Goal: Information Seeking & Learning: Learn about a topic

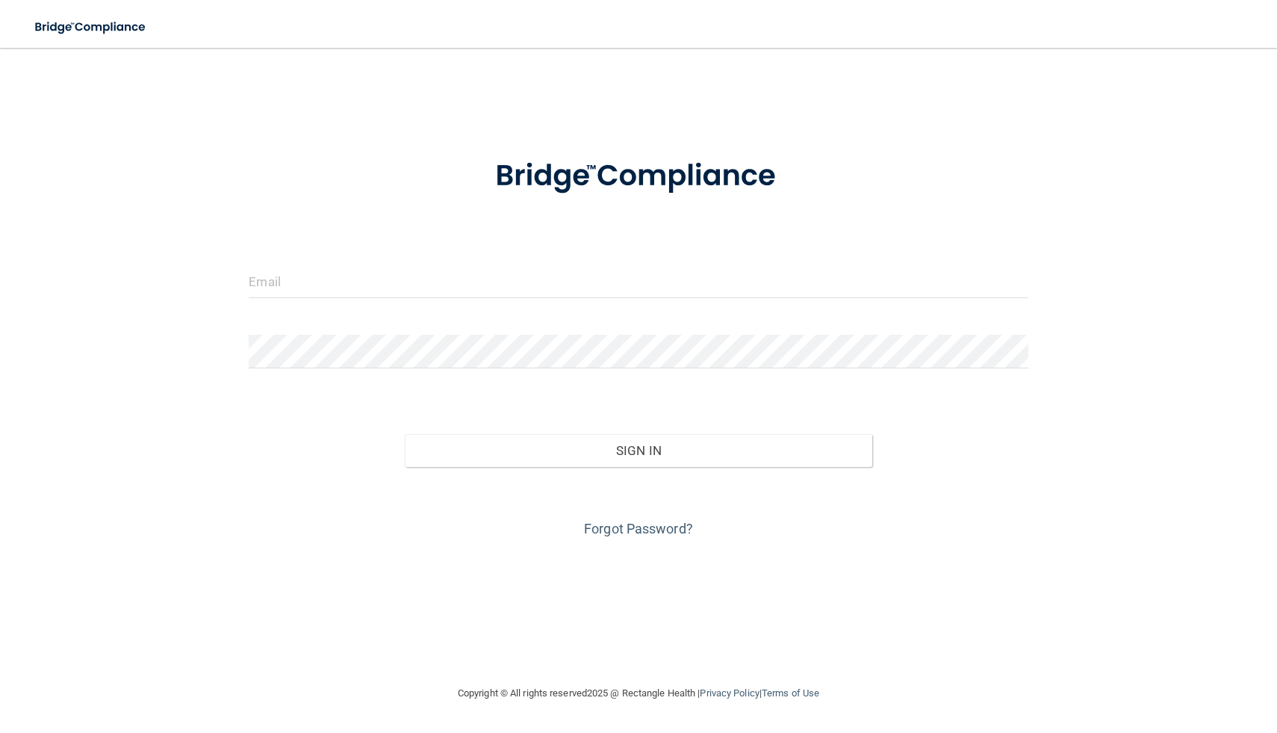
click at [312, 301] on div at bounding box center [637, 286] width 801 height 45
click at [296, 287] on input "email" at bounding box center [638, 281] width 779 height 34
click at [274, 278] on input "email" at bounding box center [638, 281] width 779 height 34
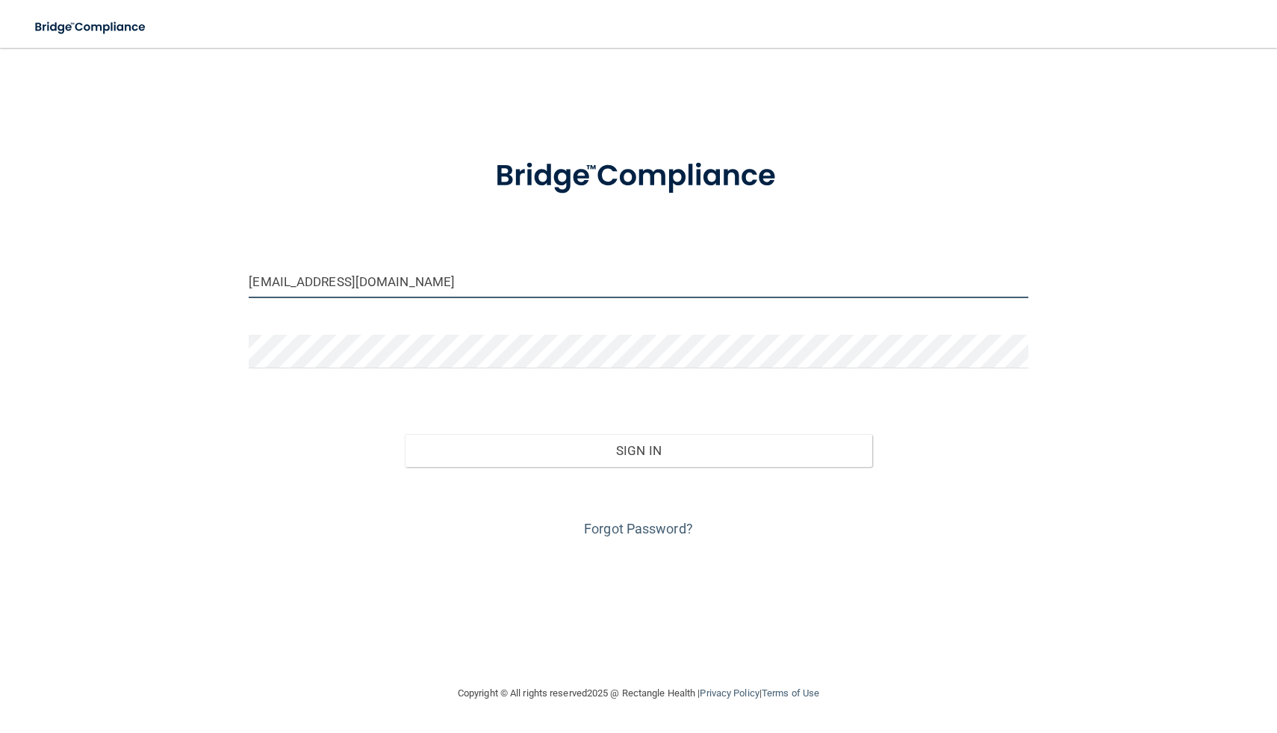
type input "[EMAIL_ADDRESS][DOMAIN_NAME]"
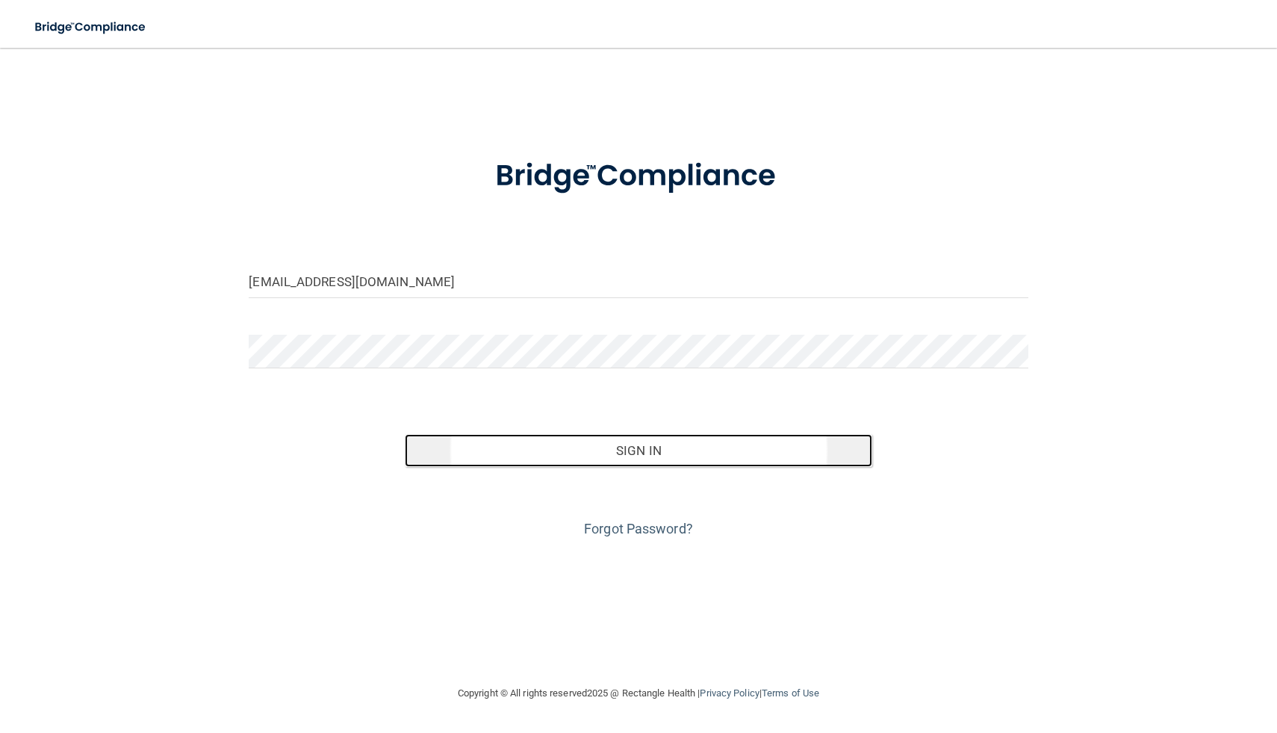
click at [591, 455] on button "Sign In" at bounding box center [638, 450] width 467 height 33
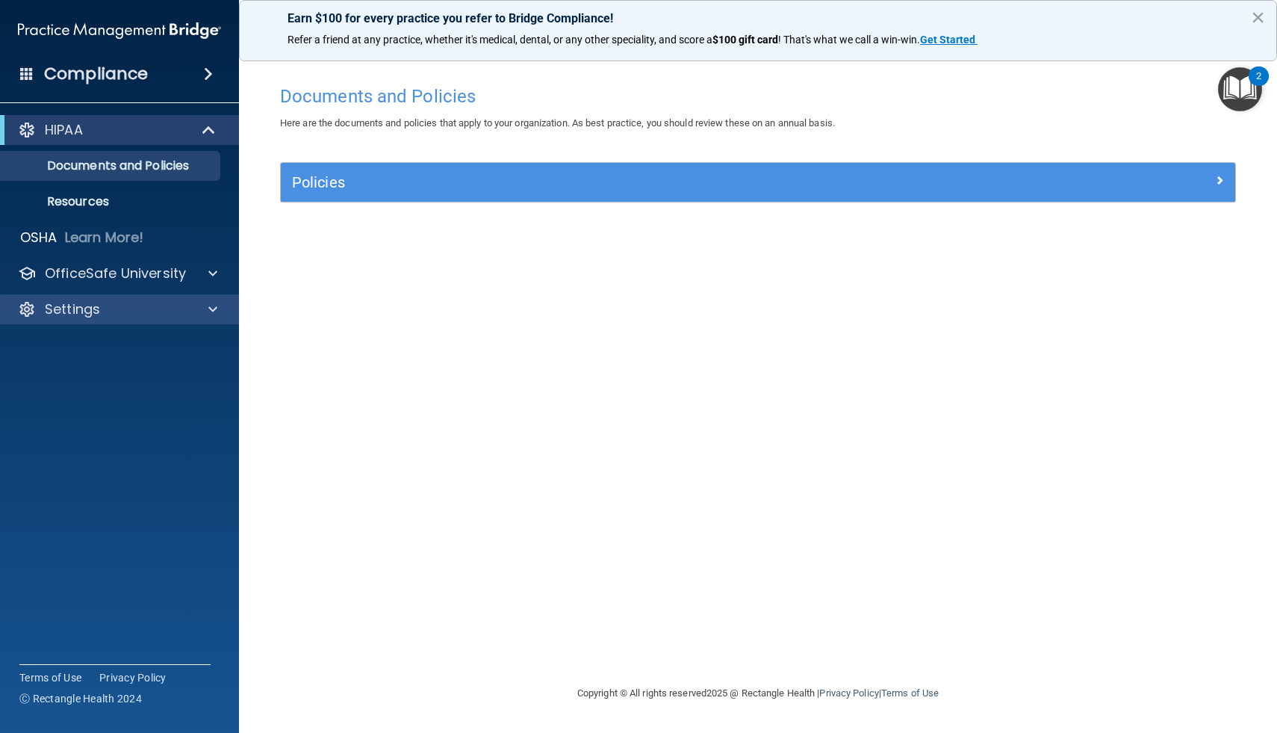
click at [101, 295] on div "Settings" at bounding box center [120, 309] width 240 height 30
click at [196, 298] on div "Settings" at bounding box center [120, 309] width 240 height 30
click at [209, 307] on span at bounding box center [212, 309] width 9 height 18
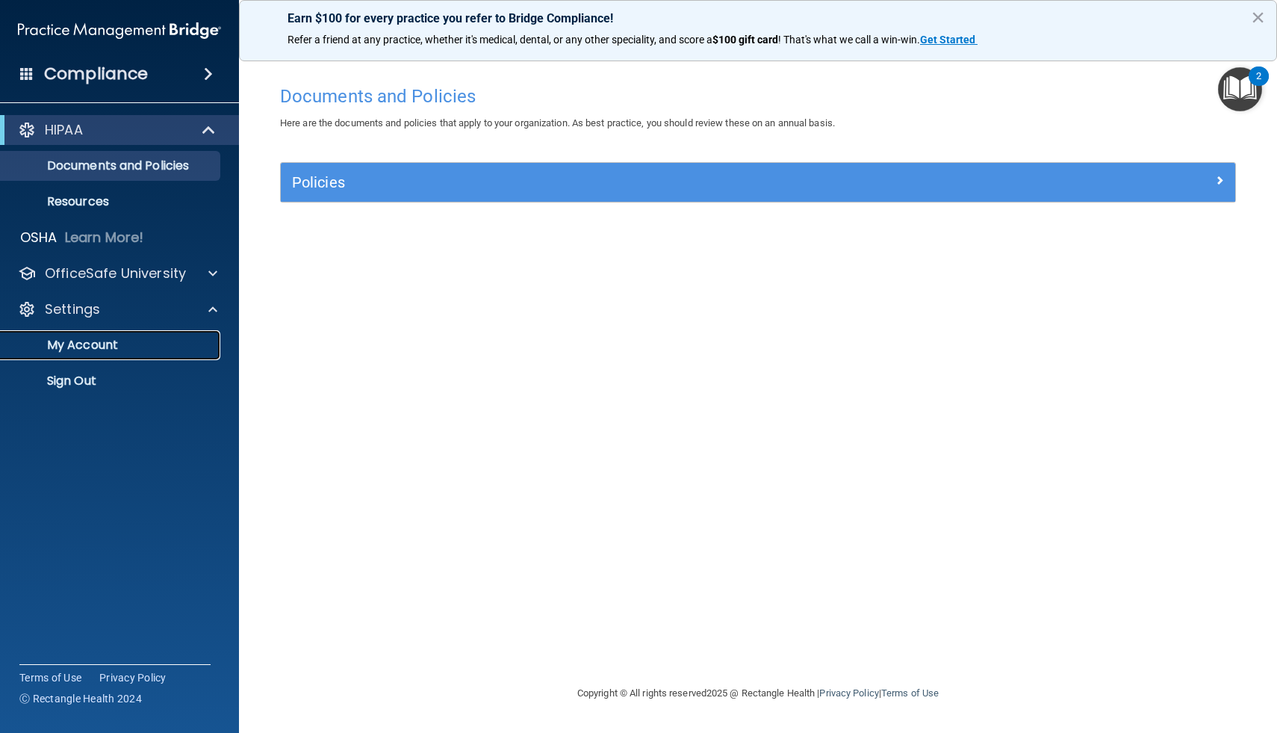
click at [127, 351] on p "My Account" at bounding box center [112, 345] width 204 height 15
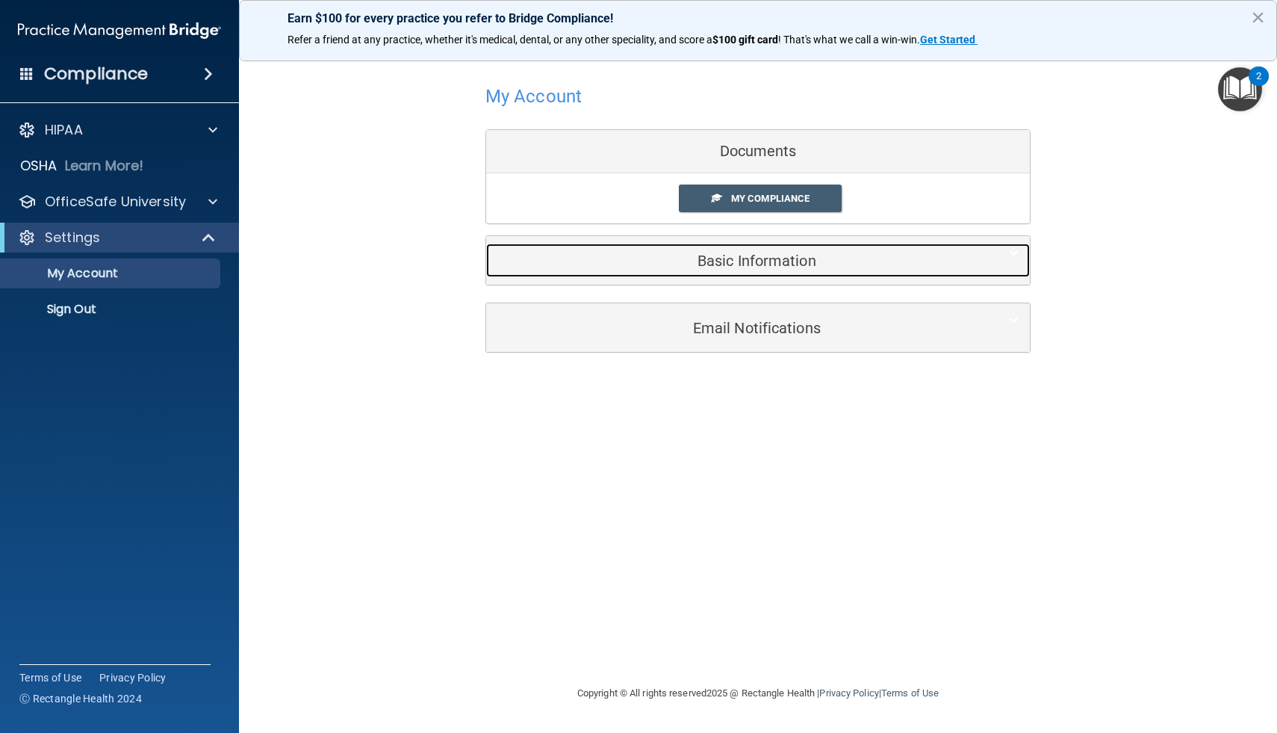
click at [724, 269] on div "Basic Information" at bounding box center [735, 260] width 498 height 34
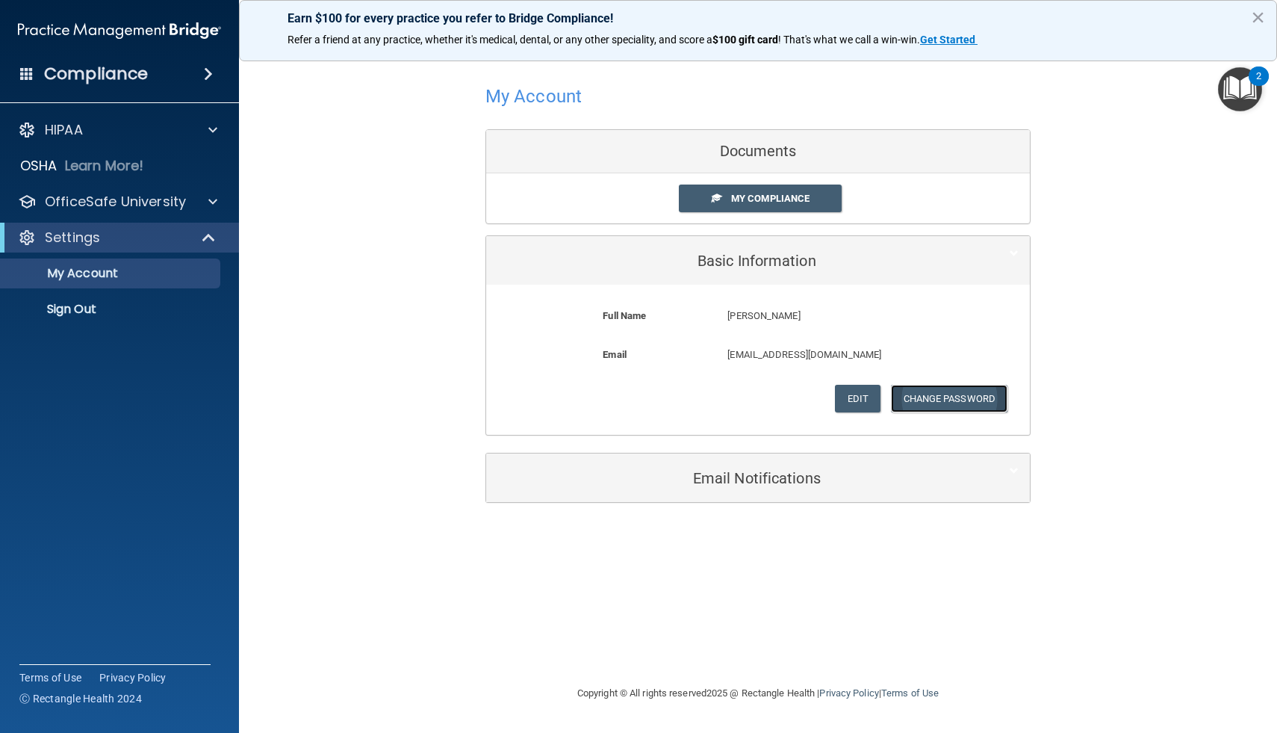
click at [938, 408] on button "Change Password" at bounding box center [949, 399] width 117 height 28
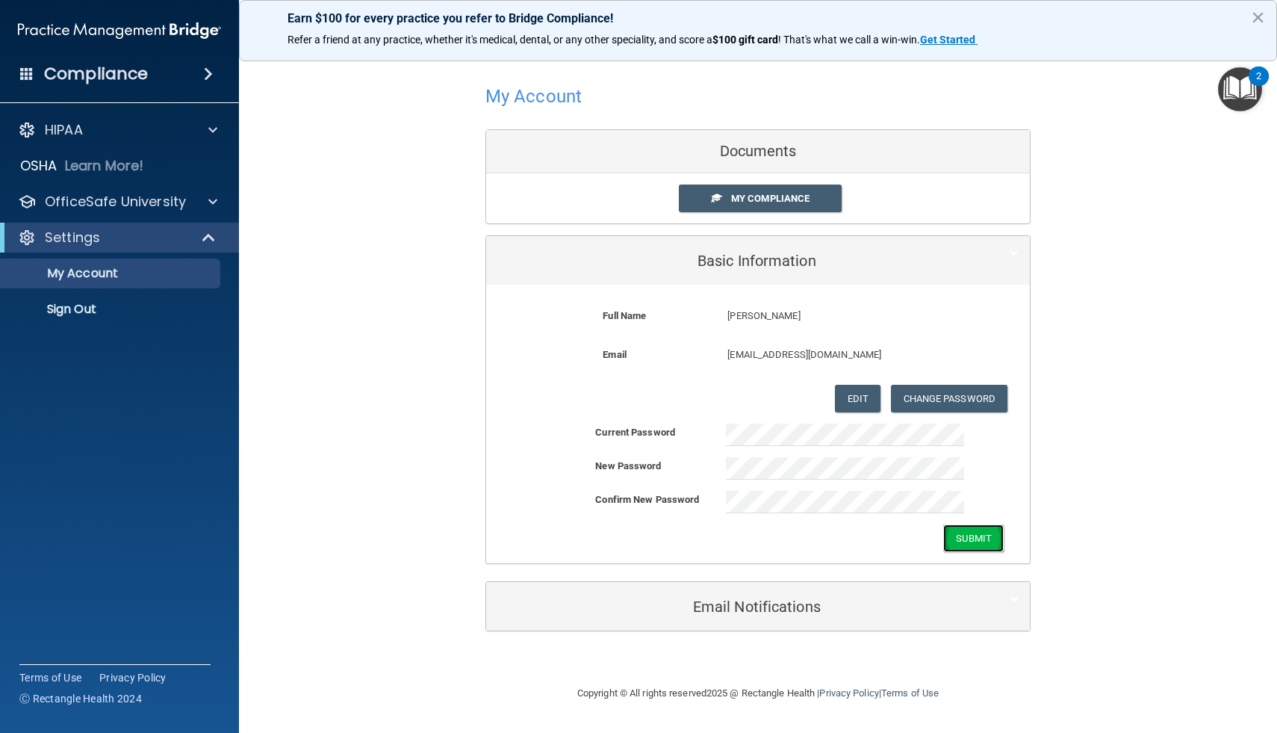
click at [964, 532] on button "Submit" at bounding box center [973, 538] width 60 height 28
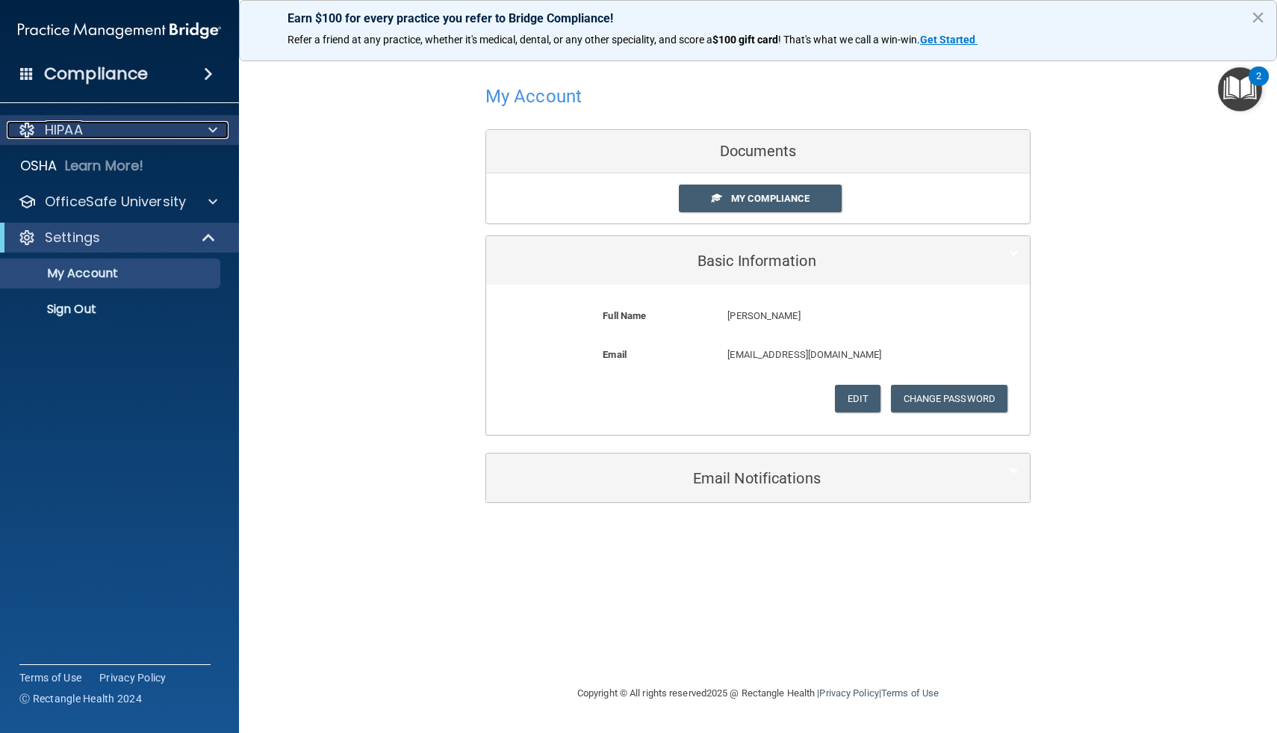
click at [158, 126] on div "HIPAA" at bounding box center [99, 130] width 185 height 18
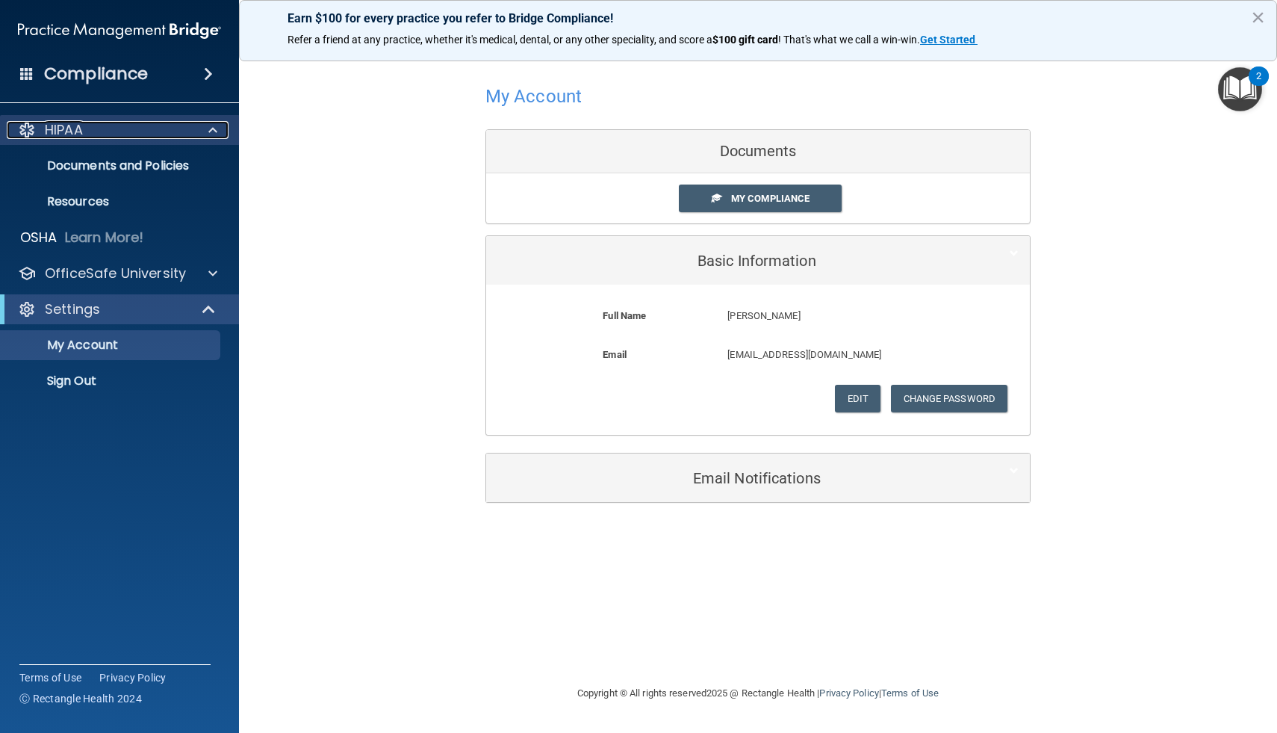
click at [166, 134] on div "HIPAA" at bounding box center [99, 130] width 185 height 18
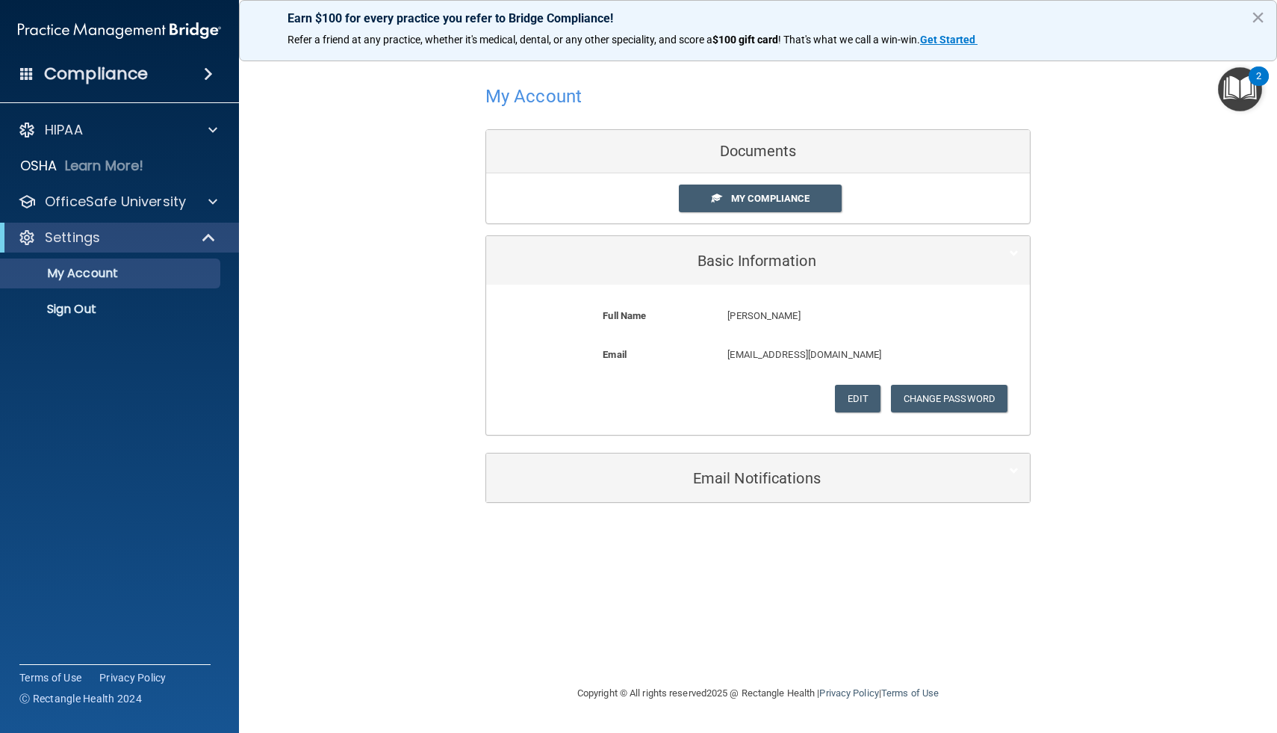
click at [114, 81] on h4 "Compliance" at bounding box center [96, 73] width 104 height 21
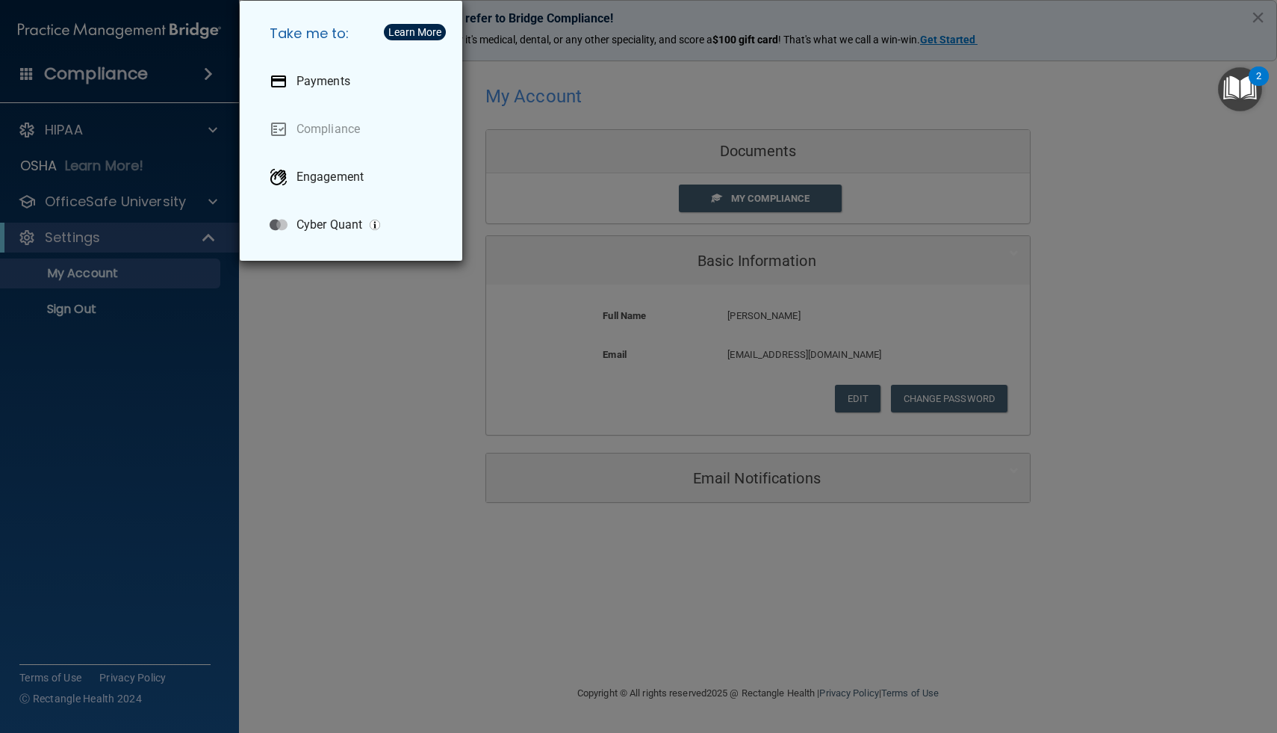
click at [368, 358] on div "Take me to: Payments Compliance Engagement Cyber Quant" at bounding box center [638, 366] width 1277 height 733
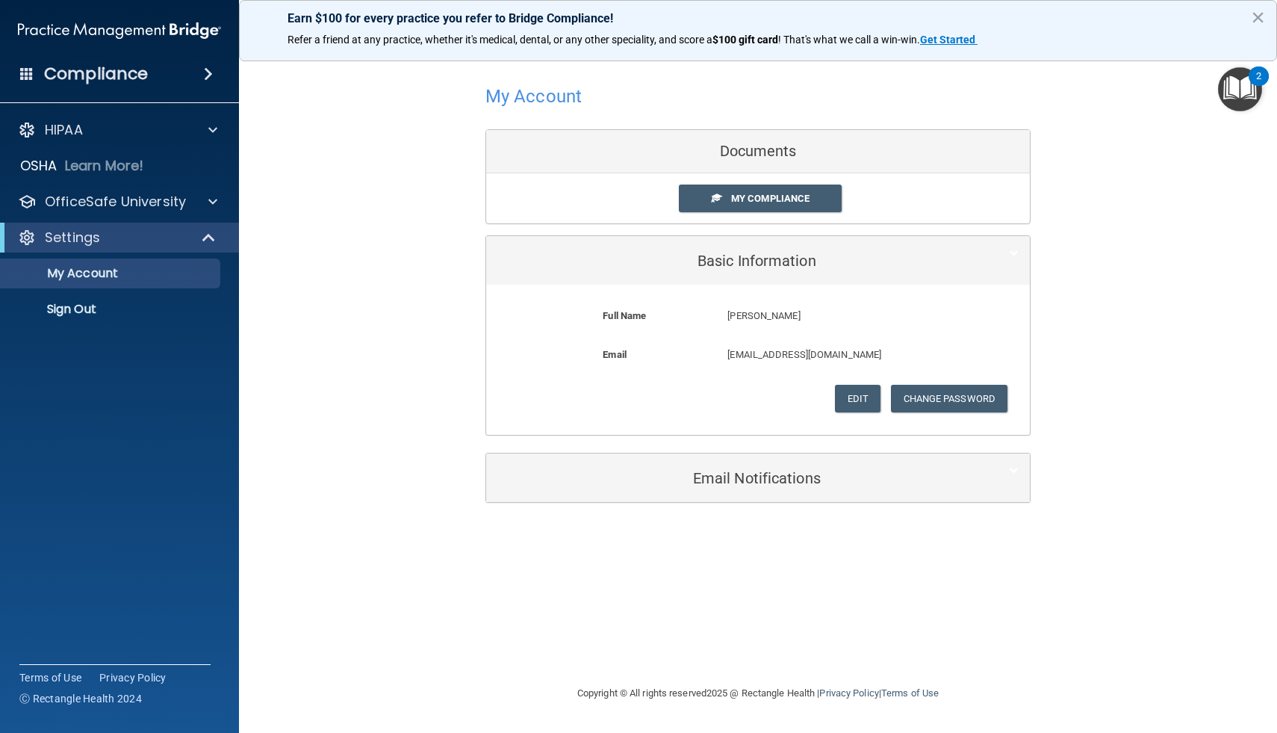
click at [1225, 112] on div "My Account Documents My Compliance My Compliance My BAA Basic Information Full …" at bounding box center [758, 291] width 978 height 457
click at [1236, 93] on img "Open Resource Center, 2 new notifications" at bounding box center [1240, 89] width 44 height 44
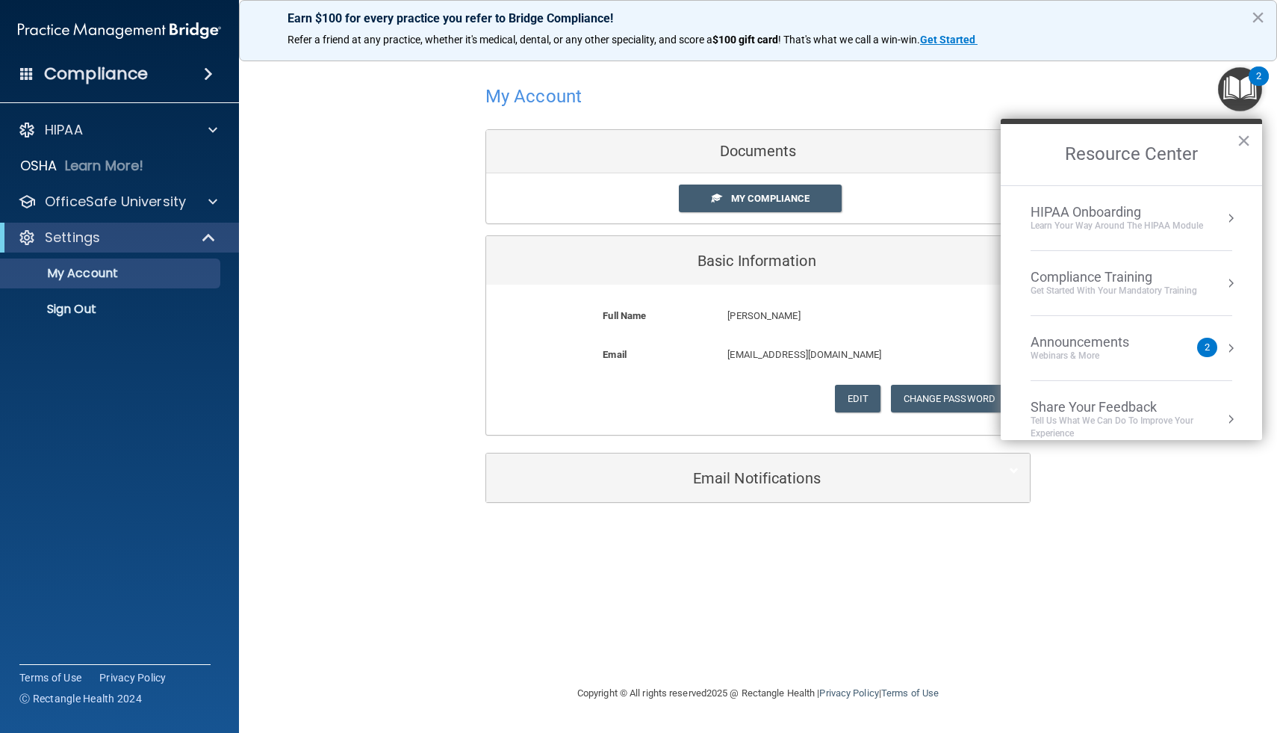
scroll to position [19, 0]
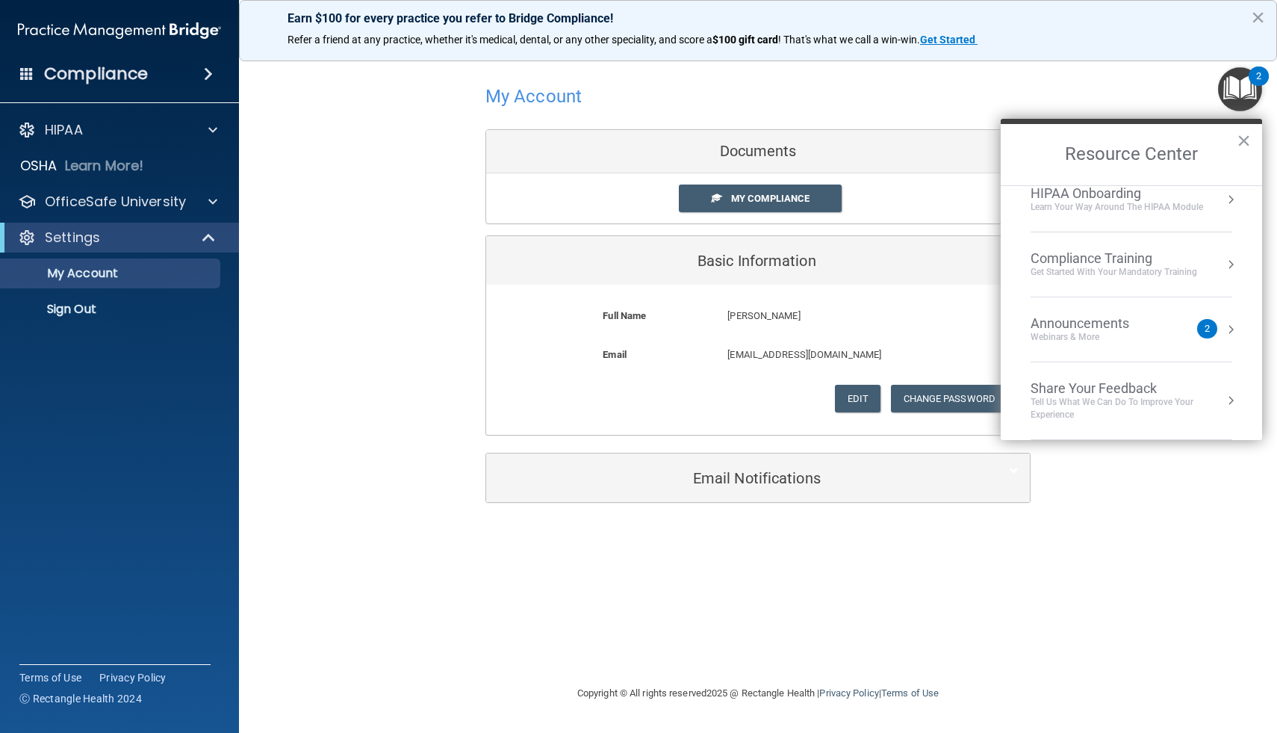
click at [1210, 260] on div "Compliance Training Get Started with your mandatory training" at bounding box center [1132, 264] width 202 height 28
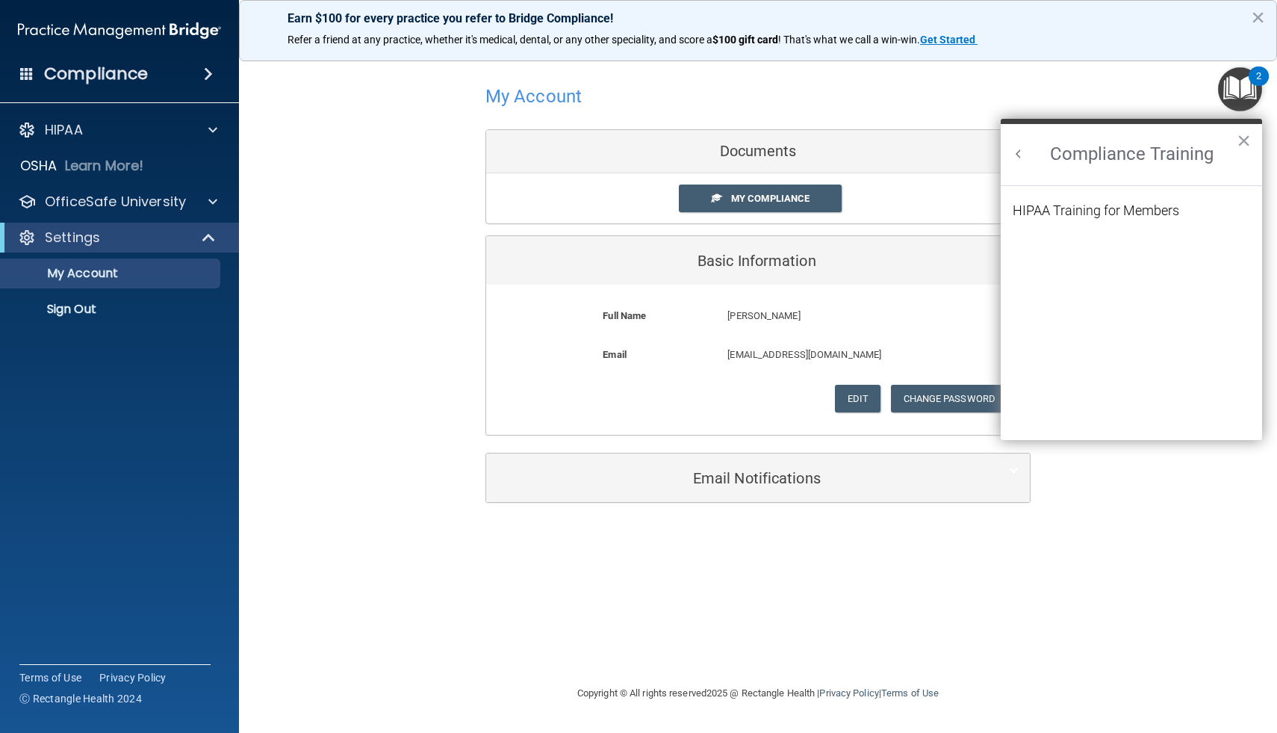
scroll to position [0, 0]
click at [1242, 143] on button "×" at bounding box center [1244, 140] width 14 height 24
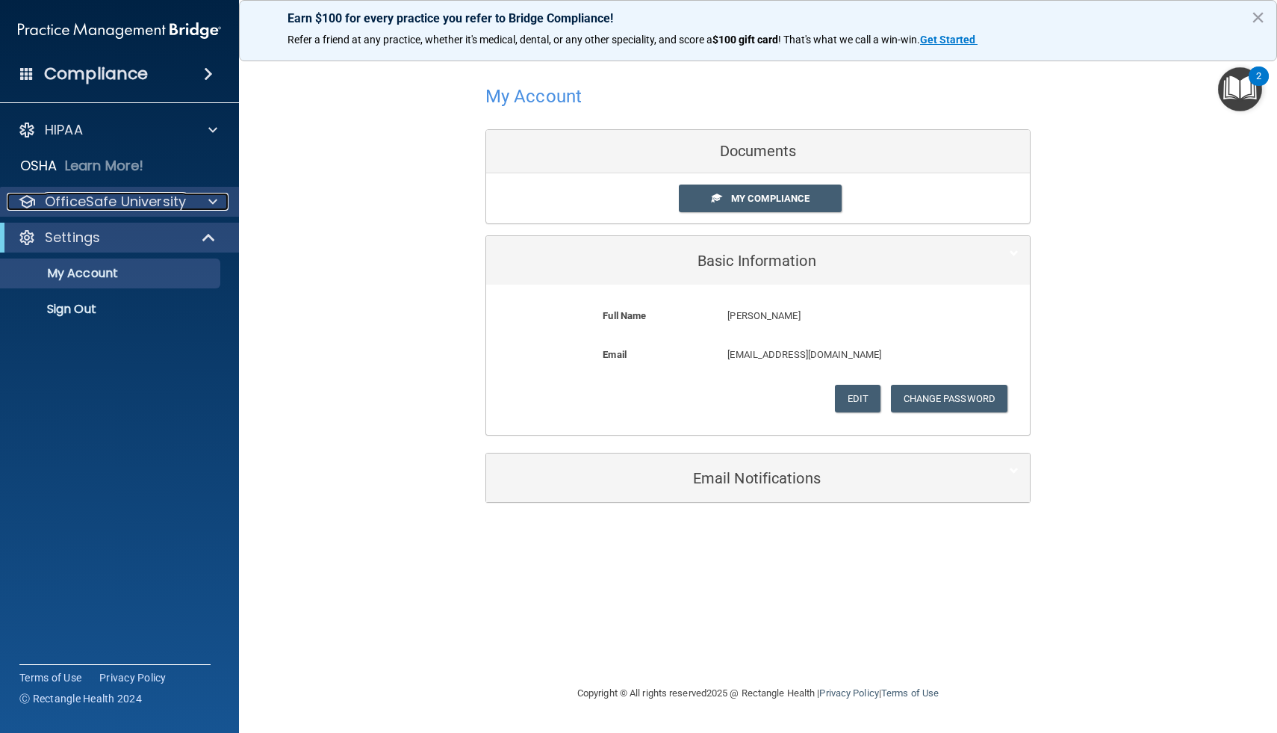
click at [175, 198] on p "OfficeSafe University" at bounding box center [115, 202] width 141 height 18
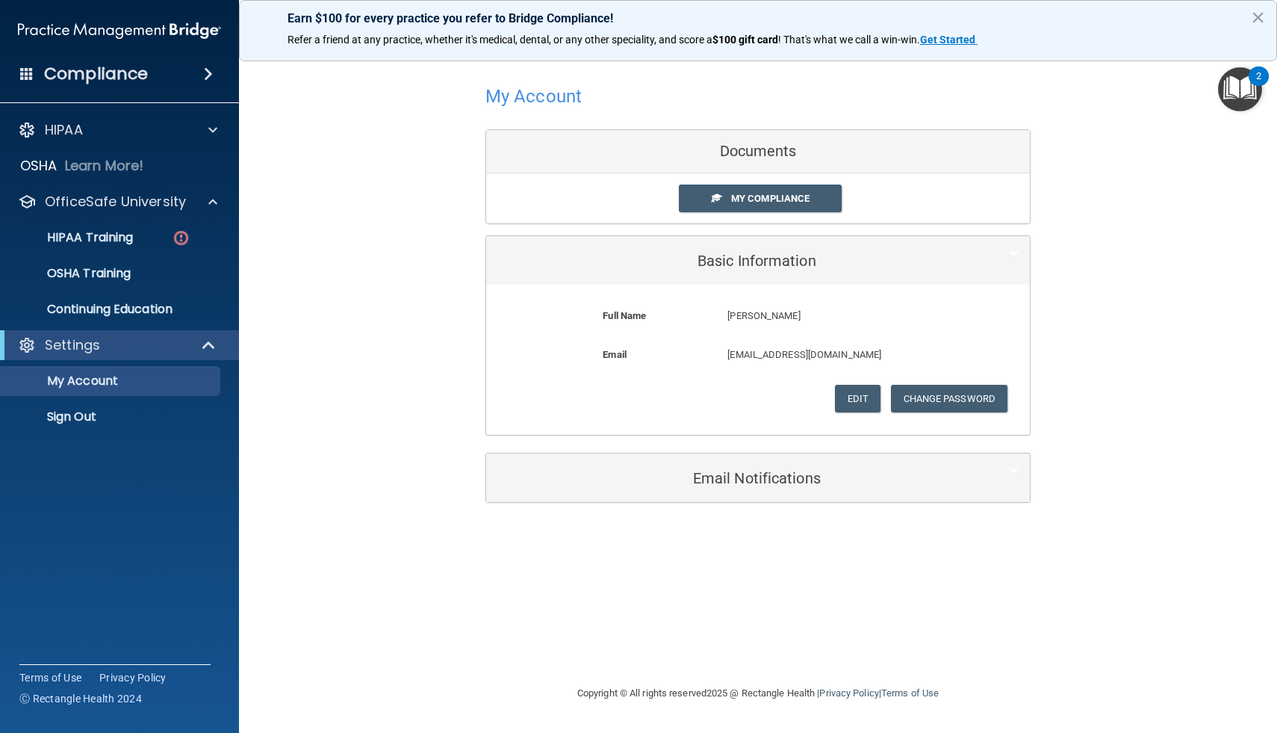
click at [350, 296] on div "My Account Documents My Compliance My Compliance My BAA Basic Information Full …" at bounding box center [758, 291] width 978 height 457
click at [104, 244] on p "HIPAA Training" at bounding box center [71, 237] width 123 height 15
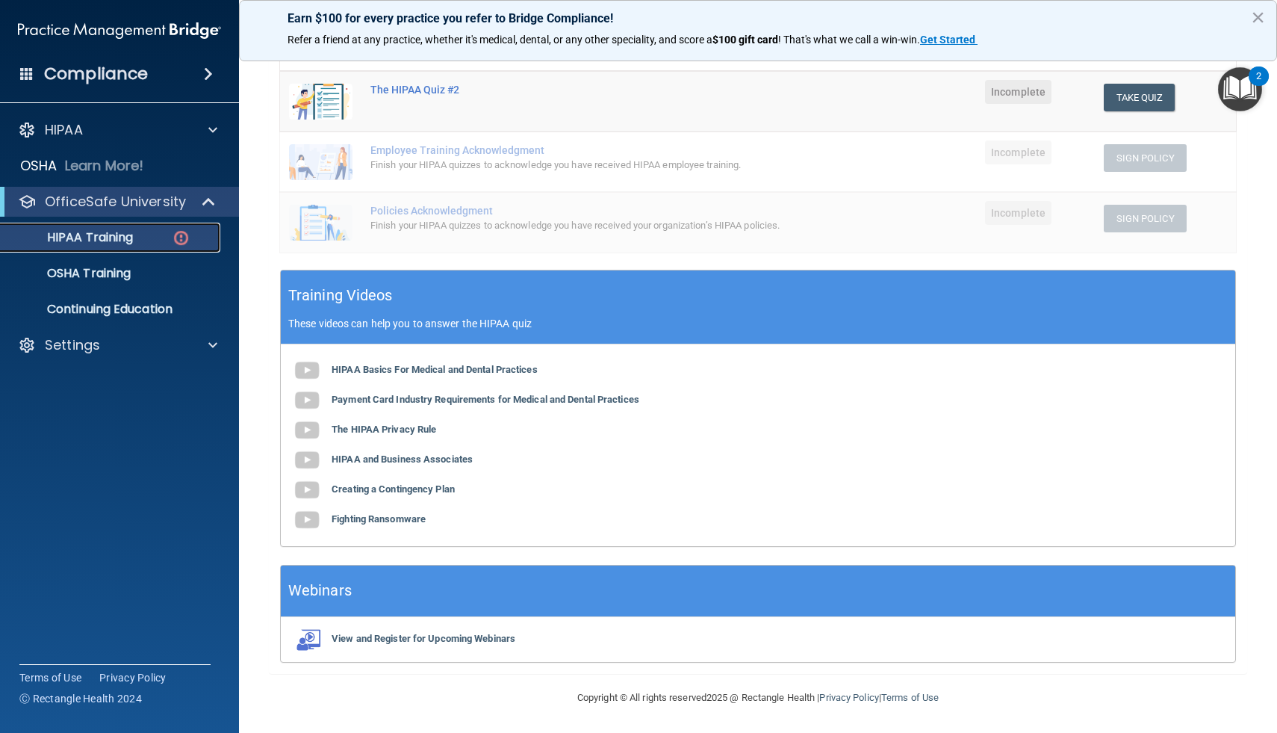
scroll to position [308, 0]
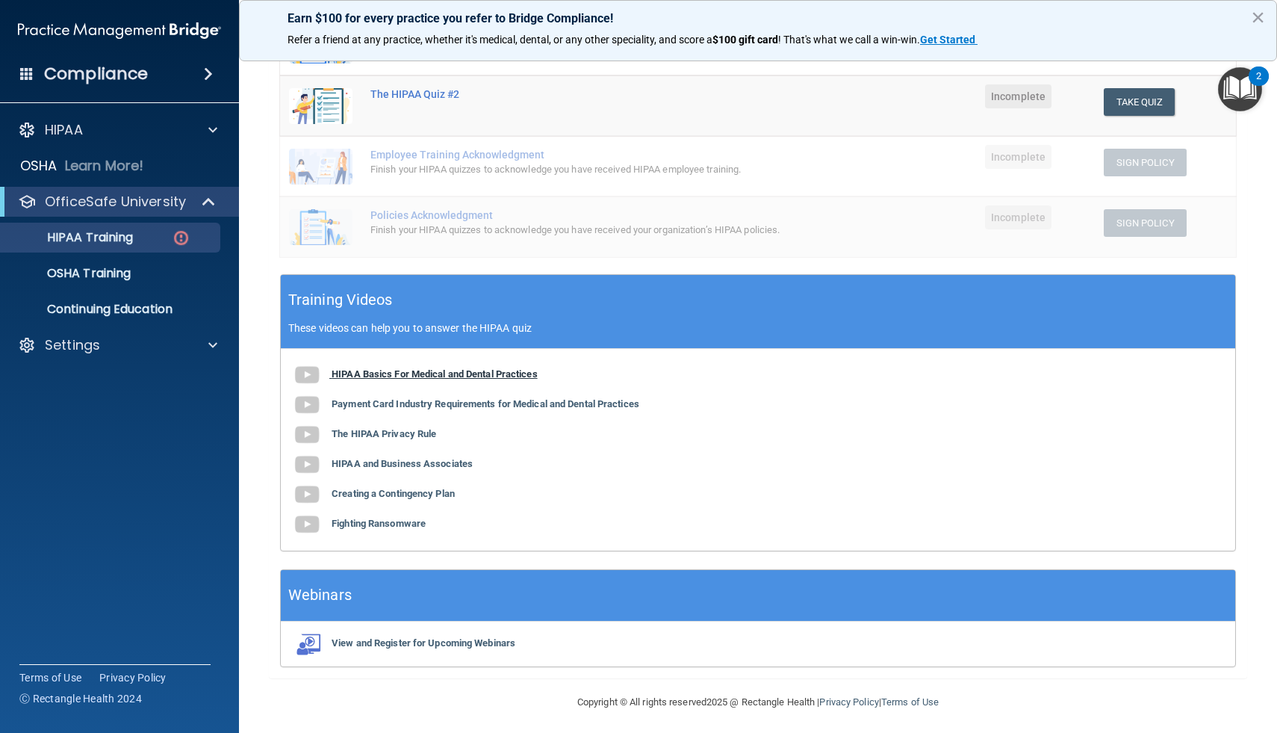
click at [359, 374] on b "HIPAA Basics For Medical and Dental Practices" at bounding box center [435, 373] width 206 height 11
click at [382, 404] on b "Payment Card Industry Requirements for Medical and Dental Practices" at bounding box center [486, 403] width 308 height 11
click at [382, 426] on div "HIPAA Basics For Medical and Dental Practices Payment Card Industry Requirement…" at bounding box center [758, 450] width 954 height 202
click at [376, 436] on b "The HIPAA Privacy Rule" at bounding box center [384, 433] width 105 height 11
click at [397, 459] on b "HIPAA and Business Associates" at bounding box center [402, 463] width 141 height 11
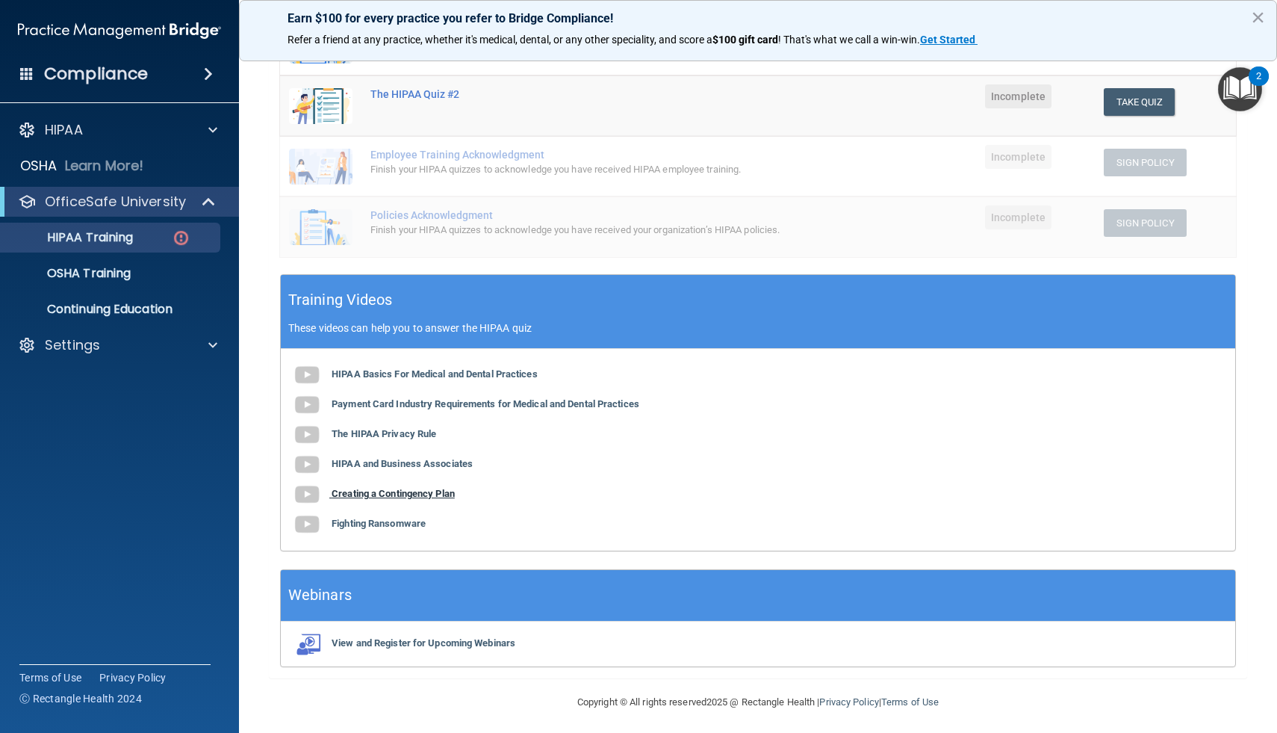
click at [411, 496] on b "Creating a Contingency Plan" at bounding box center [393, 493] width 123 height 11
click at [360, 510] on div "HIPAA Basics For Medical and Dental Practices Payment Card Industry Requirement…" at bounding box center [758, 450] width 954 height 202
click at [361, 527] on b "Fighting Ransomware" at bounding box center [379, 523] width 94 height 11
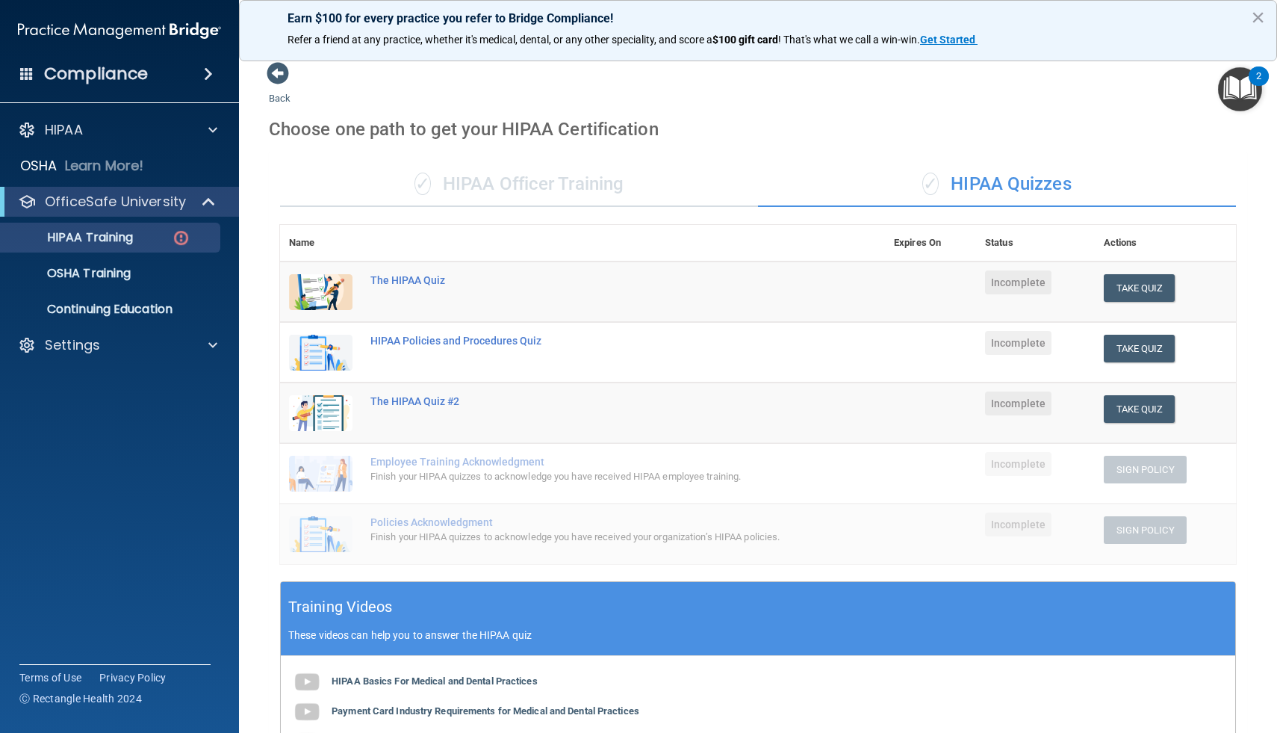
scroll to position [0, 0]
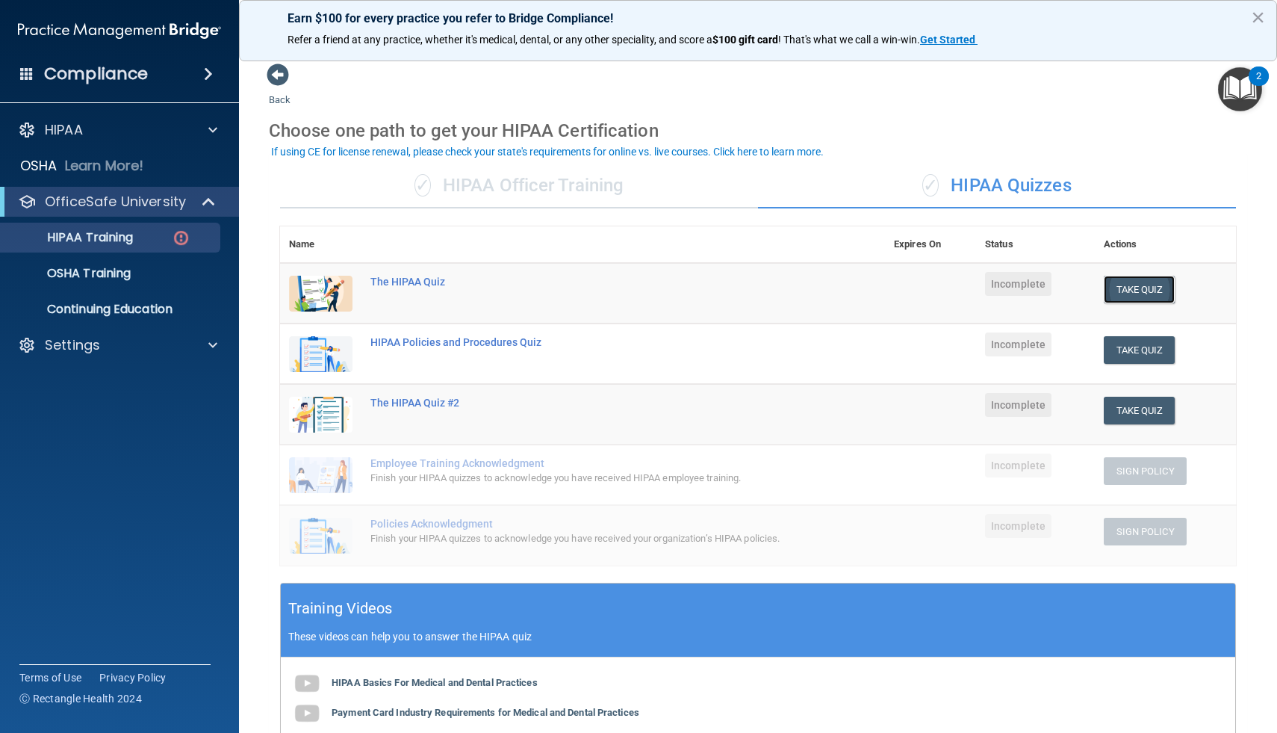
click at [1137, 285] on button "Take Quiz" at bounding box center [1140, 290] width 72 height 28
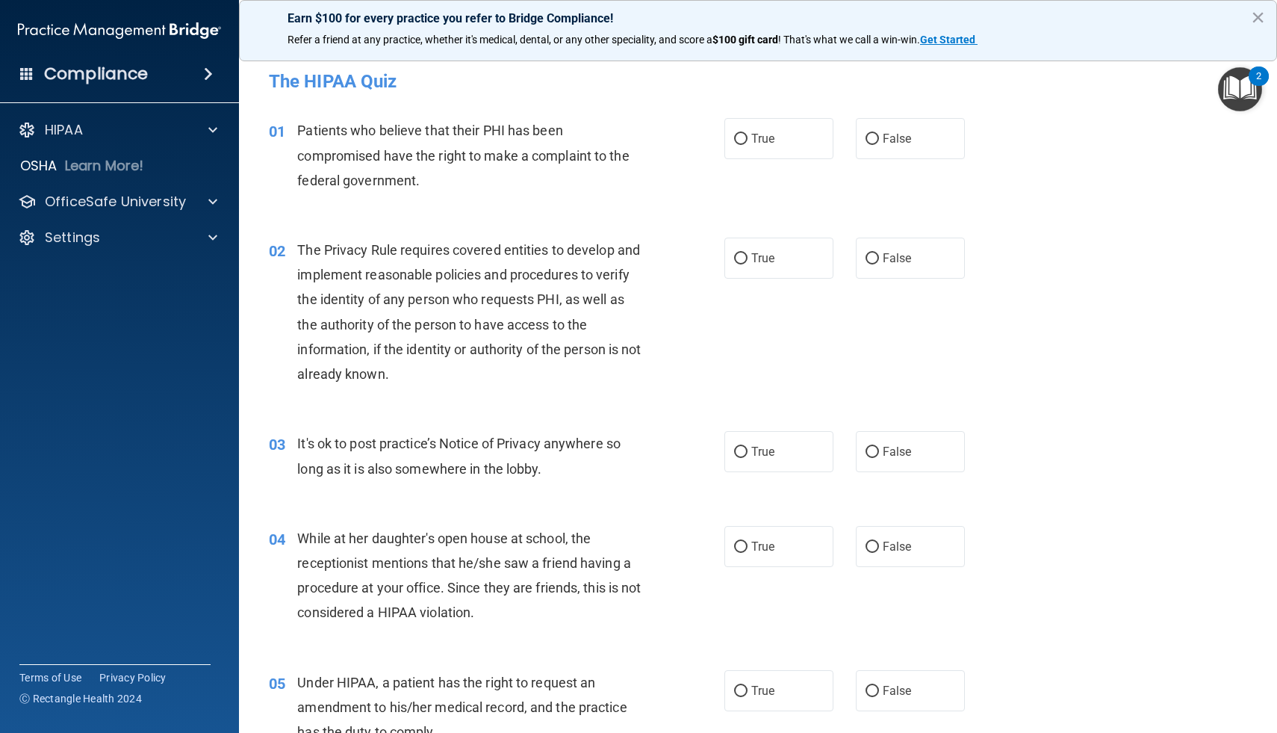
click at [762, 160] on div "01 Patients who believe that their PHI has been compromised have the right to m…" at bounding box center [758, 158] width 1001 height 119
click at [761, 140] on span "True" at bounding box center [762, 138] width 23 height 14
click at [748, 140] on input "True" at bounding box center [740, 139] width 13 height 11
radio input "true"
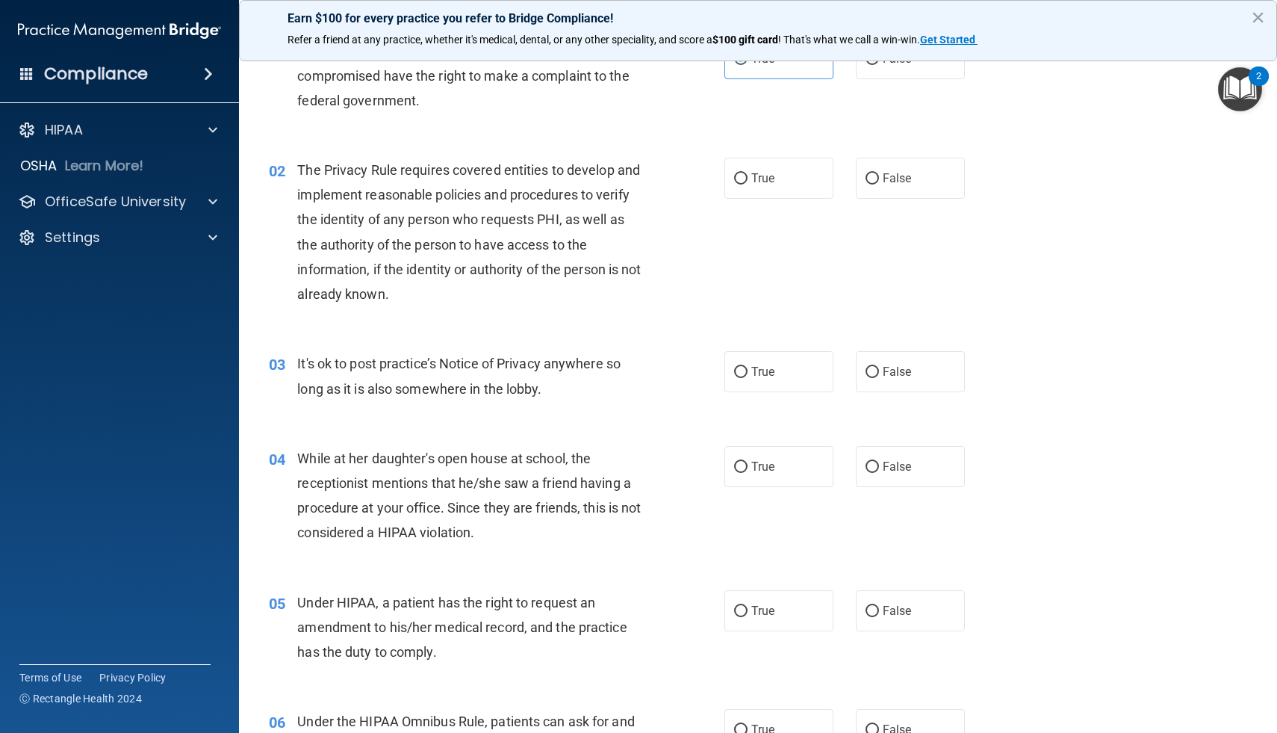
scroll to position [82, 0]
click at [880, 367] on label "False" at bounding box center [910, 369] width 109 height 41
click at [879, 367] on input "False" at bounding box center [872, 369] width 13 height 11
radio input "true"
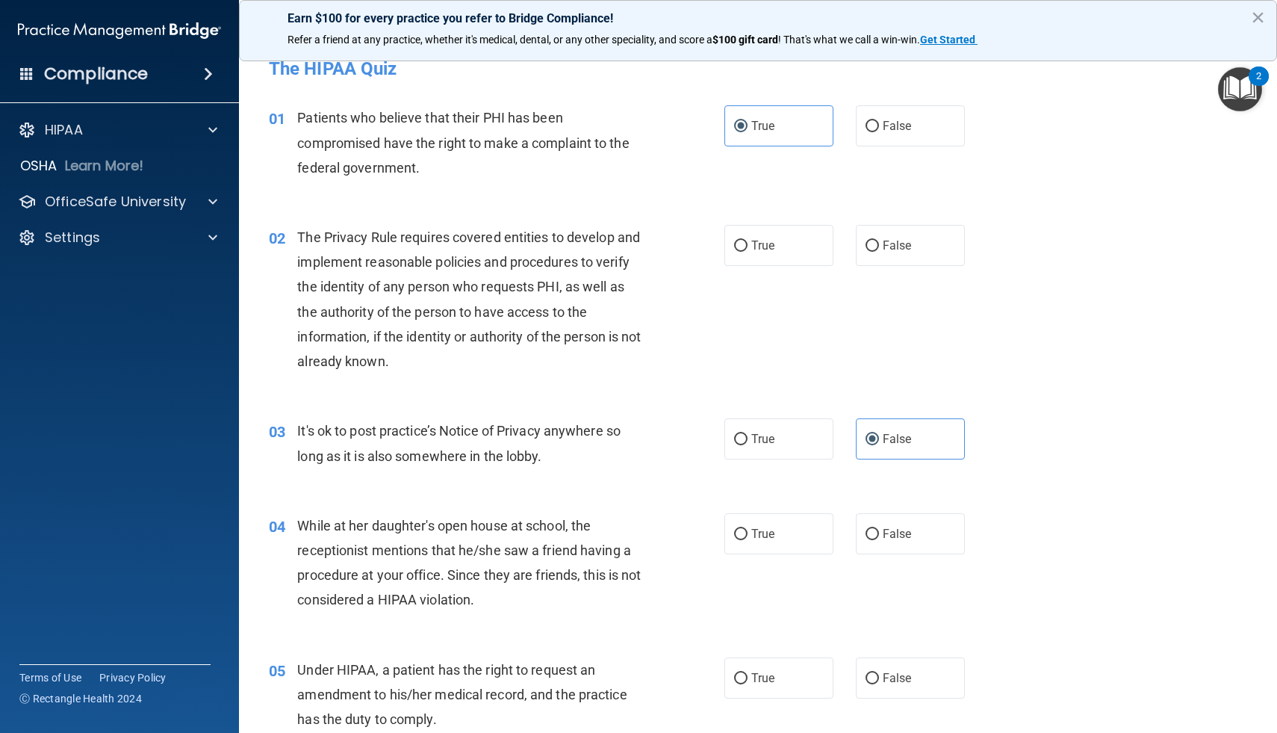
scroll to position [0, 0]
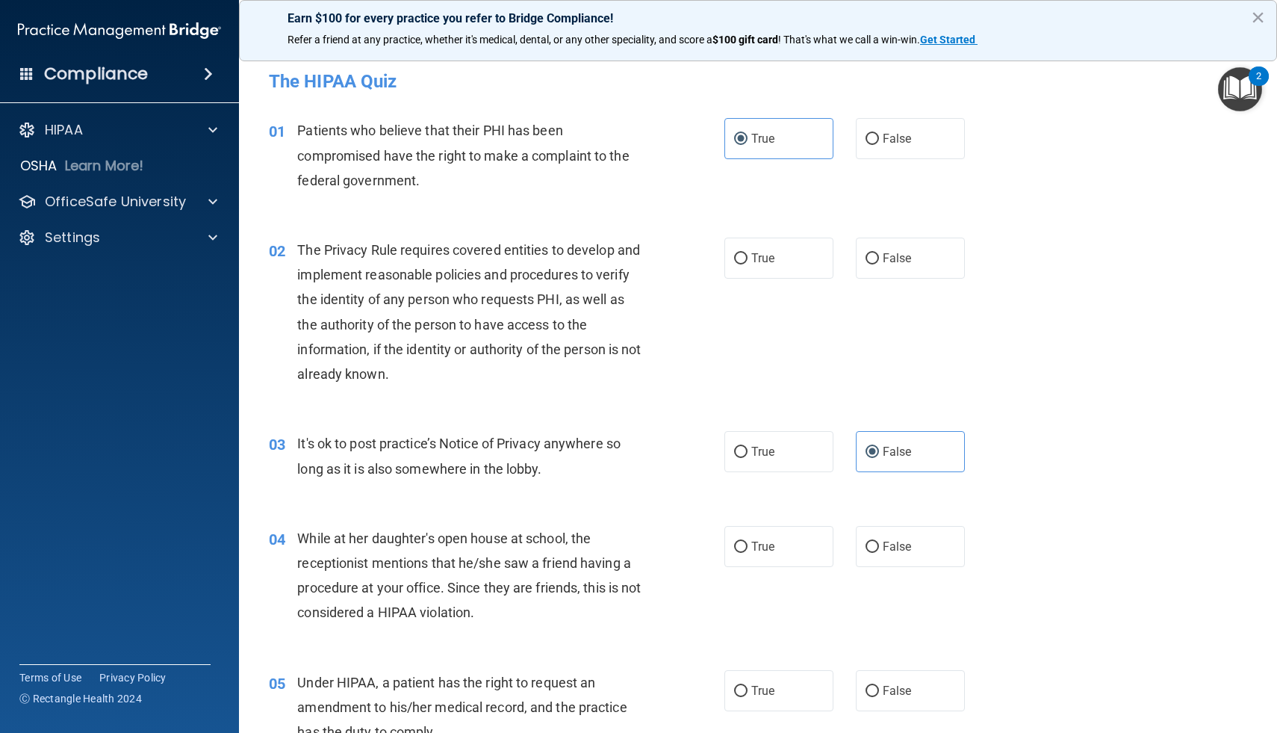
click at [300, 247] on span "The Privacy Rule requires covered entities to develop and implement reasonable …" at bounding box center [469, 312] width 344 height 140
click at [739, 259] on input "True" at bounding box center [740, 258] width 13 height 11
radio input "true"
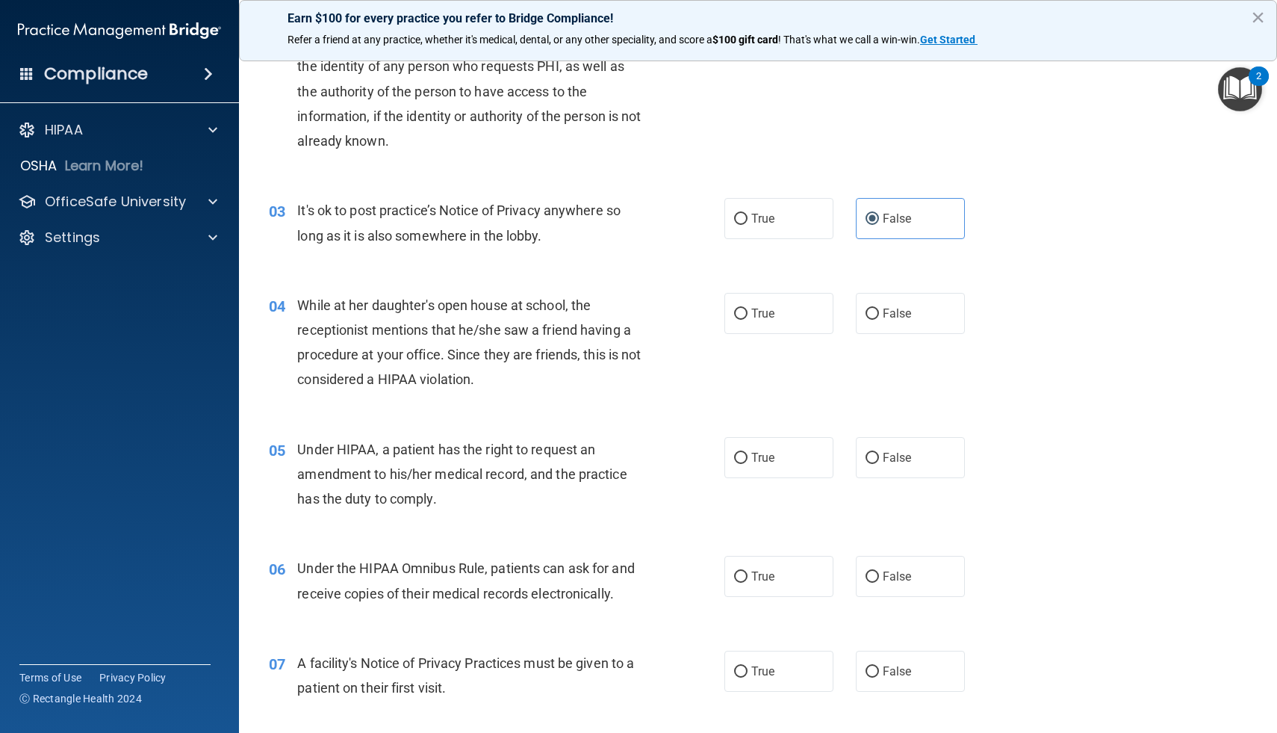
scroll to position [240, 0]
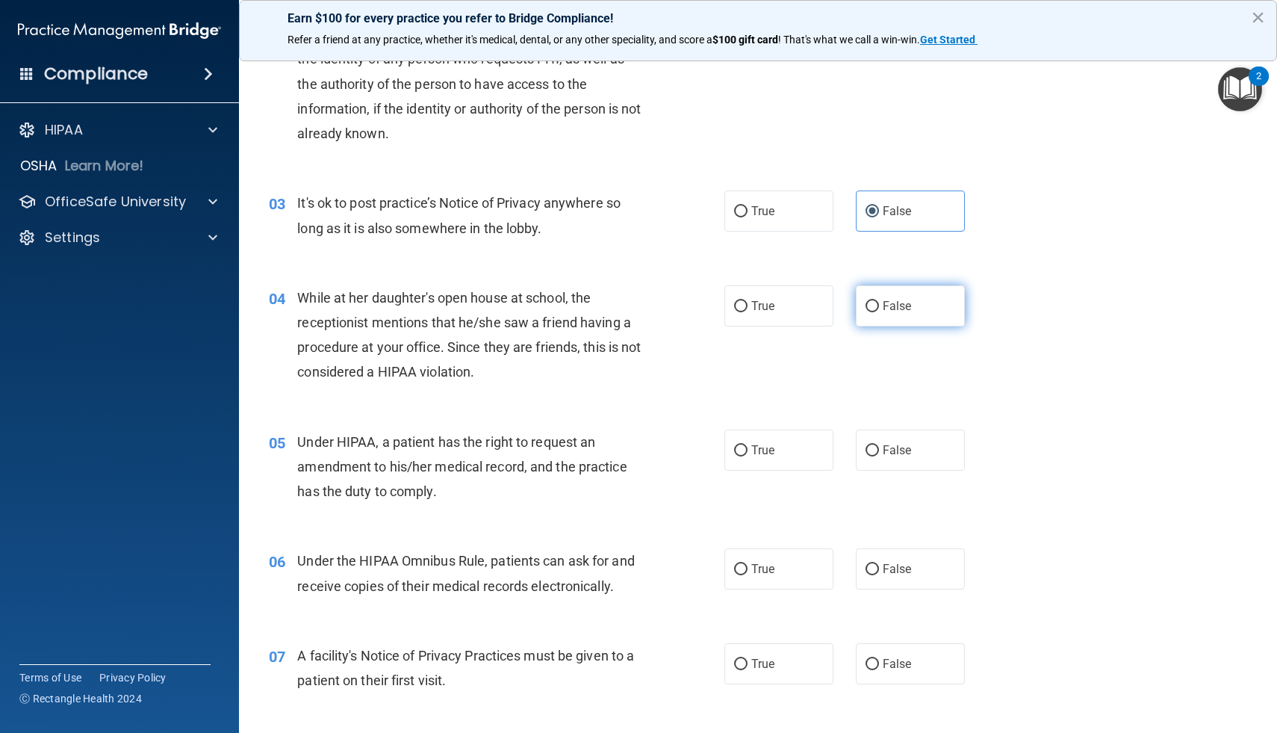
click at [873, 309] on input "False" at bounding box center [872, 306] width 13 height 11
radio input "true"
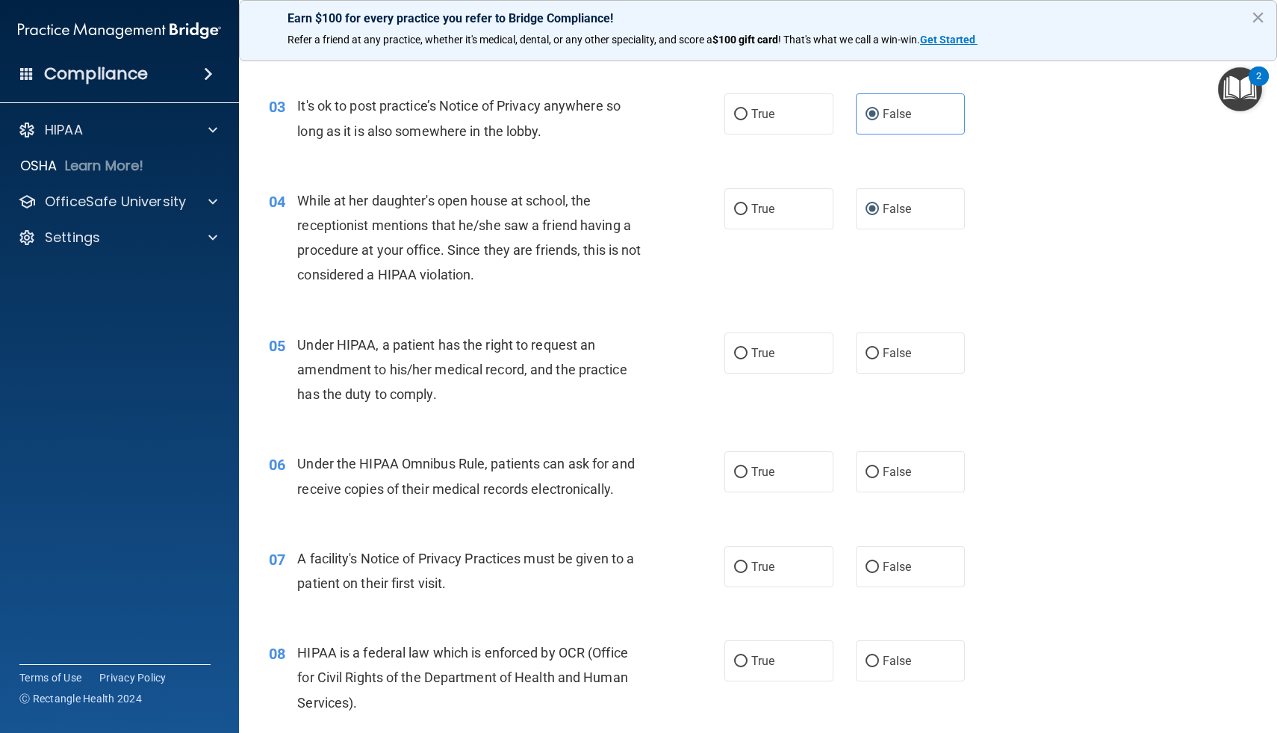
scroll to position [350, 0]
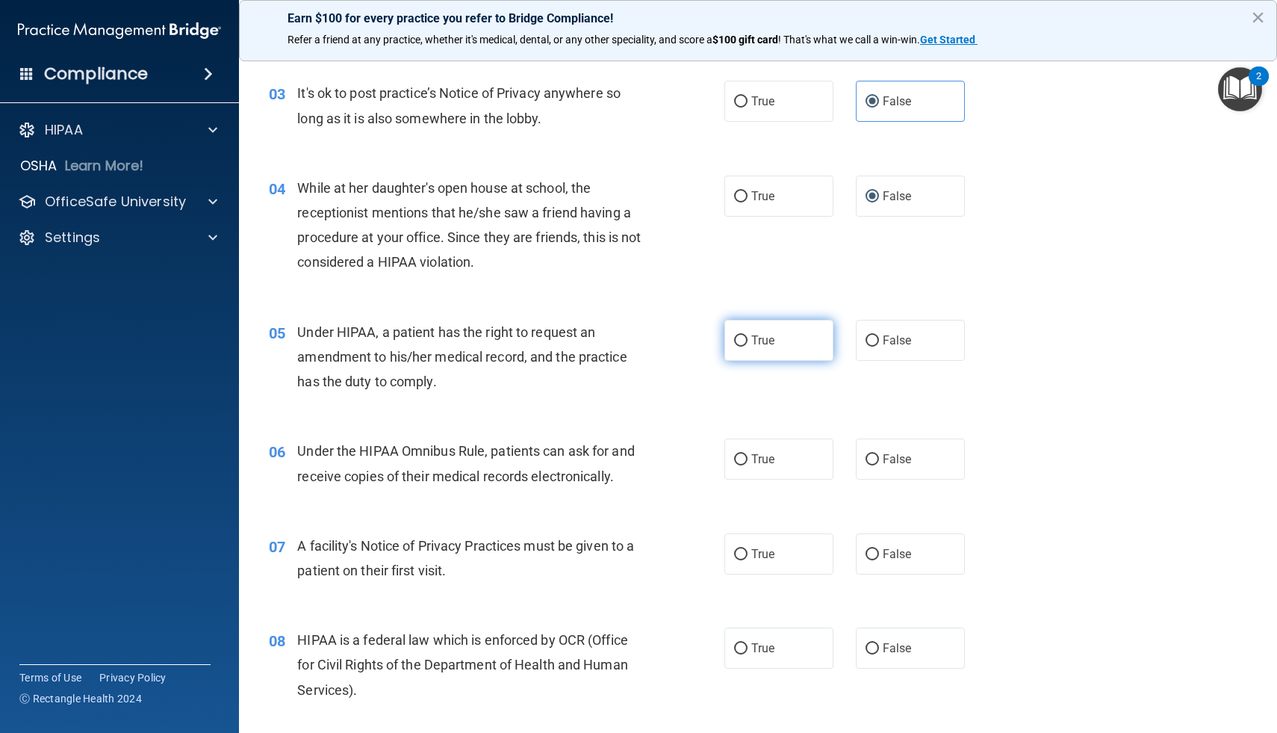
click at [738, 344] on input "True" at bounding box center [740, 340] width 13 height 11
radio input "true"
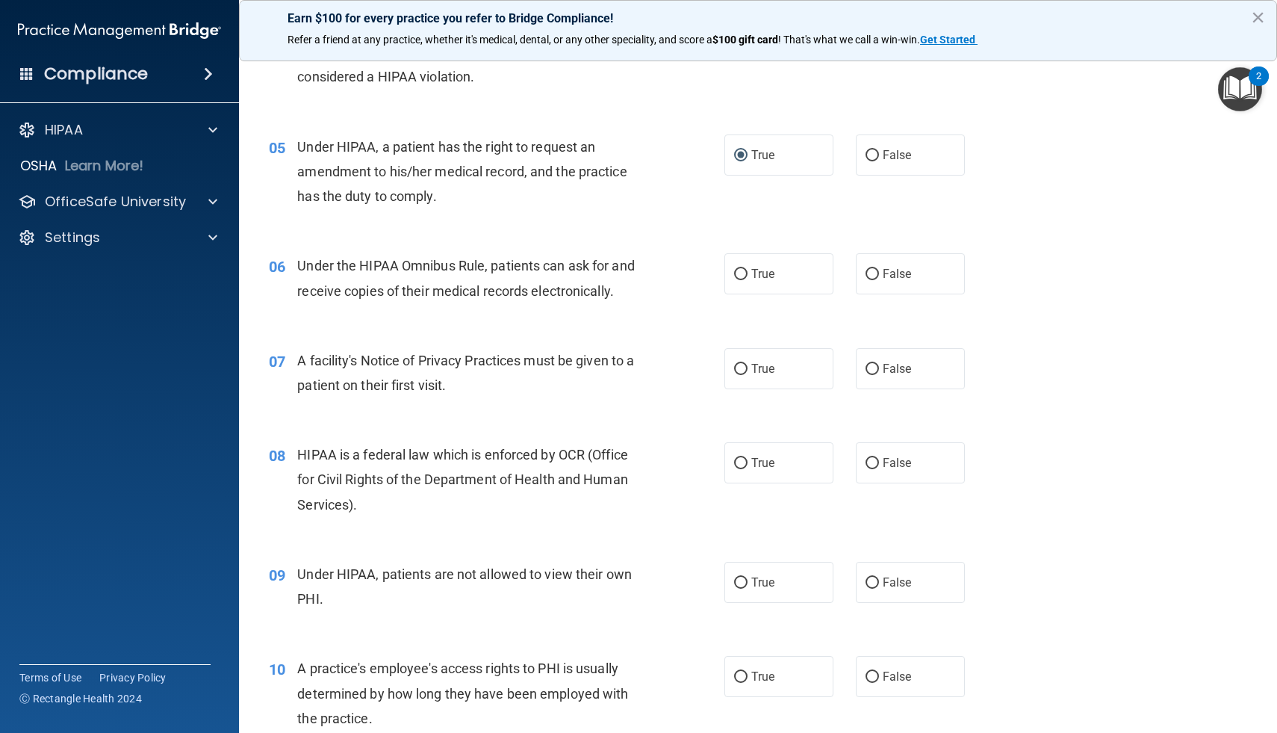
scroll to position [543, 0]
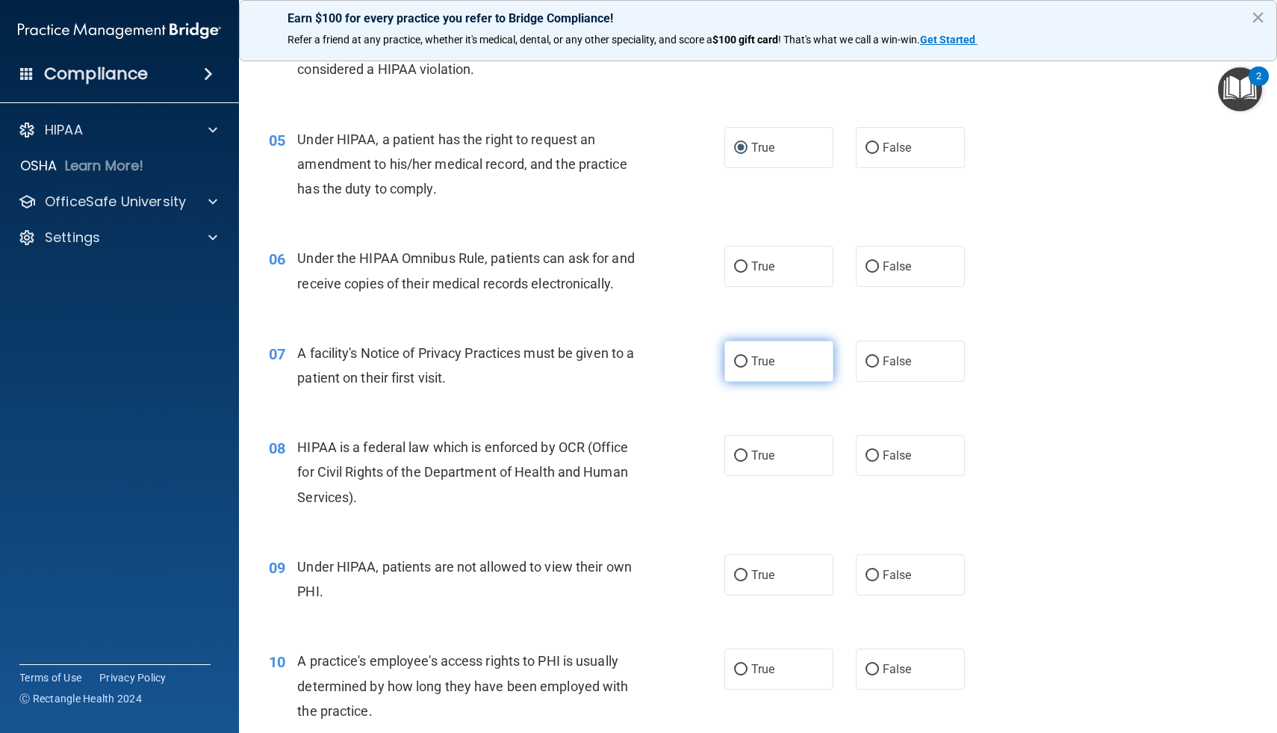
click at [758, 368] on label "True" at bounding box center [778, 361] width 109 height 41
click at [748, 367] on input "True" at bounding box center [740, 361] width 13 height 11
radio input "true"
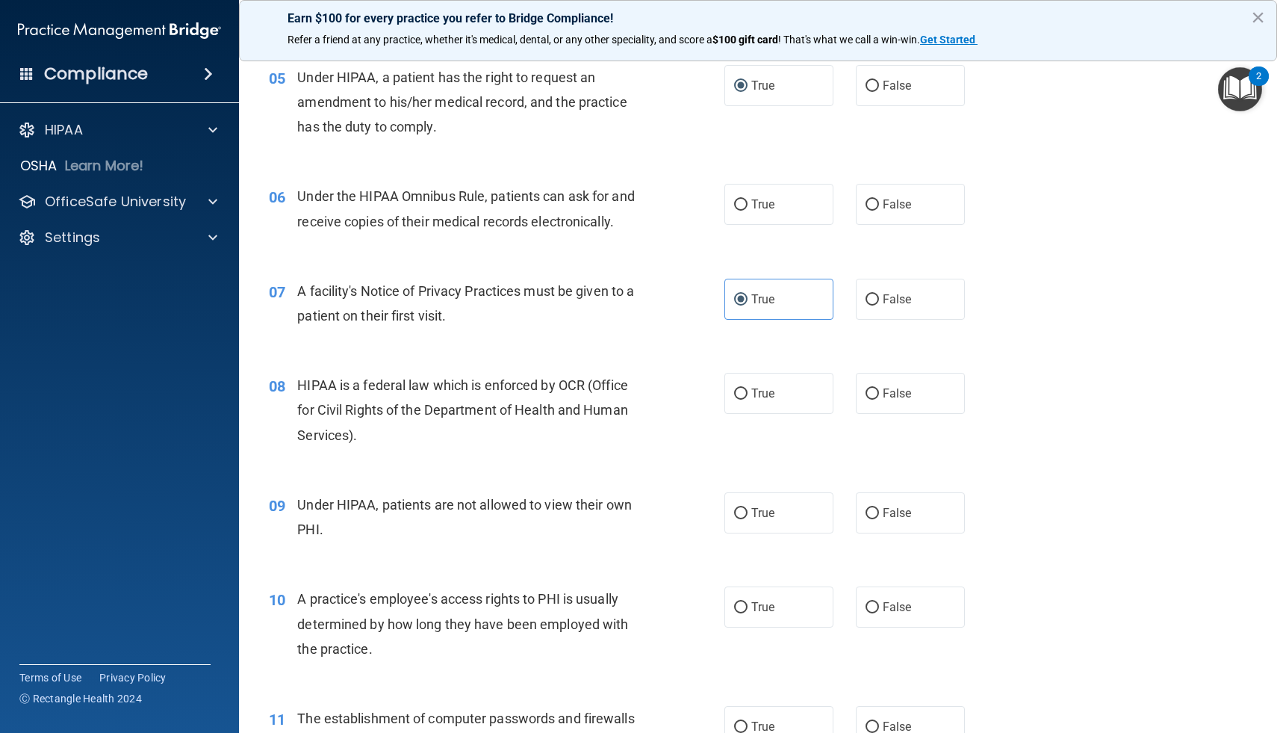
scroll to position [612, 0]
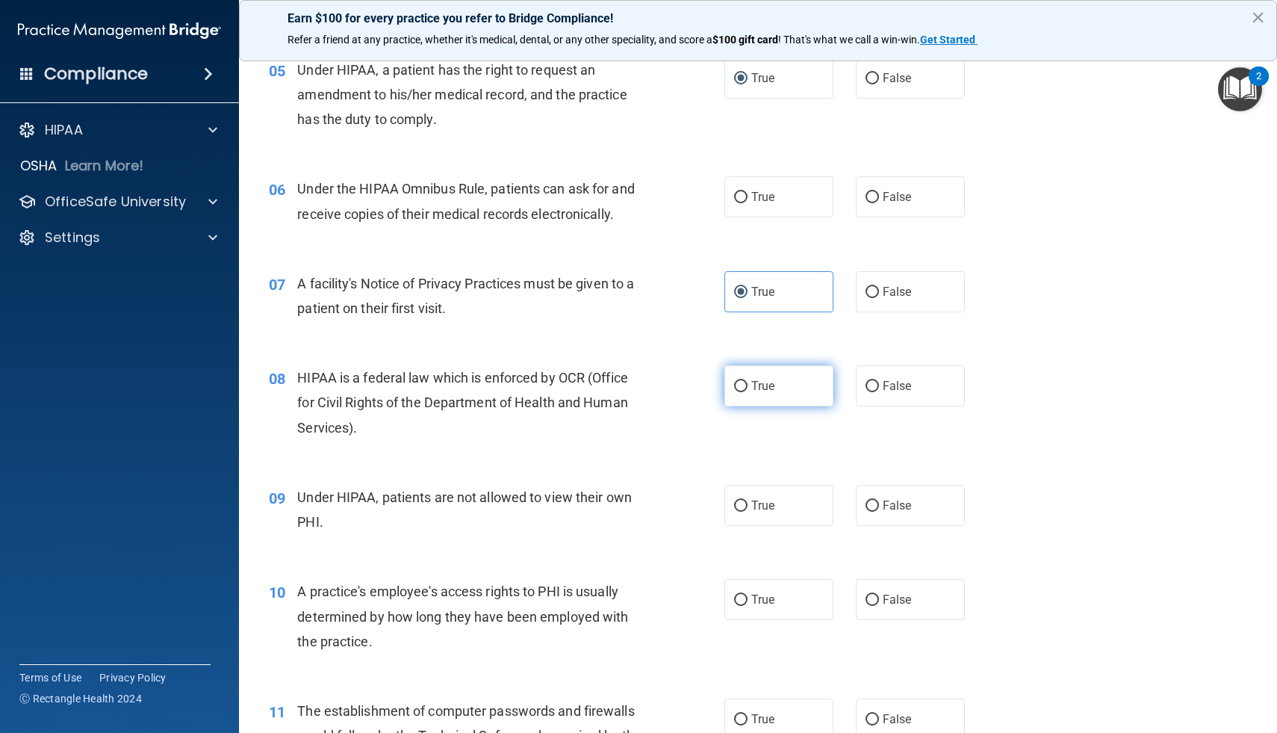
click at [746, 385] on input "True" at bounding box center [740, 386] width 13 height 11
radio input "true"
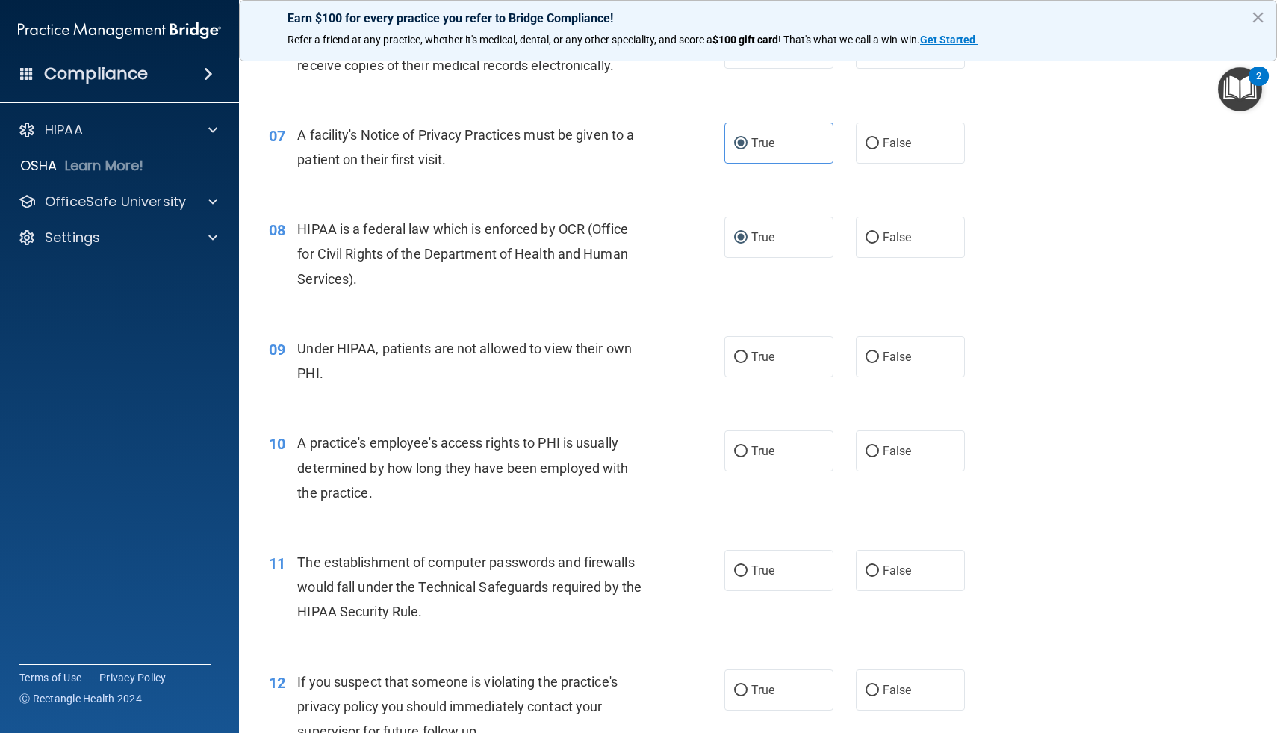
scroll to position [787, 0]
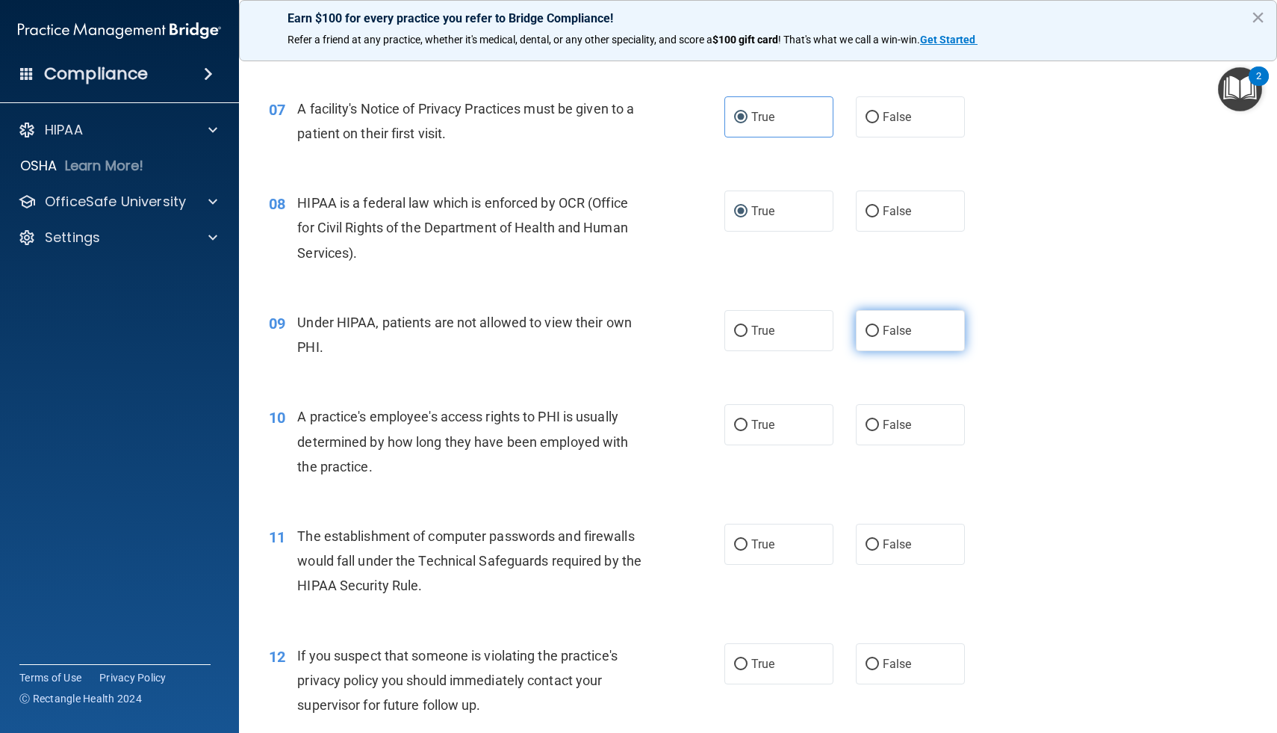
click at [878, 332] on label "False" at bounding box center [910, 330] width 109 height 41
click at [878, 332] on input "False" at bounding box center [872, 331] width 13 height 11
radio input "true"
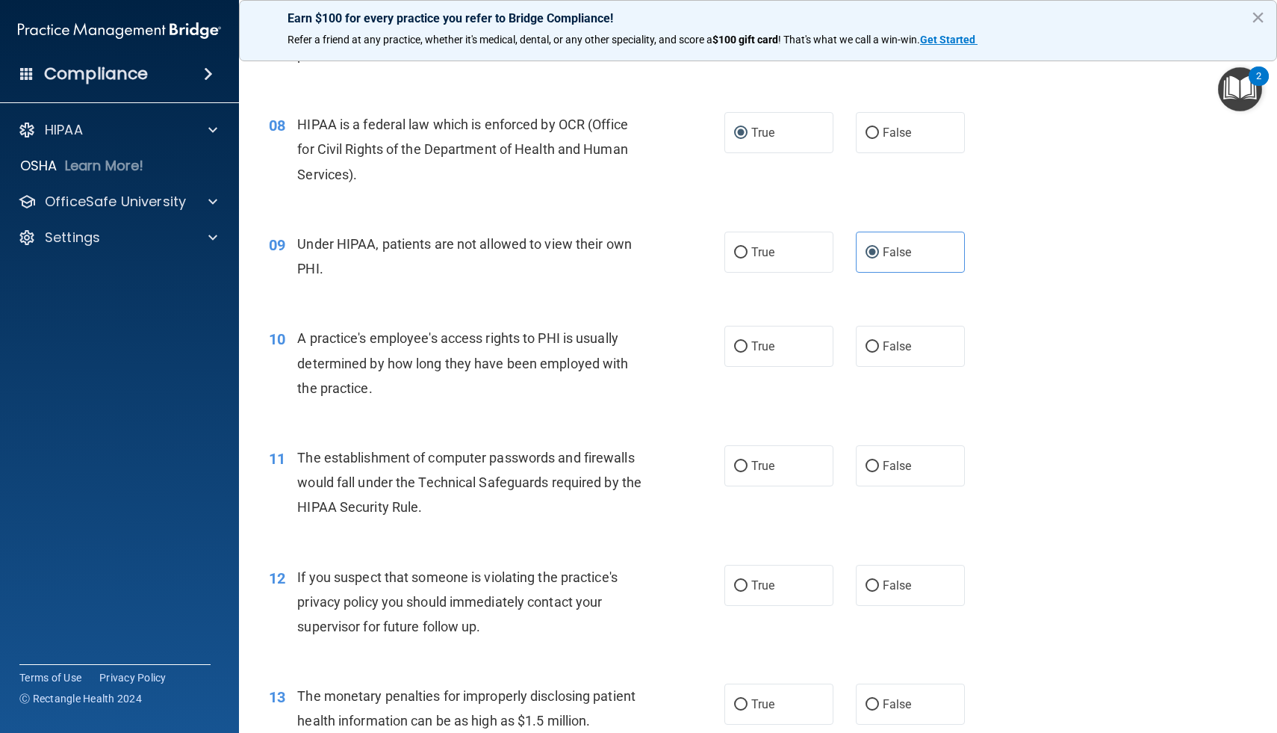
scroll to position [884, 0]
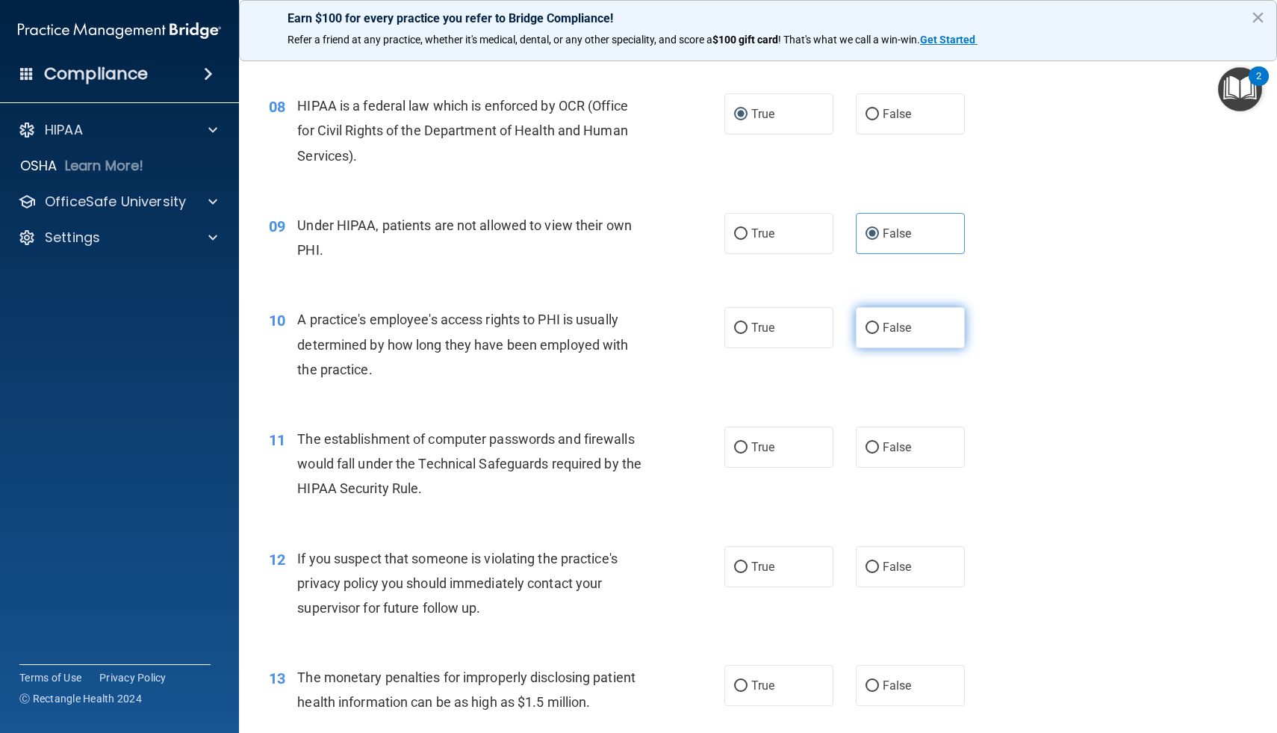
click at [898, 323] on span "False" at bounding box center [897, 327] width 29 height 14
click at [879, 323] on input "False" at bounding box center [872, 328] width 13 height 11
radio input "true"
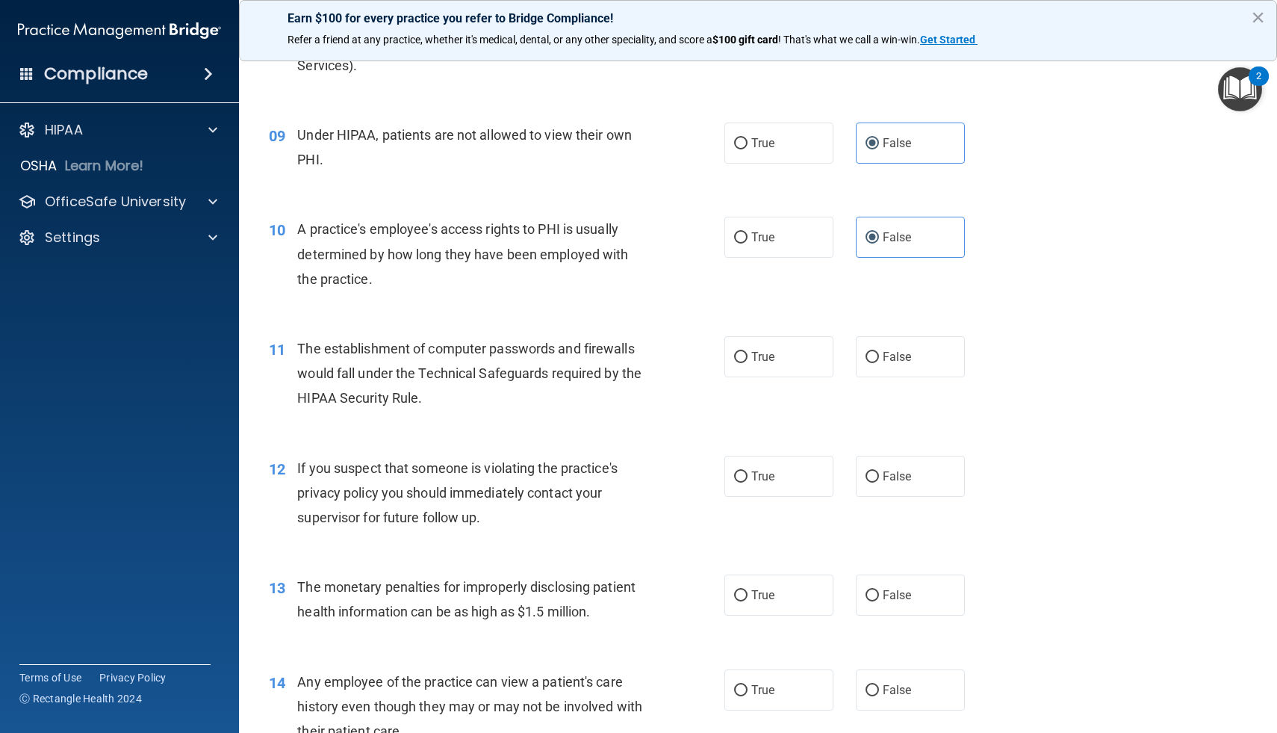
scroll to position [981, 0]
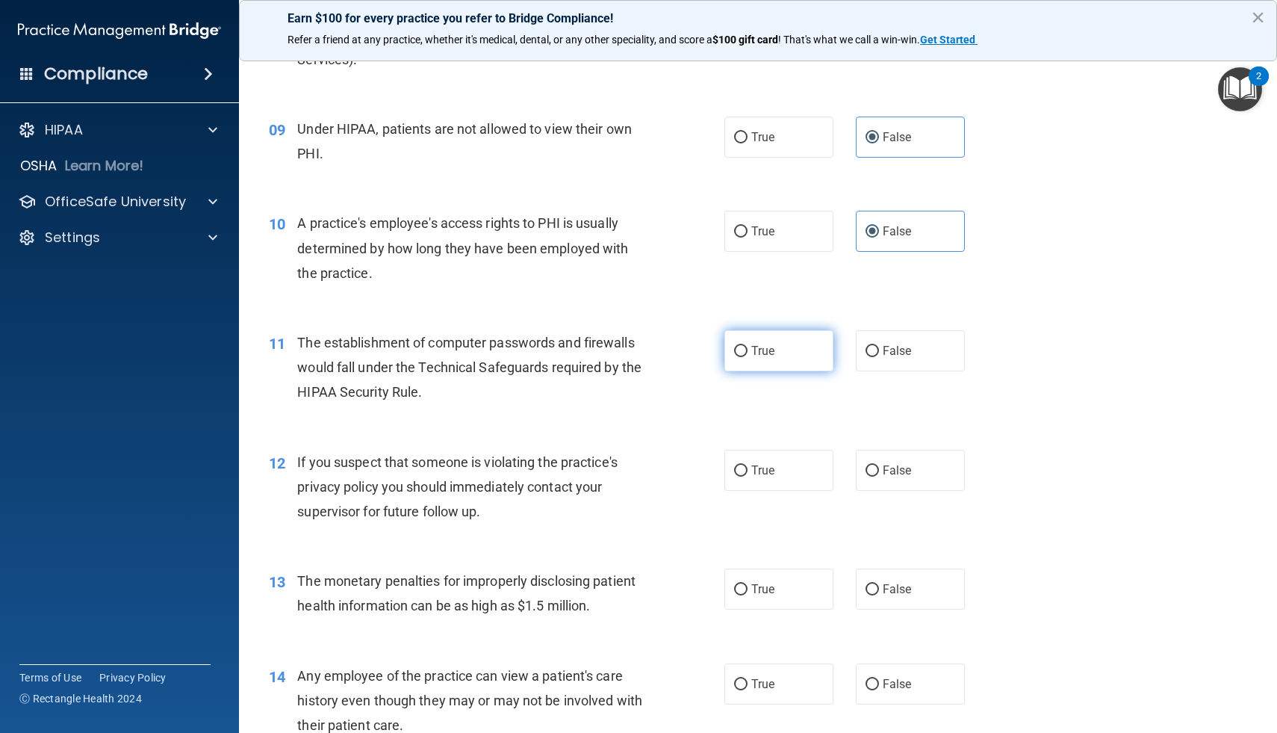
click at [732, 352] on label "True" at bounding box center [778, 350] width 109 height 41
click at [734, 352] on input "True" at bounding box center [740, 351] width 13 height 11
radio input "true"
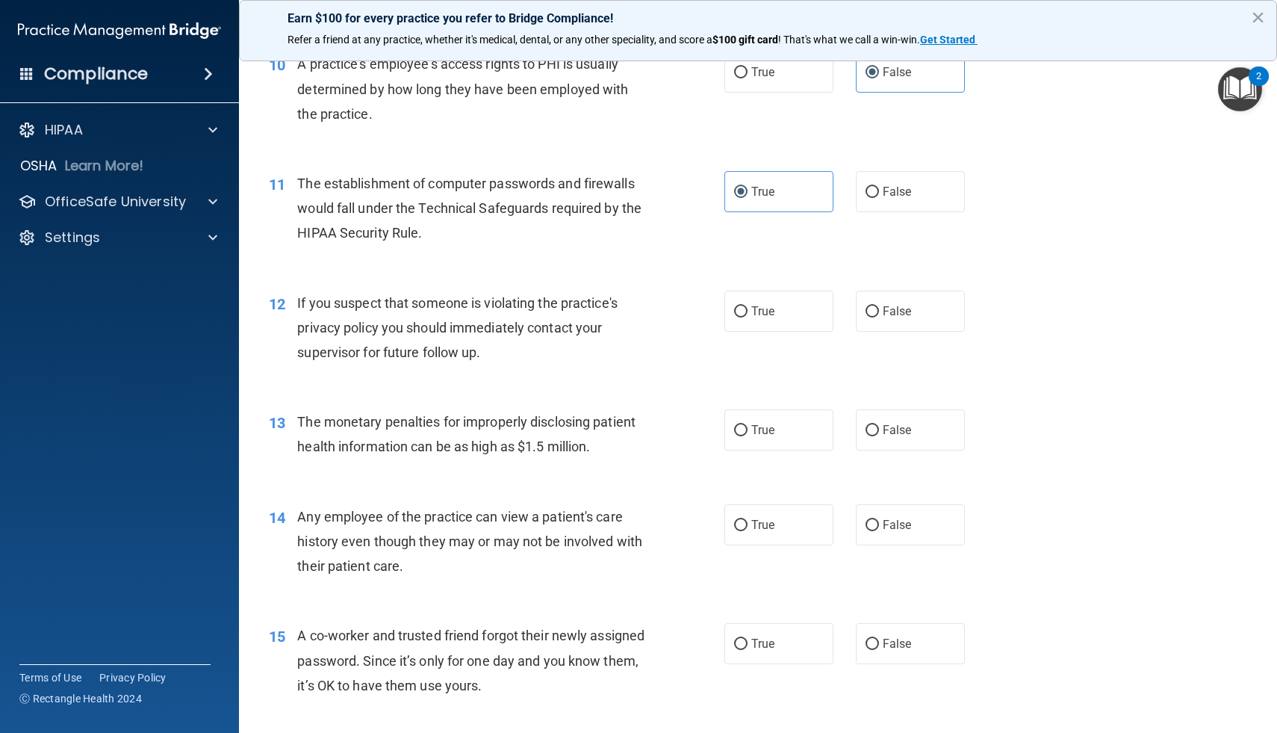
scroll to position [1143, 0]
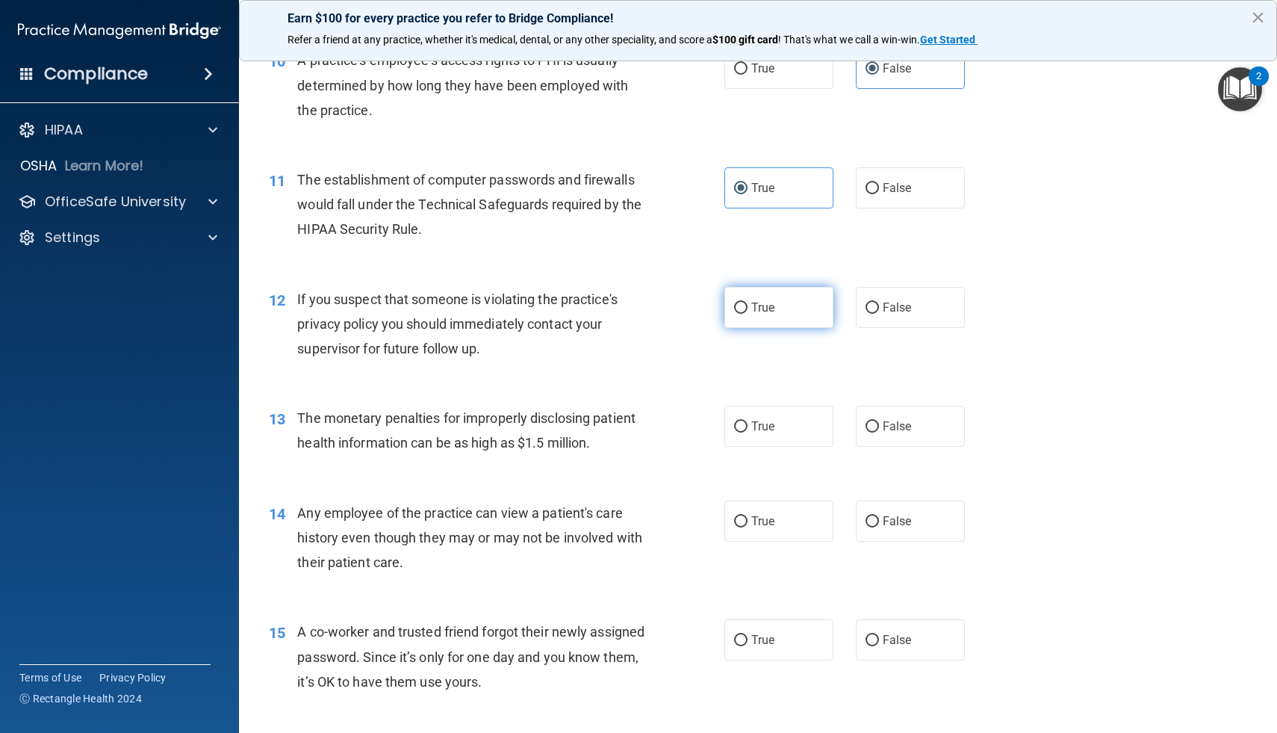
click at [745, 310] on input "True" at bounding box center [740, 307] width 13 height 11
radio input "true"
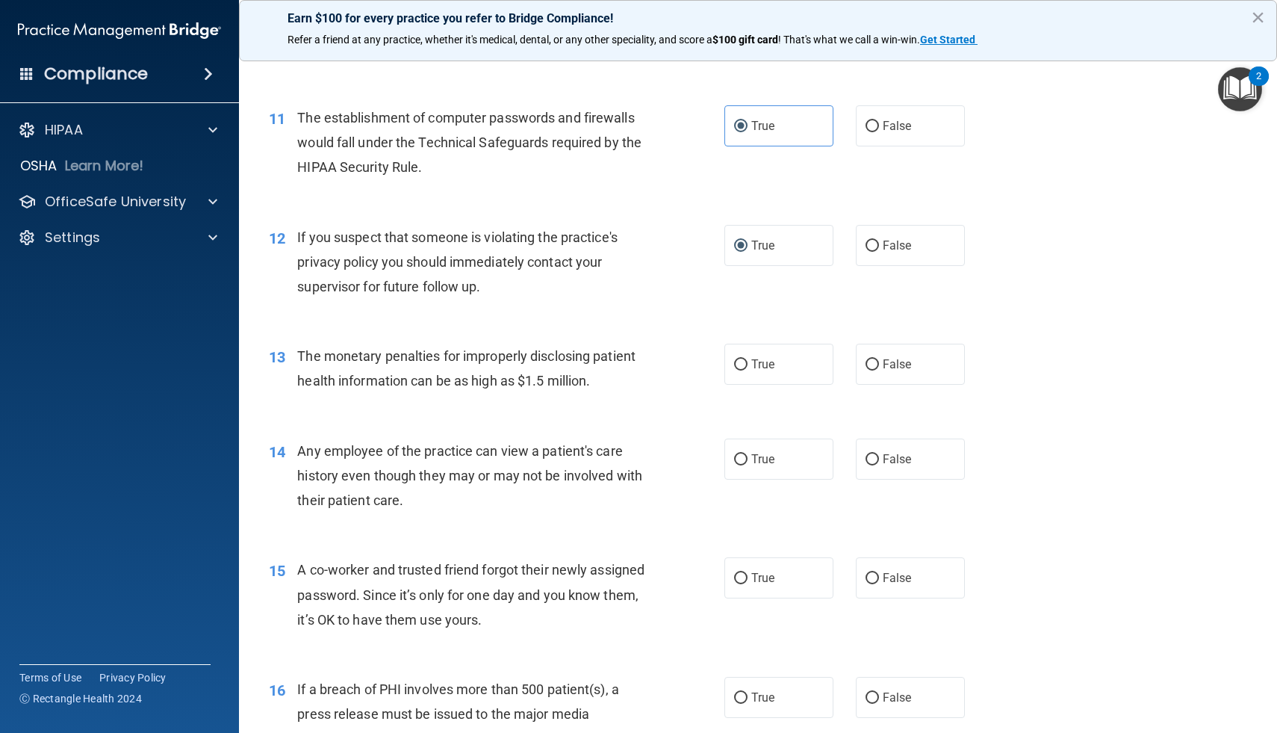
scroll to position [1223, 0]
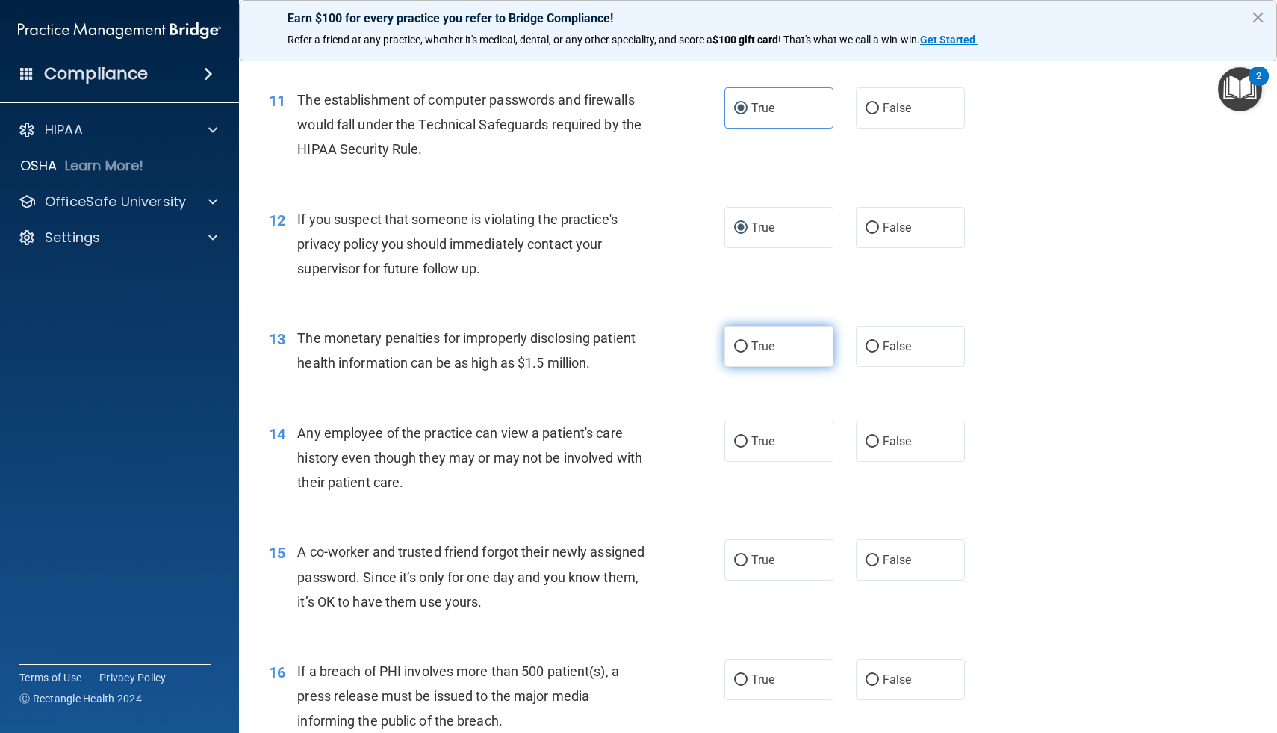
click at [751, 350] on label "True" at bounding box center [778, 346] width 109 height 41
click at [748, 350] on input "True" at bounding box center [740, 346] width 13 height 11
radio input "true"
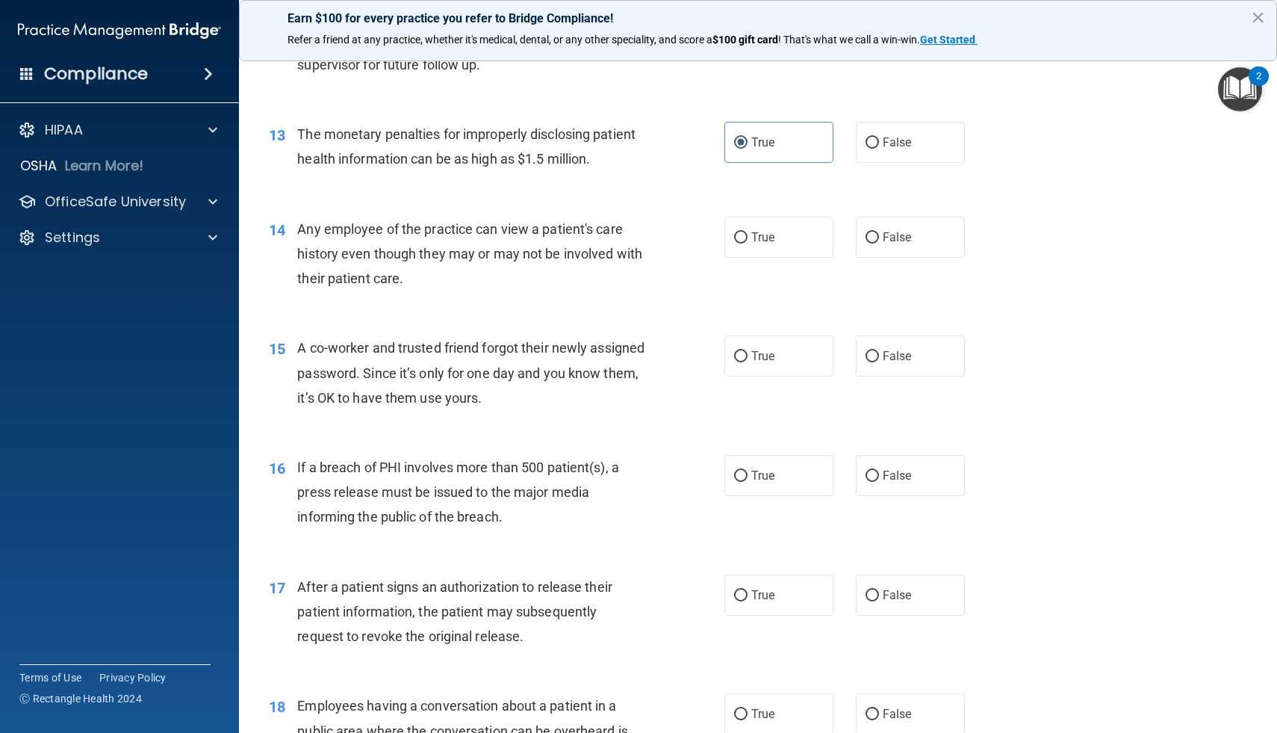
scroll to position [1432, 0]
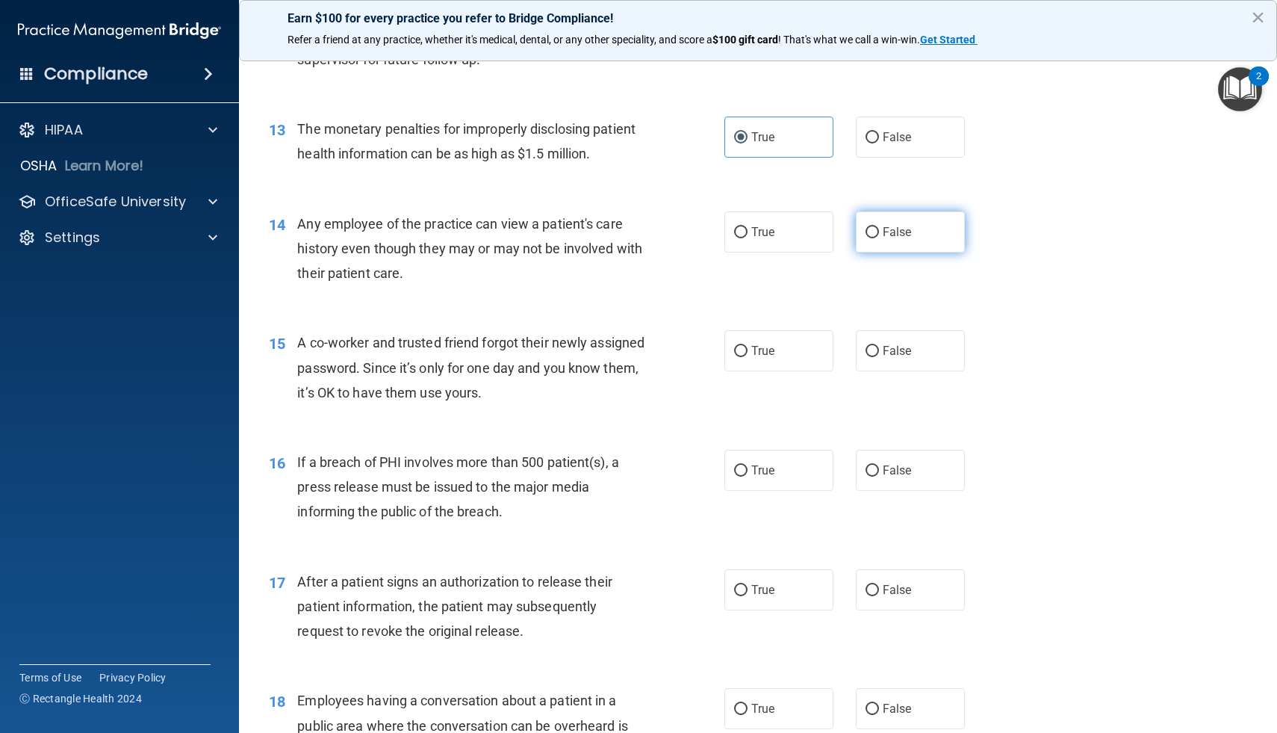
click at [869, 231] on input "False" at bounding box center [872, 232] width 13 height 11
radio input "true"
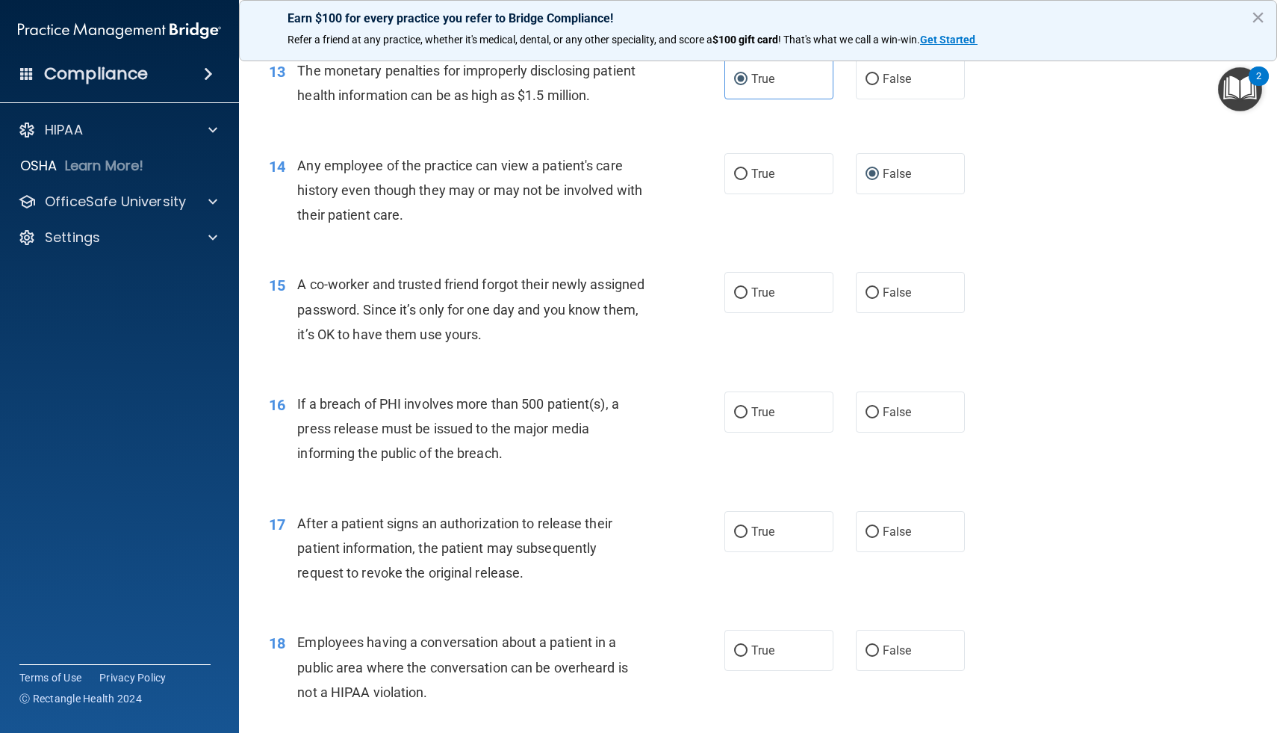
scroll to position [1493, 0]
click at [898, 282] on label "False" at bounding box center [910, 290] width 109 height 41
click at [879, 285] on input "False" at bounding box center [872, 290] width 13 height 11
radio input "true"
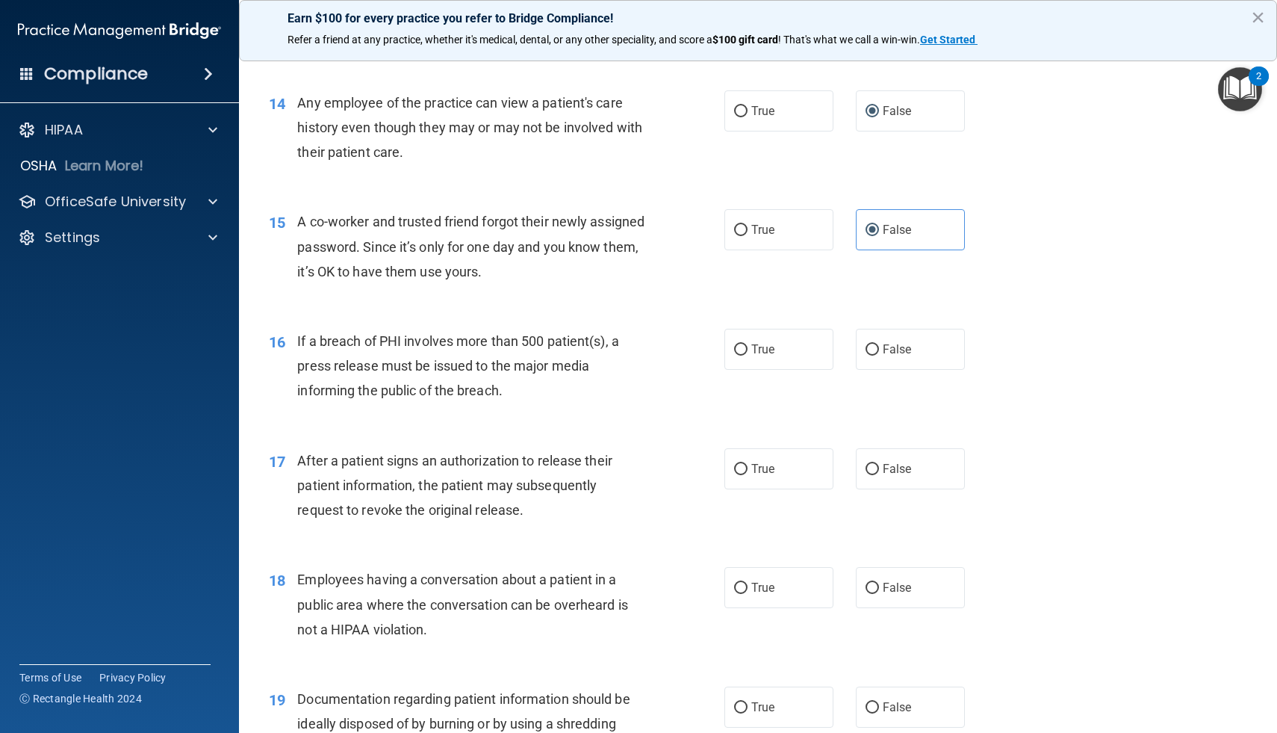
scroll to position [1560, 0]
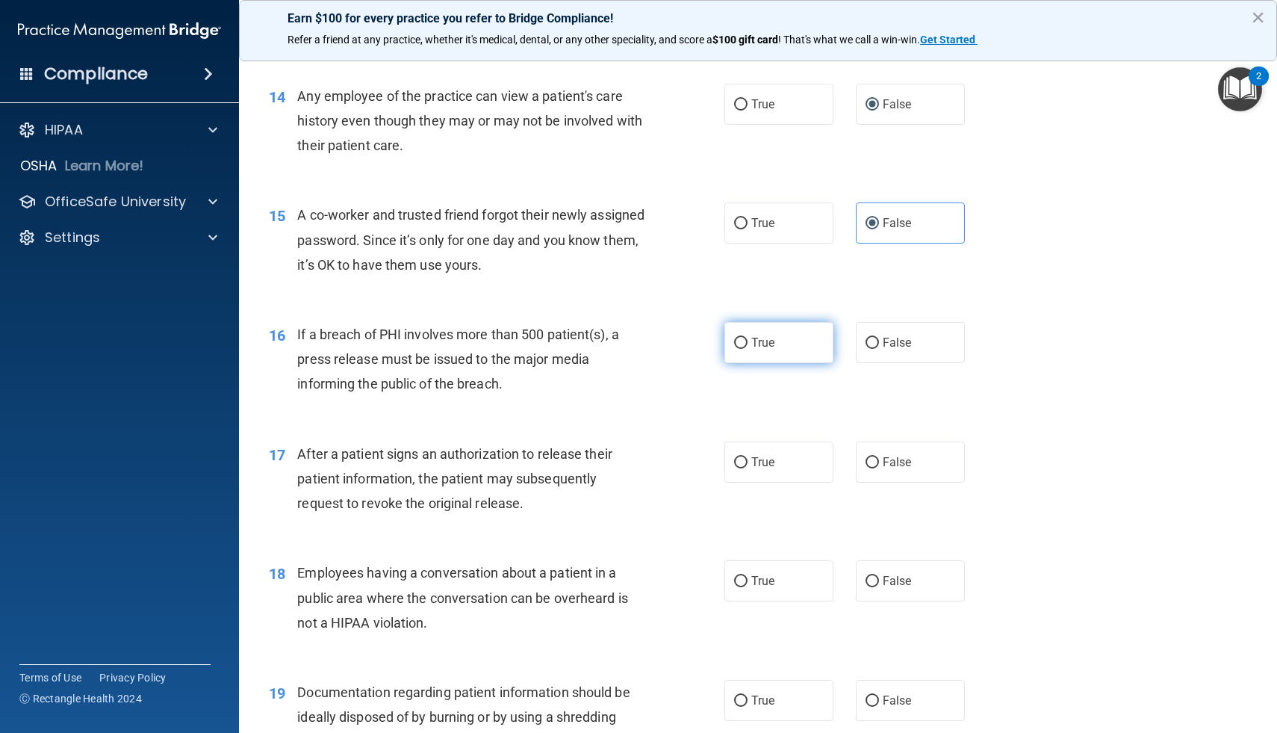
click at [756, 340] on span "True" at bounding box center [762, 342] width 23 height 14
click at [748, 340] on input "True" at bounding box center [740, 343] width 13 height 11
radio input "true"
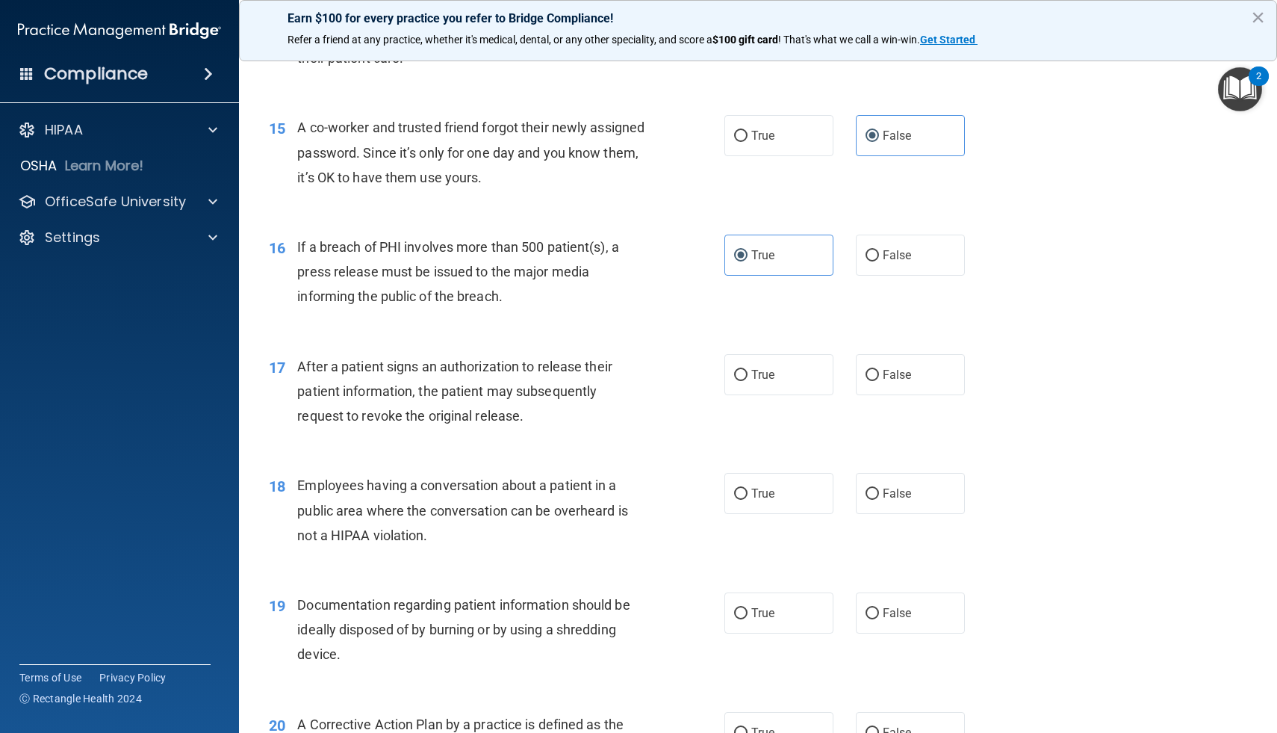
scroll to position [1654, 0]
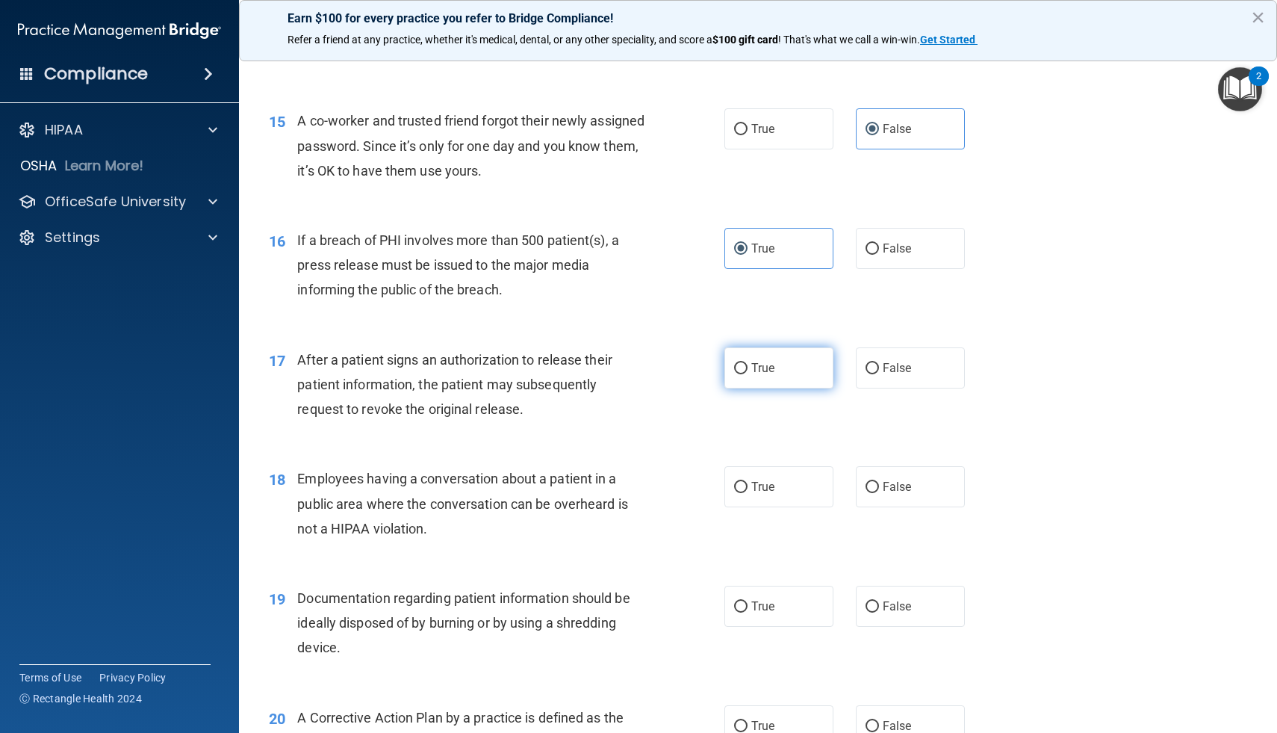
click at [737, 367] on input "True" at bounding box center [740, 368] width 13 height 11
radio input "true"
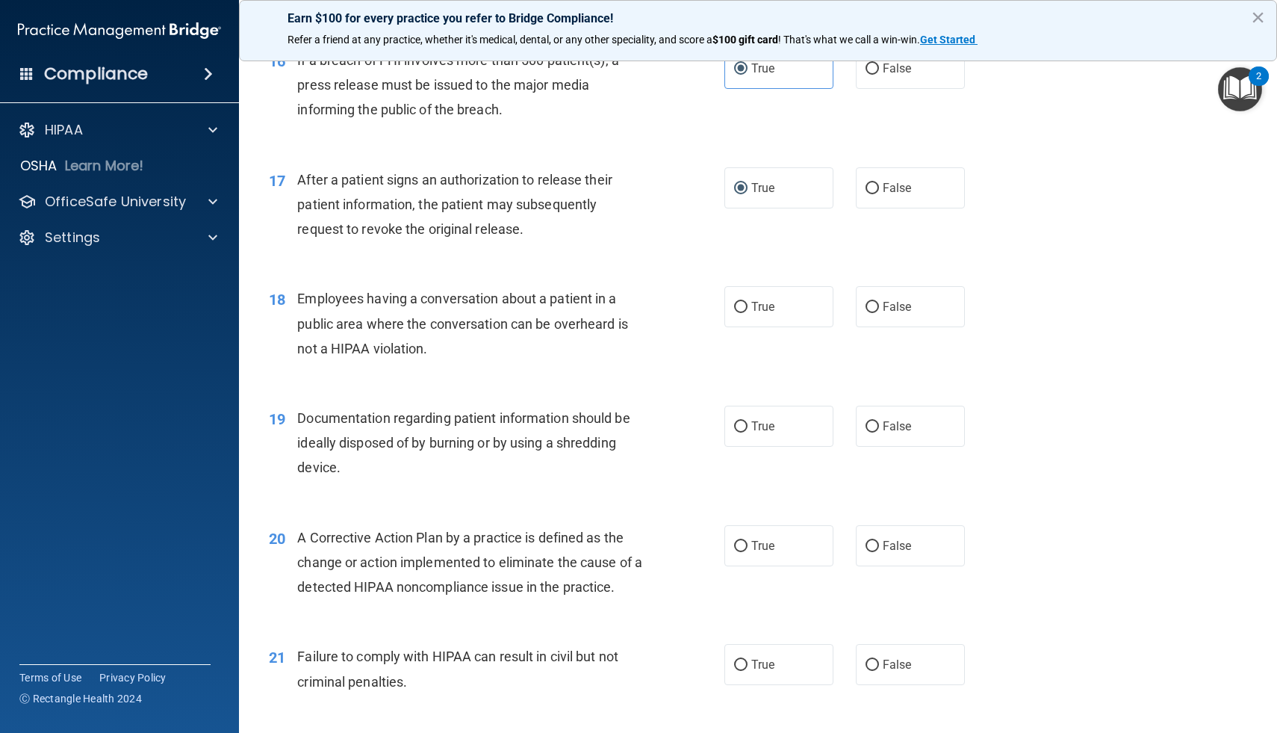
scroll to position [1835, 0]
click at [875, 307] on input "False" at bounding box center [872, 306] width 13 height 11
radio input "true"
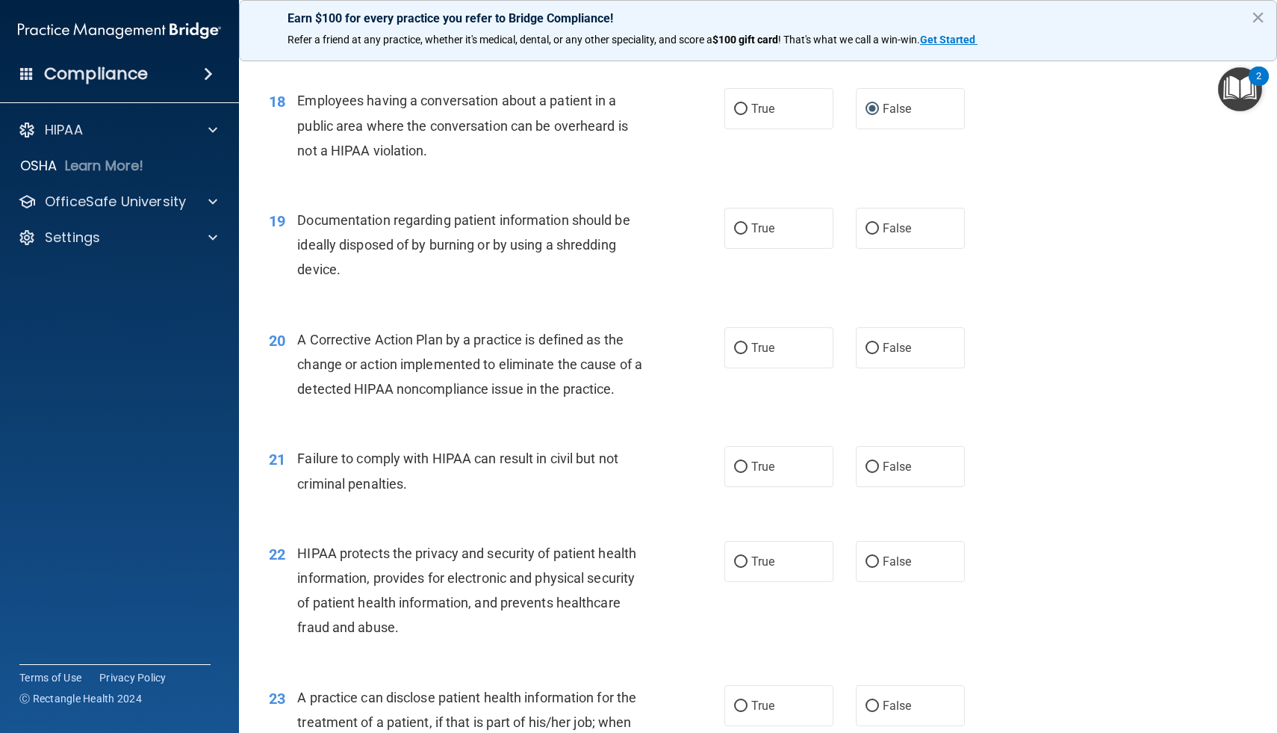
scroll to position [2045, 0]
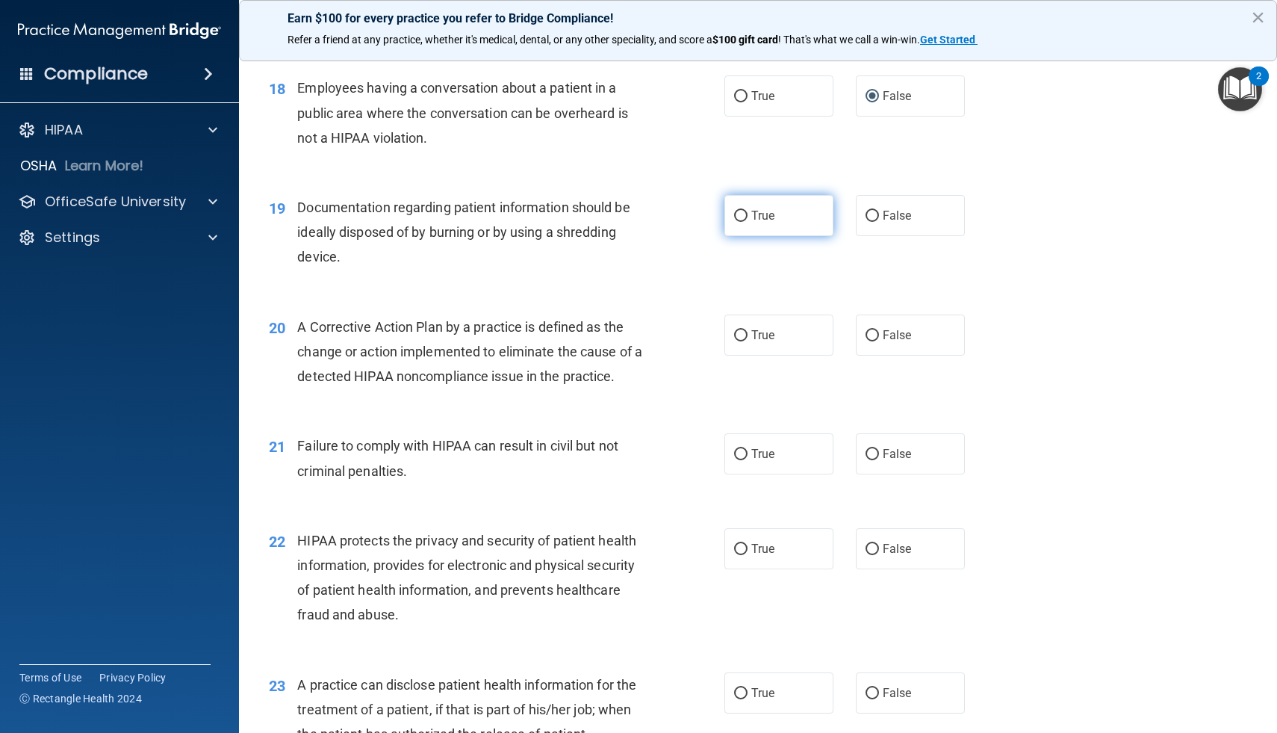
click at [728, 222] on label "True" at bounding box center [778, 215] width 109 height 41
click at [734, 222] on input "True" at bounding box center [740, 216] width 13 height 11
radio input "true"
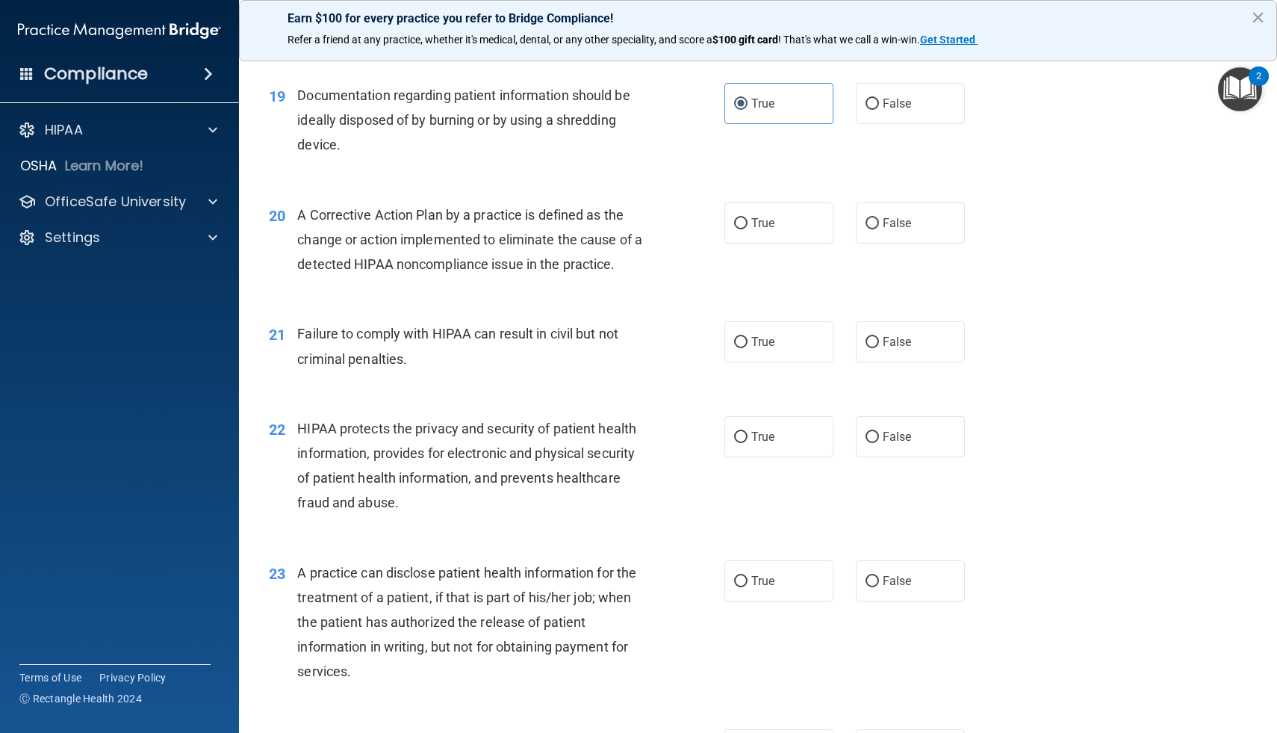
scroll to position [2157, 0]
click at [750, 210] on label "True" at bounding box center [778, 222] width 109 height 41
click at [748, 217] on input "True" at bounding box center [740, 222] width 13 height 11
radio input "true"
click at [854, 332] on div "True False" at bounding box center [854, 340] width 261 height 41
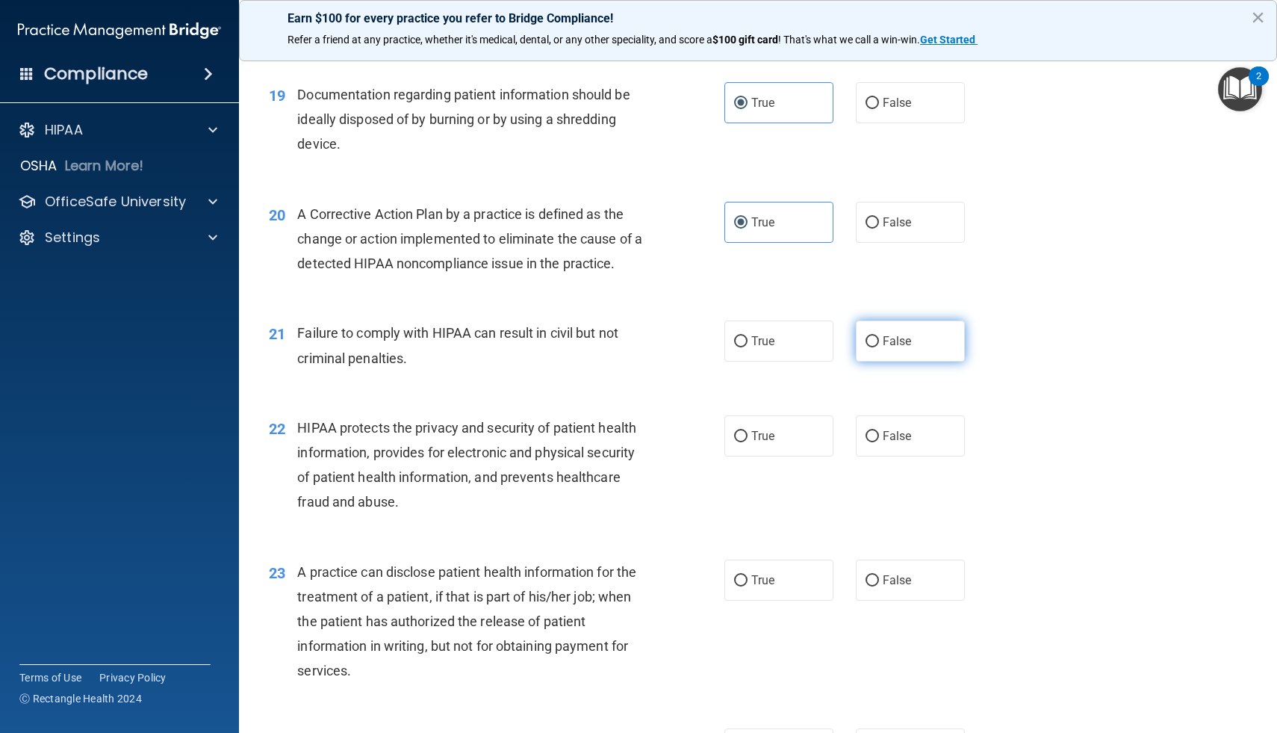
click at [878, 332] on label "False" at bounding box center [910, 340] width 109 height 41
click at [878, 336] on input "False" at bounding box center [872, 341] width 13 height 11
radio input "true"
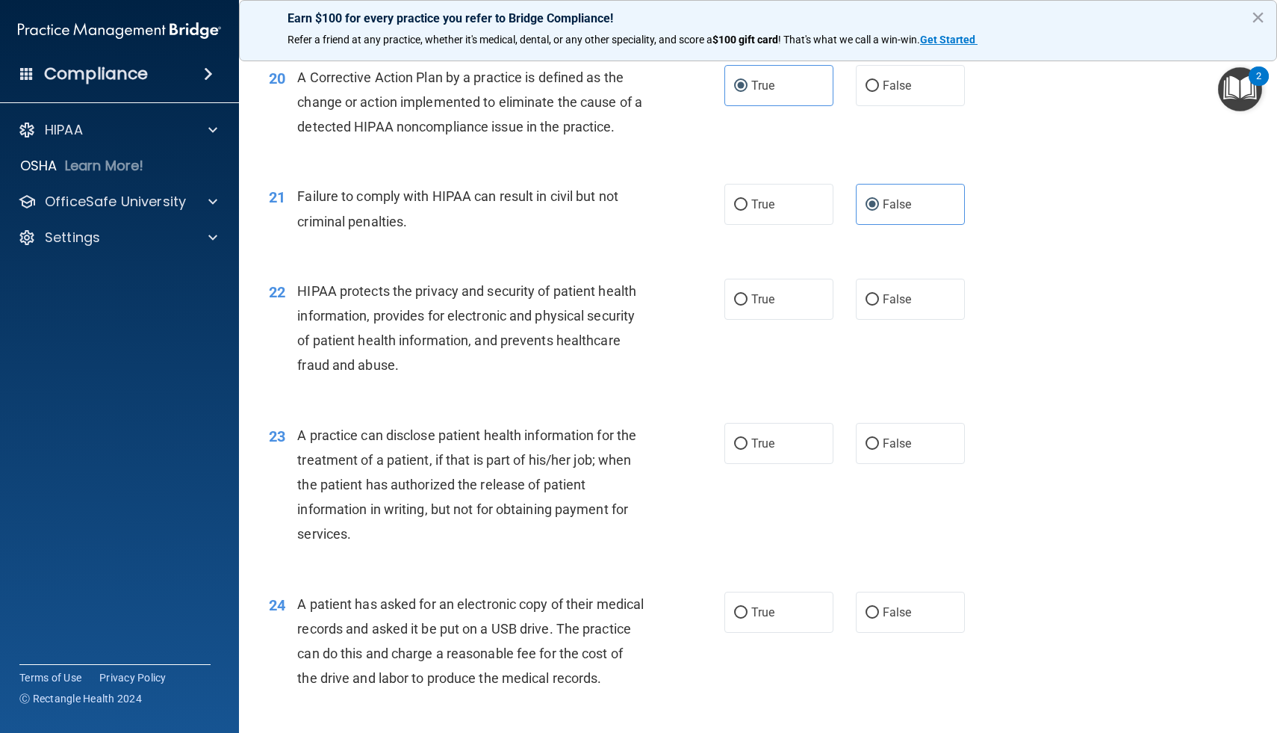
scroll to position [2301, 0]
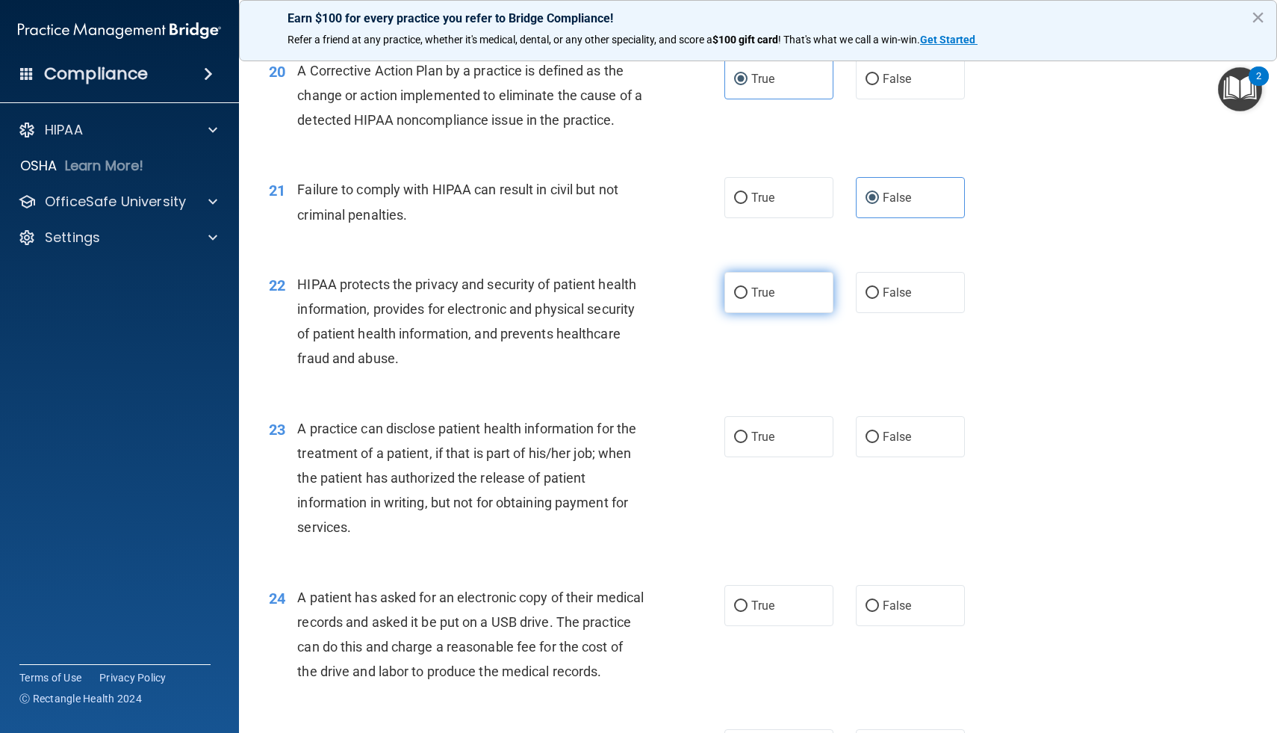
click at [742, 289] on input "True" at bounding box center [740, 293] width 13 height 11
radio input "true"
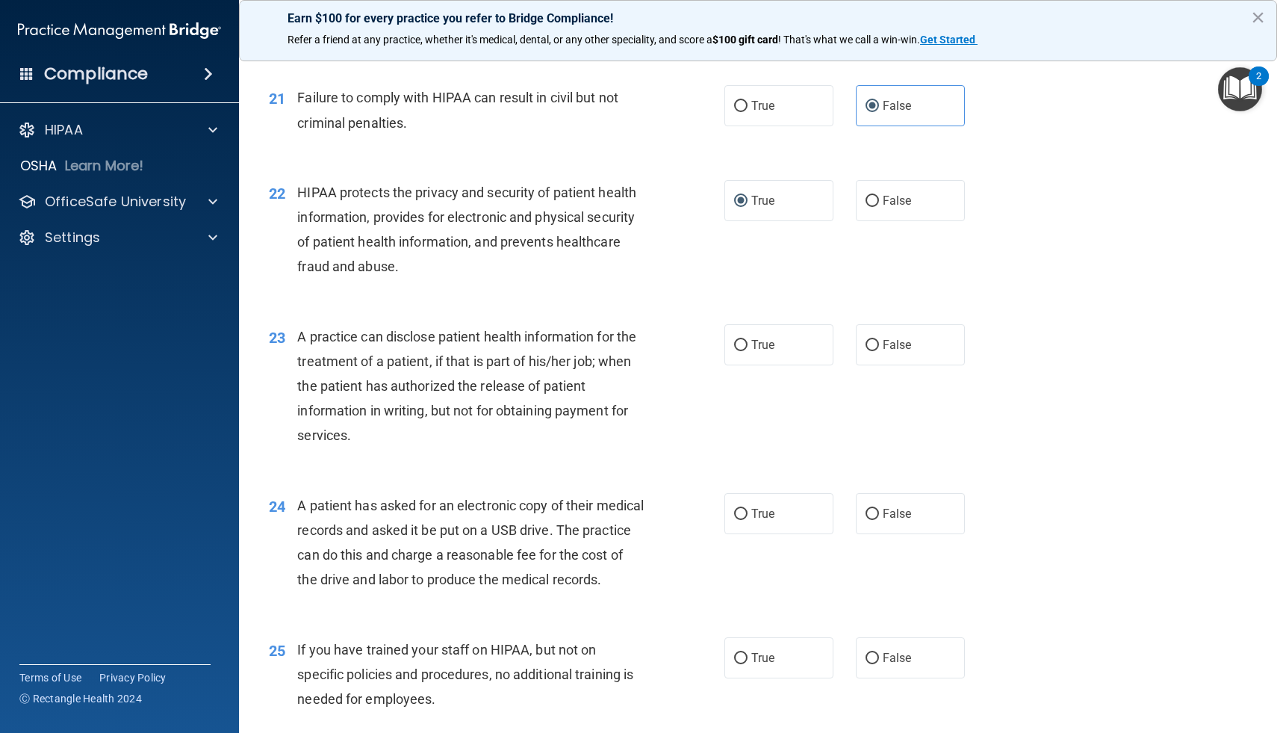
scroll to position [2404, 0]
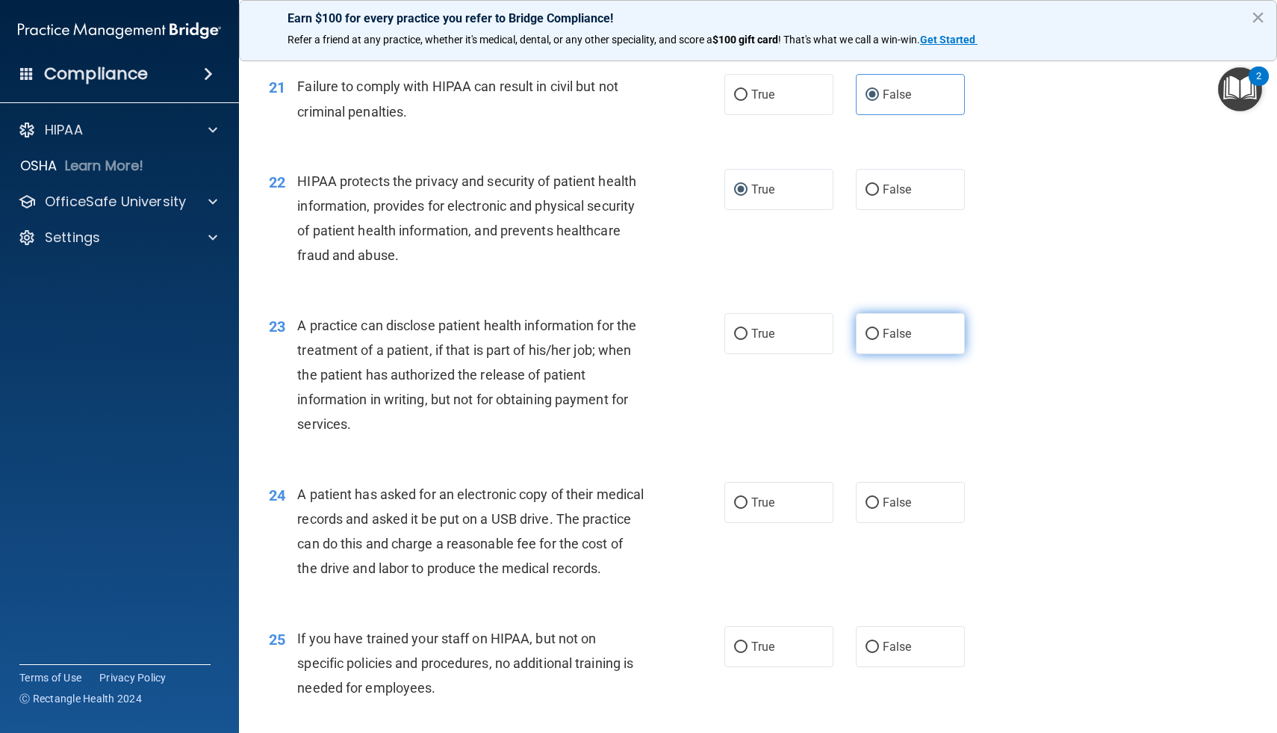
click at [872, 333] on input "False" at bounding box center [872, 334] width 13 height 11
radio input "true"
click at [895, 332] on span "False" at bounding box center [897, 333] width 29 height 14
click at [879, 332] on input "False" at bounding box center [872, 334] width 13 height 11
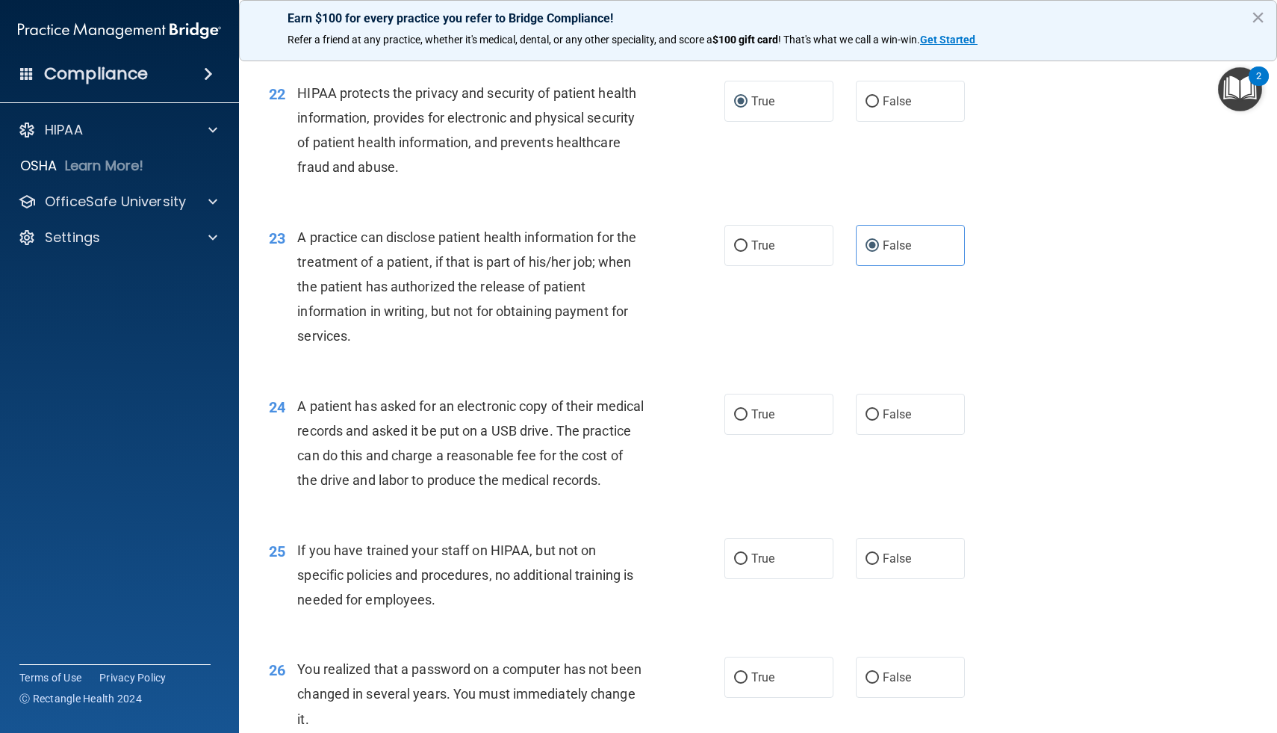
scroll to position [2497, 0]
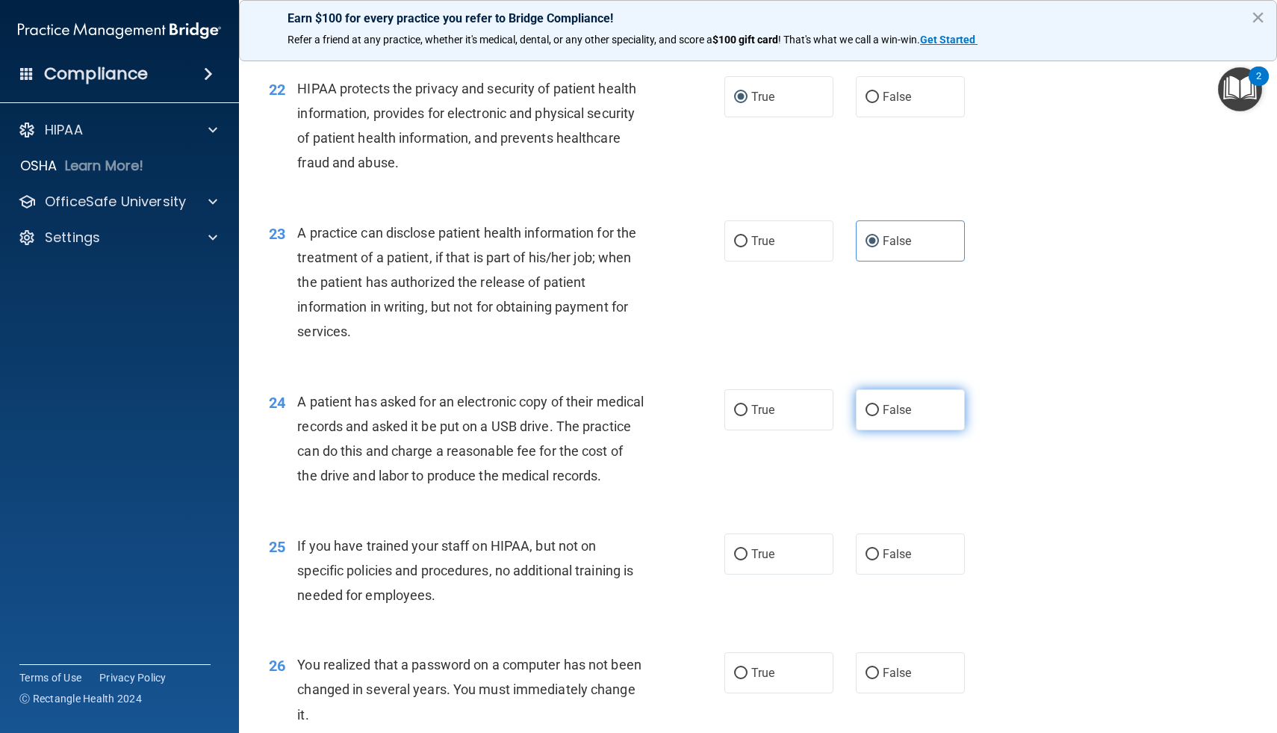
click at [883, 408] on span "False" at bounding box center [897, 410] width 29 height 14
click at [879, 408] on input "False" at bounding box center [872, 410] width 13 height 11
radio input "true"
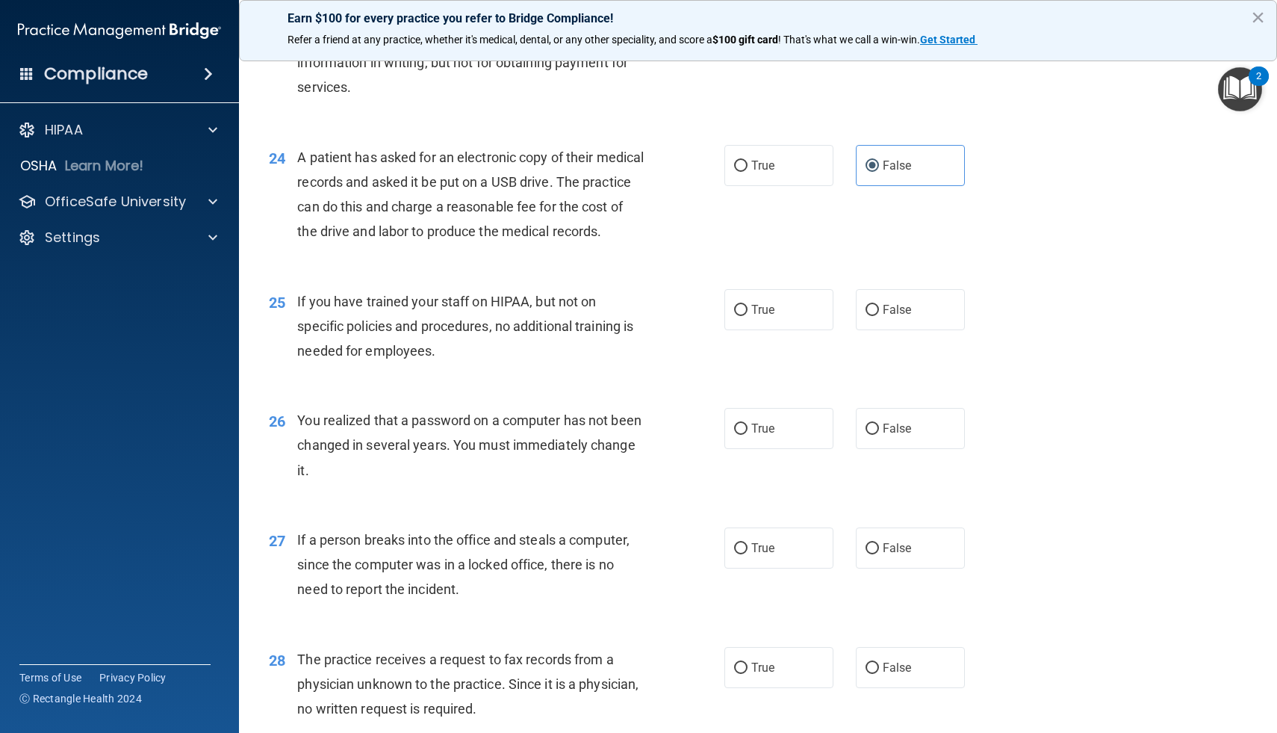
scroll to position [2747, 0]
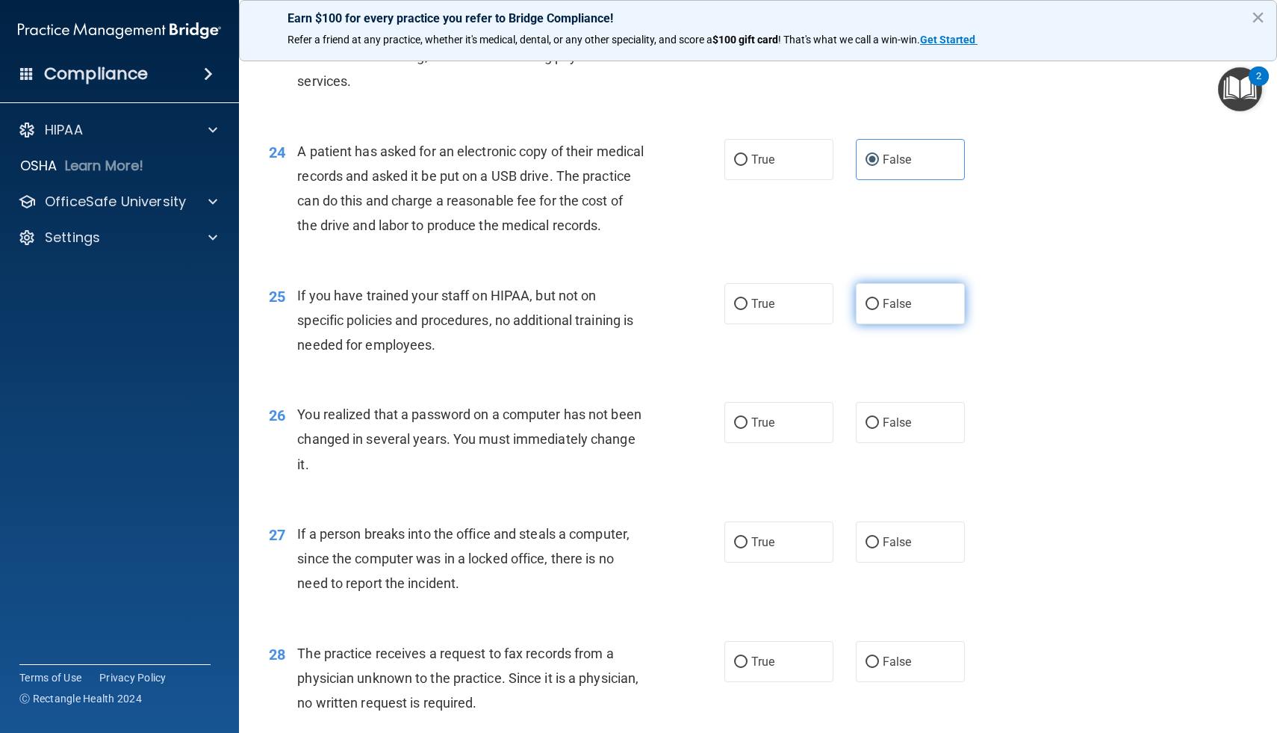
click at [884, 311] on span "False" at bounding box center [897, 303] width 29 height 14
click at [879, 310] on input "False" at bounding box center [872, 304] width 13 height 11
radio input "true"
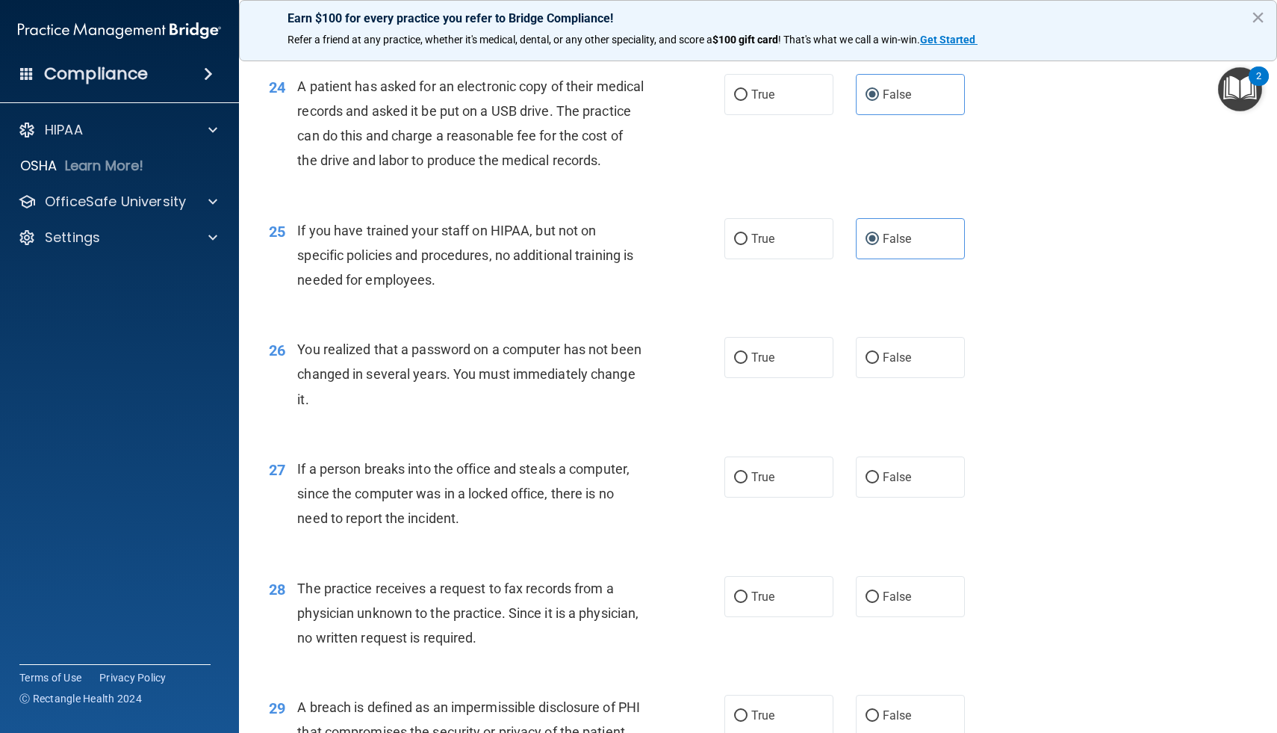
scroll to position [2810, 0]
click at [777, 379] on label "True" at bounding box center [778, 358] width 109 height 41
click at [748, 365] on input "True" at bounding box center [740, 359] width 13 height 11
radio input "true"
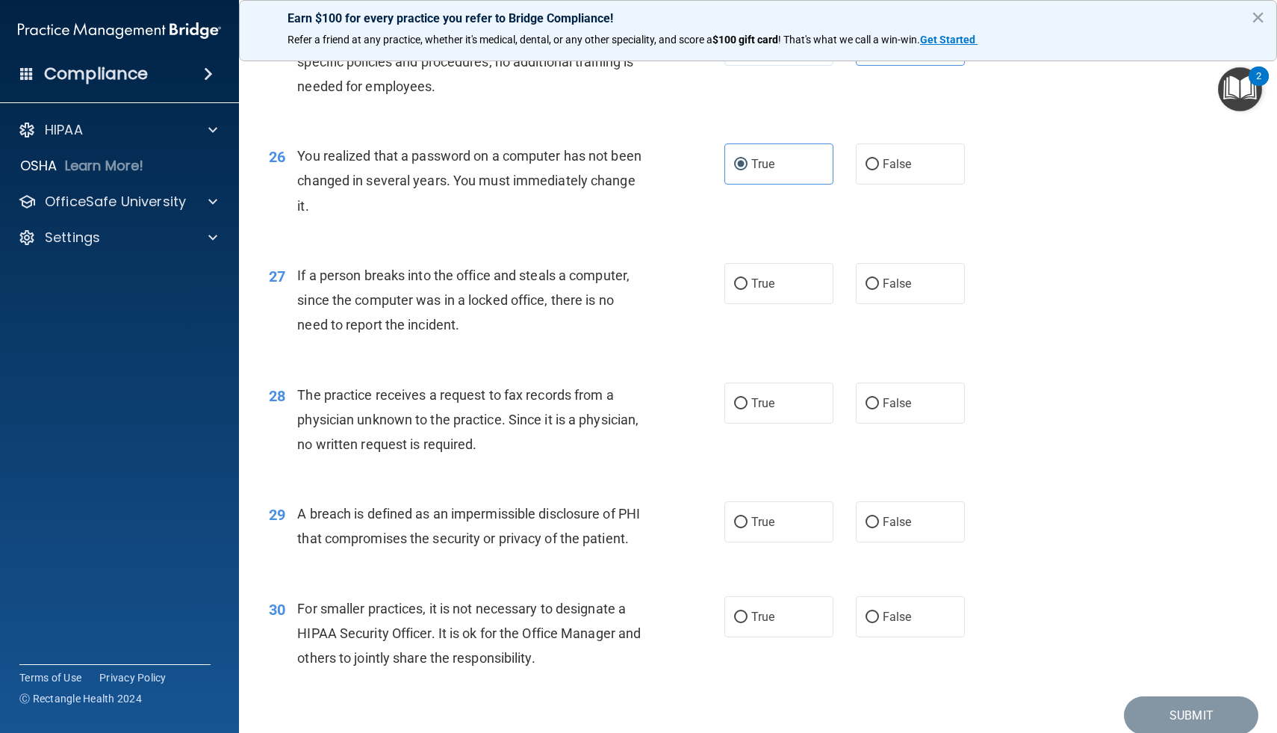
scroll to position [3013, 0]
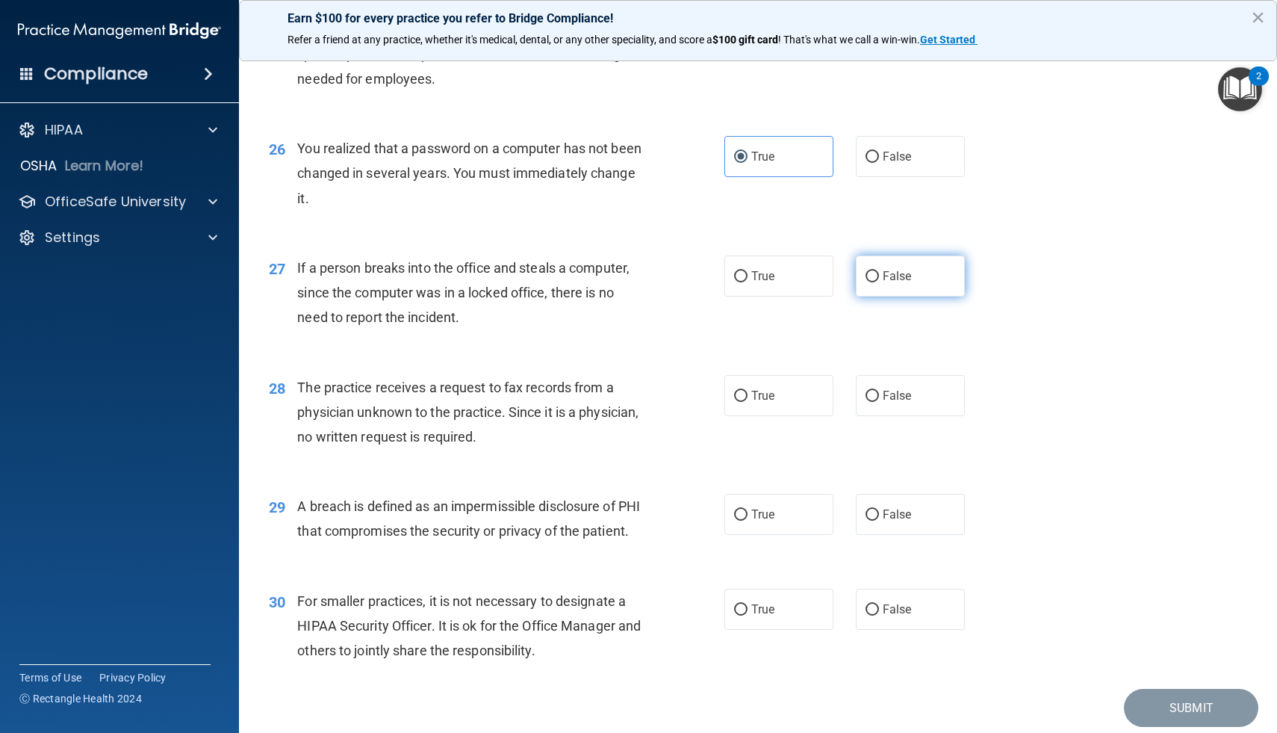
click at [863, 296] on label "False" at bounding box center [910, 275] width 109 height 41
click at [866, 282] on input "False" at bounding box center [872, 276] width 13 height 11
radio input "true"
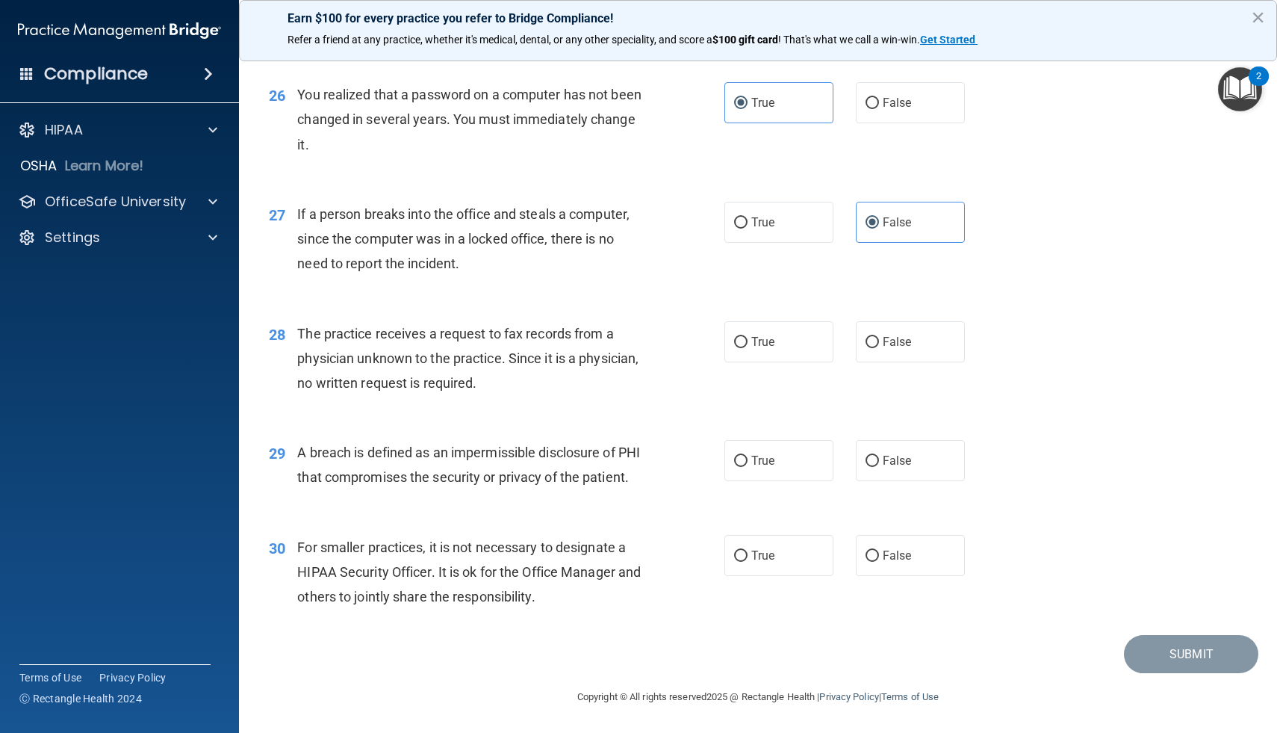
scroll to position [3116, 0]
click at [888, 335] on span "False" at bounding box center [897, 342] width 29 height 14
click at [879, 337] on input "False" at bounding box center [872, 342] width 13 height 11
radio input "true"
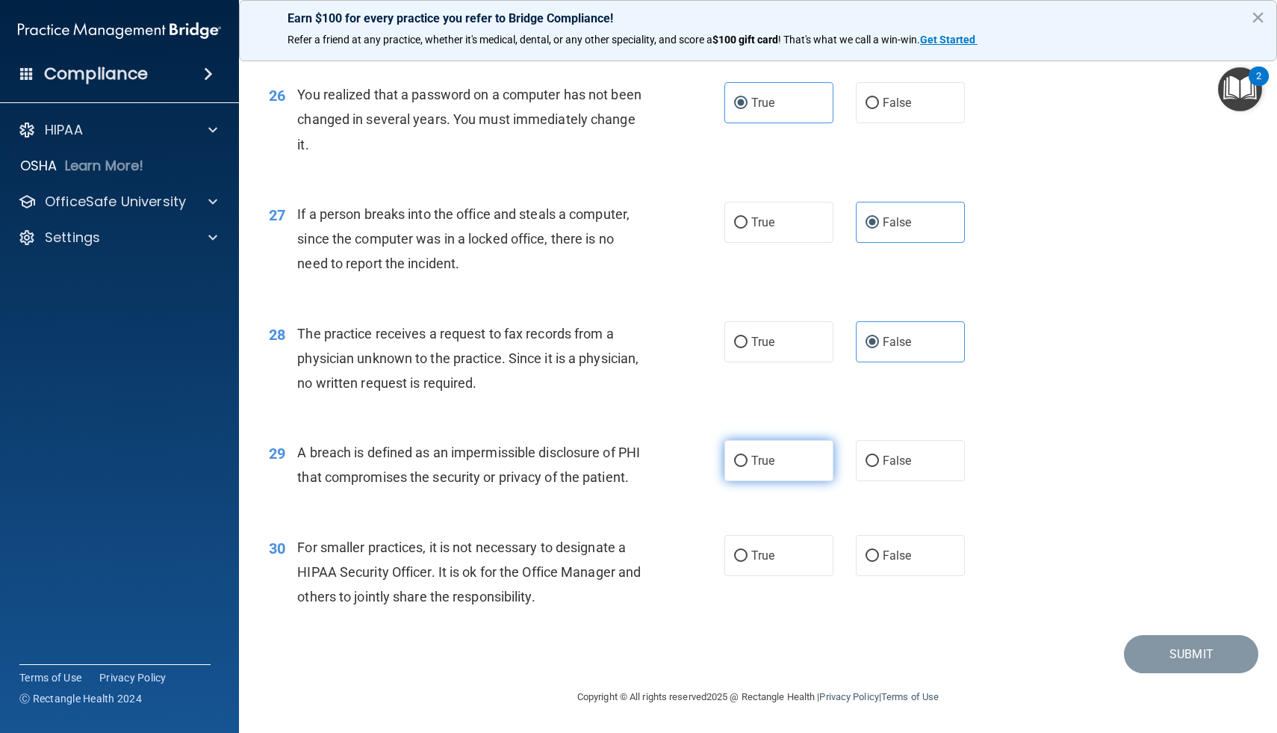
click at [741, 456] on input "True" at bounding box center [740, 461] width 13 height 11
radio input "true"
click at [876, 560] on input "False" at bounding box center [872, 555] width 13 height 11
radio input "true"
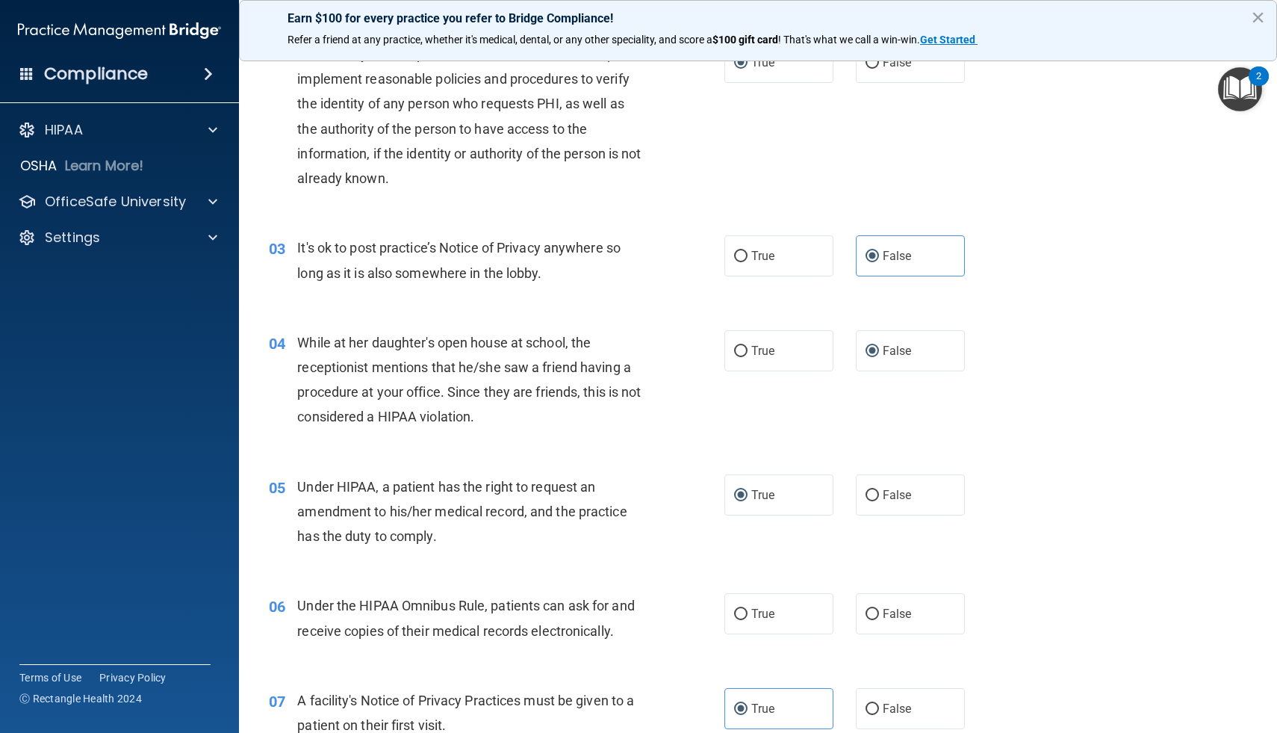
scroll to position [0, 0]
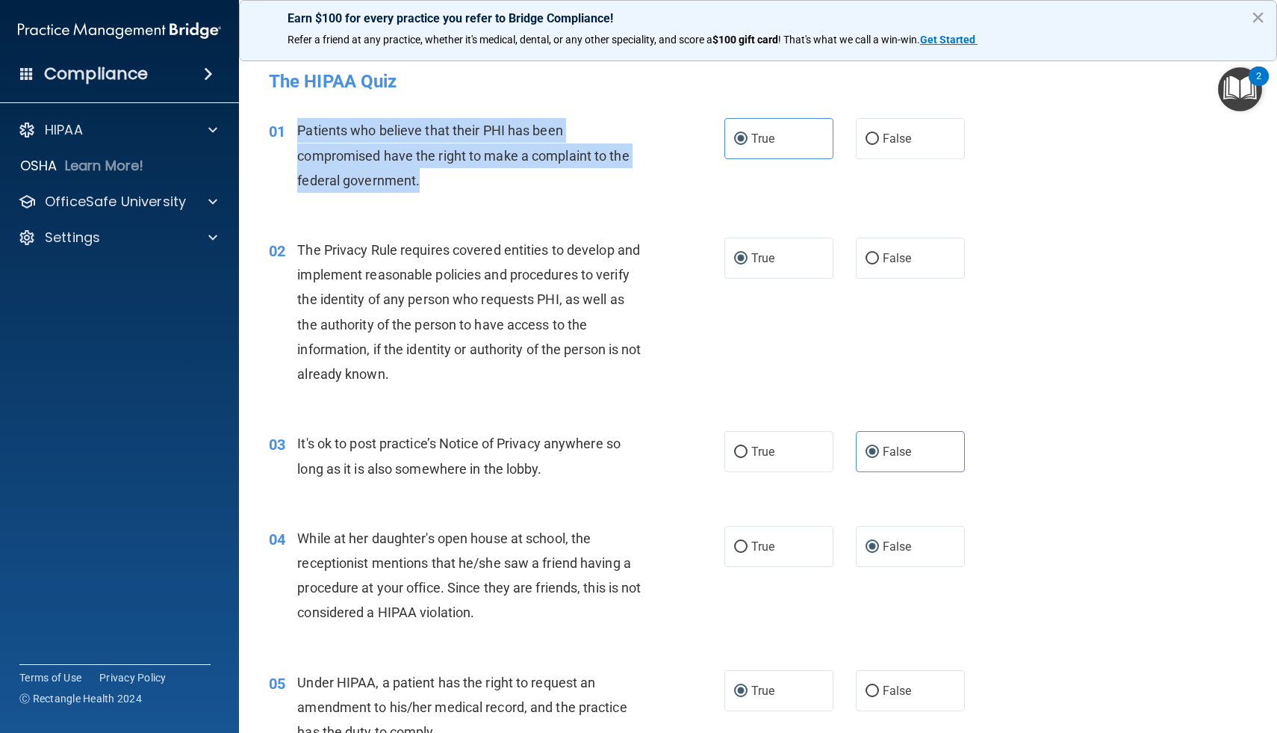
drag, startPoint x: 294, startPoint y: 126, endPoint x: 421, endPoint y: 178, distance: 137.0
click at [421, 178] on div "01 Patients who believe that their PHI has been compromised have the right to m…" at bounding box center [496, 159] width 500 height 82
copy div "Patients who believe that their PHI has been compromised have the right to make…"
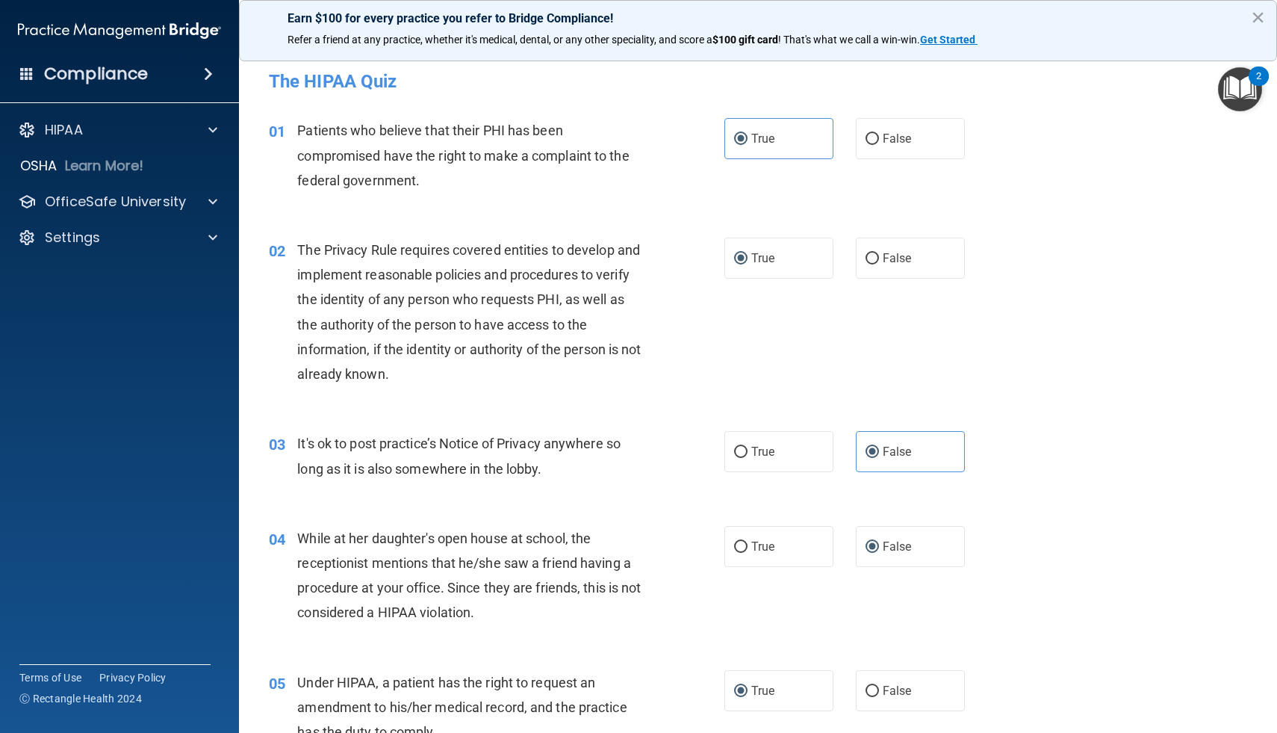
click at [417, 196] on div "01 Patients who believe that their PHI has been compromised have the right to m…" at bounding box center [496, 159] width 500 height 82
click at [413, 374] on div "The Privacy Rule requires covered entities to develop and implement reasonable …" at bounding box center [476, 311] width 358 height 149
click at [408, 371] on span "The Privacy Rule requires covered entities to develop and implement reasonable …" at bounding box center [469, 312] width 344 height 140
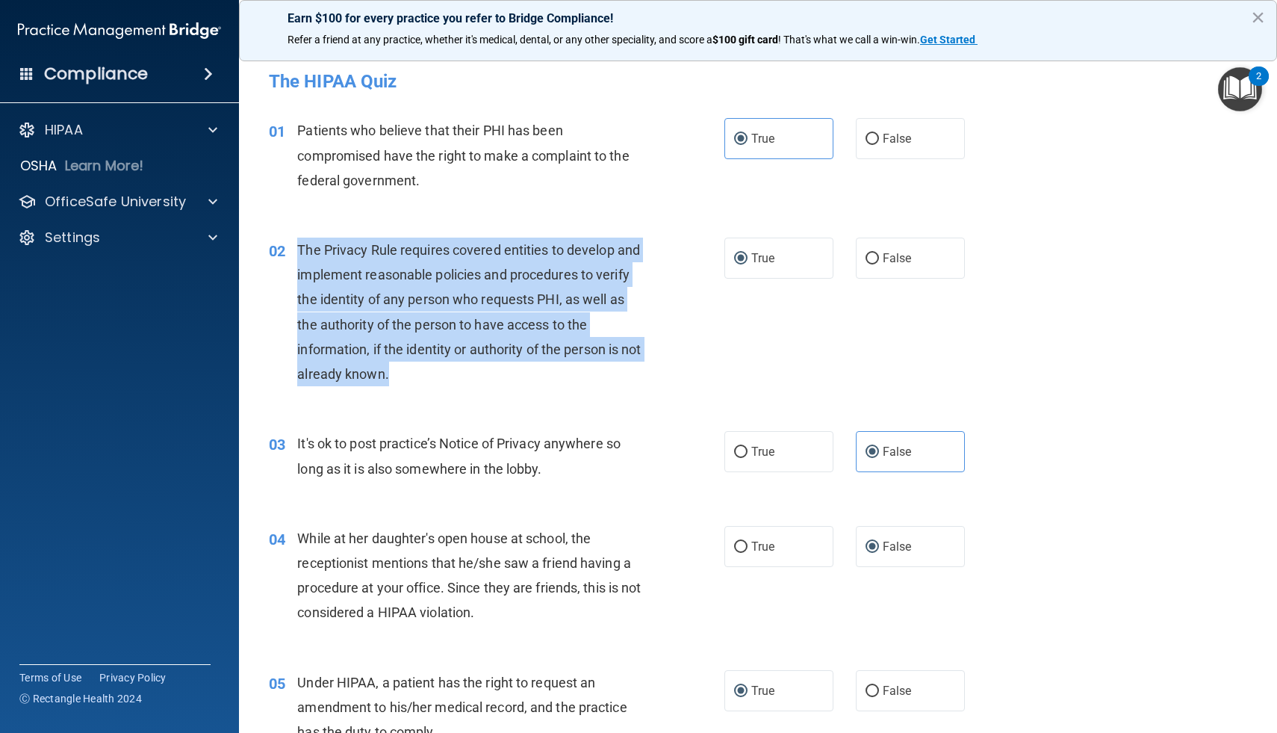
drag, startPoint x: 411, startPoint y: 373, endPoint x: 299, endPoint y: 254, distance: 164.3
click at [299, 253] on div "The Privacy Rule requires covered entities to develop and implement reasonable …" at bounding box center [476, 311] width 358 height 149
copy span "The Privacy Rule requires covered entities to develop and implement reasonable …"
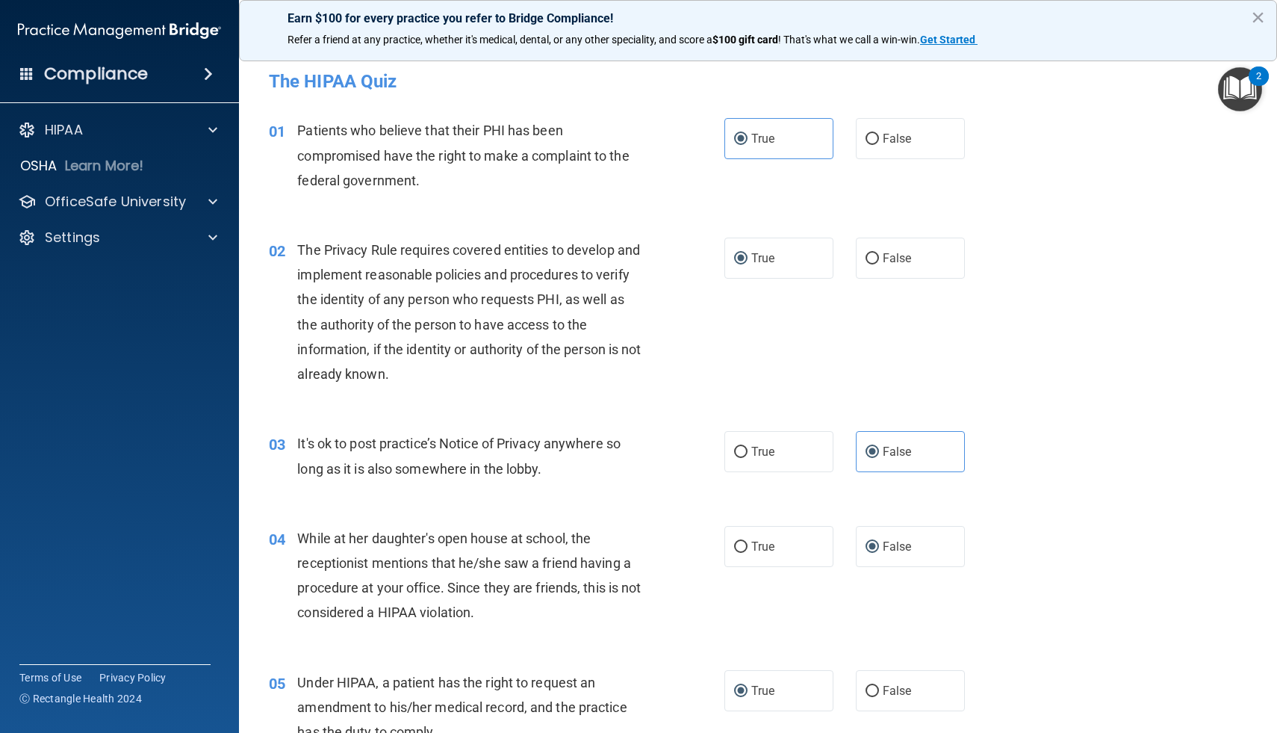
click at [490, 414] on div "03 It's ok to post practice’s Notice of Privacy anywhere so long as it is also …" at bounding box center [758, 459] width 1001 height 94
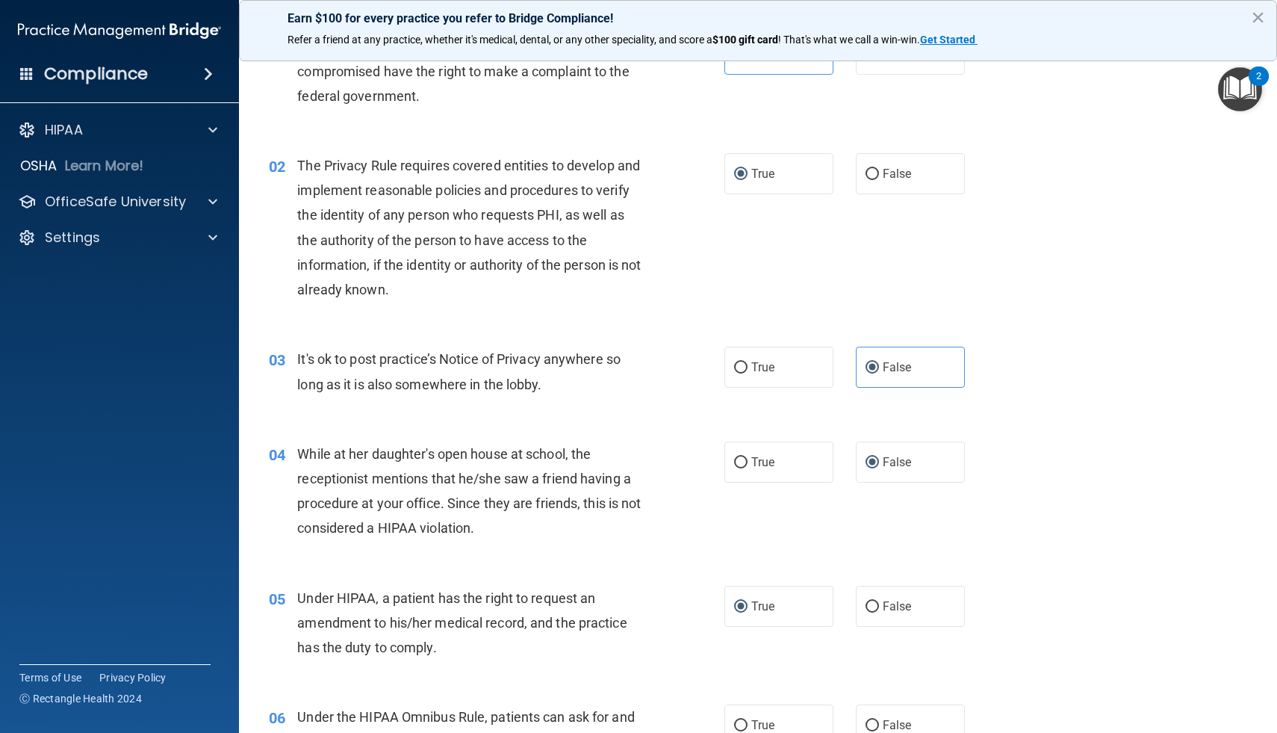
scroll to position [91, 0]
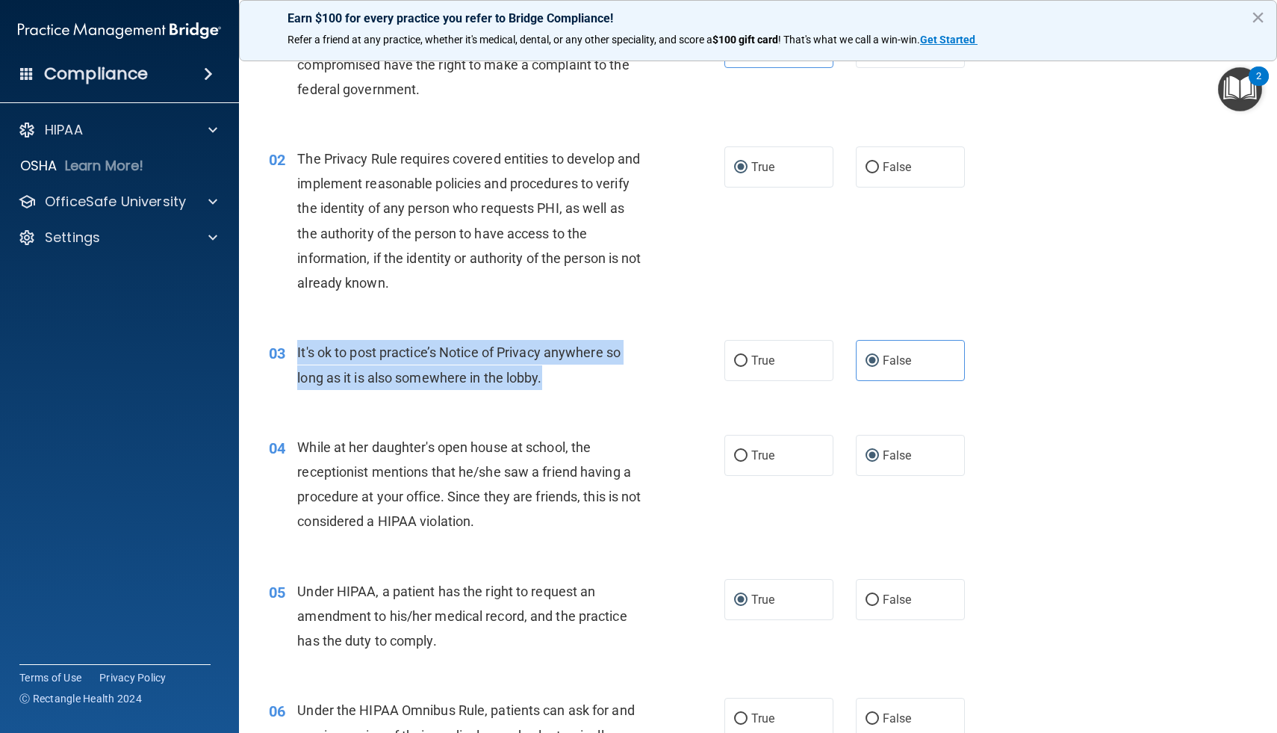
drag, startPoint x: 544, startPoint y: 379, endPoint x: 293, endPoint y: 354, distance: 252.1
click at [293, 354] on div "03 It's ok to post practice’s Notice of Privacy anywhere so long as it is also …" at bounding box center [496, 368] width 500 height 57
copy div "It's ok to post practice’s Notice of Privacy anywhere so long as it is also som…"
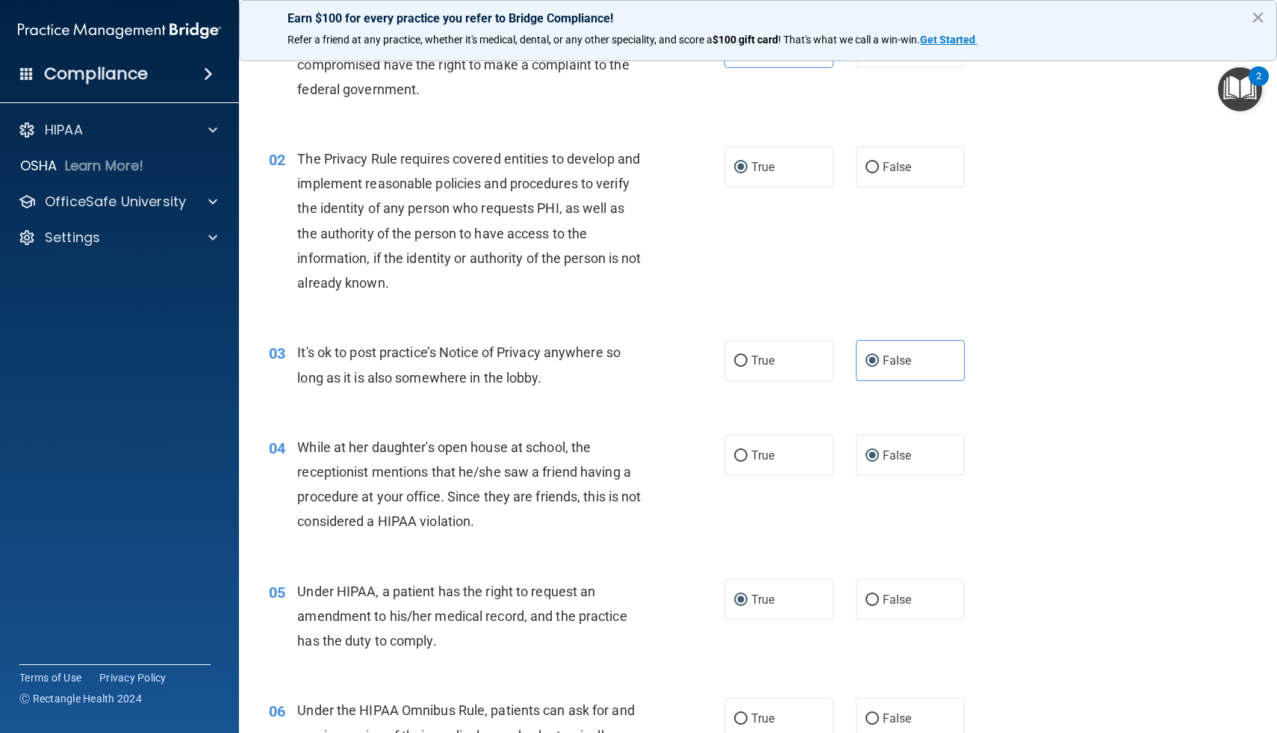
click at [435, 302] on div "02 The Privacy Rule requires covered entities to develop and implement reasonab…" at bounding box center [496, 224] width 500 height 156
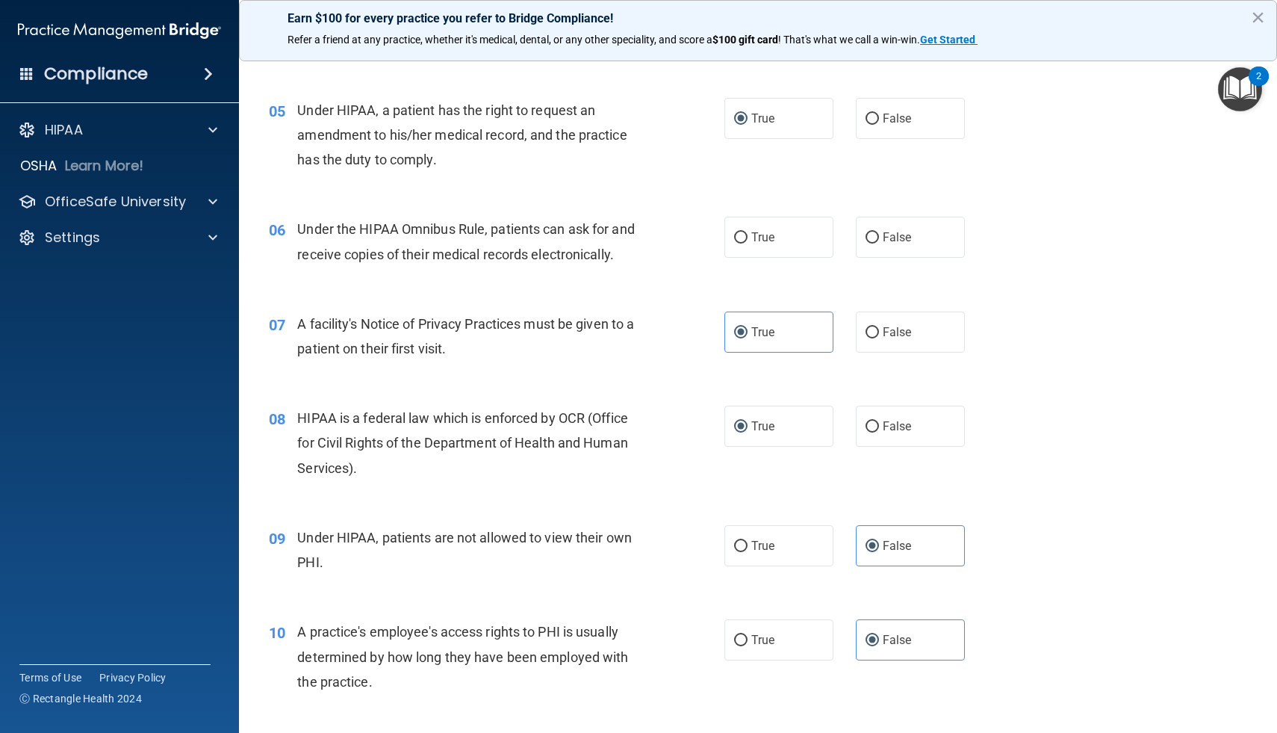
scroll to position [573, 0]
click at [625, 243] on div "Under the HIPAA Omnibus Rule, patients can ask for and receive copies of their …" at bounding box center [476, 240] width 358 height 49
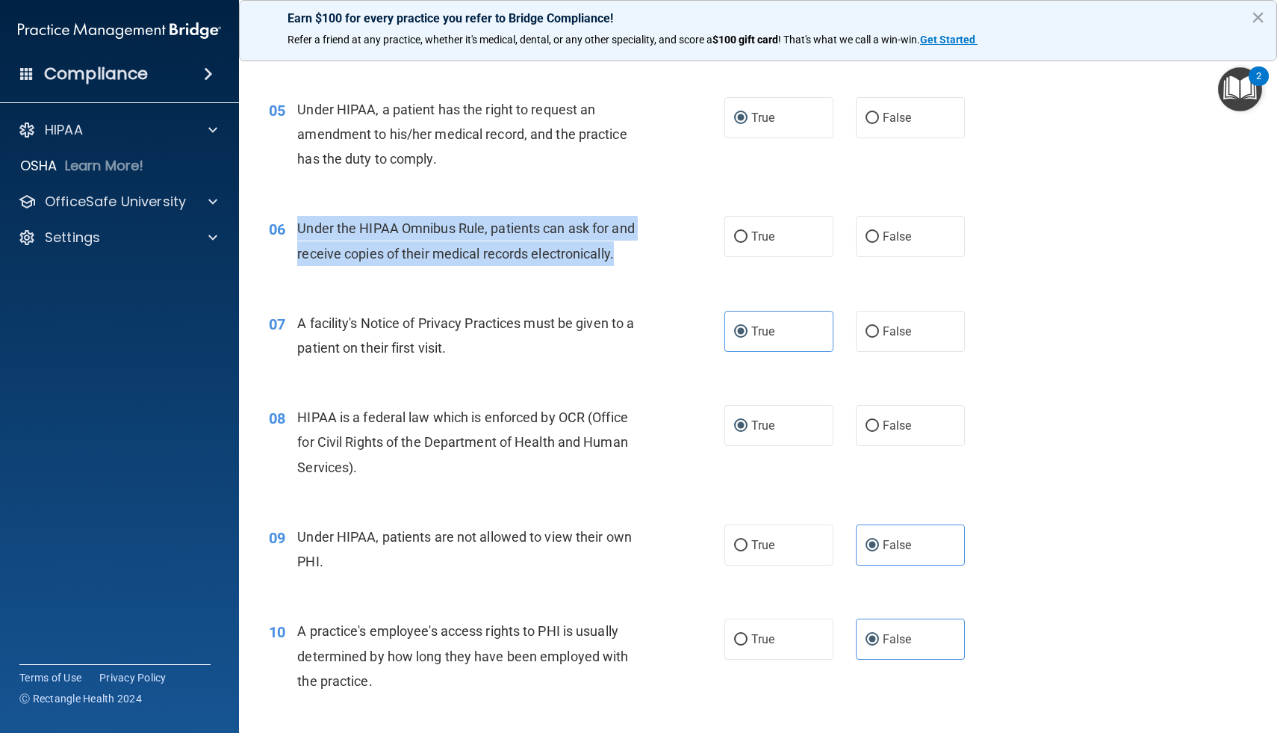
drag, startPoint x: 621, startPoint y: 257, endPoint x: 292, endPoint y: 232, distance: 329.5
click at [292, 232] on div "06 Under the HIPAA Omnibus Rule, patients can ask for and receive copies of the…" at bounding box center [496, 244] width 500 height 57
copy div "Under the HIPAA Omnibus Rule, patients can ask for and receive copies of their …"
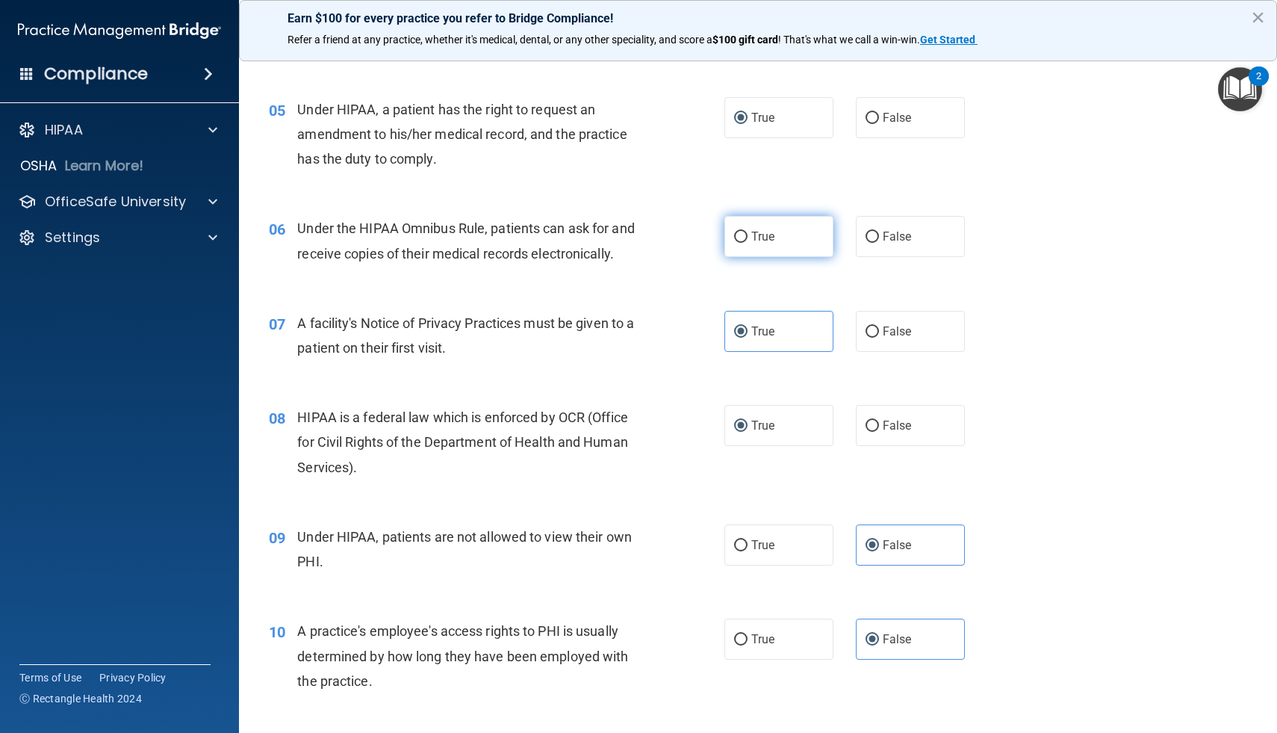
click at [739, 243] on label "True" at bounding box center [778, 236] width 109 height 41
click at [736, 228] on label "True" at bounding box center [778, 236] width 109 height 41
click at [736, 232] on input "True" at bounding box center [740, 237] width 13 height 11
radio input "true"
click at [484, 360] on div "07 A facility's Notice of Privacy Practices must be given to a patient on their…" at bounding box center [496, 339] width 500 height 57
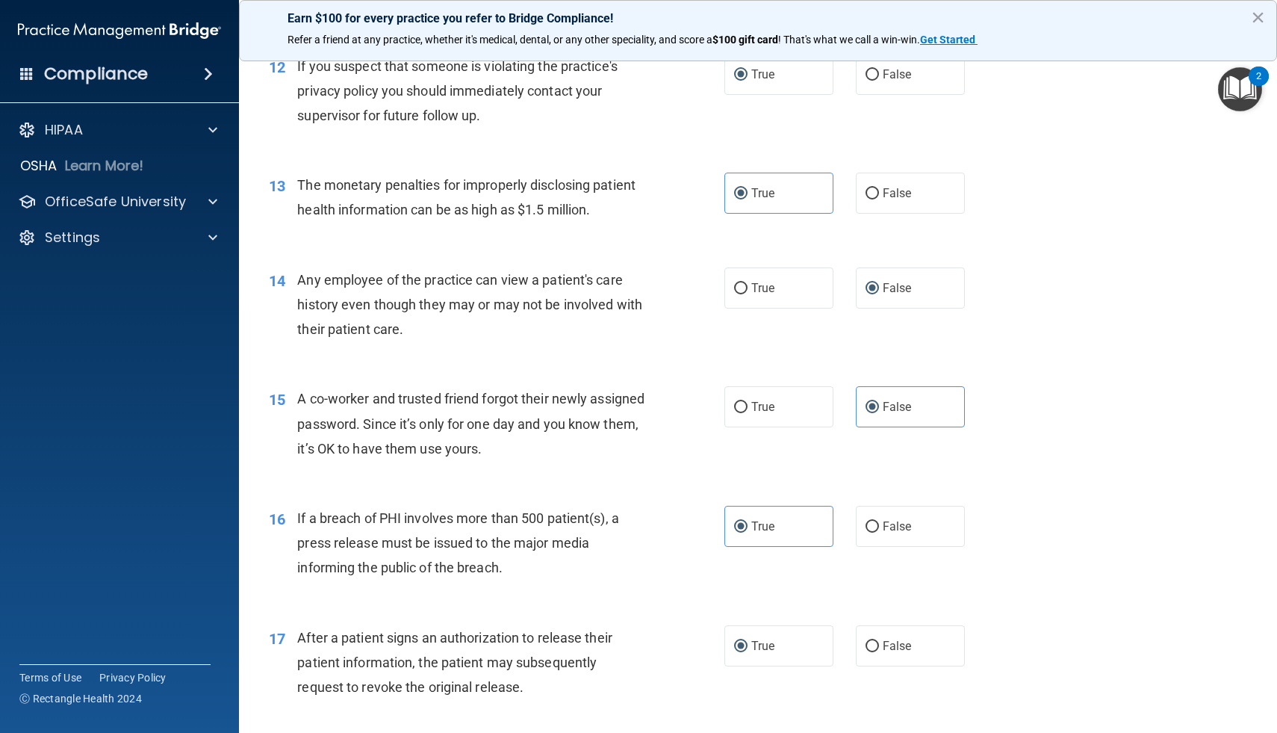
scroll to position [1377, 0]
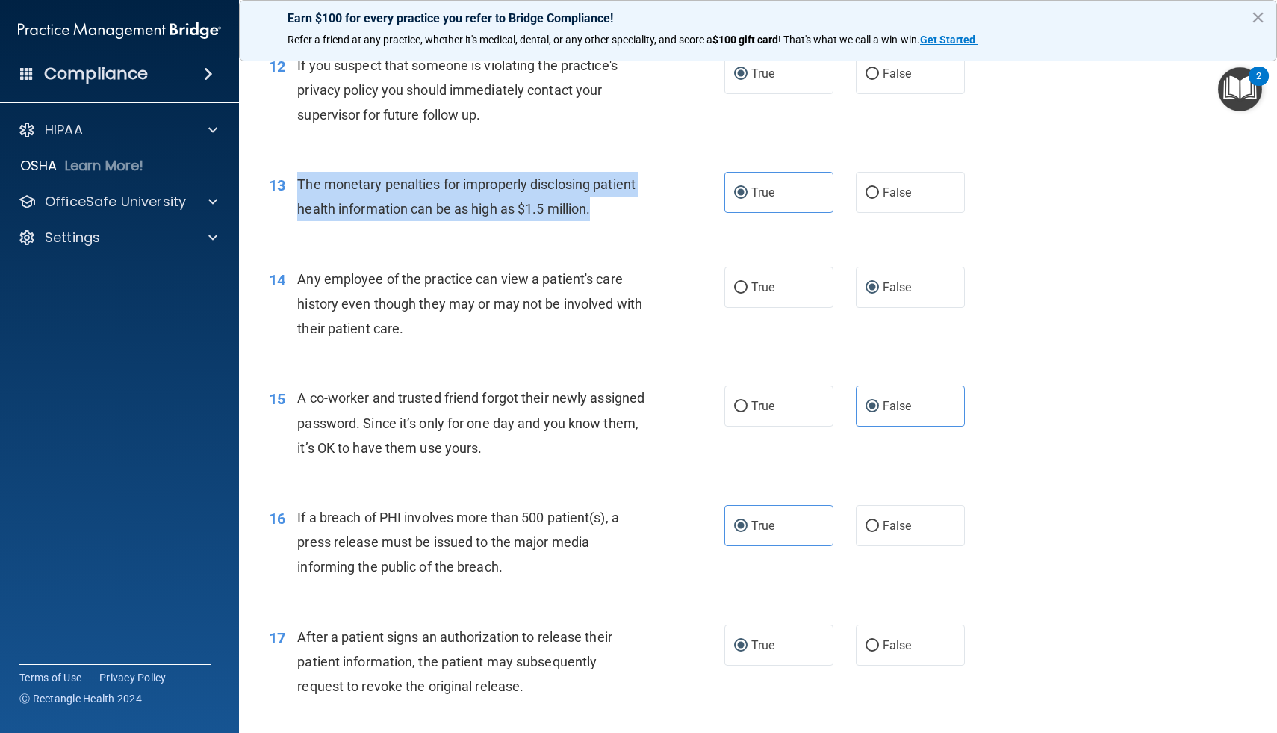
drag, startPoint x: 598, startPoint y: 208, endPoint x: 297, endPoint y: 185, distance: 301.8
click at [297, 185] on div "The monetary penalties for improperly disclosing patient health information can…" at bounding box center [476, 196] width 358 height 49
copy span "The monetary penalties for improperly disclosing patient health information can…"
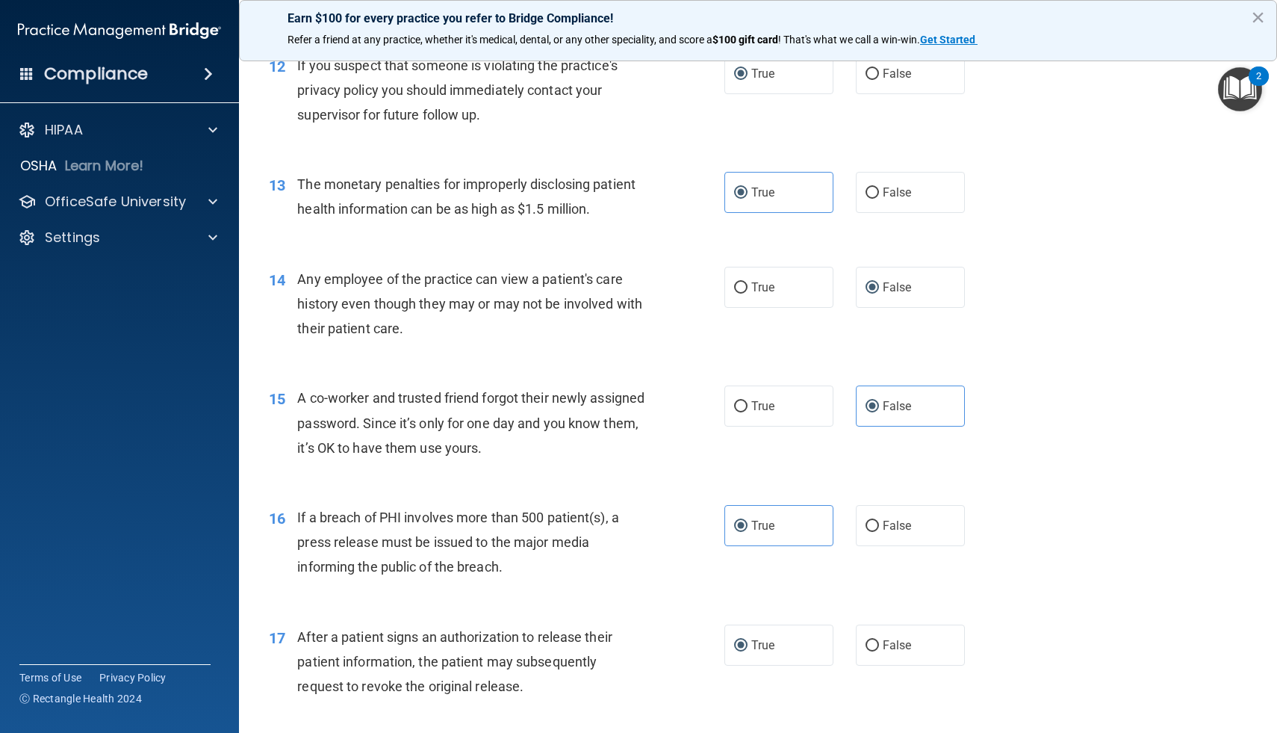
click at [629, 240] on div "13 The monetary penalties for improperly disclosing patient health information …" at bounding box center [758, 200] width 1001 height 94
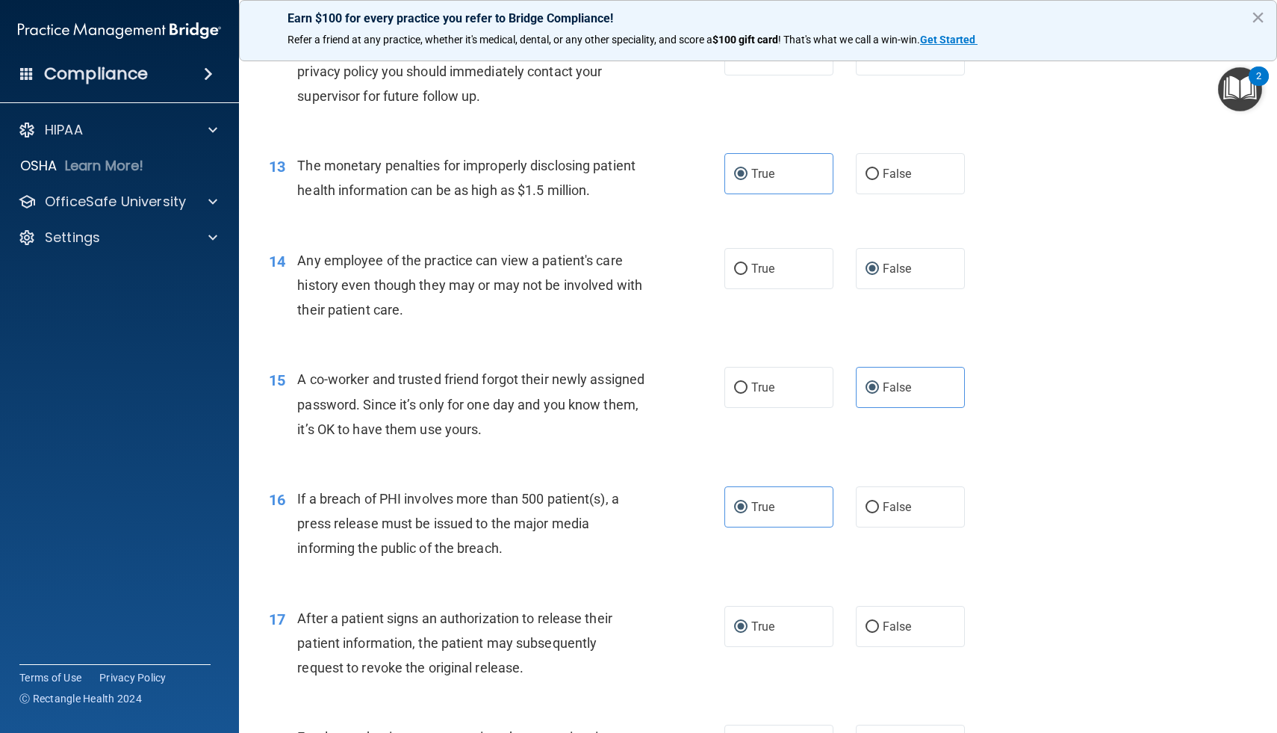
scroll to position [1398, 0]
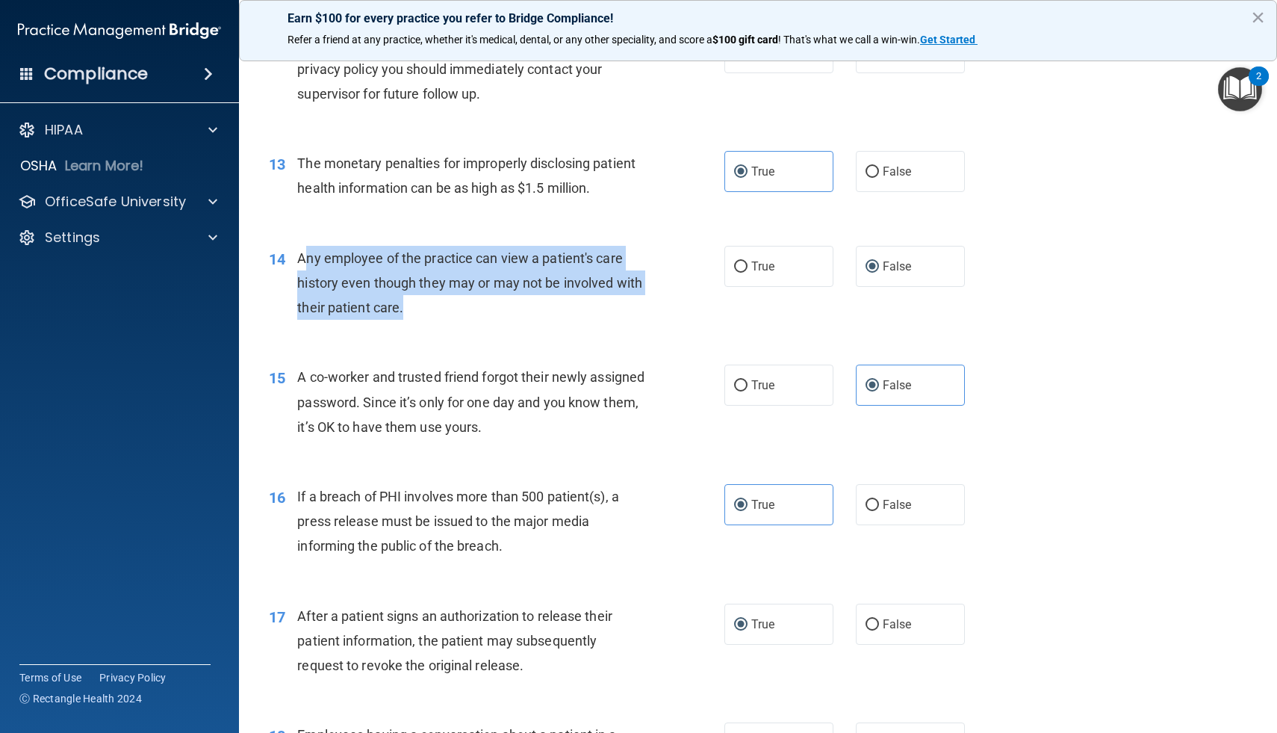
drag, startPoint x: 406, startPoint y: 306, endPoint x: 305, endPoint y: 251, distance: 114.3
click at [305, 251] on div "Any employee of the practice can view a patient's care history even though they…" at bounding box center [476, 283] width 358 height 75
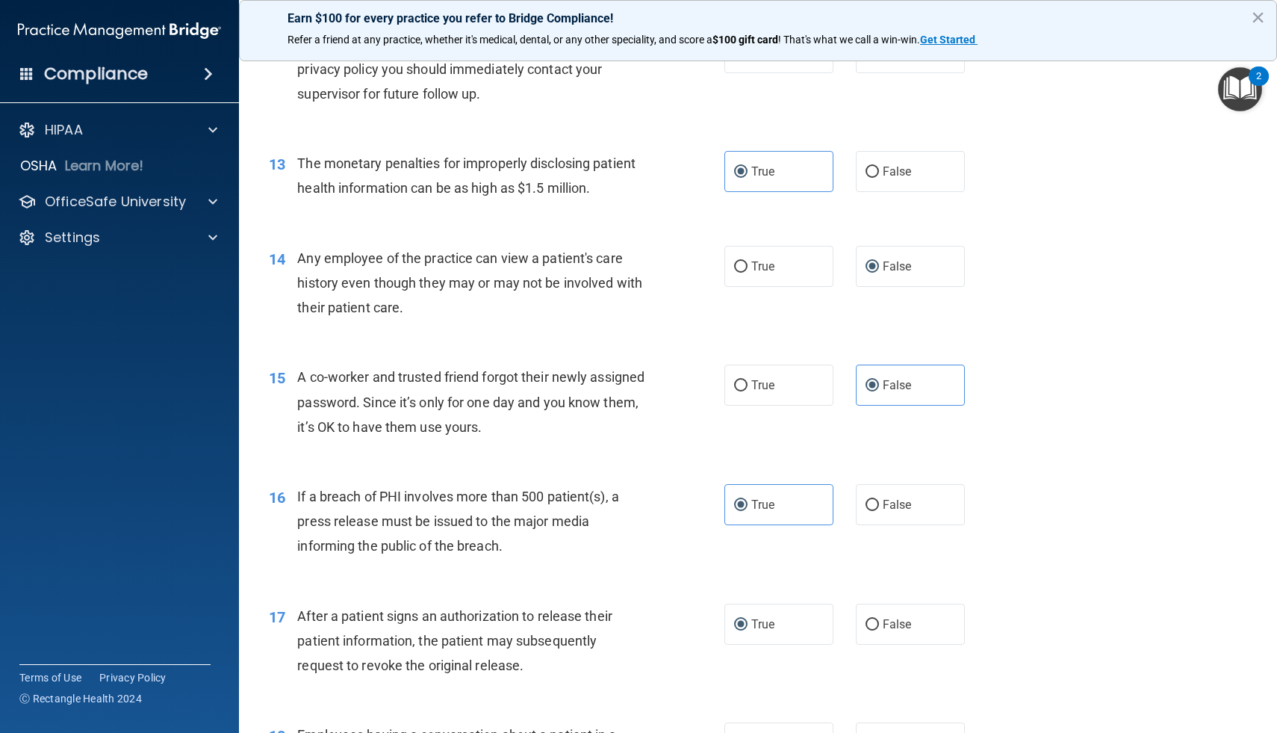
click at [414, 299] on div "Any employee of the practice can view a patient's care history even though they…" at bounding box center [476, 283] width 358 height 75
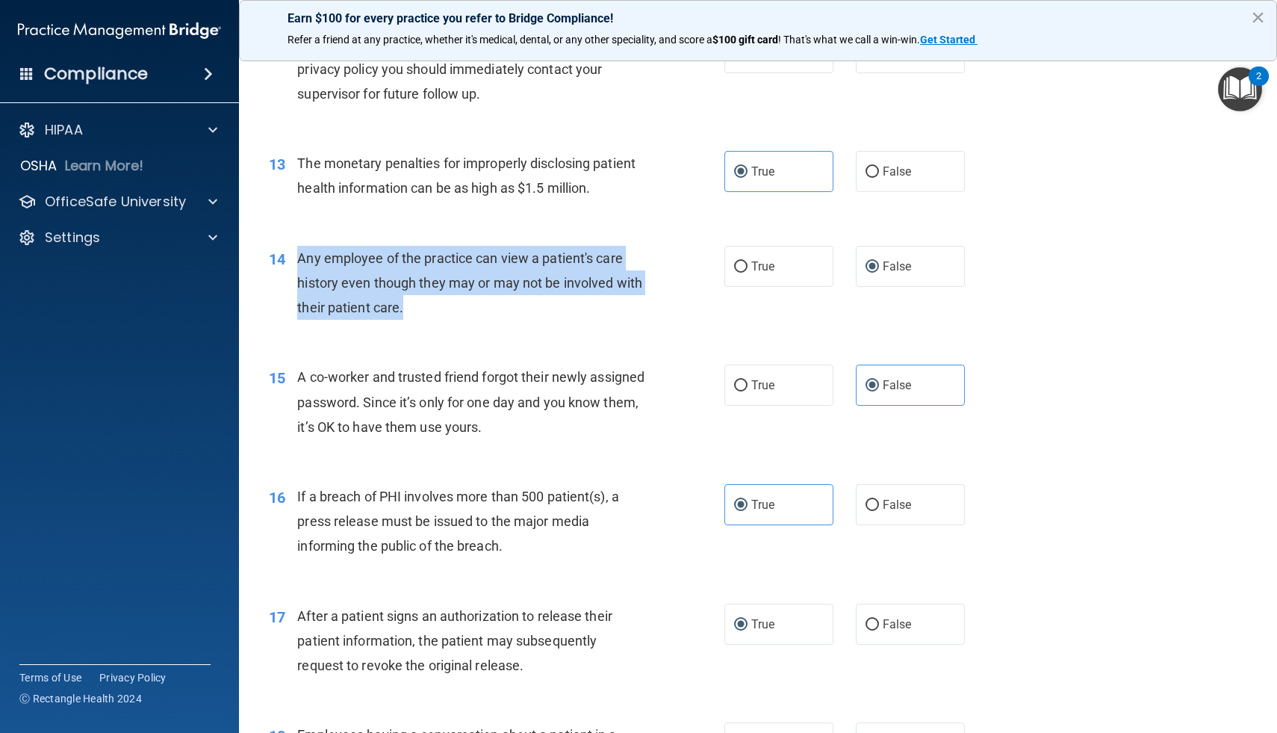
drag, startPoint x: 407, startPoint y: 305, endPoint x: 293, endPoint y: 250, distance: 126.9
click at [293, 250] on div "14 Any employee of the practice can view a patient's care history even though t…" at bounding box center [496, 287] width 500 height 82
copy div "Any employee of the practice can view a patient's care history even though they…"
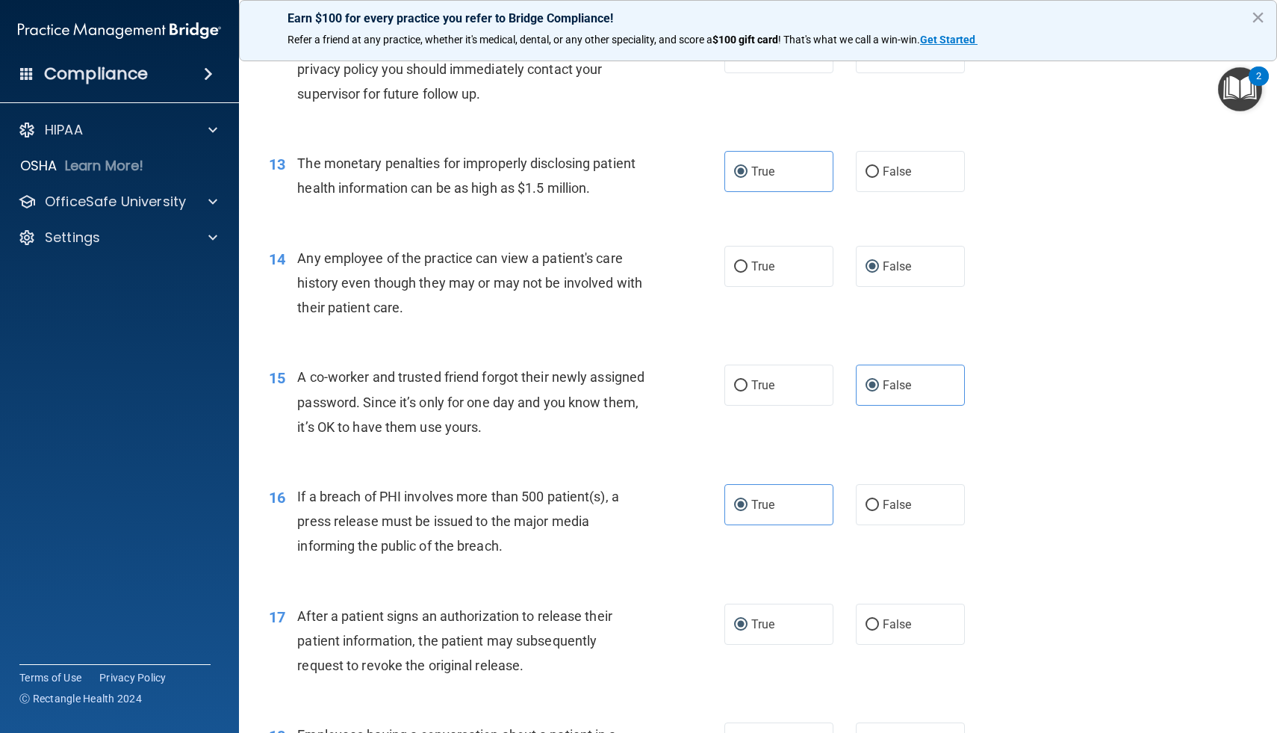
click at [544, 317] on div "Any employee of the practice can view a patient's care history even though they…" at bounding box center [476, 283] width 358 height 75
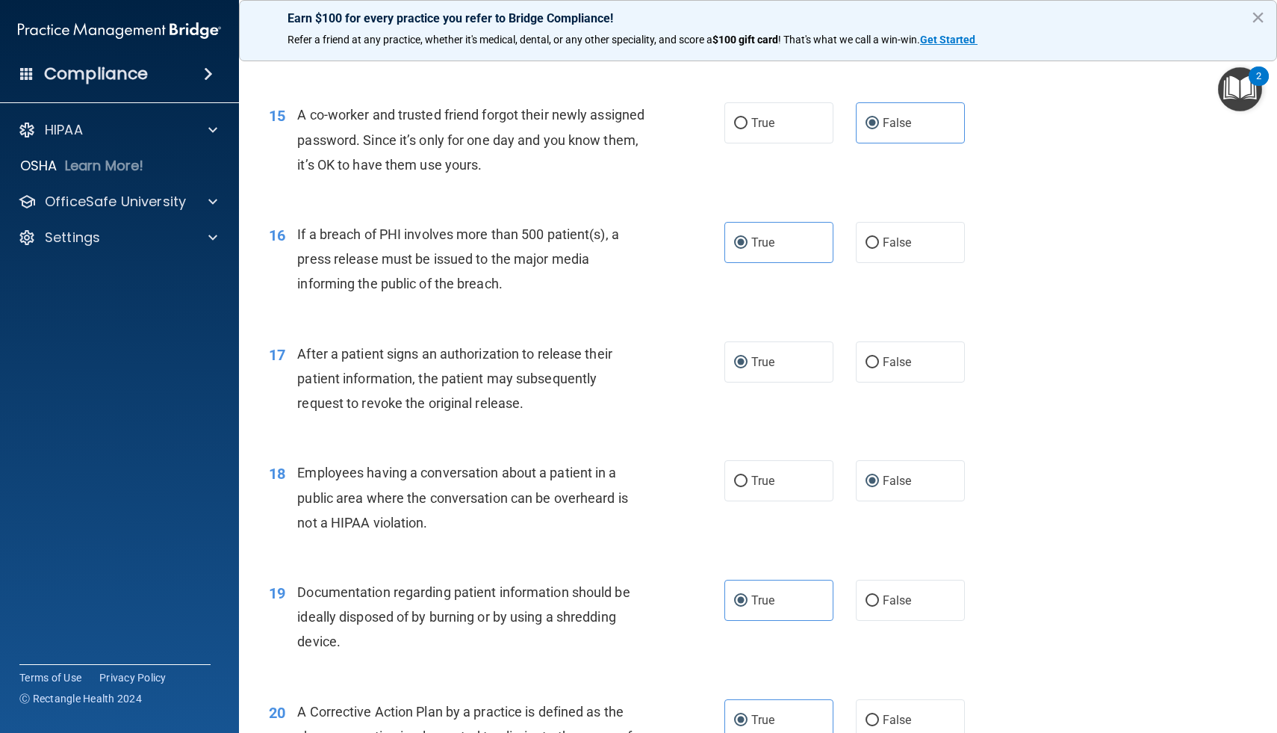
scroll to position [1663, 0]
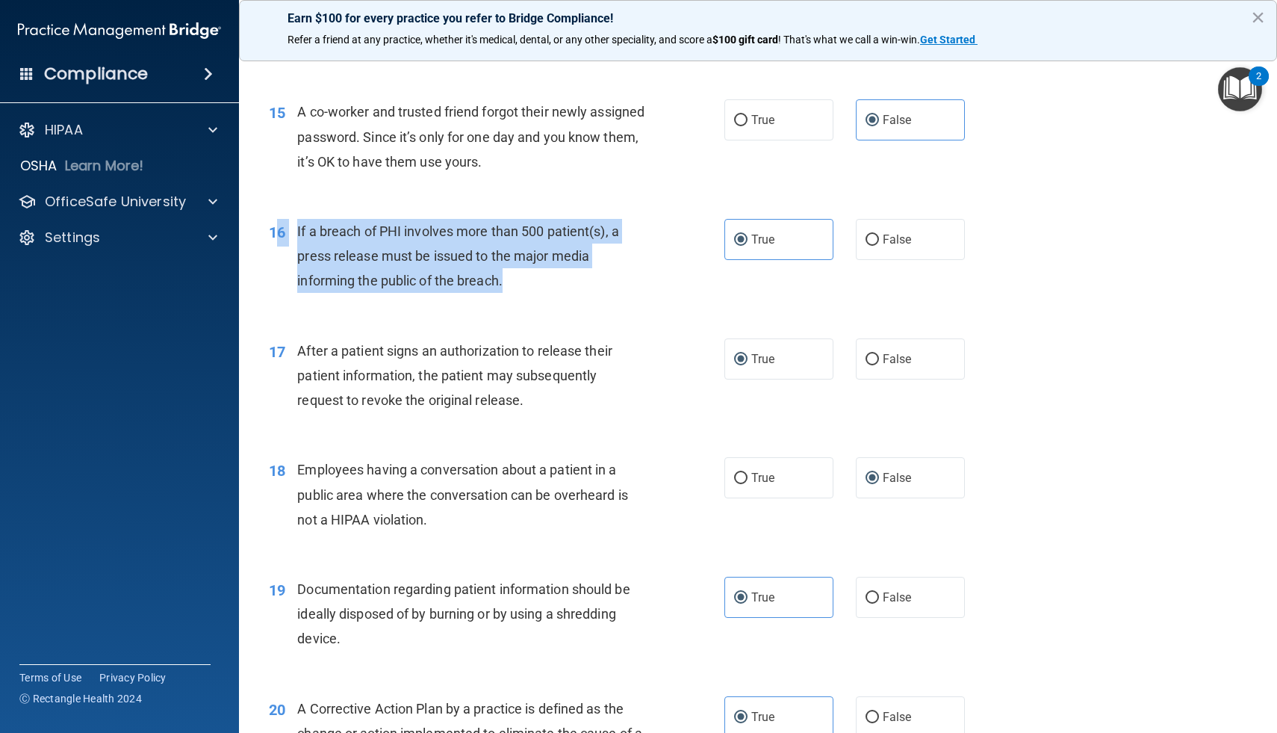
drag, startPoint x: 506, startPoint y: 280, endPoint x: 279, endPoint y: 224, distance: 234.6
click at [279, 224] on div "16 If a breach of PHI involves more than 500 patient(s), a press release must b…" at bounding box center [496, 260] width 500 height 82
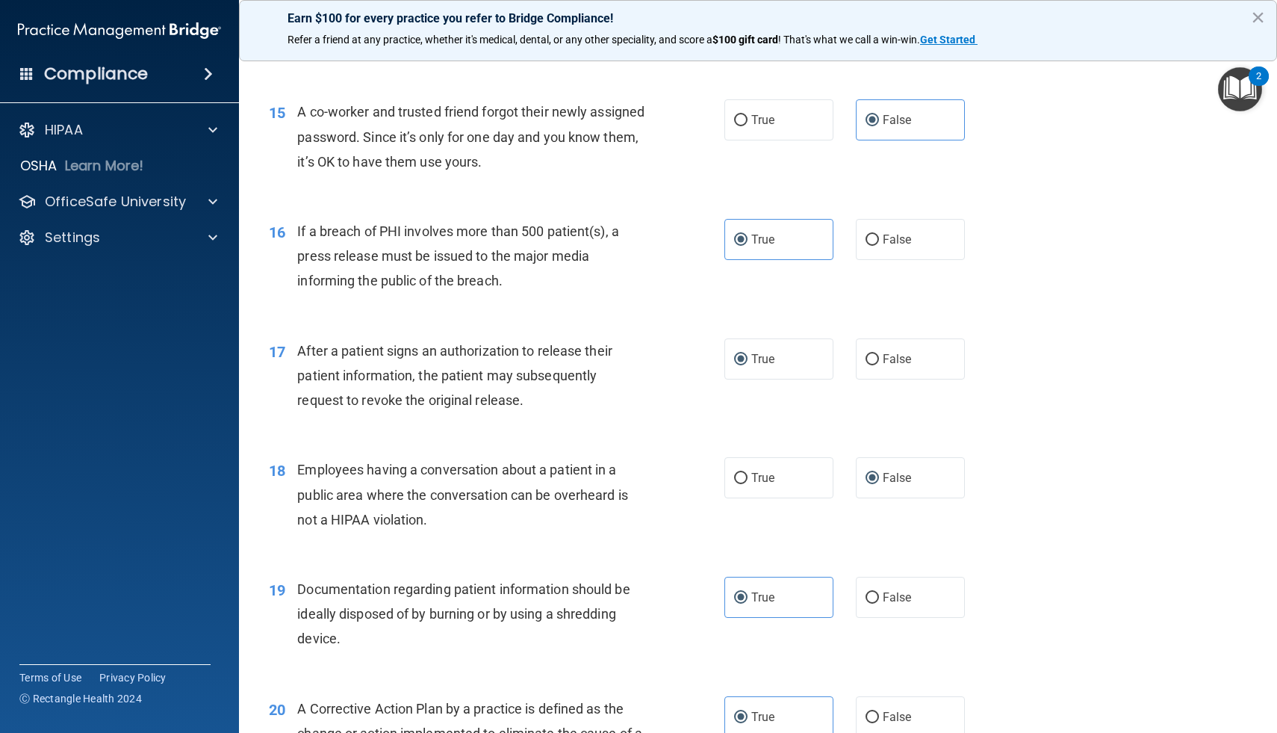
click at [336, 231] on span "If a breach of PHI involves more than 500 patient(s), a press release must be i…" at bounding box center [458, 255] width 322 height 65
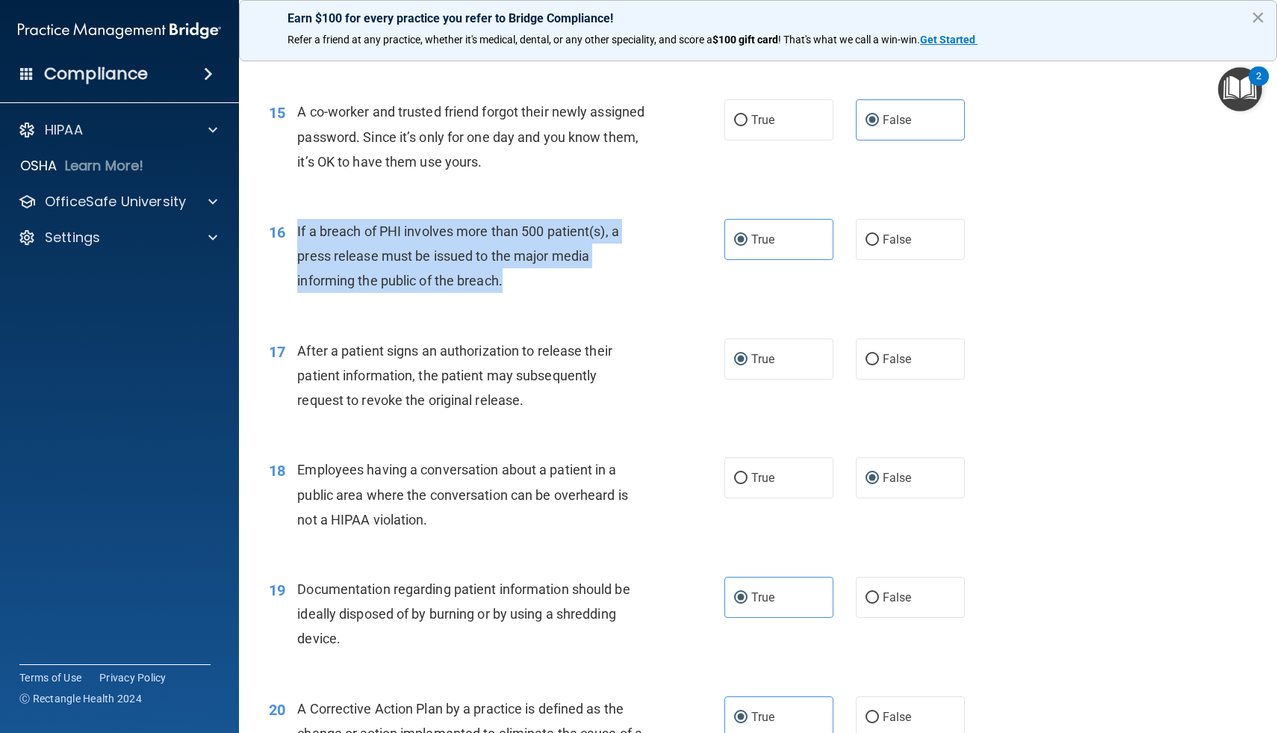
drag, startPoint x: 507, startPoint y: 276, endPoint x: 296, endPoint y: 220, distance: 217.7
click at [296, 220] on div "16 If a breach of PHI involves more than 500 patient(s), a press release must b…" at bounding box center [496, 260] width 500 height 82
copy div "If a breach of PHI involves more than 500 patient(s), a press release must be i…"
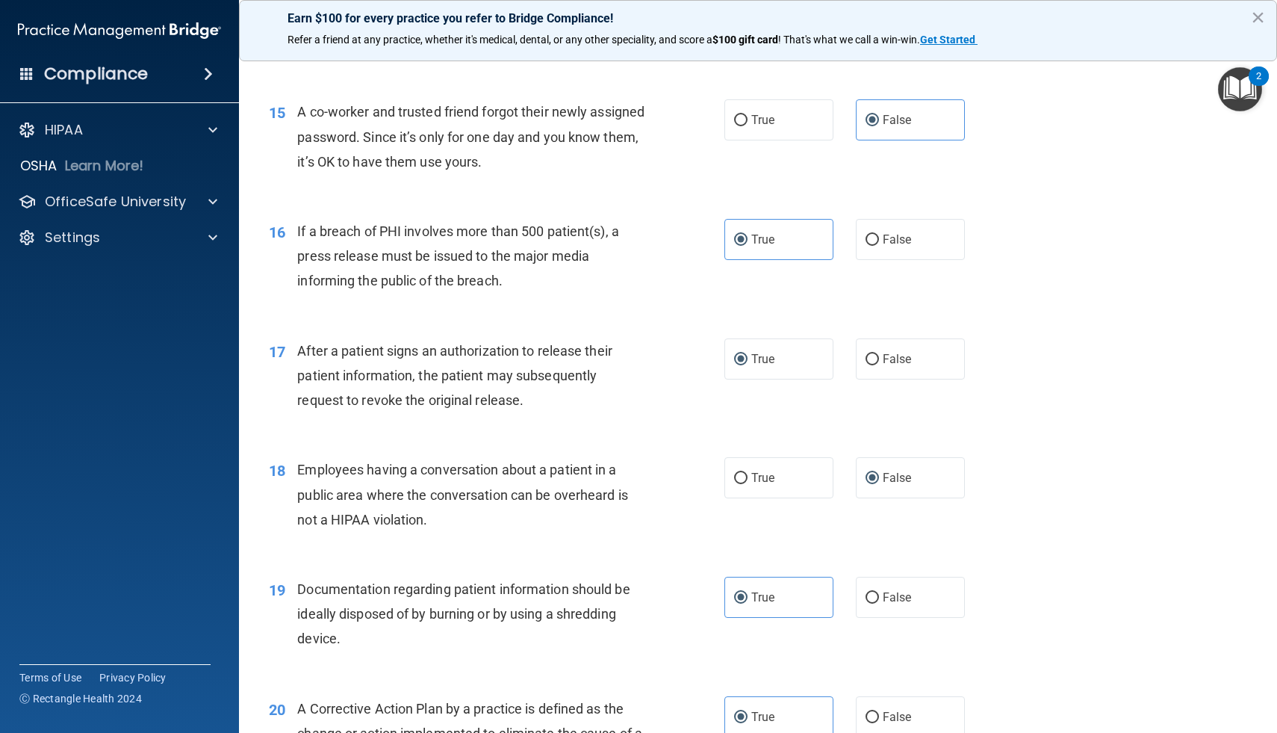
click at [620, 282] on div "If a breach of PHI involves more than 500 patient(s), a press release must be i…" at bounding box center [476, 256] width 358 height 75
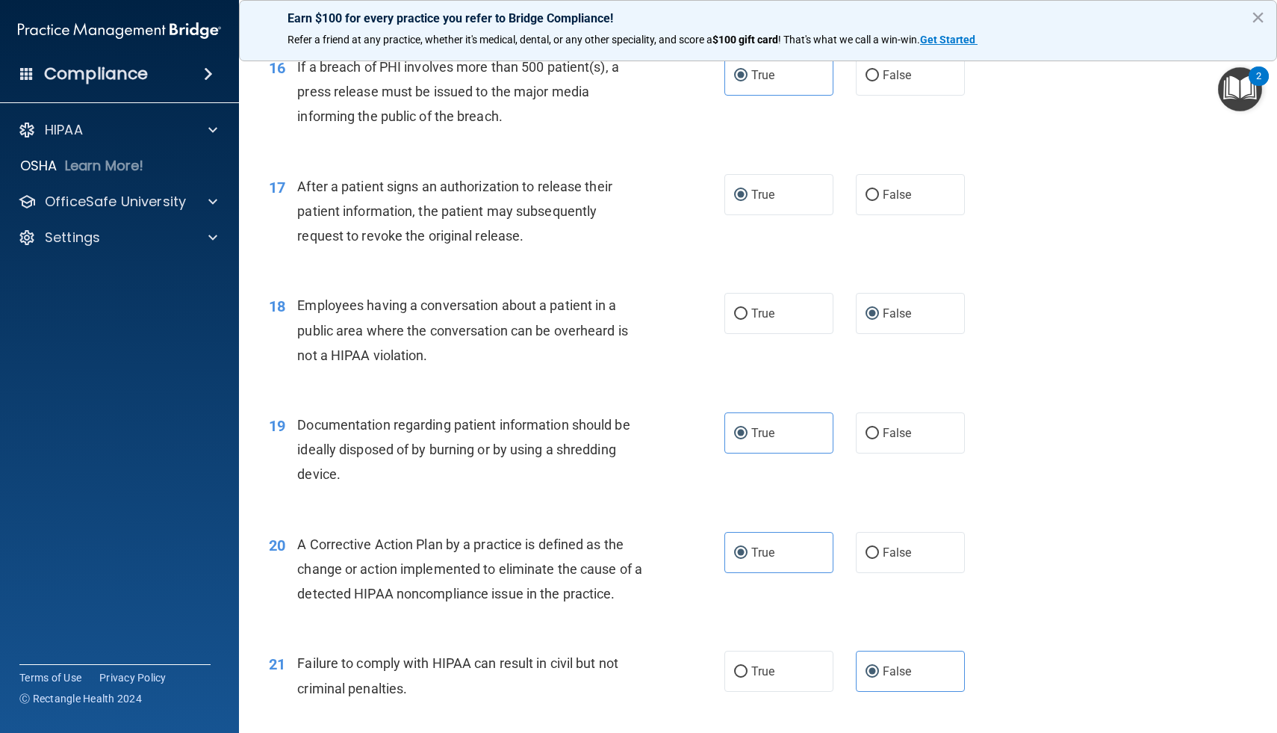
scroll to position [1830, 0]
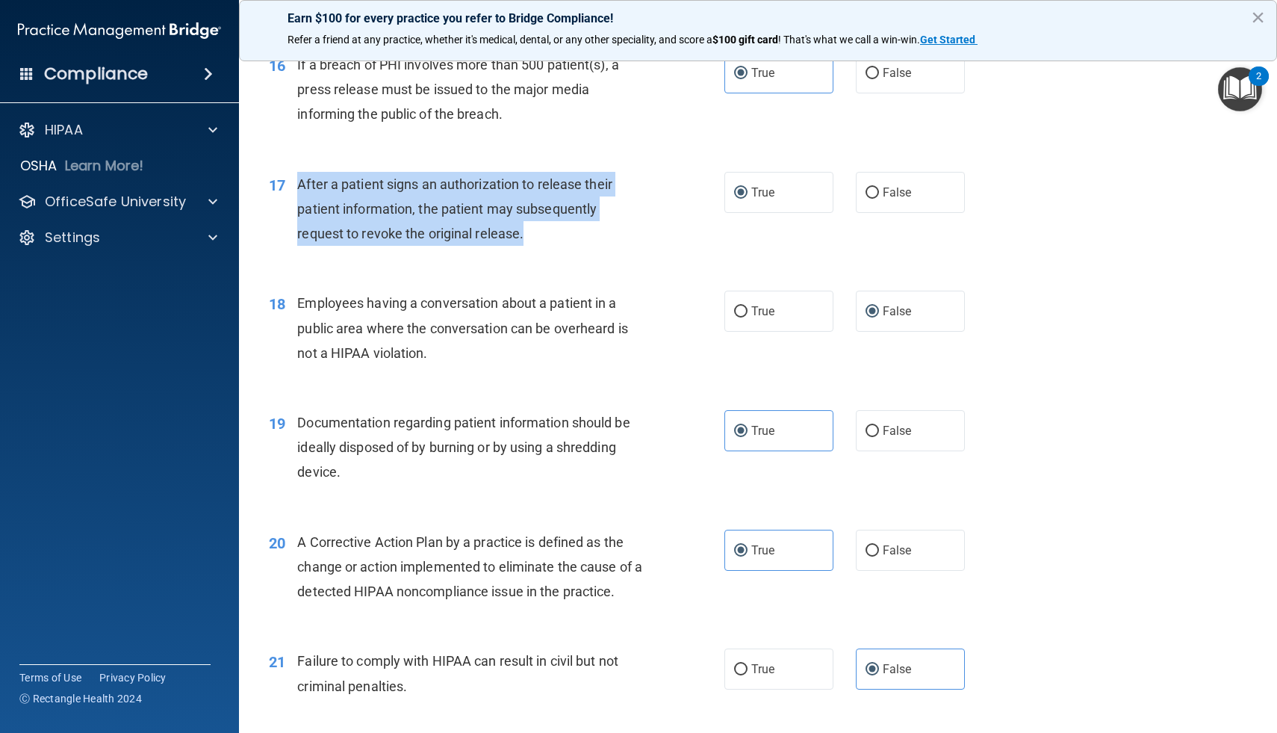
drag, startPoint x: 526, startPoint y: 234, endPoint x: 299, endPoint y: 185, distance: 232.2
click at [299, 185] on div "After a patient signs an authorization to release their patient information, th…" at bounding box center [476, 209] width 358 height 75
copy span "After a patient signs an authorization to release their patient information, th…"
click at [641, 249] on div "17 After a patient signs an authorization to release their patient information,…" at bounding box center [496, 213] width 500 height 82
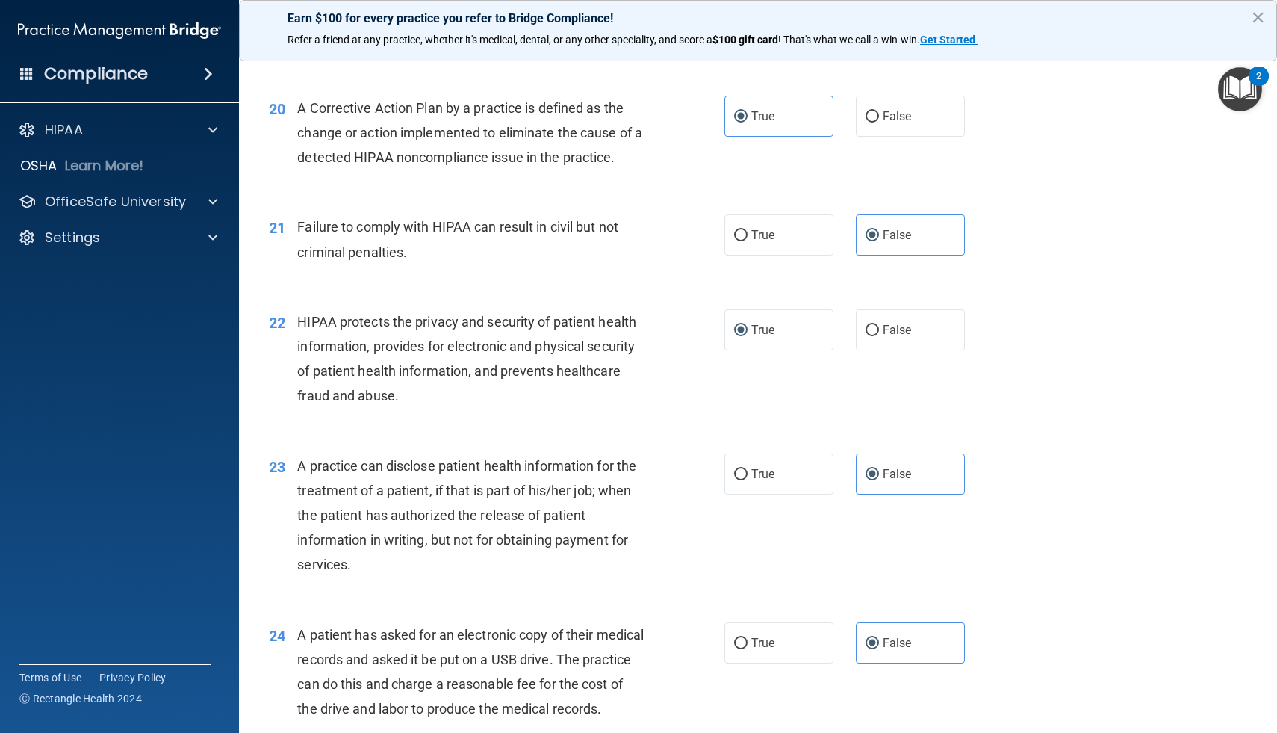
scroll to position [2268, 0]
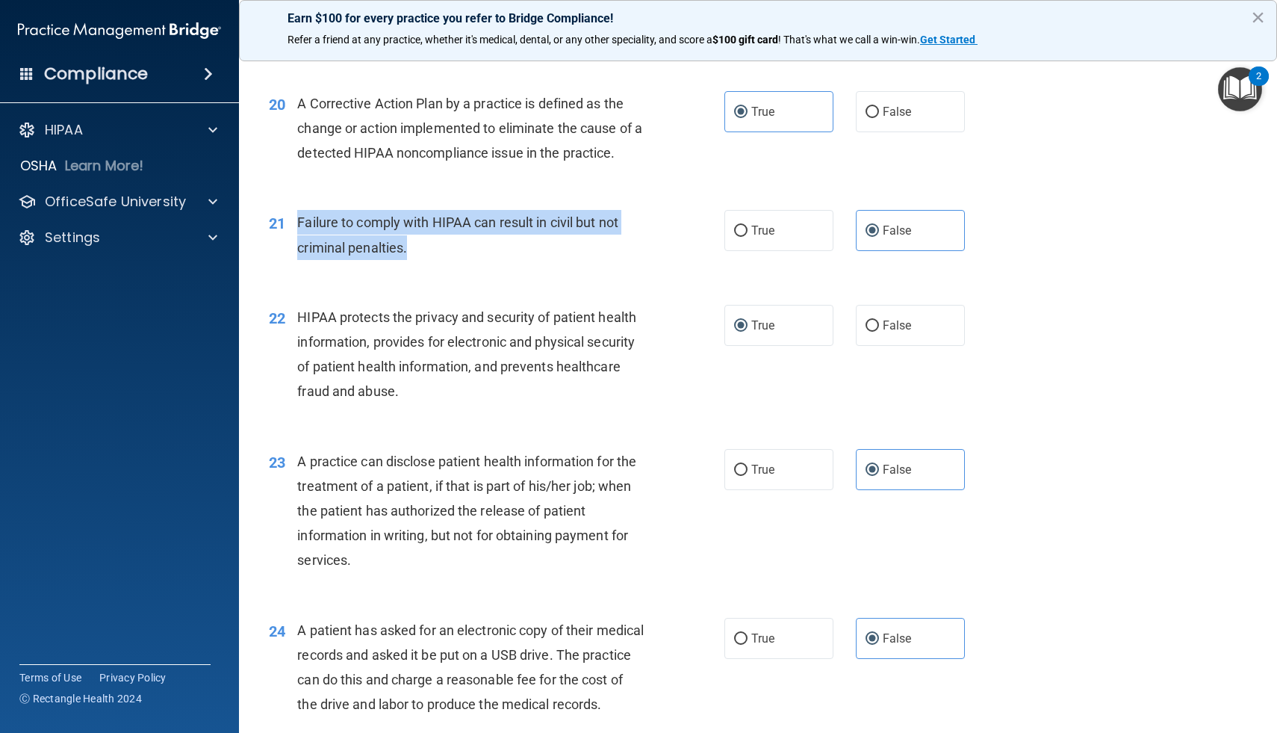
drag, startPoint x: 410, startPoint y: 247, endPoint x: 298, endPoint y: 211, distance: 117.6
click at [298, 211] on div "Failure to comply with HIPAA can result in civil but not criminal penalties." at bounding box center [476, 234] width 358 height 49
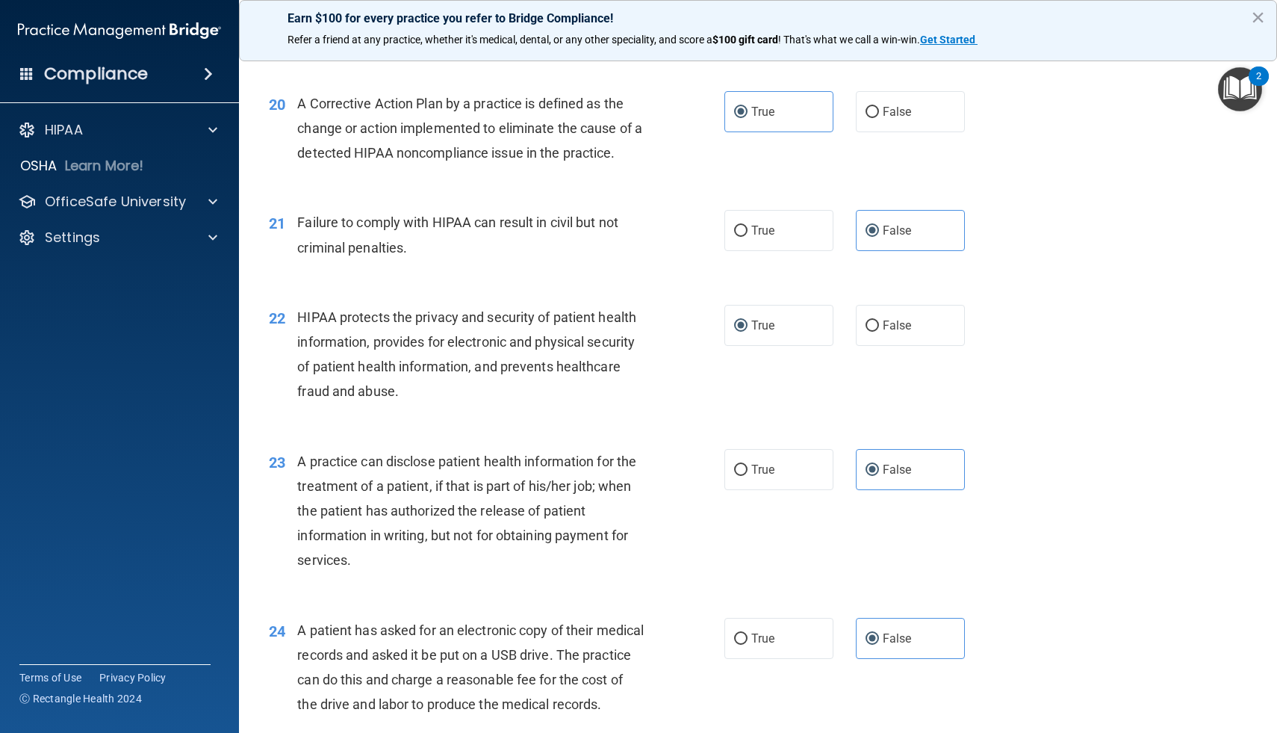
click at [513, 243] on div "Failure to comply with HIPAA can result in civil but not criminal penalties." at bounding box center [476, 234] width 358 height 49
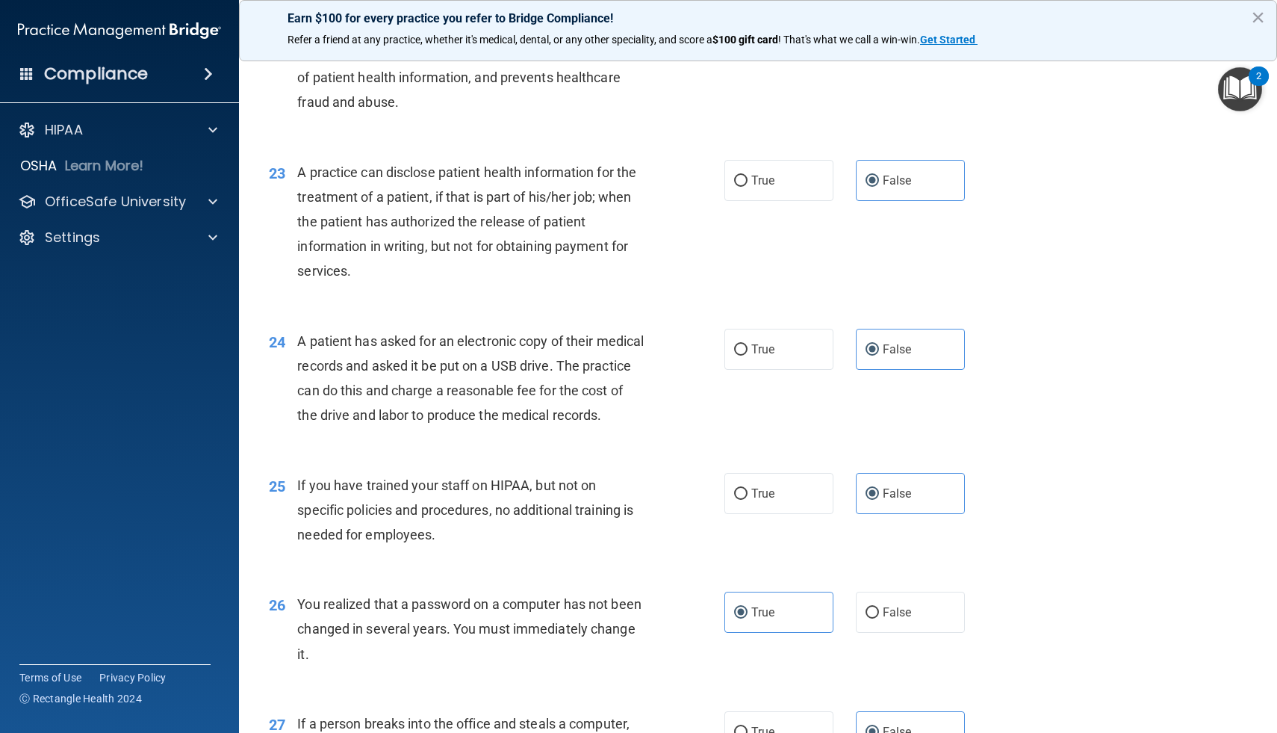
scroll to position [2559, 0]
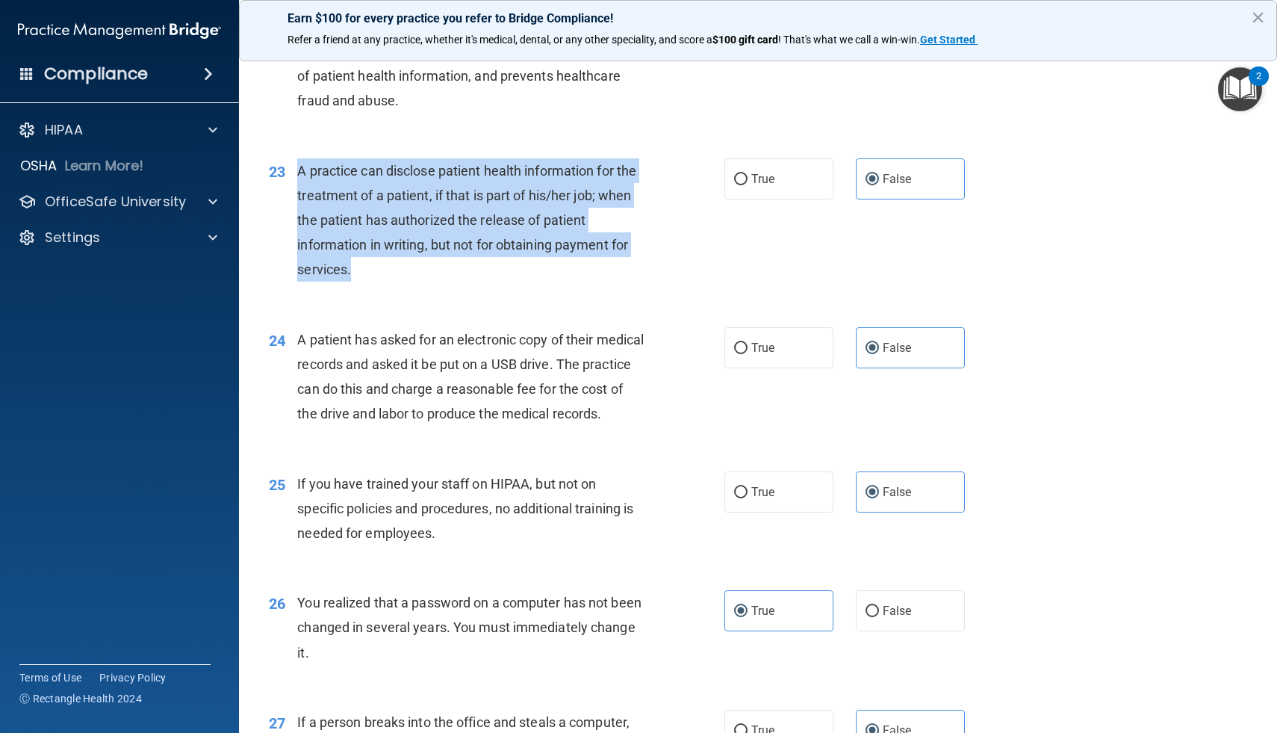
drag, startPoint x: 359, startPoint y: 272, endPoint x: 295, endPoint y: 170, distance: 120.8
click at [295, 170] on div "23 A practice can disclose patient health information for the treatment of a pa…" at bounding box center [496, 223] width 500 height 131
copy div "A practice can disclose patient health information for the treatment of a patie…"
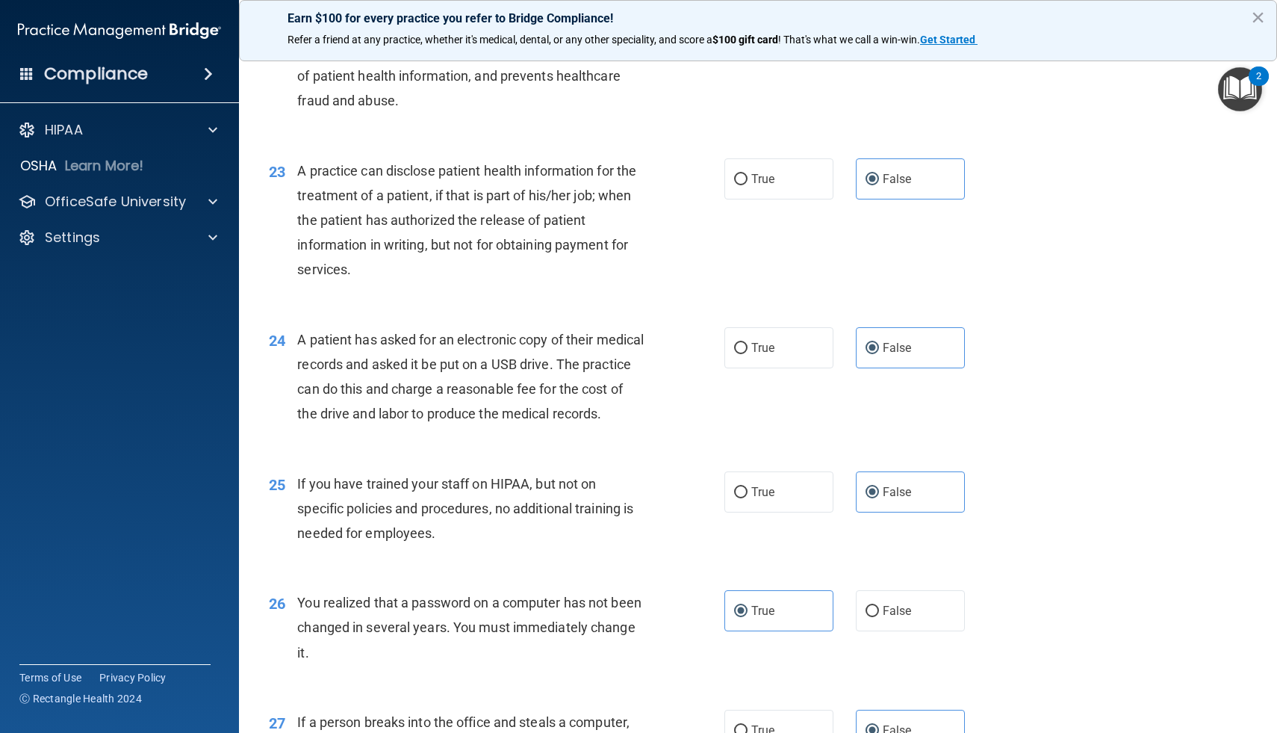
click at [437, 293] on div "23 A practice can disclose patient health information for the treatment of a pa…" at bounding box center [758, 224] width 1001 height 169
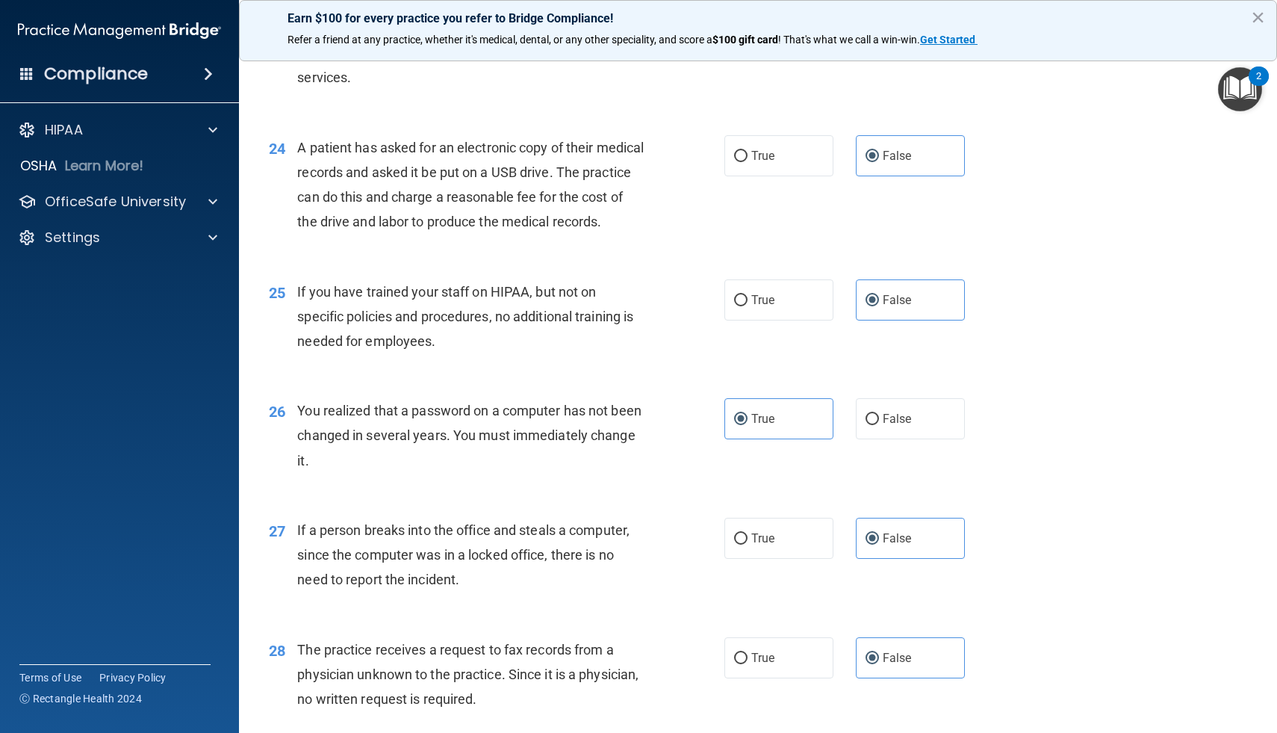
scroll to position [2757, 0]
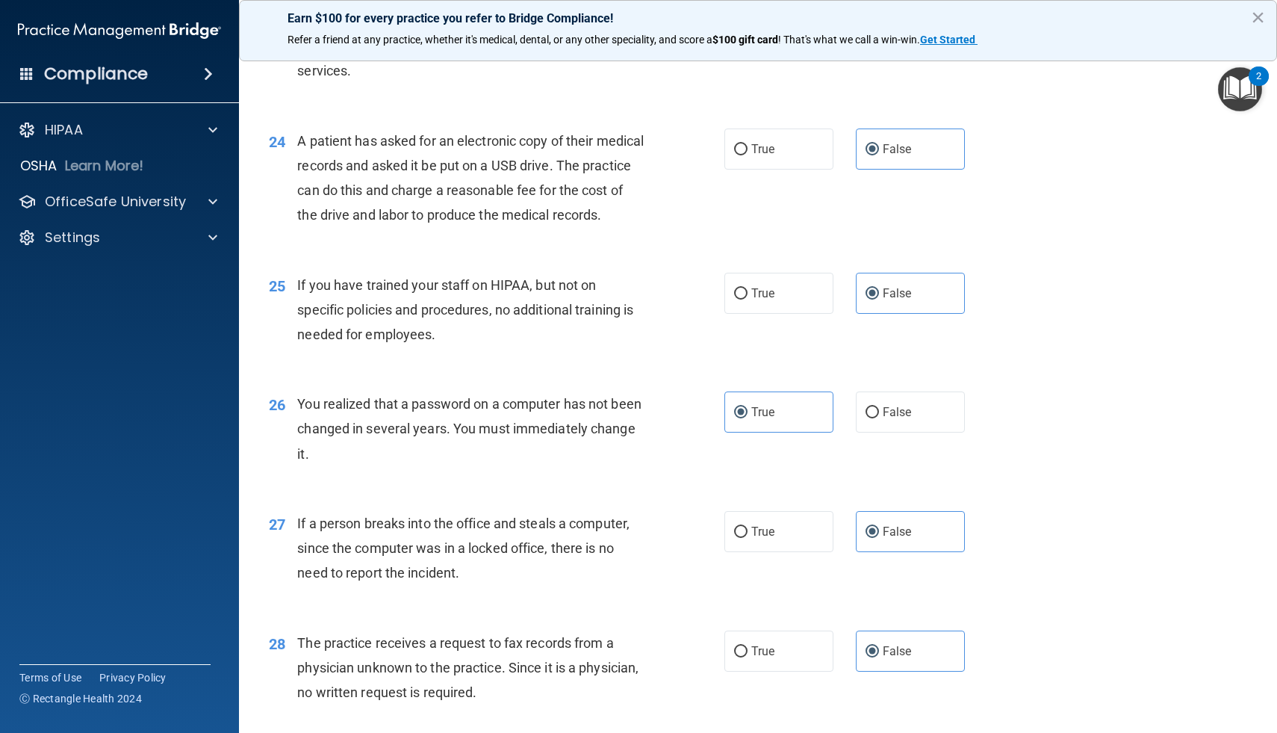
click at [355, 235] on div "24 A patient has asked for an electronic copy of their medical records and aske…" at bounding box center [496, 181] width 500 height 107
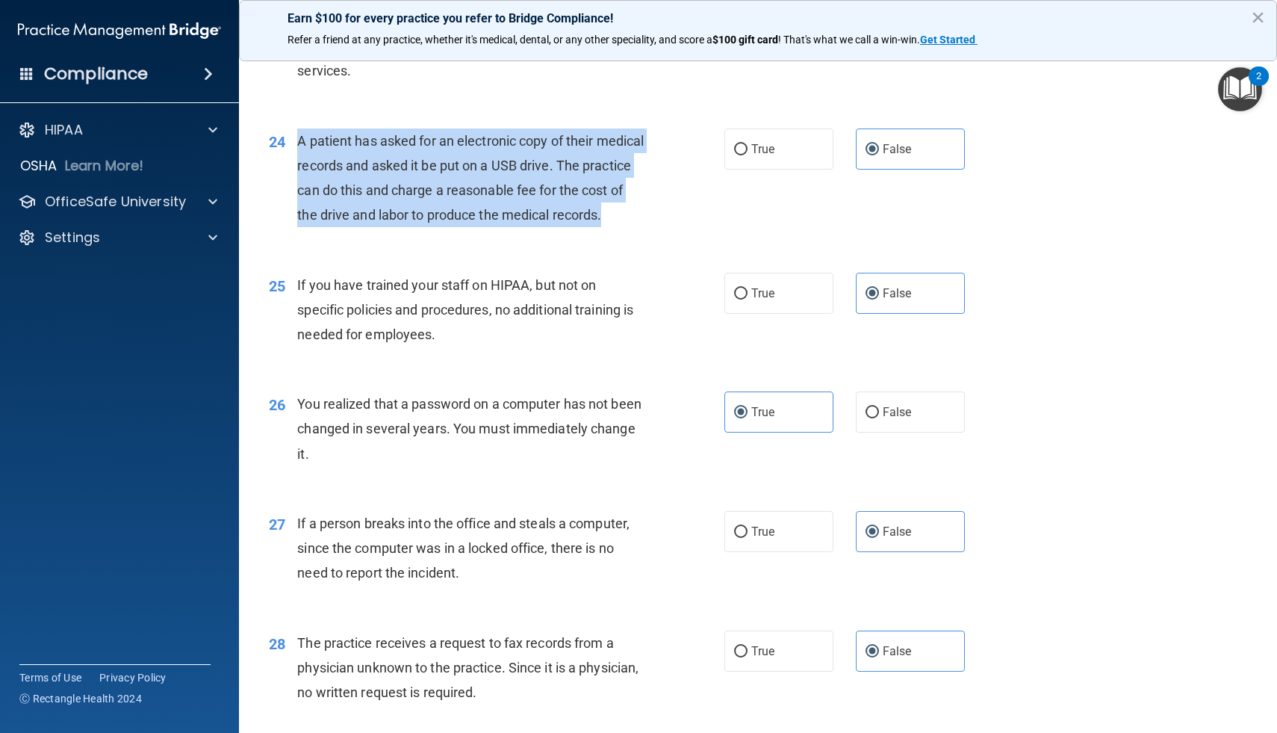
drag, startPoint x: 349, startPoint y: 237, endPoint x: 284, endPoint y: 138, distance: 118.1
click at [284, 138] on div "24 A patient has asked for an electronic copy of their medical records and aske…" at bounding box center [496, 181] width 500 height 107
copy div "A patient has asked for an electronic copy of their medical records and asked i…"
click at [742, 150] on input "True" at bounding box center [740, 149] width 13 height 11
radio input "true"
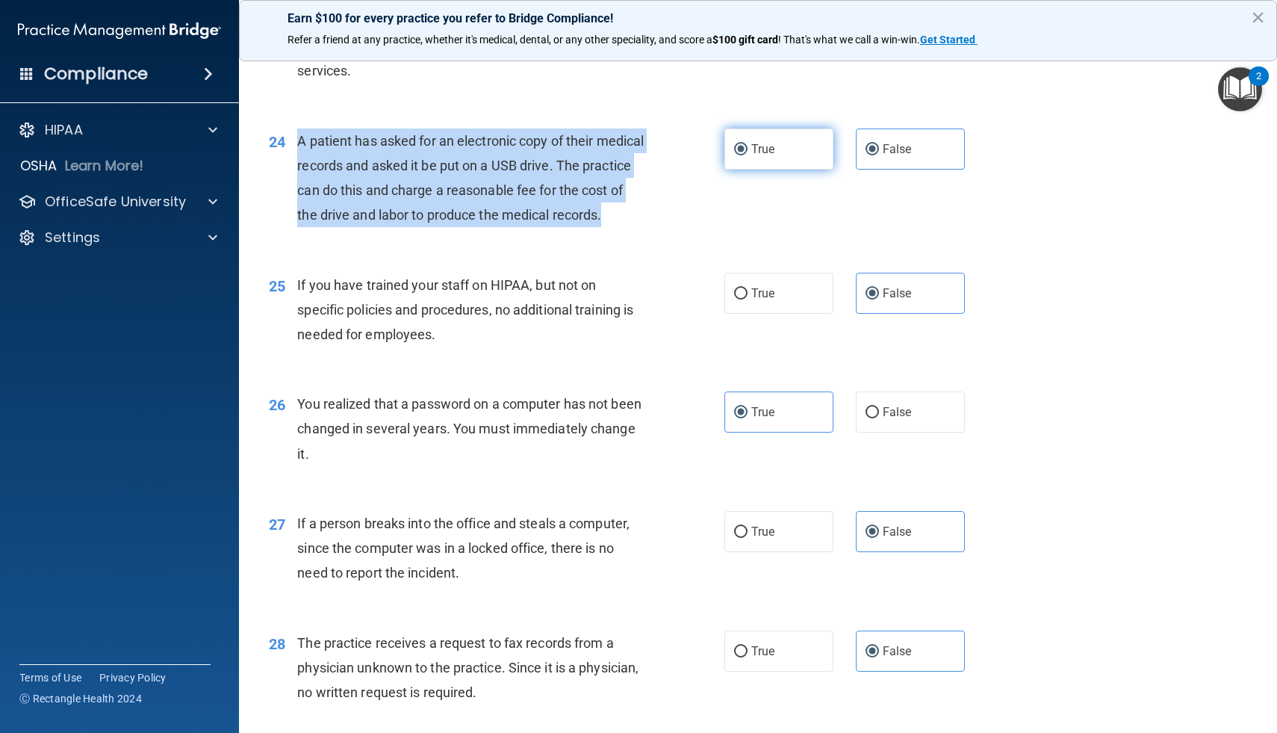
radio input "false"
click at [686, 235] on div "24 A patient has asked for an electronic copy of their medical records and aske…" at bounding box center [496, 181] width 500 height 107
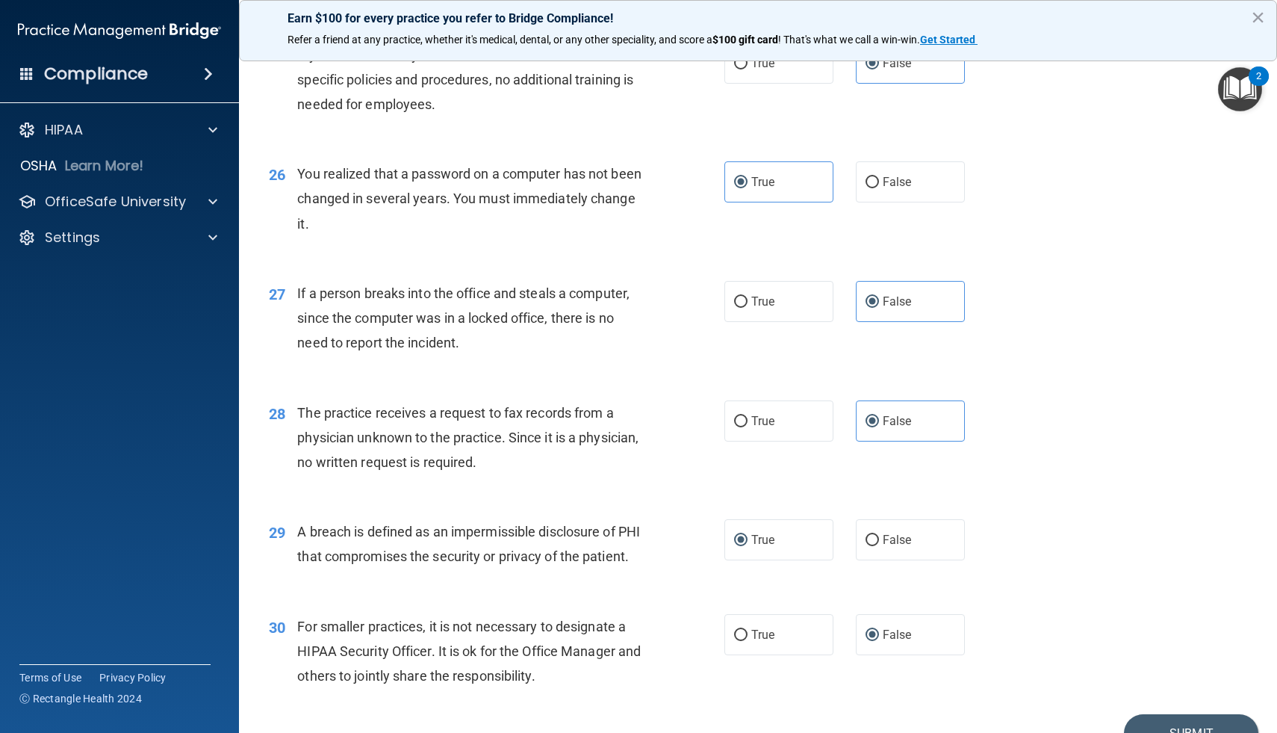
scroll to position [2992, 0]
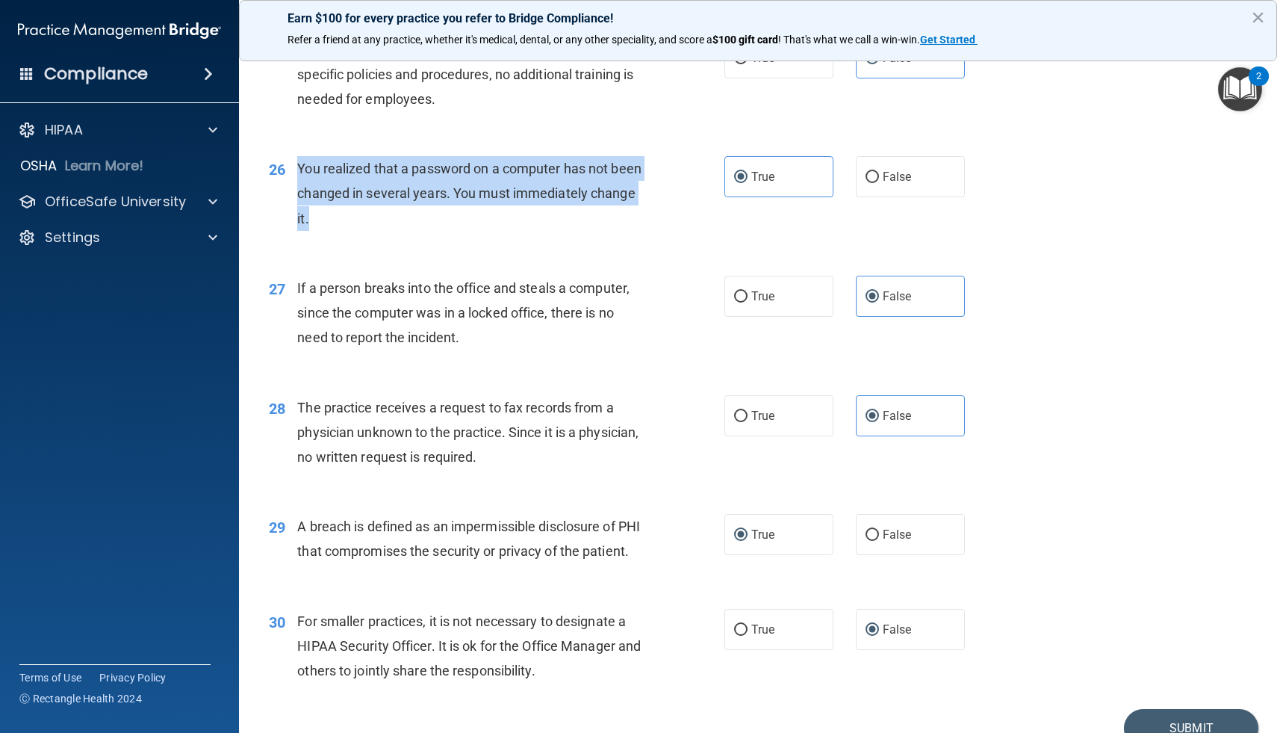
drag, startPoint x: 308, startPoint y: 243, endPoint x: 289, endPoint y: 194, distance: 53.0
click at [289, 194] on div "26 You realized that a password on a computer has not been changed in several y…" at bounding box center [496, 197] width 500 height 82
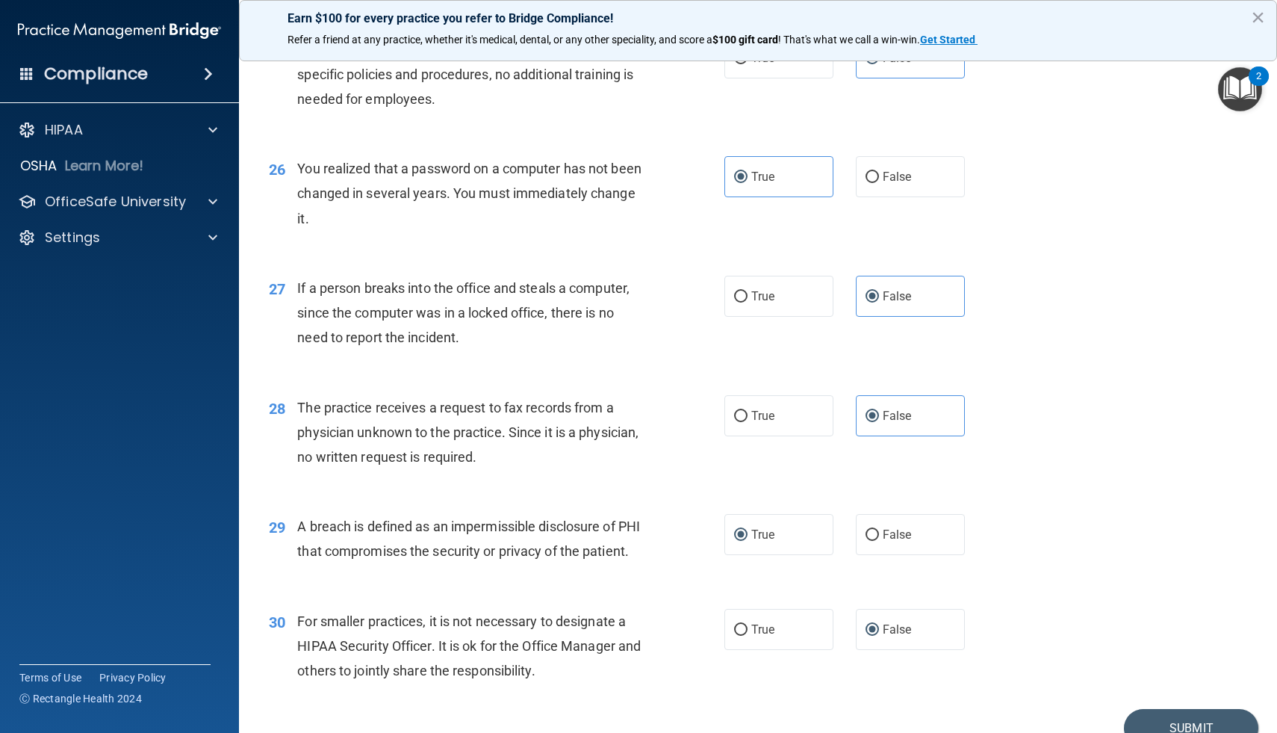
click at [433, 257] on div "26 You realized that a password on a computer has not been changed in several y…" at bounding box center [758, 196] width 1001 height 119
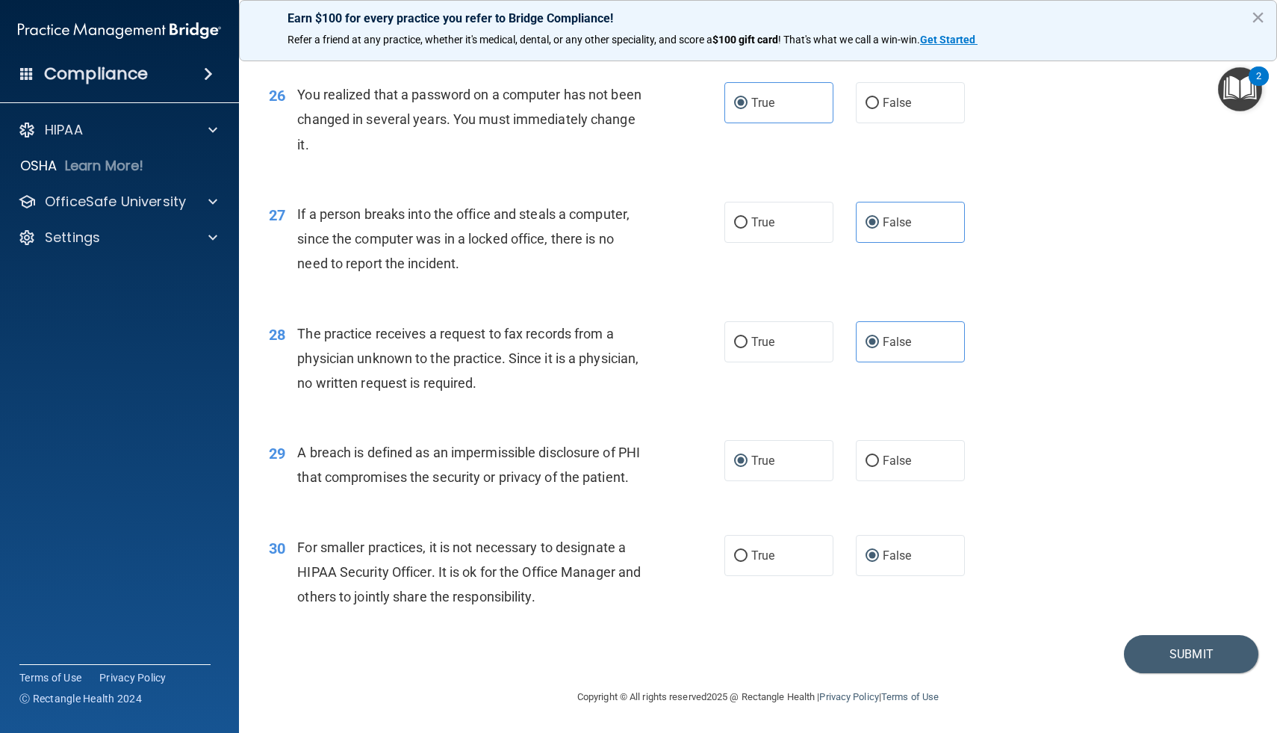
scroll to position [3116, 0]
click at [1187, 644] on button "Submit" at bounding box center [1191, 654] width 134 height 38
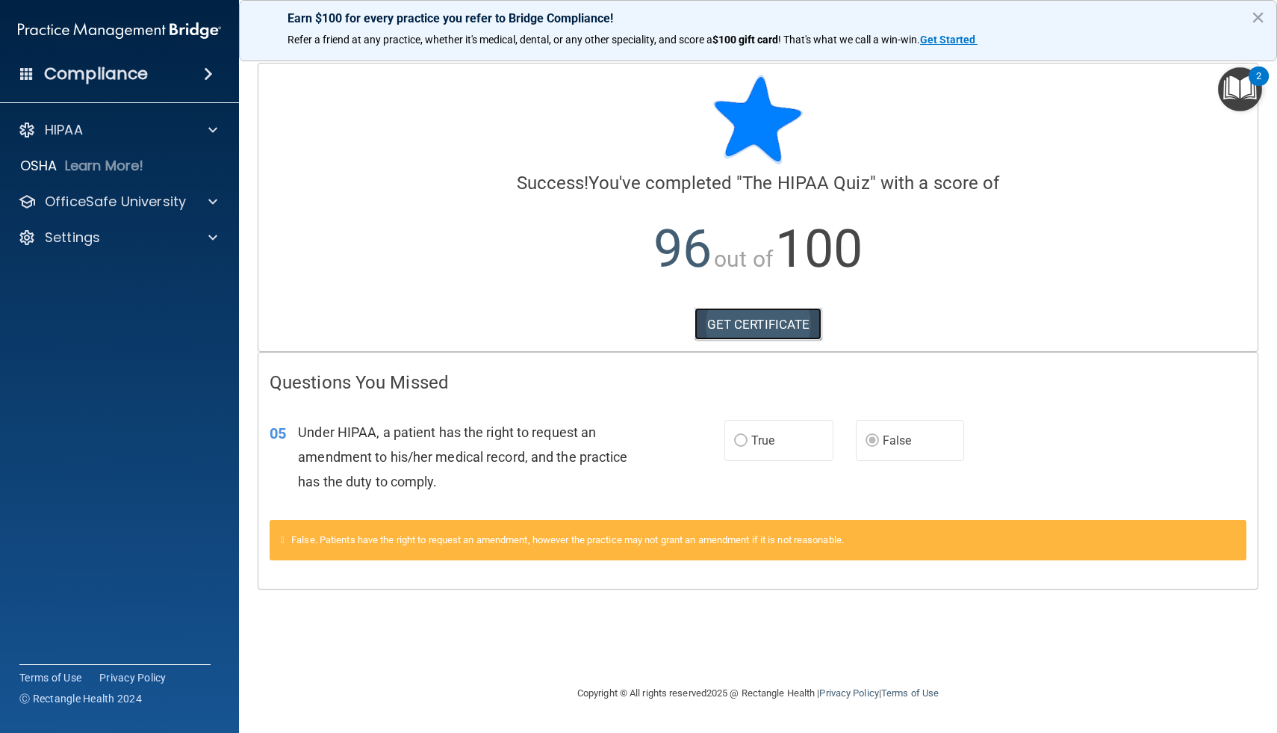
click at [757, 331] on link "GET CERTIFICATE" at bounding box center [759, 324] width 128 height 33
click at [208, 135] on span at bounding box center [212, 130] width 9 height 18
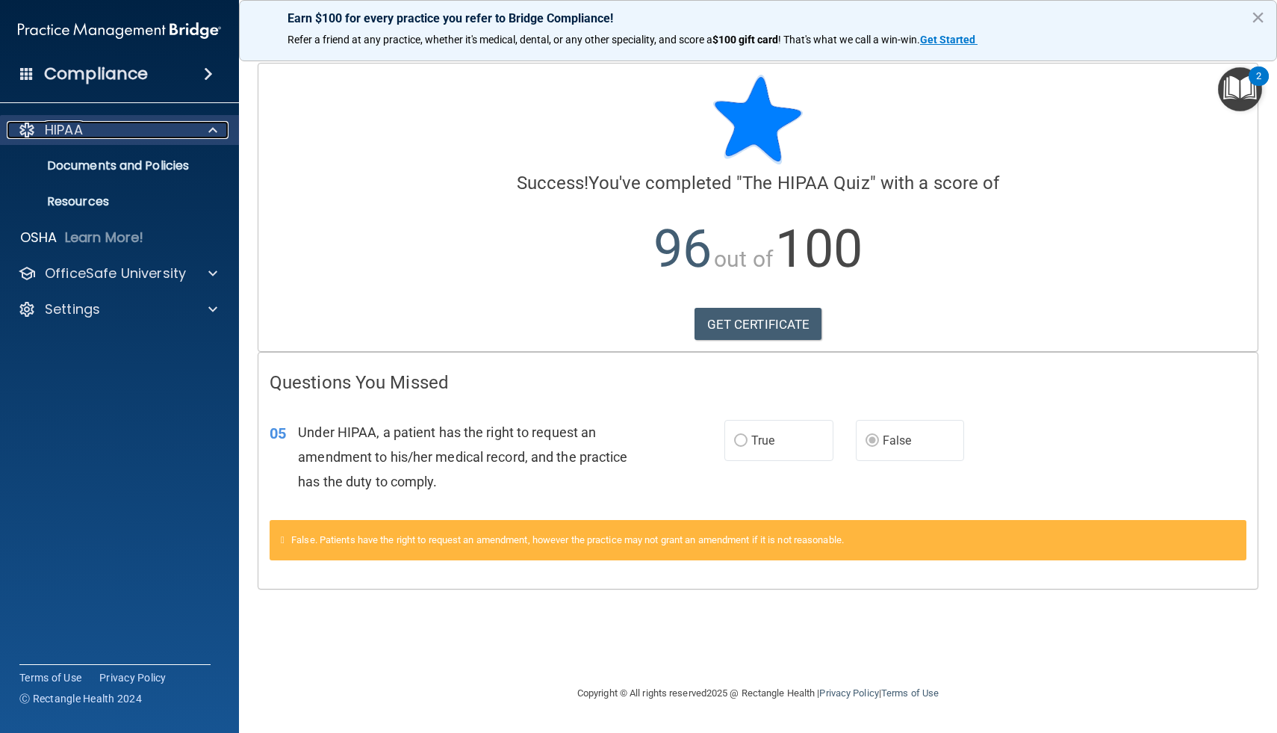
click at [208, 135] on span at bounding box center [212, 130] width 9 height 18
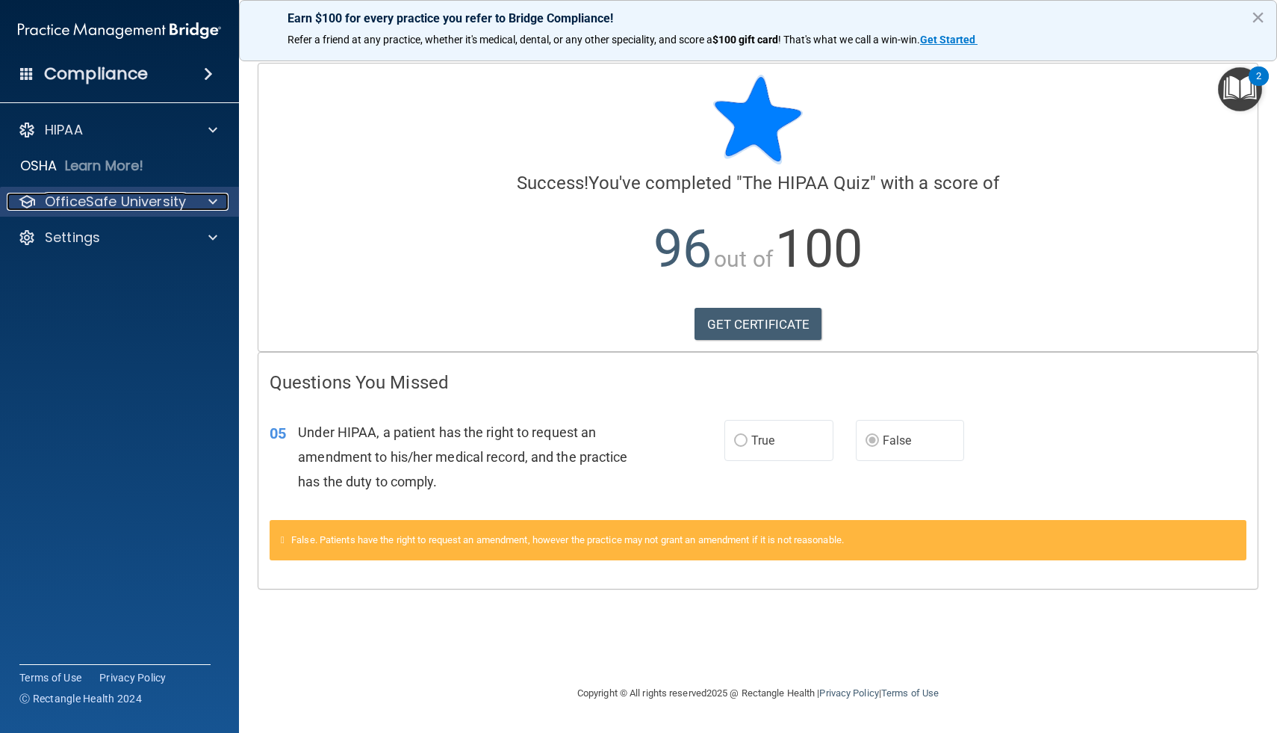
click at [213, 201] on span at bounding box center [212, 202] width 9 height 18
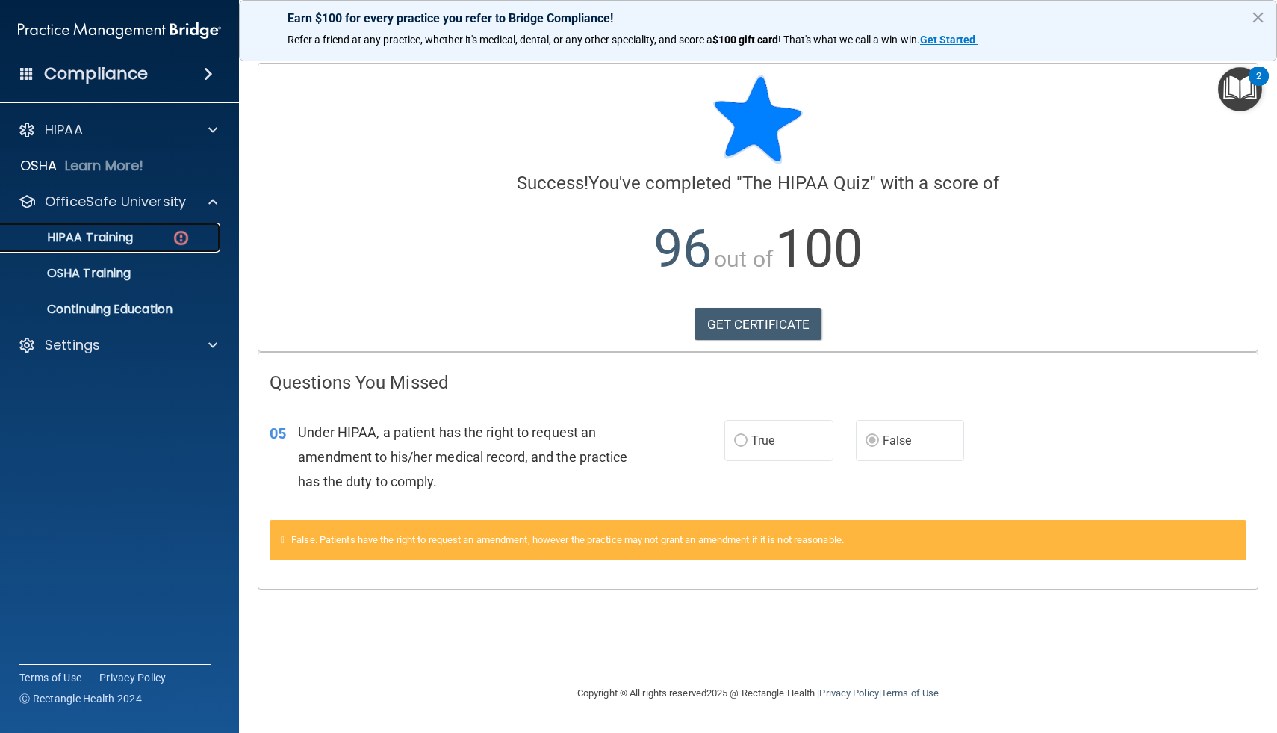
click at [148, 237] on div "HIPAA Training" at bounding box center [112, 237] width 204 height 15
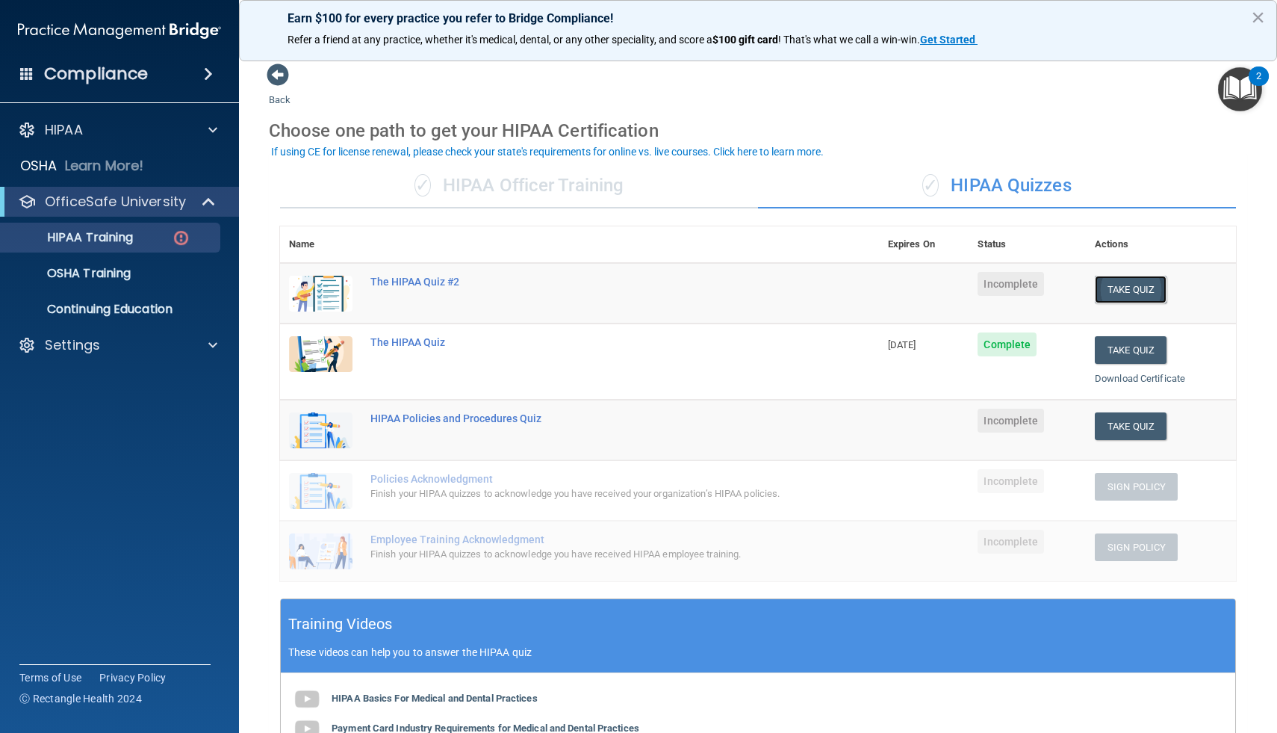
click at [1127, 285] on button "Take Quiz" at bounding box center [1131, 290] width 72 height 28
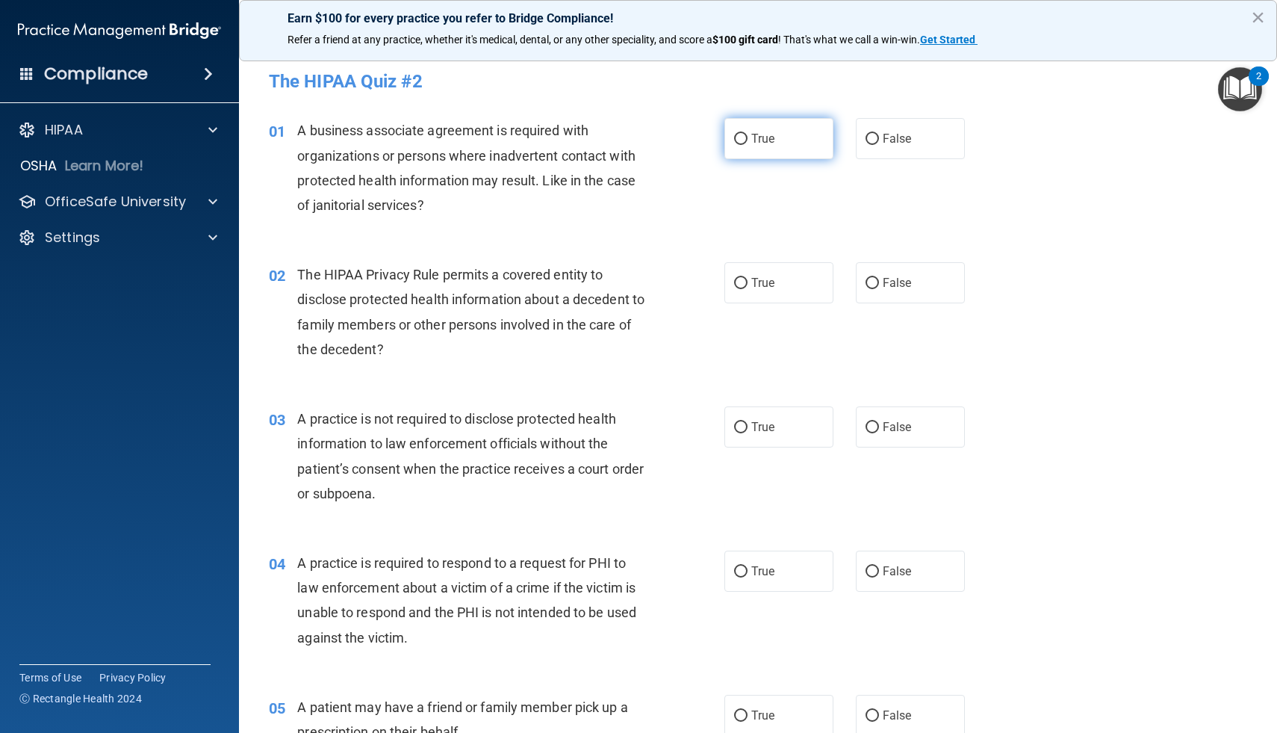
click at [744, 131] on label "True" at bounding box center [778, 138] width 109 height 41
click at [744, 134] on input "True" at bounding box center [740, 139] width 13 height 11
radio input "true"
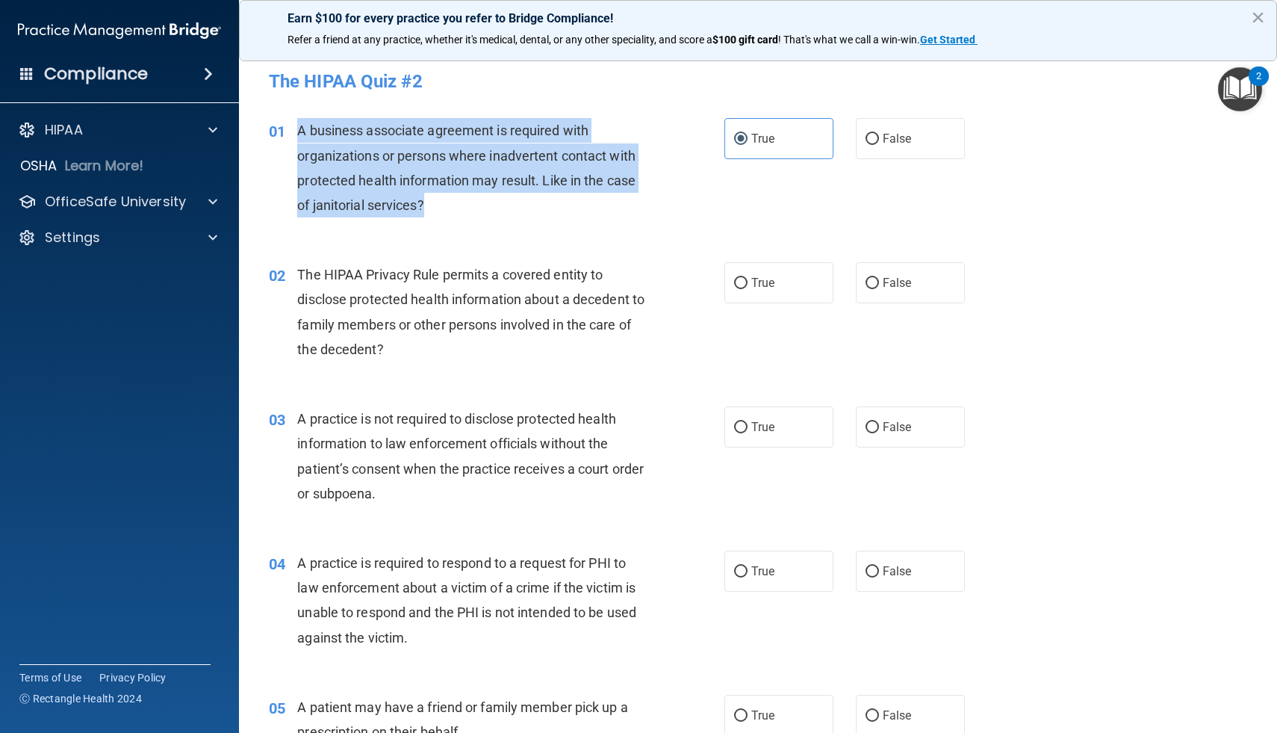
drag, startPoint x: 301, startPoint y: 127, endPoint x: 436, endPoint y: 198, distance: 152.7
click at [436, 198] on div "A business associate agreement is required with organizations or persons where …" at bounding box center [476, 167] width 358 height 99
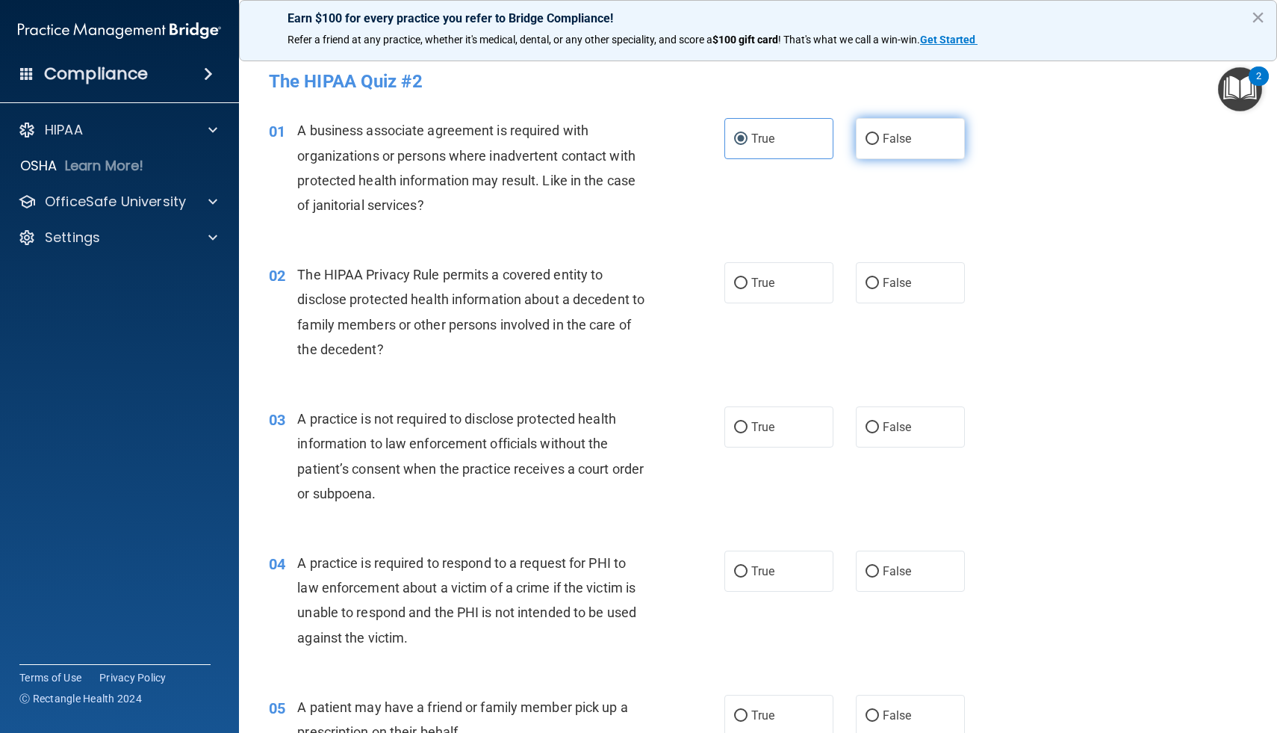
click at [858, 146] on label "False" at bounding box center [910, 138] width 109 height 41
click at [866, 145] on input "False" at bounding box center [872, 139] width 13 height 11
radio input "true"
radio input "false"
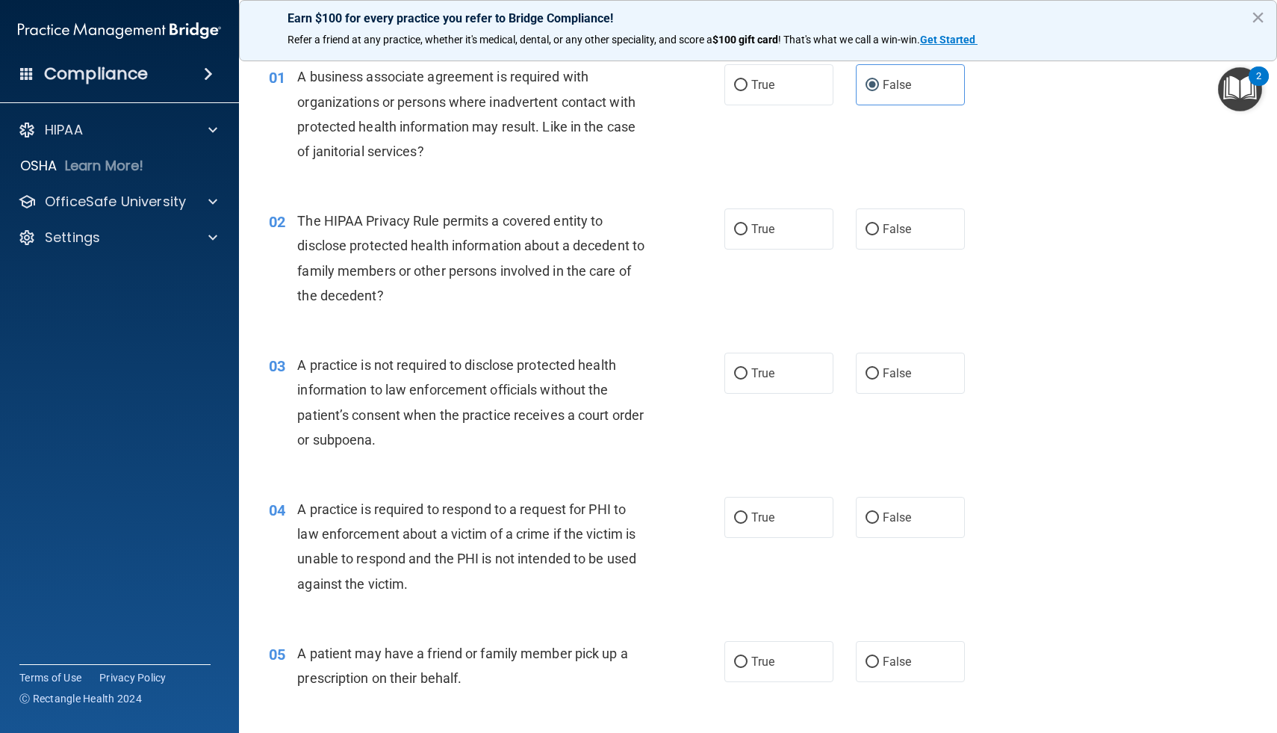
scroll to position [69, 0]
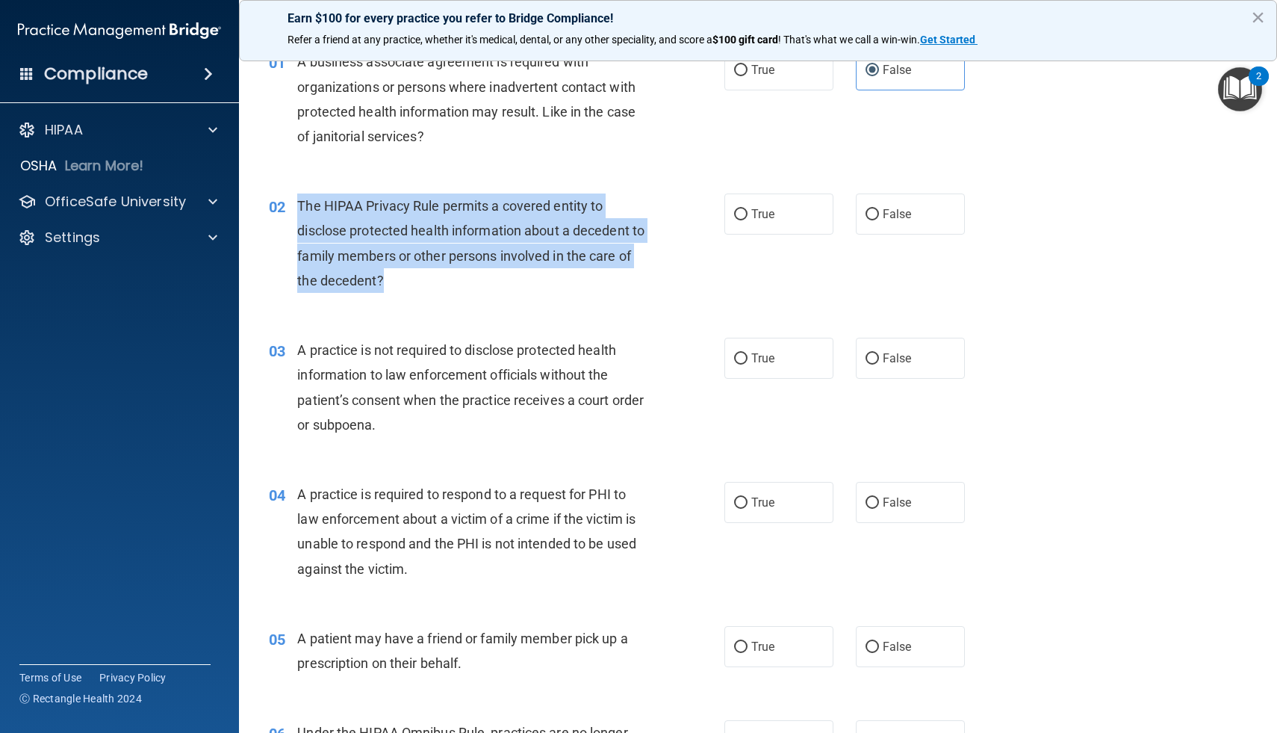
drag, startPoint x: 299, startPoint y: 206, endPoint x: 426, endPoint y: 284, distance: 148.8
click at [426, 284] on div "The HIPAA Privacy Rule permits a covered entity to disclose protected health in…" at bounding box center [476, 242] width 358 height 99
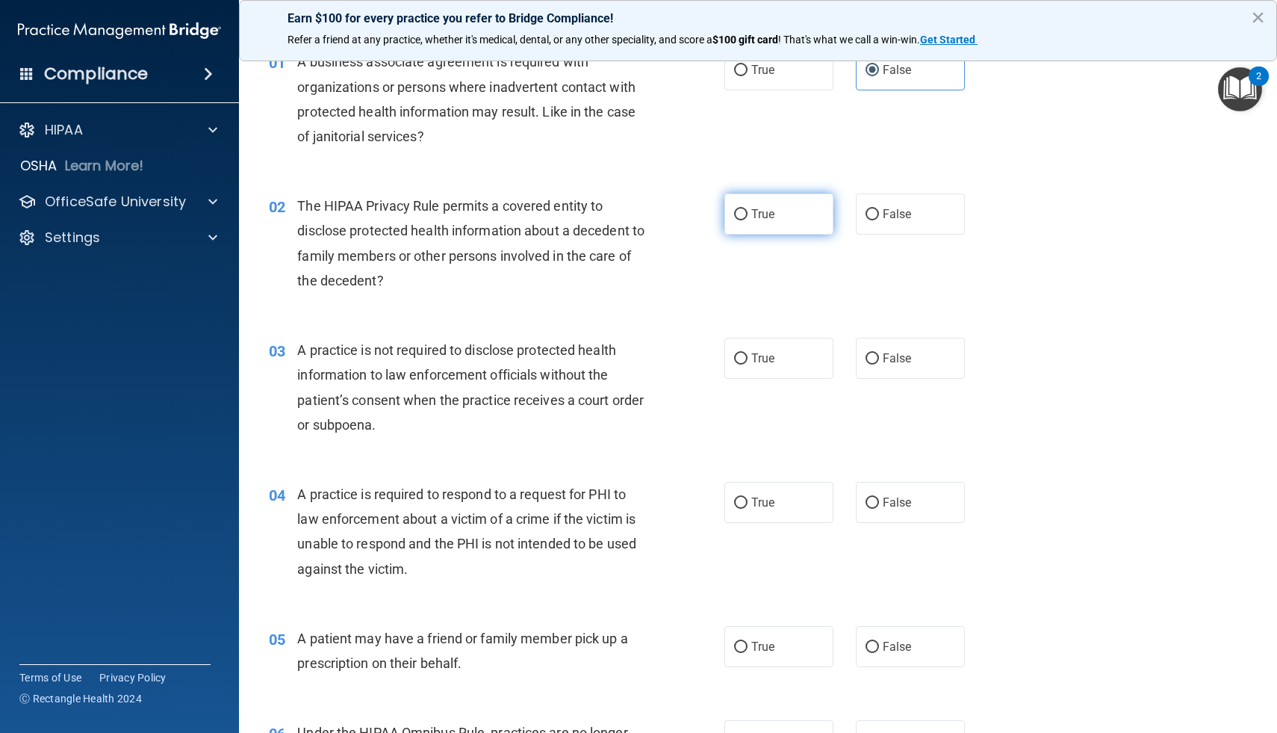
click at [741, 221] on label "True" at bounding box center [778, 213] width 109 height 41
click at [741, 220] on input "True" at bounding box center [740, 214] width 13 height 11
radio input "true"
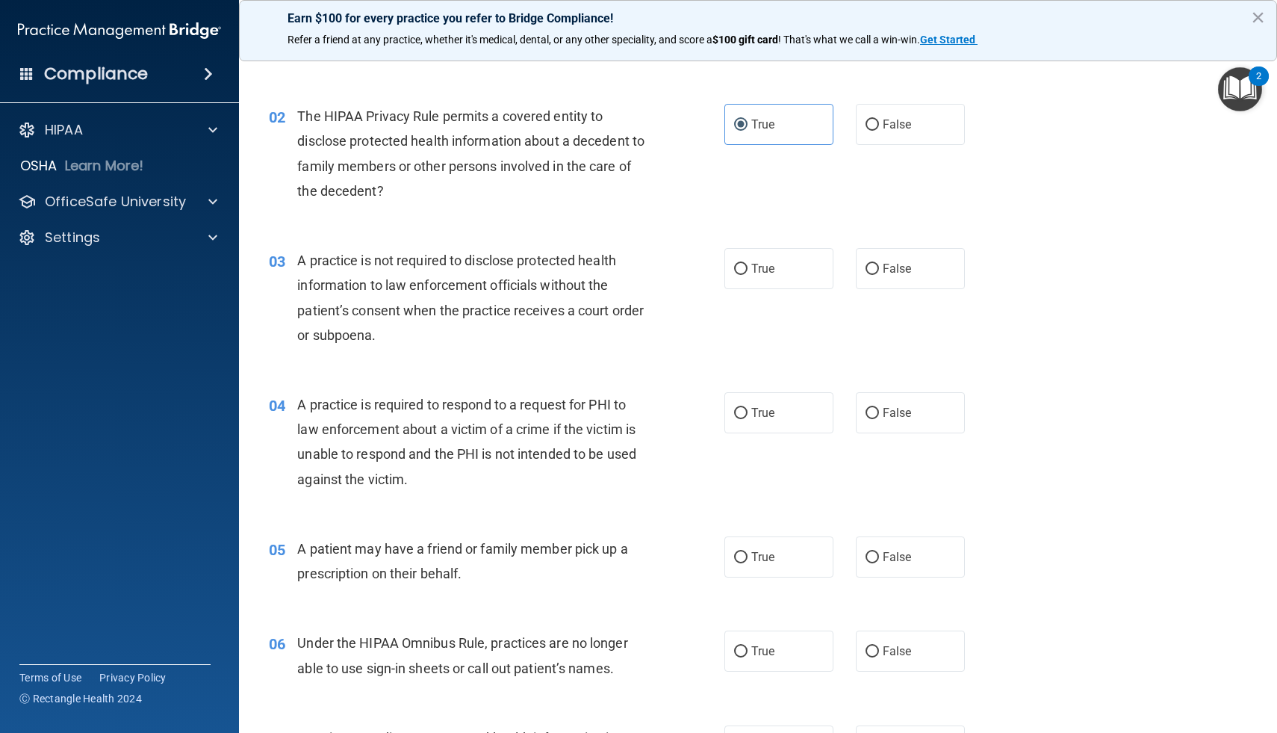
scroll to position [159, 0]
click at [877, 276] on label "False" at bounding box center [910, 267] width 109 height 41
click at [877, 274] on input "False" at bounding box center [872, 268] width 13 height 11
radio input "true"
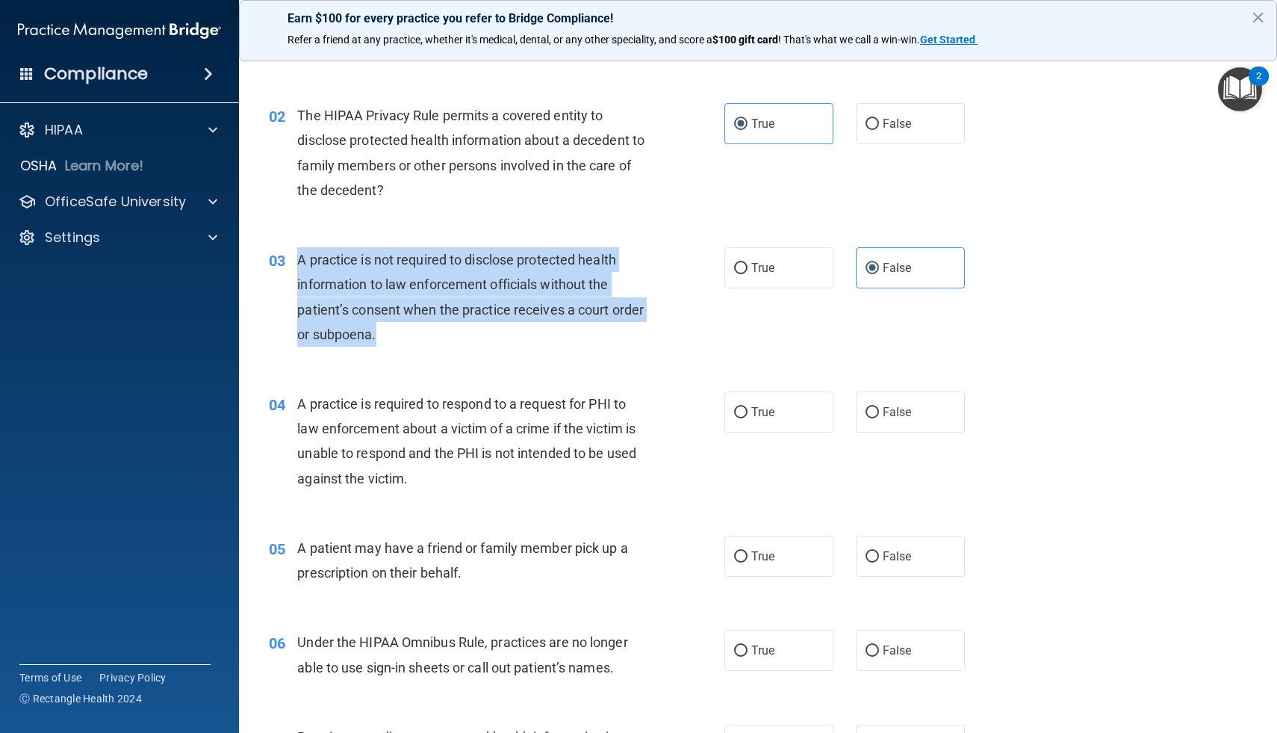
drag, startPoint x: 299, startPoint y: 261, endPoint x: 419, endPoint y: 347, distance: 147.1
click at [419, 347] on div "03 A practice is not required to disclose protected health information to law e…" at bounding box center [496, 300] width 500 height 107
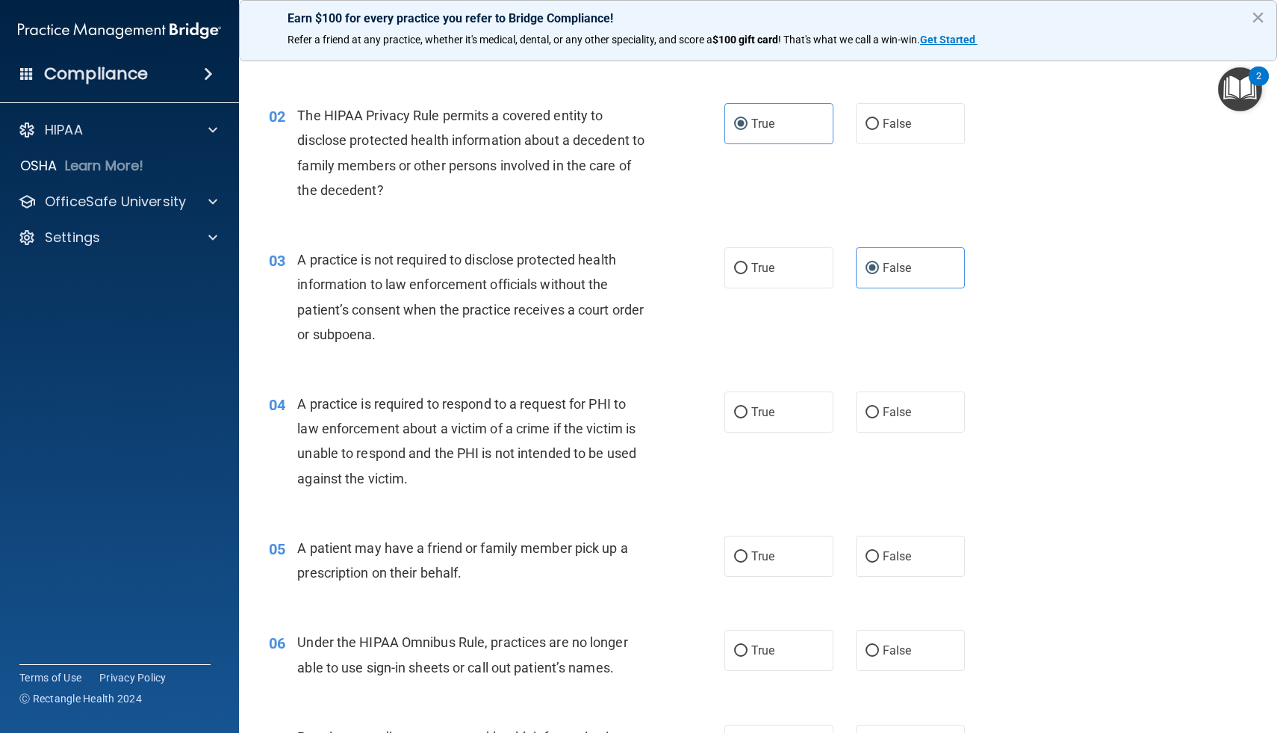
click at [613, 368] on div "03 A practice is not required to disclose protected health information to law e…" at bounding box center [758, 301] width 1001 height 144
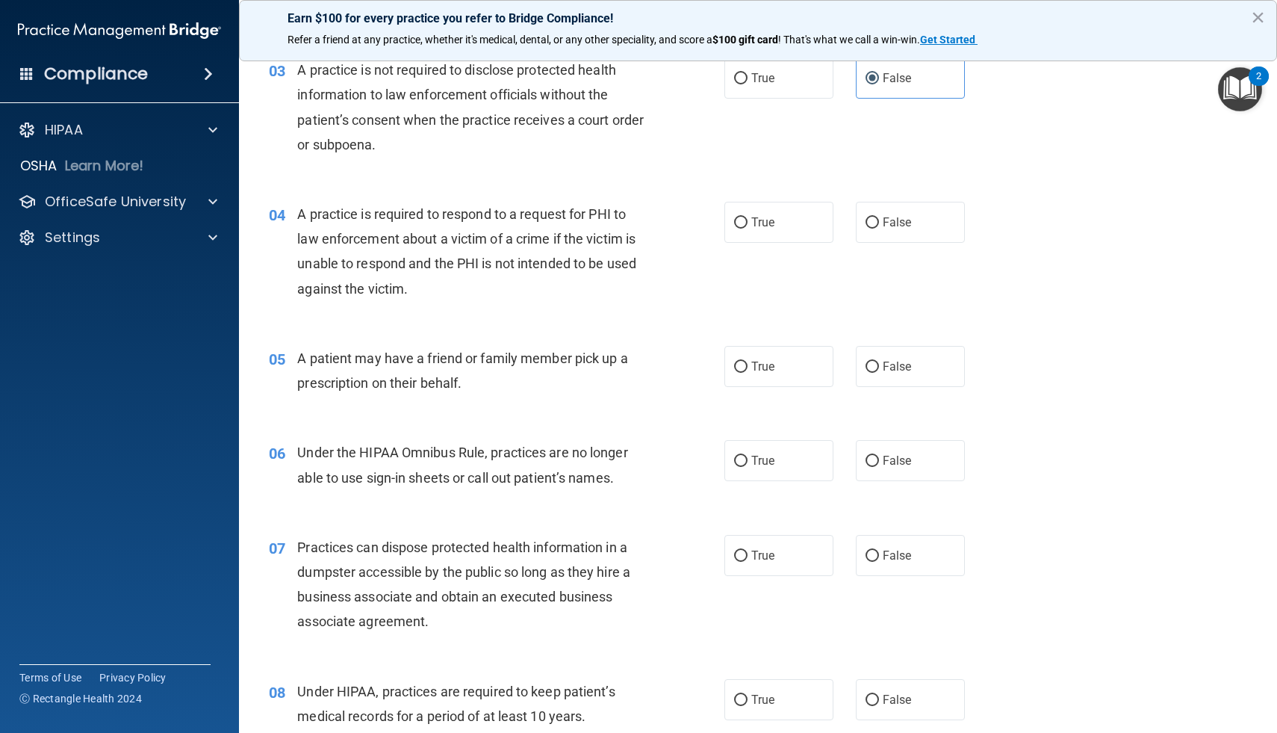
scroll to position [350, 0]
click at [761, 226] on span "True" at bounding box center [762, 221] width 23 height 14
click at [748, 226] on input "True" at bounding box center [740, 221] width 13 height 11
radio input "true"
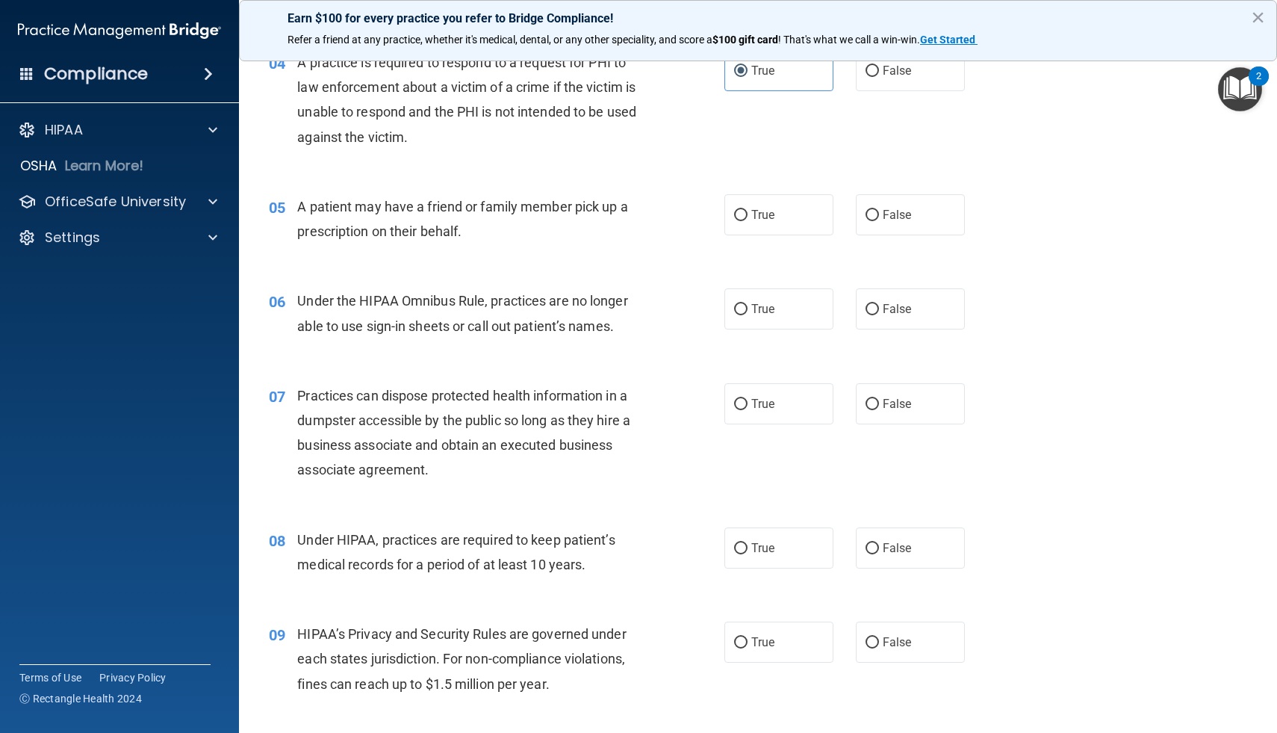
scroll to position [509, 0]
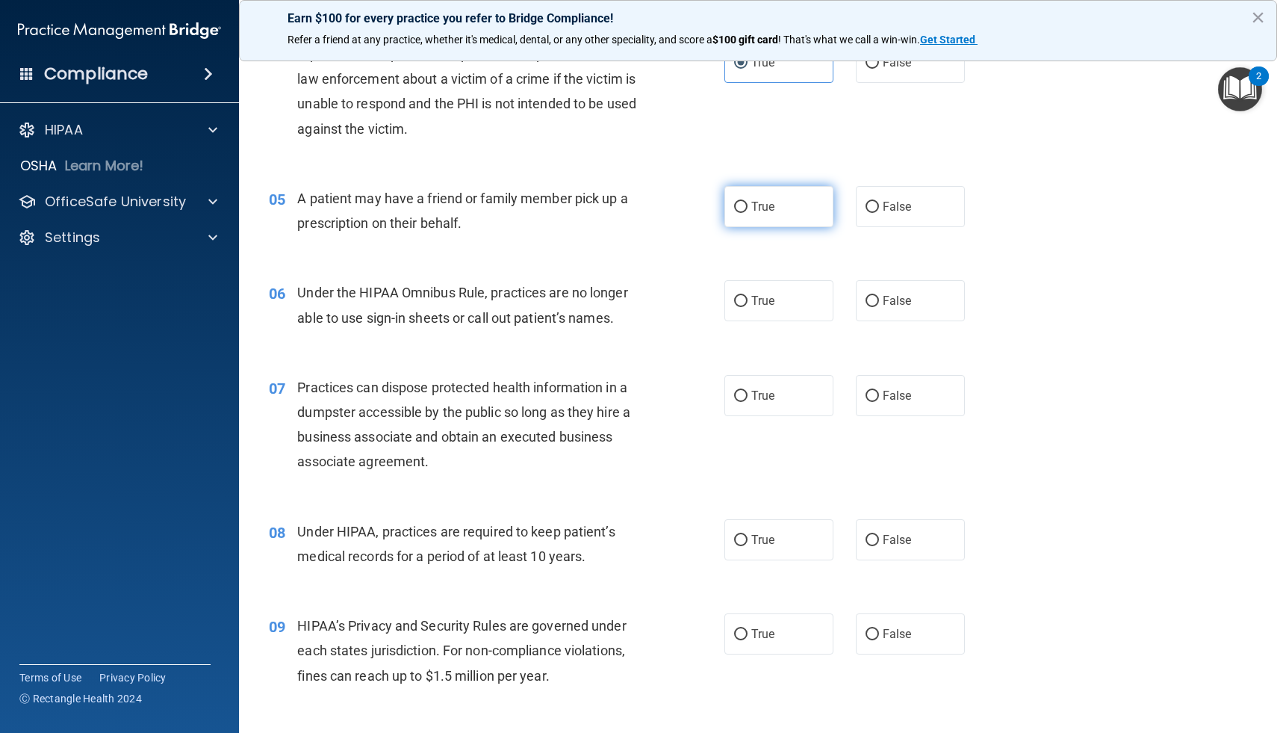
click at [756, 218] on label "True" at bounding box center [778, 206] width 109 height 41
click at [748, 213] on input "True" at bounding box center [740, 207] width 13 height 11
radio input "true"
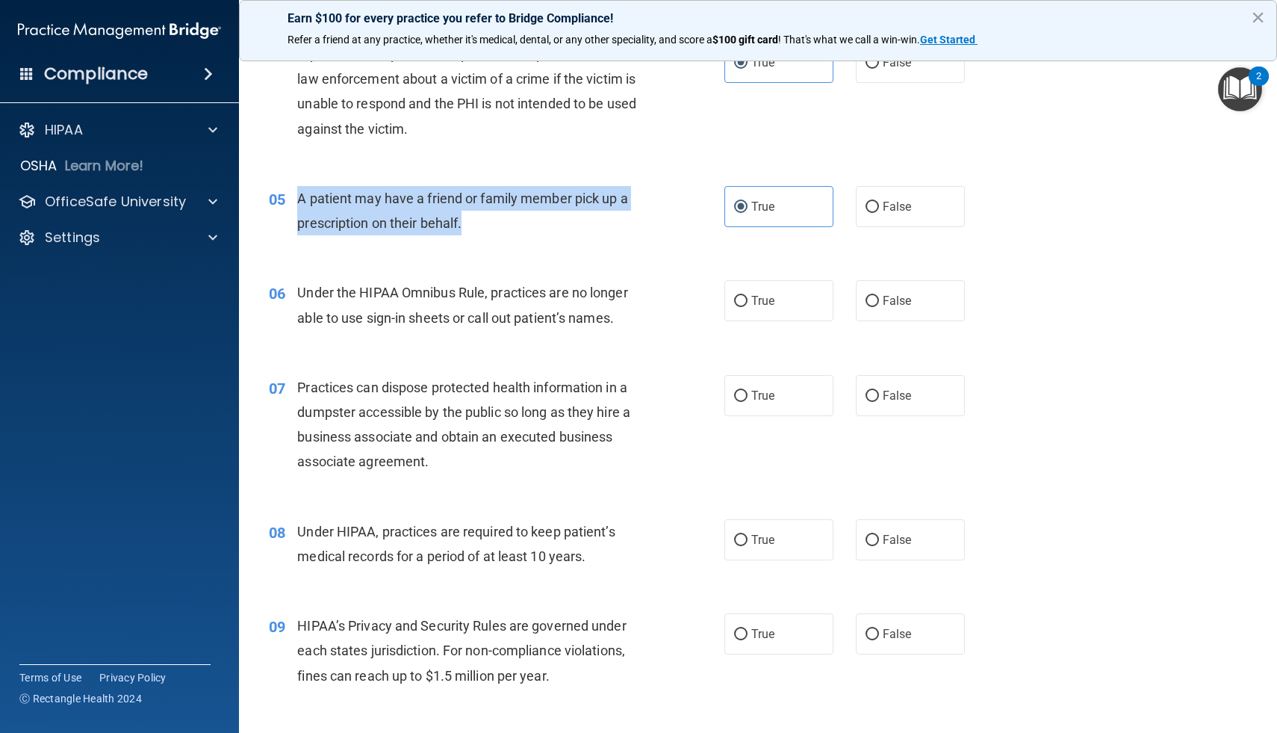
drag, startPoint x: 477, startPoint y: 226, endPoint x: 299, endPoint y: 190, distance: 181.3
click at [299, 190] on div "A patient may have a friend or family member pick up a prescription on their be…" at bounding box center [476, 210] width 358 height 49
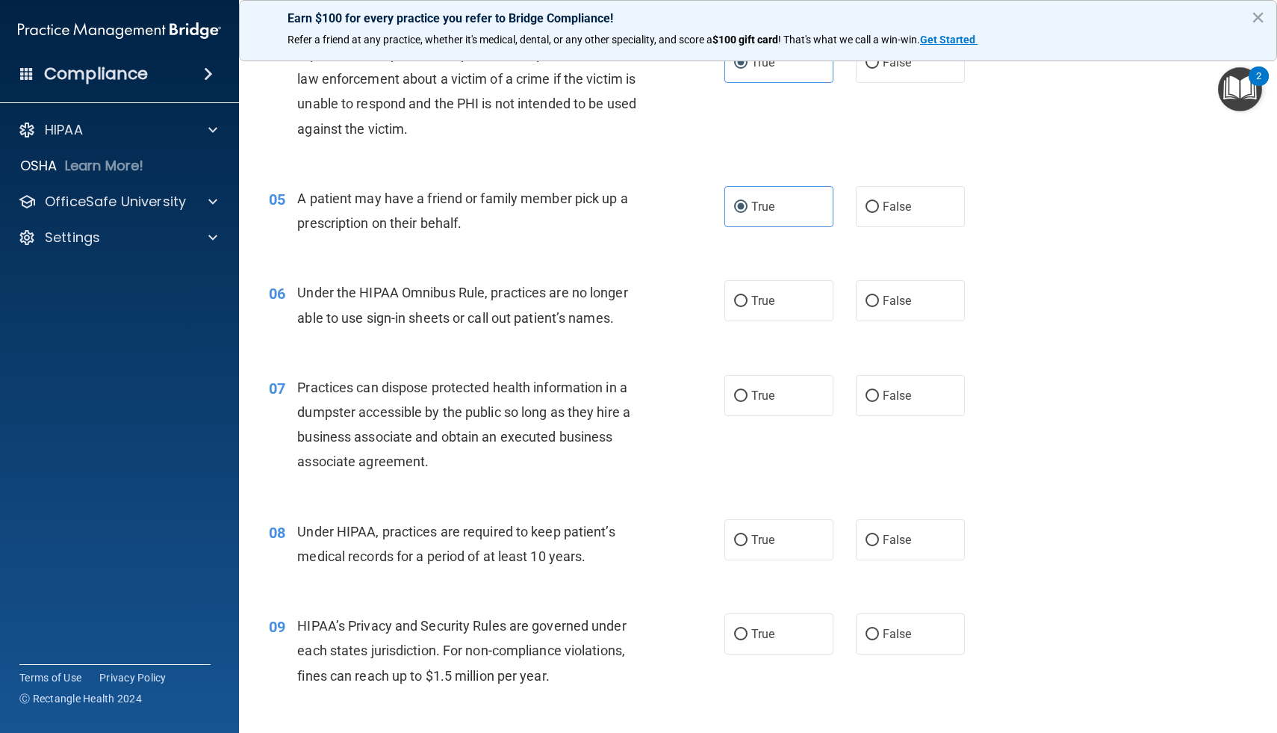
click at [454, 267] on div "06 Under the HIPAA Omnibus Rule, practices are no longer able to use sign-in sh…" at bounding box center [758, 308] width 1001 height 94
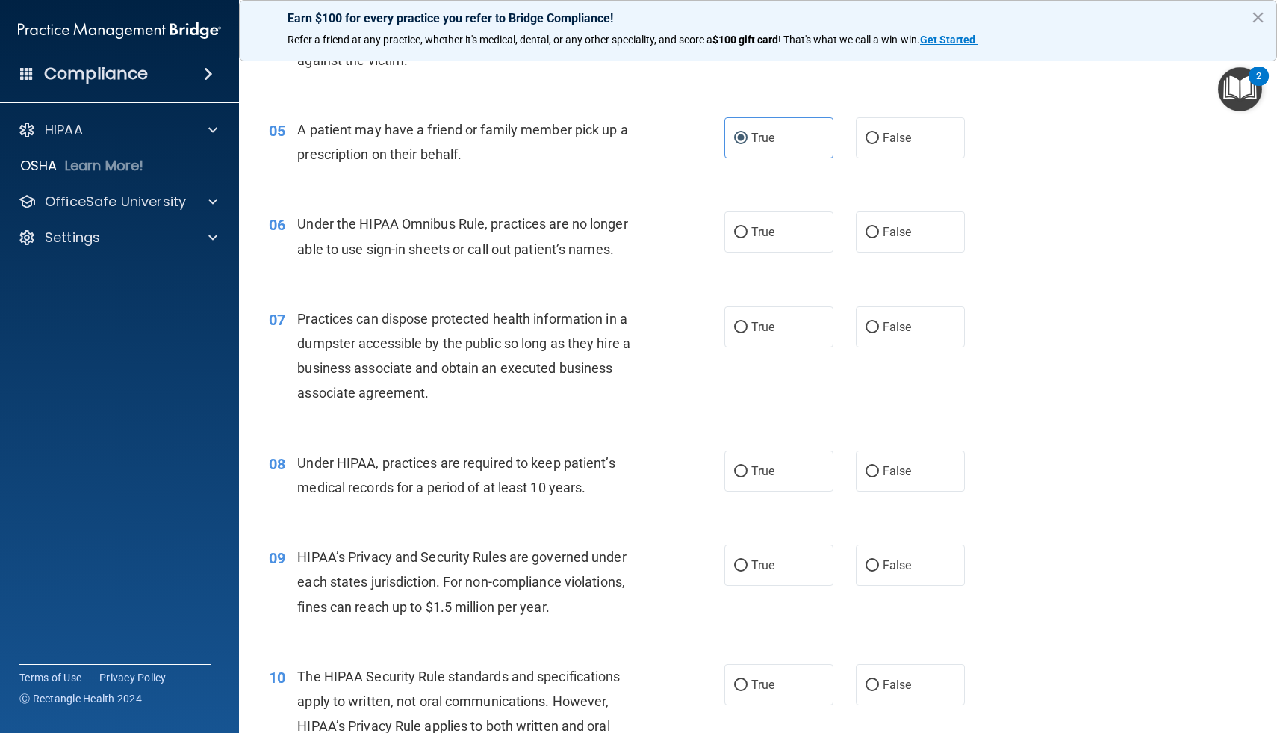
scroll to position [578, 0]
click at [910, 234] on span "False" at bounding box center [897, 231] width 29 height 14
click at [879, 234] on input "False" at bounding box center [872, 231] width 13 height 11
radio input "true"
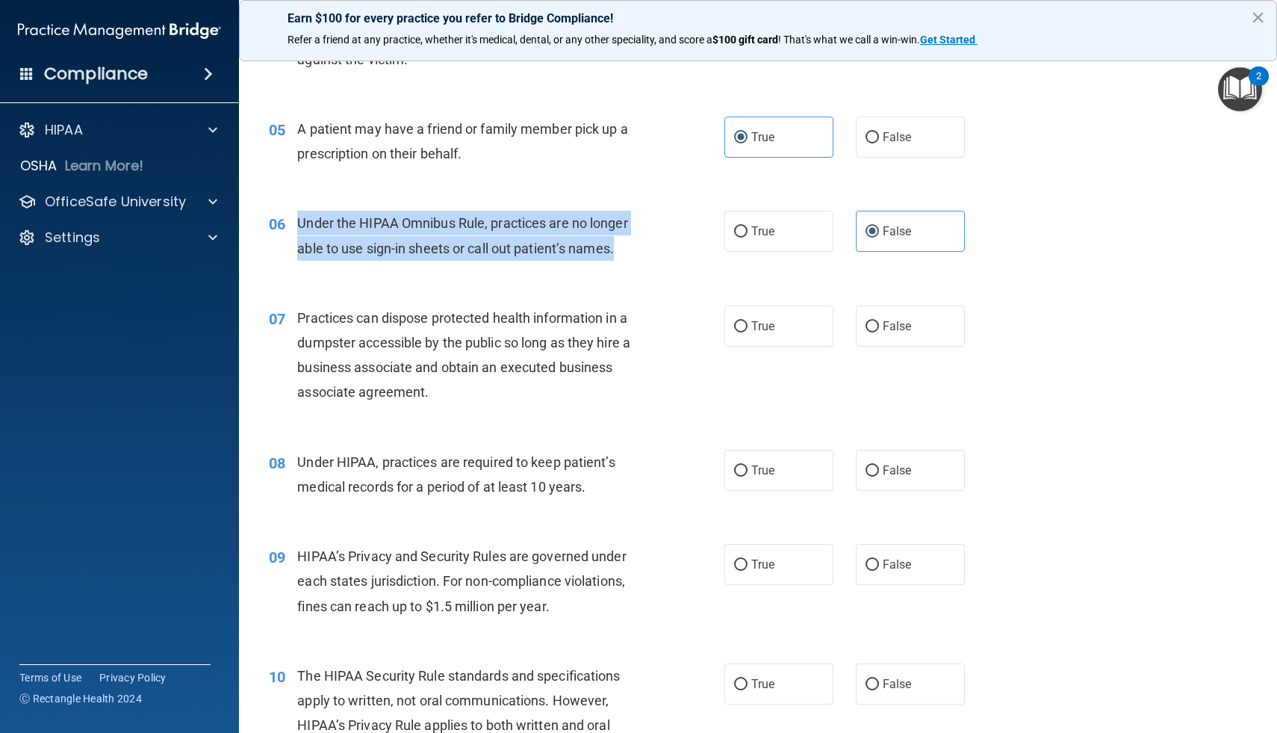
drag, startPoint x: 624, startPoint y: 249, endPoint x: 293, endPoint y: 224, distance: 331.7
click at [293, 224] on div "06 Under the HIPAA Omnibus Rule, practices are no longer able to use sign-in sh…" at bounding box center [496, 239] width 500 height 57
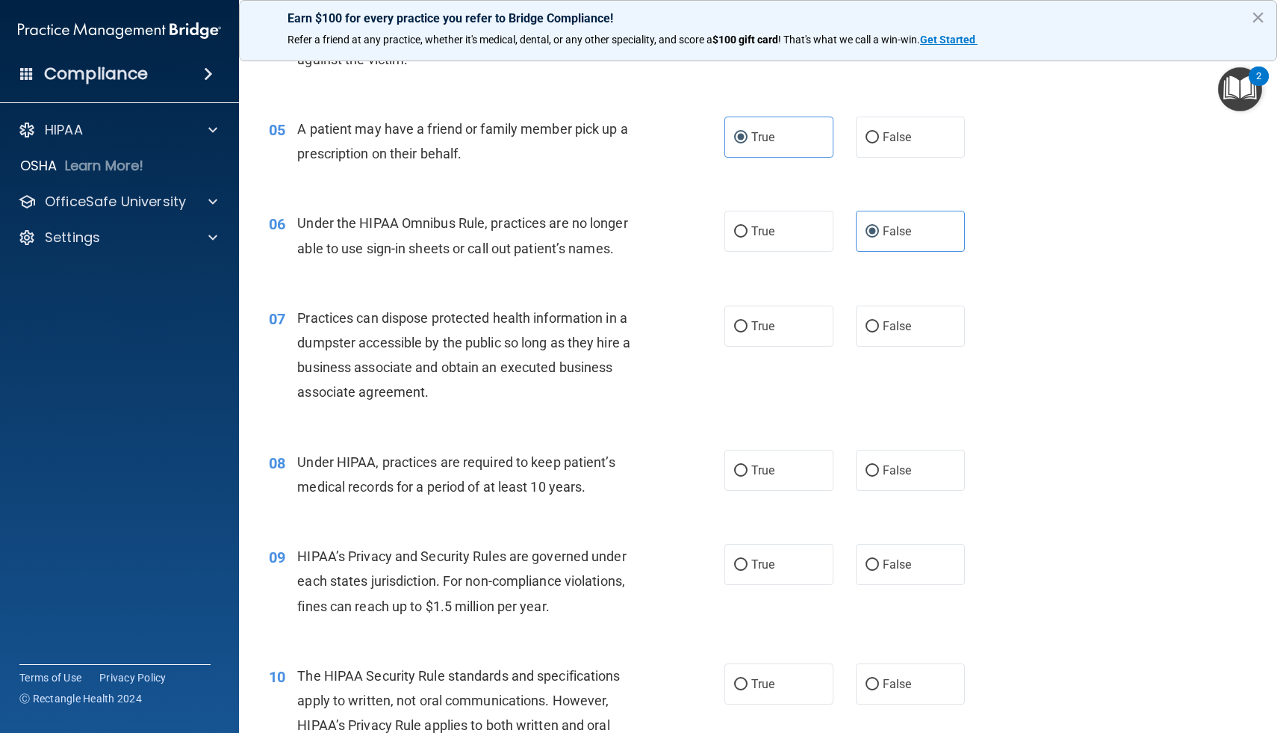
click at [661, 268] on div "06 Under the HIPAA Omnibus Rule, practices are no longer able to use sign-in sh…" at bounding box center [758, 239] width 1001 height 94
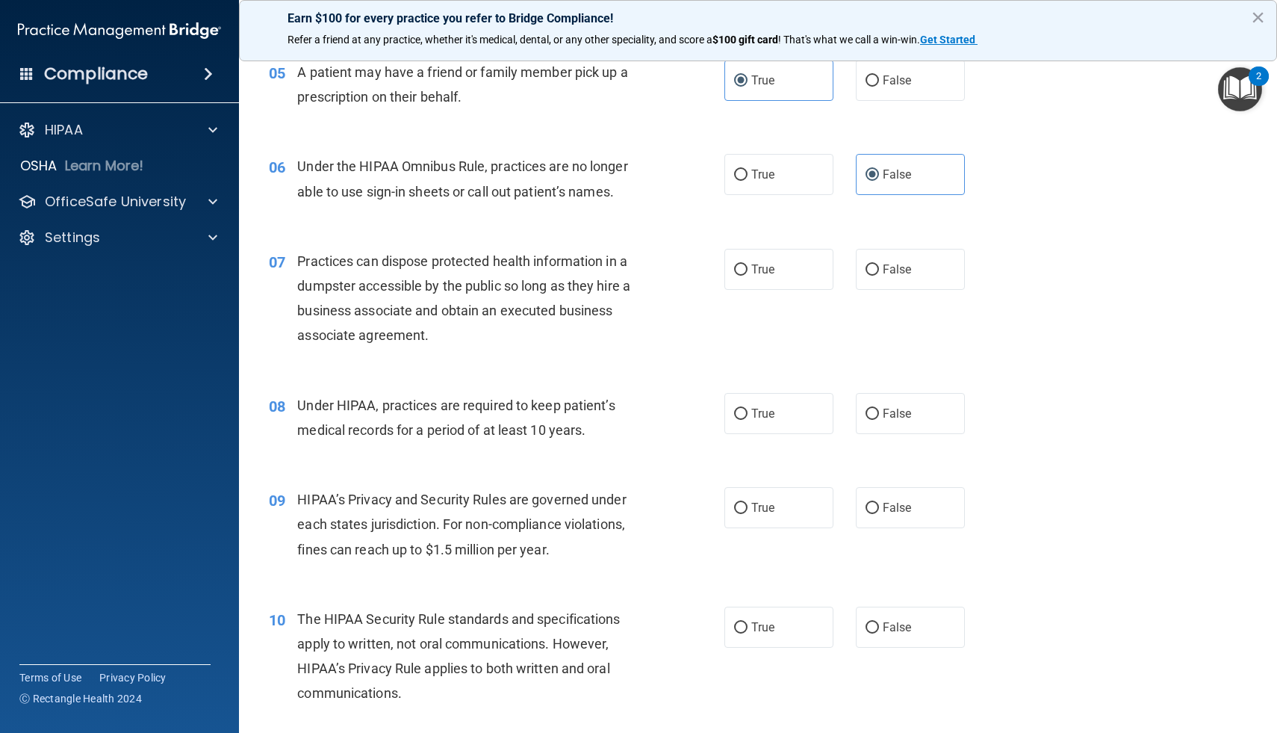
scroll to position [636, 0]
click at [880, 270] on label "False" at bounding box center [910, 268] width 109 height 41
click at [879, 270] on input "False" at bounding box center [872, 269] width 13 height 11
radio input "true"
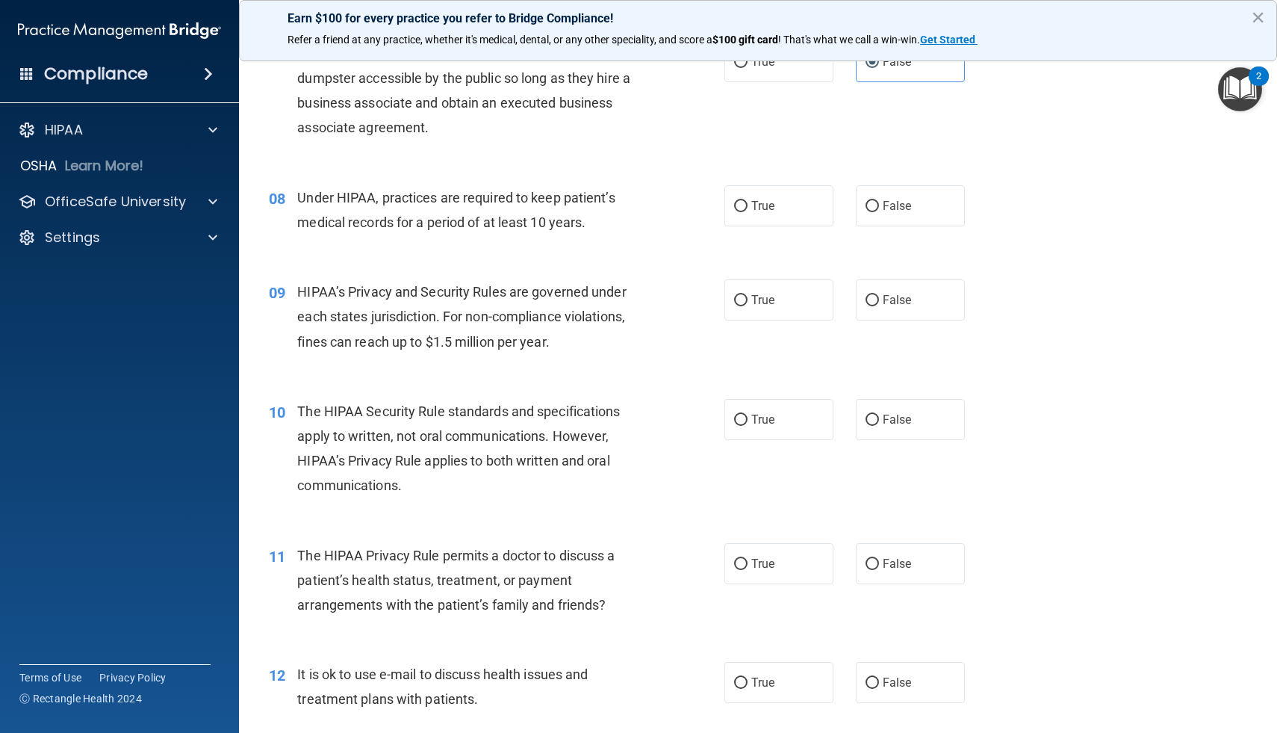
scroll to position [847, 0]
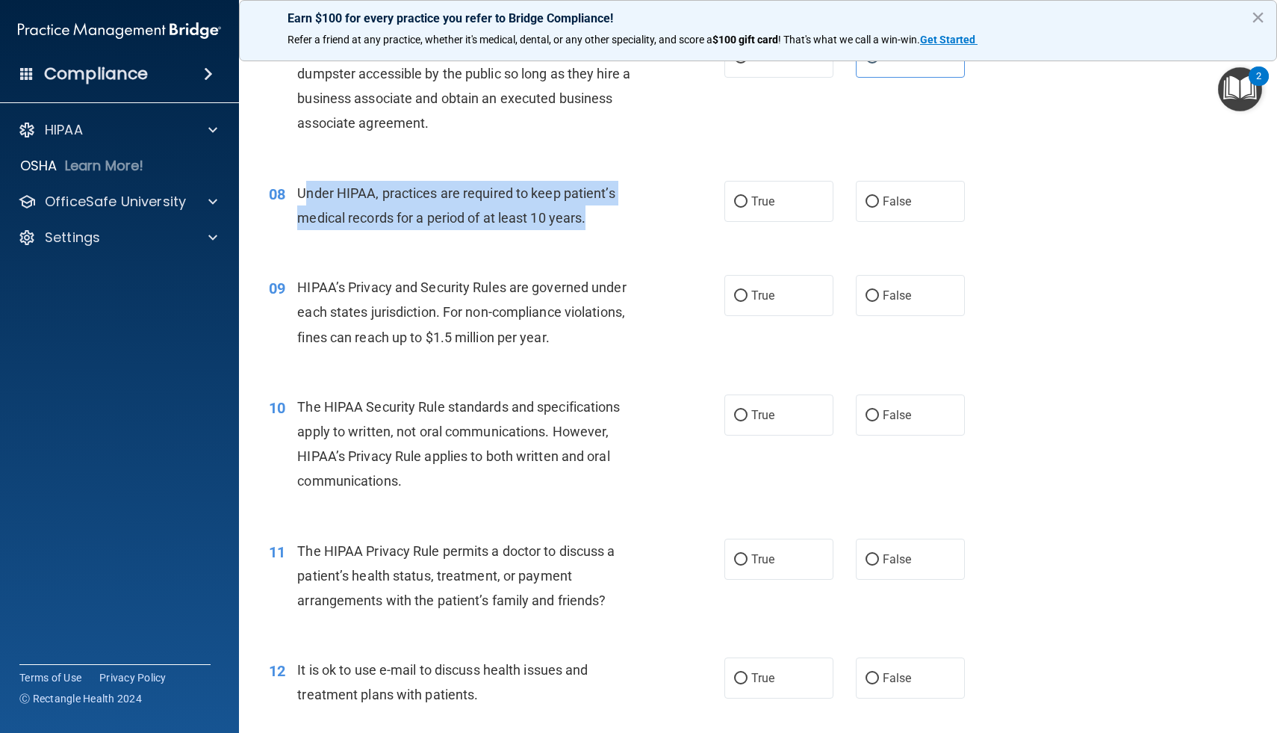
drag, startPoint x: 595, startPoint y: 214, endPoint x: 303, endPoint y: 199, distance: 292.4
click at [303, 199] on div "Under HIPAA, practices are required to keep patient’s medical records for a per…" at bounding box center [476, 205] width 358 height 49
drag, startPoint x: 300, startPoint y: 189, endPoint x: 601, endPoint y: 216, distance: 302.2
click at [601, 216] on div "Under HIPAA, practices are required to keep patient’s medical records for a per…" at bounding box center [476, 205] width 358 height 49
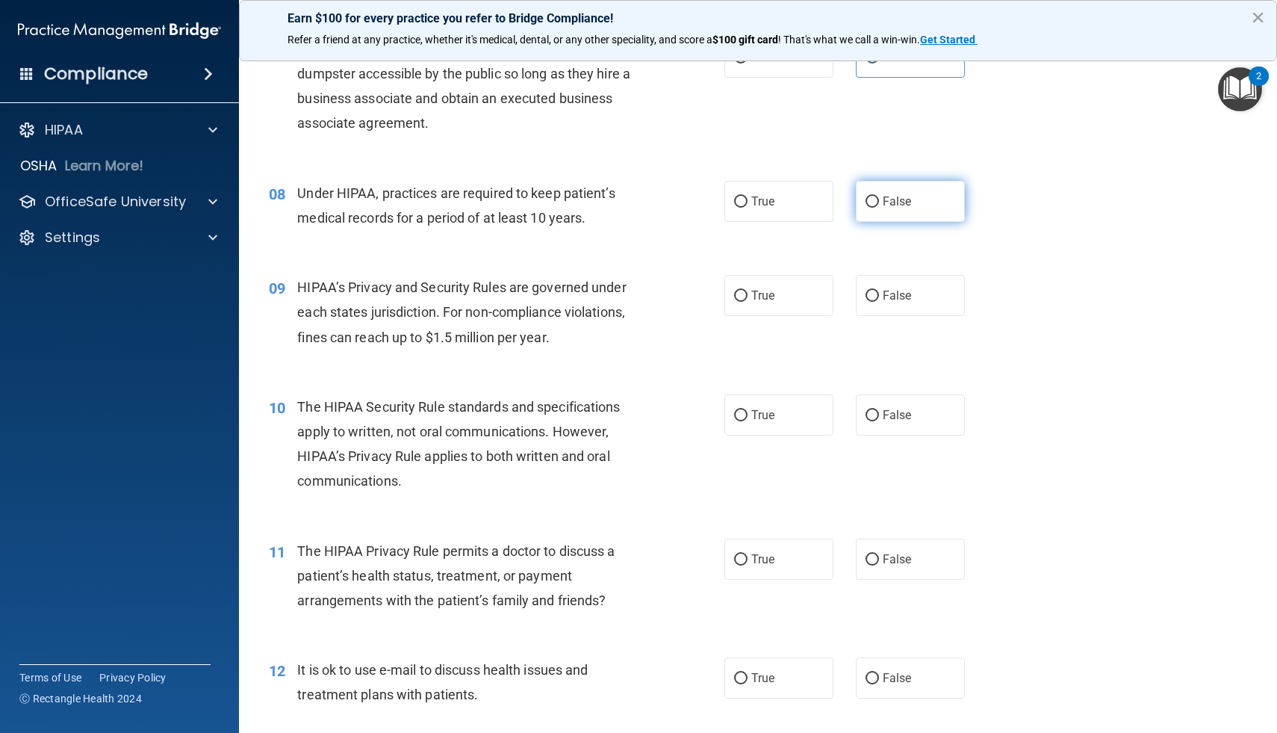
click at [887, 204] on span "False" at bounding box center [897, 201] width 29 height 14
click at [879, 204] on input "False" at bounding box center [872, 201] width 13 height 11
radio input "true"
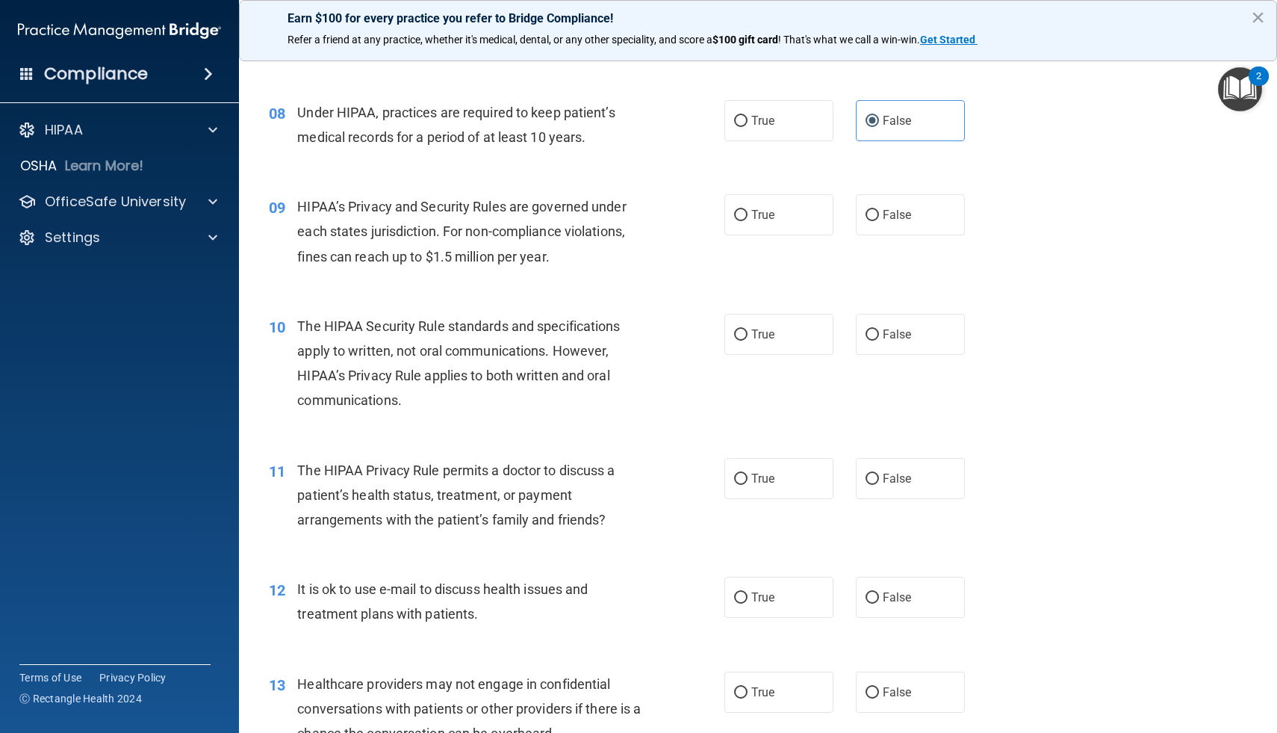
scroll to position [928, 0]
click at [744, 224] on label "True" at bounding box center [778, 213] width 109 height 41
click at [744, 220] on input "True" at bounding box center [740, 214] width 13 height 11
radio input "true"
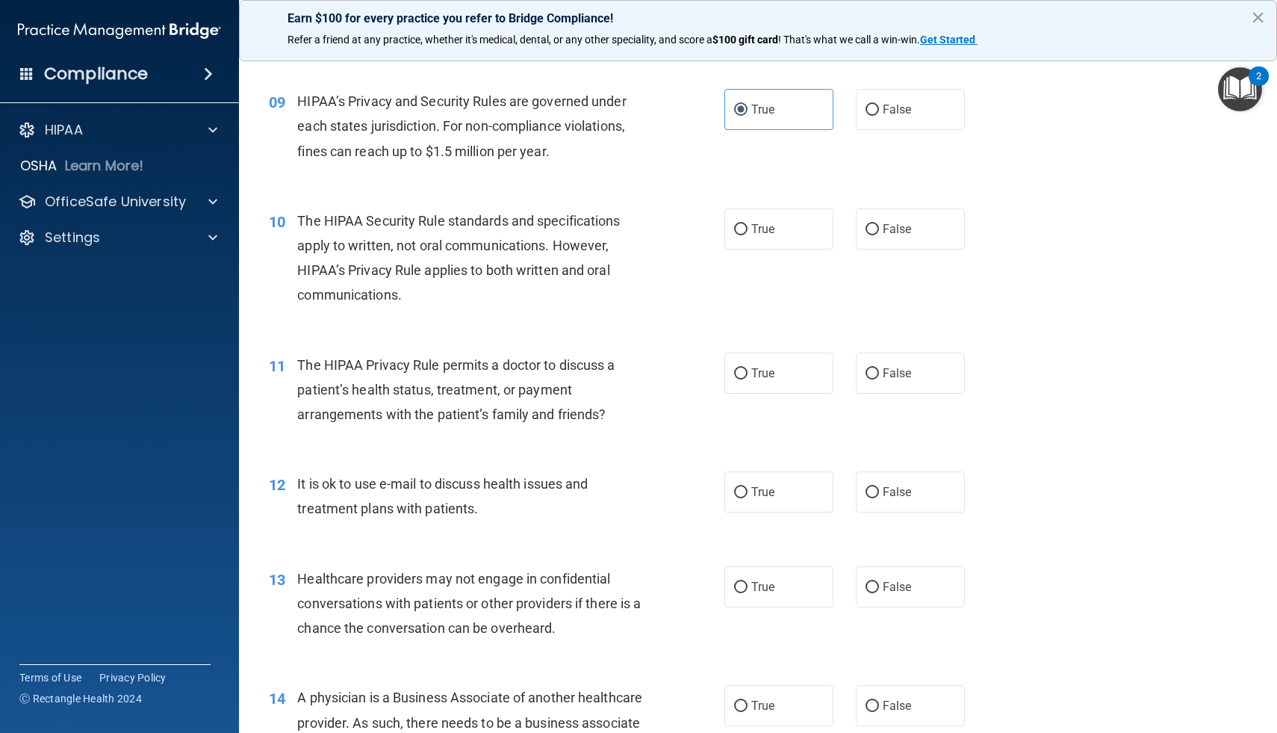
scroll to position [1042, 0]
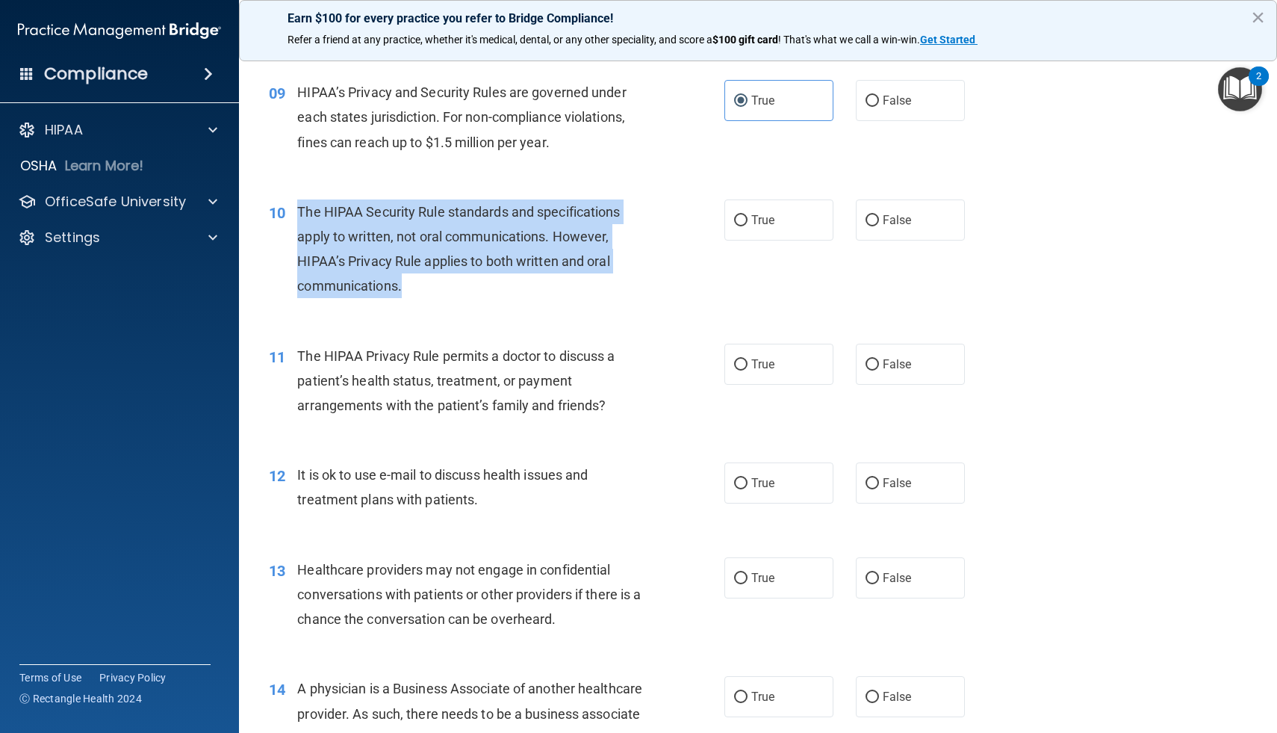
drag, startPoint x: 406, startPoint y: 282, endPoint x: 291, endPoint y: 210, distance: 135.3
click at [291, 210] on div "10 The HIPAA Security Rule standards and specifications apply to written, not o…" at bounding box center [496, 252] width 500 height 107
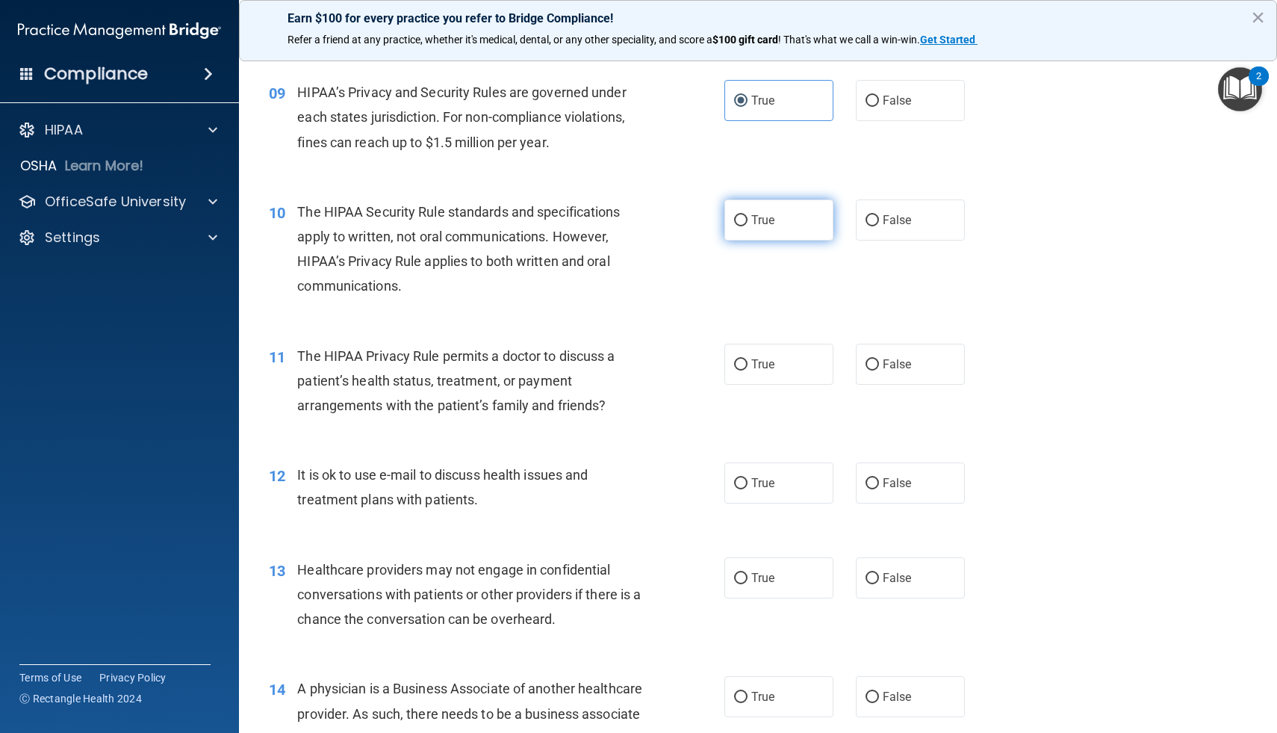
click at [754, 222] on span "True" at bounding box center [762, 220] width 23 height 14
click at [748, 222] on input "True" at bounding box center [740, 220] width 13 height 11
radio input "true"
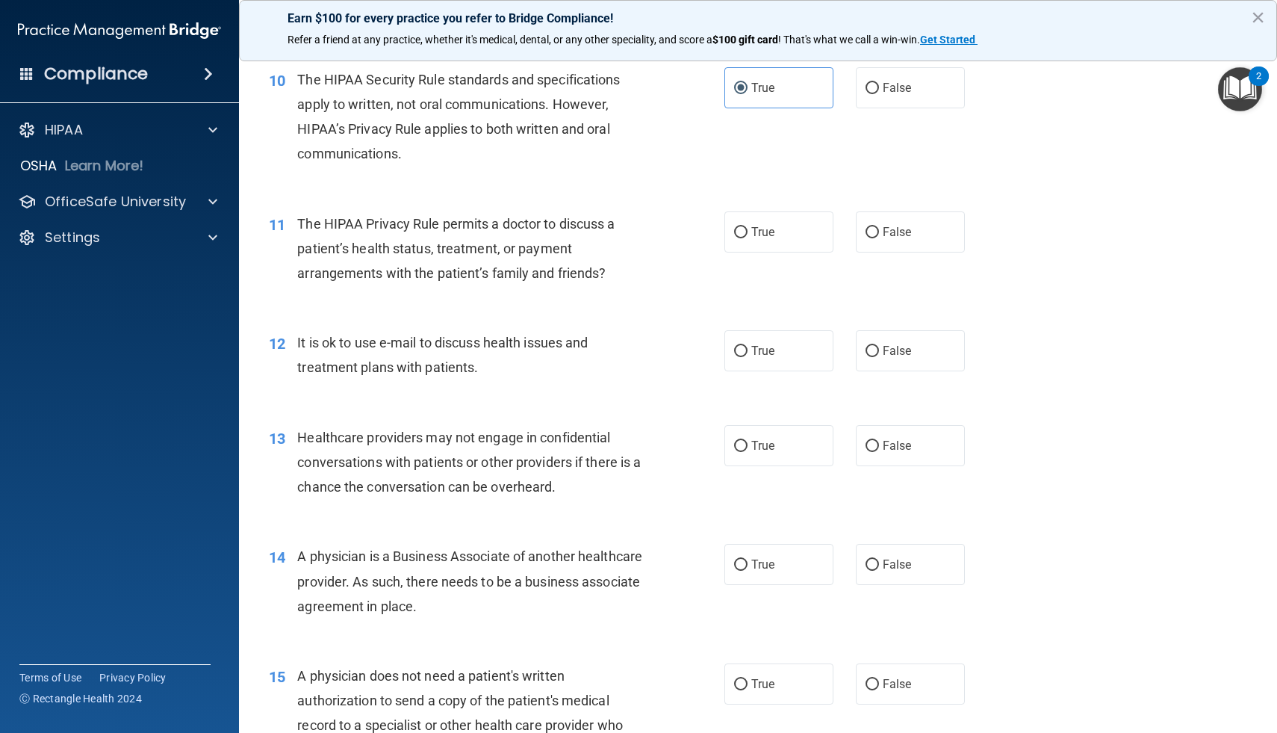
scroll to position [1175, 0]
click at [883, 230] on span "False" at bounding box center [897, 231] width 29 height 14
click at [879, 230] on input "False" at bounding box center [872, 231] width 13 height 11
radio input "true"
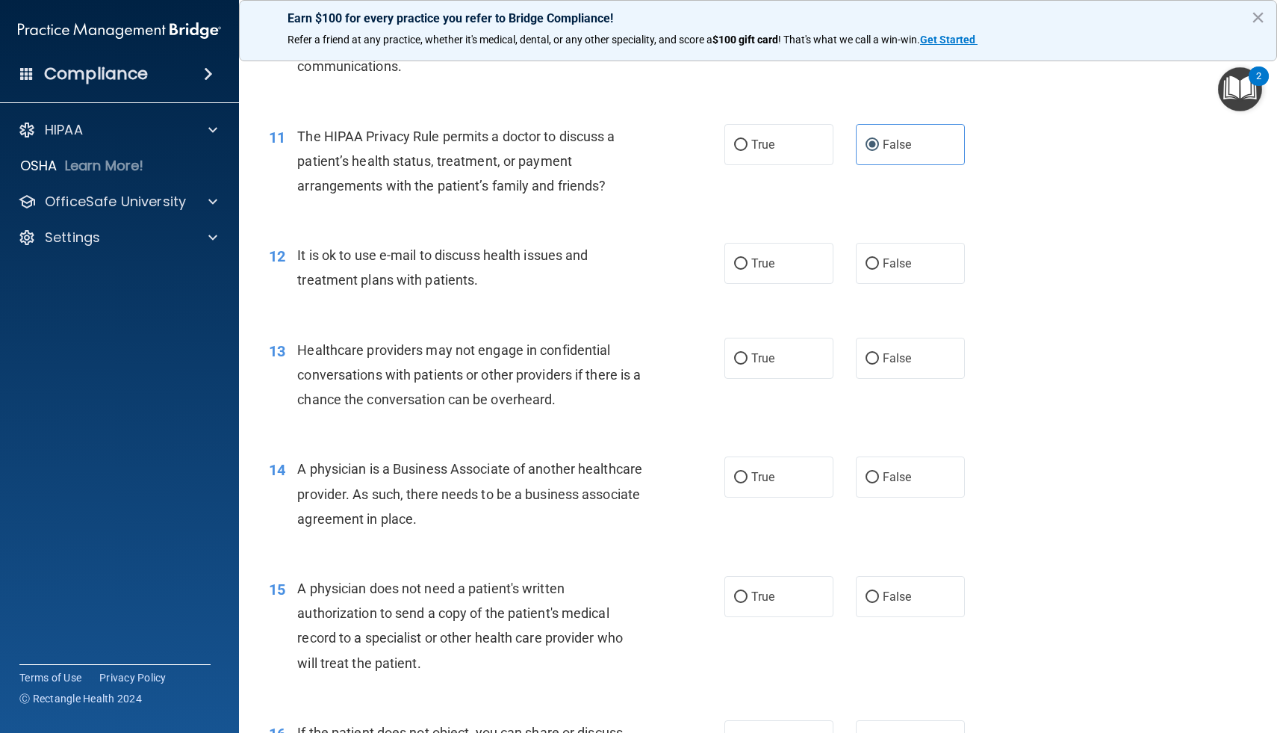
scroll to position [1264, 0]
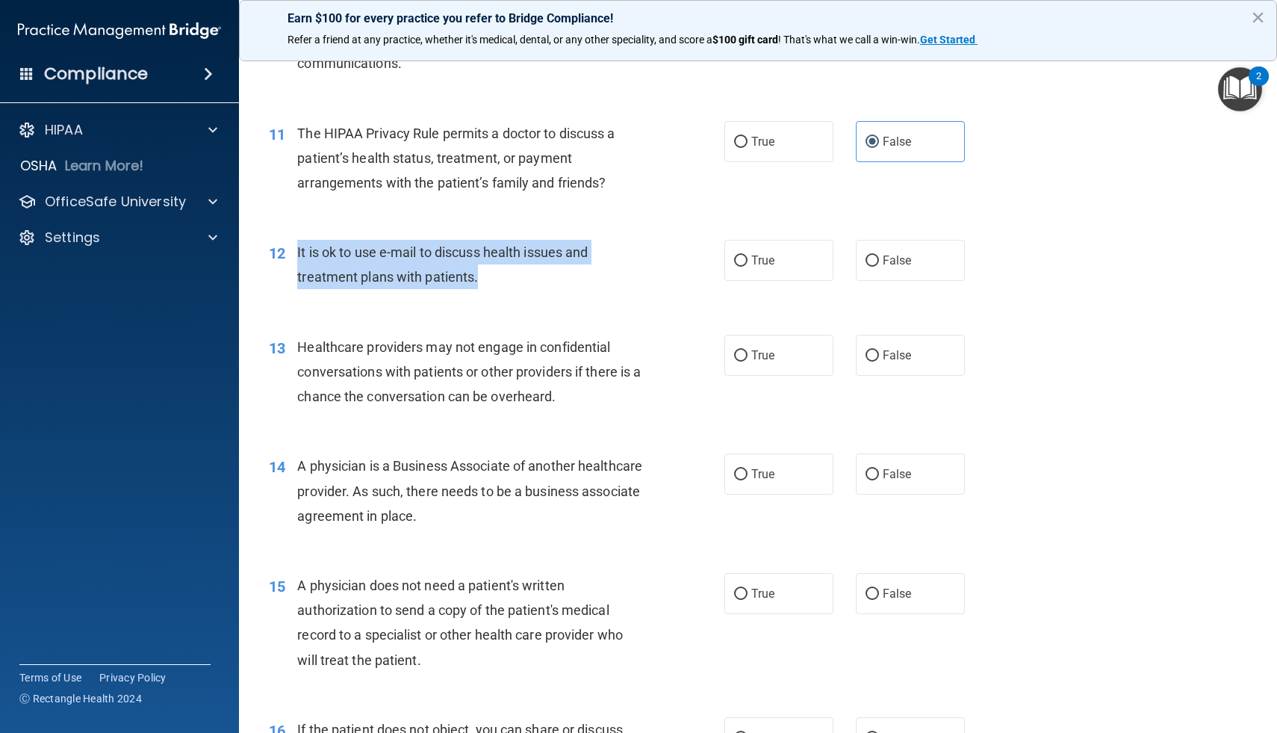
drag, startPoint x: 479, startPoint y: 278, endPoint x: 290, endPoint y: 240, distance: 192.7
click at [290, 240] on div "12 It is ok to use e-mail to discuss health issues and treatment plans with pat…" at bounding box center [496, 268] width 500 height 57
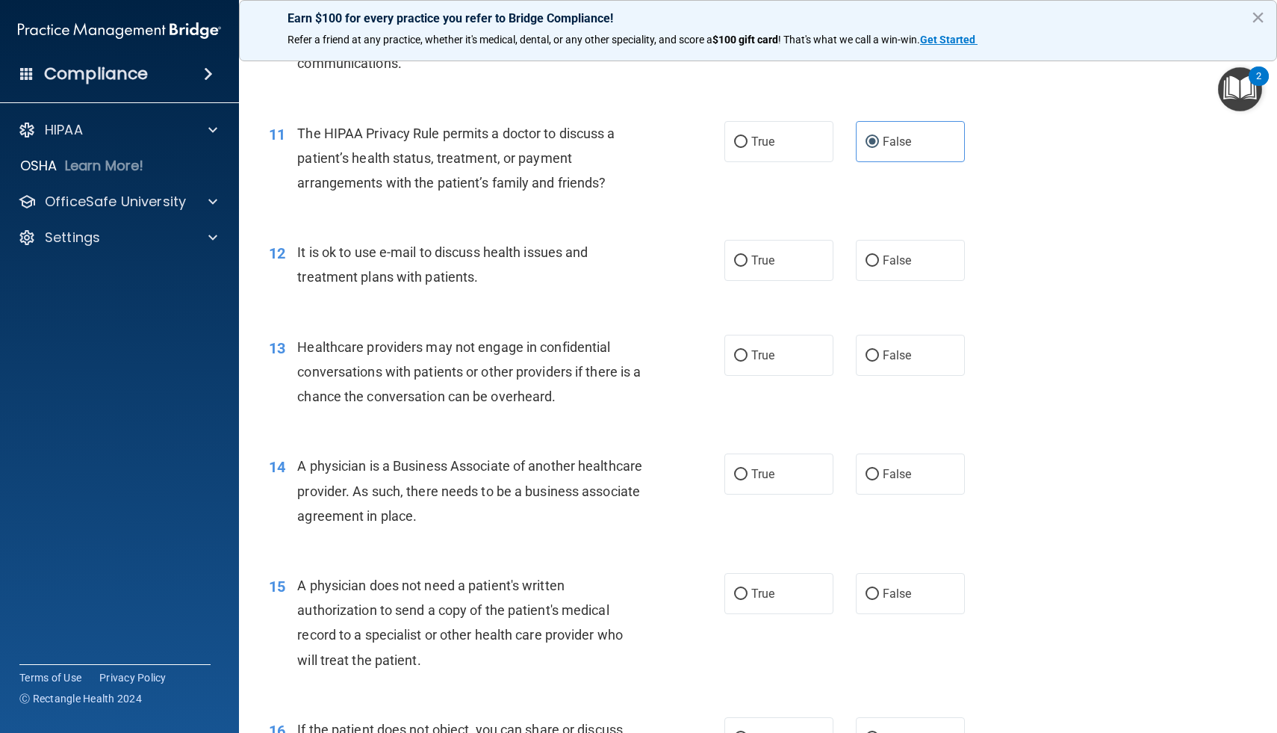
click at [324, 255] on span "It is ok to use e-mail to discuss health issues and treatment plans with patien…" at bounding box center [442, 264] width 291 height 40
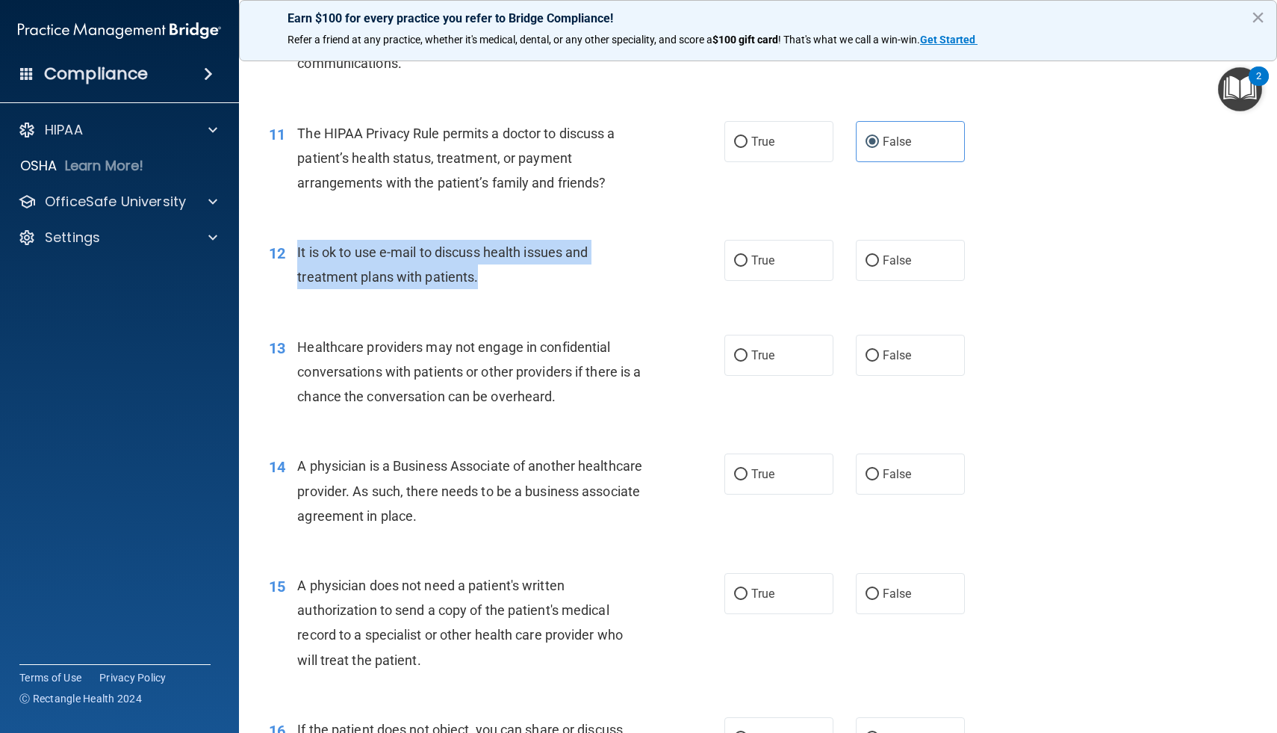
drag, startPoint x: 296, startPoint y: 249, endPoint x: 504, endPoint y: 277, distance: 209.4
click at [504, 277] on div "12 It is ok to use e-mail to discuss health issues and treatment plans with pat…" at bounding box center [496, 268] width 500 height 57
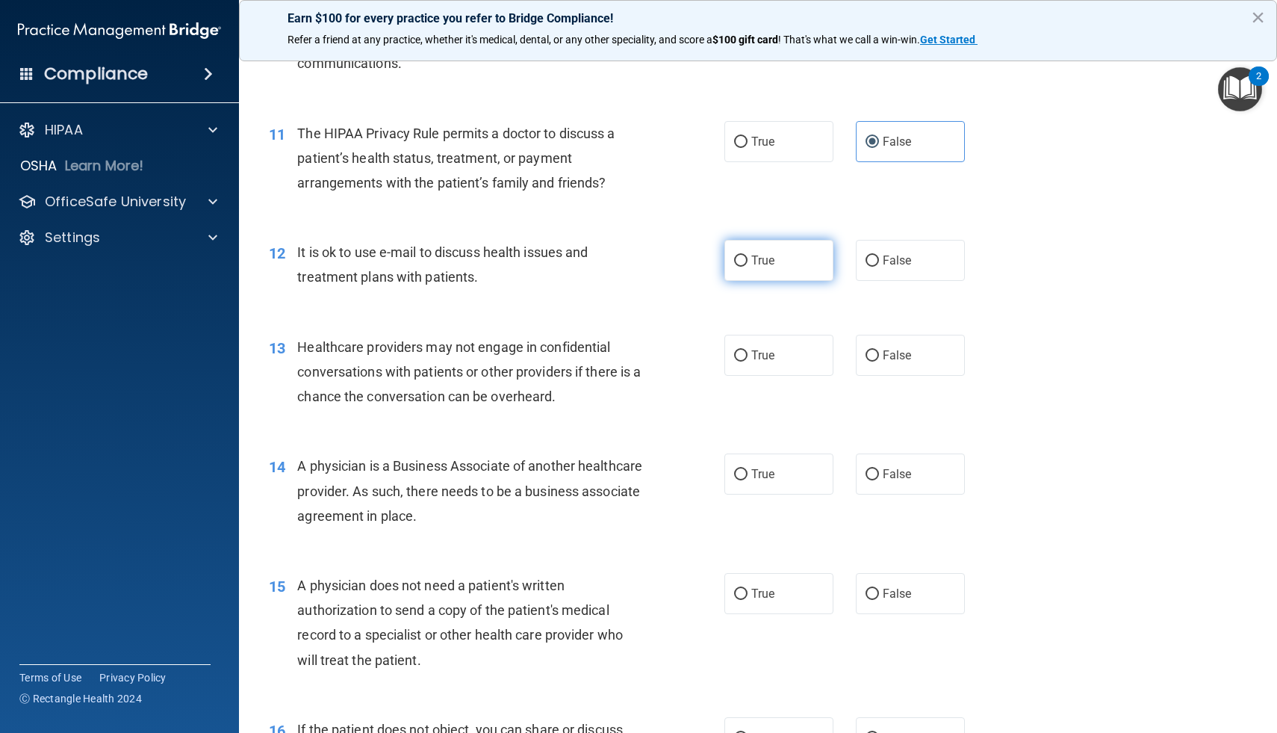
click at [731, 254] on label "True" at bounding box center [778, 260] width 109 height 41
click at [734, 255] on input "True" at bounding box center [740, 260] width 13 height 11
radio input "true"
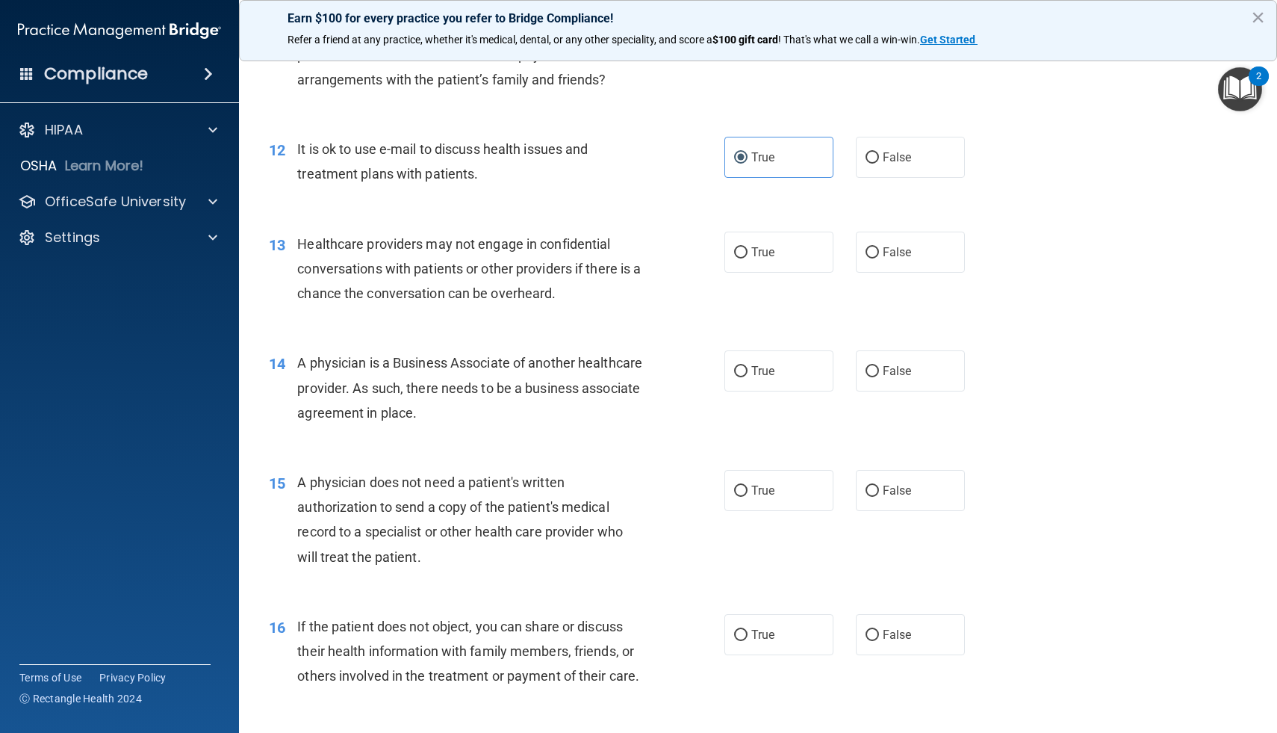
scroll to position [1376, 0]
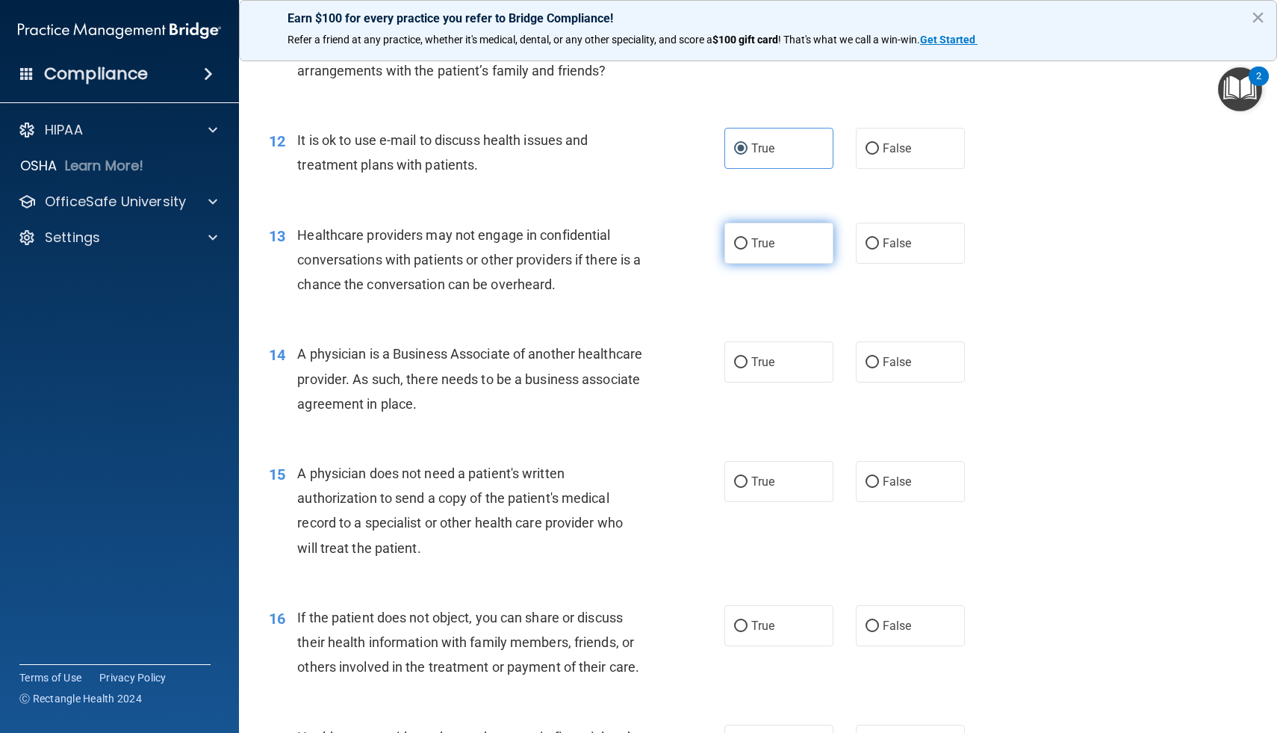
click at [774, 255] on label "True" at bounding box center [778, 243] width 109 height 41
click at [748, 249] on input "True" at bounding box center [740, 243] width 13 height 11
radio input "true"
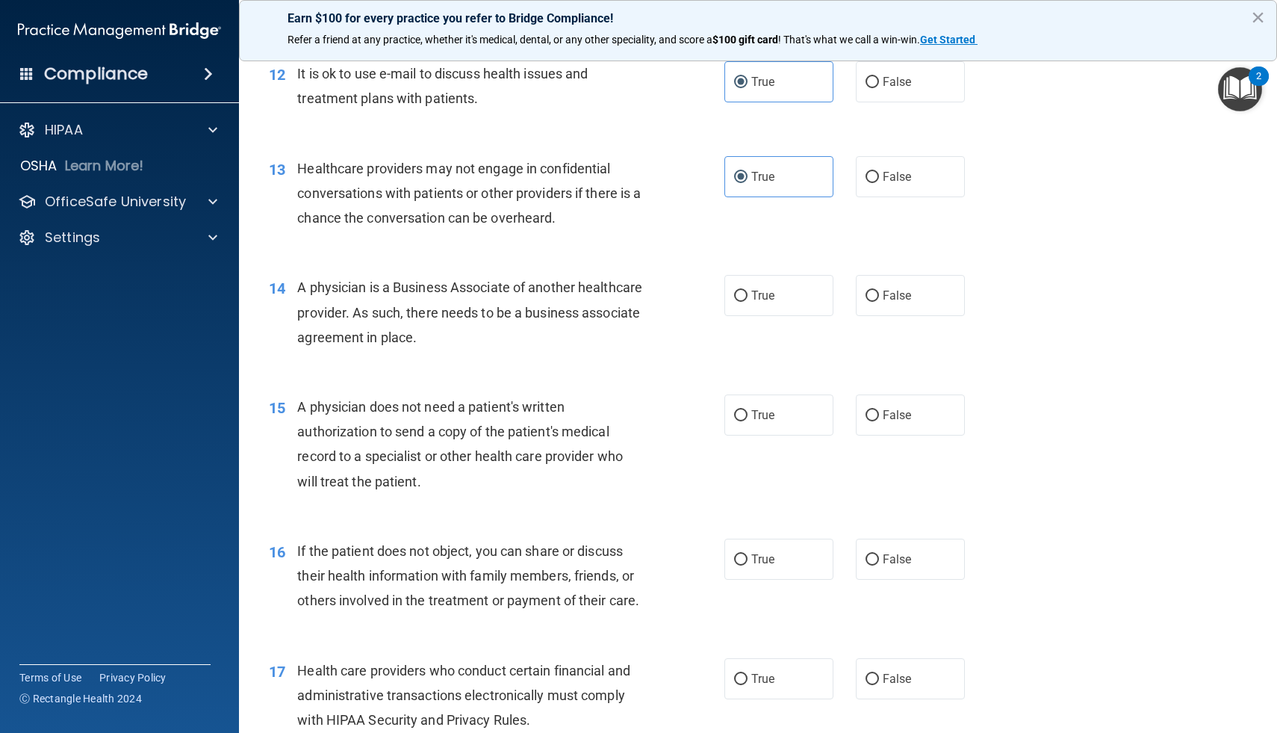
scroll to position [1470, 0]
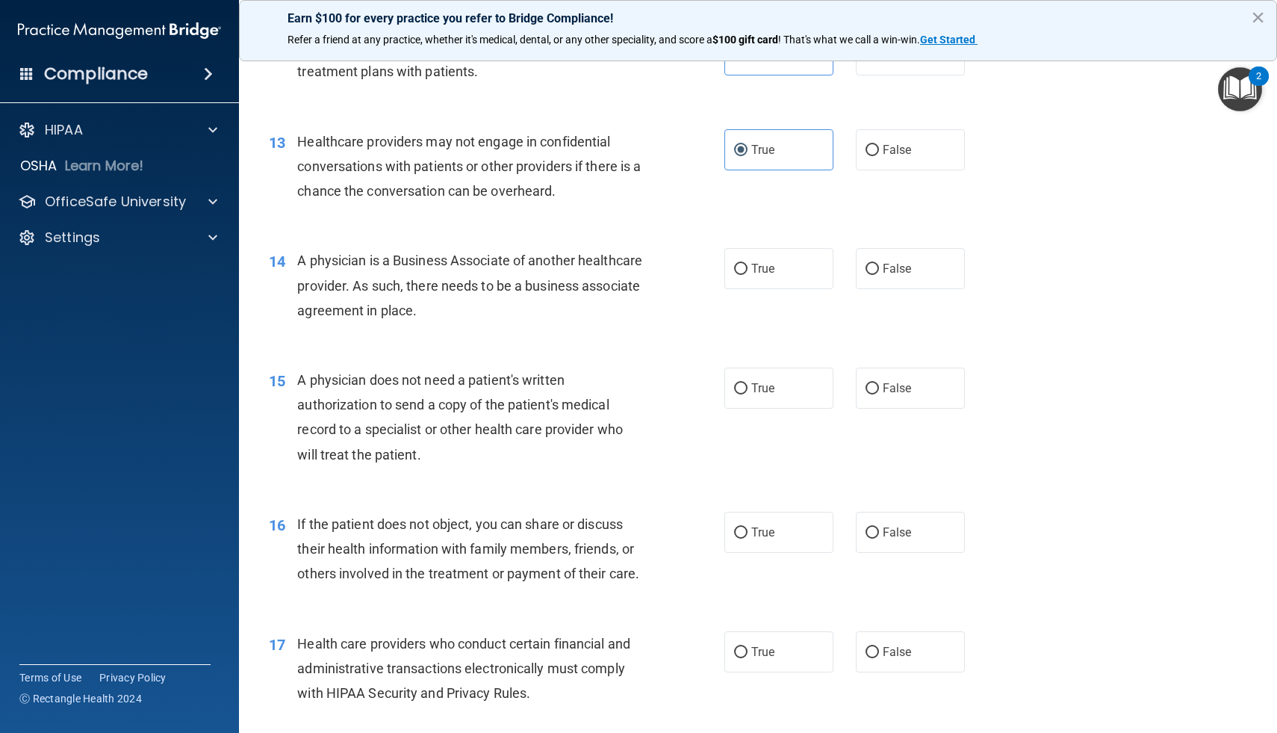
drag, startPoint x: 548, startPoint y: 311, endPoint x: 389, endPoint y: 272, distance: 163.9
click at [389, 272] on div "A physician is a Business Associate of another healthcare provider. As such, th…" at bounding box center [476, 285] width 358 height 75
click at [765, 253] on label "True" at bounding box center [778, 268] width 109 height 41
click at [748, 264] on input "True" at bounding box center [740, 269] width 13 height 11
radio input "true"
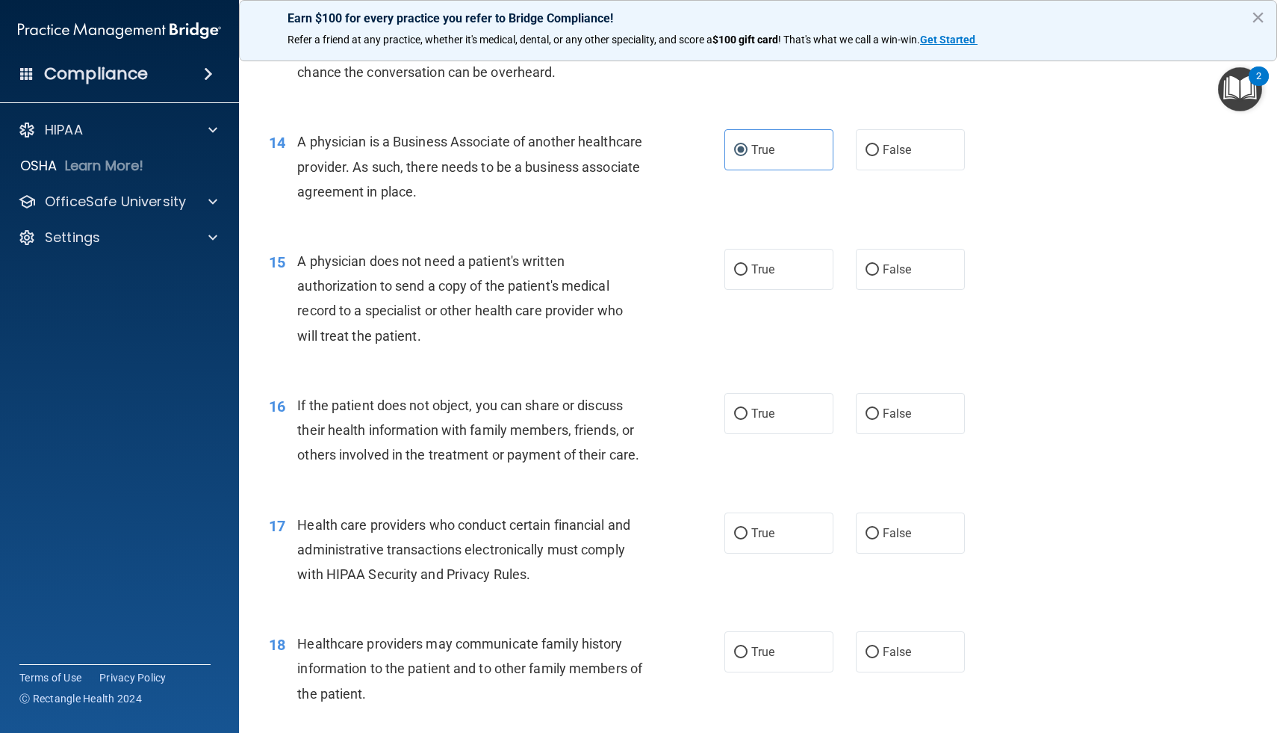
scroll to position [1591, 0]
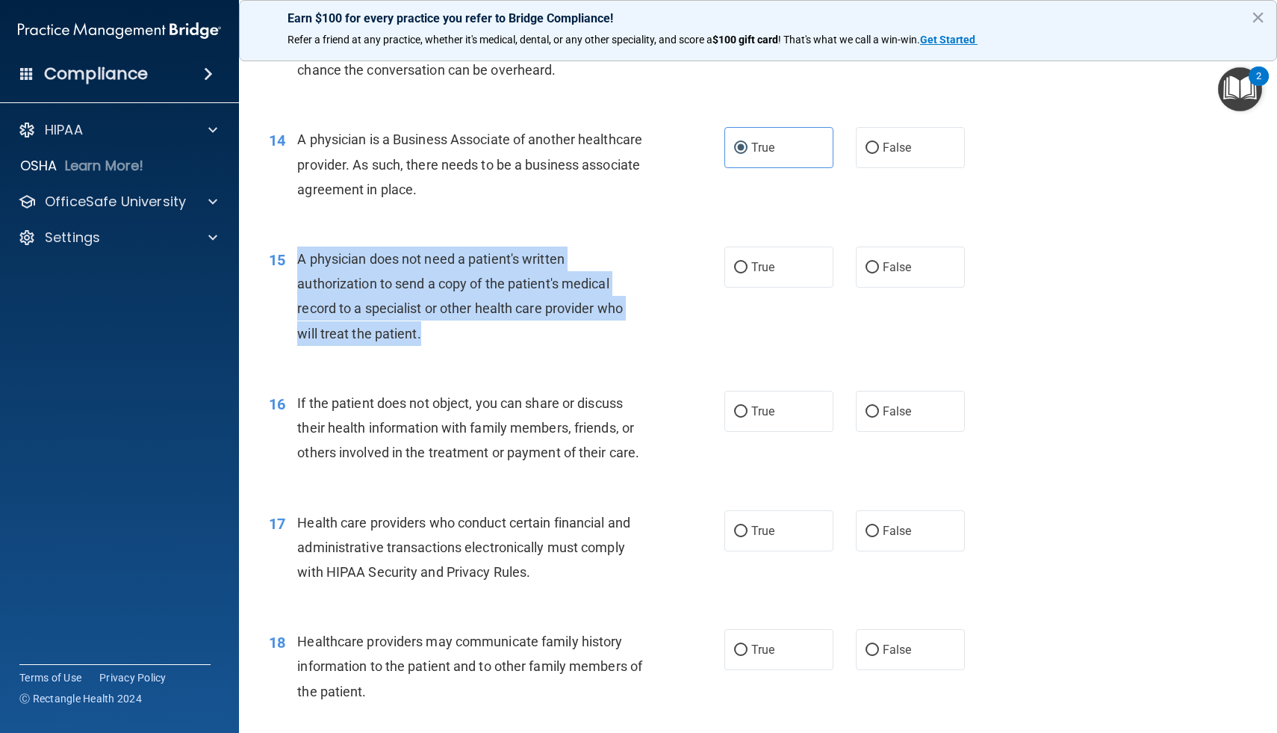
drag, startPoint x: 426, startPoint y: 333, endPoint x: 293, endPoint y: 258, distance: 152.2
click at [293, 258] on div "15 A physician does not need a patient's written authorization to send a copy o…" at bounding box center [496, 299] width 500 height 107
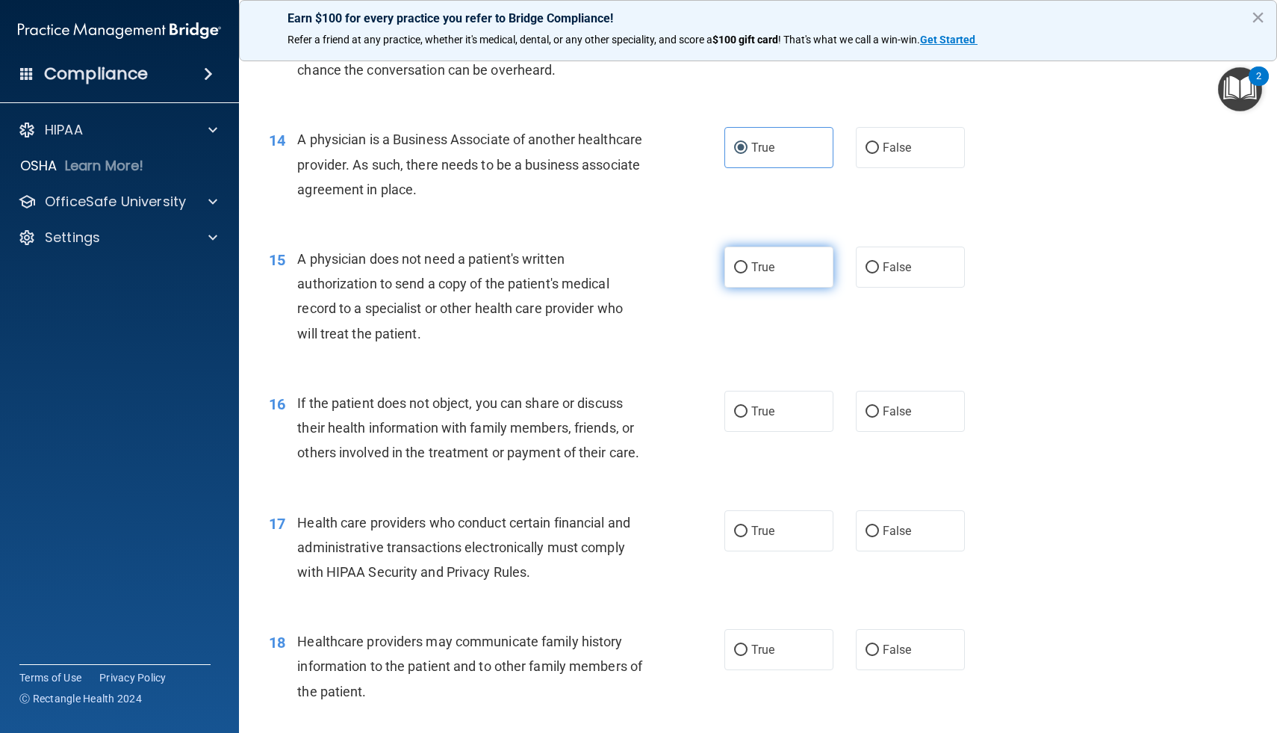
click at [781, 254] on label "True" at bounding box center [778, 266] width 109 height 41
click at [748, 262] on input "True" at bounding box center [740, 267] width 13 height 11
radio input "true"
click at [659, 352] on div "15 A physician does not need a patient's written authorization to send a copy o…" at bounding box center [496, 299] width 500 height 107
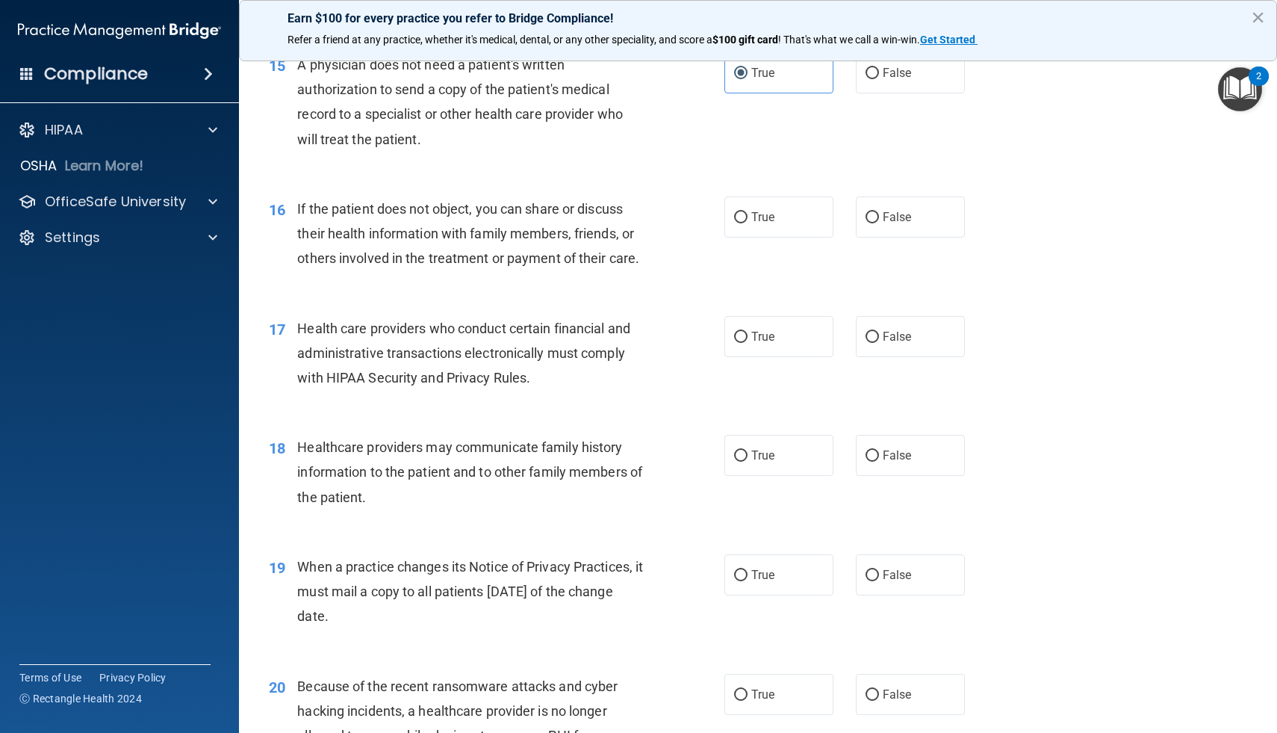
scroll to position [1788, 0]
click at [888, 229] on label "False" at bounding box center [910, 213] width 109 height 41
click at [879, 220] on input "False" at bounding box center [872, 214] width 13 height 11
radio input "true"
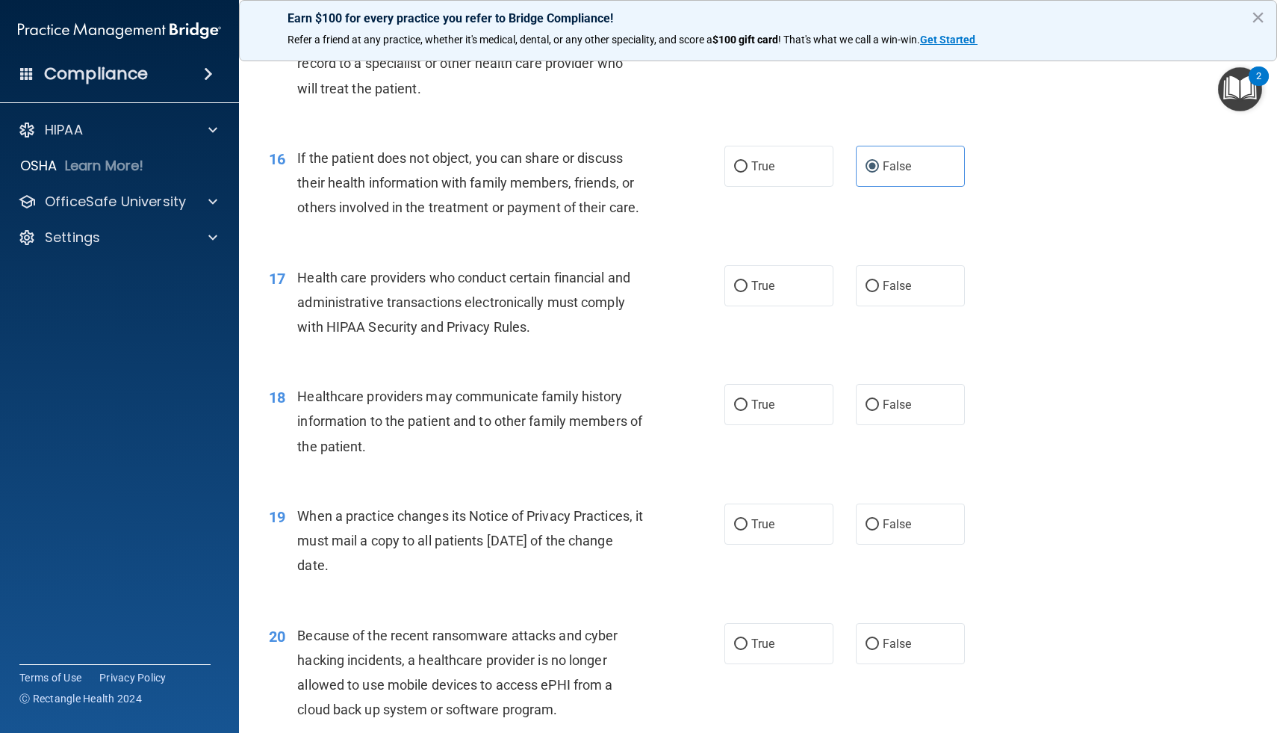
scroll to position [1842, 0]
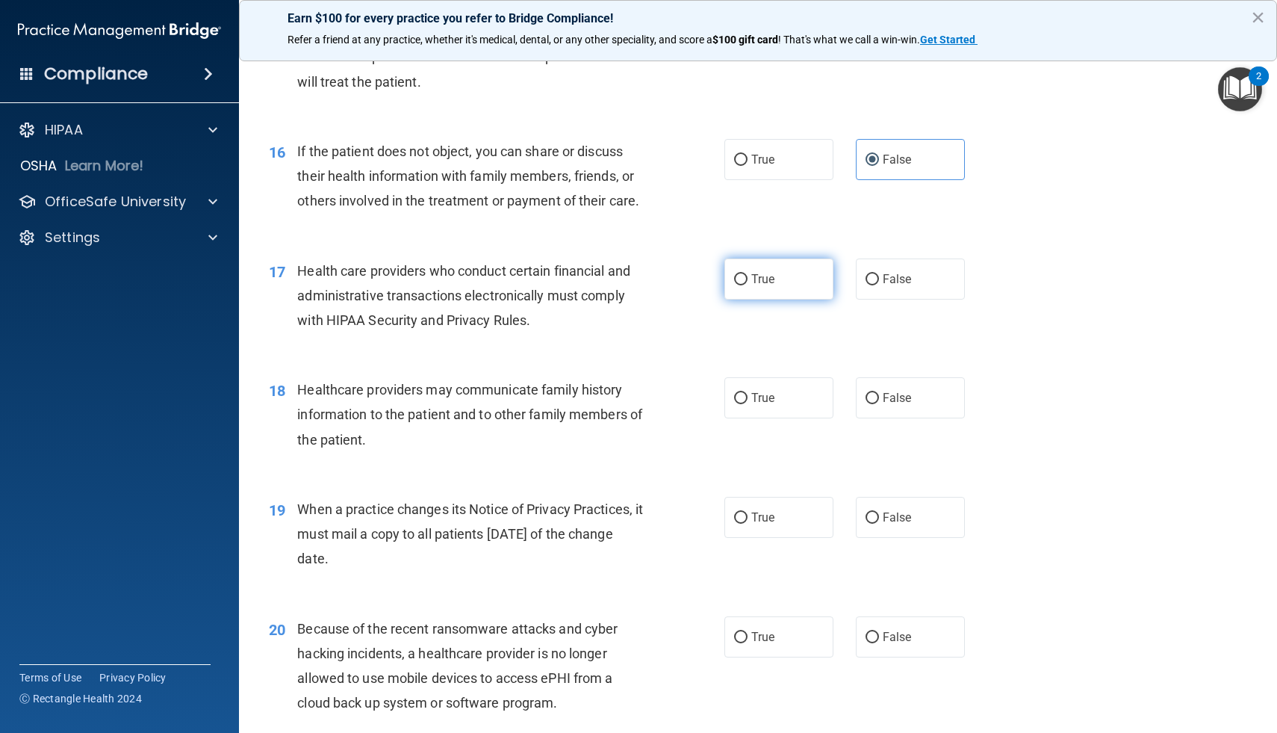
click at [754, 285] on span "True" at bounding box center [762, 279] width 23 height 14
click at [748, 285] on input "True" at bounding box center [740, 279] width 13 height 11
radio input "true"
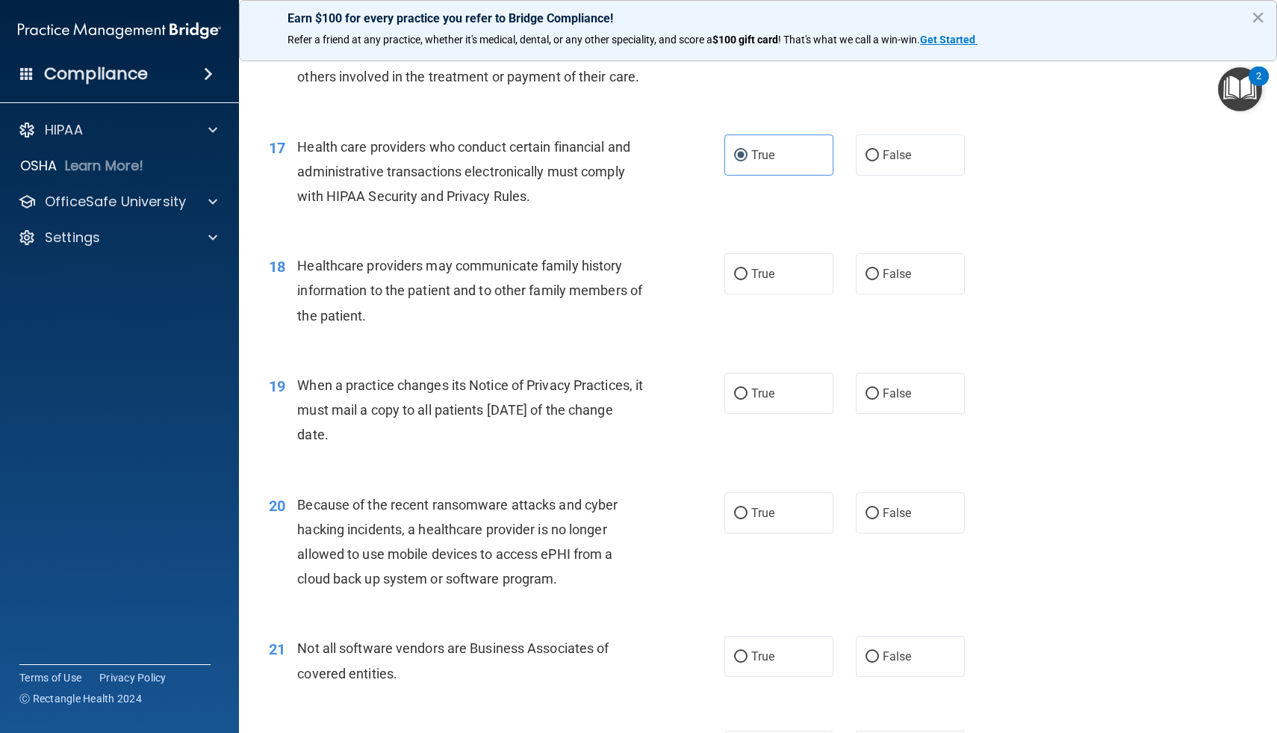
scroll to position [1978, 0]
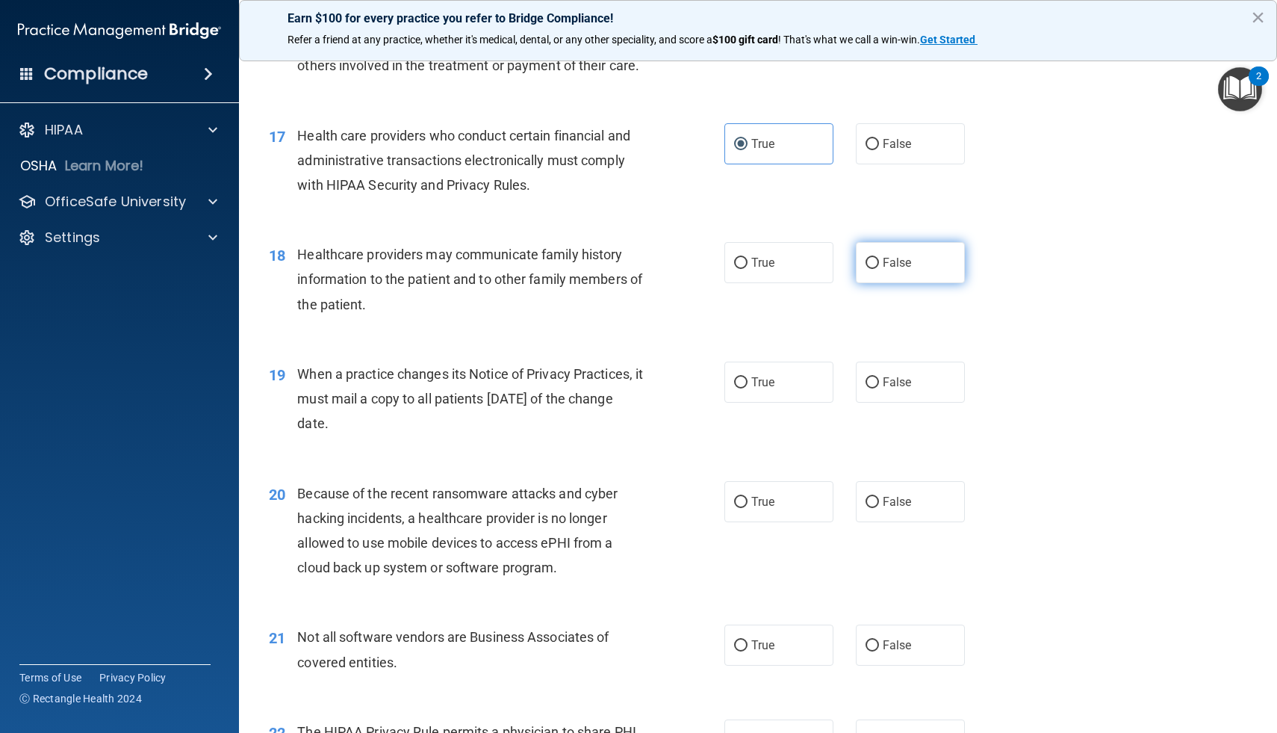
click at [880, 279] on label "False" at bounding box center [910, 262] width 109 height 41
click at [879, 269] on input "False" at bounding box center [872, 263] width 13 height 11
radio input "true"
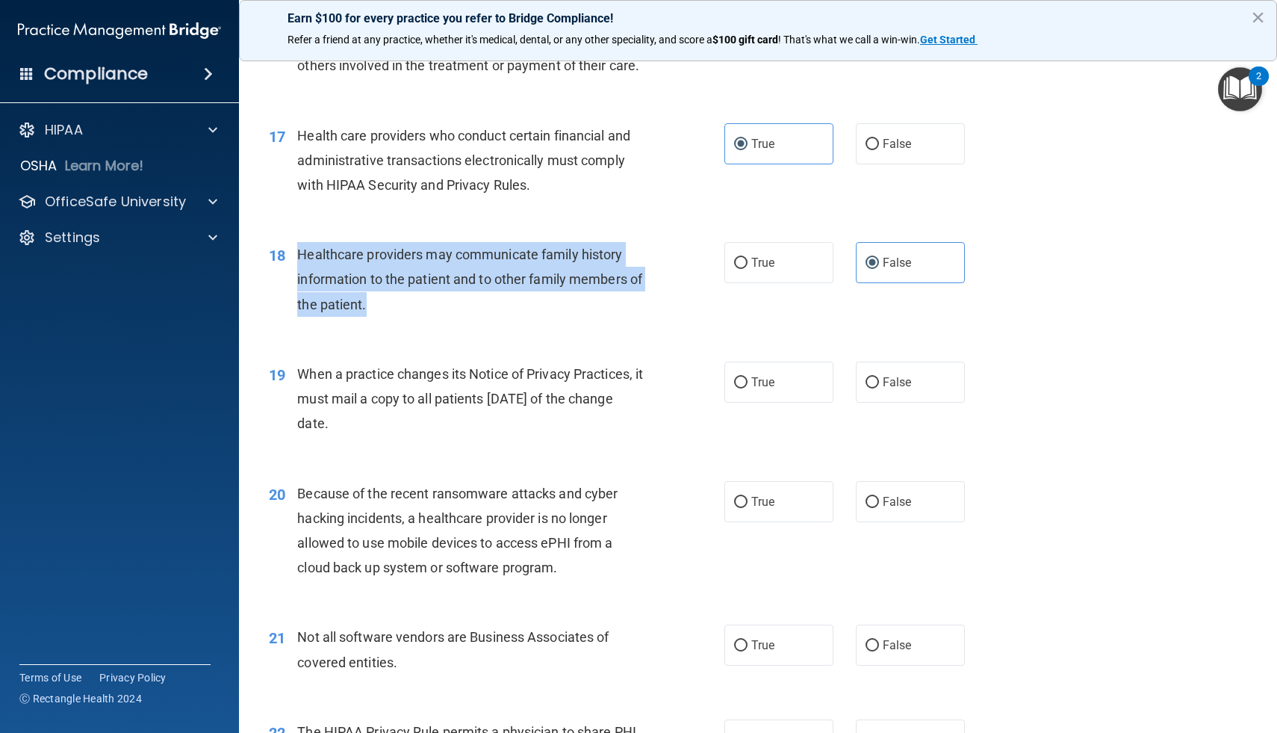
drag, startPoint x: 390, startPoint y: 302, endPoint x: 297, endPoint y: 254, distance: 104.2
click at [297, 254] on div "Healthcare providers may communicate family history information to the patient …" at bounding box center [476, 279] width 358 height 75
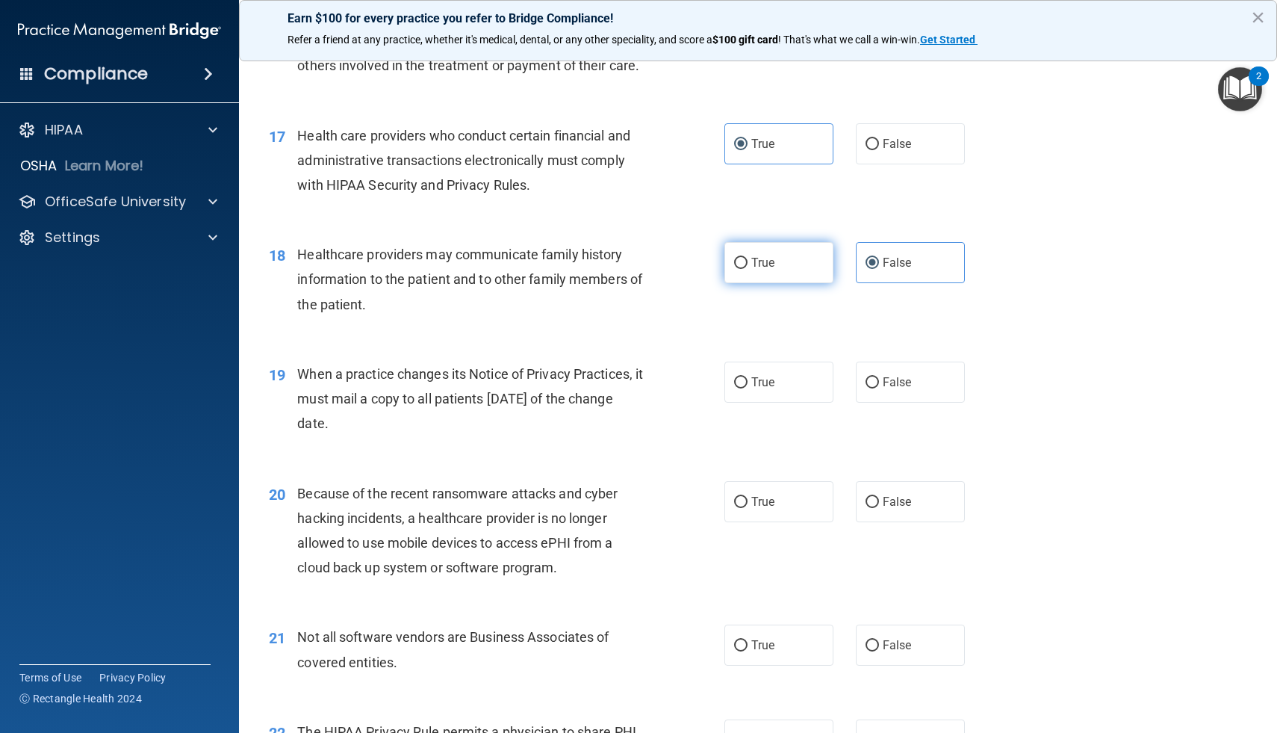
click at [777, 243] on label "True" at bounding box center [778, 262] width 109 height 41
click at [748, 258] on input "True" at bounding box center [740, 263] width 13 height 11
radio input "true"
radio input "false"
click at [487, 313] on div "Healthcare providers may communicate family history information to the patient …" at bounding box center [476, 279] width 358 height 75
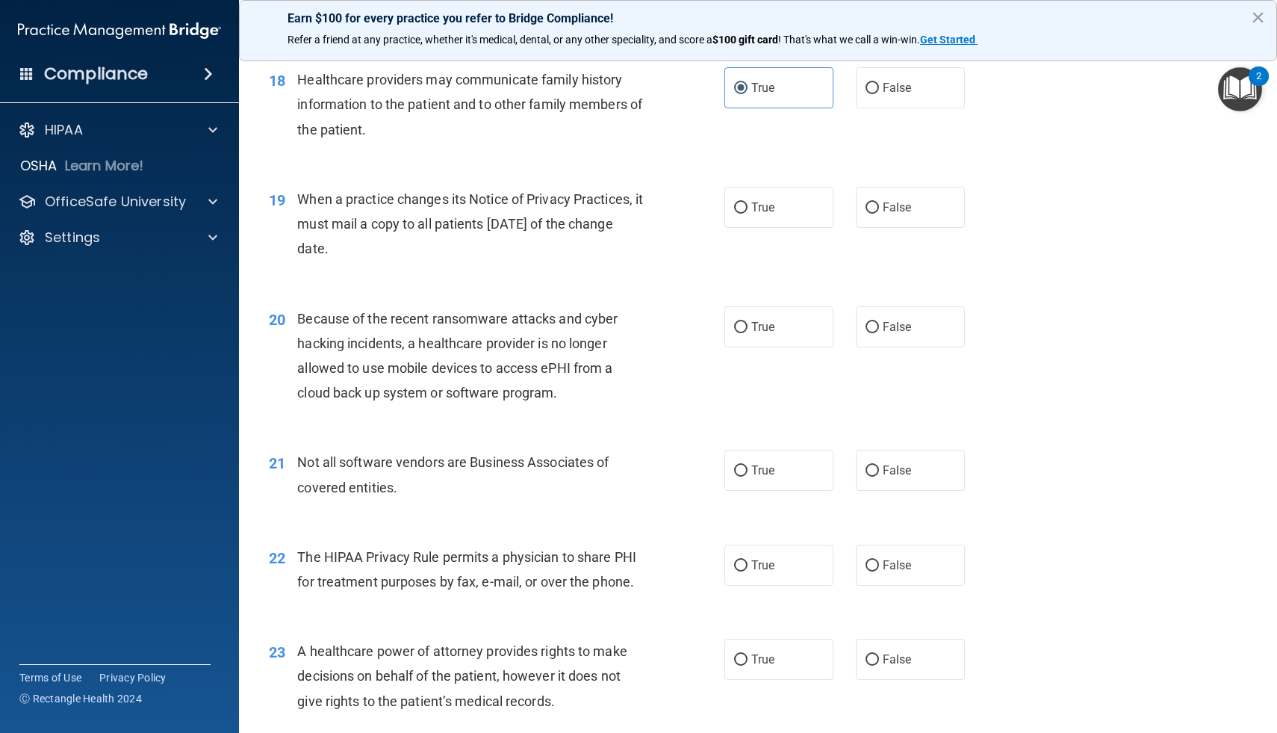
scroll to position [2155, 0]
click at [747, 209] on input "True" at bounding box center [740, 205] width 13 height 11
radio input "true"
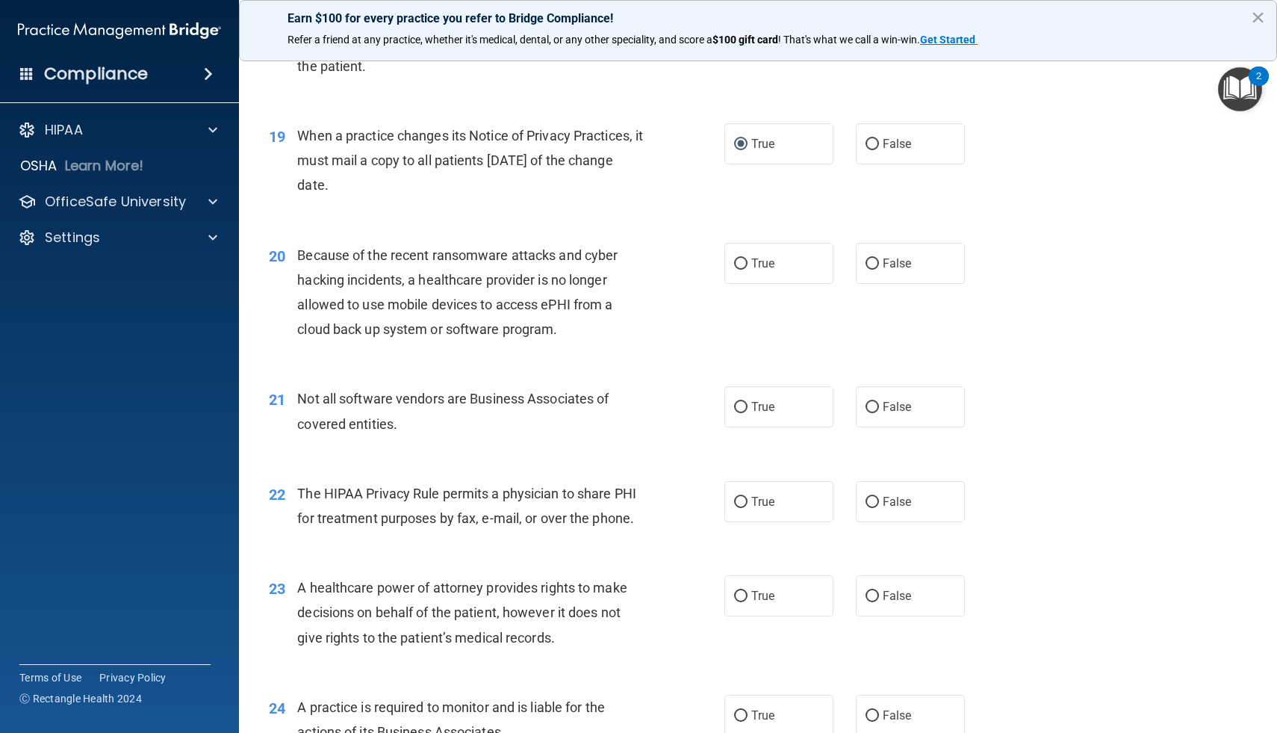
scroll to position [2216, 0]
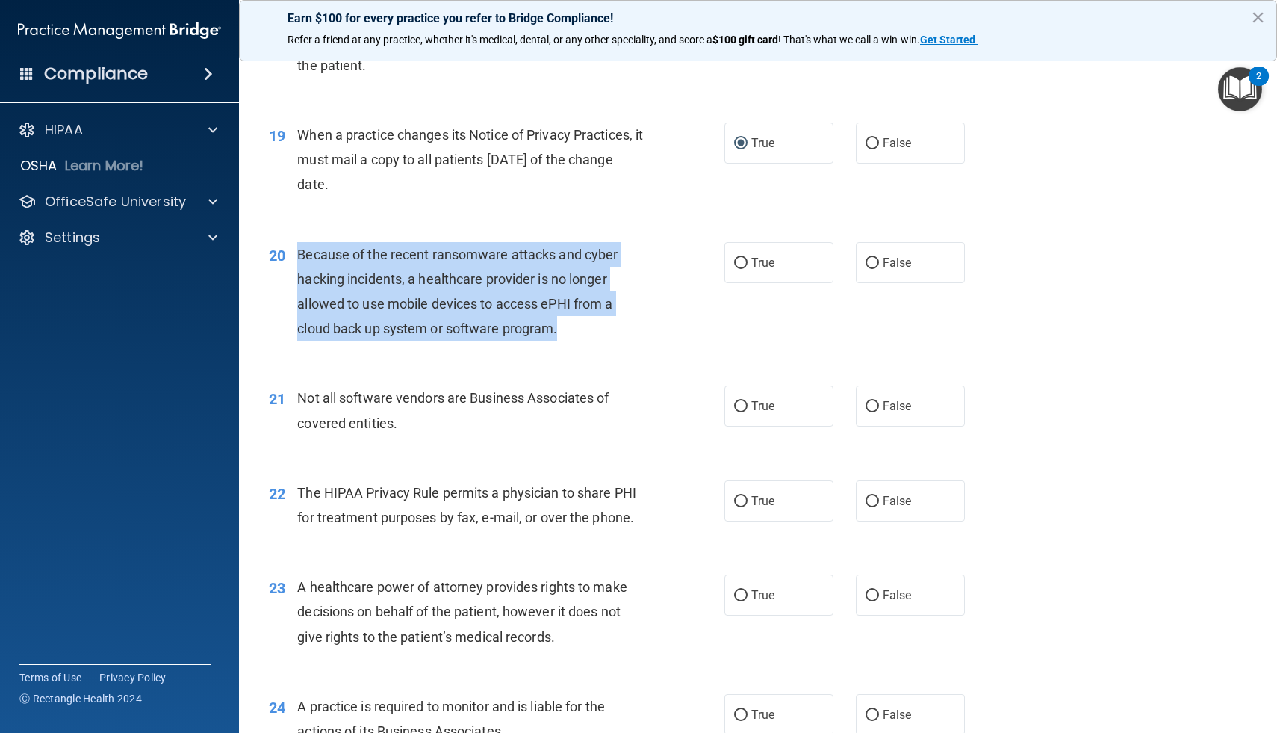
drag, startPoint x: 567, startPoint y: 335, endPoint x: 298, endPoint y: 246, distance: 282.9
click at [298, 246] on div "Because of the recent ransomware attacks and cyber hacking incidents, a healthc…" at bounding box center [476, 291] width 358 height 99
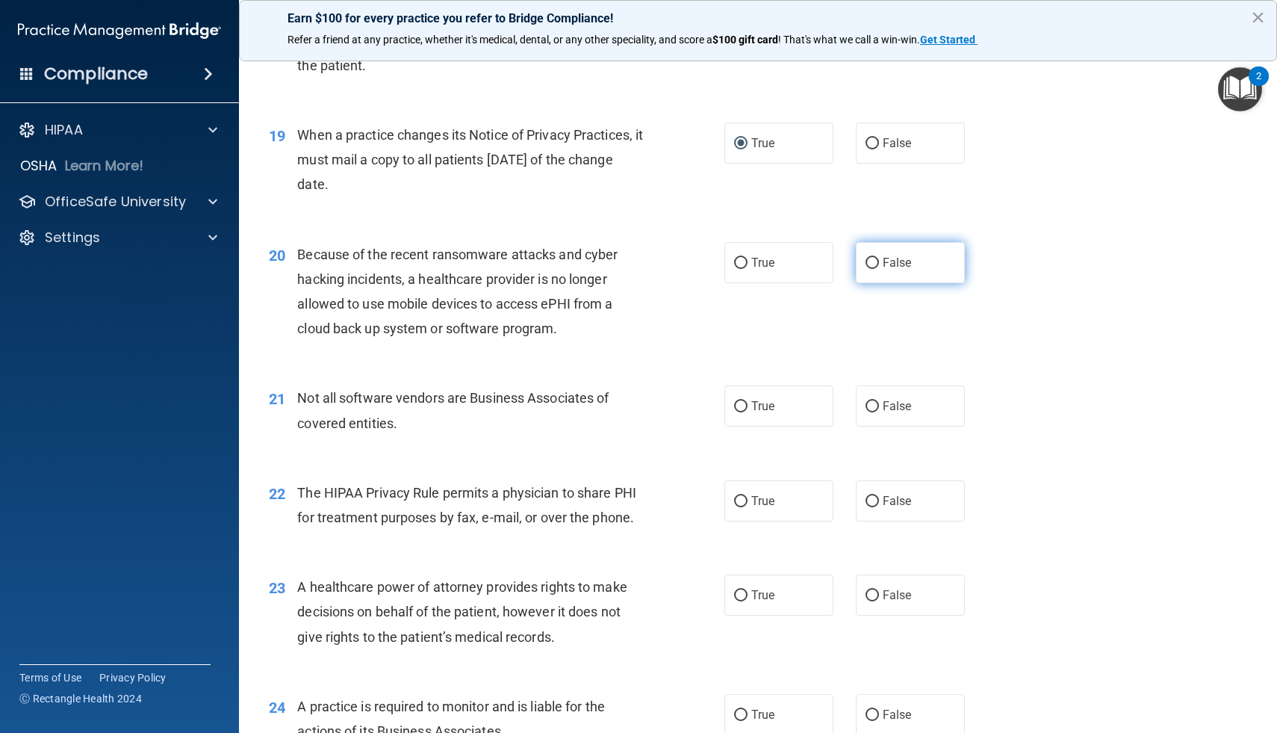
click at [889, 267] on span "False" at bounding box center [897, 262] width 29 height 14
click at [879, 267] on input "False" at bounding box center [872, 263] width 13 height 11
radio input "true"
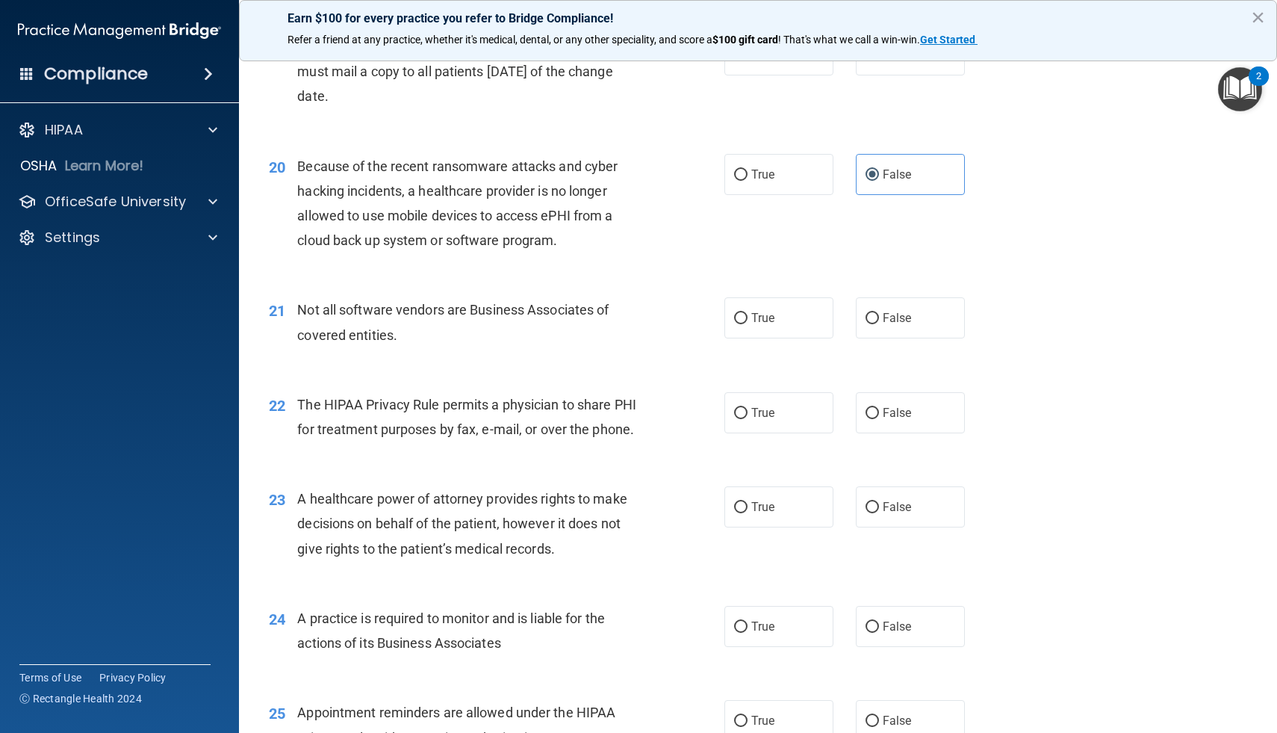
scroll to position [2308, 0]
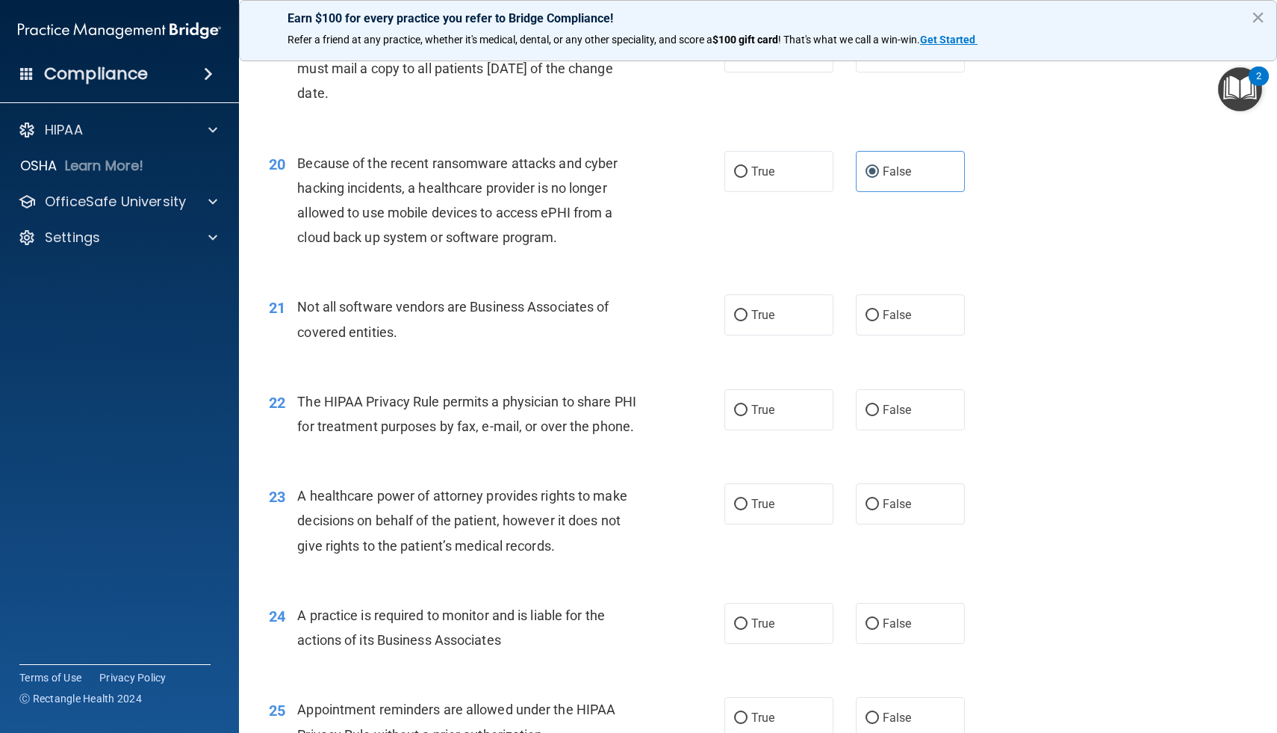
click at [839, 323] on div "True False" at bounding box center [854, 314] width 261 height 41
click at [747, 310] on label "True" at bounding box center [778, 314] width 109 height 41
click at [747, 310] on input "True" at bounding box center [740, 315] width 13 height 11
radio input "true"
drag, startPoint x: 406, startPoint y: 335, endPoint x: 299, endPoint y: 305, distance: 111.1
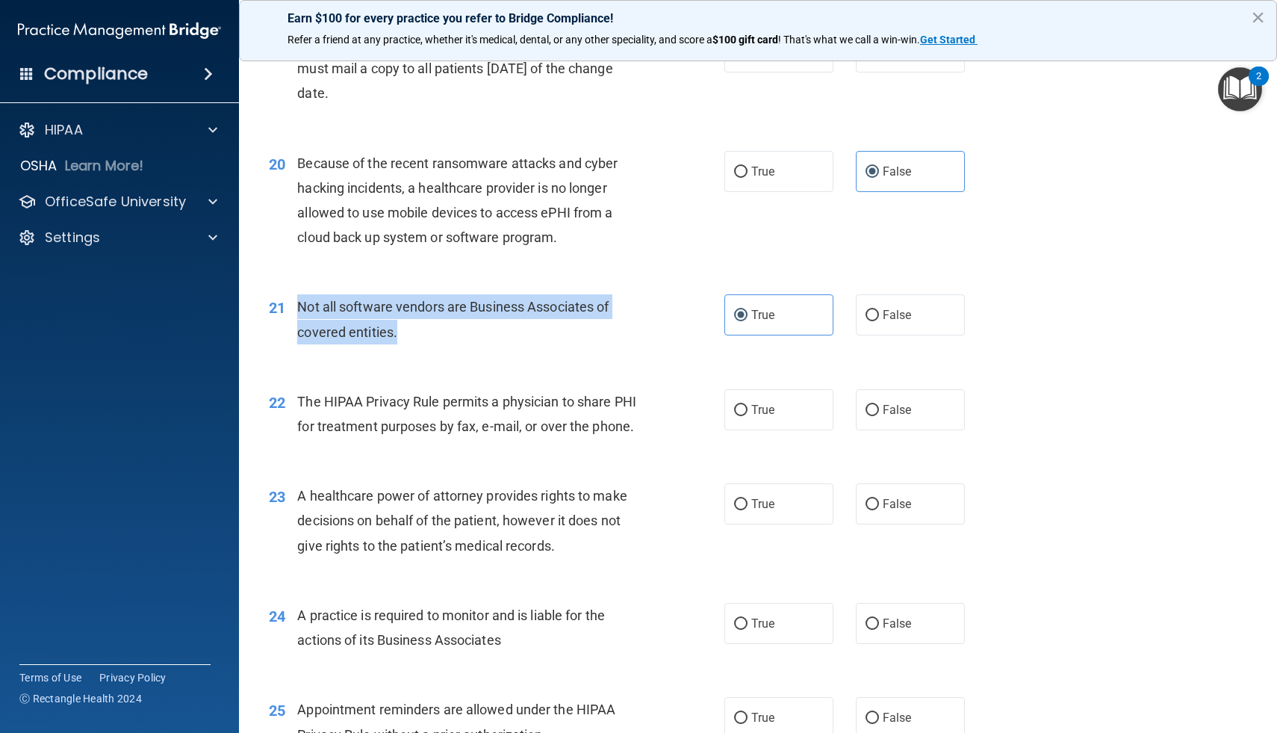
click at [299, 305] on div "Not all software vendors are Business Associates of covered entities." at bounding box center [476, 318] width 358 height 49
click at [557, 334] on div "Not all software vendors are Business Associates of covered entities." at bounding box center [476, 318] width 358 height 49
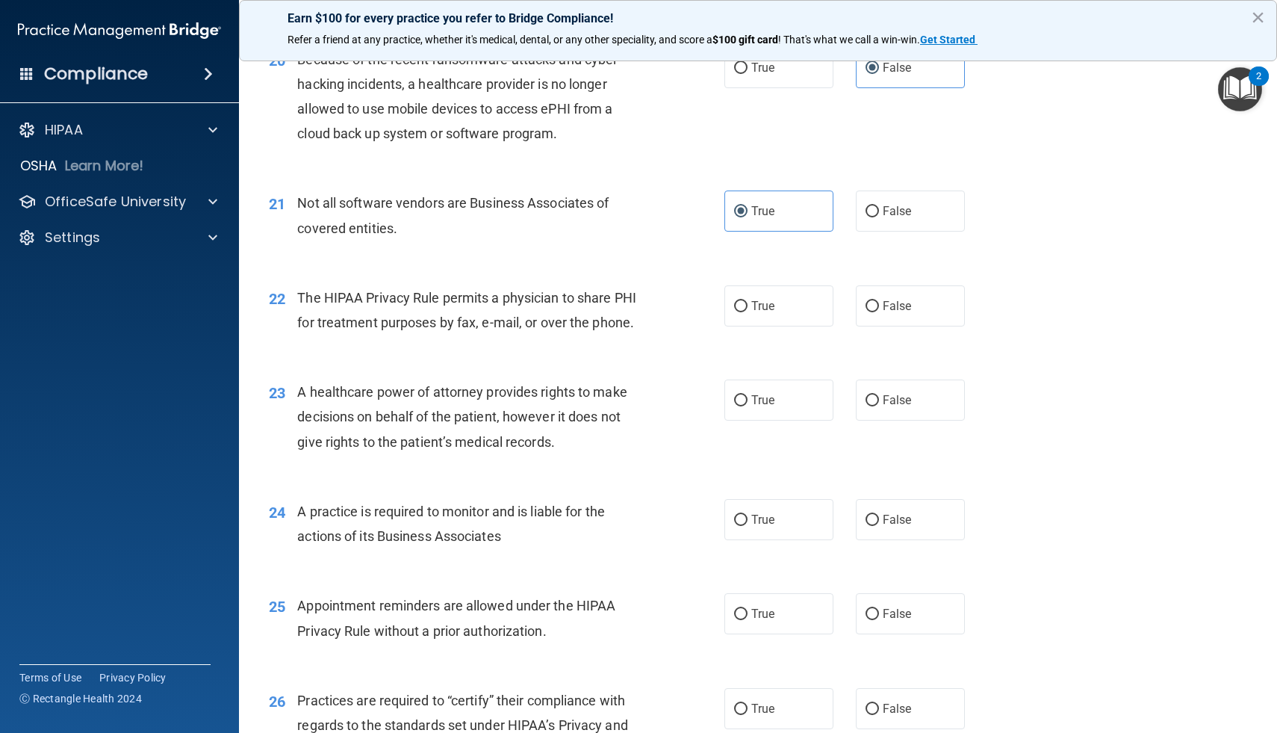
scroll to position [2418, 0]
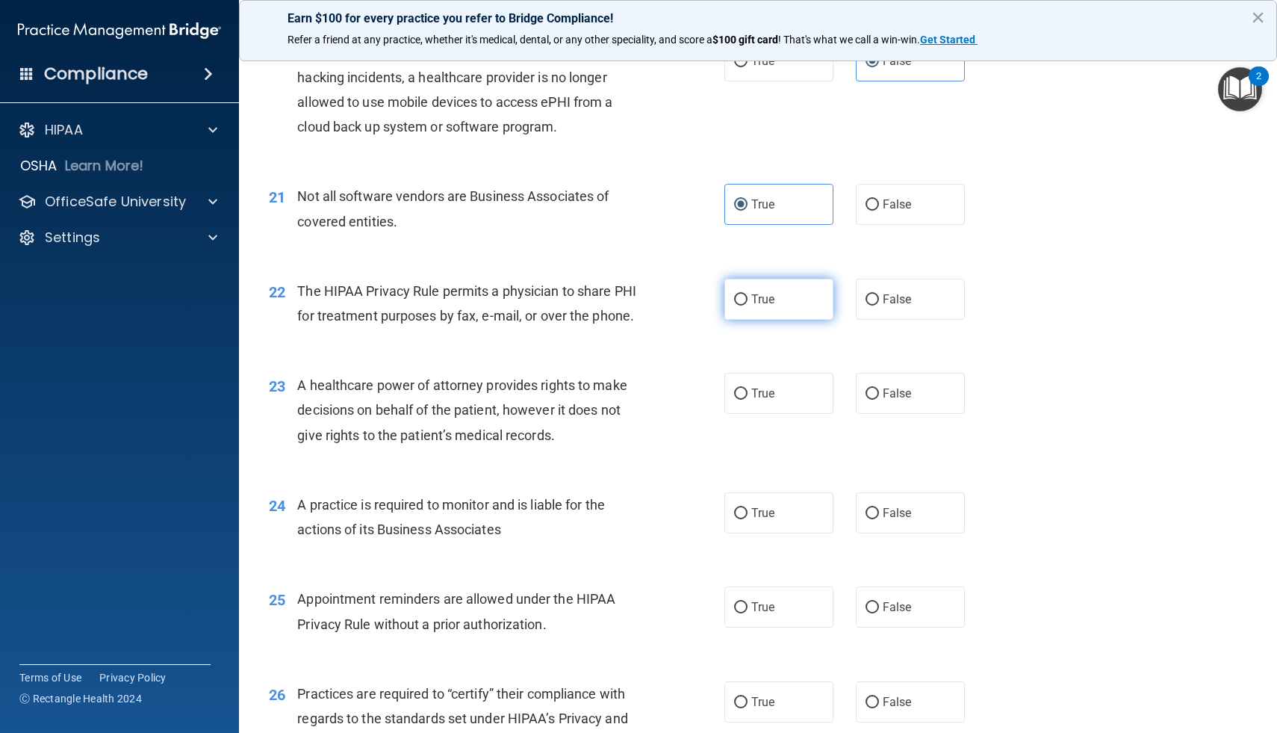
click at [742, 303] on input "True" at bounding box center [740, 299] width 13 height 11
radio input "true"
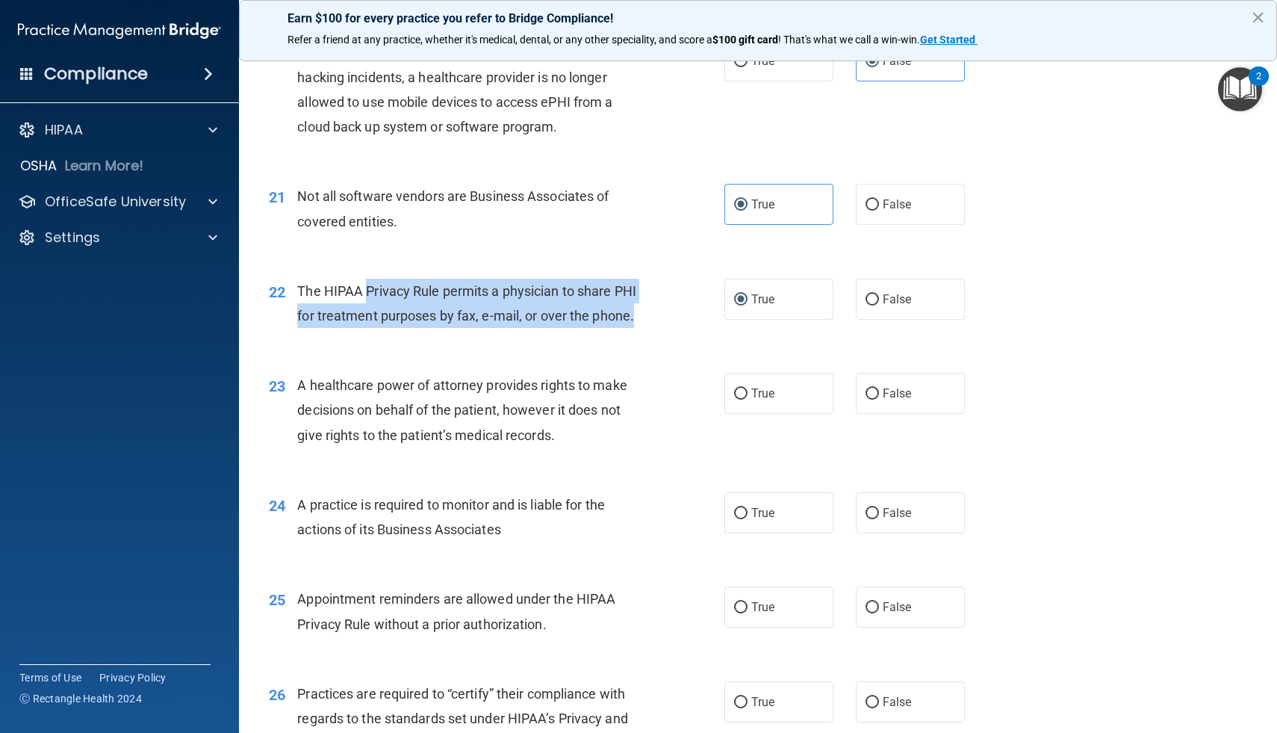
drag, startPoint x: 644, startPoint y: 313, endPoint x: 364, endPoint y: 289, distance: 280.3
click at [364, 289] on div "The HIPAA Privacy Rule permits a physician to share PHI for treatment purposes …" at bounding box center [476, 303] width 358 height 49
drag, startPoint x: 296, startPoint y: 289, endPoint x: 668, endPoint y: 302, distance: 371.4
click at [668, 302] on div "22 The HIPAA Privacy Rule permits a physician to share PHI for treatment purpos…" at bounding box center [496, 307] width 500 height 57
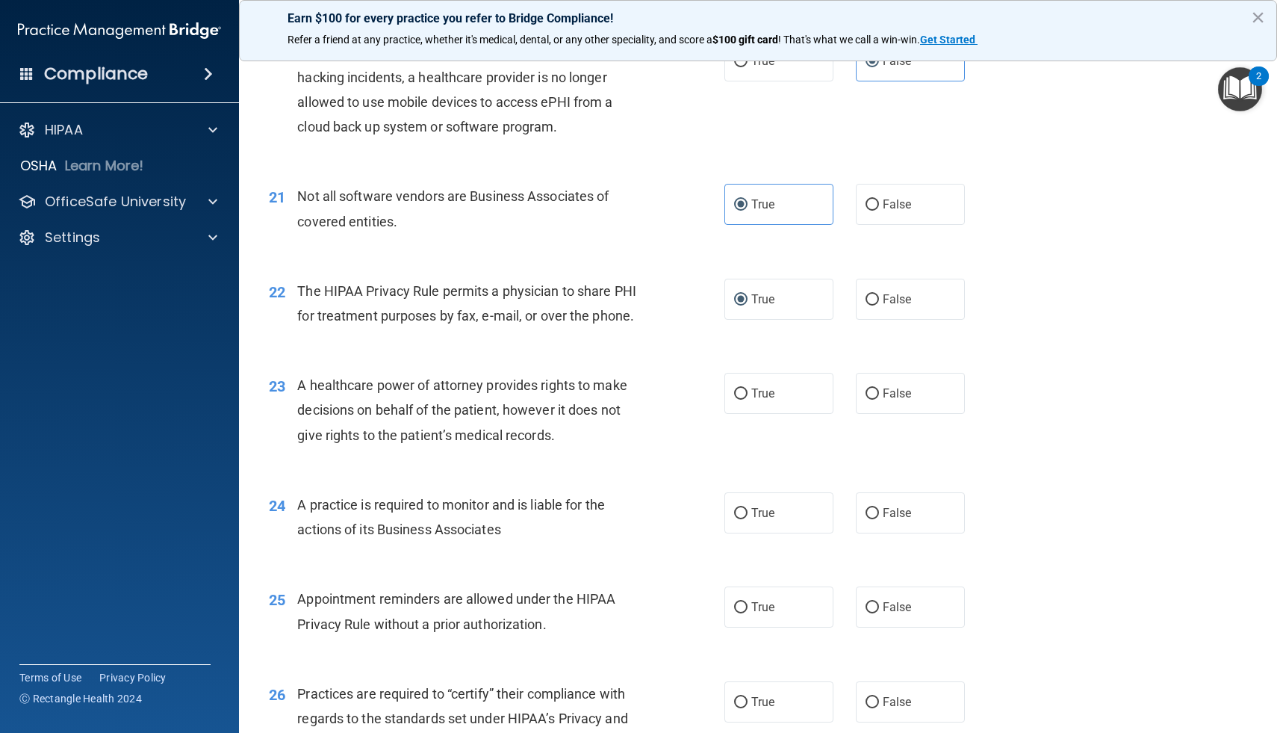
click at [658, 326] on div "22 The HIPAA Privacy Rule permits a physician to share PHI for treatment purpos…" at bounding box center [496, 307] width 500 height 57
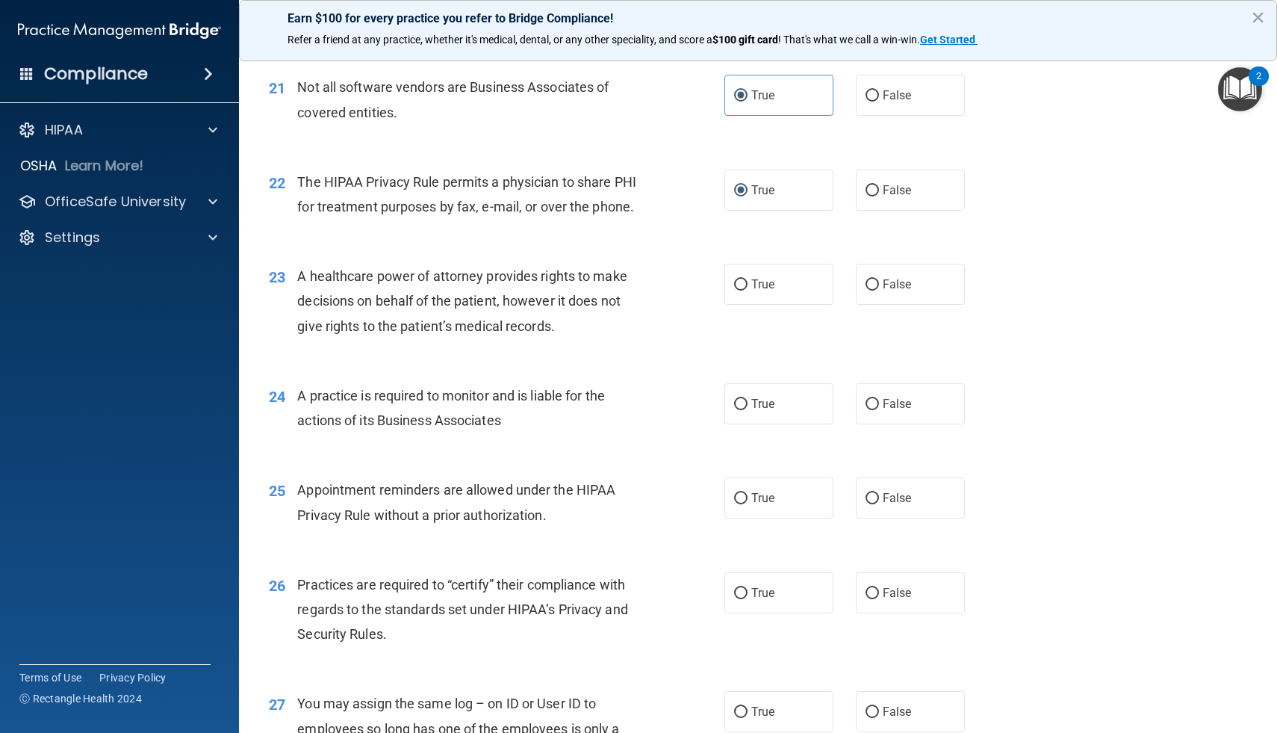
scroll to position [2550, 0]
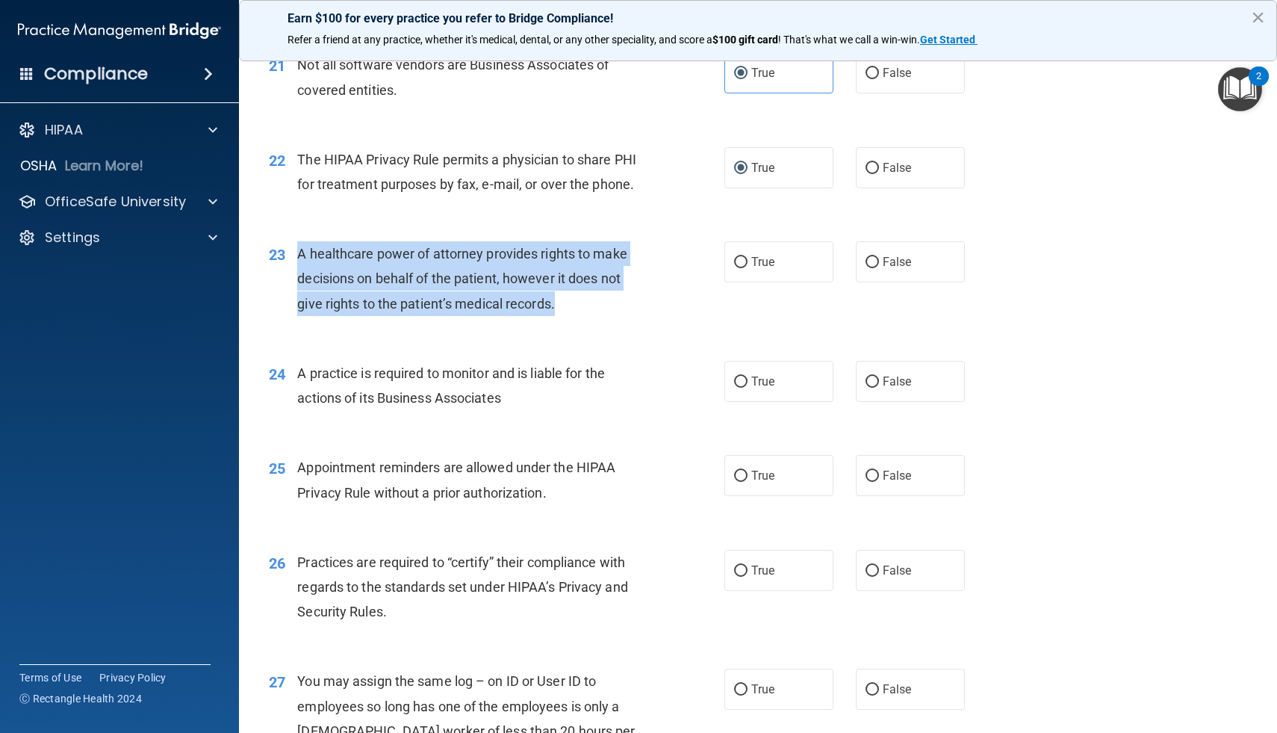
drag, startPoint x: 561, startPoint y: 301, endPoint x: 298, endPoint y: 251, distance: 267.6
click at [298, 251] on div "A healthcare power of attorney provides rights to make decisions on behalf of t…" at bounding box center [476, 278] width 358 height 75
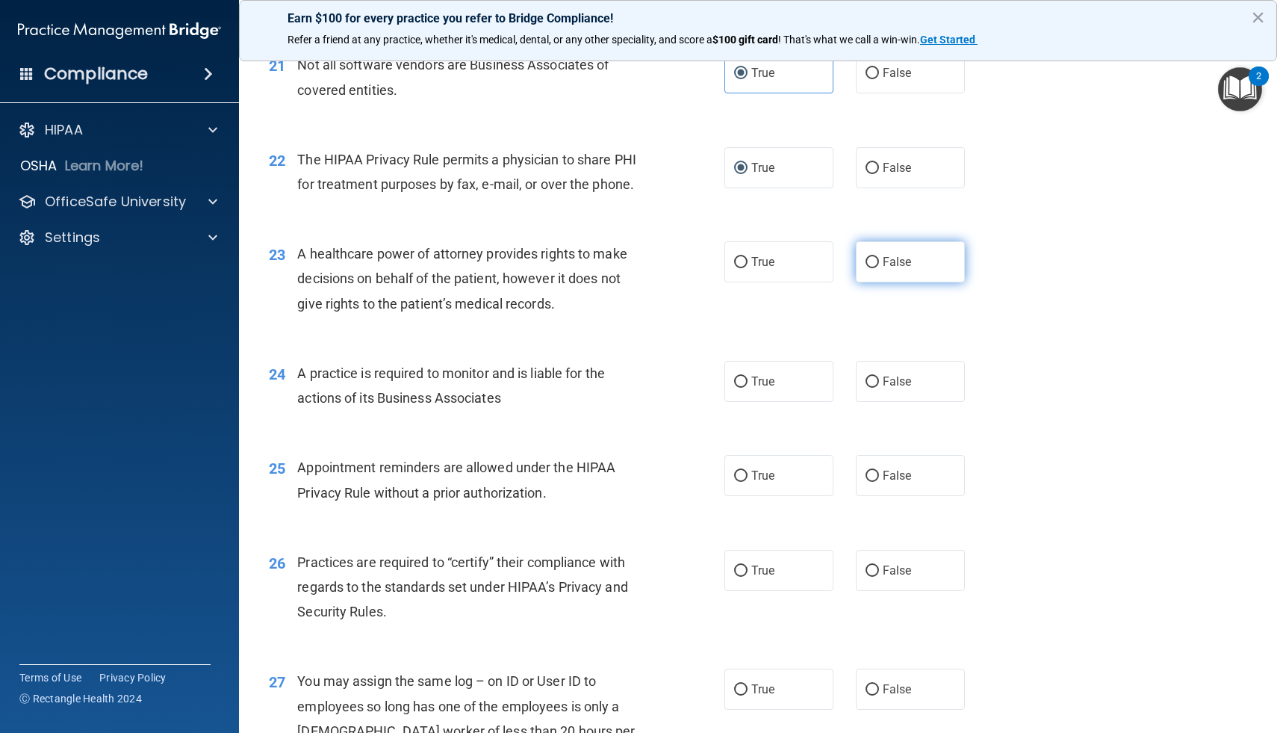
click at [863, 266] on label "False" at bounding box center [910, 261] width 109 height 41
click at [866, 266] on input "False" at bounding box center [872, 262] width 13 height 11
radio input "true"
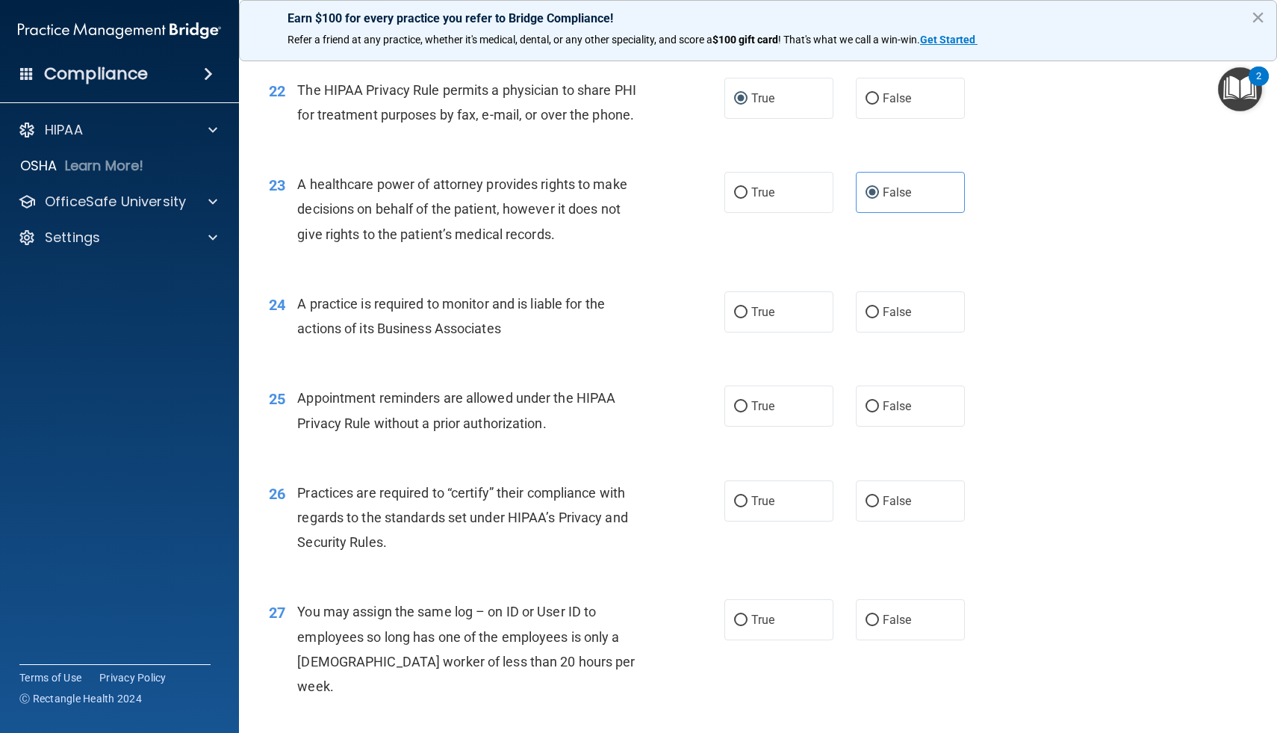
scroll to position [2626, 0]
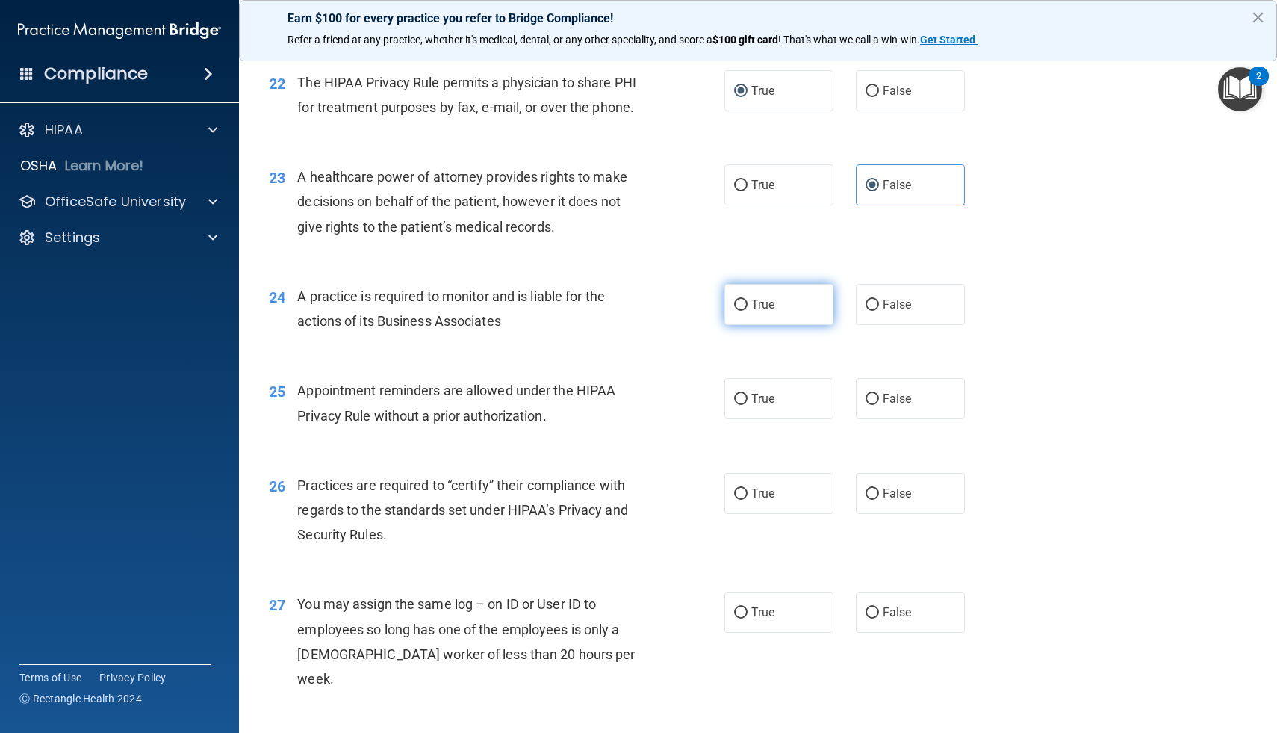
click at [771, 310] on span "True" at bounding box center [762, 304] width 23 height 14
click at [748, 310] on input "True" at bounding box center [740, 304] width 13 height 11
radio input "true"
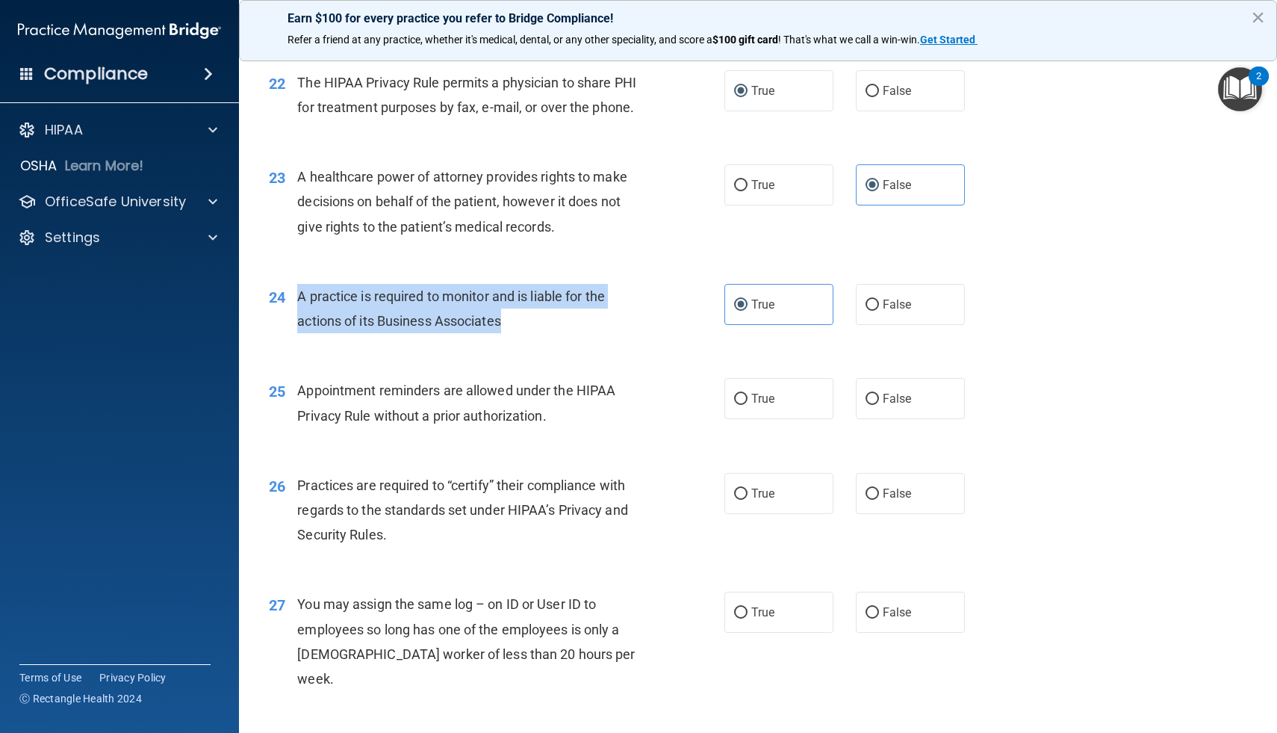
drag, startPoint x: 520, startPoint y: 315, endPoint x: 300, endPoint y: 297, distance: 220.3
click at [300, 297] on div "A practice is required to monitor and is liable for the actions of its Business…" at bounding box center [476, 308] width 358 height 49
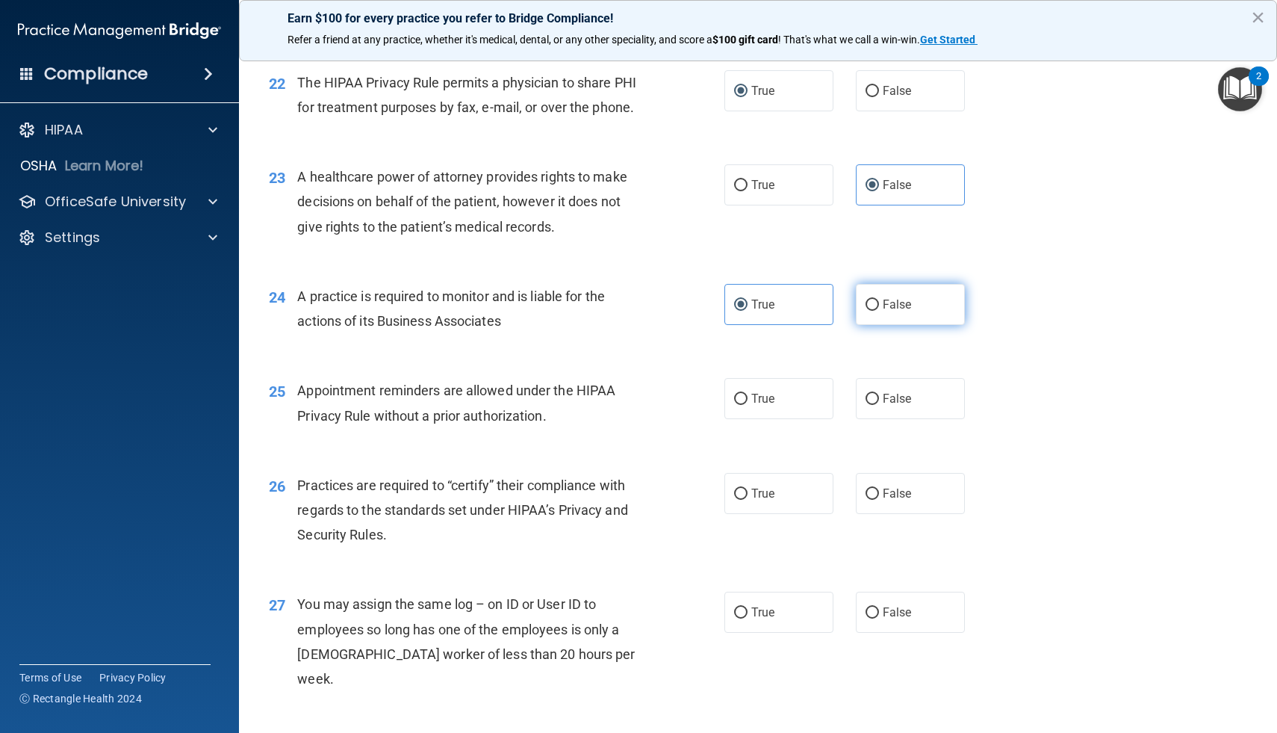
click at [896, 287] on label "False" at bounding box center [910, 304] width 109 height 41
click at [879, 299] on input "False" at bounding box center [872, 304] width 13 height 11
radio input "true"
radio input "false"
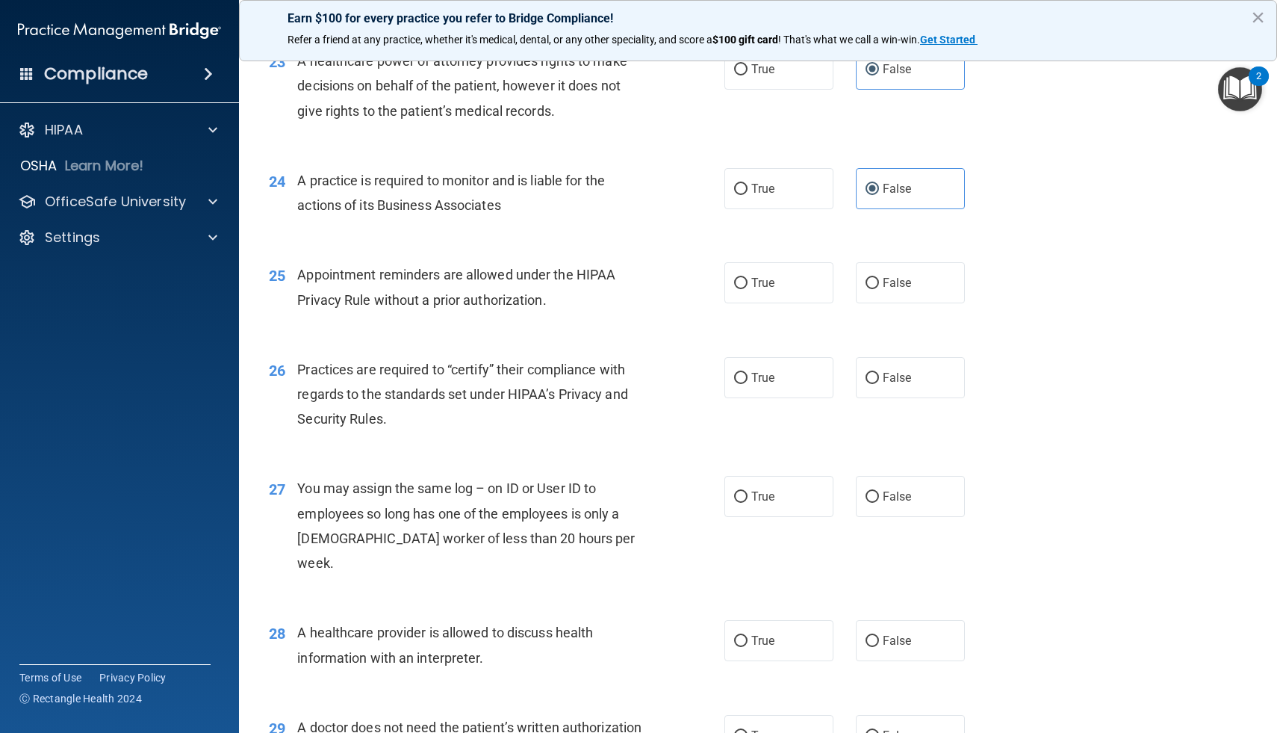
scroll to position [2744, 0]
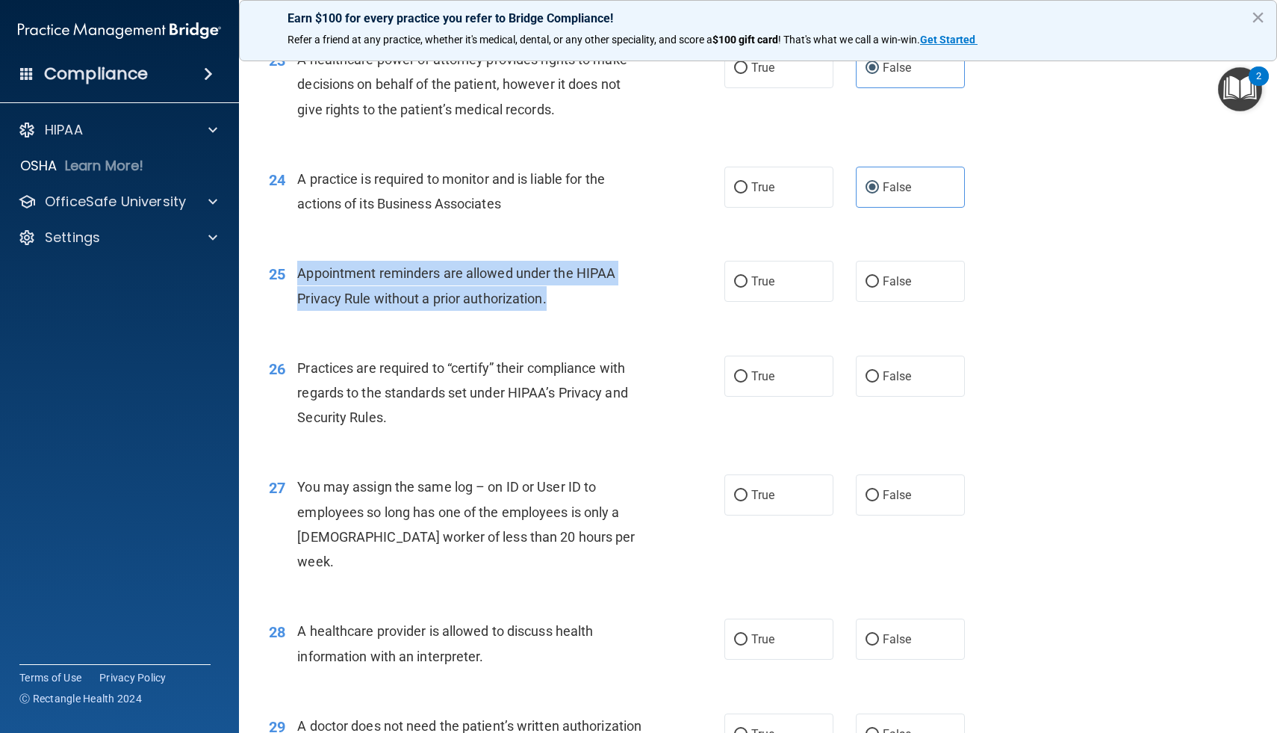
drag, startPoint x: 554, startPoint y: 303, endPoint x: 295, endPoint y: 277, distance: 260.5
click at [295, 277] on div "25 Appointment reminders are allowed under the HIPAA Privacy Rule without a pri…" at bounding box center [496, 289] width 500 height 57
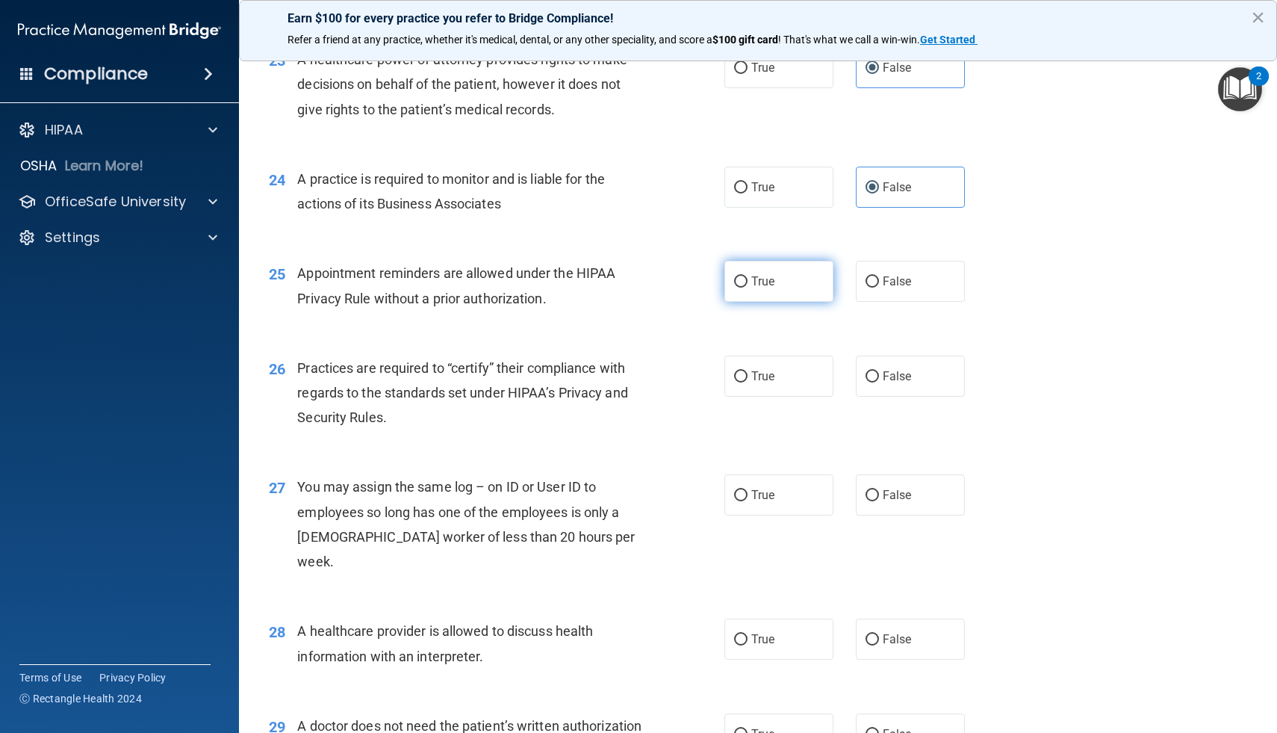
click at [757, 282] on span "True" at bounding box center [762, 281] width 23 height 14
click at [748, 282] on input "True" at bounding box center [740, 281] width 13 height 11
radio input "true"
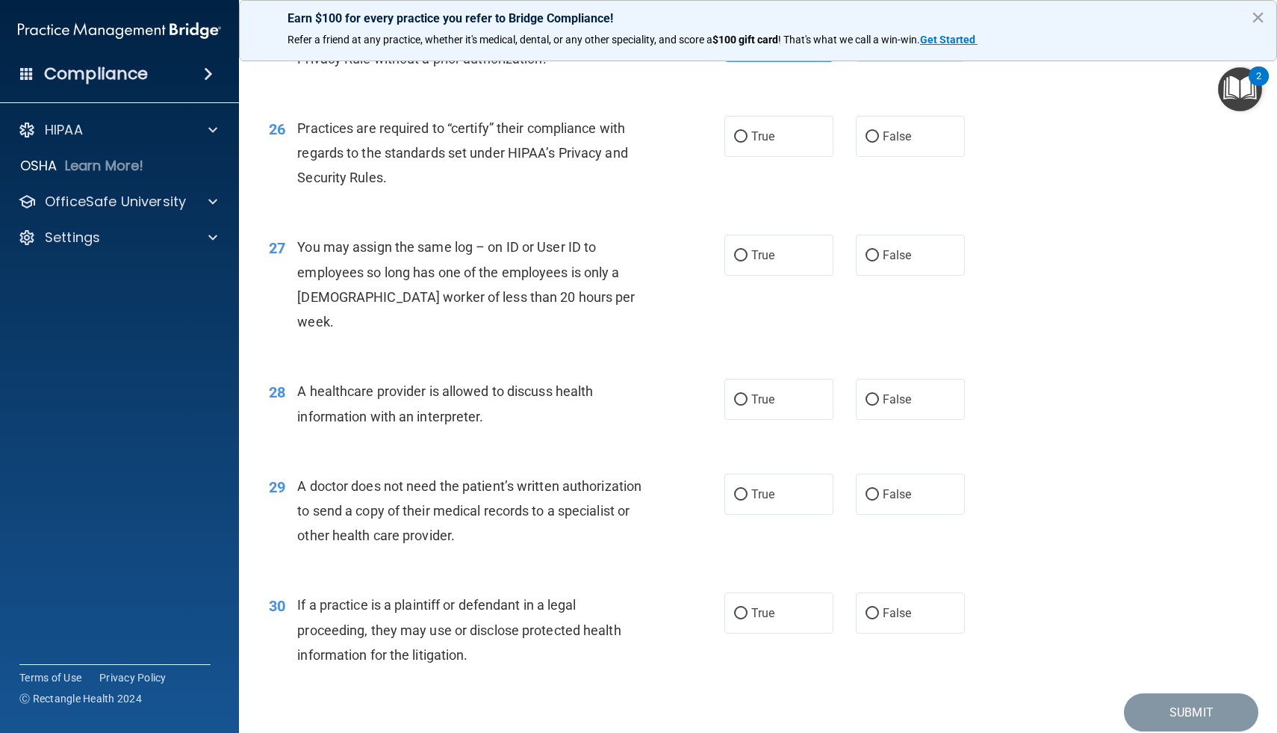
scroll to position [2989, 0]
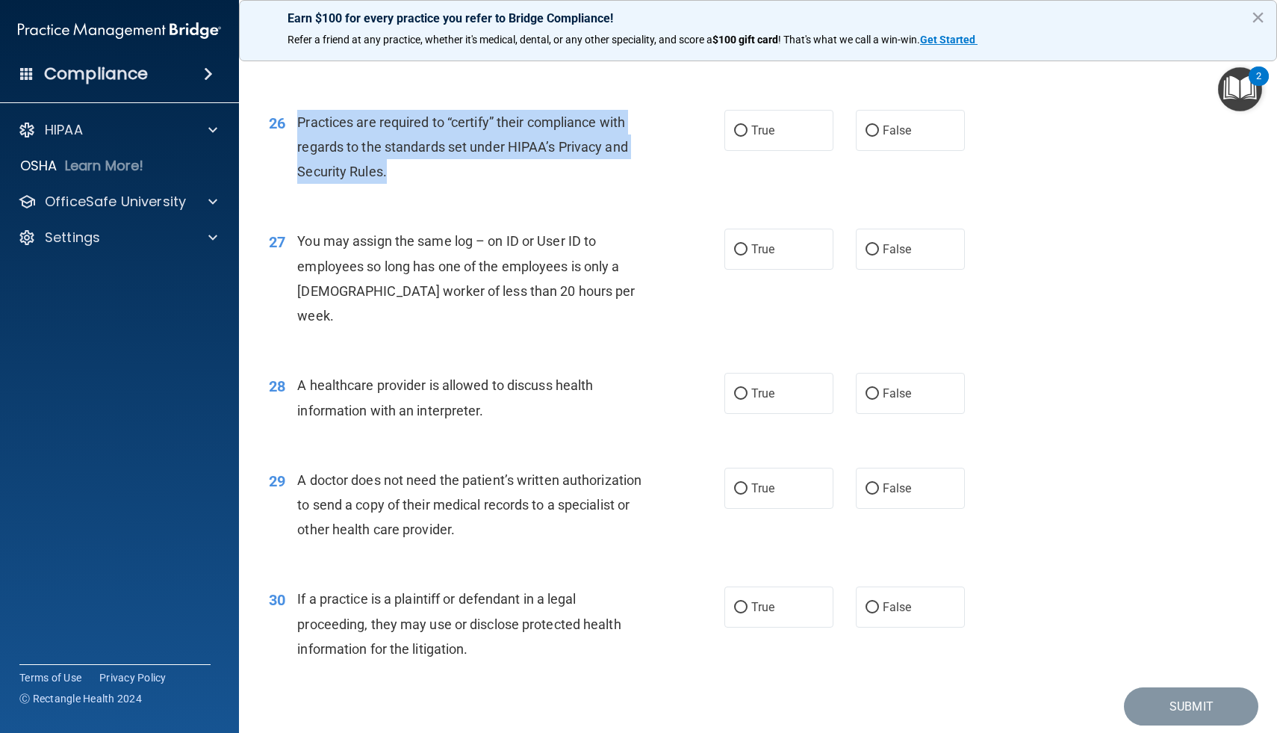
drag, startPoint x: 391, startPoint y: 166, endPoint x: 298, endPoint y: 124, distance: 102.3
click at [298, 124] on div "Practices are required to “certify” their compliance with regards to the standa…" at bounding box center [476, 147] width 358 height 75
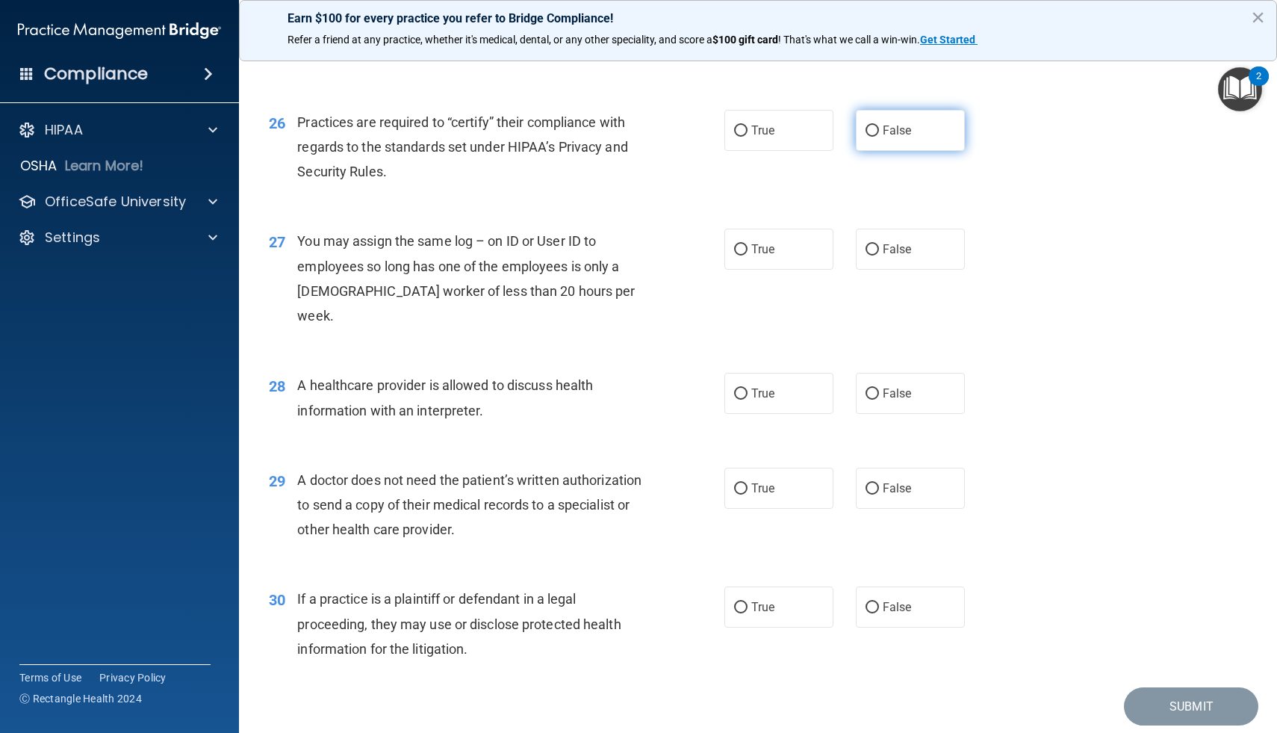
click at [881, 136] on label "False" at bounding box center [910, 130] width 109 height 41
click at [879, 136] on input "False" at bounding box center [872, 130] width 13 height 11
radio input "true"
click at [892, 244] on span "False" at bounding box center [897, 249] width 29 height 14
click at [879, 244] on input "False" at bounding box center [872, 249] width 13 height 11
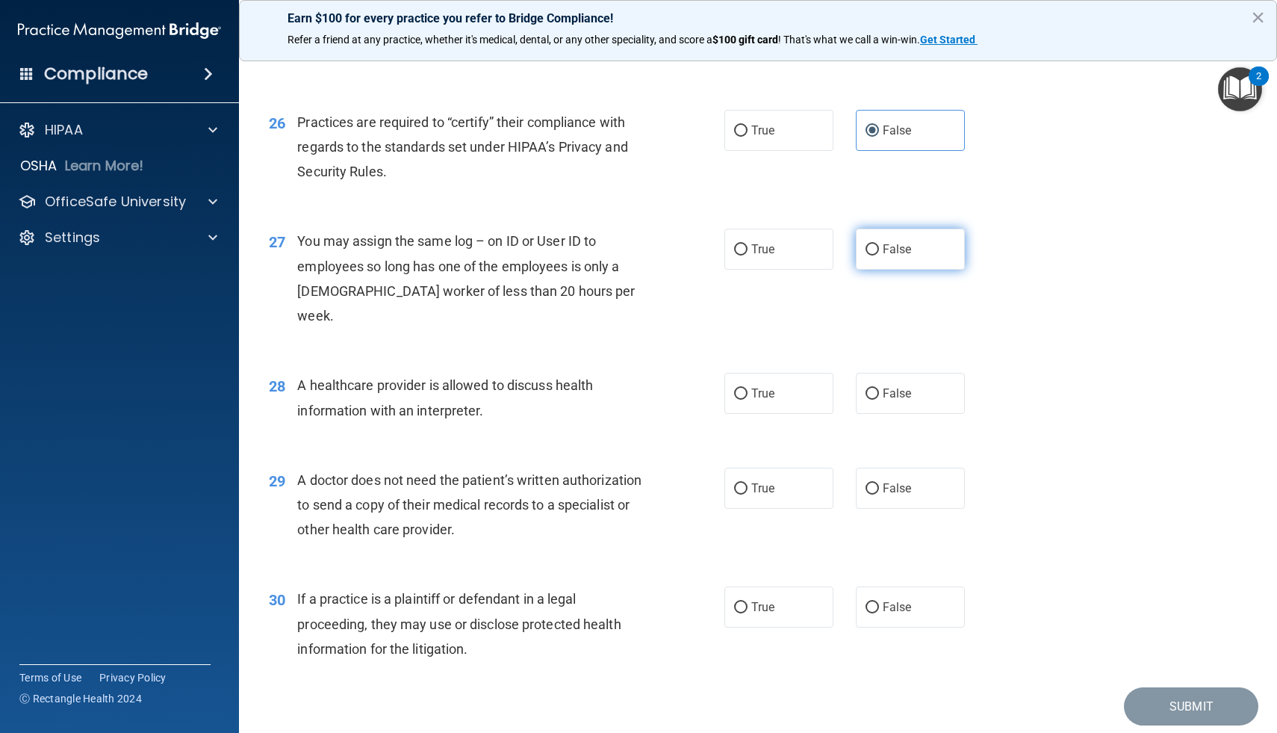
radio input "true"
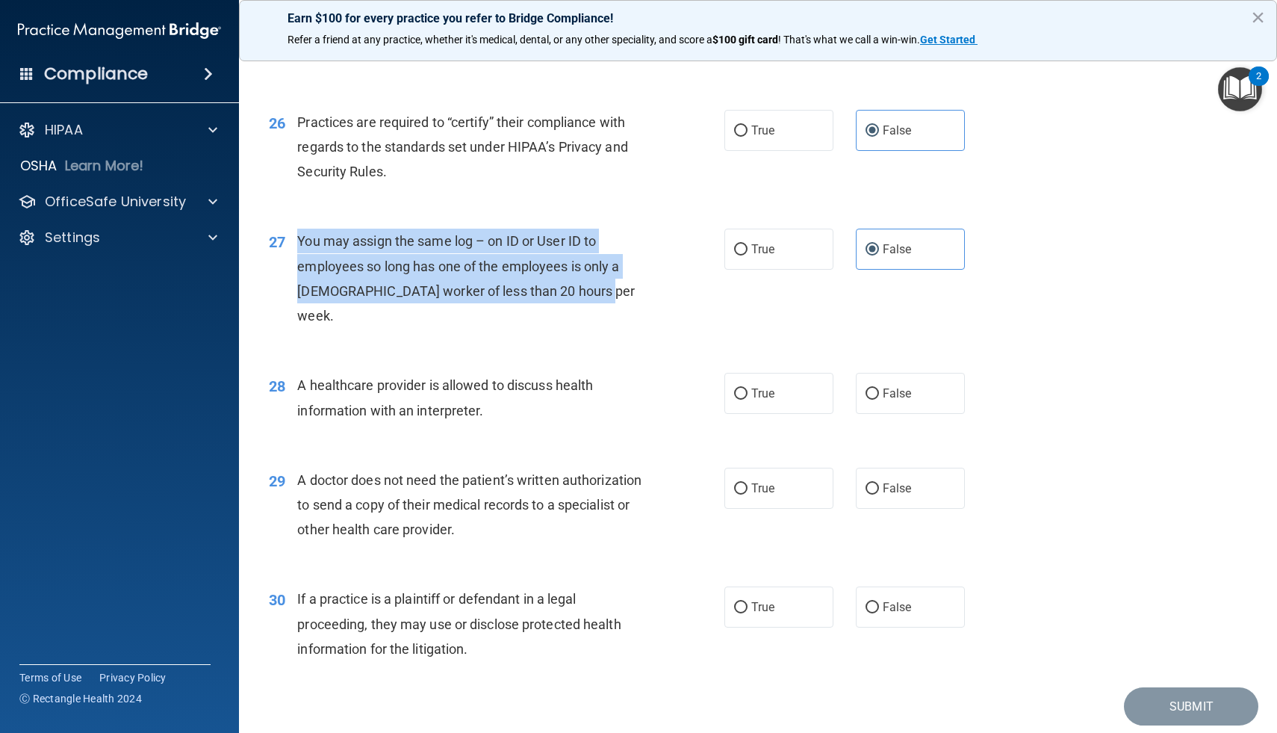
drag, startPoint x: 589, startPoint y: 289, endPoint x: 300, endPoint y: 239, distance: 293.3
click at [300, 239] on div "You may assign the same log – on ID or User ID to employees so long has one of …" at bounding box center [476, 278] width 358 height 99
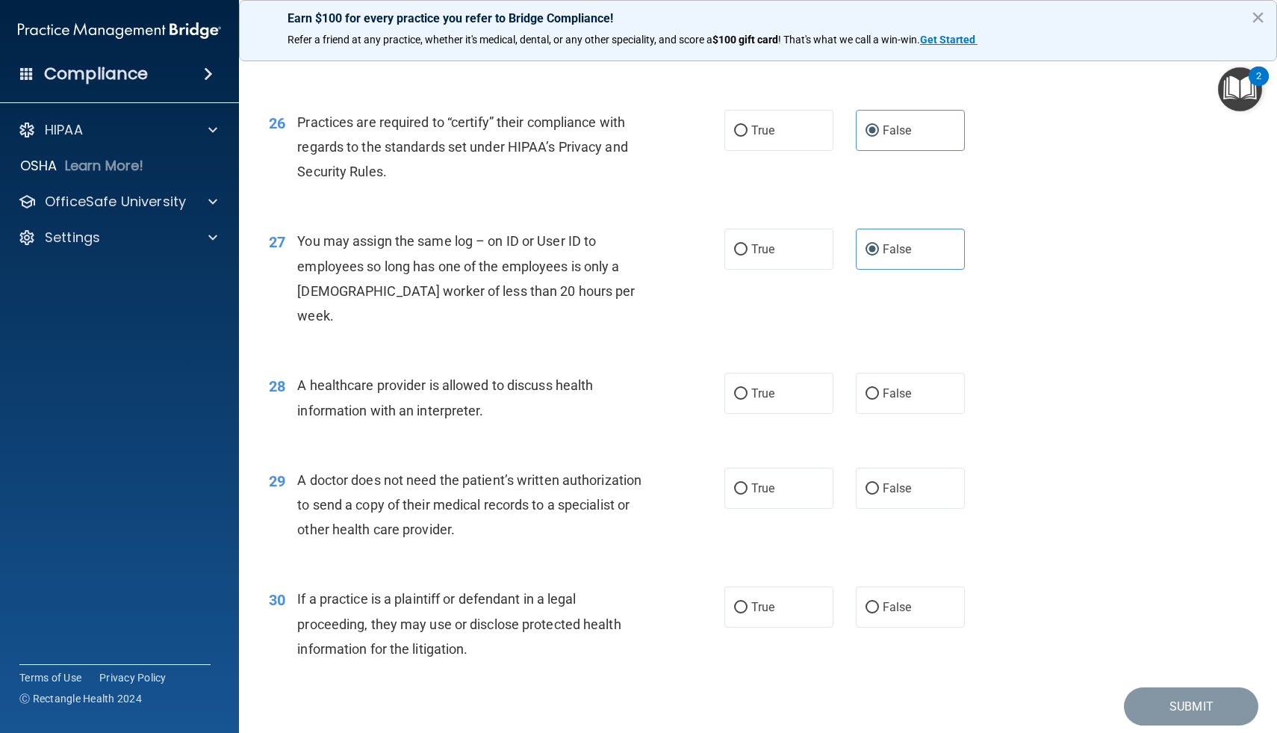
click at [574, 314] on div "27 You may assign the same log – on ID or User ID to employees so long has one …" at bounding box center [758, 282] width 1001 height 144
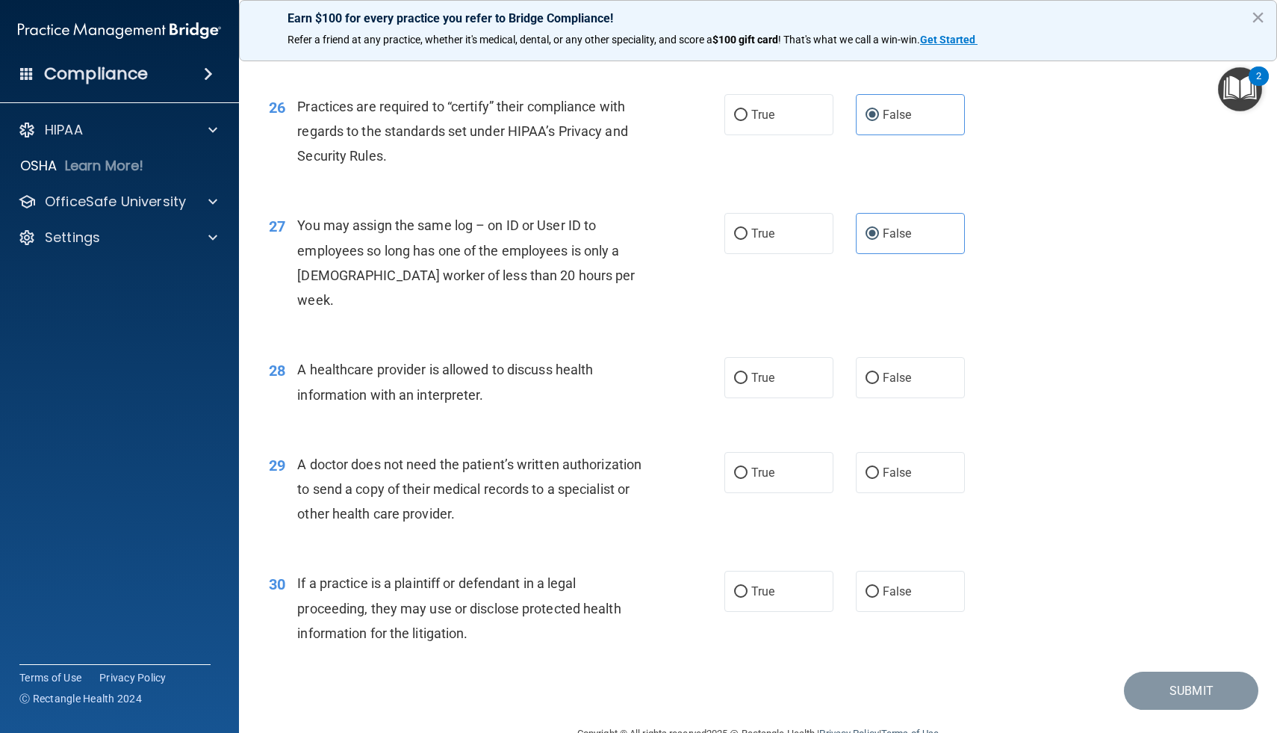
scroll to position [3006, 0]
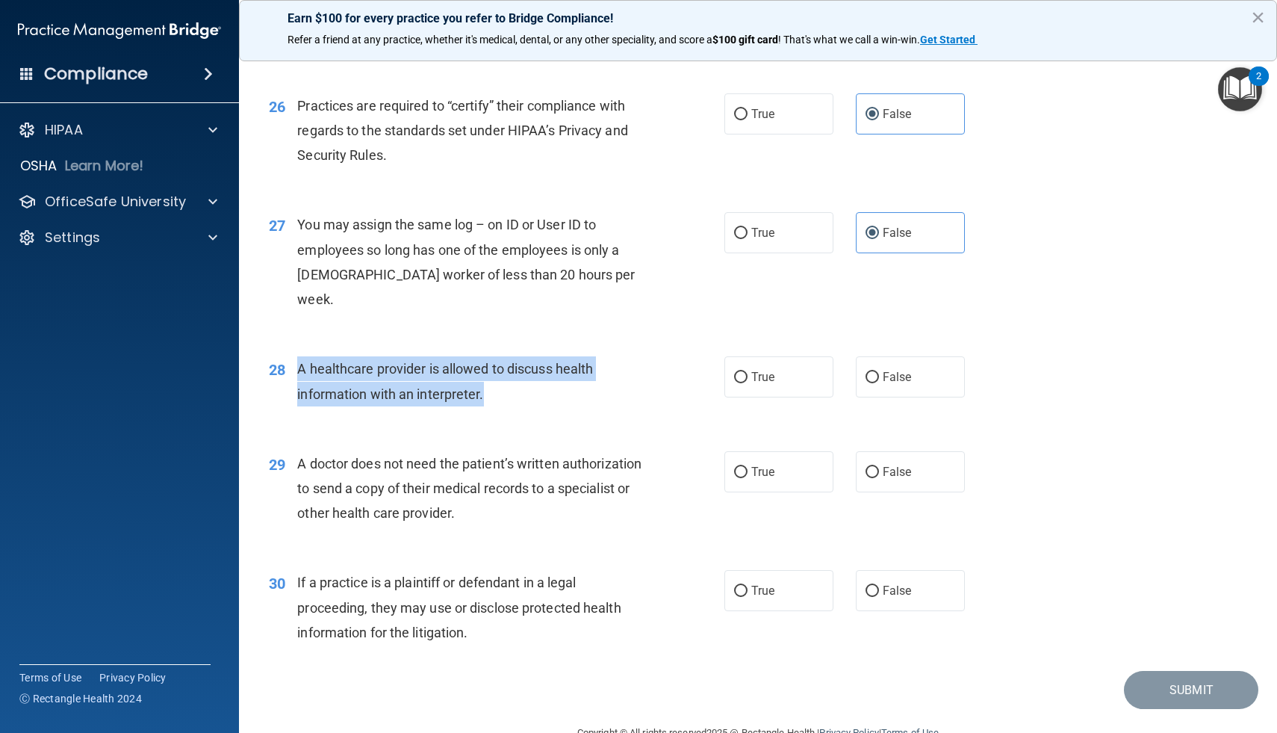
drag, startPoint x: 487, startPoint y: 367, endPoint x: 297, endPoint y: 349, distance: 190.5
click at [297, 356] on div "A healthcare provider is allowed to discuss health information with an interpre…" at bounding box center [476, 380] width 358 height 49
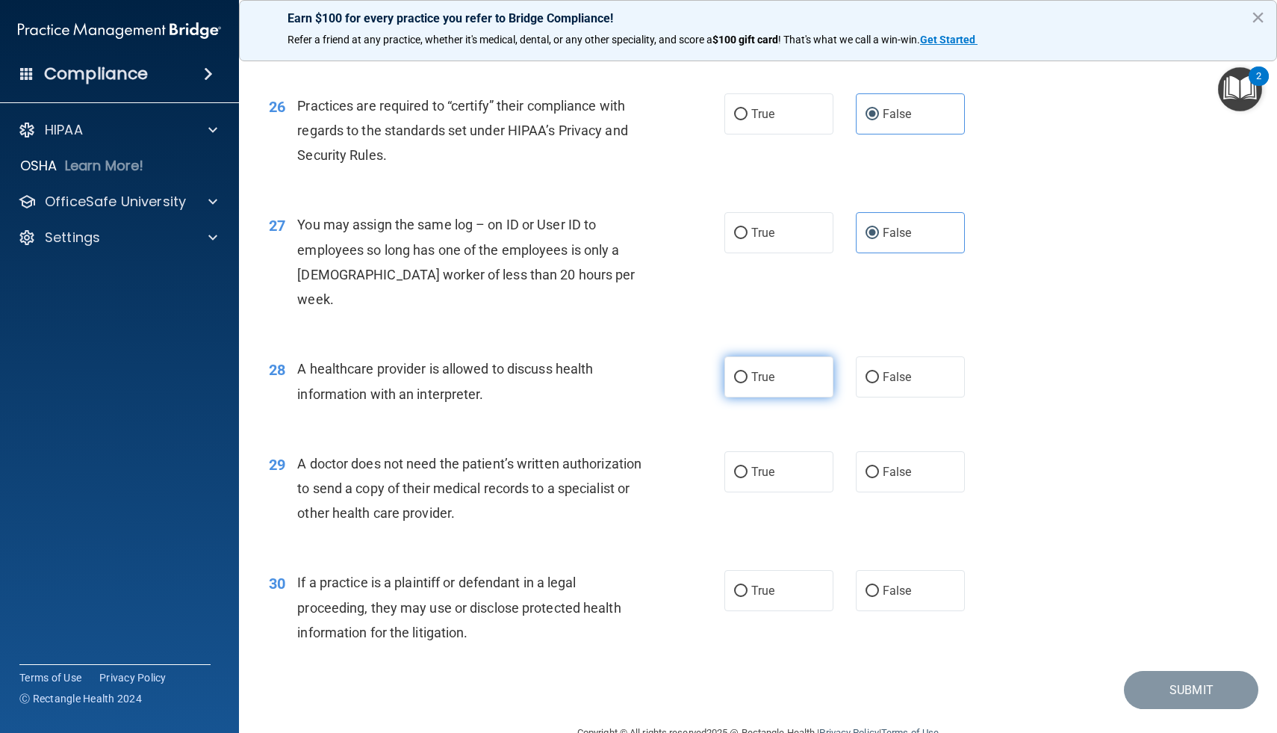
click at [773, 356] on label "True" at bounding box center [778, 376] width 109 height 41
click at [748, 372] on input "True" at bounding box center [740, 377] width 13 height 11
radio input "true"
click at [617, 373] on div "A healthcare provider is allowed to discuss health information with an interpre…" at bounding box center [476, 380] width 358 height 49
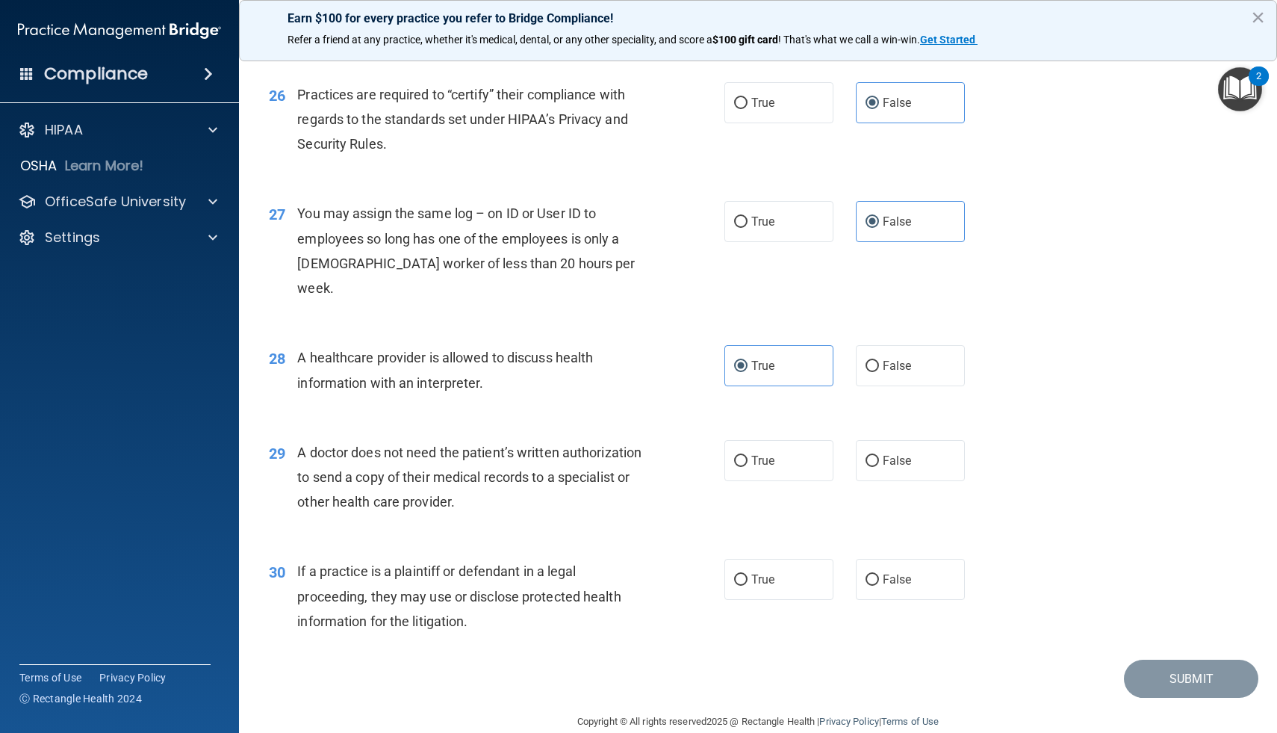
drag, startPoint x: 456, startPoint y: 476, endPoint x: 299, endPoint y: 431, distance: 164.0
click at [299, 440] on div "A doctor does not need the patient’s written authorization to send a copy of th…" at bounding box center [476, 477] width 358 height 75
click at [753, 440] on label "True" at bounding box center [778, 460] width 109 height 41
click at [748, 456] on input "True" at bounding box center [740, 461] width 13 height 11
radio input "true"
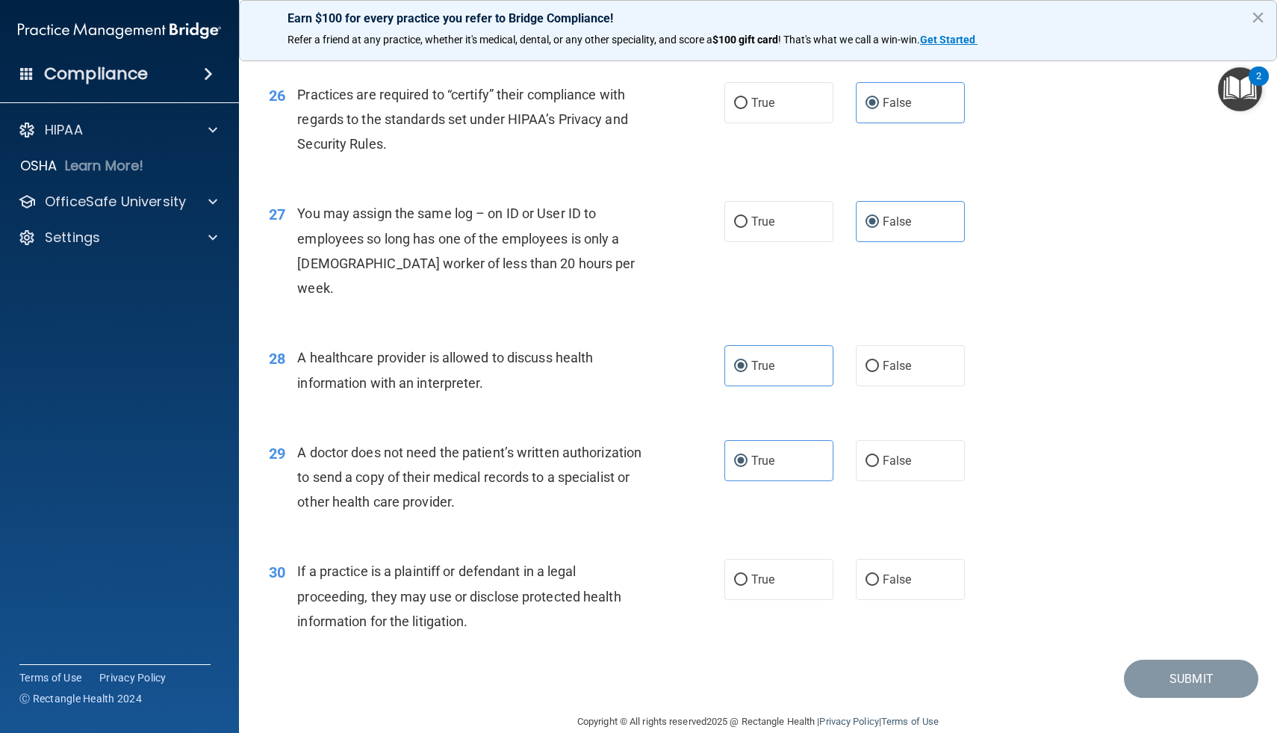
click at [505, 593] on div "If a practice is a plaintiff or defendant in a legal proceeding, they may use o…" at bounding box center [476, 596] width 358 height 75
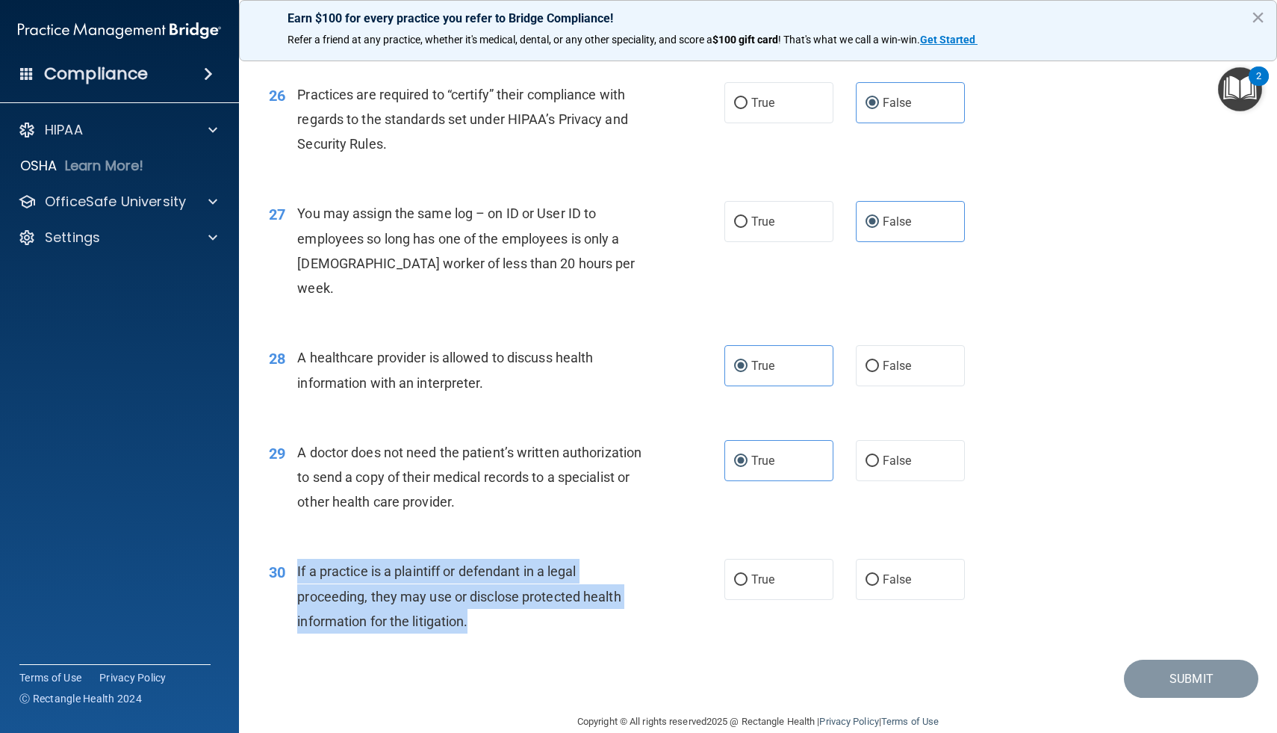
drag, startPoint x: 473, startPoint y: 596, endPoint x: 295, endPoint y: 541, distance: 186.6
click at [295, 559] on div "30 If a practice is a plaintiff or defendant in a legal proceeding, they may us…" at bounding box center [496, 600] width 500 height 82
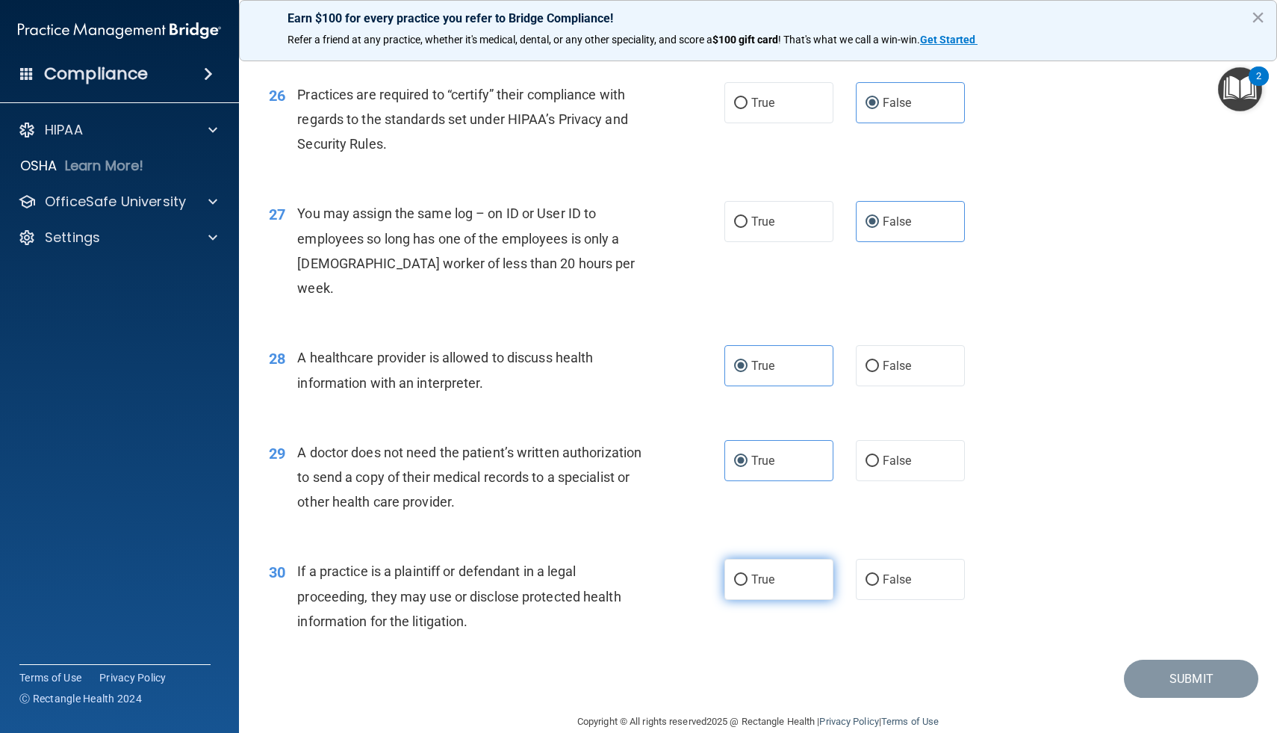
click at [776, 559] on label "True" at bounding box center [778, 579] width 109 height 41
click at [748, 574] on input "True" at bounding box center [740, 579] width 13 height 11
radio input "true"
click at [671, 584] on div "30 If a practice is a plaintiff or defendant in a legal proceeding, they may us…" at bounding box center [496, 600] width 500 height 82
click at [1150, 663] on button "Submit" at bounding box center [1191, 678] width 134 height 38
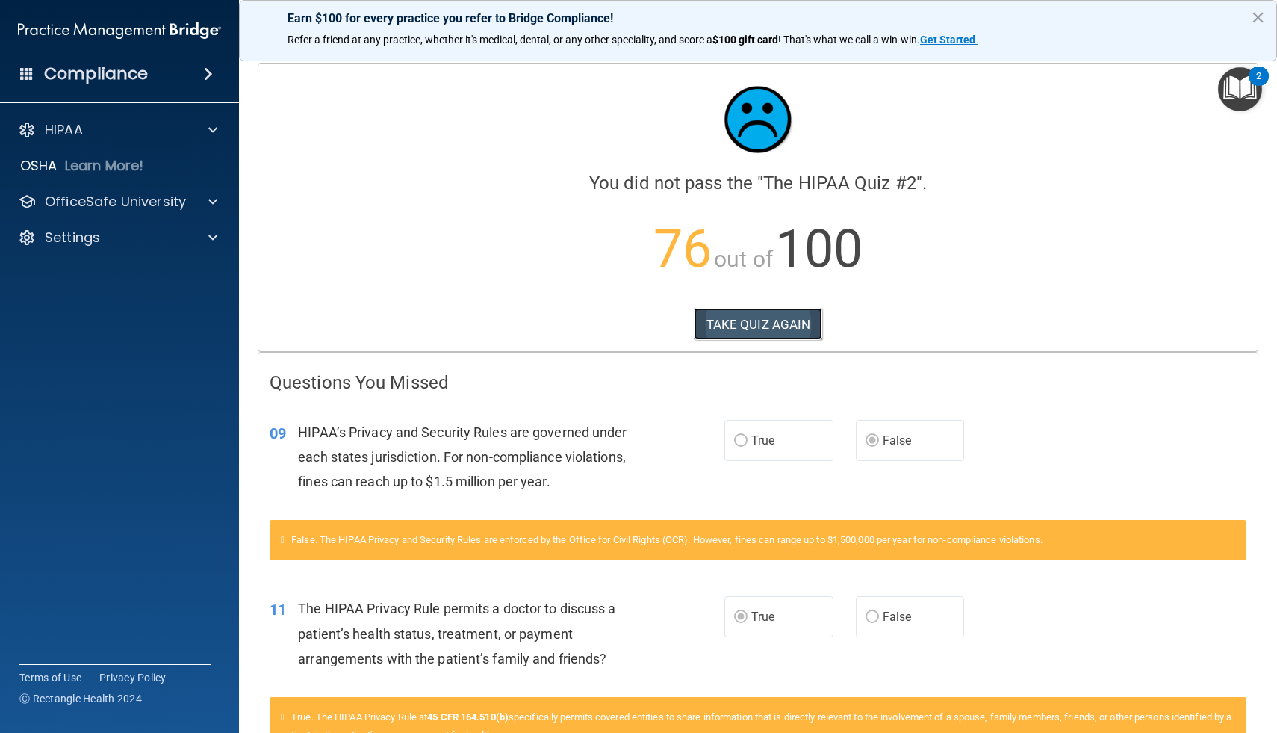
click at [777, 318] on button "TAKE QUIZ AGAIN" at bounding box center [758, 324] width 129 height 33
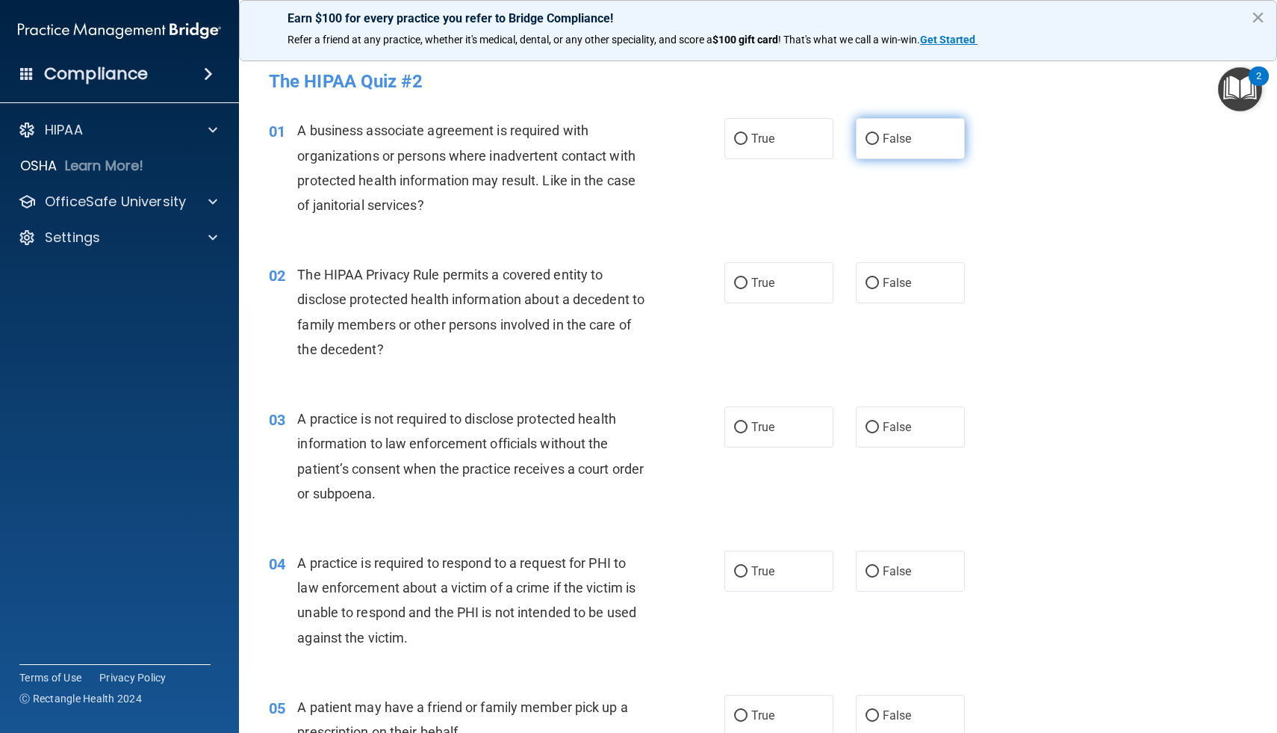
click at [933, 138] on label "False" at bounding box center [910, 138] width 109 height 41
click at [879, 138] on input "False" at bounding box center [872, 139] width 13 height 11
radio input "true"
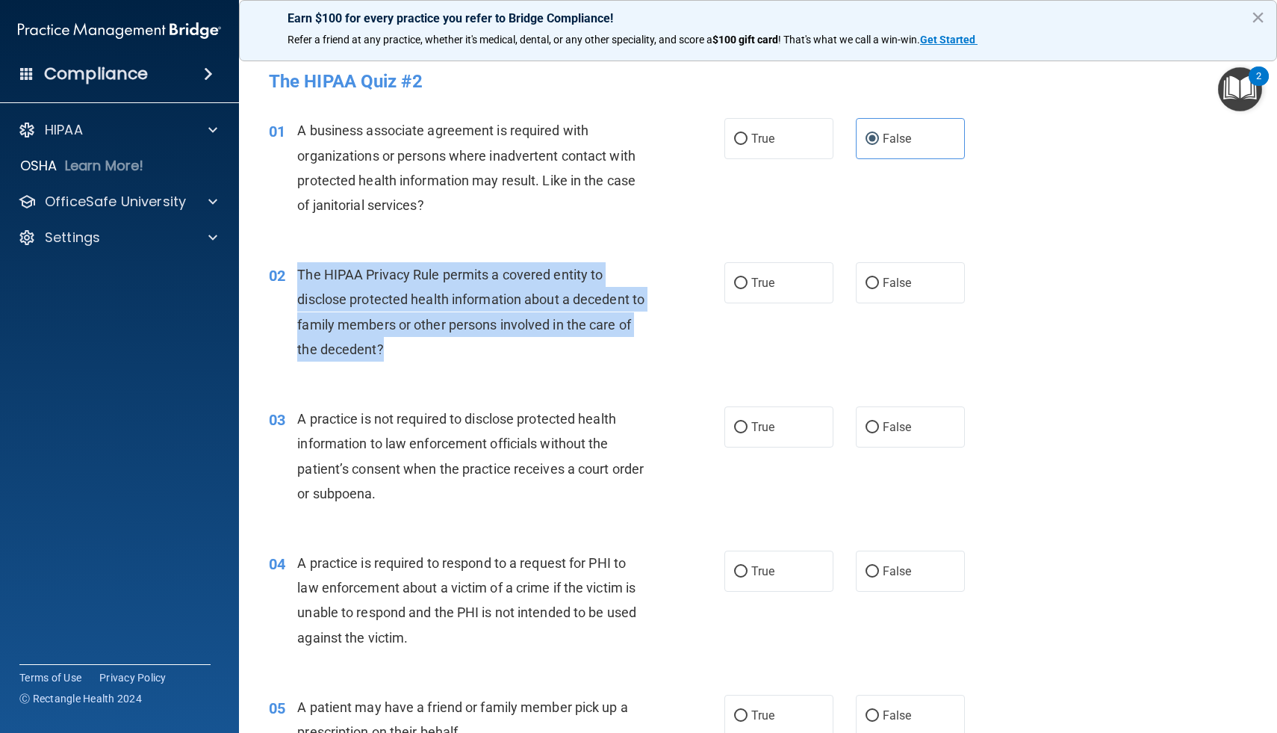
drag, startPoint x: 403, startPoint y: 347, endPoint x: 294, endPoint y: 270, distance: 133.4
click at [293, 268] on div "02 The HIPAA Privacy Rule permits a covered entity to disclose protected health…" at bounding box center [496, 315] width 500 height 107
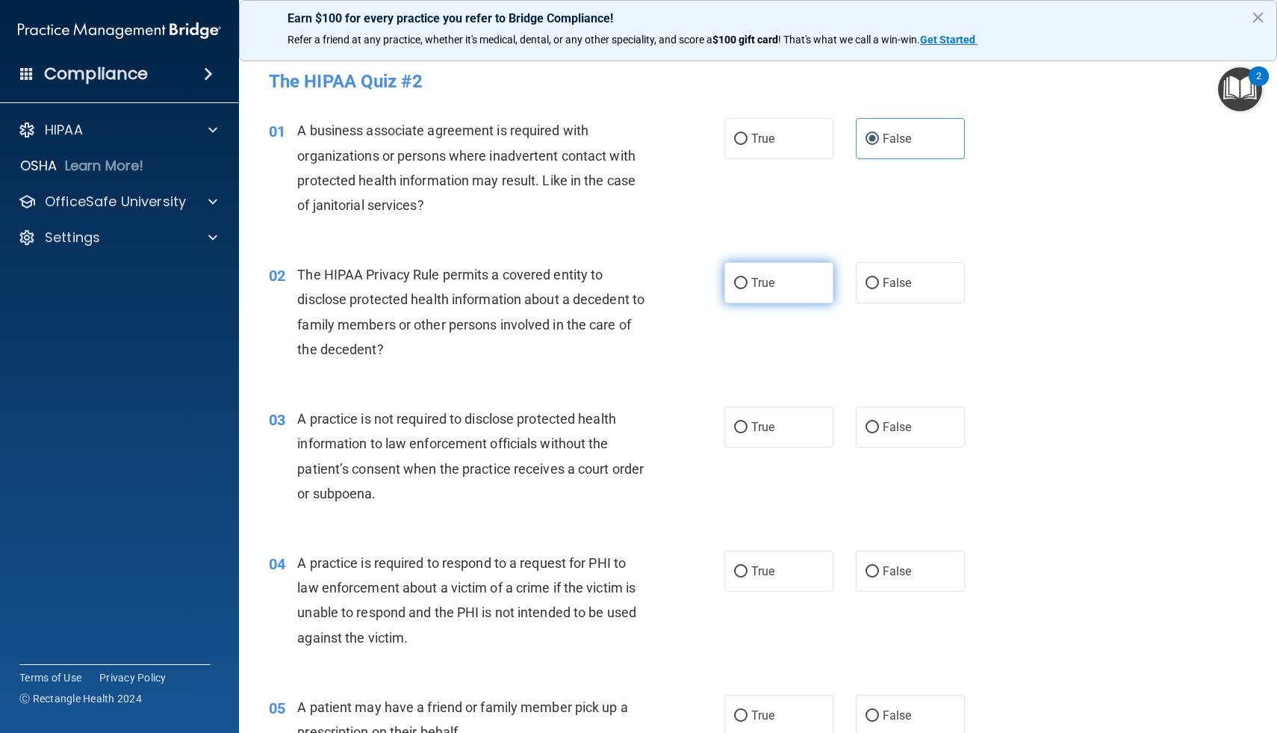
click at [741, 293] on label "True" at bounding box center [778, 282] width 109 height 41
click at [741, 289] on input "True" at bounding box center [740, 283] width 13 height 11
radio input "true"
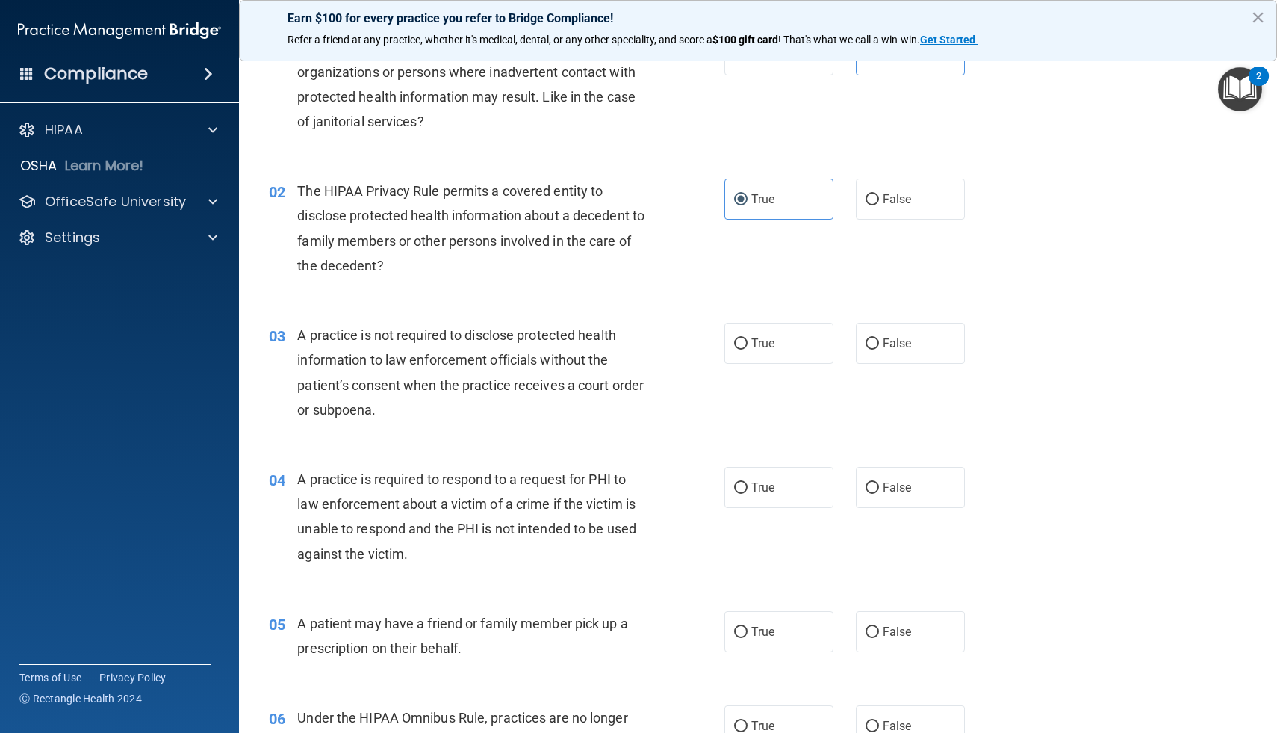
scroll to position [85, 0]
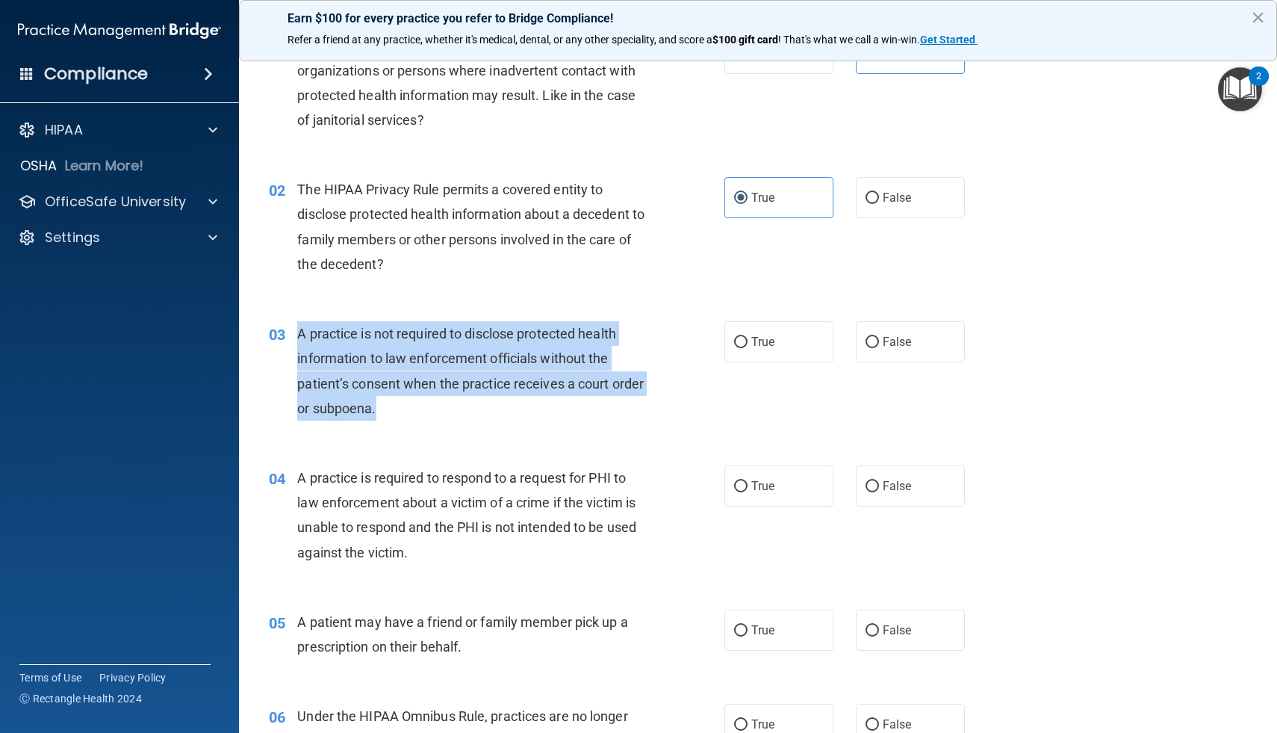
drag, startPoint x: 414, startPoint y: 412, endPoint x: 298, endPoint y: 335, distance: 140.0
click at [298, 335] on div "A practice is not required to disclose protected health information to law enfo…" at bounding box center [476, 370] width 358 height 99
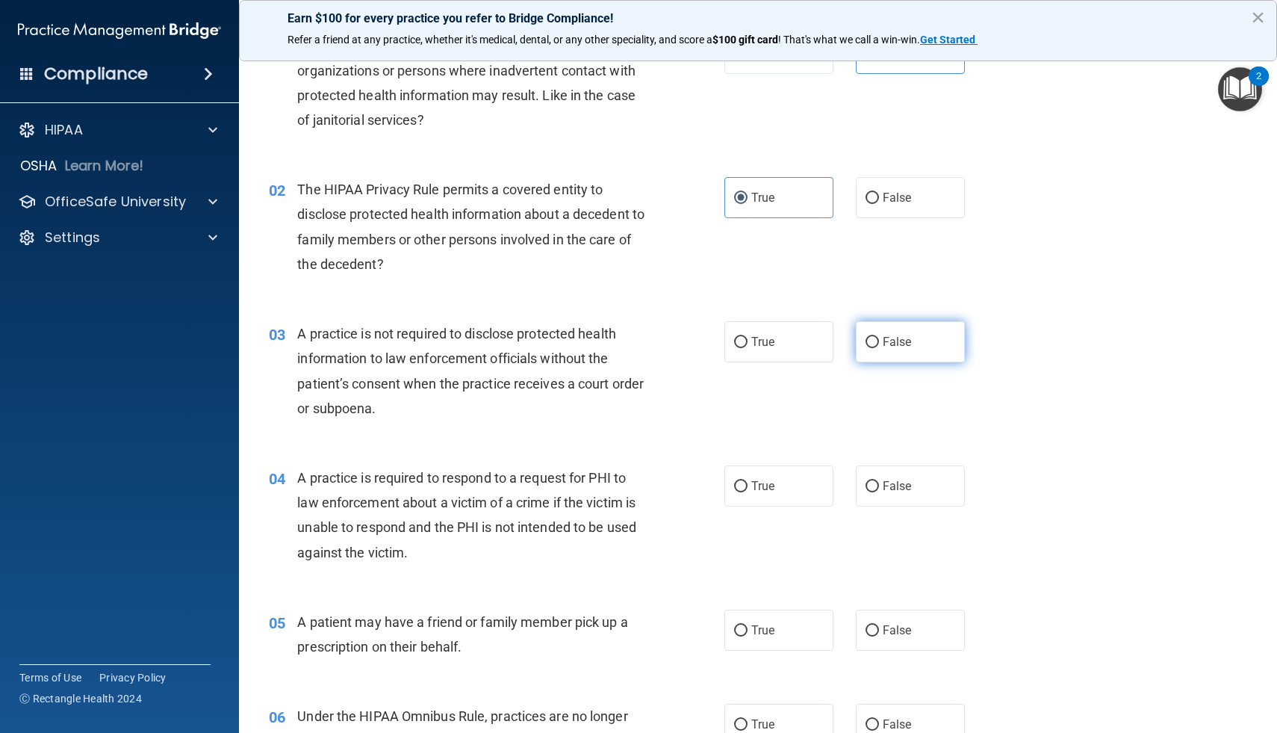
click at [897, 341] on span "False" at bounding box center [897, 342] width 29 height 14
click at [879, 341] on input "False" at bounding box center [872, 342] width 13 height 11
radio input "true"
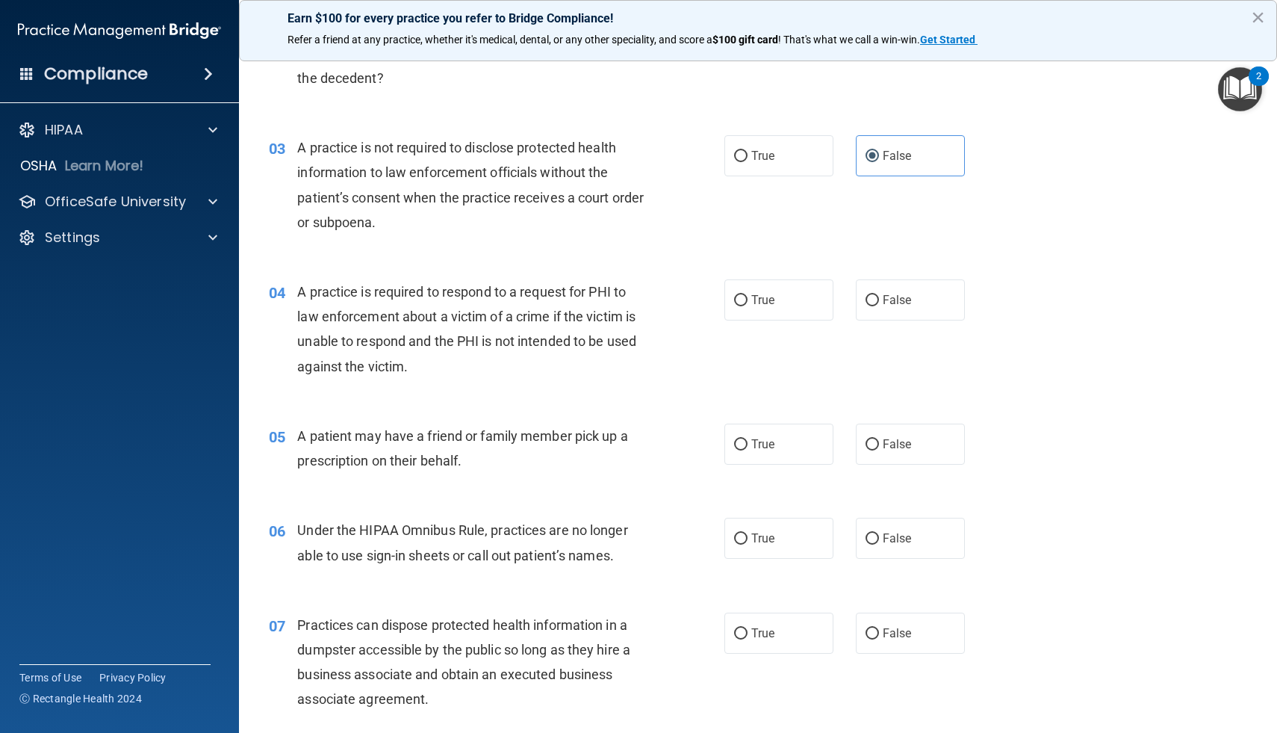
scroll to position [279, 0]
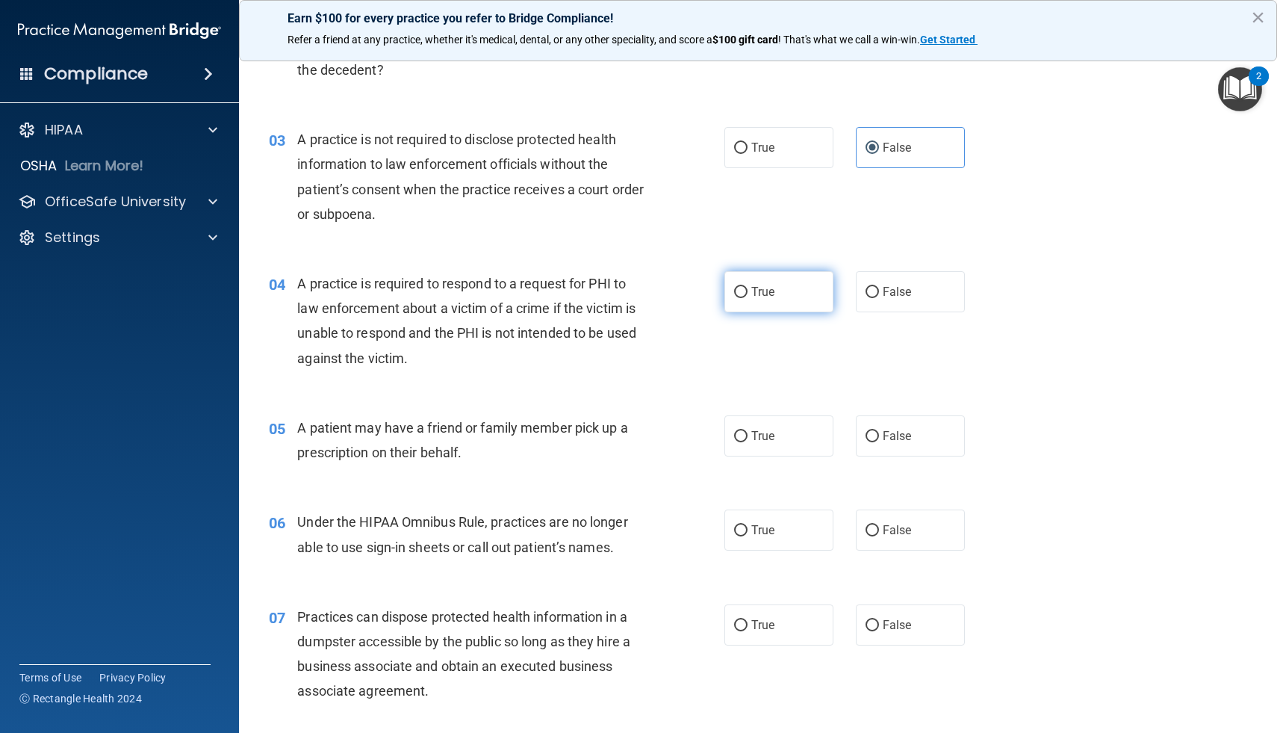
click at [748, 297] on label "True" at bounding box center [778, 291] width 109 height 41
click at [748, 297] on input "True" at bounding box center [740, 292] width 13 height 11
radio input "true"
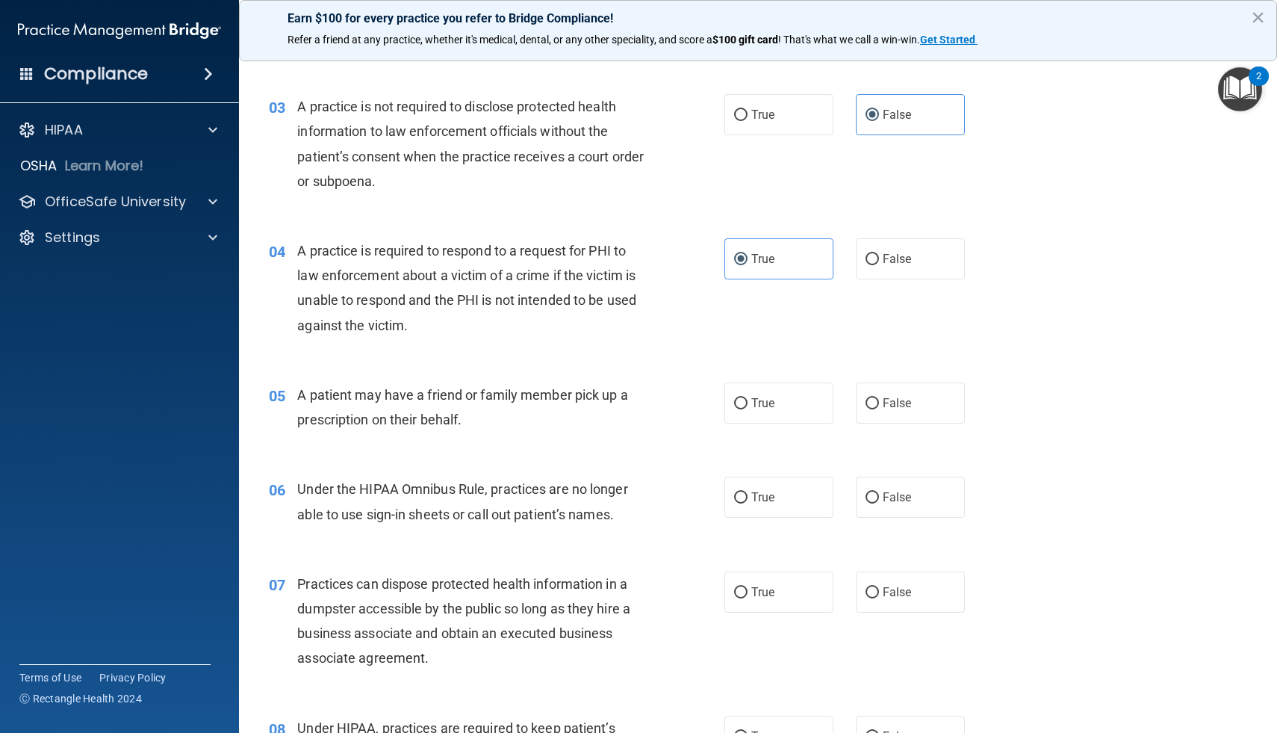
scroll to position [313, 0]
click at [775, 401] on label "True" at bounding box center [778, 402] width 109 height 41
click at [748, 401] on input "True" at bounding box center [740, 402] width 13 height 11
radio input "true"
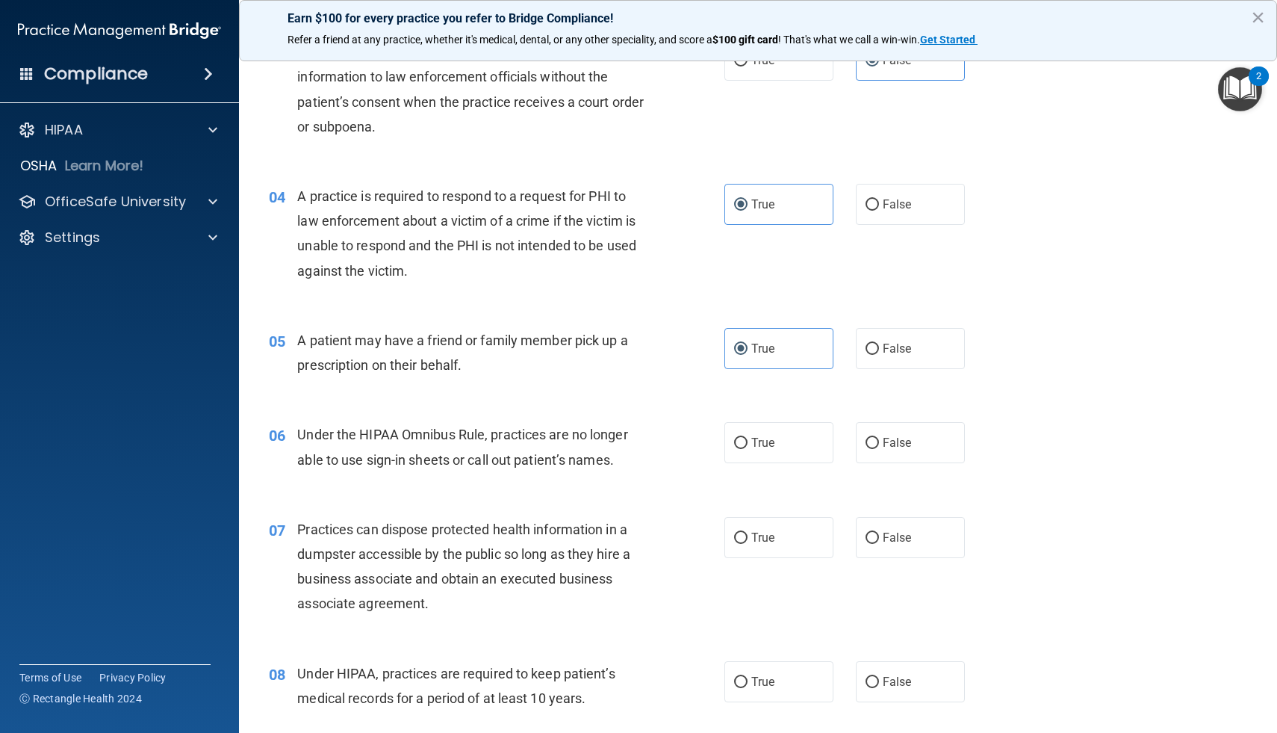
scroll to position [379, 0]
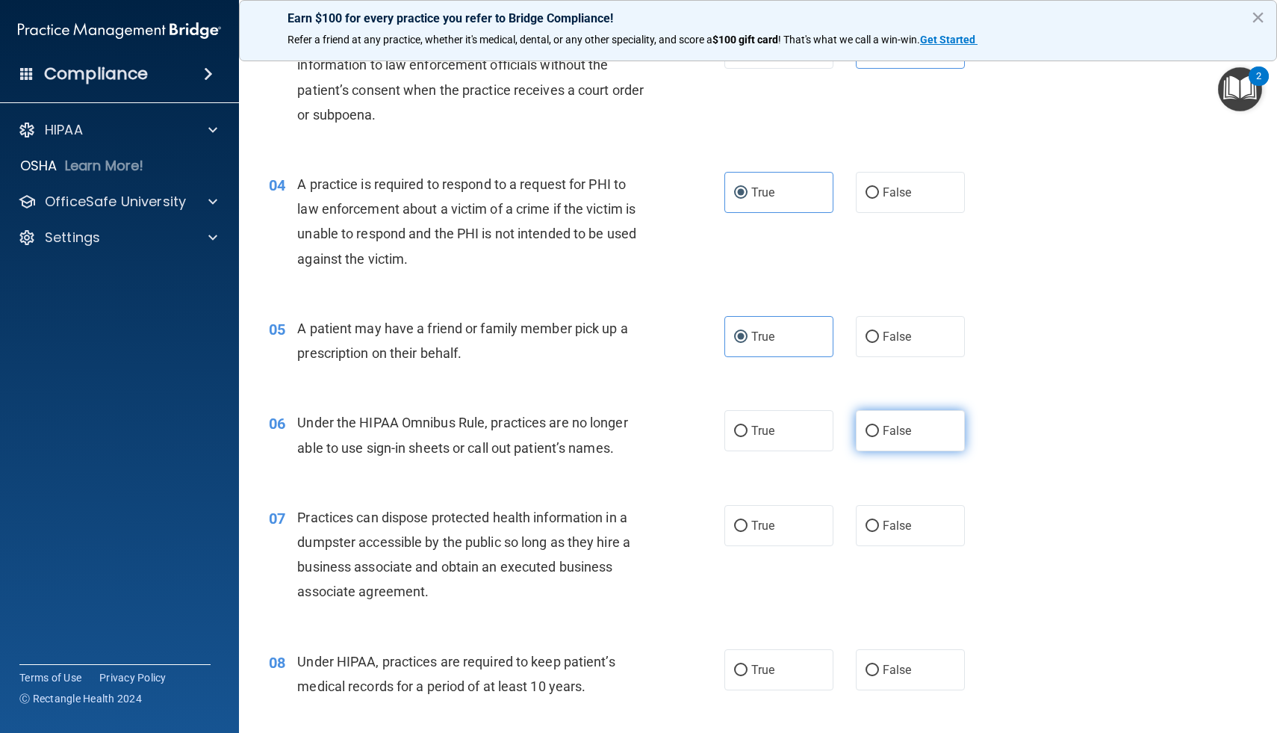
click at [896, 435] on span "False" at bounding box center [897, 430] width 29 height 14
click at [879, 435] on input "False" at bounding box center [872, 431] width 13 height 11
radio input "true"
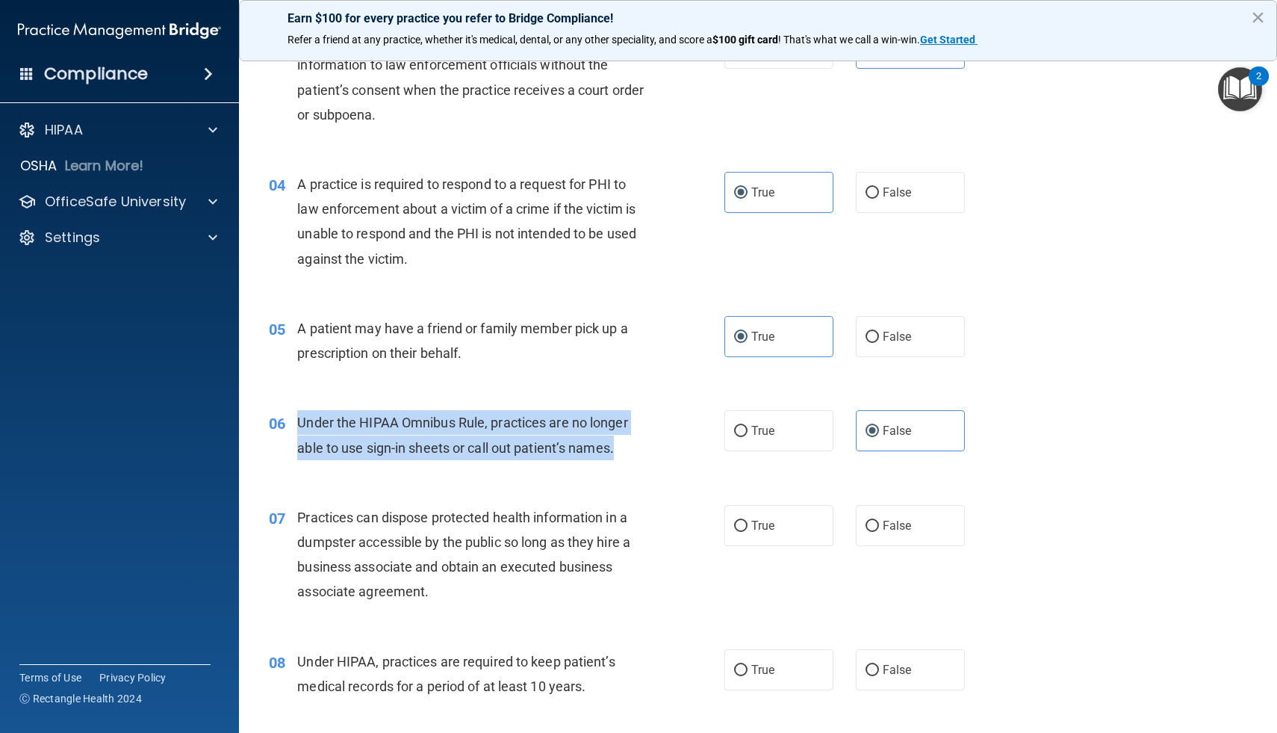
drag, startPoint x: 617, startPoint y: 447, endPoint x: 299, endPoint y: 417, distance: 319.5
click at [299, 417] on div "Under the HIPAA Omnibus Rule, practices are no longer able to use sign-in sheet…" at bounding box center [476, 434] width 358 height 49
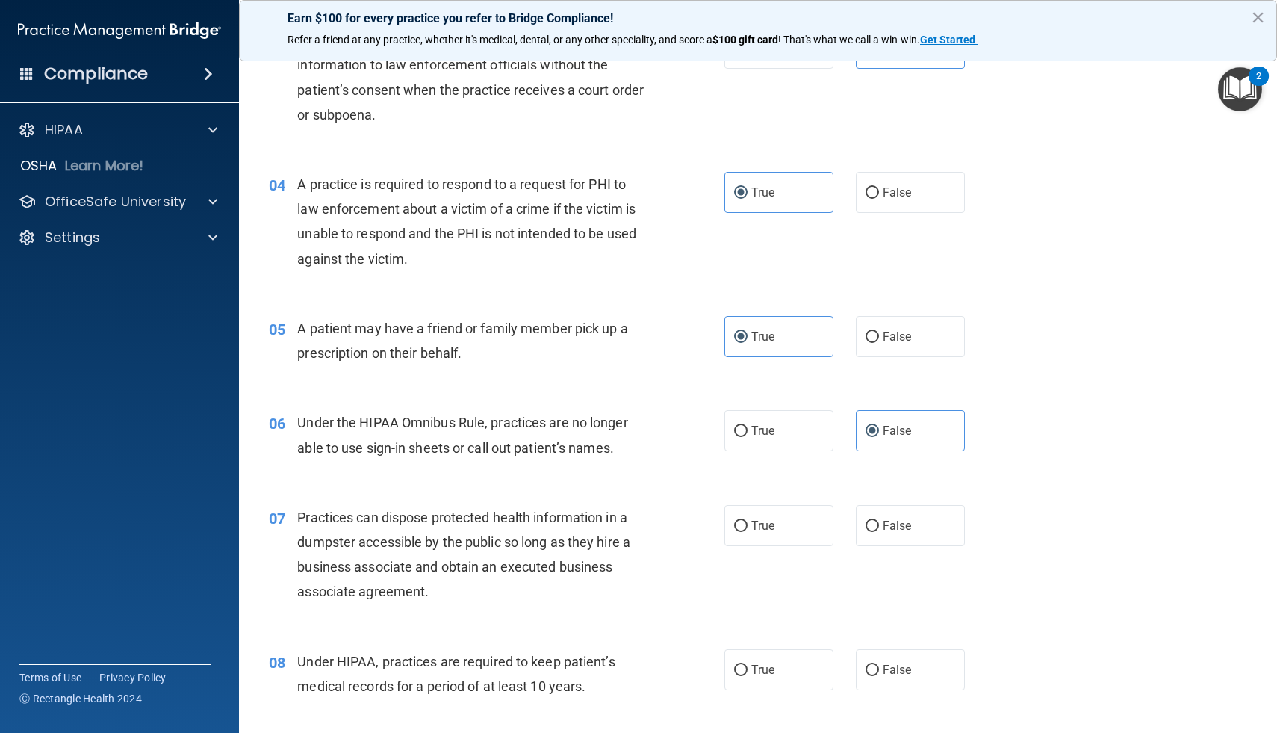
click at [616, 382] on div "05 A patient may have a friend or family member pick up a prescription on their…" at bounding box center [758, 344] width 1001 height 94
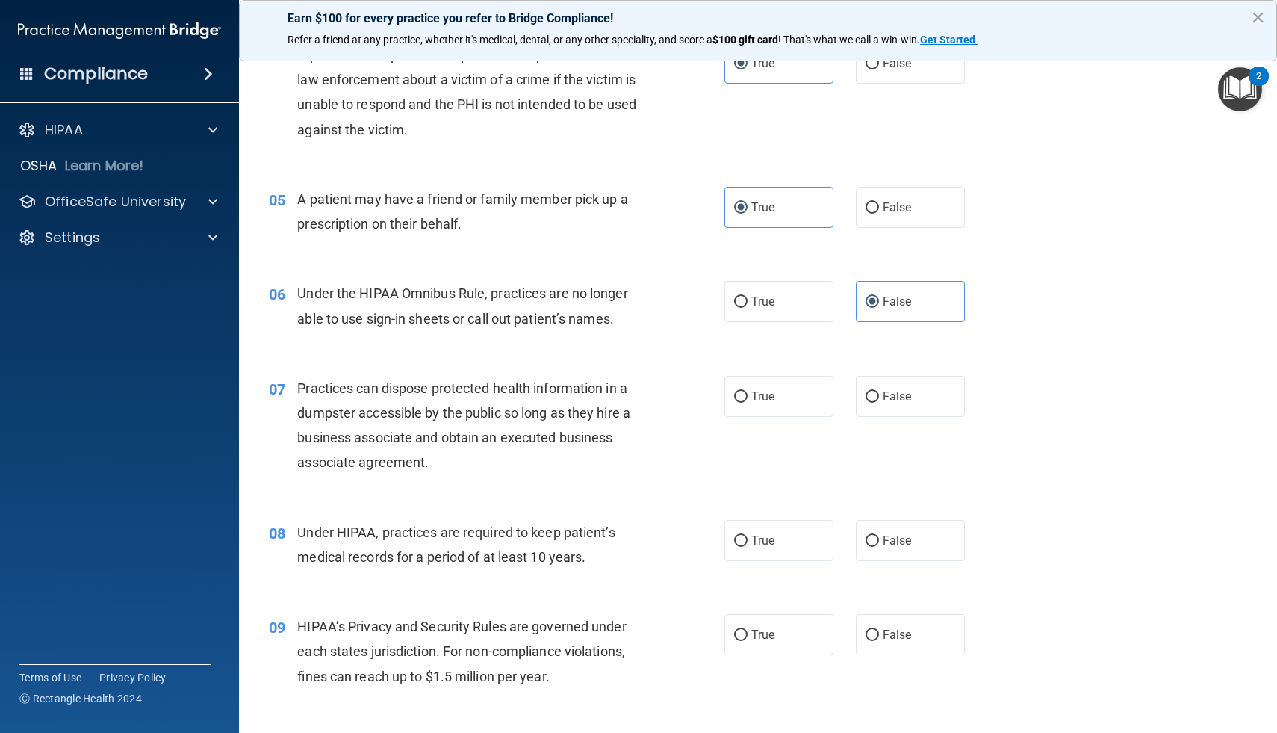
scroll to position [509, 0]
click at [945, 403] on label "False" at bounding box center [910, 394] width 109 height 41
click at [879, 401] on input "False" at bounding box center [872, 395] width 13 height 11
radio input "true"
click at [892, 524] on label "False" at bounding box center [910, 538] width 109 height 41
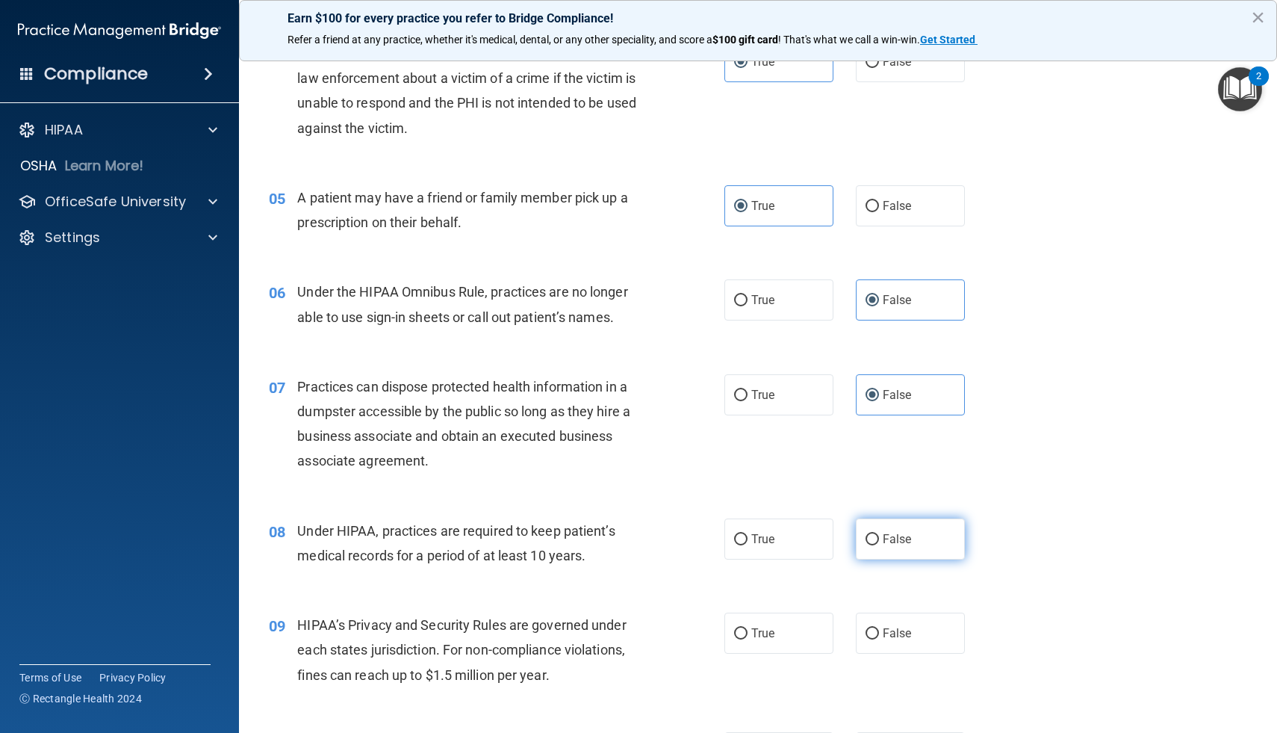
click at [879, 534] on input "False" at bounding box center [872, 539] width 13 height 11
radio input "true"
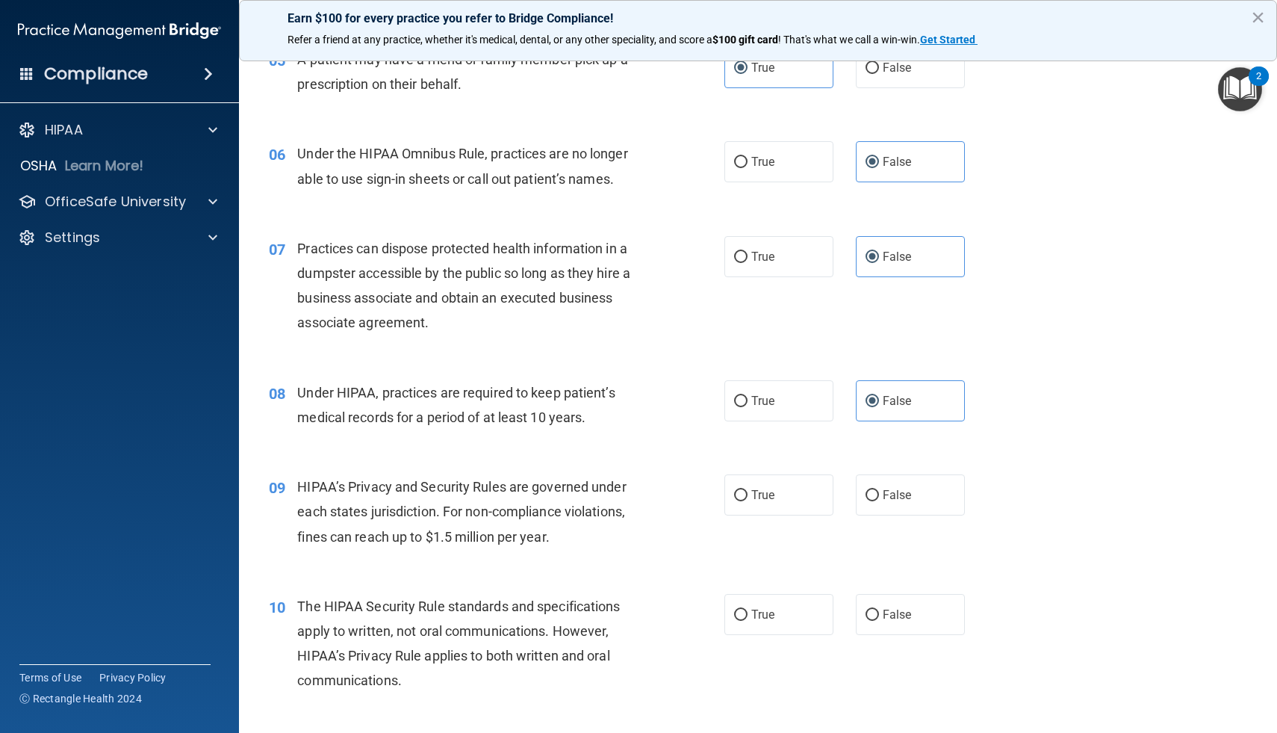
scroll to position [656, 0]
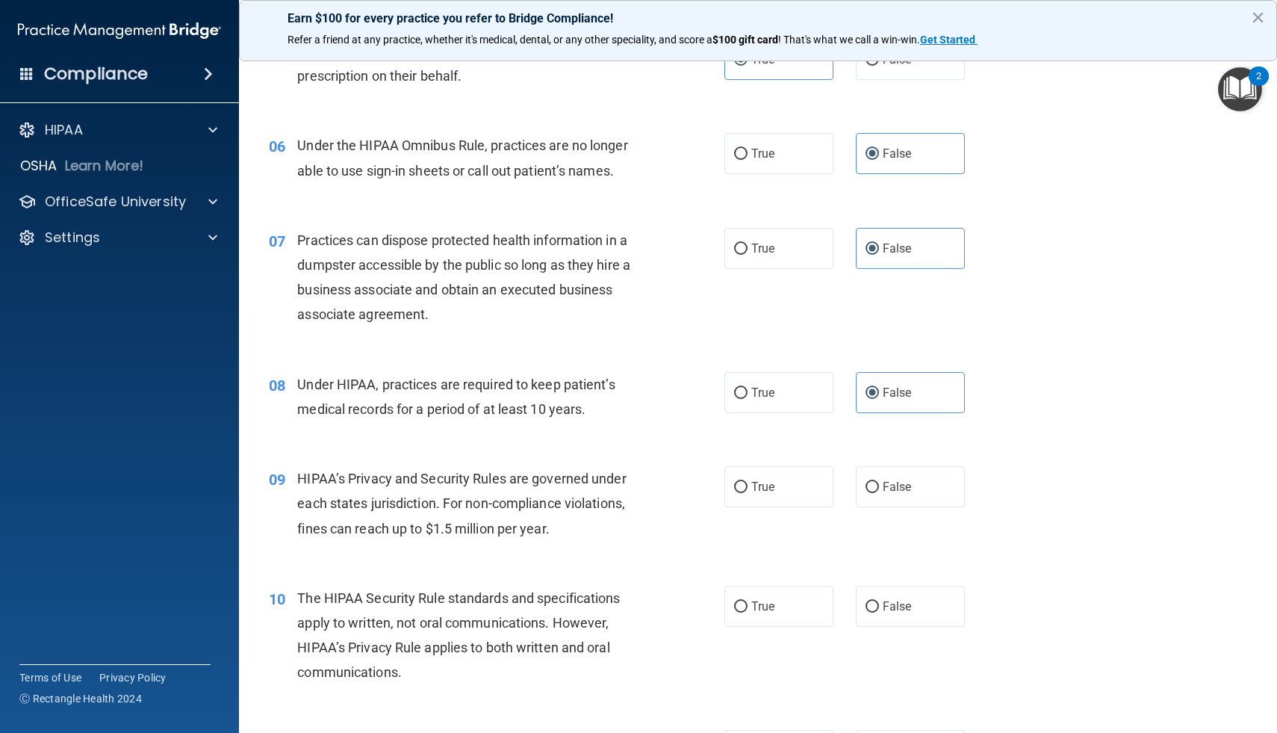
click at [894, 459] on div "09 HIPAA’s Privacy and Security Rules are governed under each states jurisdicti…" at bounding box center [758, 506] width 1001 height 119
click at [883, 469] on label "False" at bounding box center [910, 486] width 109 height 41
click at [879, 482] on input "False" at bounding box center [872, 487] width 13 height 11
radio input "true"
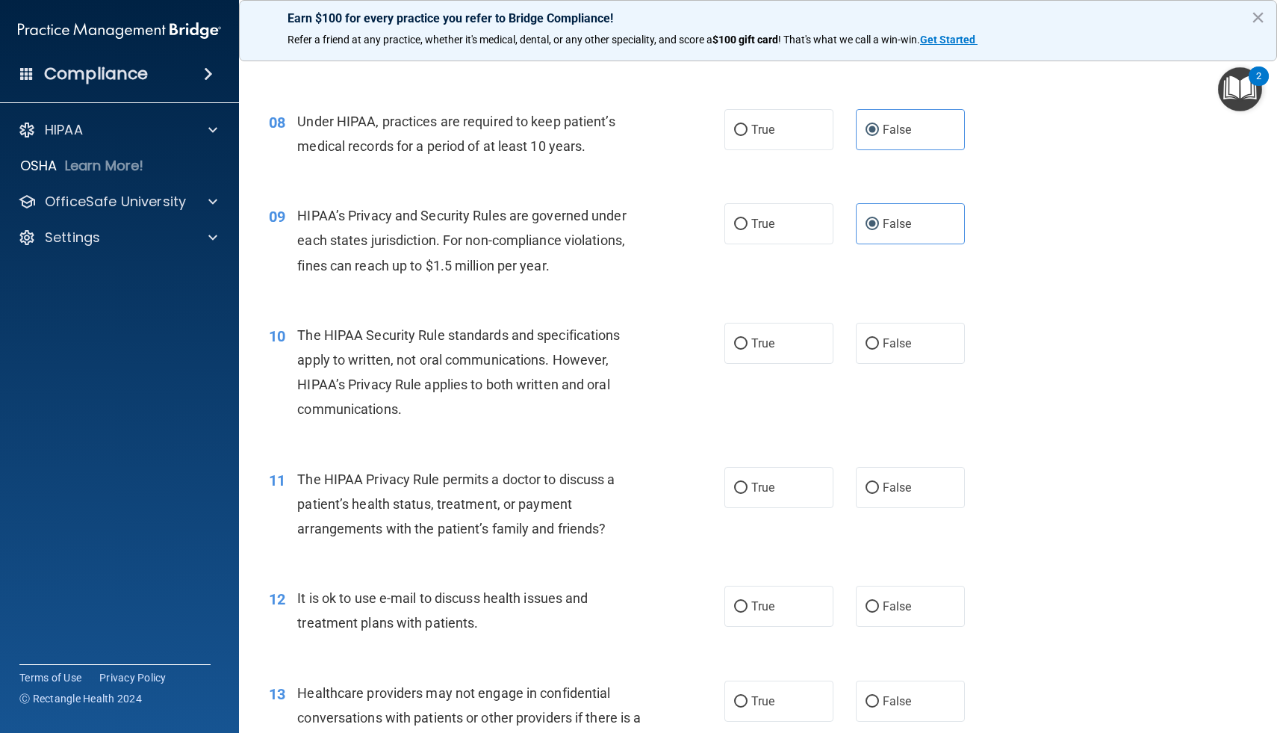
scroll to position [929, 0]
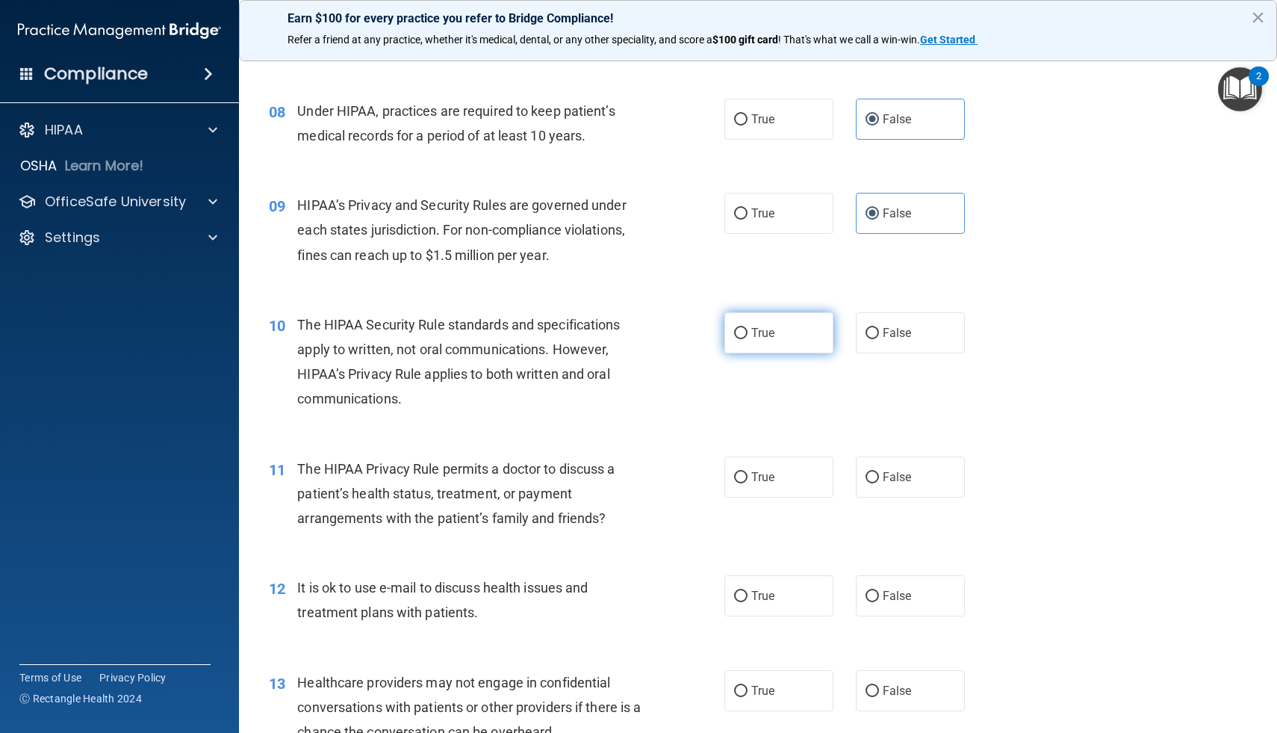
click at [750, 340] on label "True" at bounding box center [778, 332] width 109 height 41
click at [748, 339] on input "True" at bounding box center [740, 333] width 13 height 11
radio input "true"
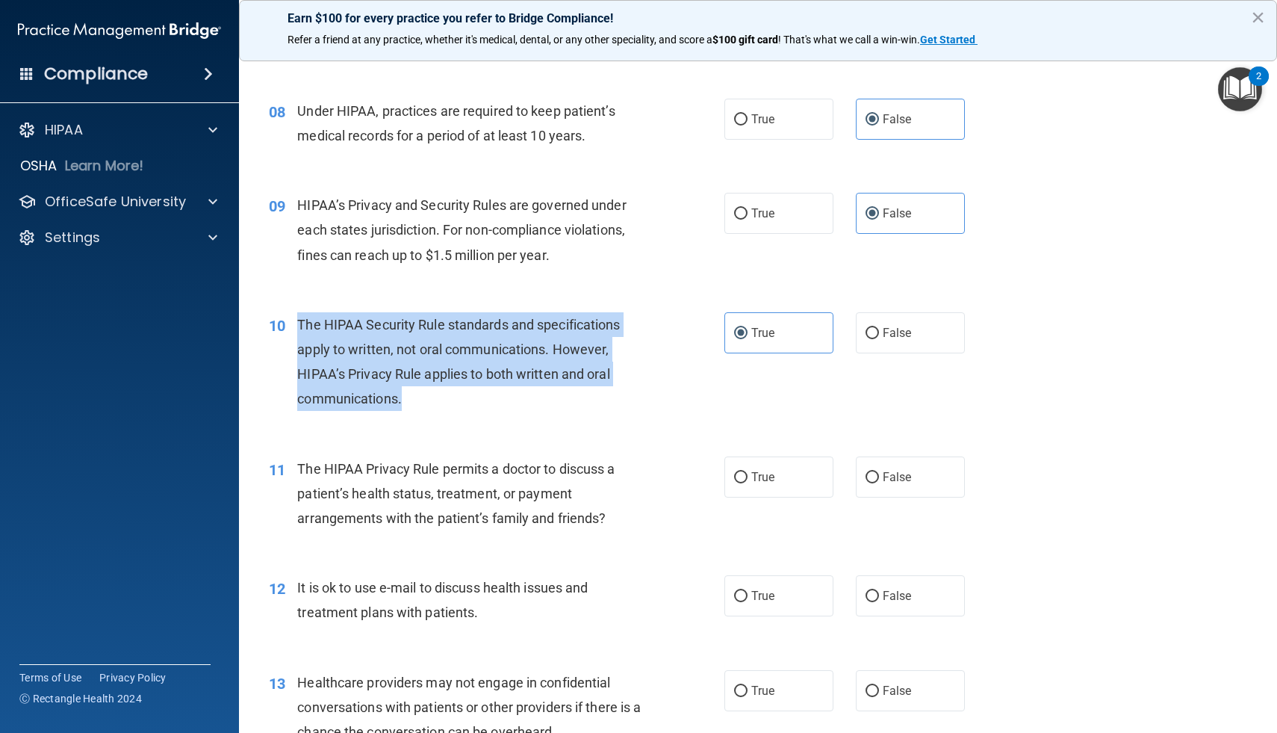
drag, startPoint x: 405, startPoint y: 394, endPoint x: 286, endPoint y: 318, distance: 141.1
click at [286, 318] on div "10 The HIPAA Security Rule standards and specifications apply to written, not o…" at bounding box center [496, 365] width 500 height 107
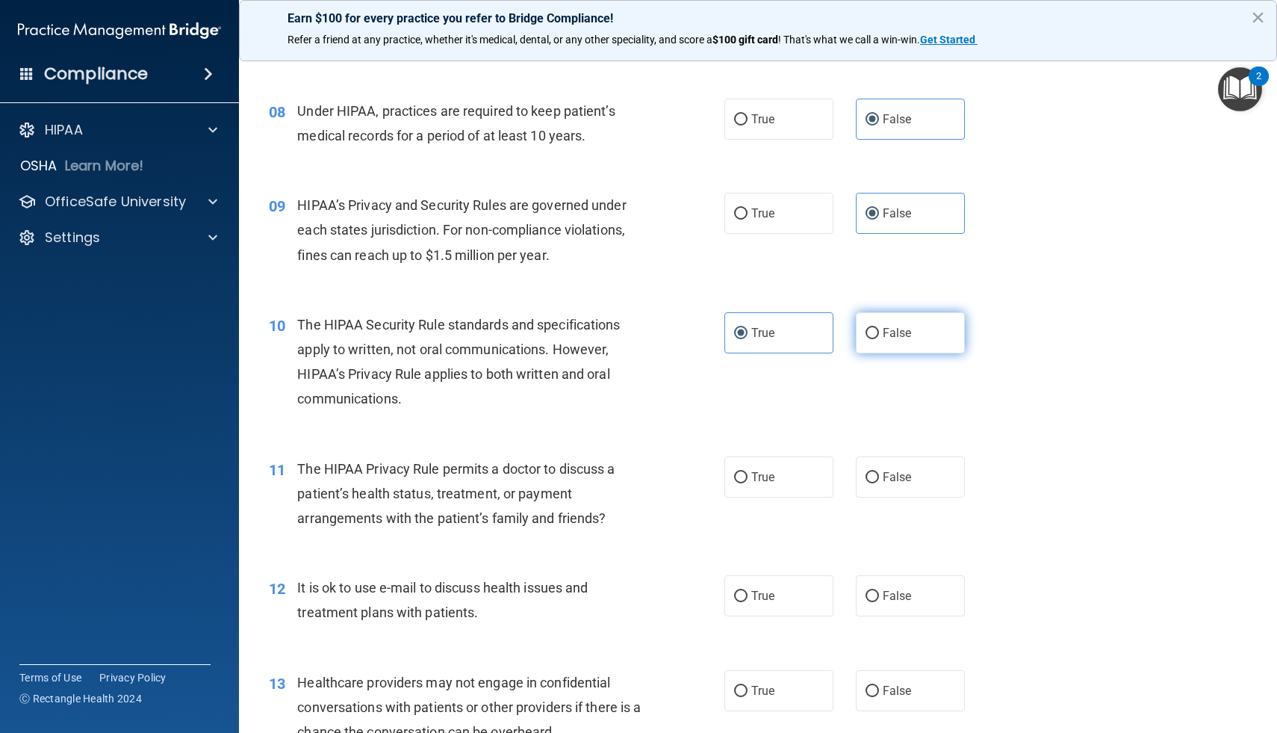
click at [891, 340] on label "False" at bounding box center [910, 332] width 109 height 41
click at [879, 339] on input "False" at bounding box center [872, 333] width 13 height 11
radio input "true"
radio input "false"
click at [741, 490] on label "True" at bounding box center [778, 476] width 109 height 41
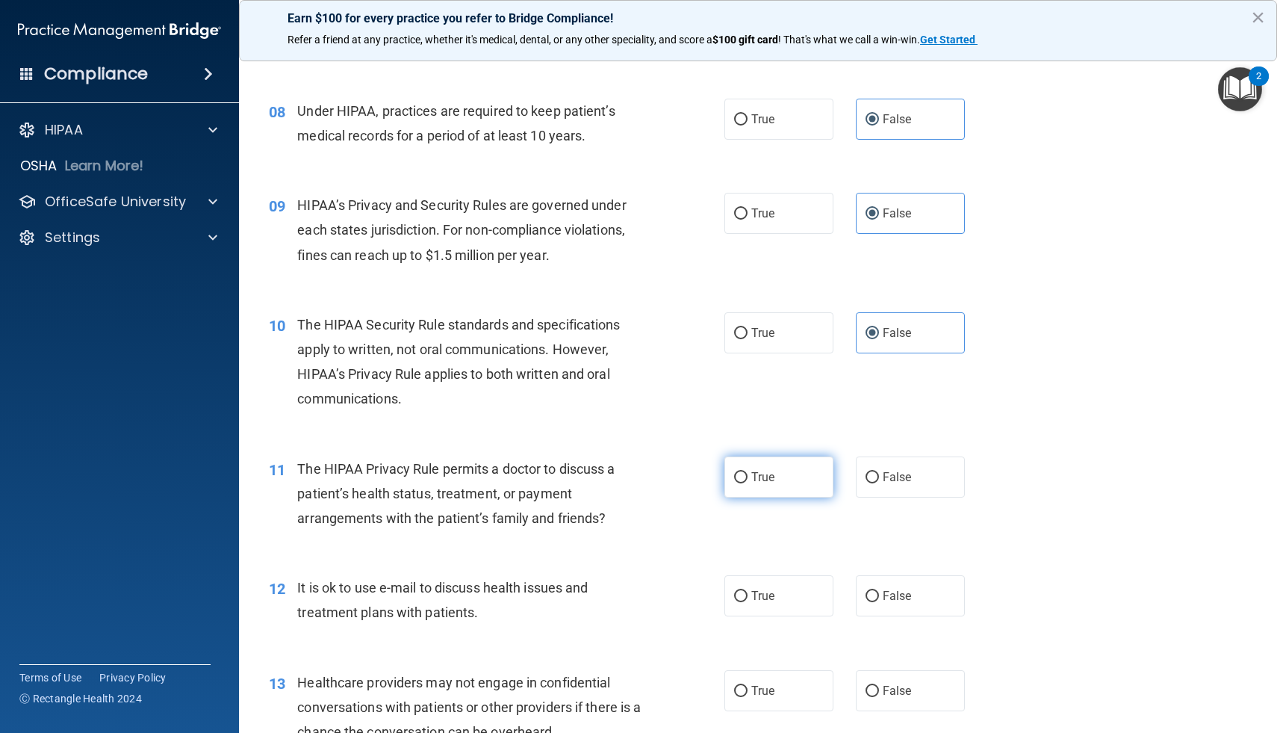
click at [741, 483] on input "True" at bounding box center [740, 477] width 13 height 11
radio input "true"
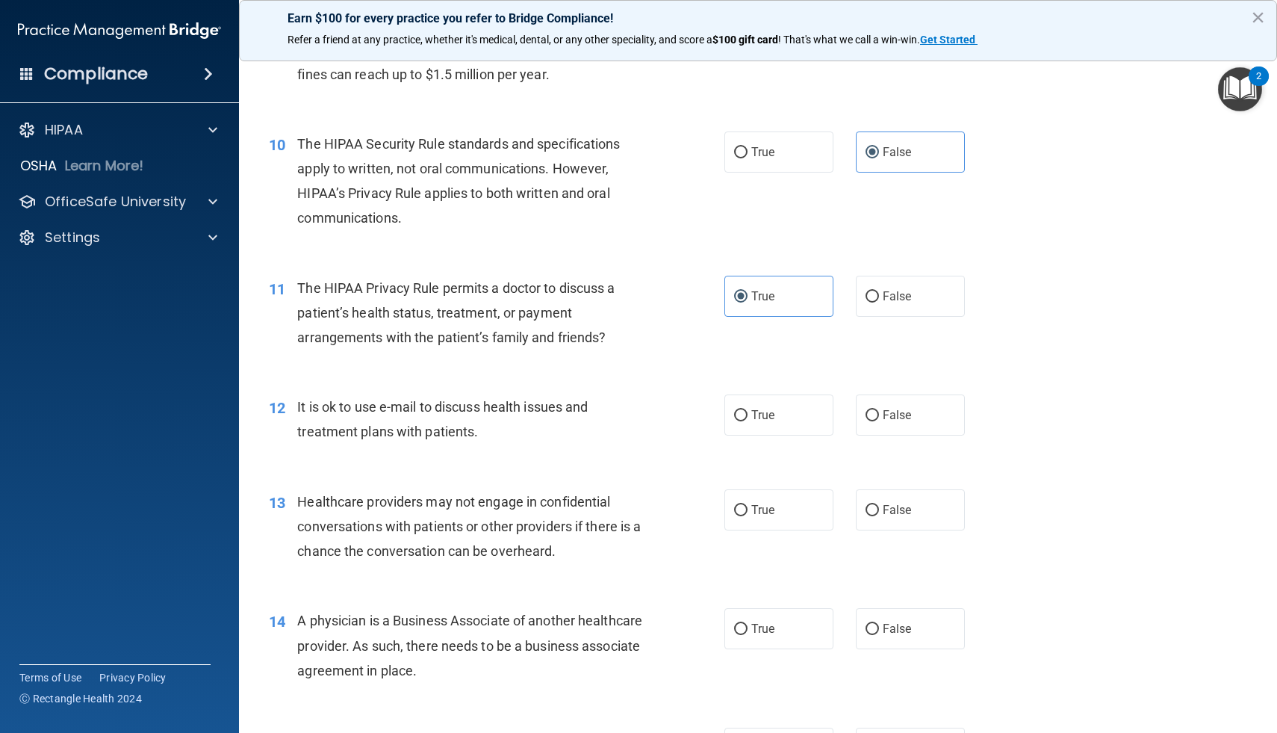
scroll to position [1113, 0]
click at [757, 404] on label "True" at bounding box center [778, 411] width 109 height 41
click at [748, 407] on input "True" at bounding box center [740, 412] width 13 height 11
radio input "true"
click at [848, 501] on div "True False" at bounding box center [854, 506] width 261 height 41
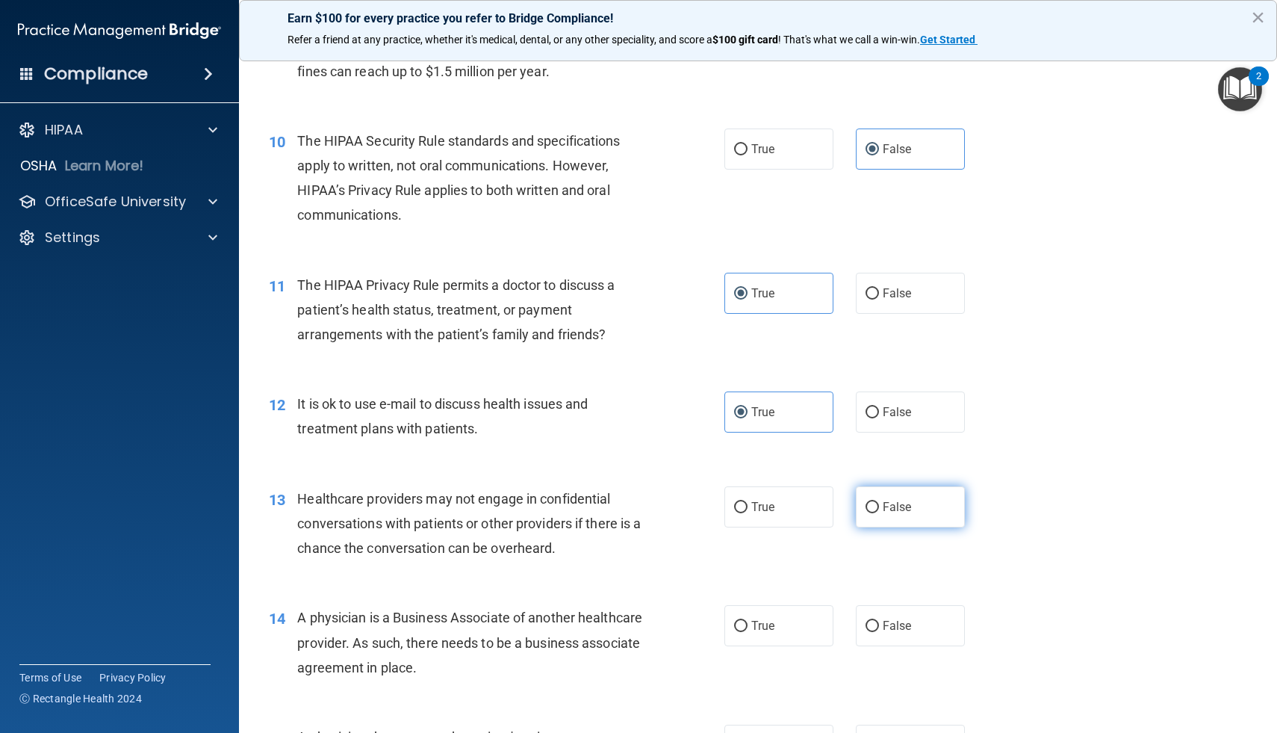
click at [873, 502] on input "False" at bounding box center [872, 507] width 13 height 11
radio input "true"
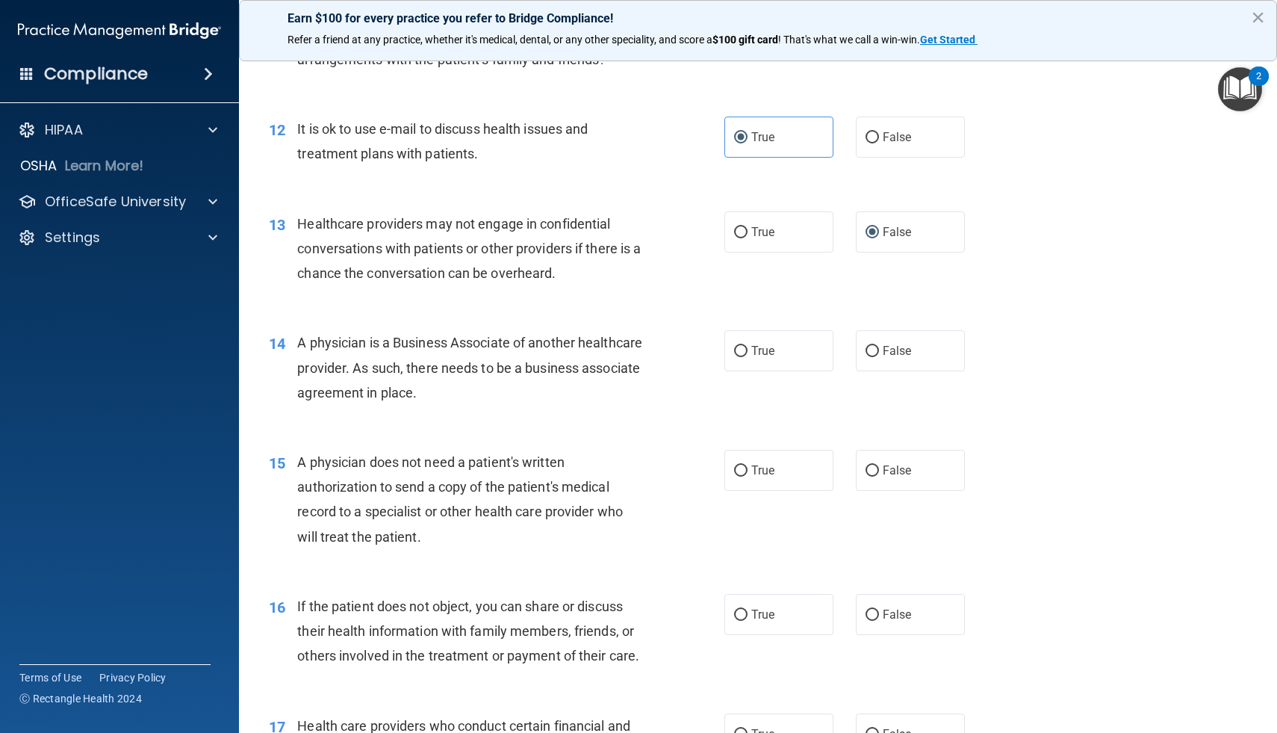
scroll to position [1388, 0]
click at [880, 341] on label "False" at bounding box center [910, 349] width 109 height 41
click at [879, 345] on input "False" at bounding box center [872, 350] width 13 height 11
radio input "true"
click at [807, 490] on div "15 A physician does not need a patient's written authorization to send a copy o…" at bounding box center [758, 502] width 1001 height 144
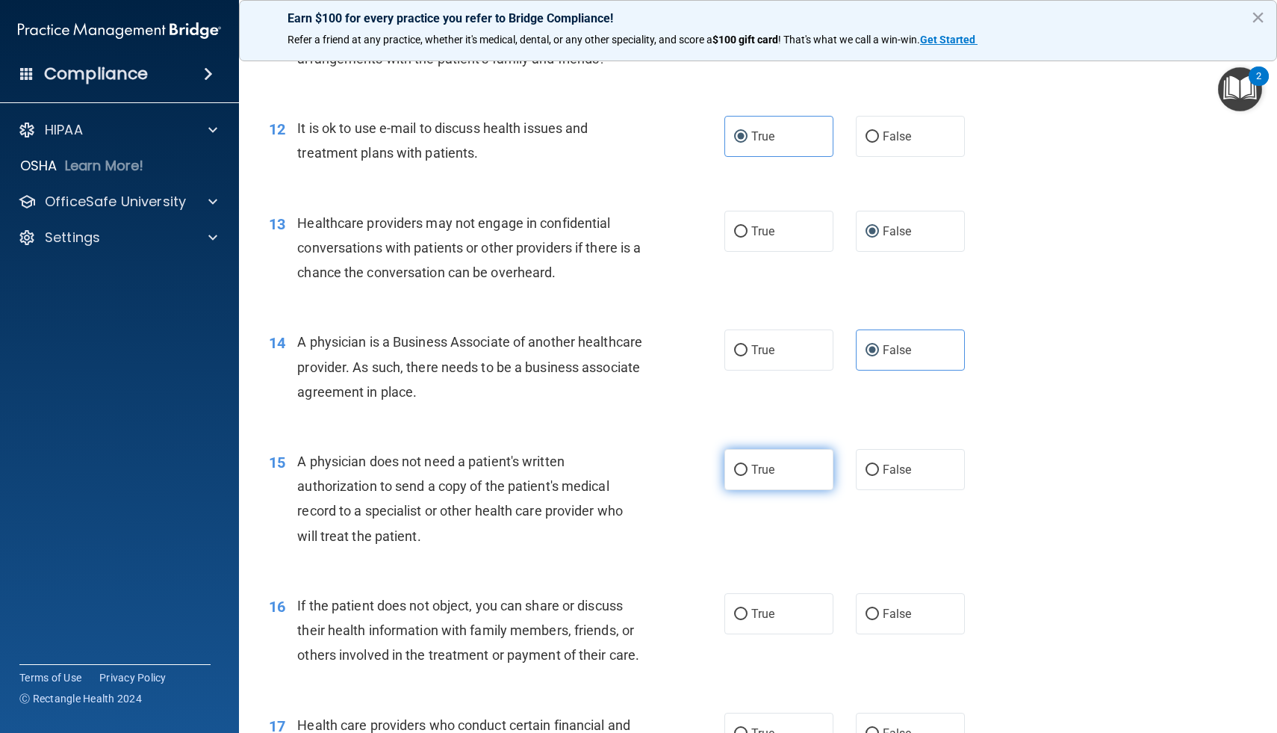
click at [779, 477] on label "True" at bounding box center [778, 469] width 109 height 41
click at [748, 476] on input "True" at bounding box center [740, 470] width 13 height 11
radio input "true"
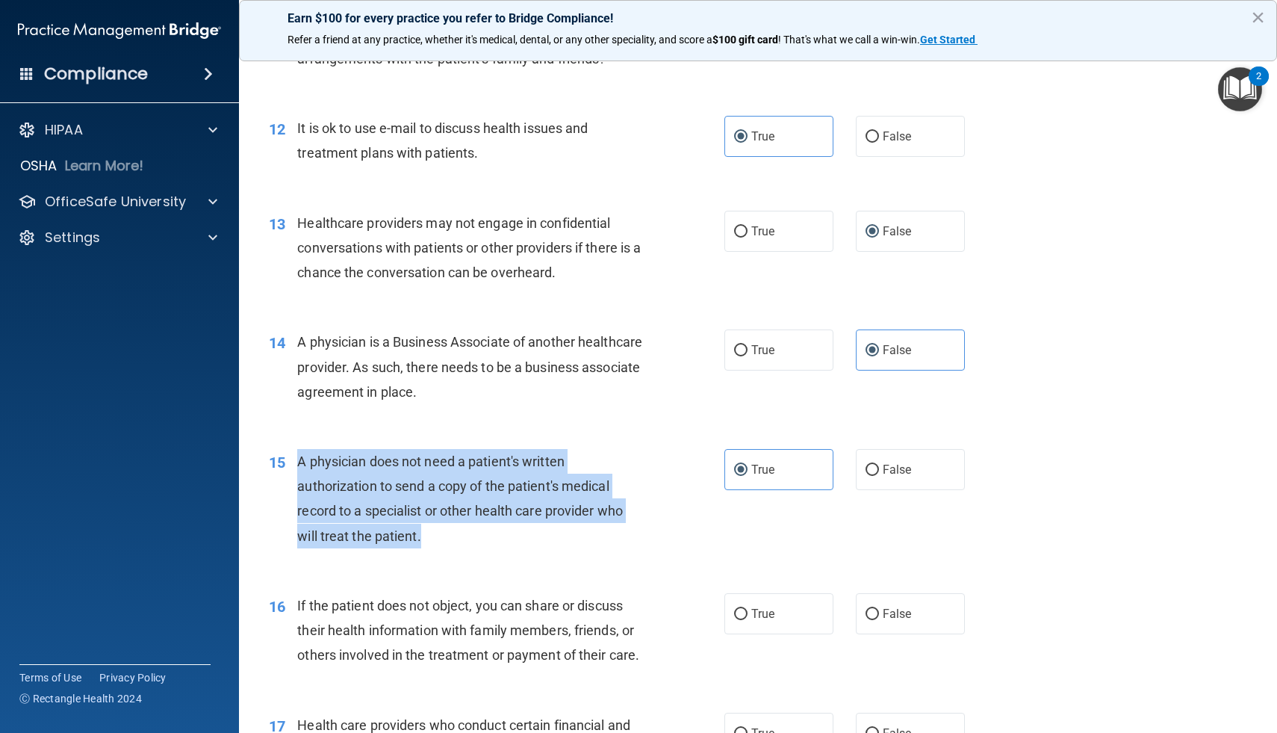
drag, startPoint x: 427, startPoint y: 541, endPoint x: 291, endPoint y: 460, distance: 158.0
click at [291, 460] on div "15 A physician does not need a patient's written authorization to send a copy o…" at bounding box center [496, 502] width 500 height 107
click at [677, 450] on div "15 A physician does not need a patient's written authorization to send a copy o…" at bounding box center [496, 502] width 500 height 107
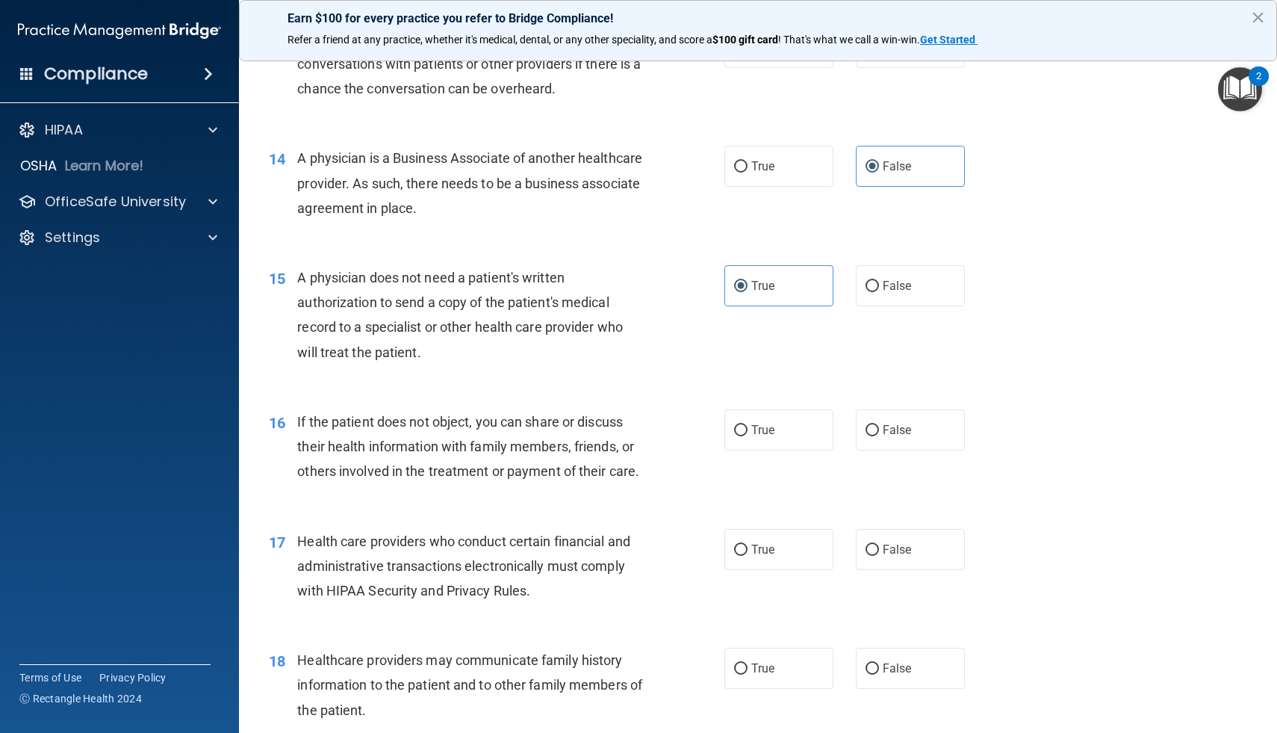
scroll to position [1575, 0]
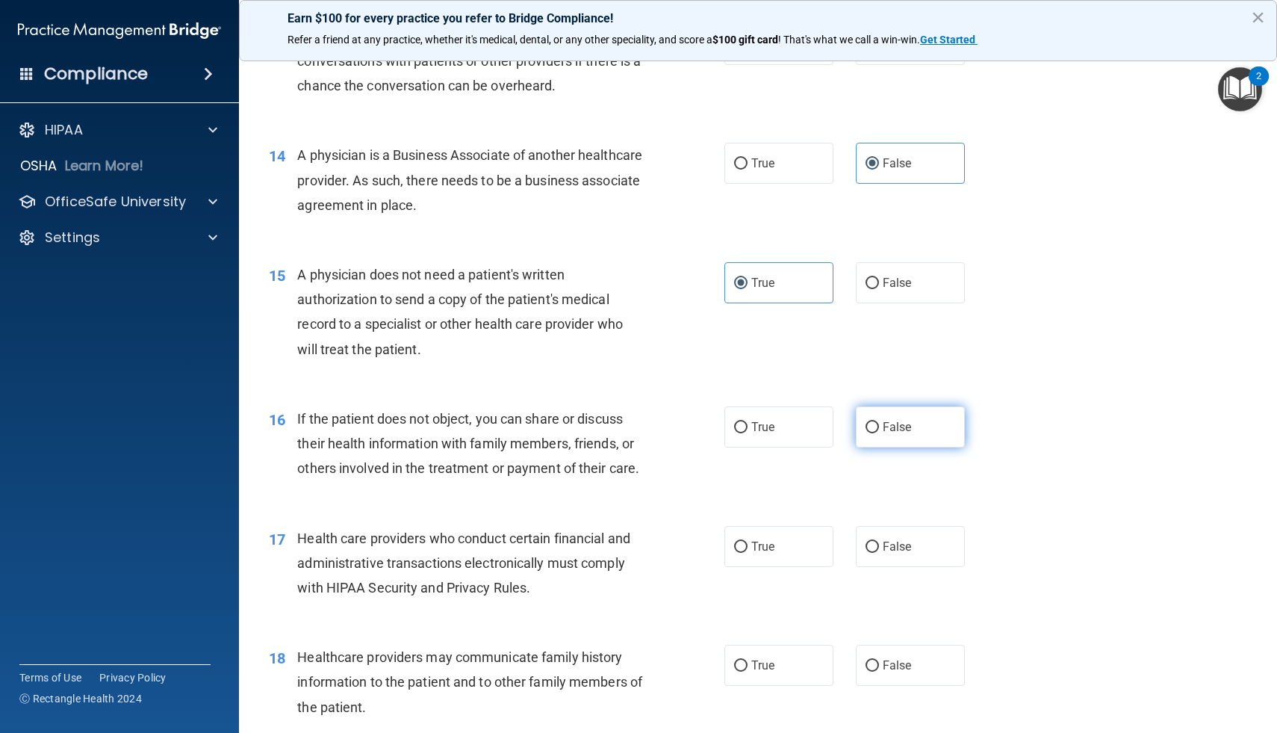
click at [860, 430] on label "False" at bounding box center [910, 426] width 109 height 41
click at [866, 430] on input "False" at bounding box center [872, 427] width 13 height 11
radio input "true"
click at [754, 435] on label "True" at bounding box center [778, 426] width 109 height 41
click at [748, 433] on input "True" at bounding box center [740, 427] width 13 height 11
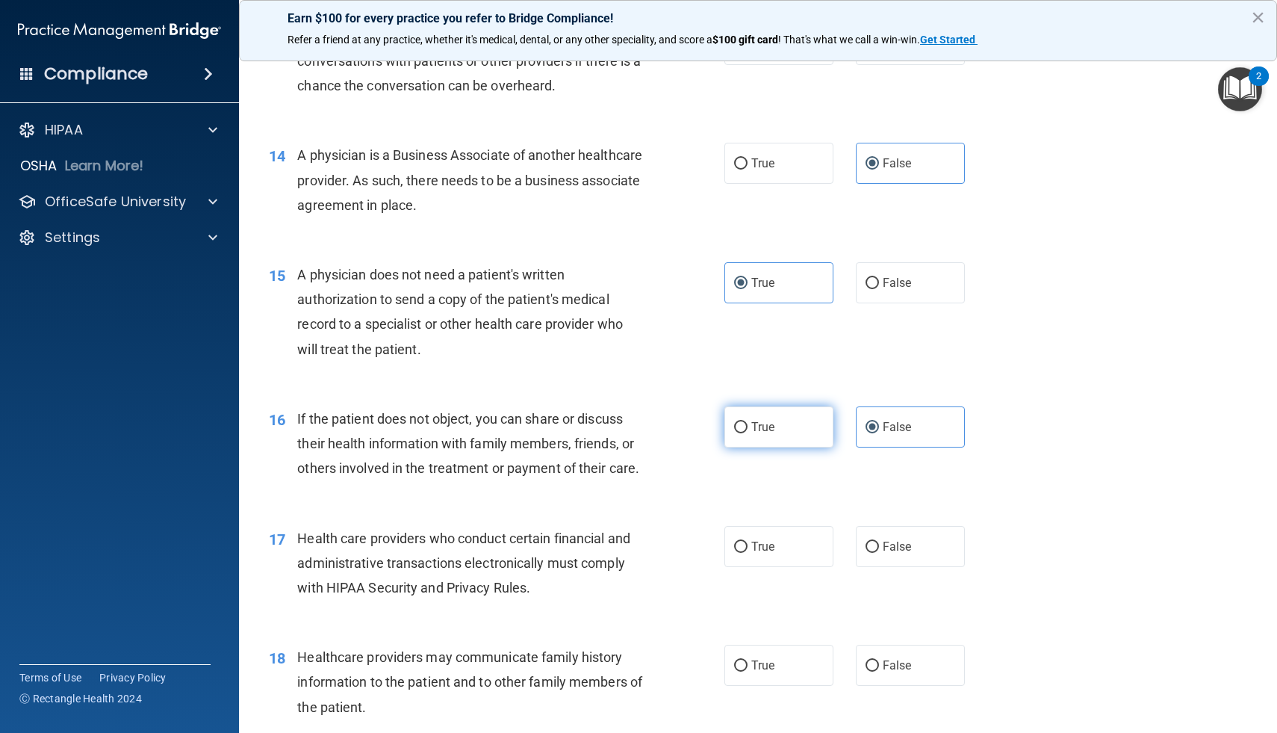
radio input "true"
radio input "false"
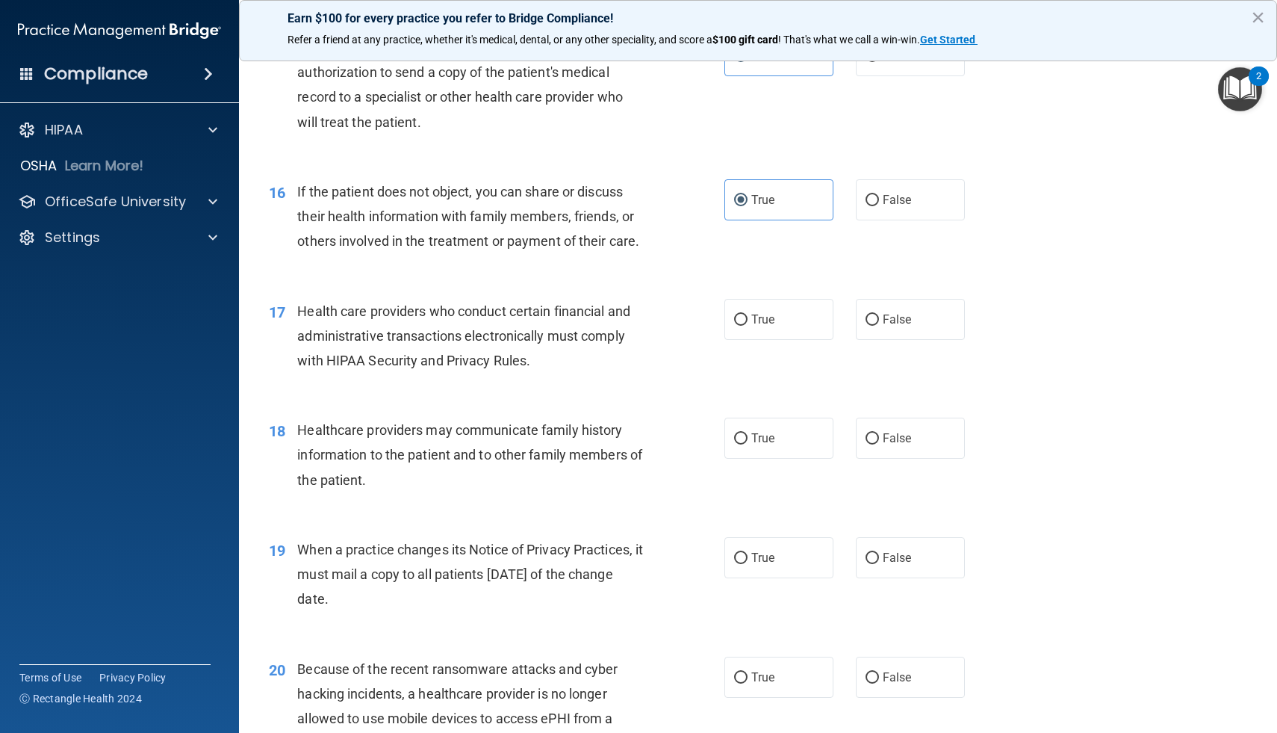
scroll to position [1807, 0]
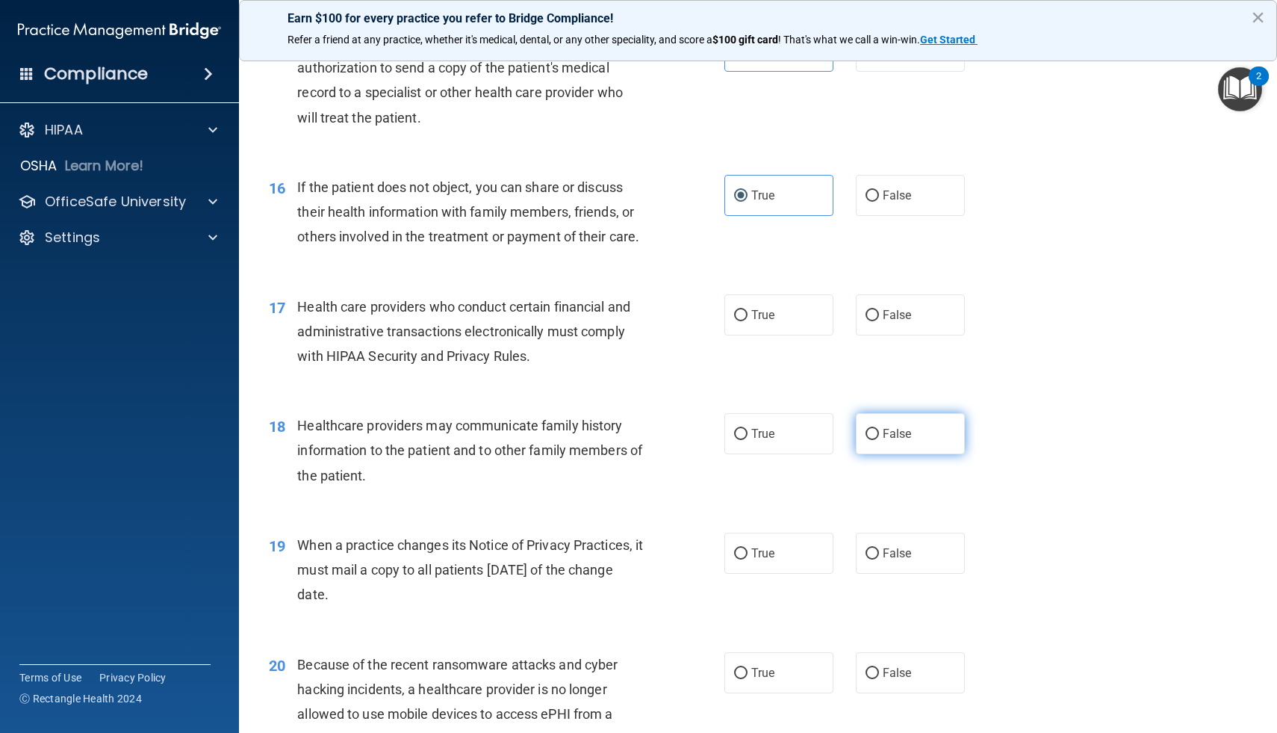
click at [889, 433] on span "False" at bounding box center [897, 433] width 29 height 14
click at [879, 433] on input "False" at bounding box center [872, 434] width 13 height 11
radio input "true"
click at [810, 305] on label "True" at bounding box center [778, 314] width 109 height 41
click at [748, 310] on input "True" at bounding box center [740, 315] width 13 height 11
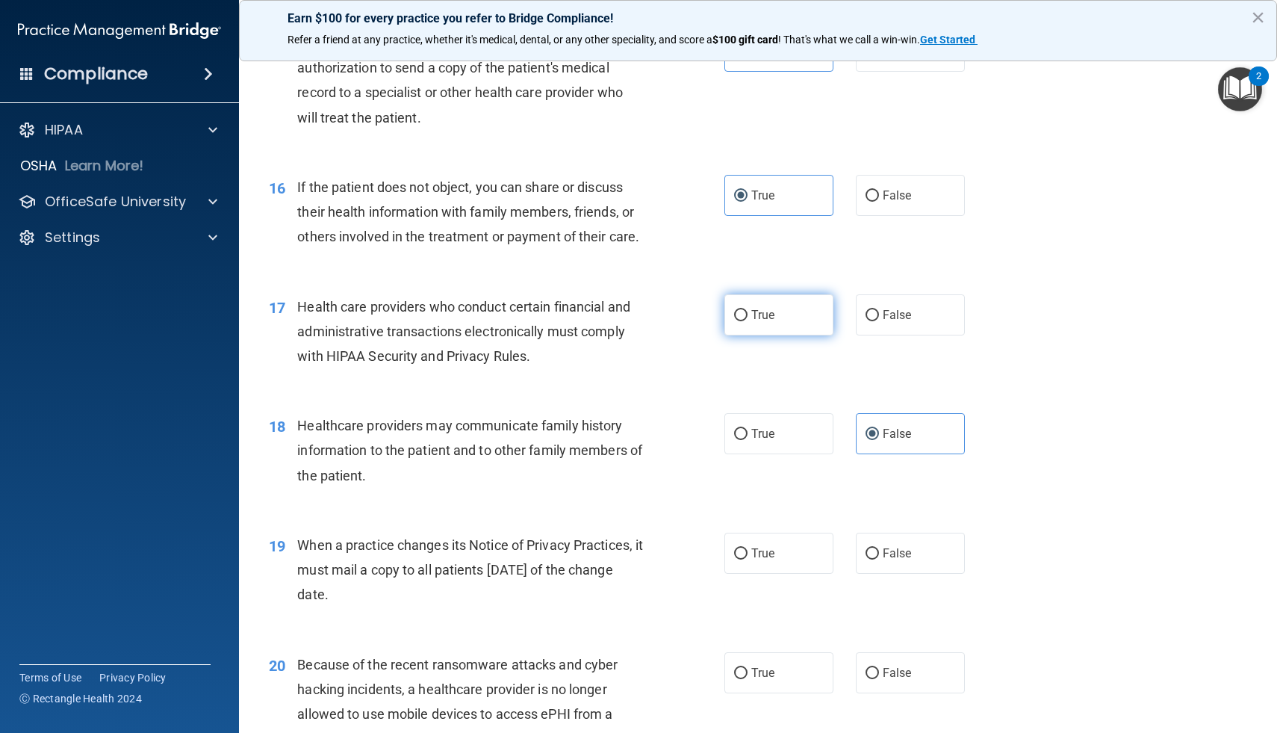
radio input "true"
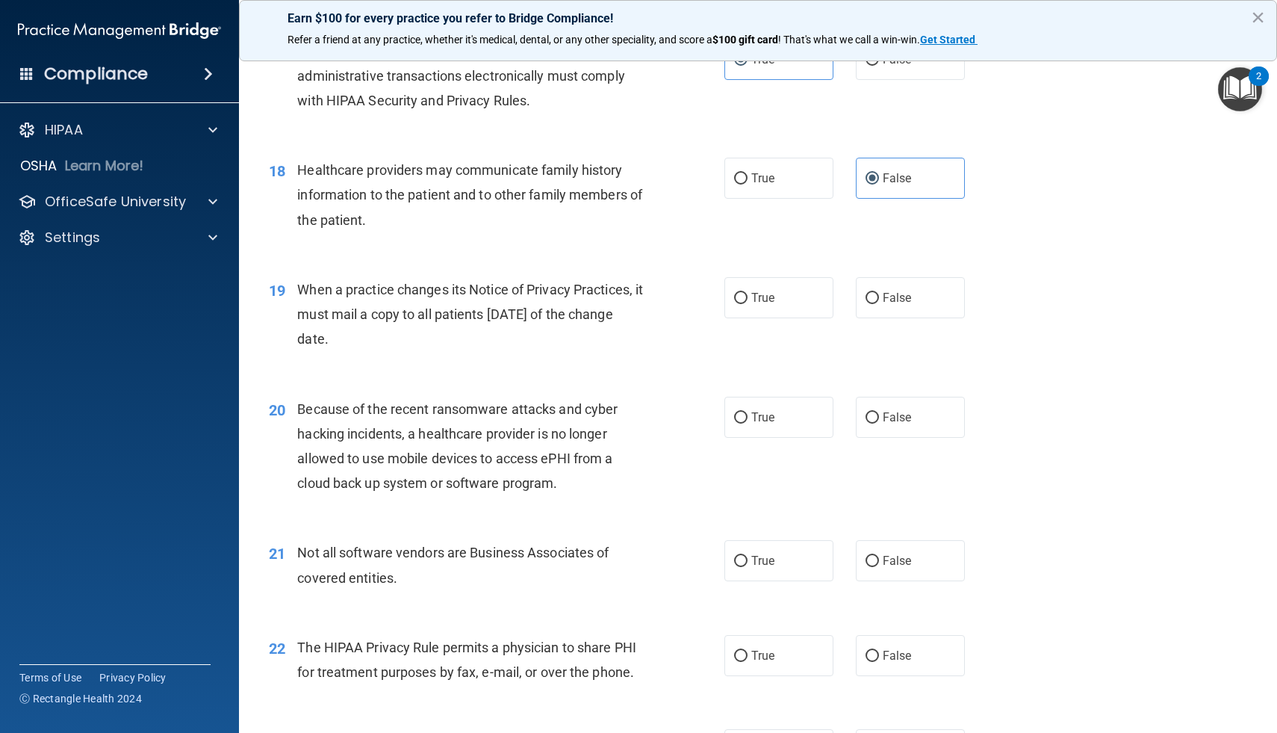
scroll to position [2063, 0]
click at [901, 293] on span "False" at bounding box center [897, 297] width 29 height 14
click at [879, 293] on input "False" at bounding box center [872, 297] width 13 height 11
radio input "true"
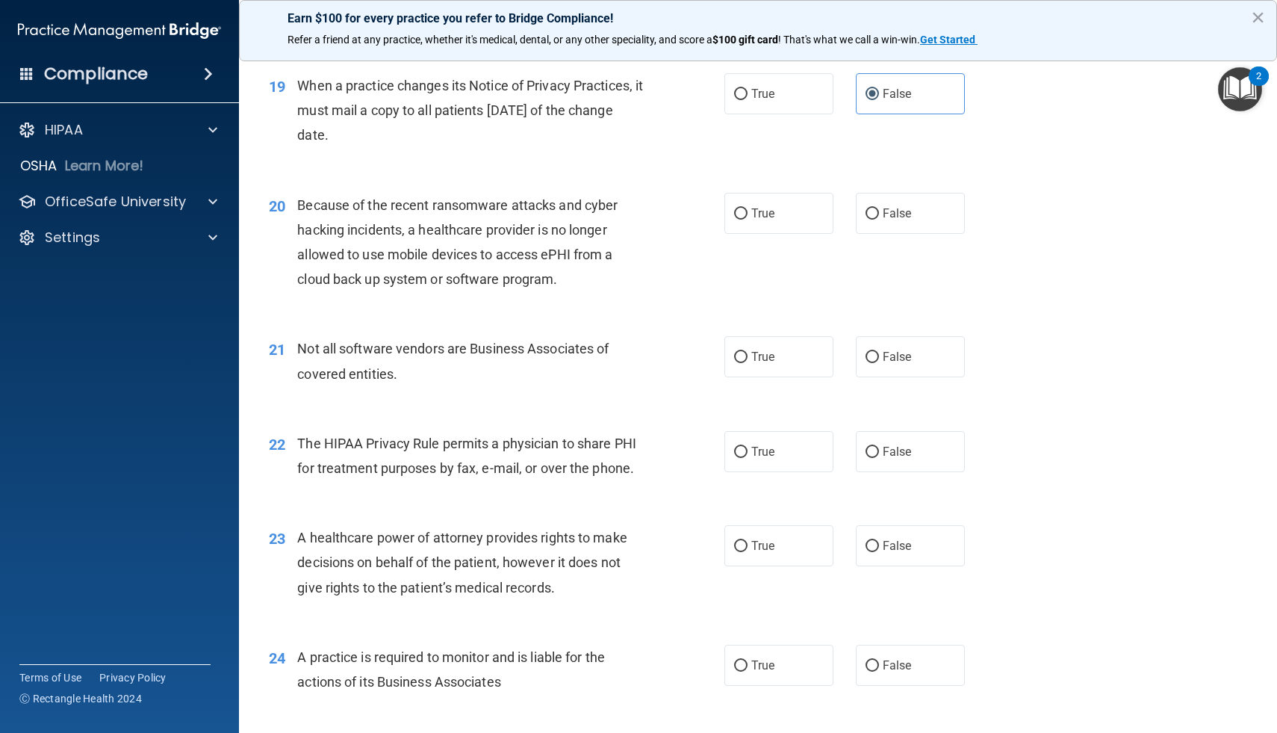
scroll to position [2269, 0]
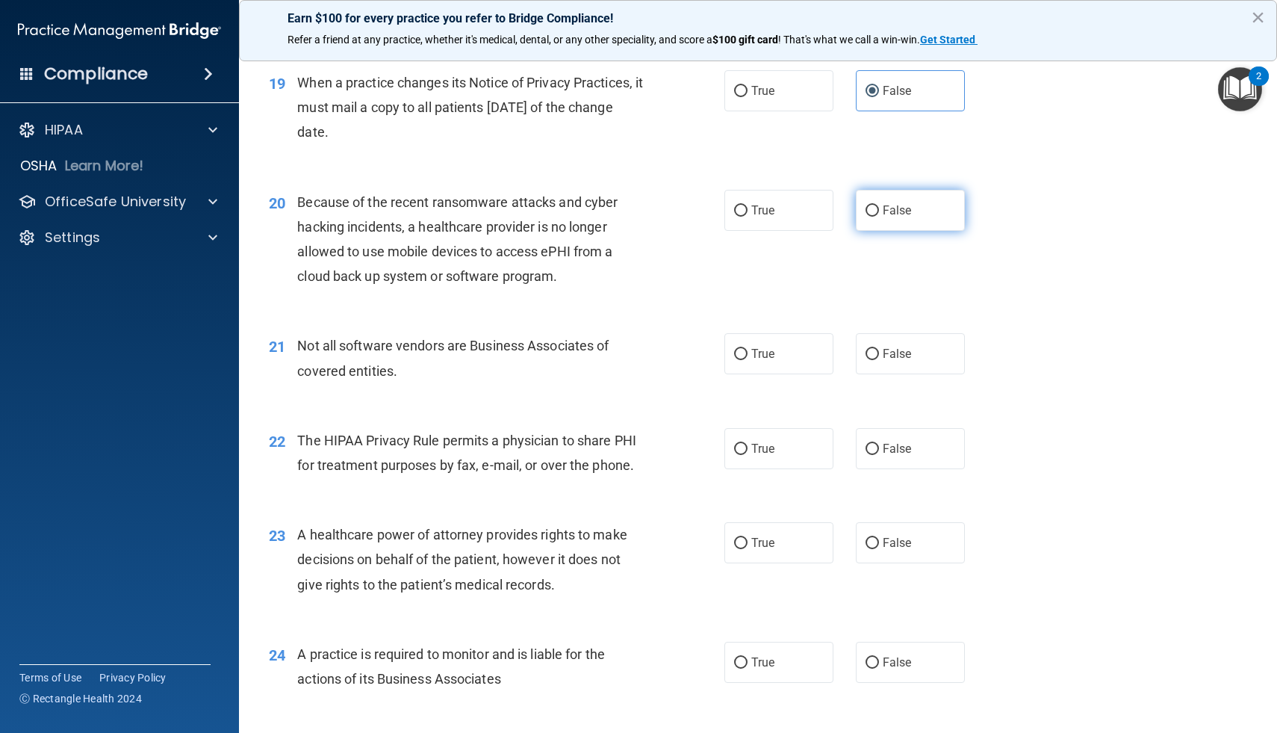
click at [932, 217] on label "False" at bounding box center [910, 210] width 109 height 41
click at [879, 217] on input "False" at bounding box center [872, 210] width 13 height 11
radio input "true"
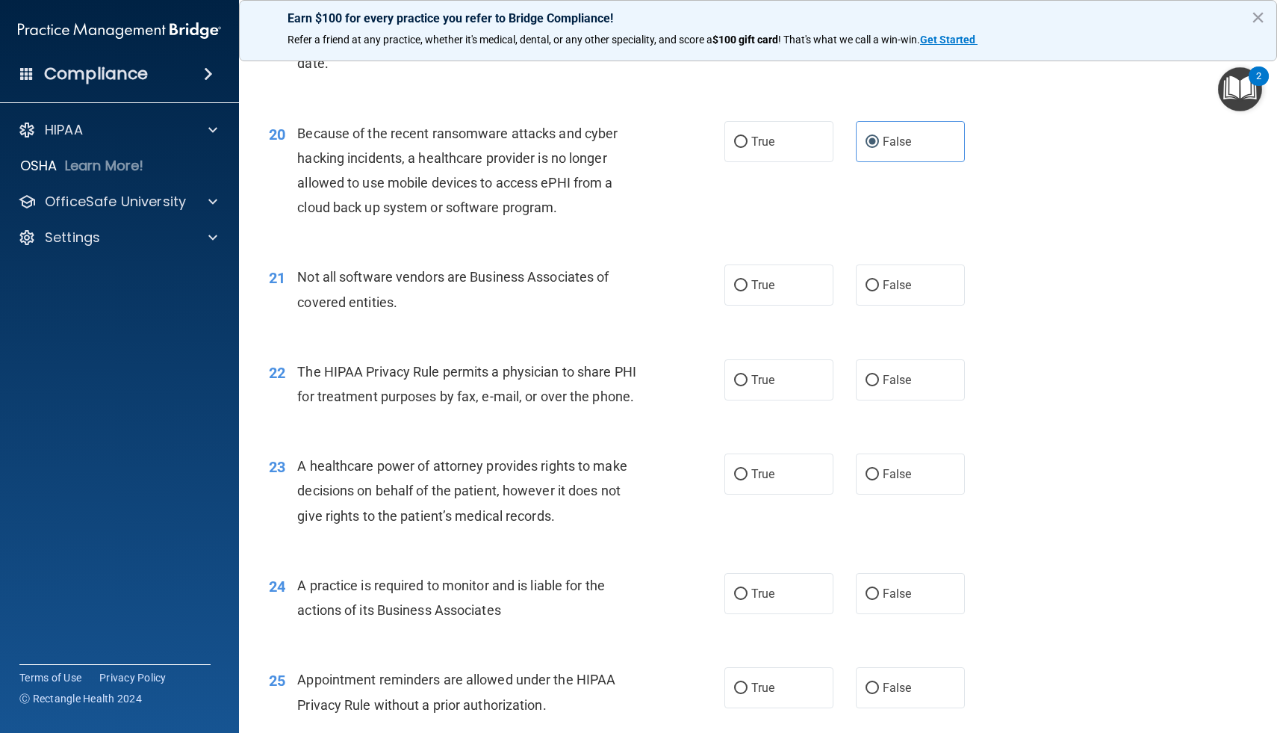
scroll to position [2339, 0]
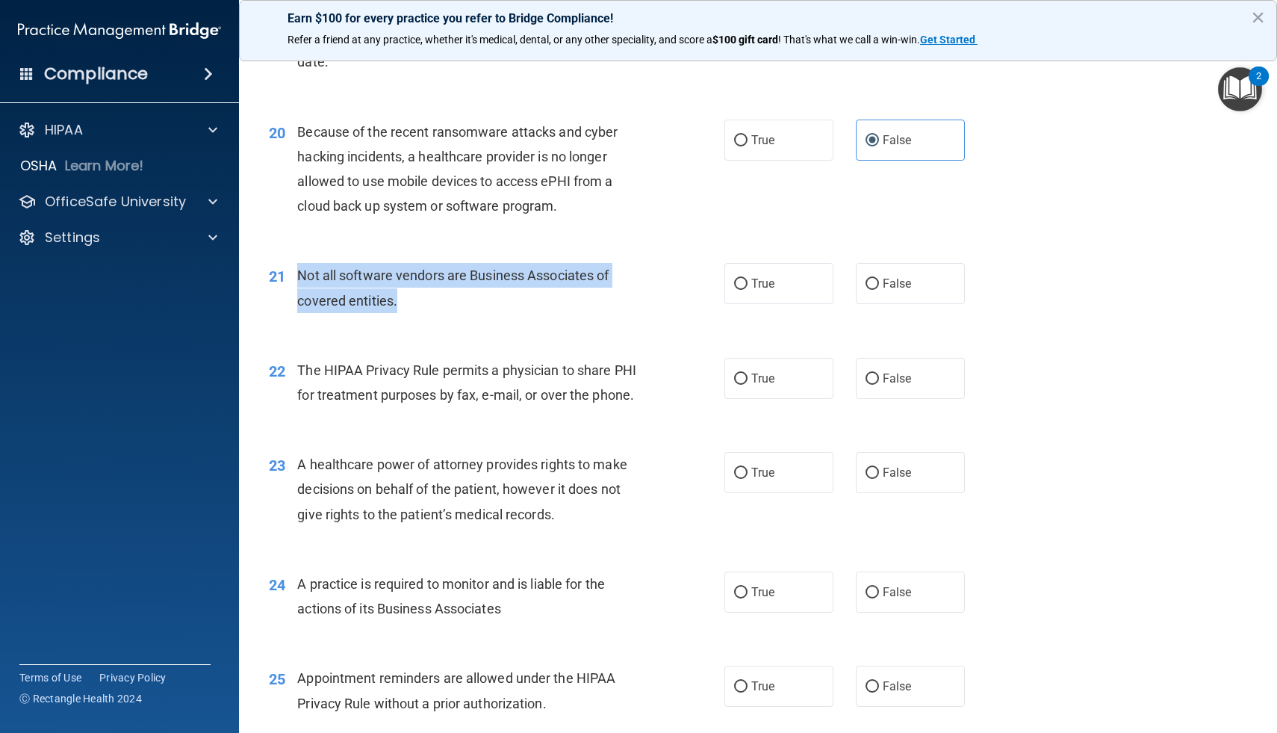
drag, startPoint x: 397, startPoint y: 299, endPoint x: 291, endPoint y: 273, distance: 109.8
click at [291, 273] on div "21 Not all software vendors are Business Associates of covered entities." at bounding box center [496, 291] width 500 height 57
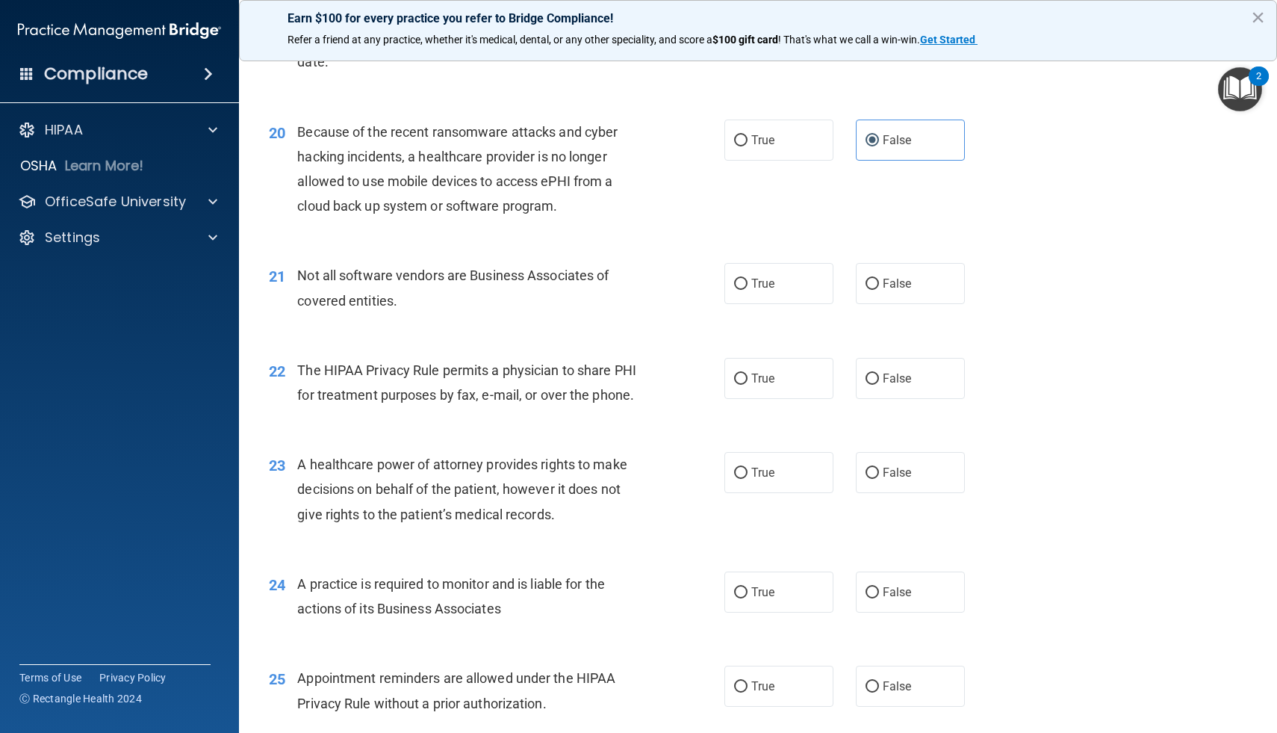
click at [701, 261] on div "21 Not all software vendors are Business Associates of covered entities. True F…" at bounding box center [758, 291] width 1001 height 94
click at [986, 263] on ng-form "21 Not all software vendors are Business Associates of covered entities. True F…" at bounding box center [986, 263] width 0 height 0
click at [771, 288] on span "True" at bounding box center [762, 283] width 23 height 14
click at [748, 288] on input "True" at bounding box center [740, 284] width 13 height 11
radio input "true"
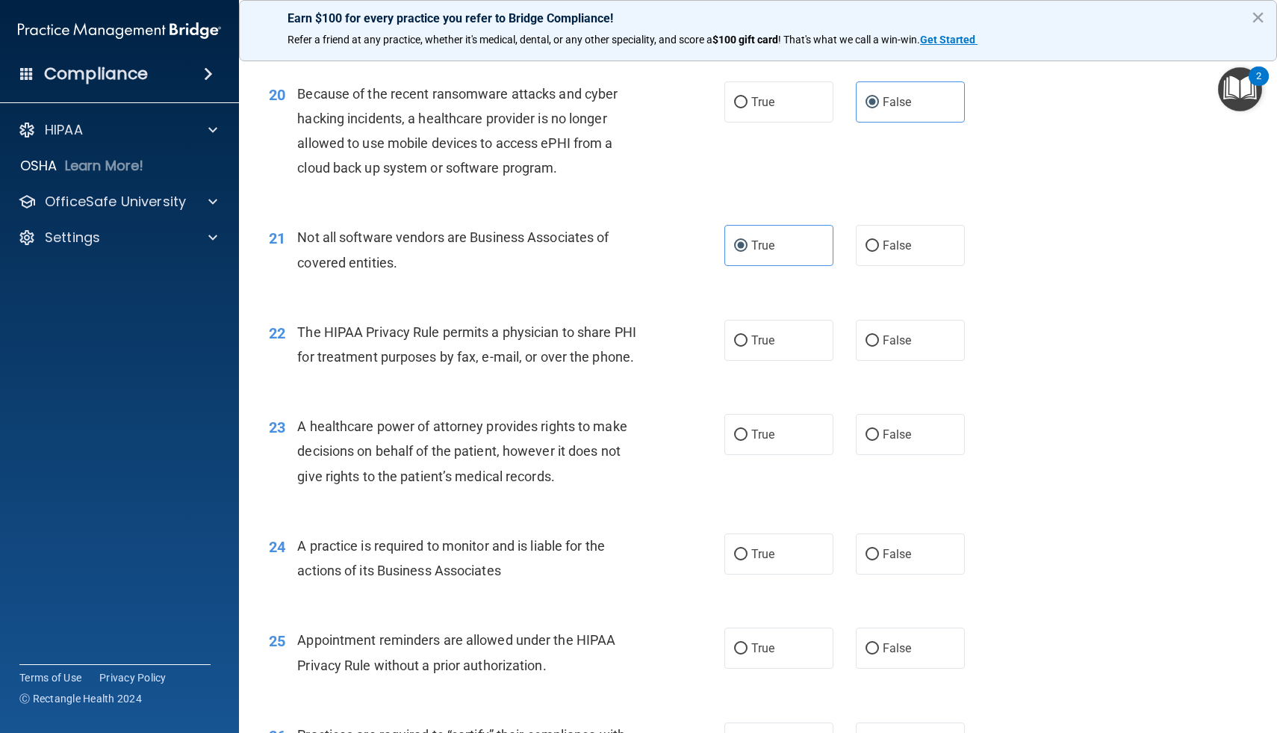
scroll to position [2408, 0]
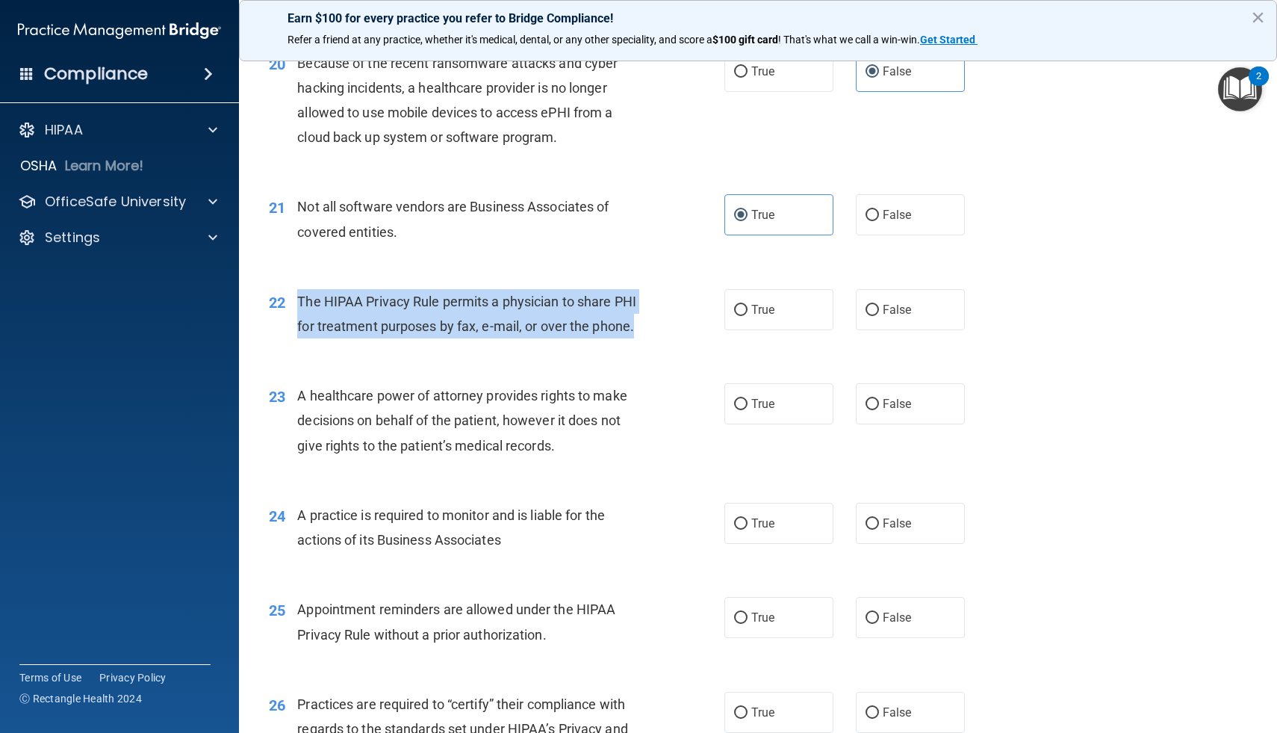
drag, startPoint x: 634, startPoint y: 329, endPoint x: 300, endPoint y: 305, distance: 334.7
click at [300, 305] on span "The HIPAA Privacy Rule permits a physician to share PHI for treatment purposes …" at bounding box center [466, 313] width 339 height 40
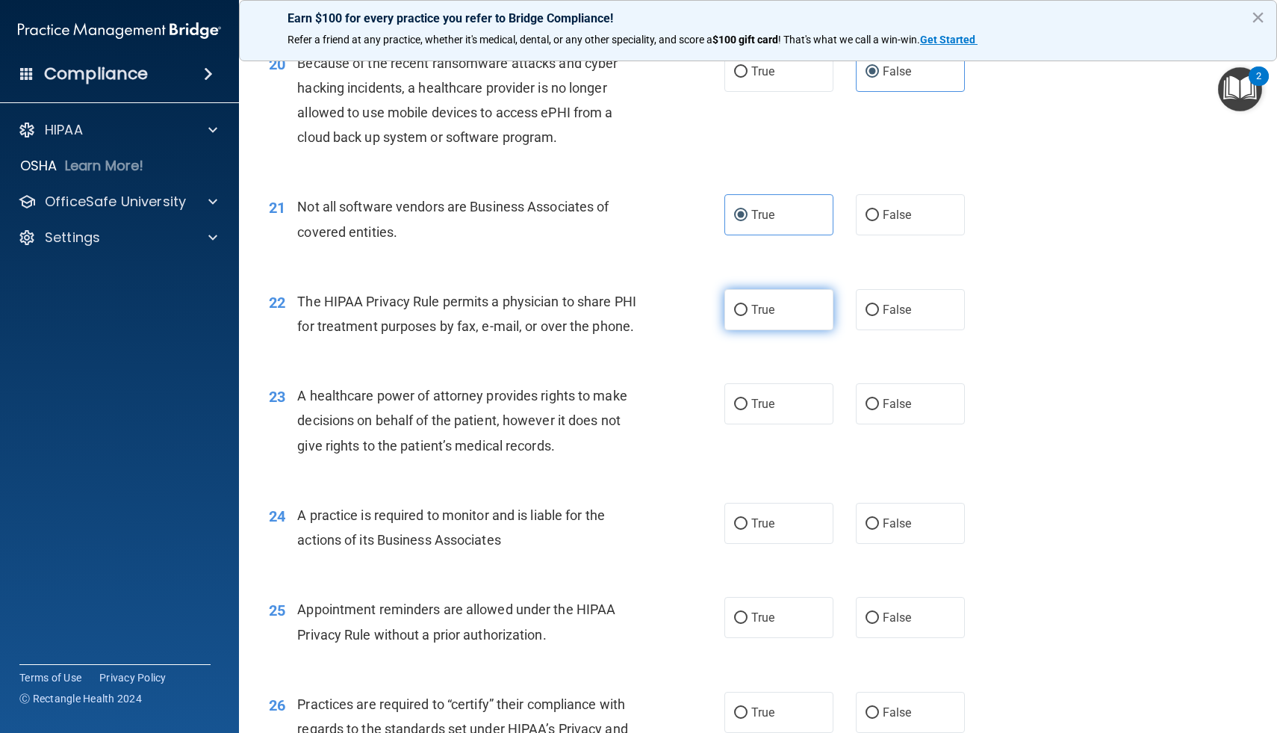
click at [754, 310] on span "True" at bounding box center [762, 309] width 23 height 14
click at [748, 310] on input "True" at bounding box center [740, 310] width 13 height 11
radio input "true"
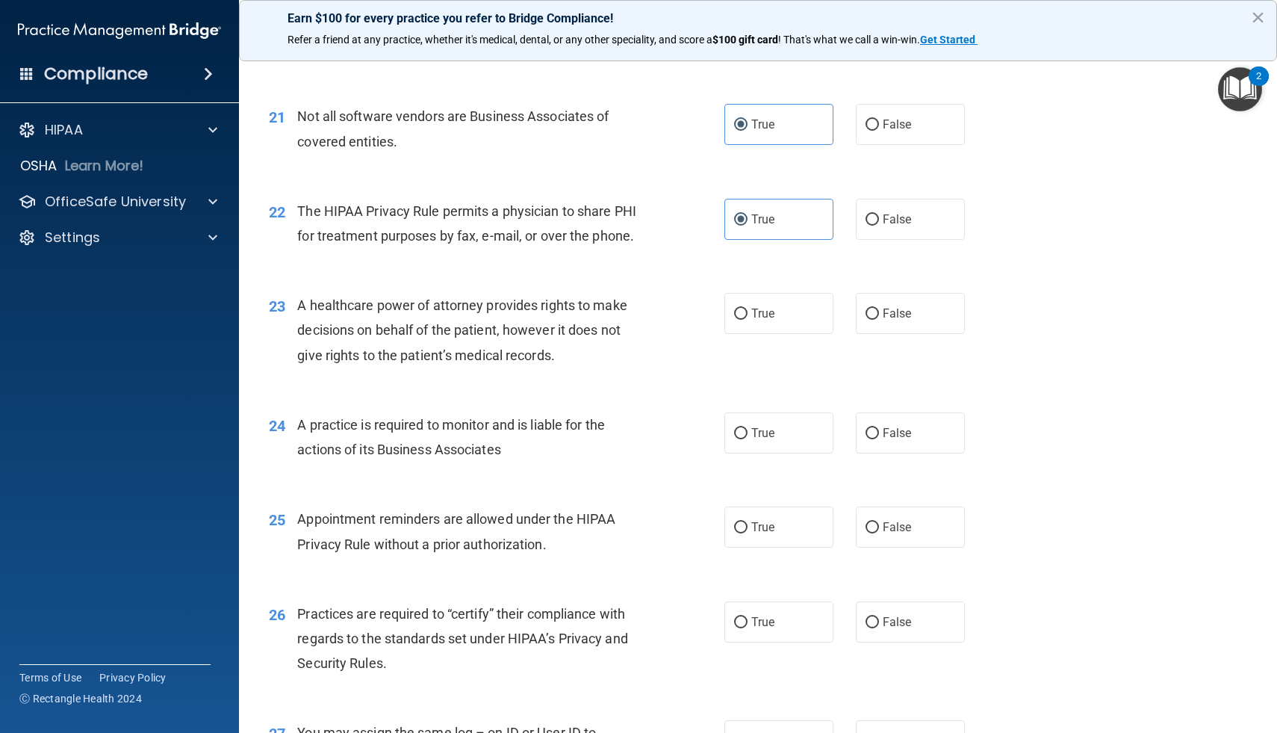
scroll to position [2515, 0]
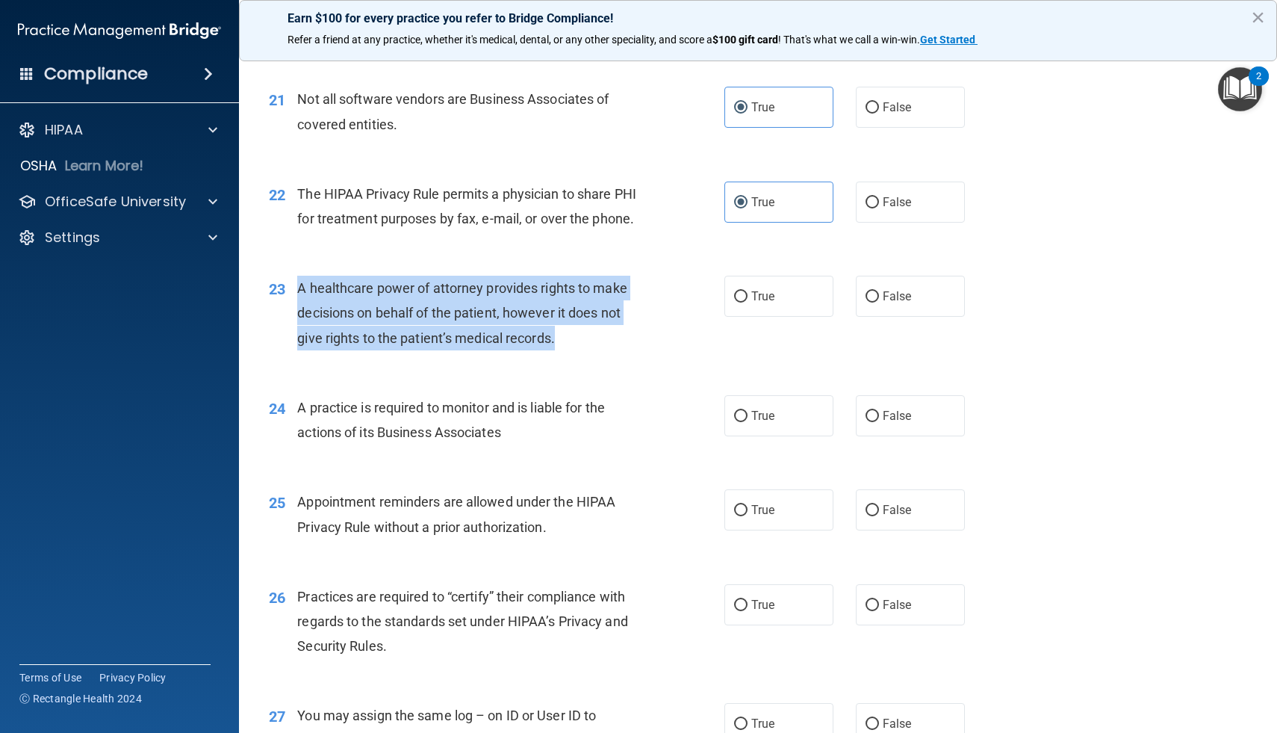
drag, startPoint x: 561, startPoint y: 341, endPoint x: 294, endPoint y: 280, distance: 273.4
click at [294, 280] on div "23 A healthcare power of attorney provides rights to make decisions on behalf o…" at bounding box center [496, 317] width 500 height 82
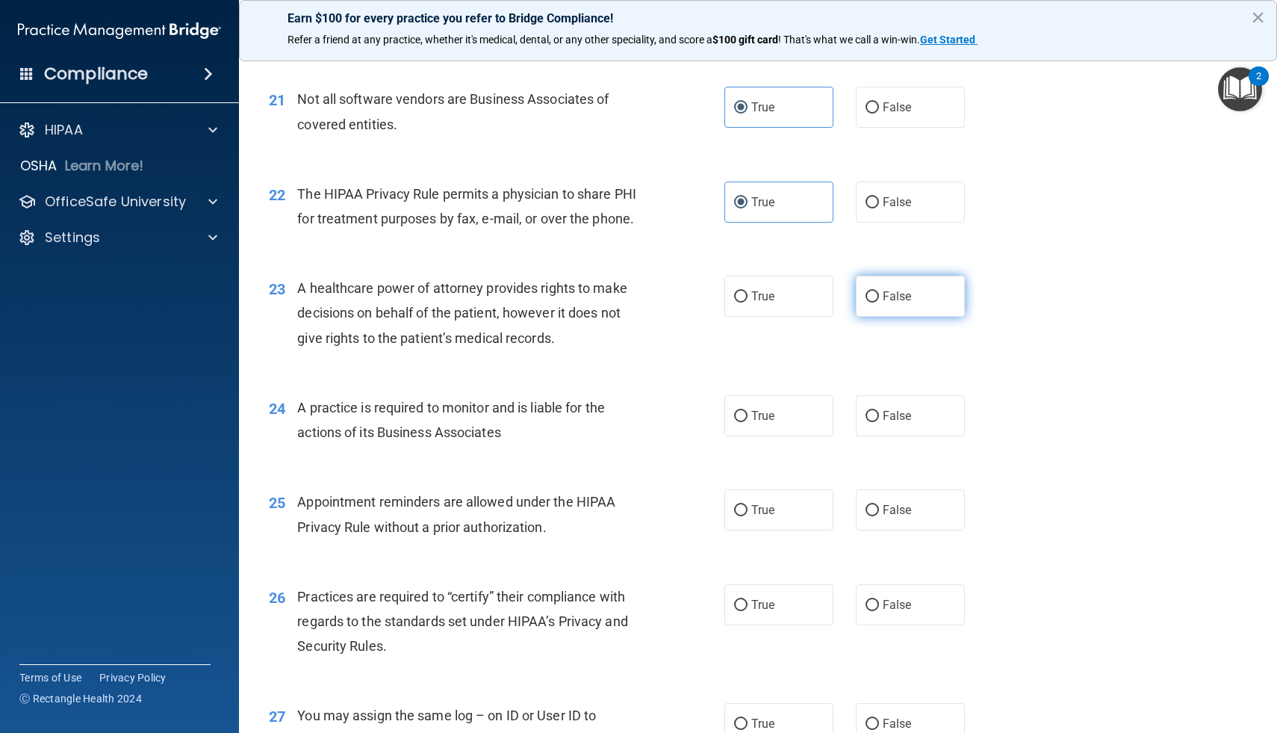
click at [898, 305] on label "False" at bounding box center [910, 296] width 109 height 41
click at [879, 302] on input "False" at bounding box center [872, 296] width 13 height 11
radio input "true"
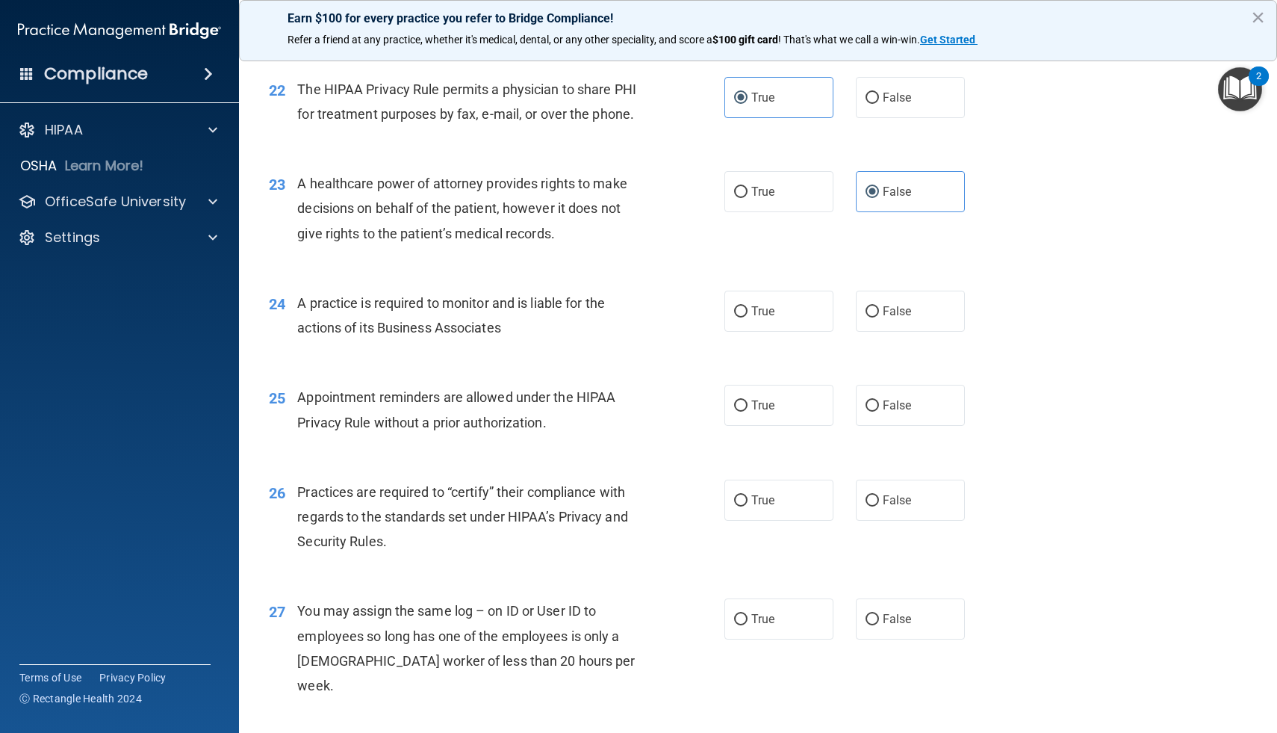
scroll to position [2623, 0]
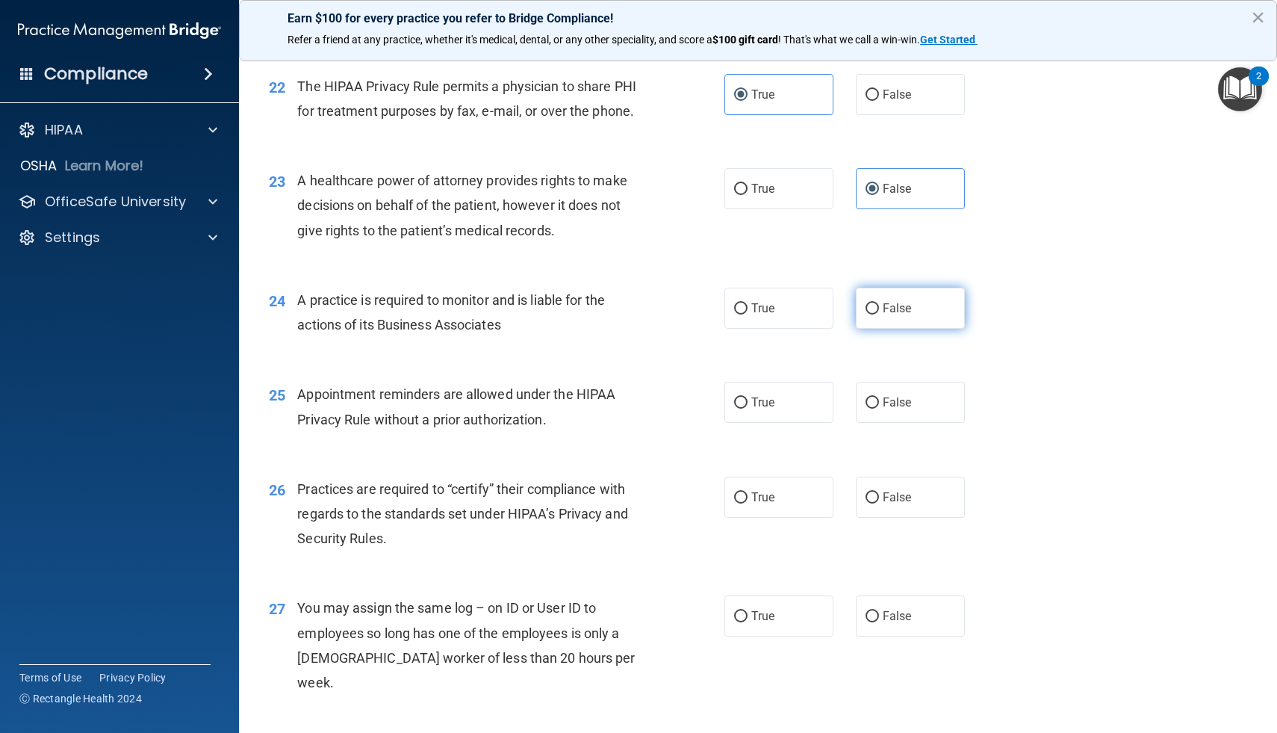
click at [876, 308] on input "False" at bounding box center [872, 308] width 13 height 11
radio input "true"
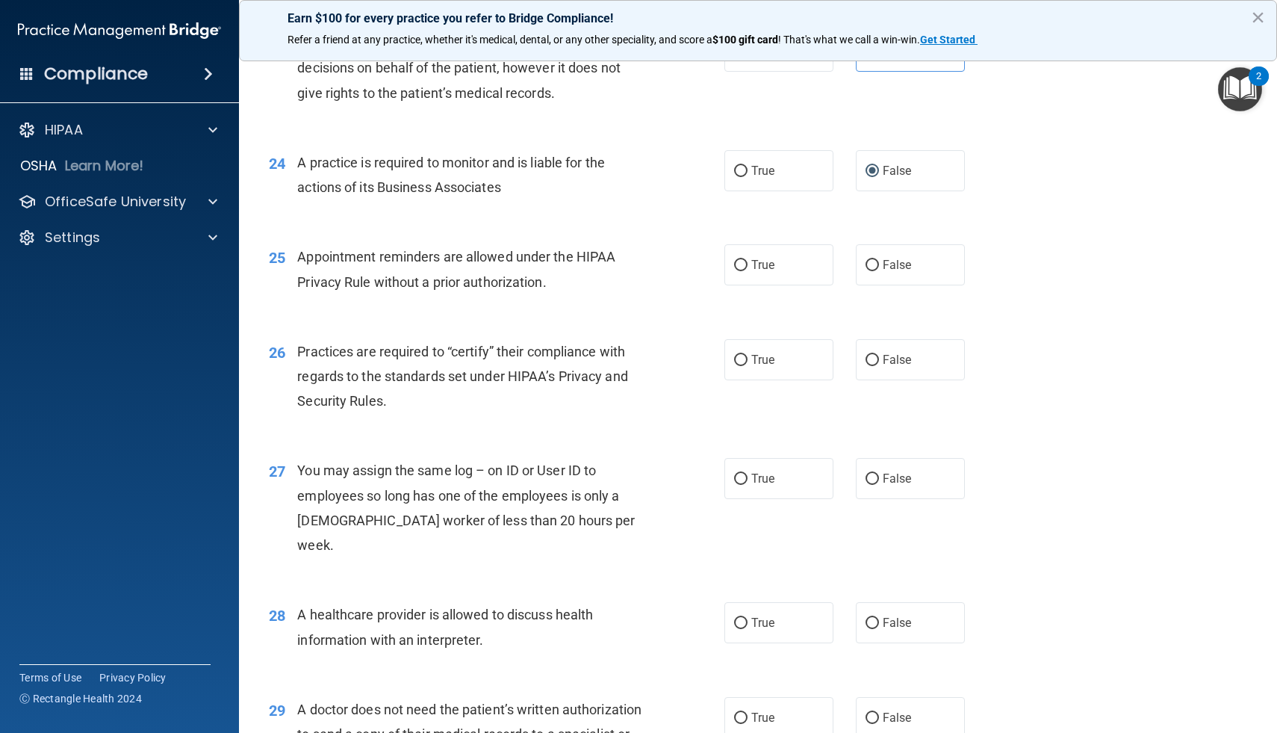
scroll to position [2762, 0]
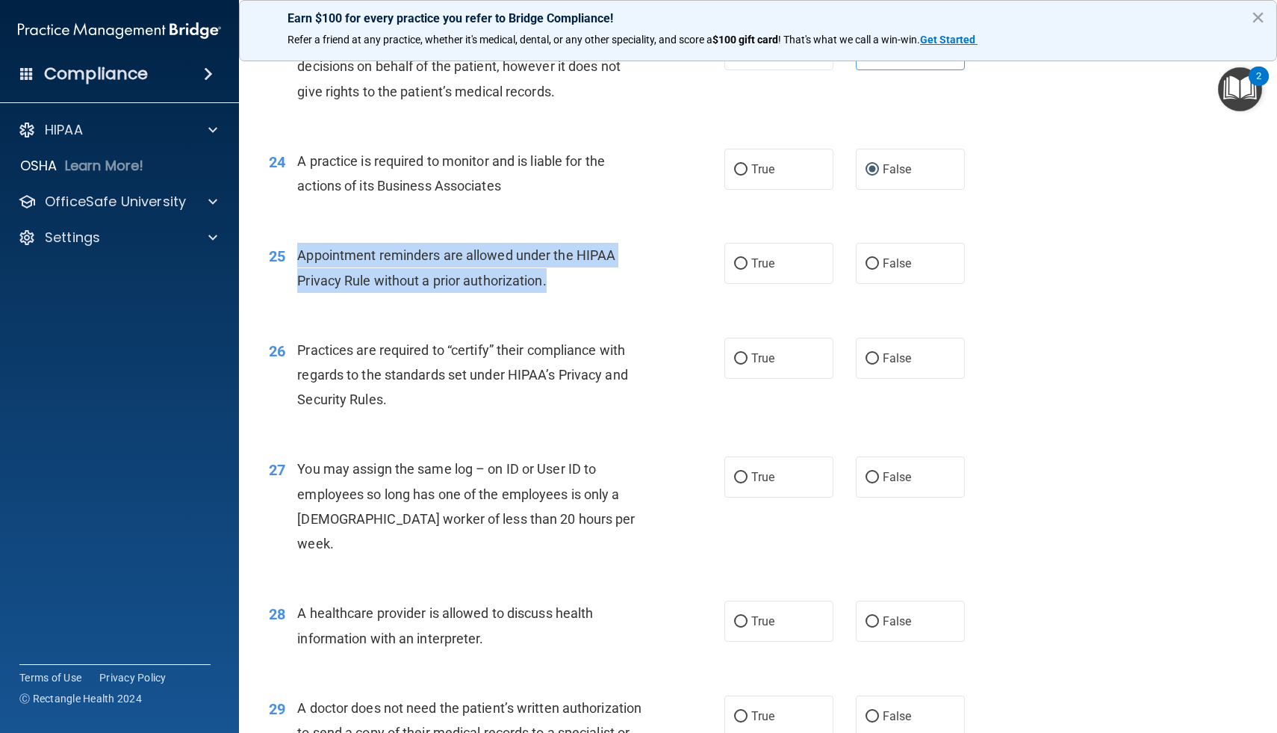
drag, startPoint x: 553, startPoint y: 282, endPoint x: 297, endPoint y: 256, distance: 256.7
click at [298, 256] on div "Appointment reminders are allowed under the HIPAA Privacy Rule without a prior …" at bounding box center [476, 267] width 358 height 49
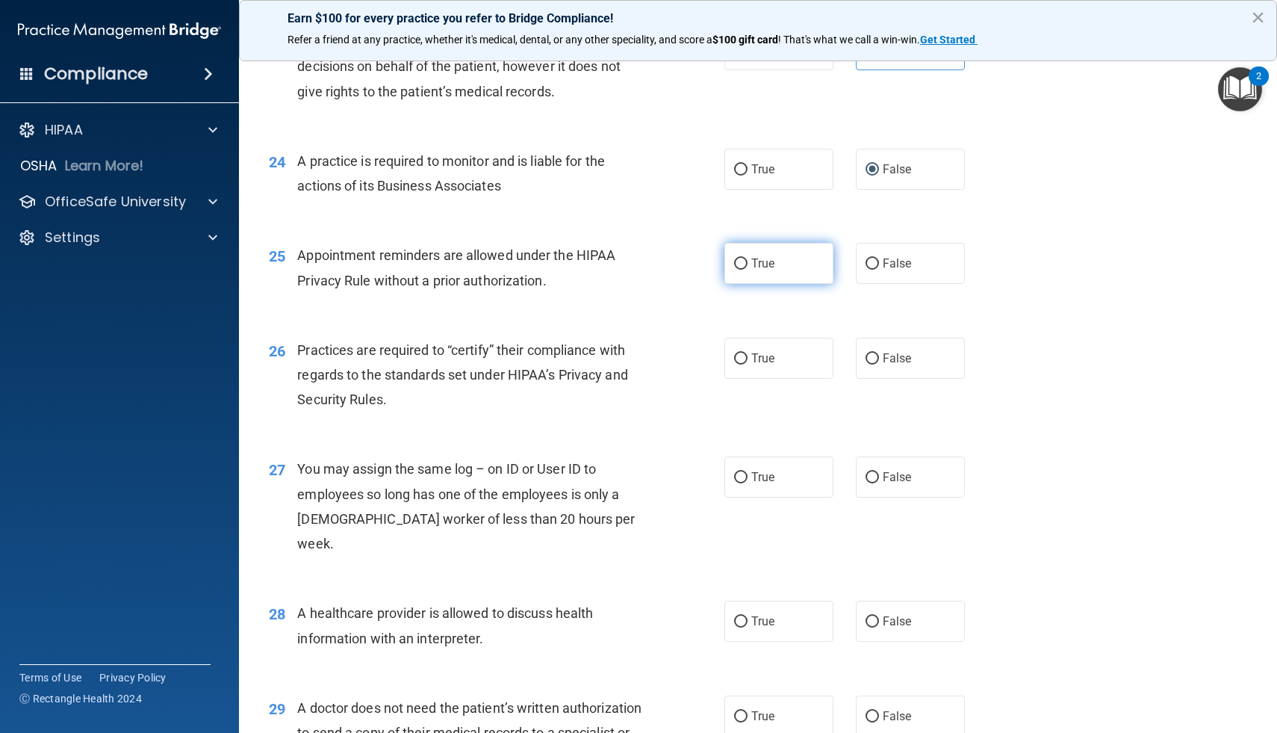
click at [789, 254] on label "True" at bounding box center [778, 263] width 109 height 41
click at [748, 258] on input "True" at bounding box center [740, 263] width 13 height 11
radio input "true"
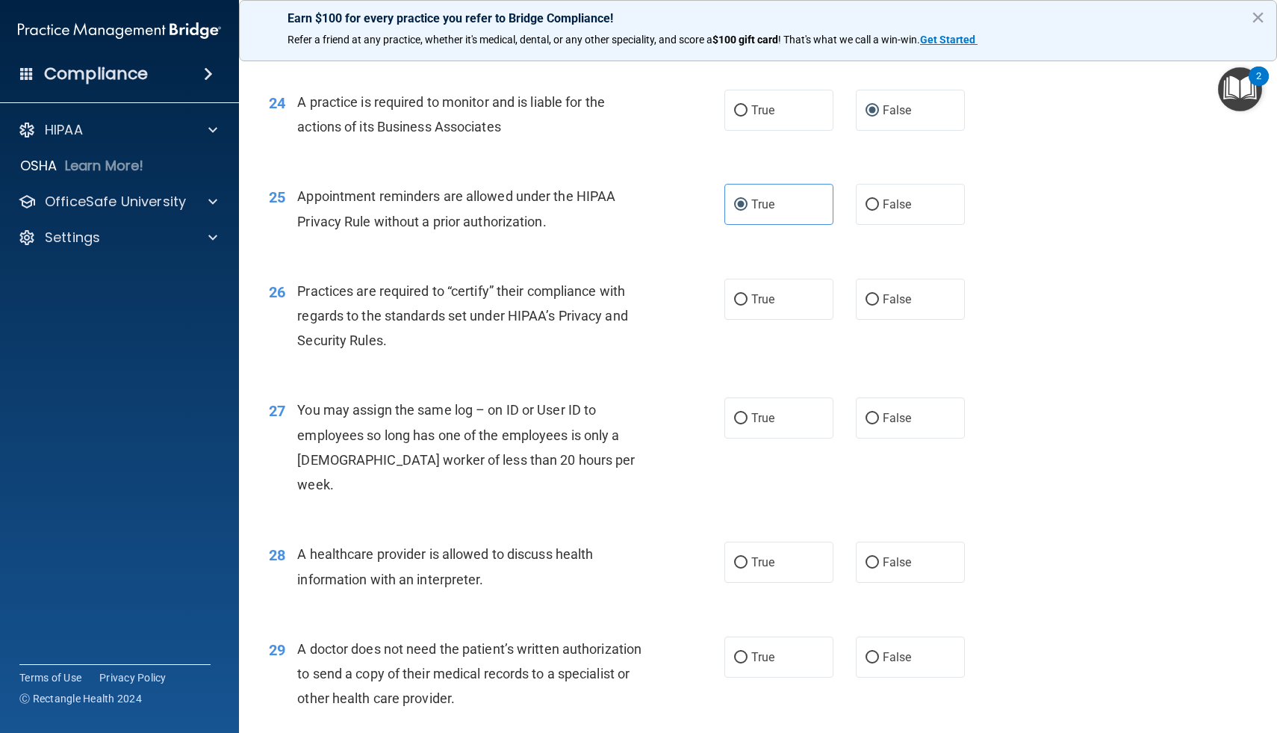
scroll to position [2822, 0]
click at [395, 335] on div "Practices are required to “certify” their compliance with regards to the standa…" at bounding box center [476, 314] width 358 height 75
click at [954, 308] on label "False" at bounding box center [910, 297] width 109 height 41
click at [879, 304] on input "False" at bounding box center [872, 298] width 13 height 11
radio input "true"
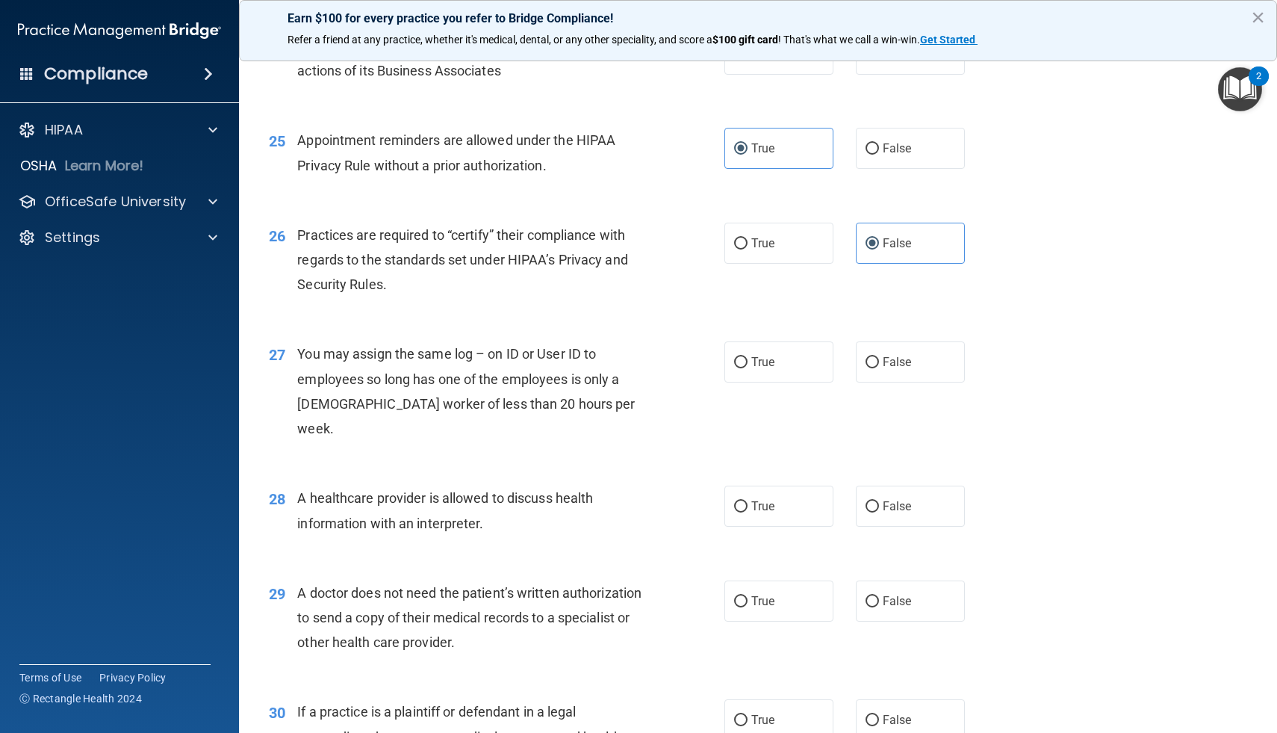
scroll to position [2883, 0]
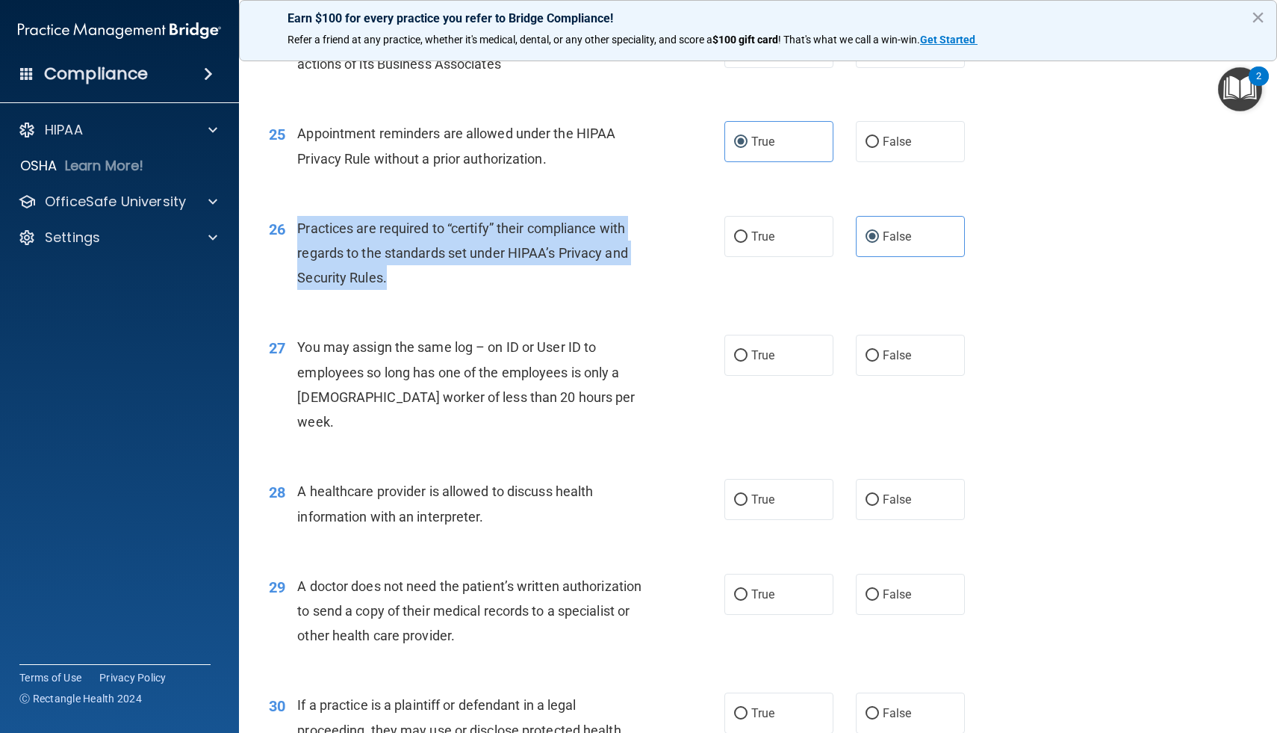
drag, startPoint x: 397, startPoint y: 273, endPoint x: 299, endPoint y: 228, distance: 107.6
click at [299, 228] on div "Practices are required to “certify” their compliance with regards to the standa…" at bounding box center [476, 253] width 358 height 75
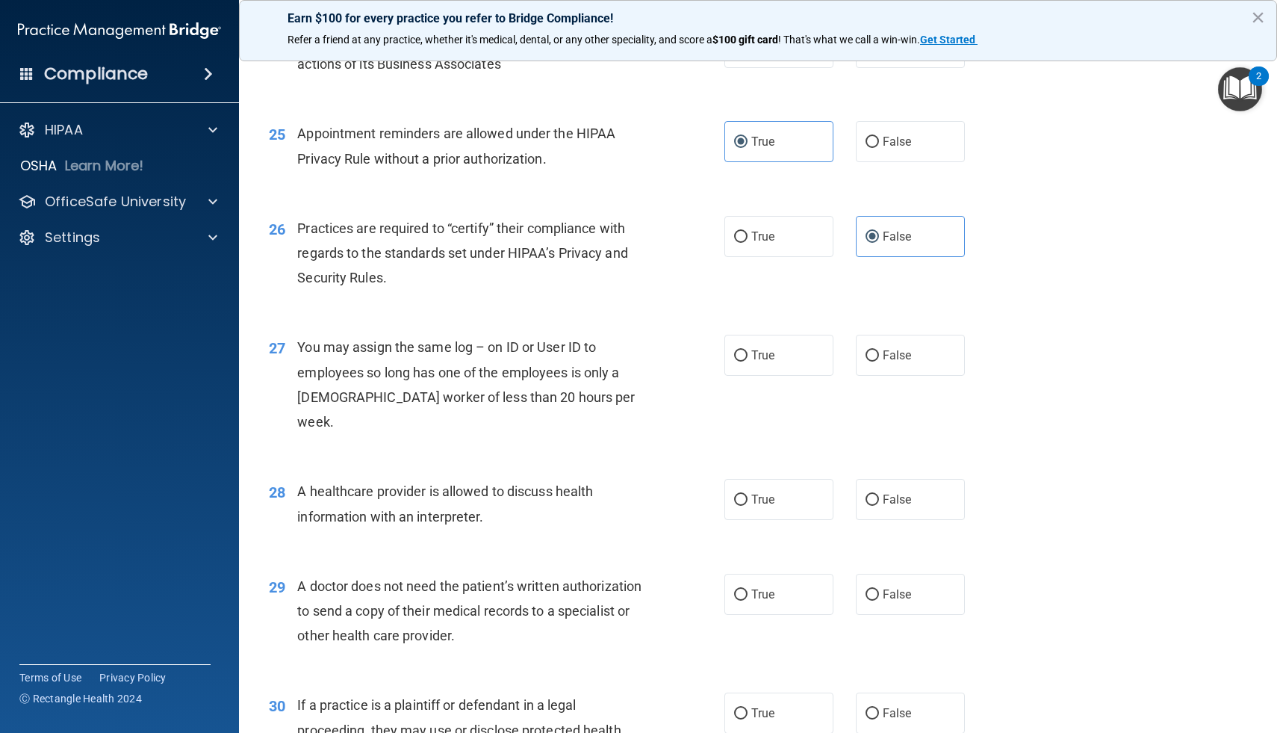
click at [509, 298] on div "26 Practices are required to “certify” their compliance with regards to the sta…" at bounding box center [758, 256] width 1001 height 119
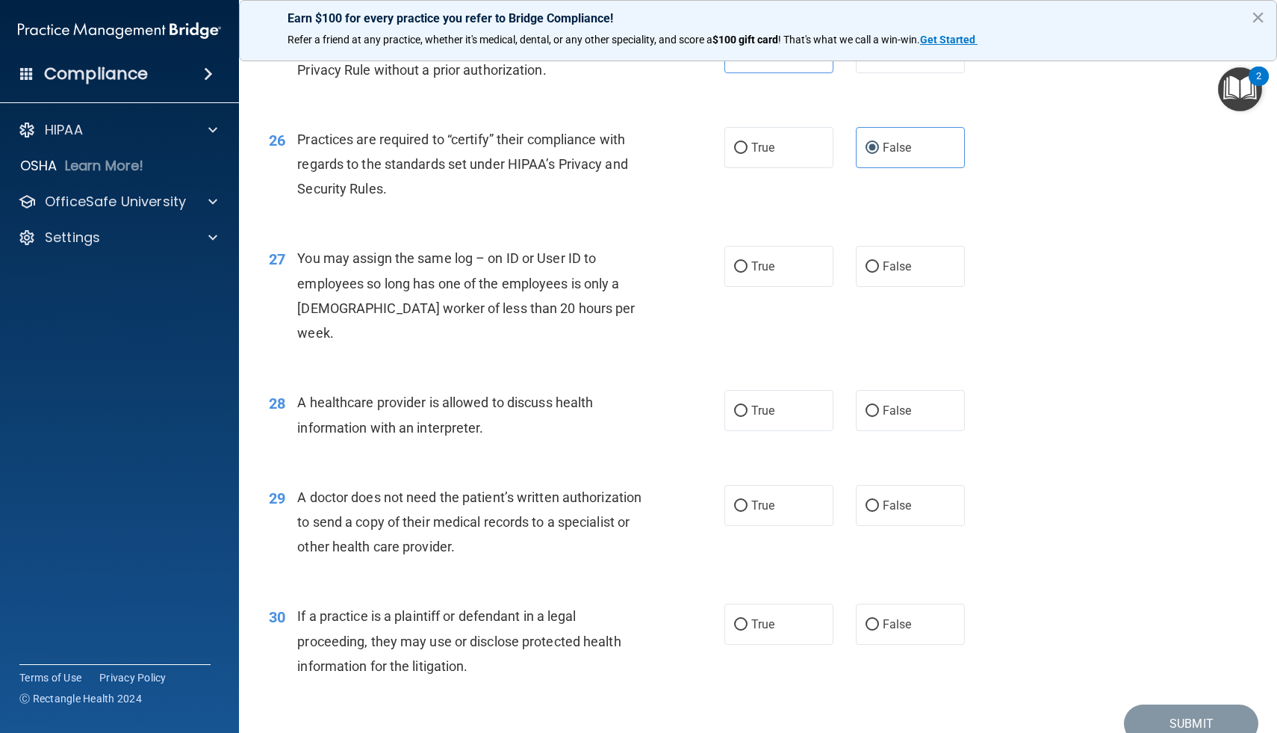
scroll to position [2981, 0]
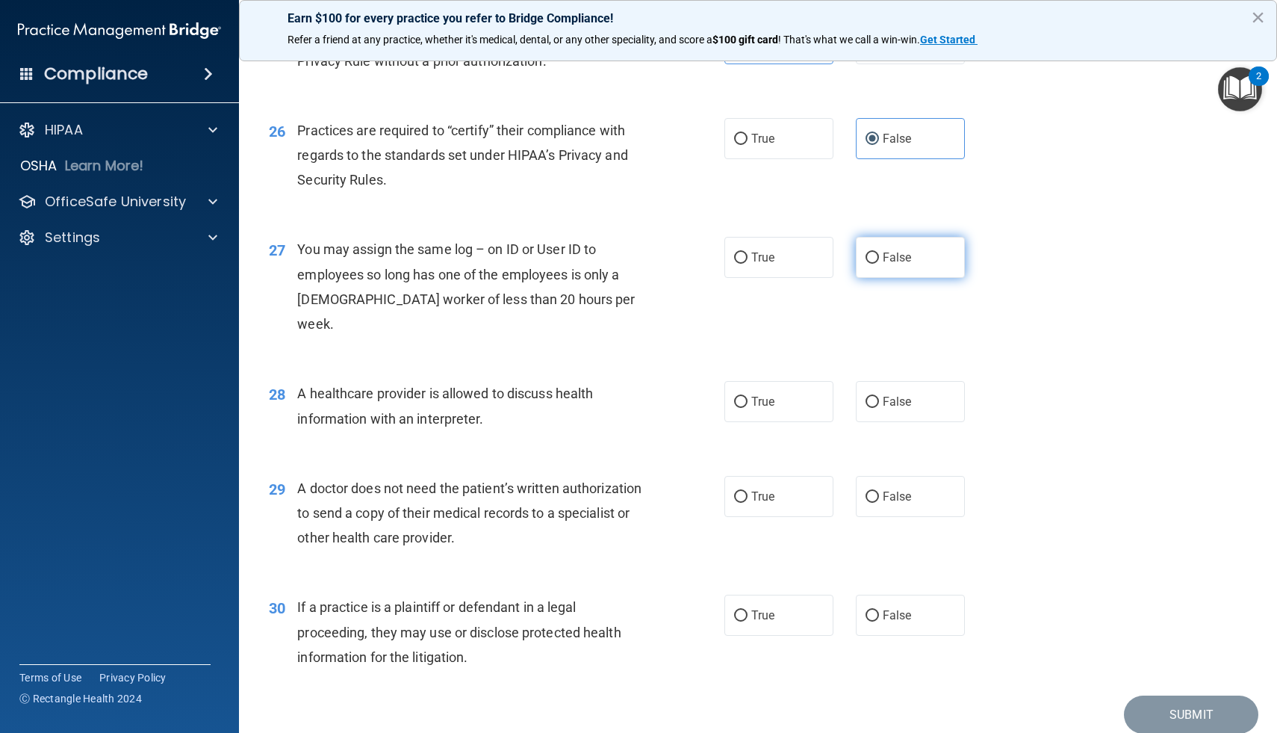
click at [936, 258] on label "False" at bounding box center [910, 257] width 109 height 41
click at [879, 258] on input "False" at bounding box center [872, 257] width 13 height 11
radio input "true"
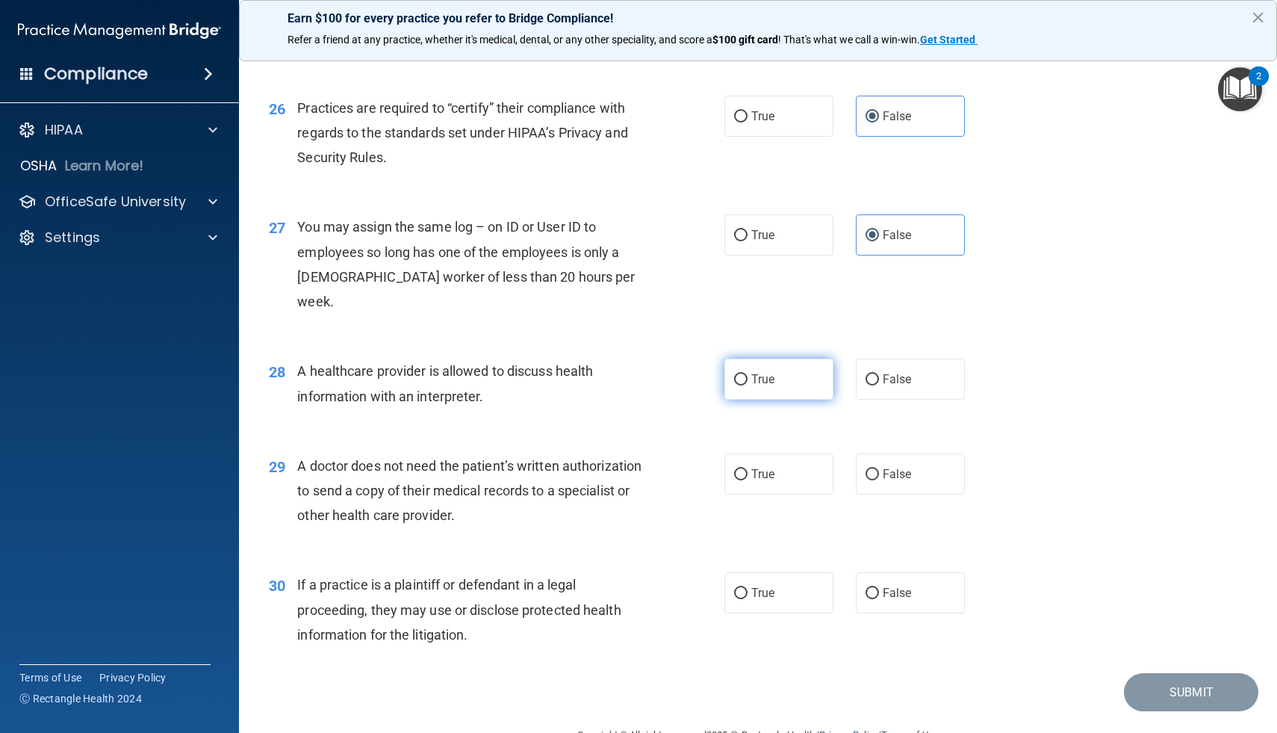
click at [750, 364] on label "True" at bounding box center [778, 378] width 109 height 41
click at [748, 374] on input "True" at bounding box center [740, 379] width 13 height 11
radio input "true"
click at [910, 467] on span "False" at bounding box center [897, 474] width 29 height 14
click at [879, 469] on input "False" at bounding box center [872, 474] width 13 height 11
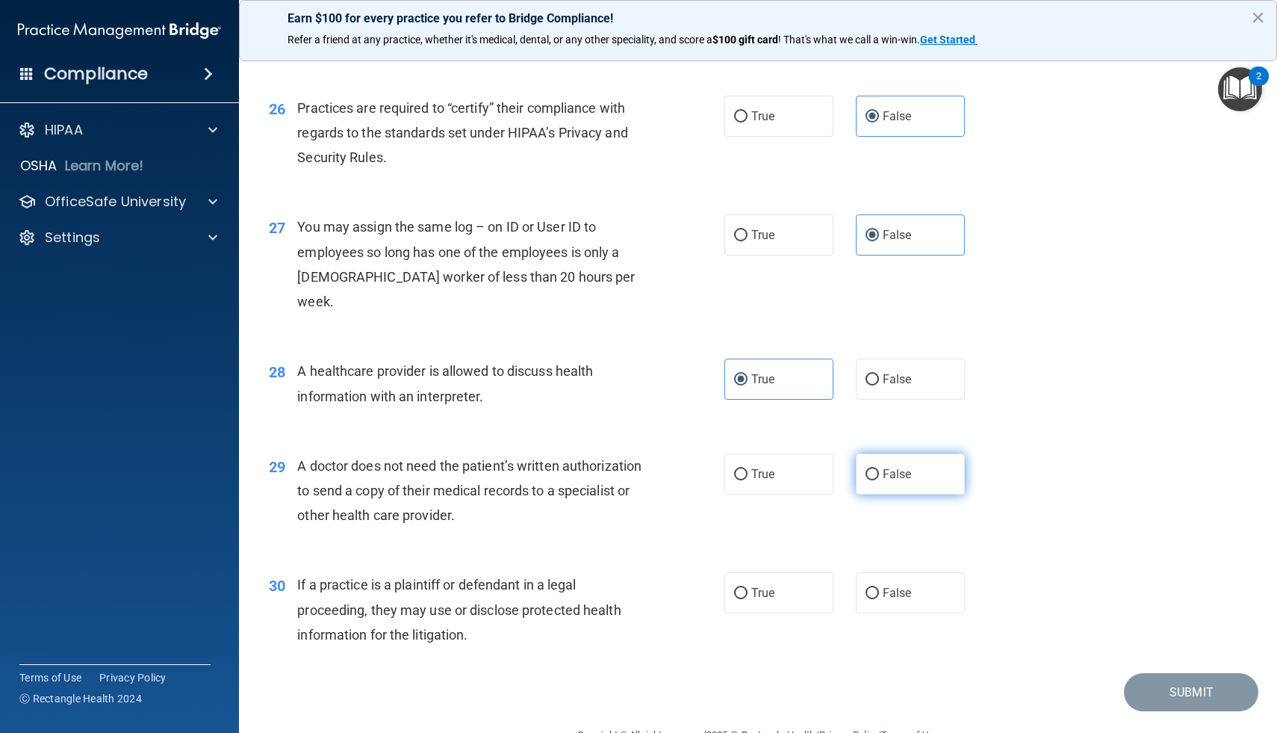
radio input "true"
click at [743, 469] on input "True" at bounding box center [740, 474] width 13 height 11
radio input "true"
radio input "false"
drag, startPoint x: 467, startPoint y: 488, endPoint x: 297, endPoint y: 438, distance: 176.8
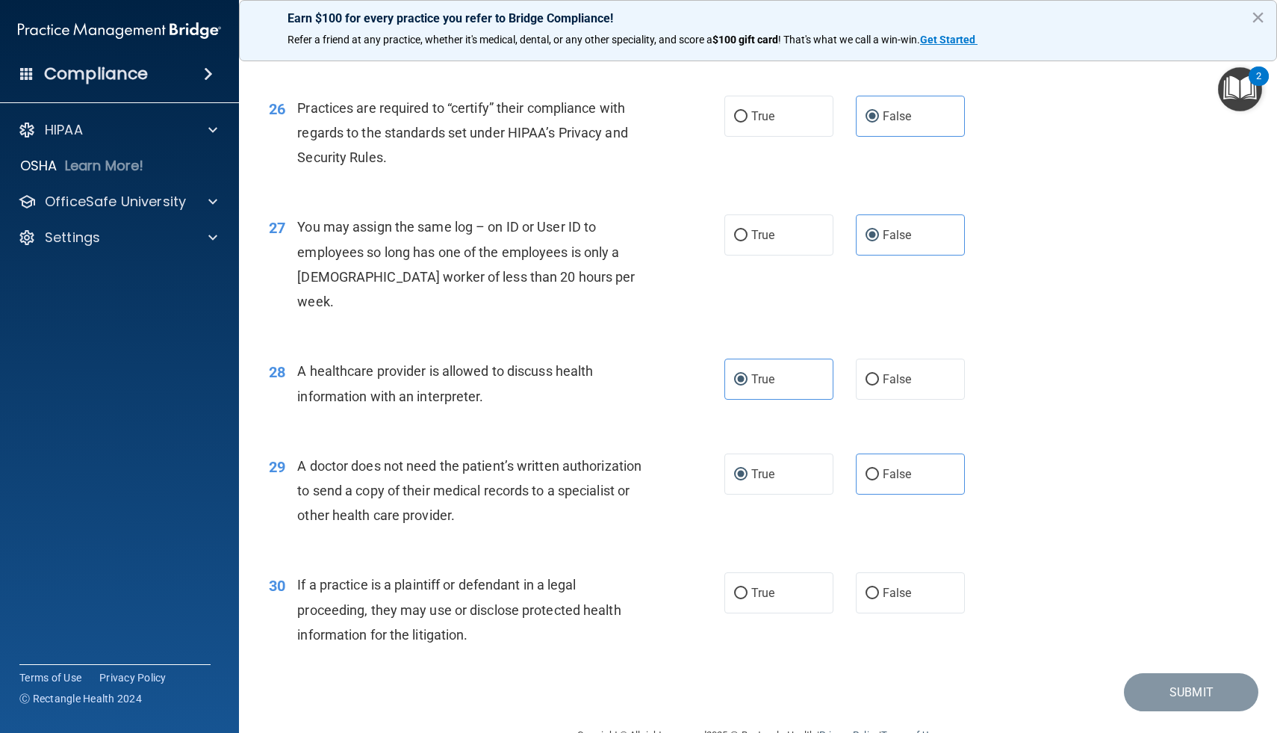
click at [297, 453] on div "A doctor does not need the patient’s written authorization to send a copy of th…" at bounding box center [476, 490] width 358 height 75
click at [585, 553] on div "30 If a practice is a plaintiff or defendant in a legal proceeding, they may us…" at bounding box center [758, 612] width 1001 height 119
click at [785, 572] on label "True" at bounding box center [778, 592] width 109 height 41
click at [748, 588] on input "True" at bounding box center [740, 593] width 13 height 11
radio input "true"
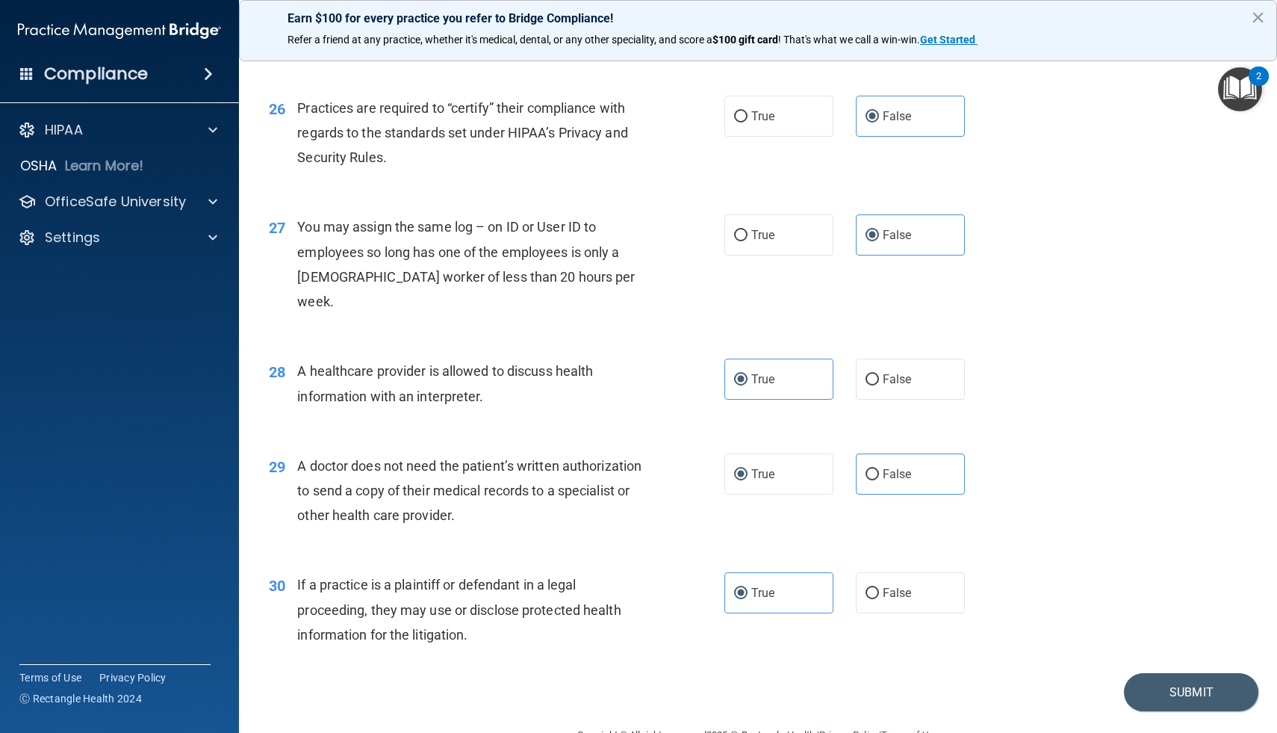
click at [495, 606] on div "If a practice is a plaintiff or defendant in a legal proceeding, they may use o…" at bounding box center [476, 609] width 358 height 75
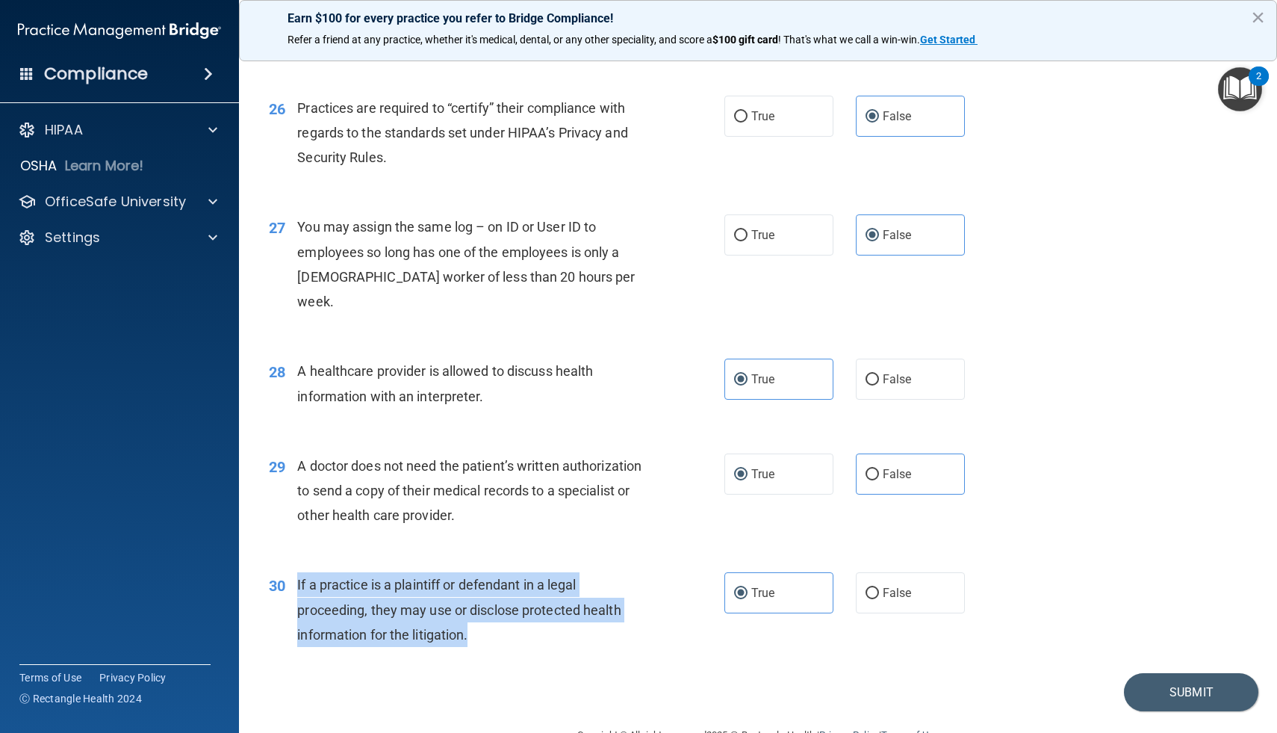
drag, startPoint x: 475, startPoint y: 606, endPoint x: 298, endPoint y: 570, distance: 180.6
click at [298, 572] on div "If a practice is a plaintiff or defendant in a legal proceeding, they may use o…" at bounding box center [476, 609] width 358 height 75
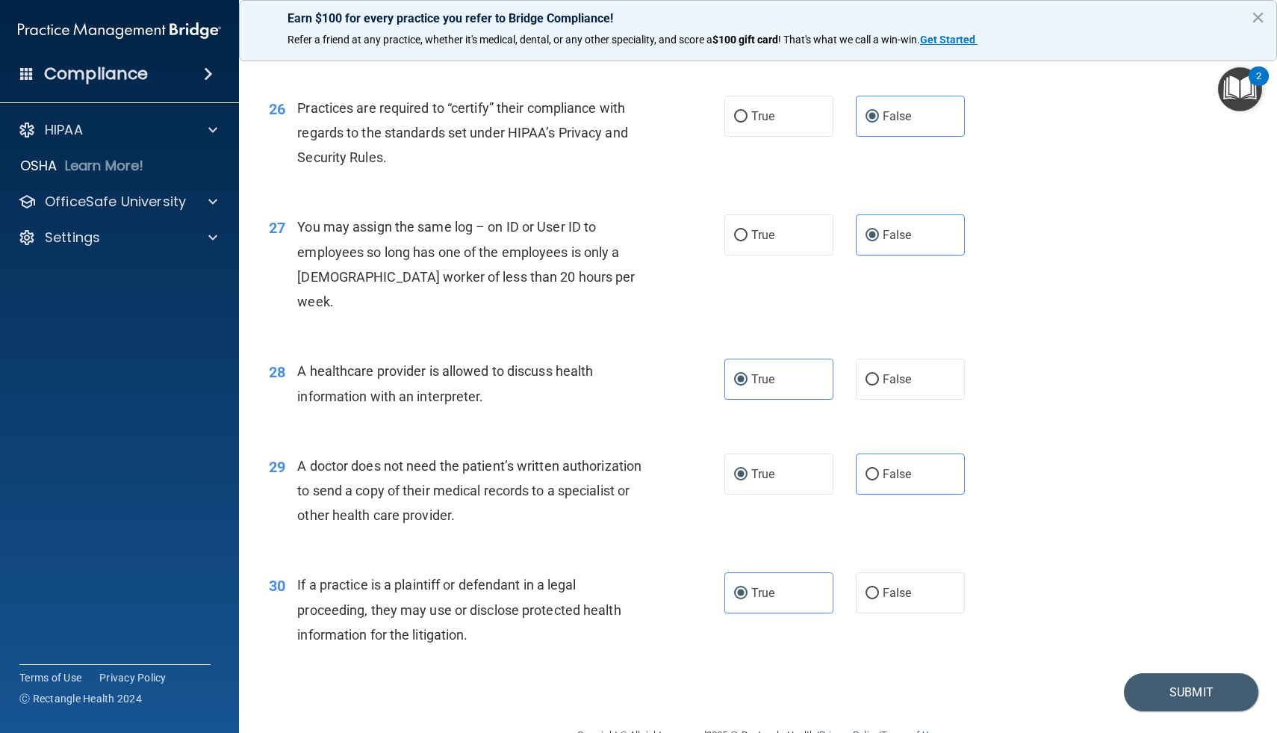
click at [1135, 479] on div "29 A doctor does not need the patient’s written authorization to send a copy of…" at bounding box center [758, 494] width 1001 height 119
click at [1090, 501] on div "29 A doctor does not need the patient’s written authorization to send a copy of…" at bounding box center [758, 494] width 1001 height 119
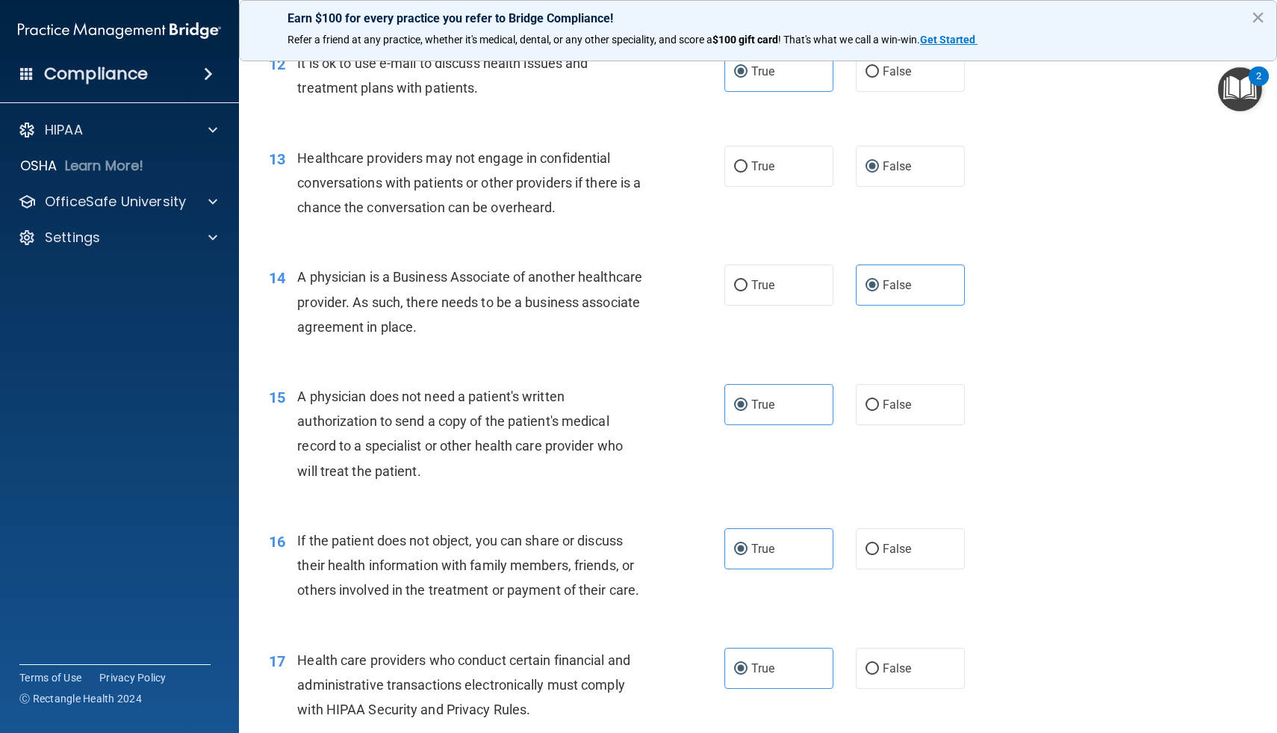
scroll to position [1455, 0]
click at [815, 177] on label "True" at bounding box center [778, 164] width 109 height 41
click at [748, 171] on input "True" at bounding box center [740, 165] width 13 height 11
radio input "true"
click at [946, 175] on label "False" at bounding box center [910, 164] width 109 height 41
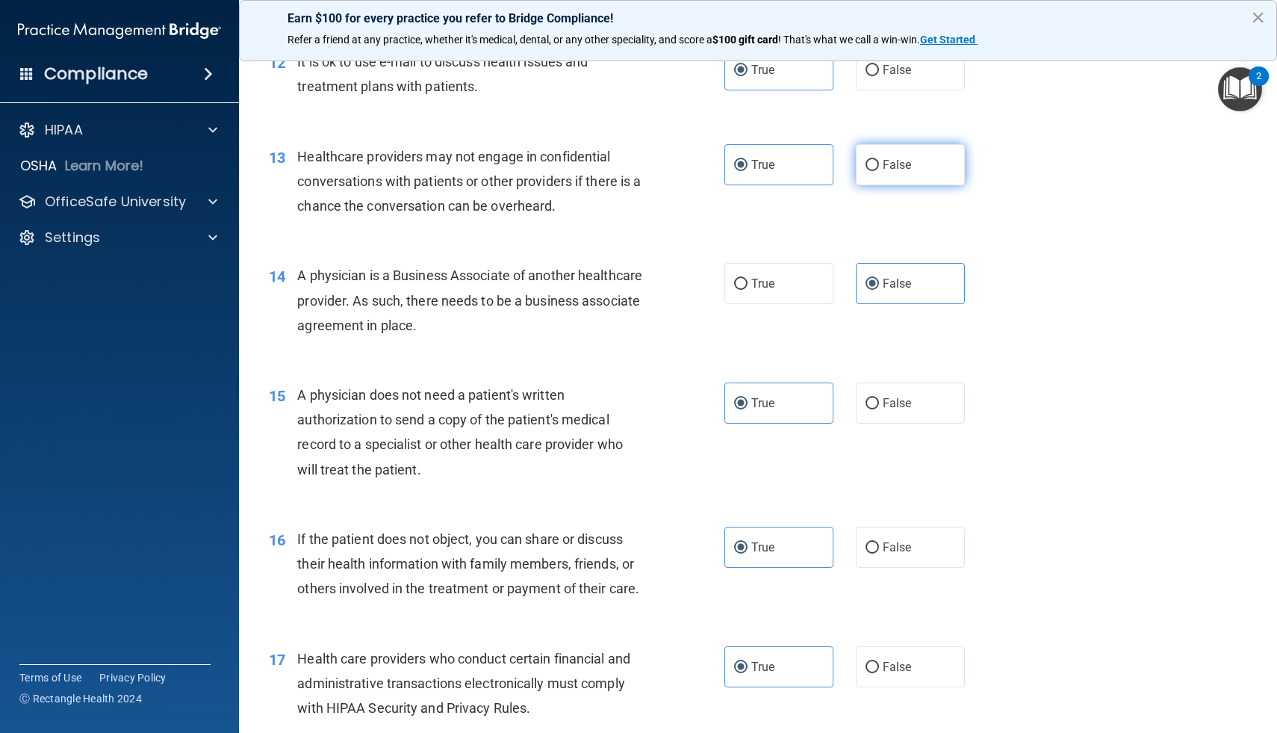
click at [879, 171] on input "False" at bounding box center [872, 165] width 13 height 11
radio input "true"
radio input "false"
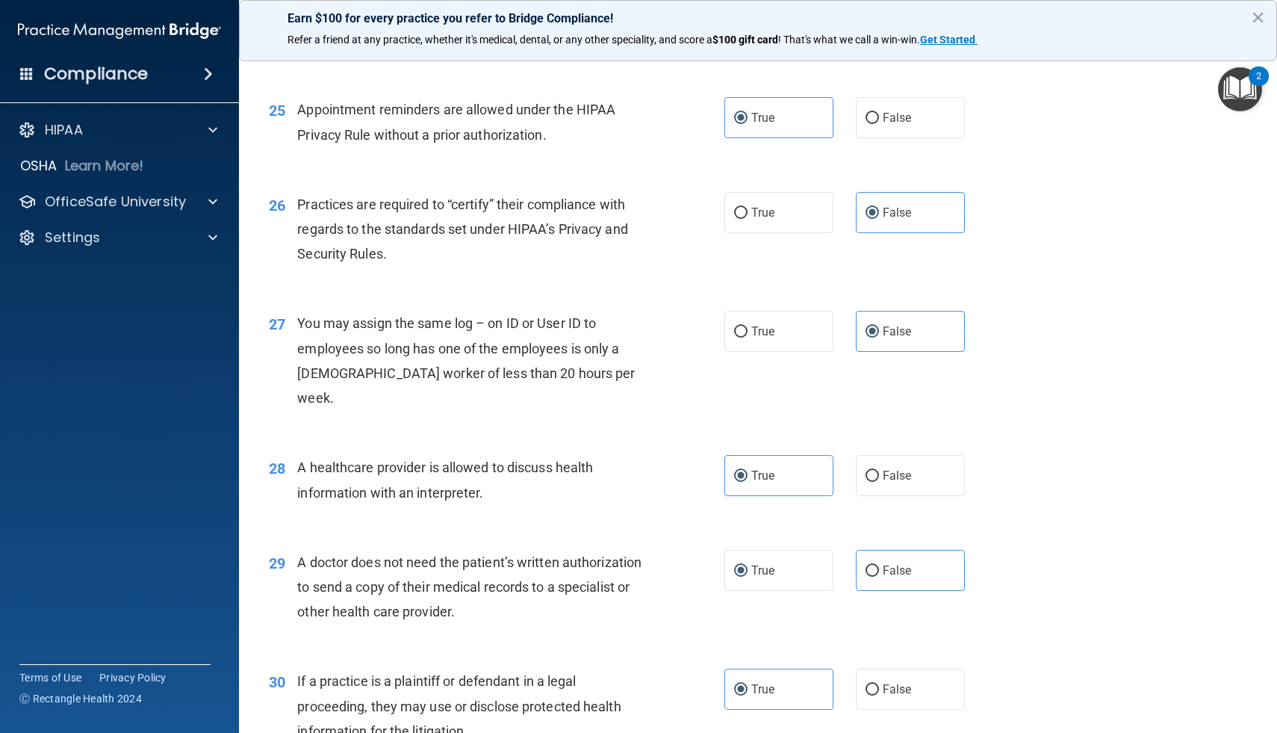
scroll to position [3017, 0]
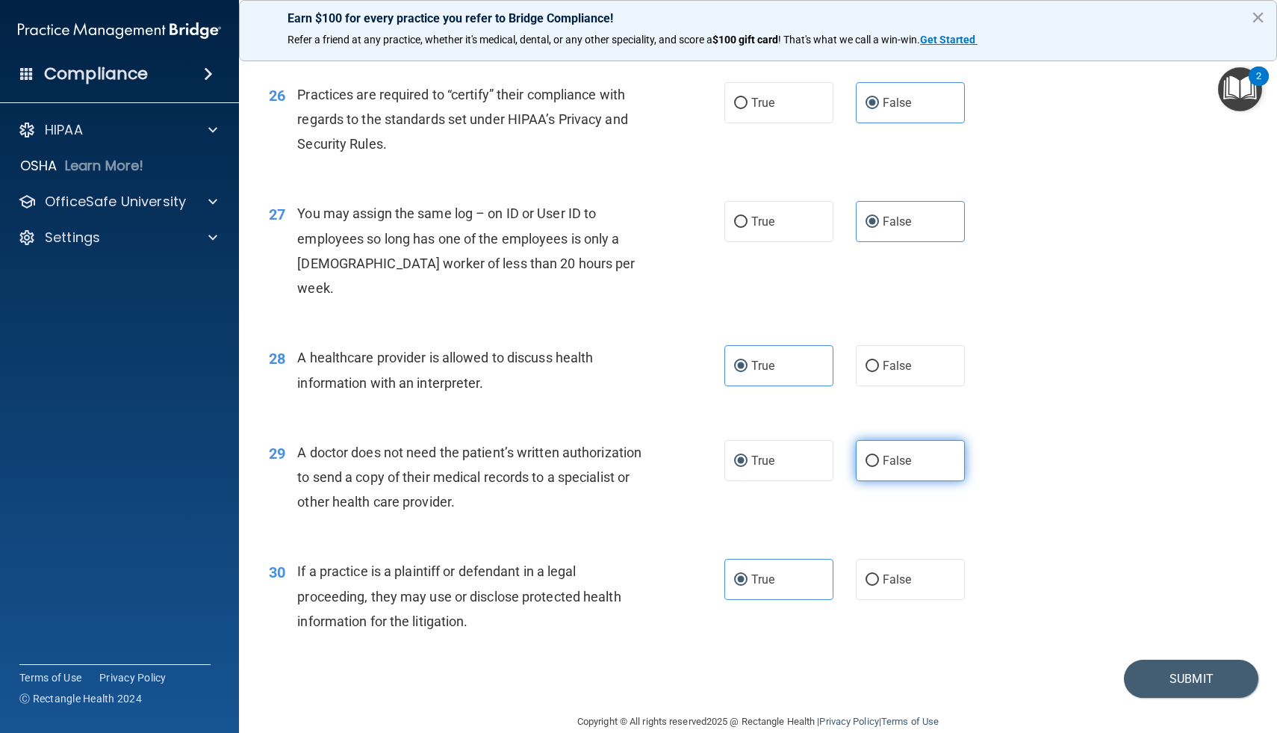
click at [901, 453] on span "False" at bounding box center [897, 460] width 29 height 14
click at [879, 456] on input "False" at bounding box center [872, 461] width 13 height 11
radio input "true"
click at [791, 440] on label "True" at bounding box center [778, 460] width 109 height 41
click at [748, 456] on input "True" at bounding box center [740, 461] width 13 height 11
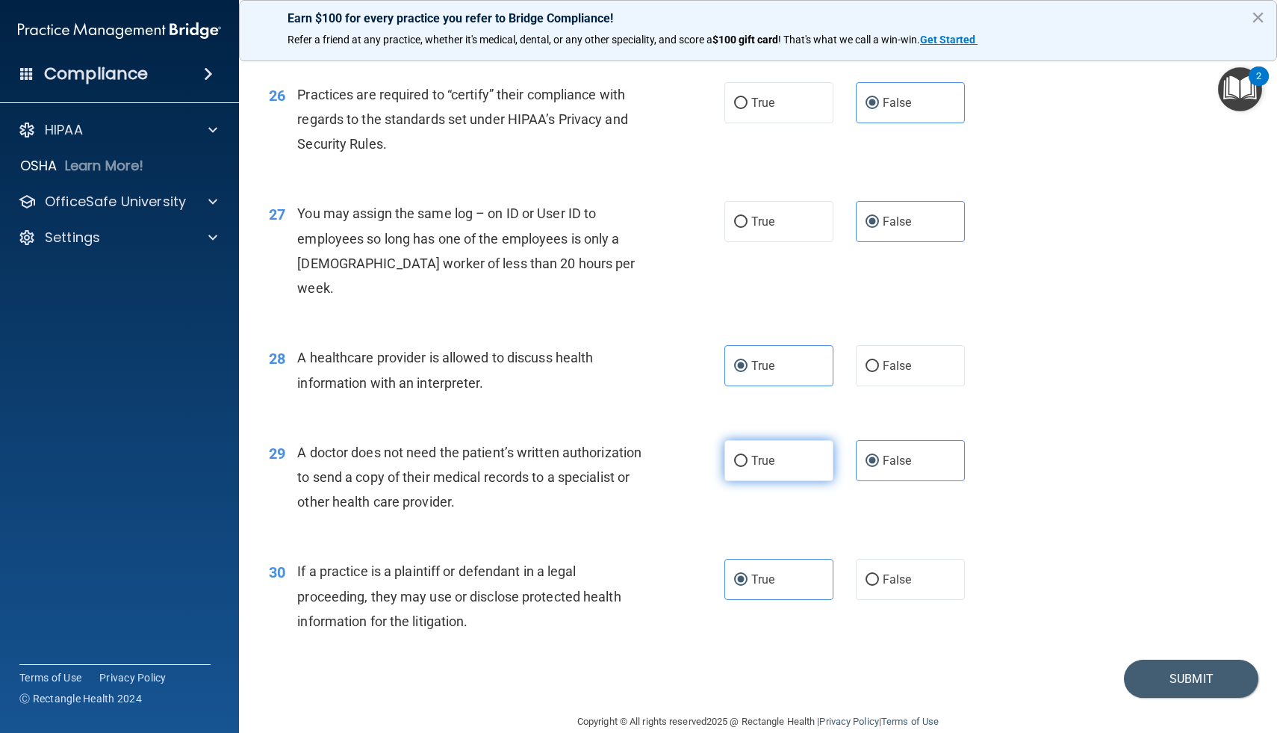
radio input "true"
radio input "false"
click at [1057, 421] on div "29 A doctor does not need the patient’s written authorization to send a copy of…" at bounding box center [758, 480] width 1001 height 119
click at [1189, 659] on button "Submit" at bounding box center [1191, 678] width 134 height 38
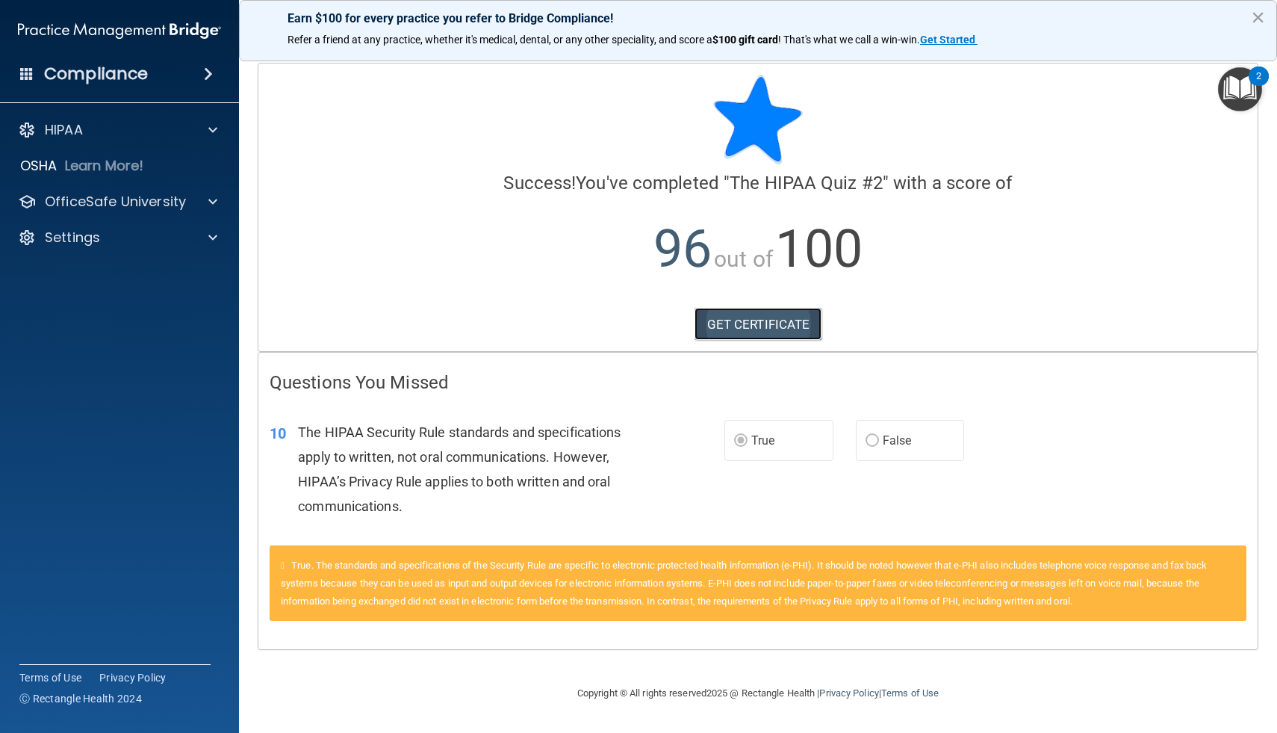
click at [783, 329] on link "GET CERTIFICATE" at bounding box center [759, 324] width 128 height 33
click at [193, 193] on div at bounding box center [210, 202] width 37 height 18
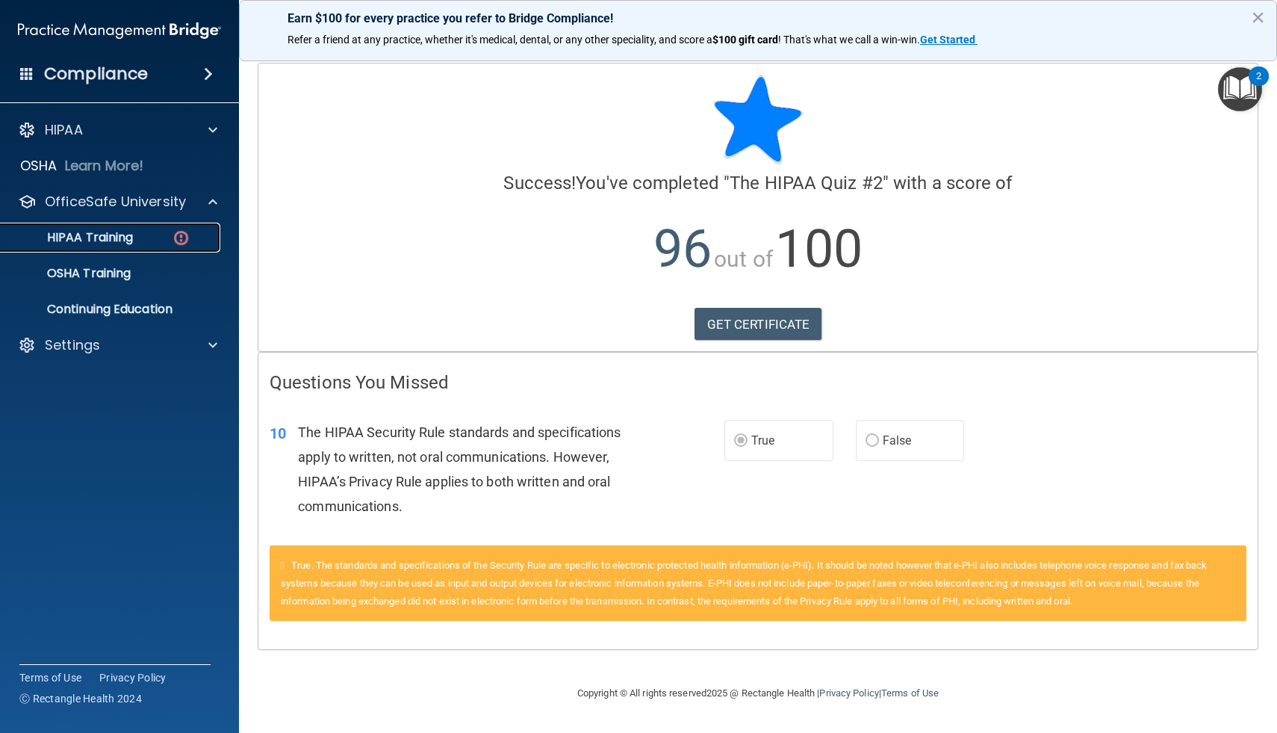
click at [137, 233] on div "HIPAA Training" at bounding box center [112, 237] width 204 height 15
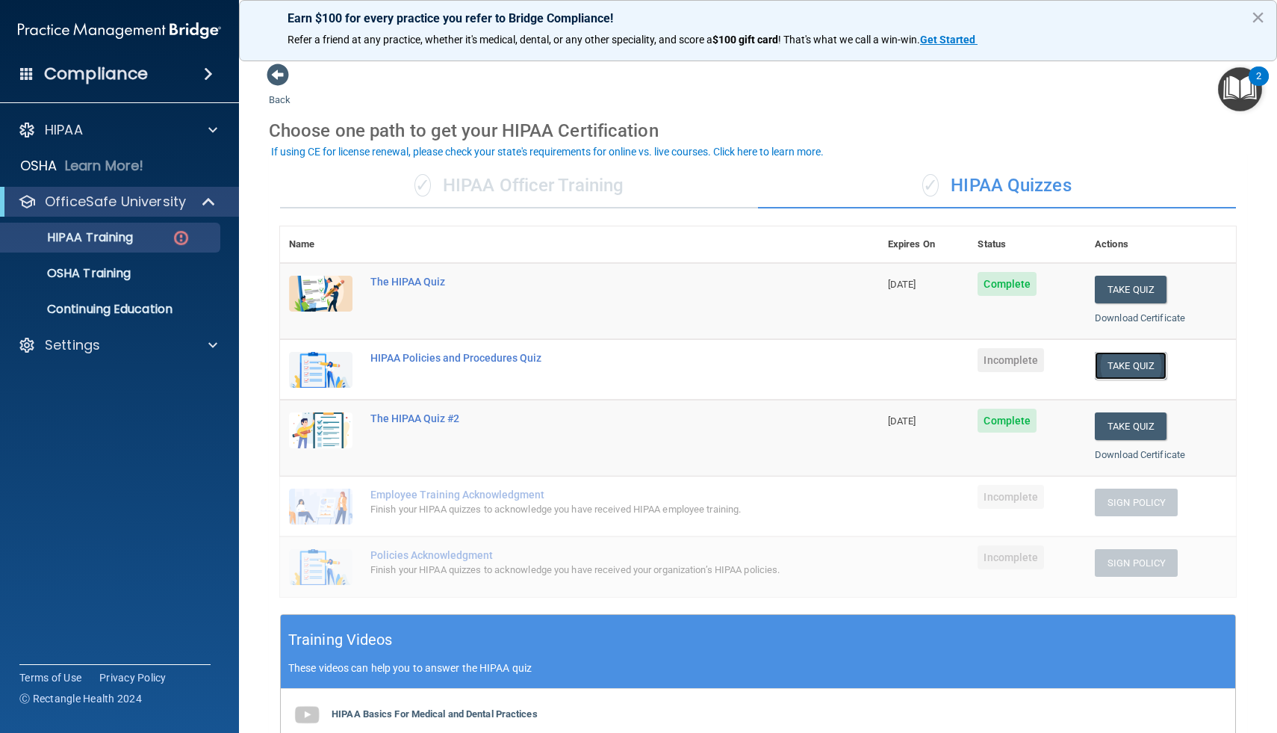
click at [1127, 364] on button "Take Quiz" at bounding box center [1131, 366] width 72 height 28
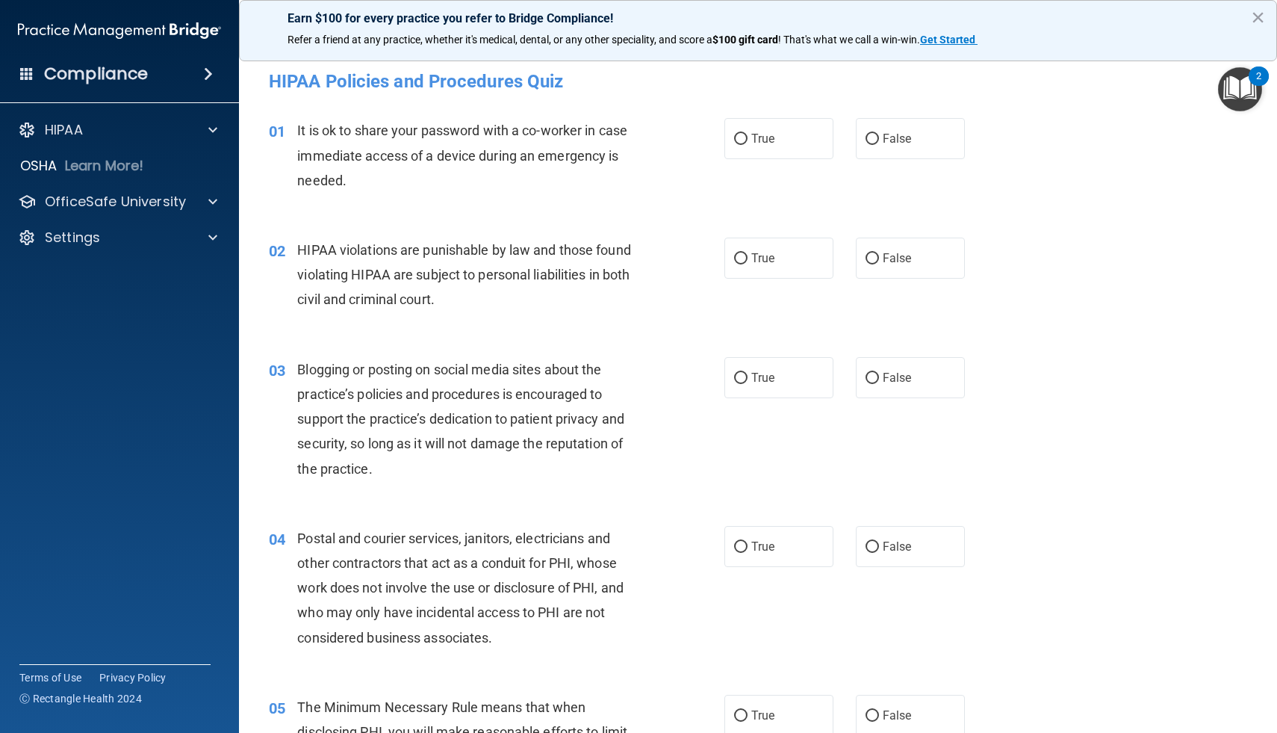
scroll to position [13, 0]
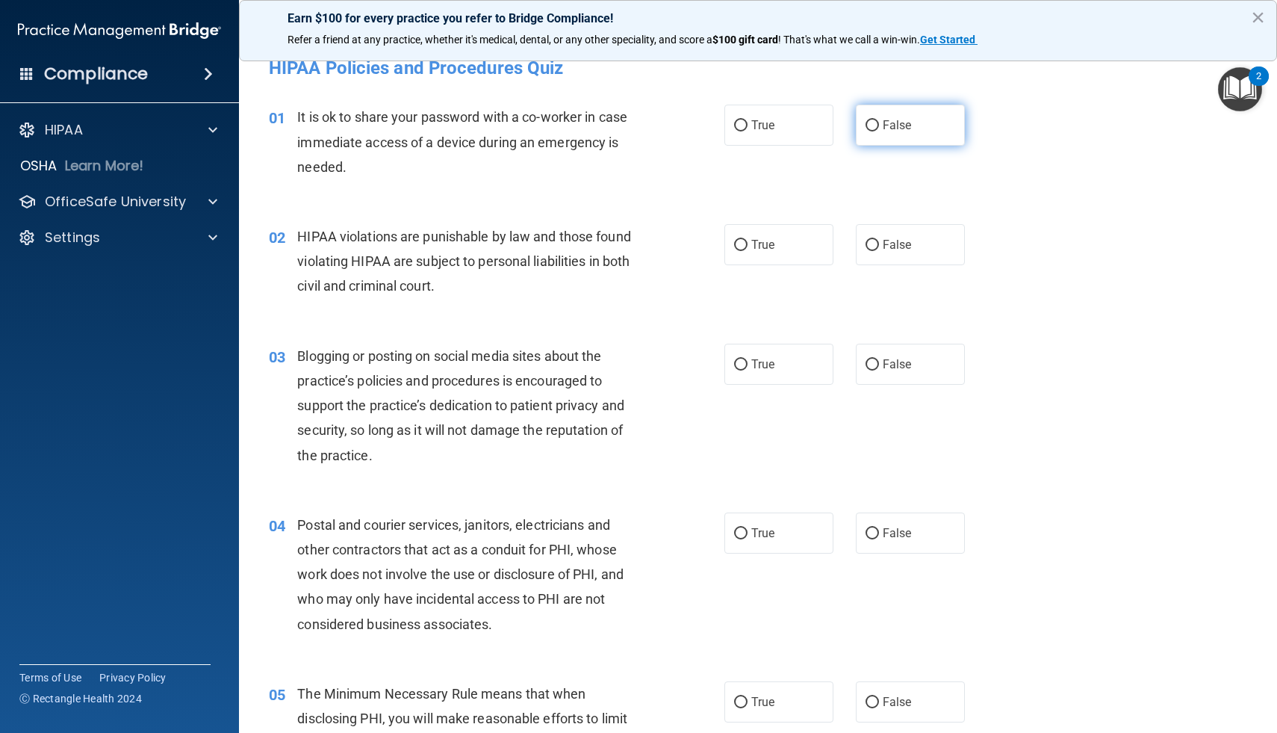
click at [857, 123] on label "False" at bounding box center [910, 125] width 109 height 41
click at [866, 123] on input "False" at bounding box center [872, 125] width 13 height 11
radio input "true"
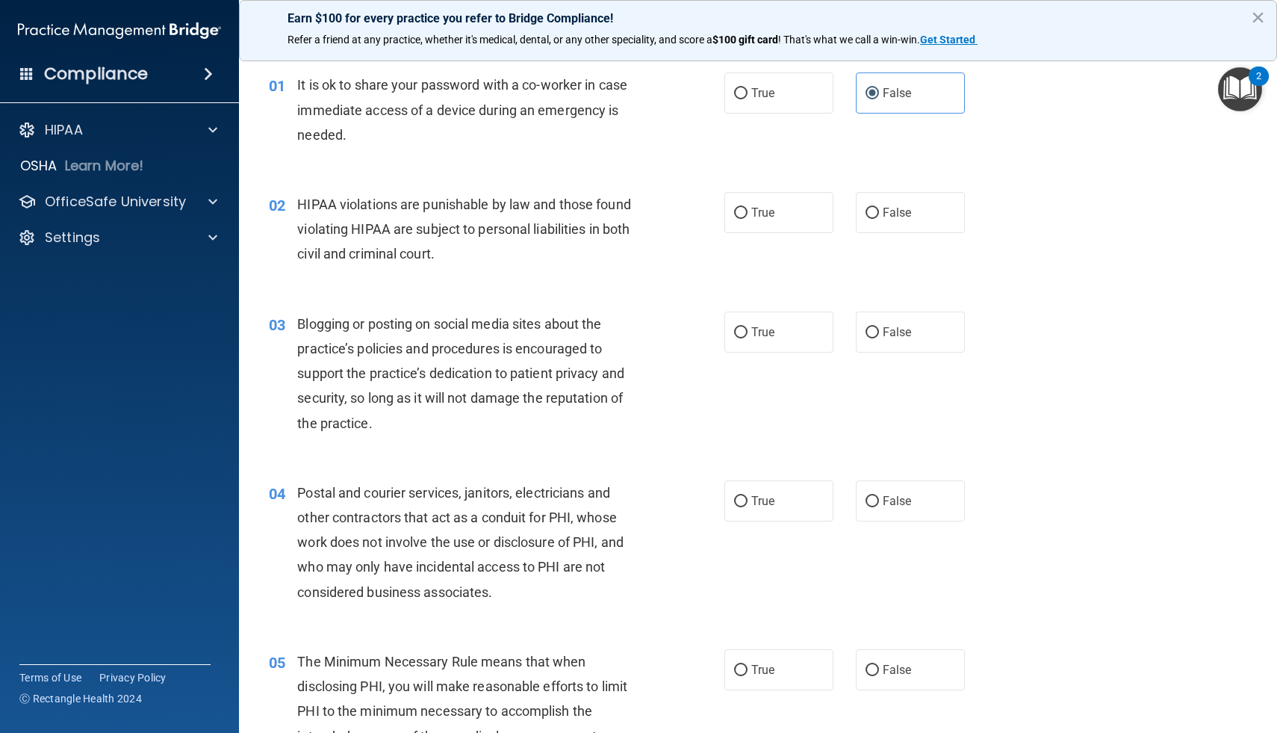
scroll to position [48, 0]
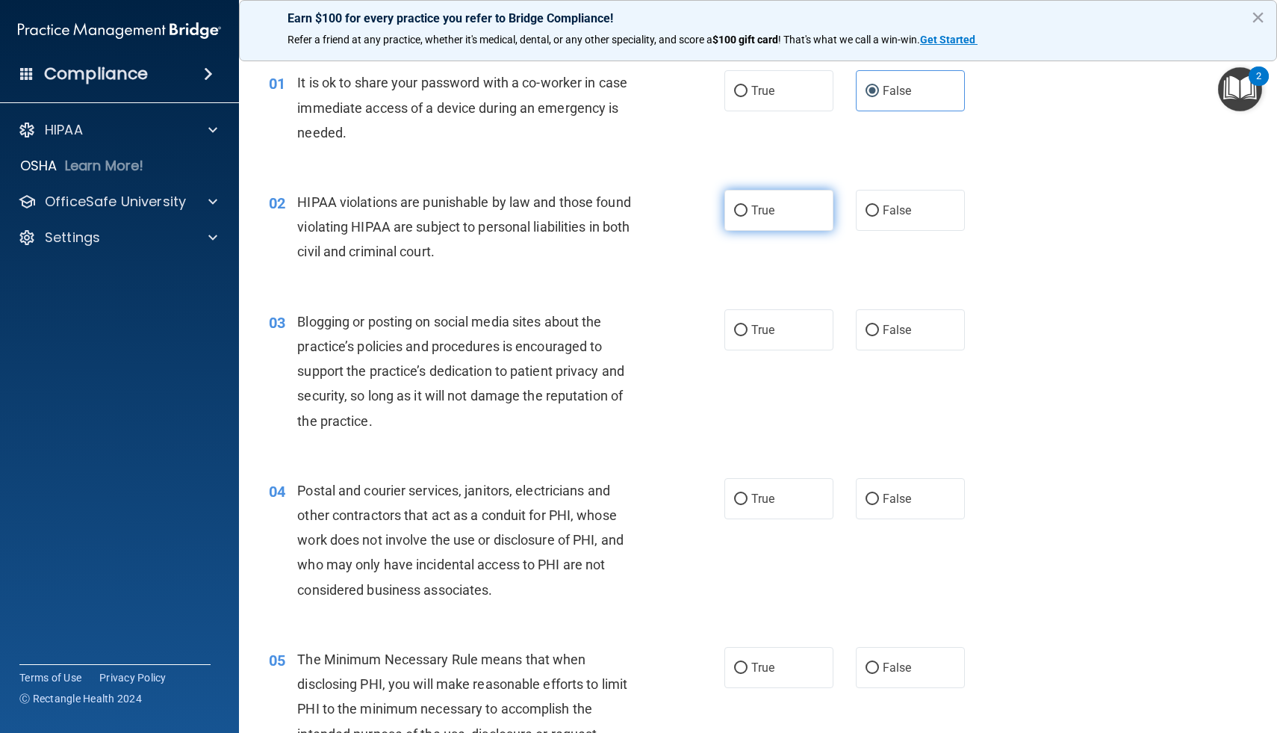
click at [752, 213] on span "True" at bounding box center [762, 210] width 23 height 14
click at [748, 213] on input "True" at bounding box center [740, 210] width 13 height 11
radio input "true"
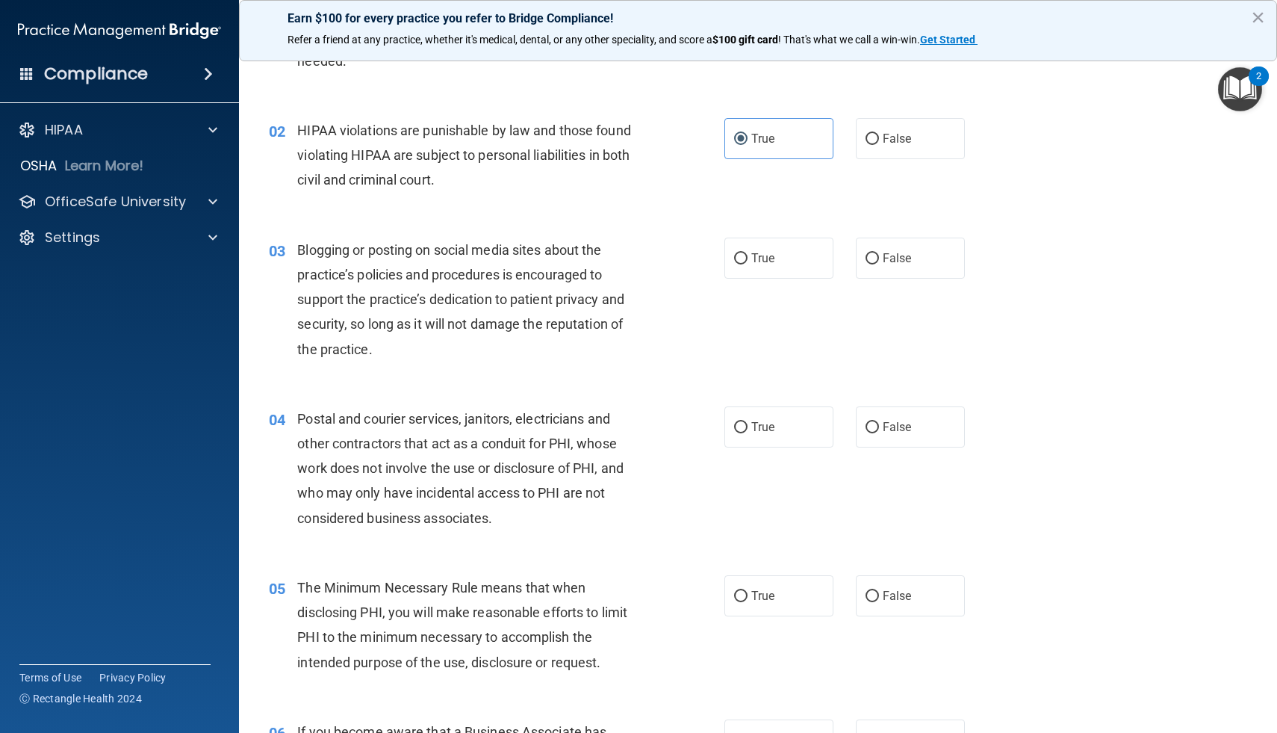
scroll to position [138, 0]
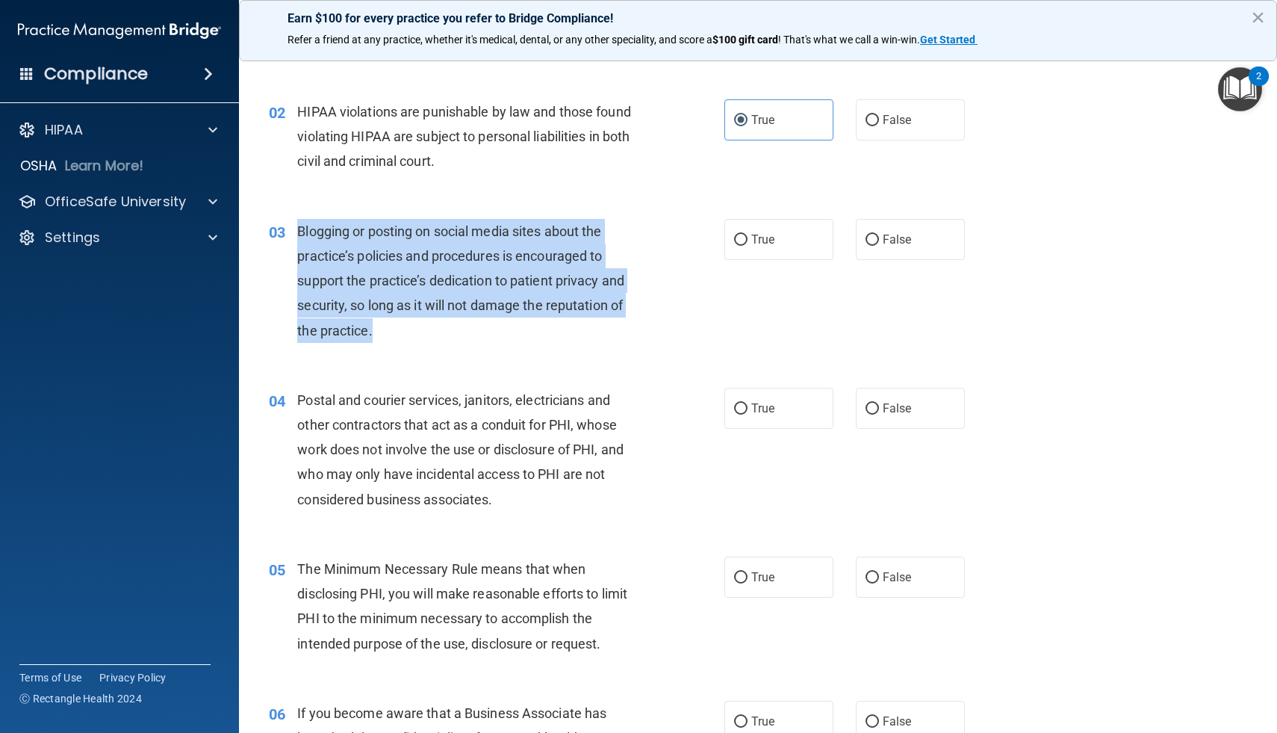
drag, startPoint x: 389, startPoint y: 325, endPoint x: 296, endPoint y: 234, distance: 129.9
click at [297, 234] on div "Blogging or posting on social media sites about the practice’s policies and pro…" at bounding box center [476, 281] width 358 height 124
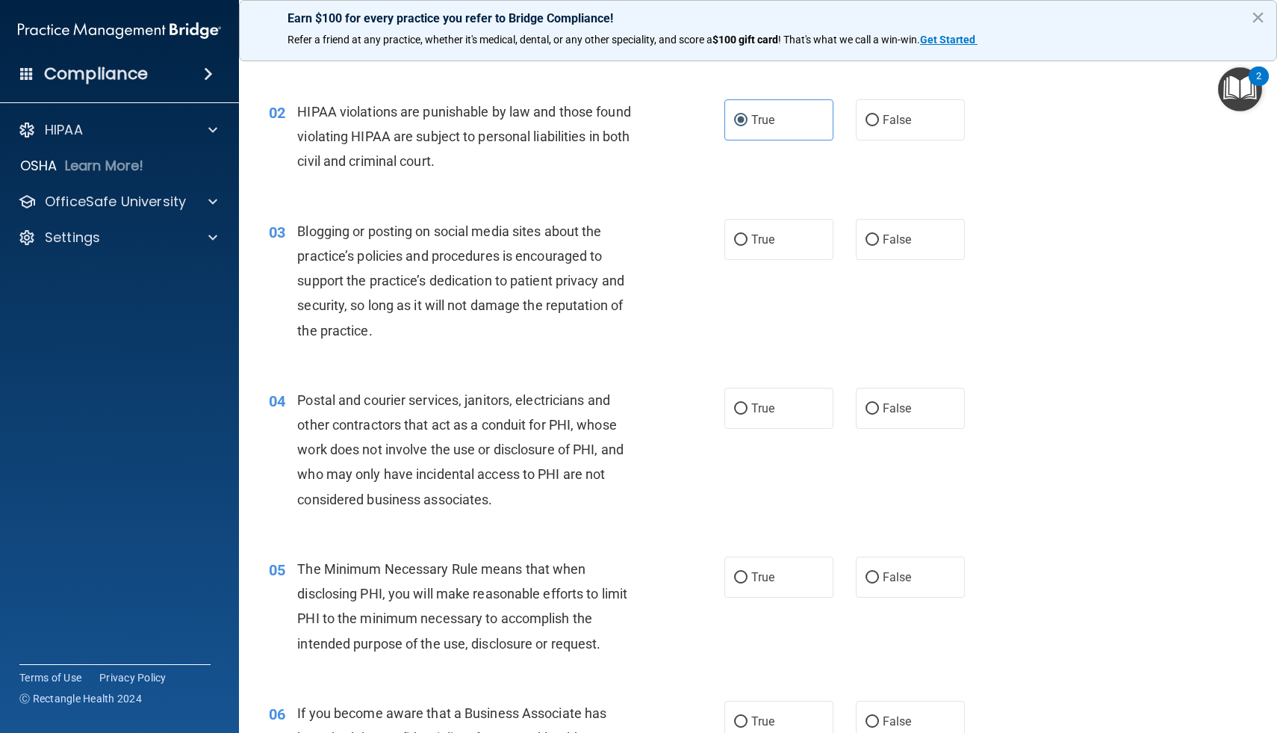
click at [939, 271] on div "03 Blogging or posting on social media sites about the practice’s policies and …" at bounding box center [758, 284] width 1001 height 169
click at [922, 249] on label "False" at bounding box center [910, 239] width 109 height 41
click at [879, 246] on input "False" at bounding box center [872, 239] width 13 height 11
radio input "true"
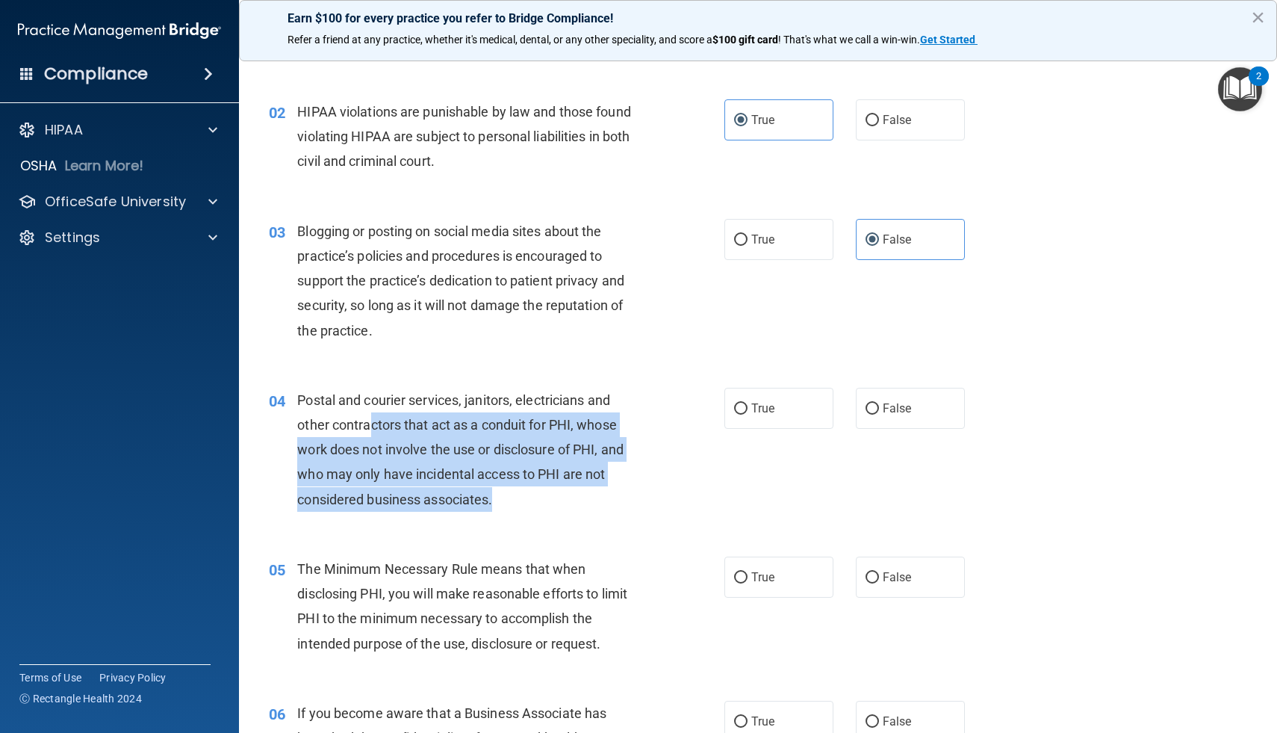
drag, startPoint x: 497, startPoint y: 497, endPoint x: 373, endPoint y: 431, distance: 140.7
click at [372, 431] on div "Postal and courier services, janitors, electricians and other contractors that …" at bounding box center [476, 450] width 358 height 124
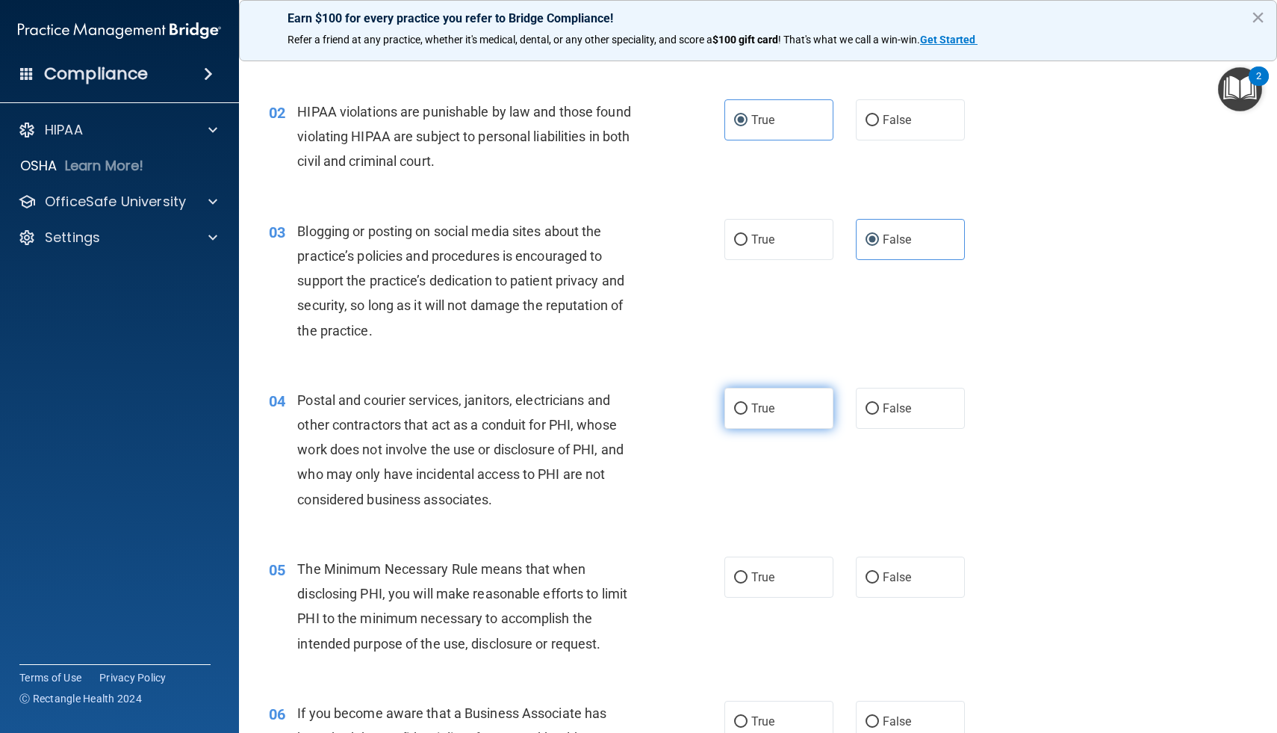
click at [787, 419] on label "True" at bounding box center [778, 408] width 109 height 41
click at [748, 414] on input "True" at bounding box center [740, 408] width 13 height 11
radio input "true"
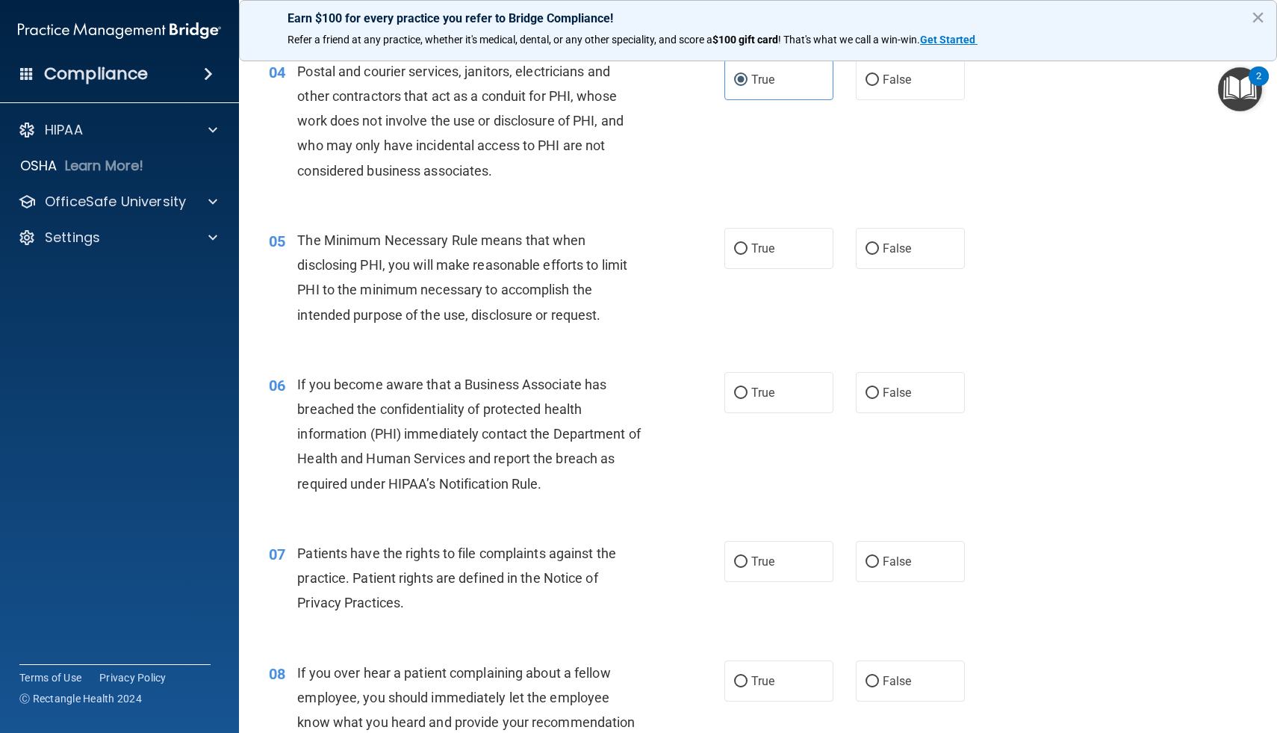
scroll to position [488, 0]
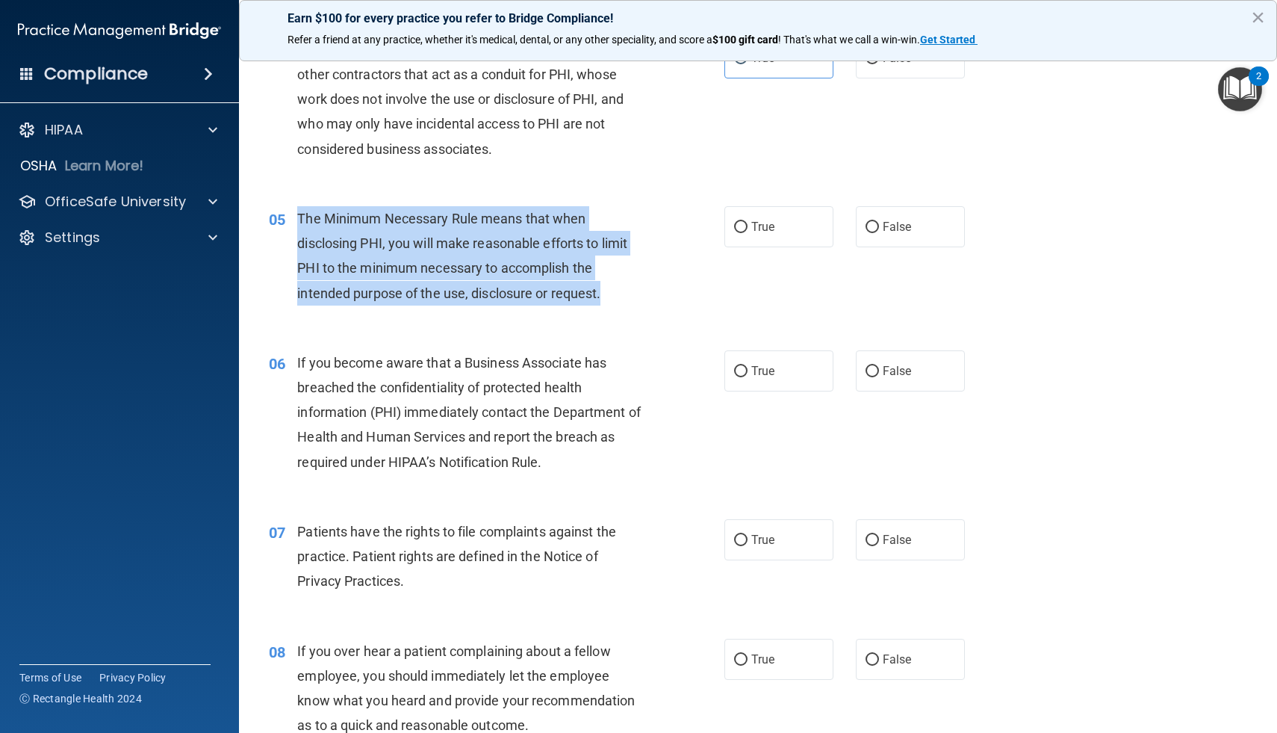
drag, startPoint x: 616, startPoint y: 291, endPoint x: 292, endPoint y: 214, distance: 332.9
click at [292, 214] on div "05 The Minimum Necessary Rule means that when disclosing PHI, you will make rea…" at bounding box center [496, 259] width 500 height 107
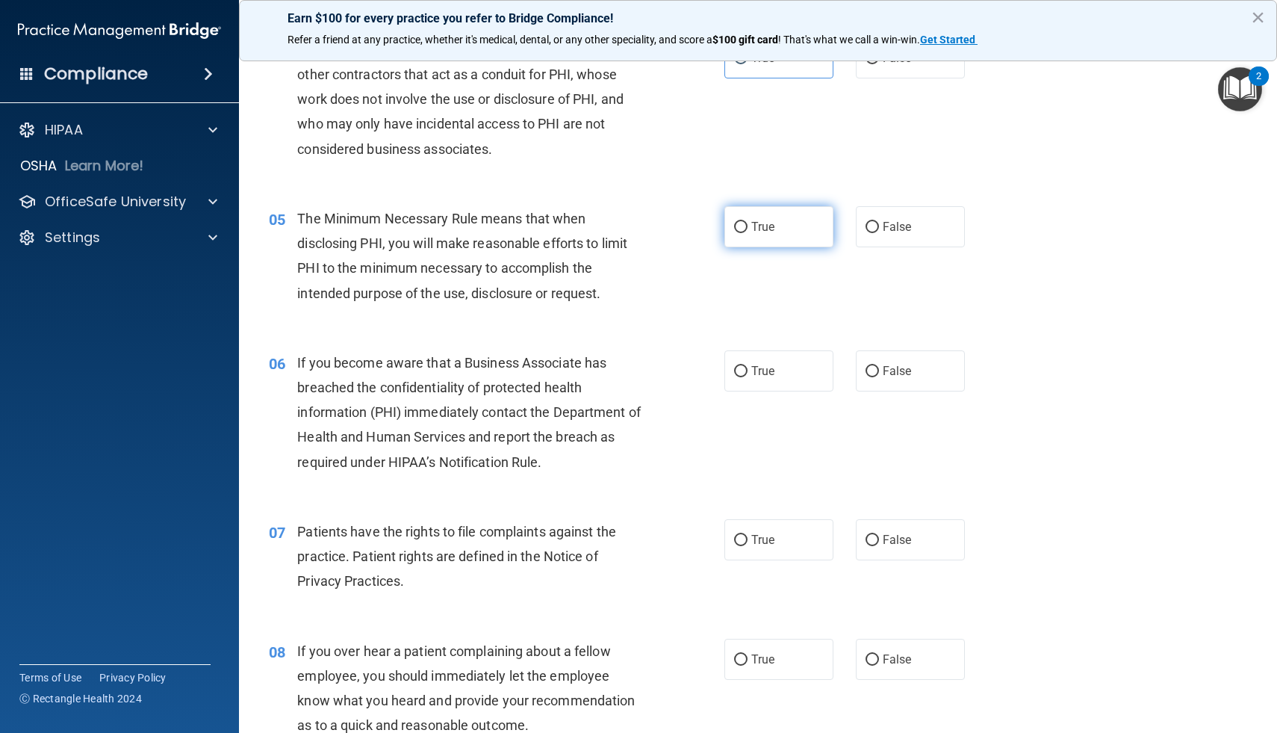
click at [774, 232] on span "True" at bounding box center [762, 227] width 23 height 14
click at [748, 232] on input "True" at bounding box center [740, 227] width 13 height 11
radio input "true"
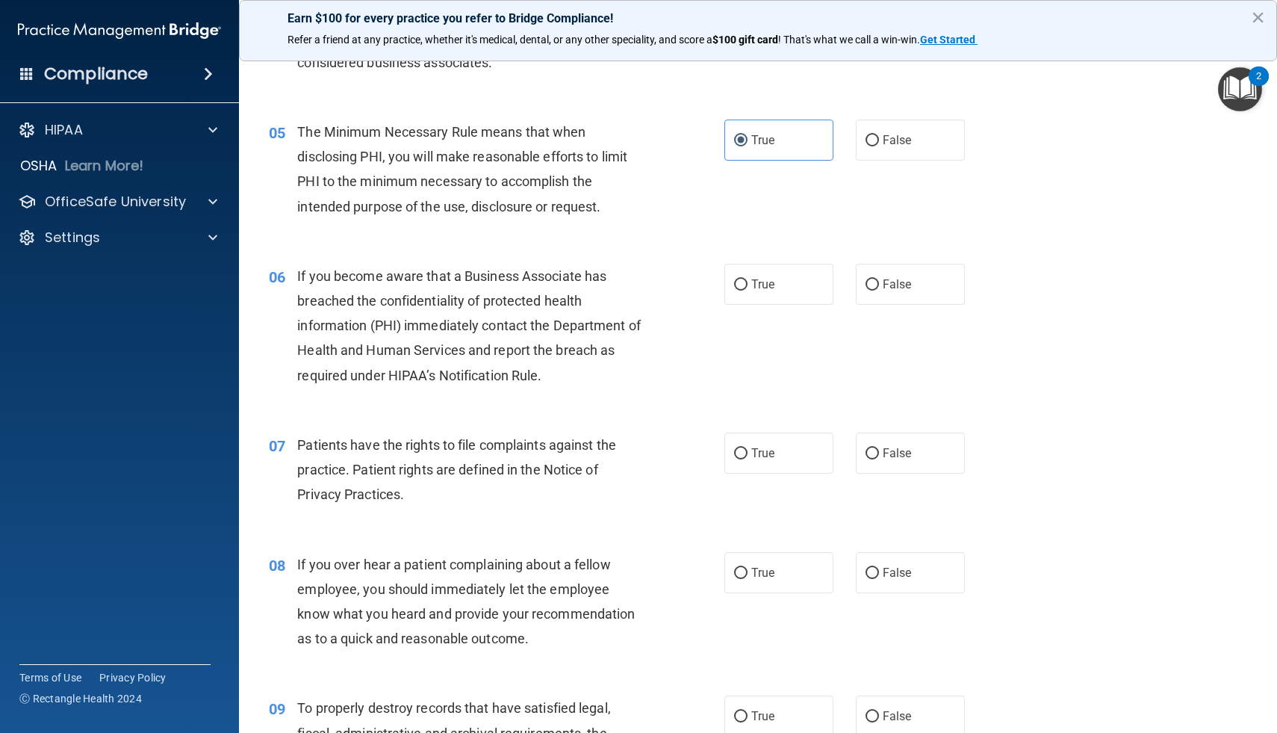
scroll to position [569, 0]
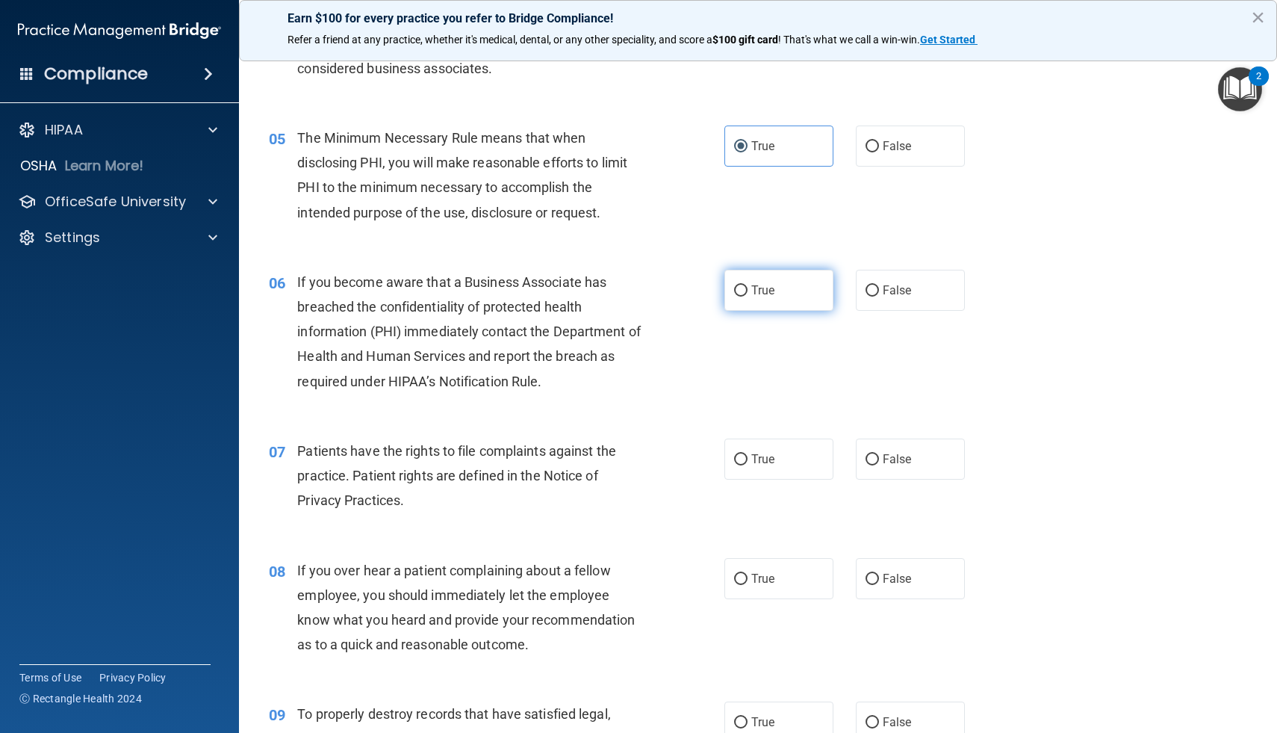
click at [795, 286] on label "True" at bounding box center [778, 290] width 109 height 41
click at [748, 286] on input "True" at bounding box center [740, 290] width 13 height 11
radio input "true"
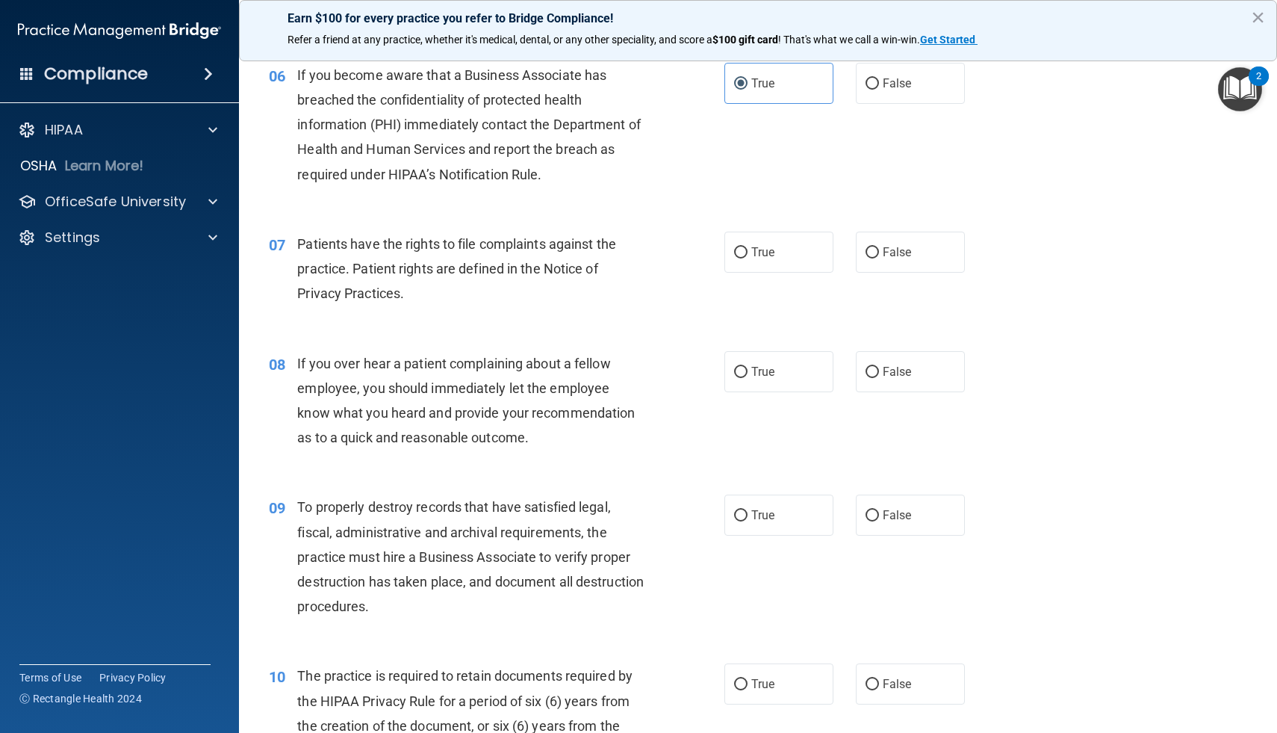
scroll to position [780, 0]
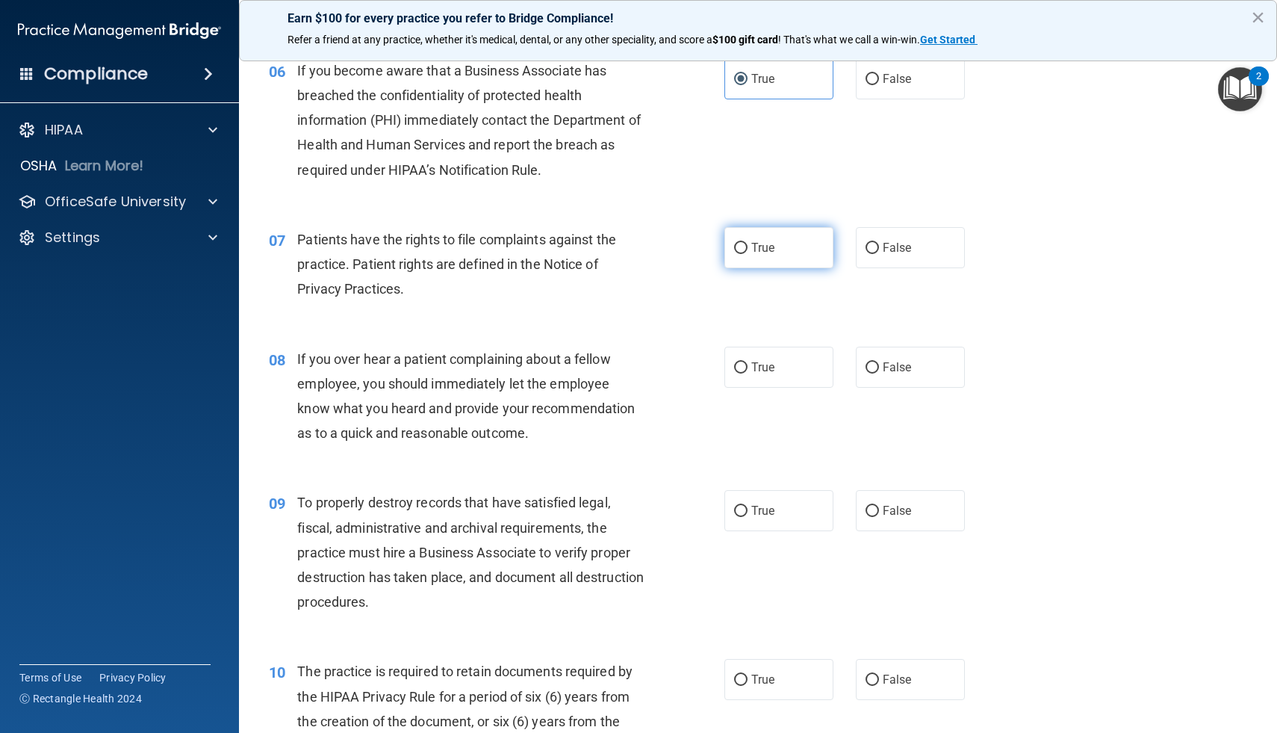
click at [762, 259] on label "True" at bounding box center [778, 247] width 109 height 41
click at [748, 254] on input "True" at bounding box center [740, 248] width 13 height 11
radio input "true"
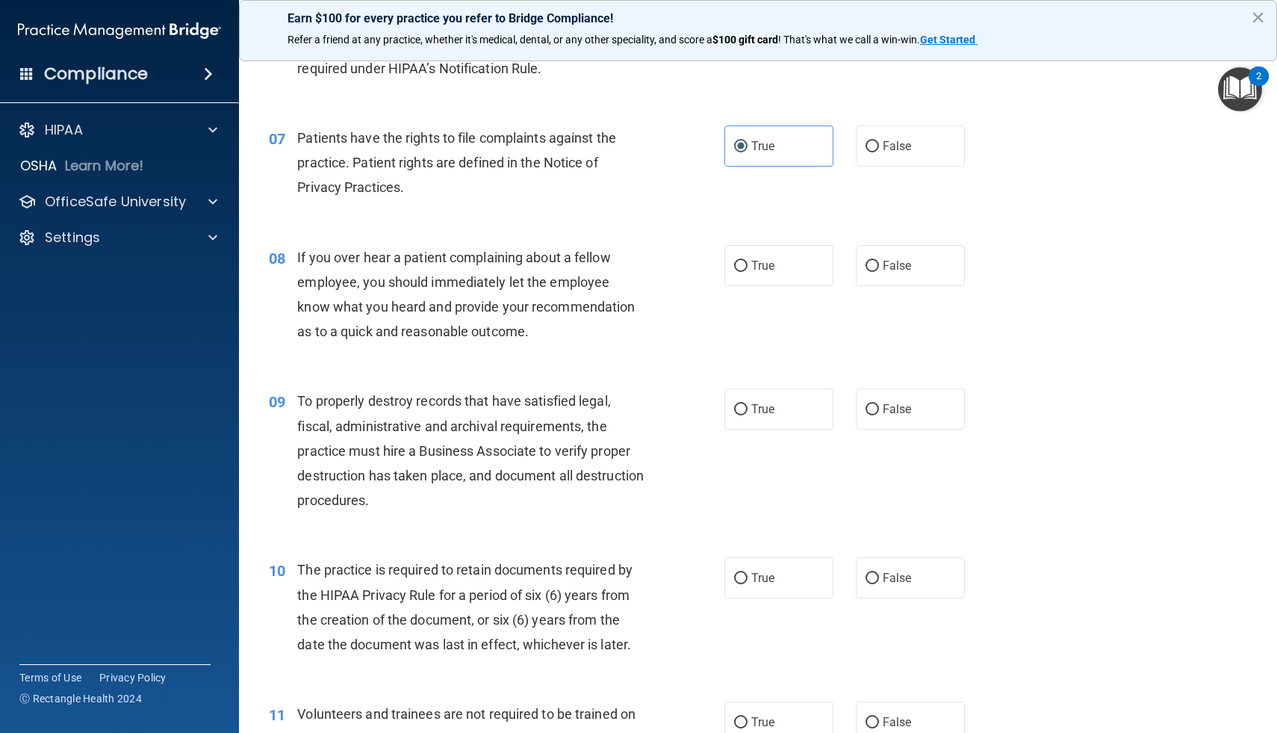
scroll to position [884, 0]
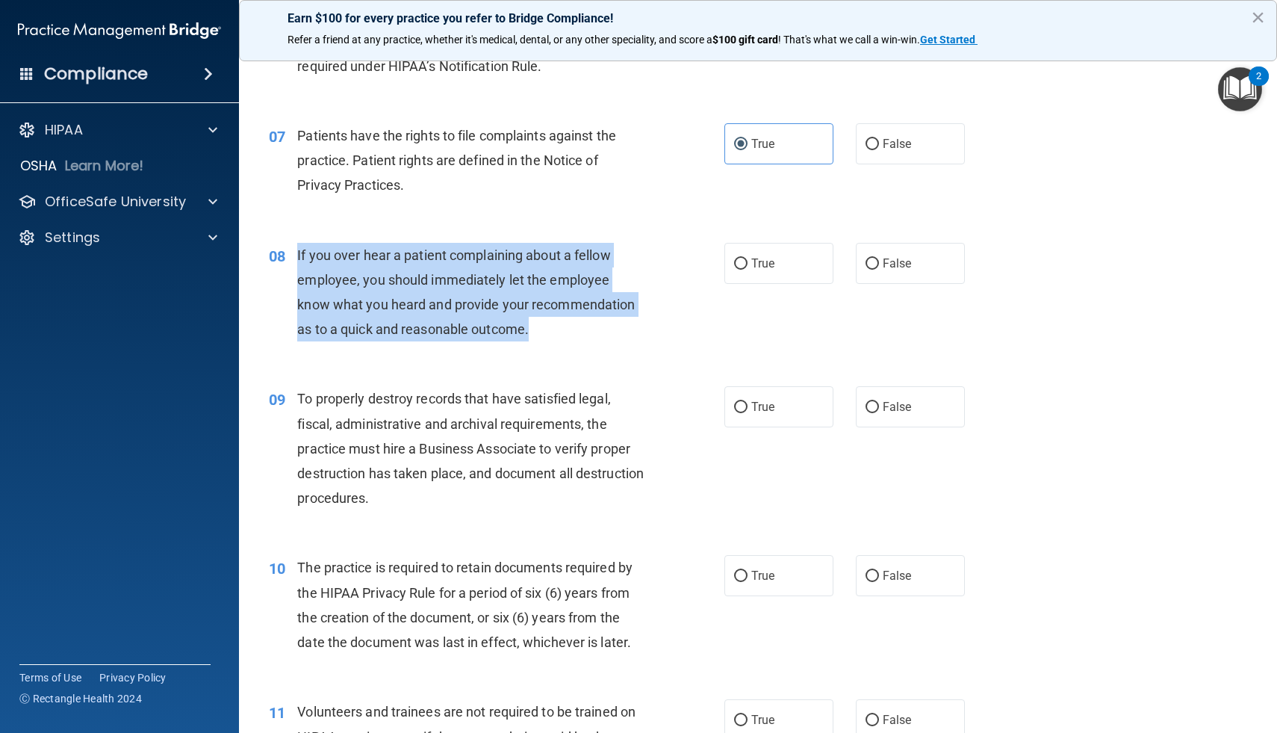
drag, startPoint x: 496, startPoint y: 326, endPoint x: 297, endPoint y: 252, distance: 212.0
click at [297, 252] on div "If you over hear a patient complaining about a fellow employee, you should imme…" at bounding box center [476, 292] width 358 height 99
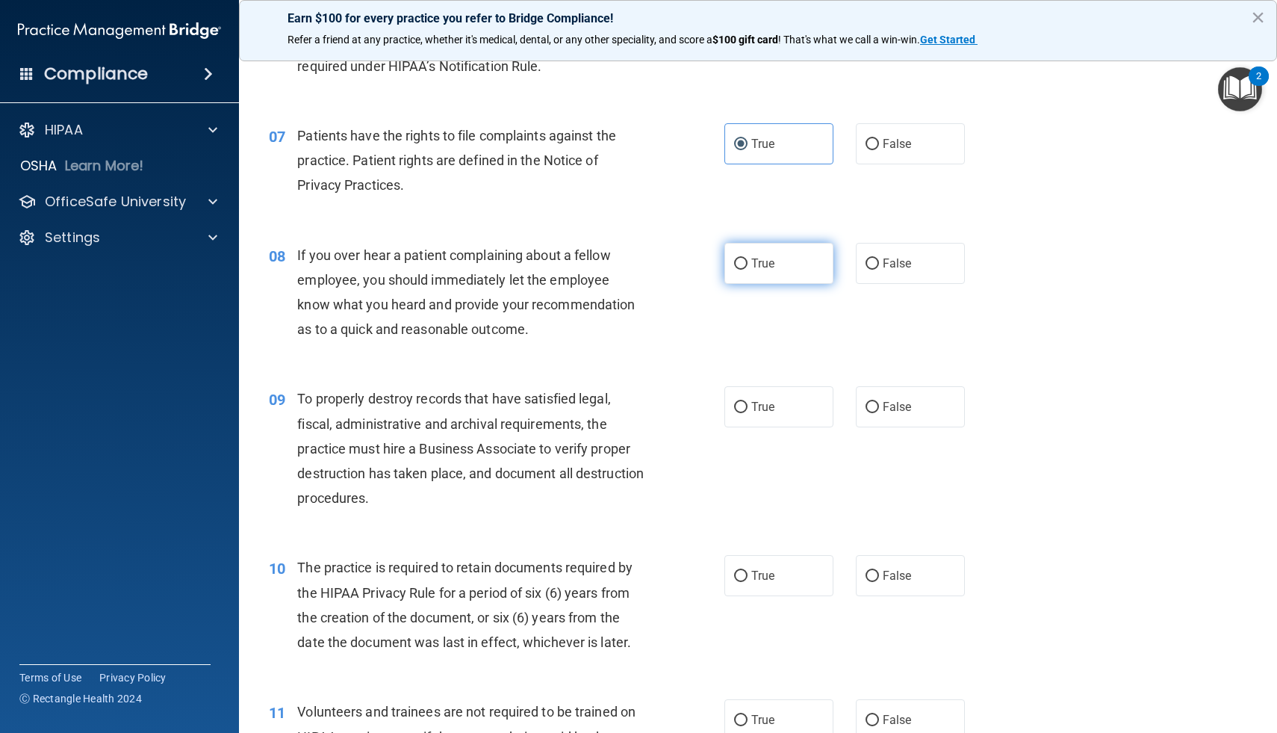
click at [805, 255] on label "True" at bounding box center [778, 263] width 109 height 41
click at [748, 258] on input "True" at bounding box center [740, 263] width 13 height 11
radio input "true"
click at [891, 257] on span "False" at bounding box center [897, 263] width 29 height 14
click at [879, 258] on input "False" at bounding box center [872, 263] width 13 height 11
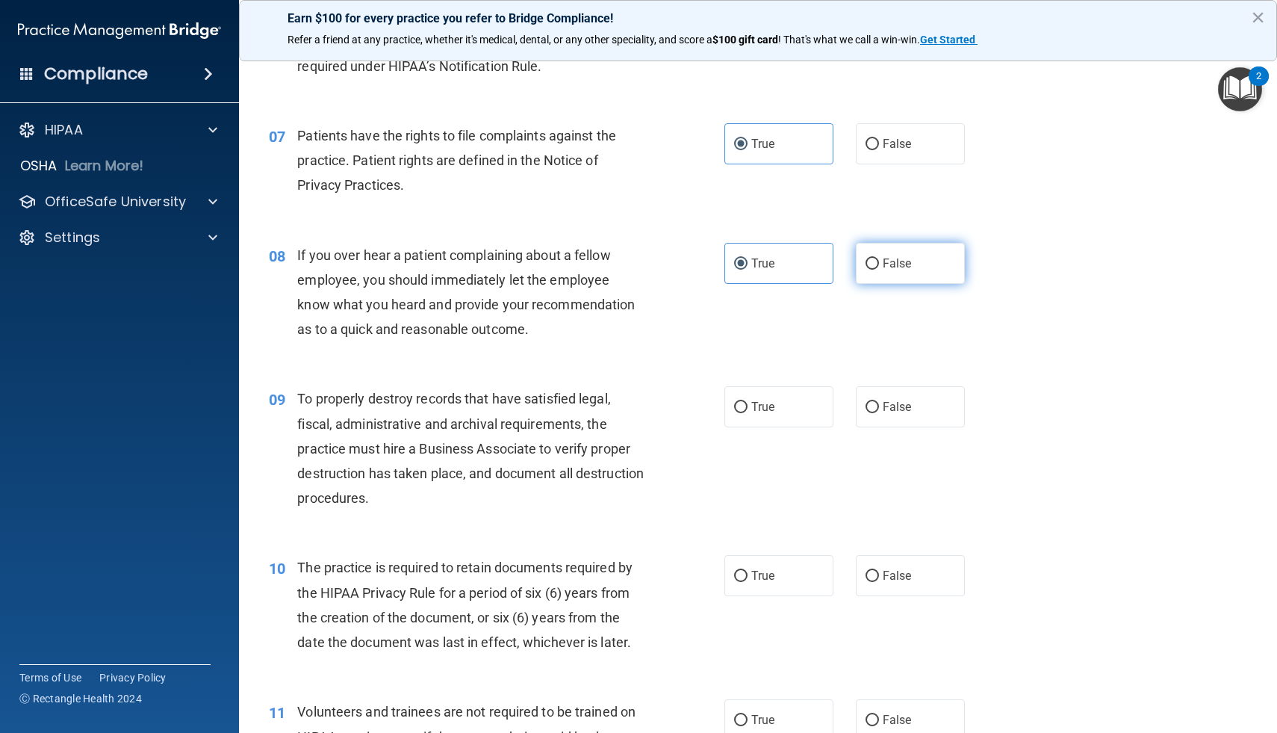
radio input "true"
radio input "false"
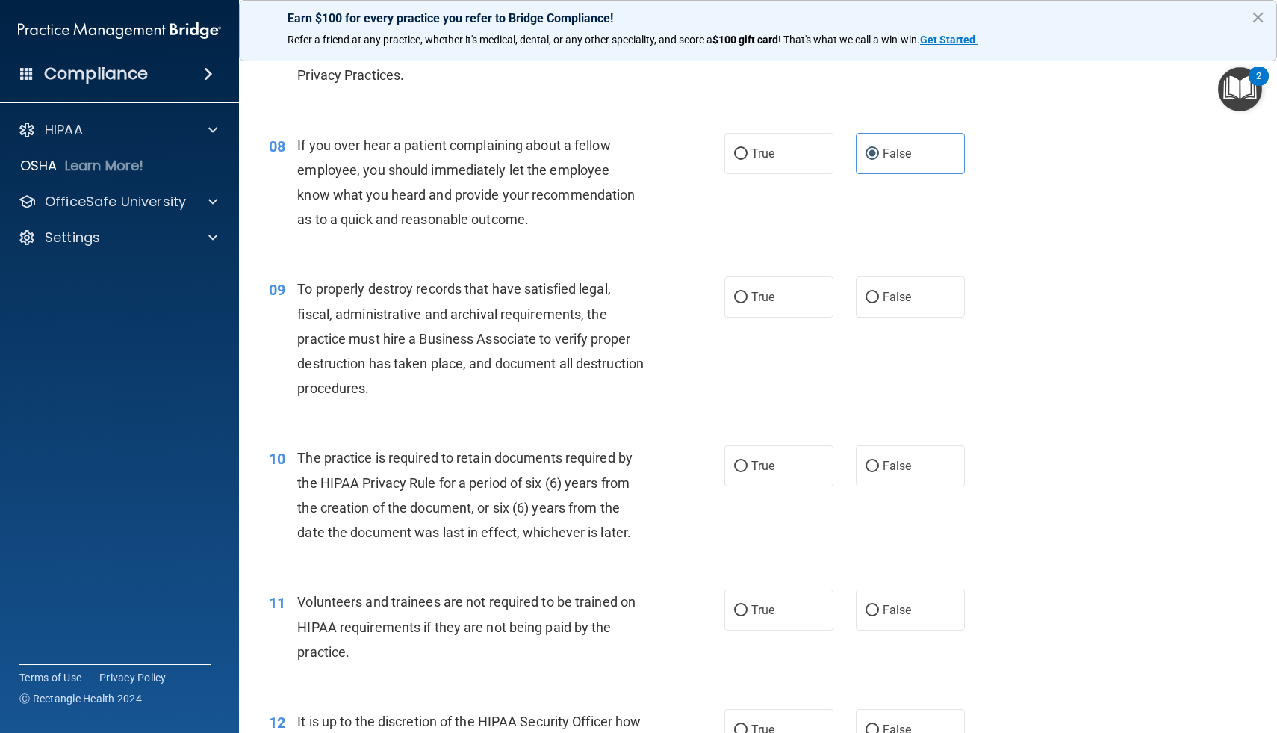
scroll to position [995, 0]
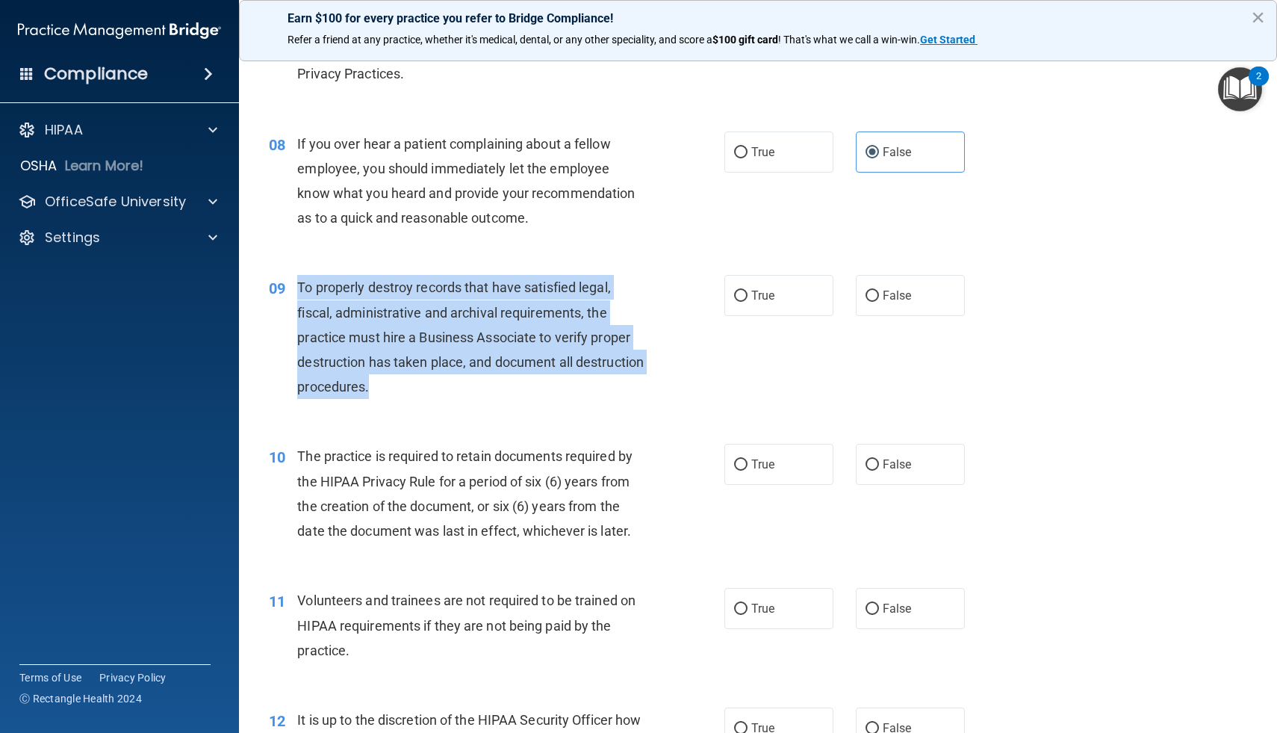
drag, startPoint x: 443, startPoint y: 391, endPoint x: 296, endPoint y: 288, distance: 180.1
click at [296, 288] on div "09 To properly destroy records that have satisfied legal, fiscal, administrativ…" at bounding box center [496, 340] width 500 height 131
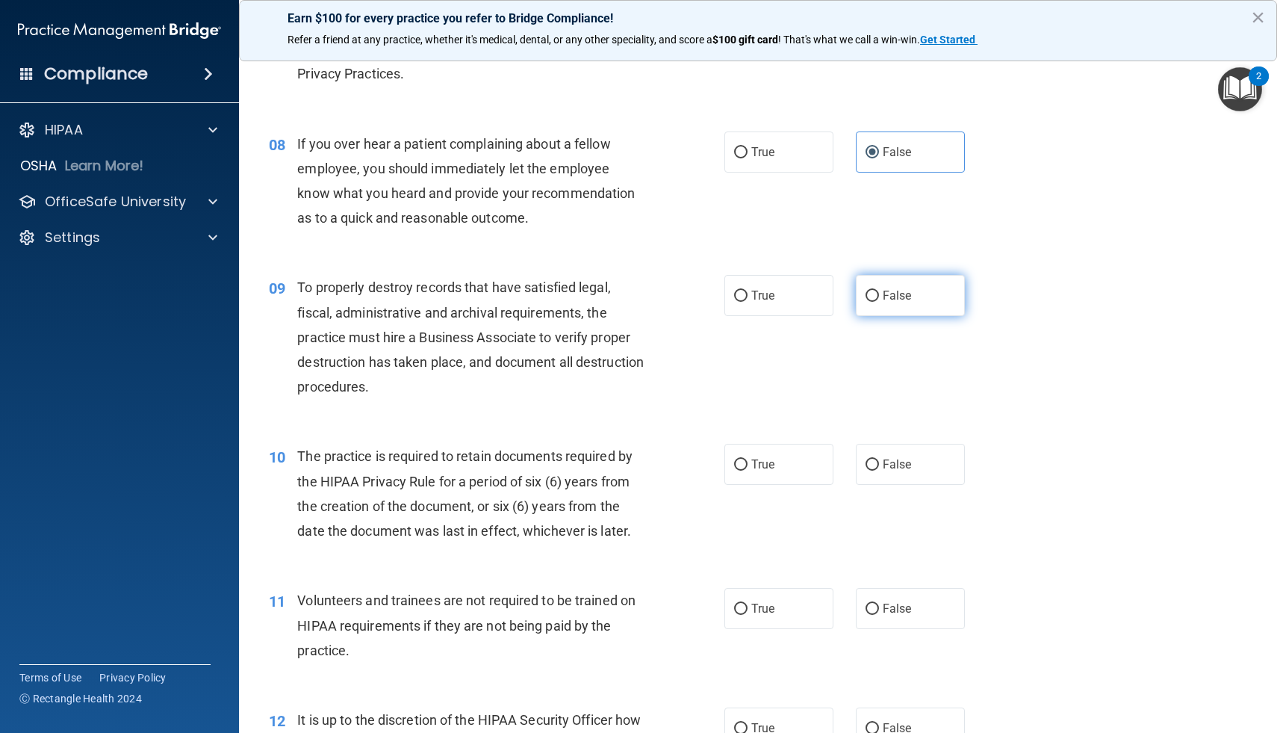
click at [926, 282] on label "False" at bounding box center [910, 295] width 109 height 41
click at [879, 291] on input "False" at bounding box center [872, 296] width 13 height 11
radio input "true"
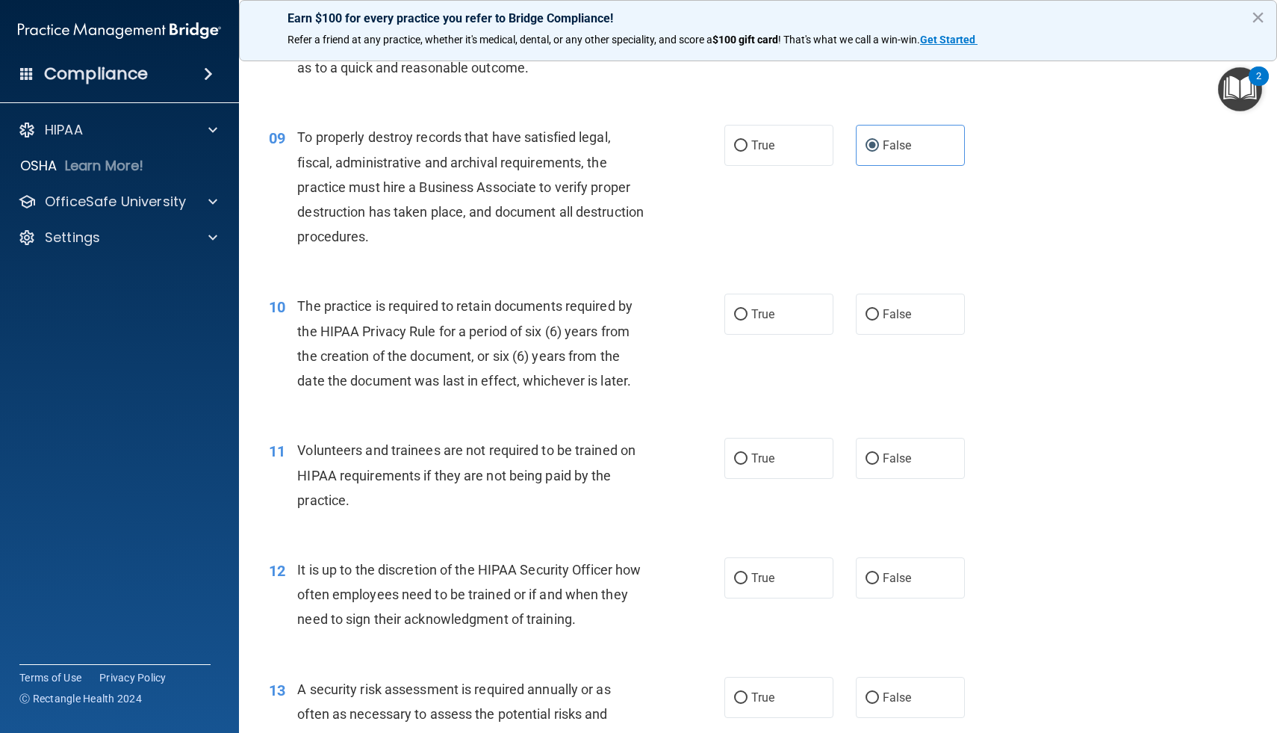
scroll to position [1158, 0]
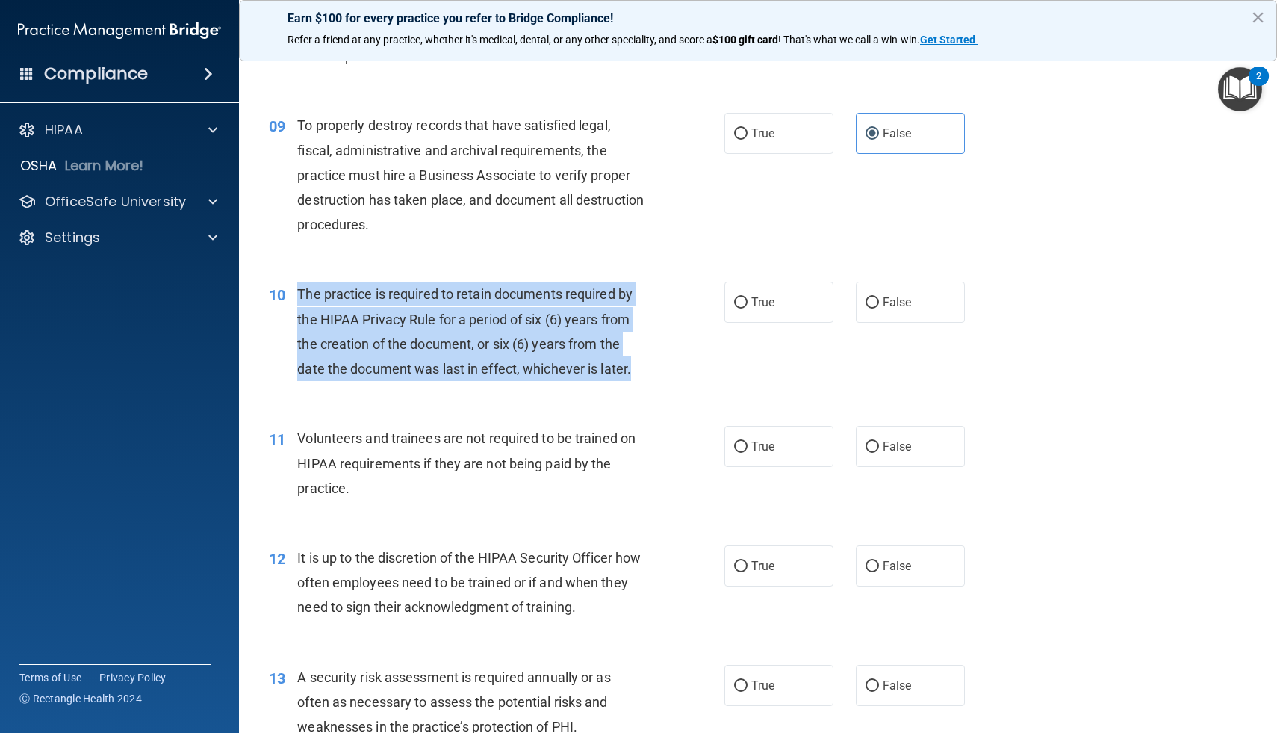
drag, startPoint x: 638, startPoint y: 370, endPoint x: 296, endPoint y: 296, distance: 349.0
click at [296, 296] on div "10 The practice is required to retain documents required by the HIPAA Privacy R…" at bounding box center [496, 335] width 500 height 107
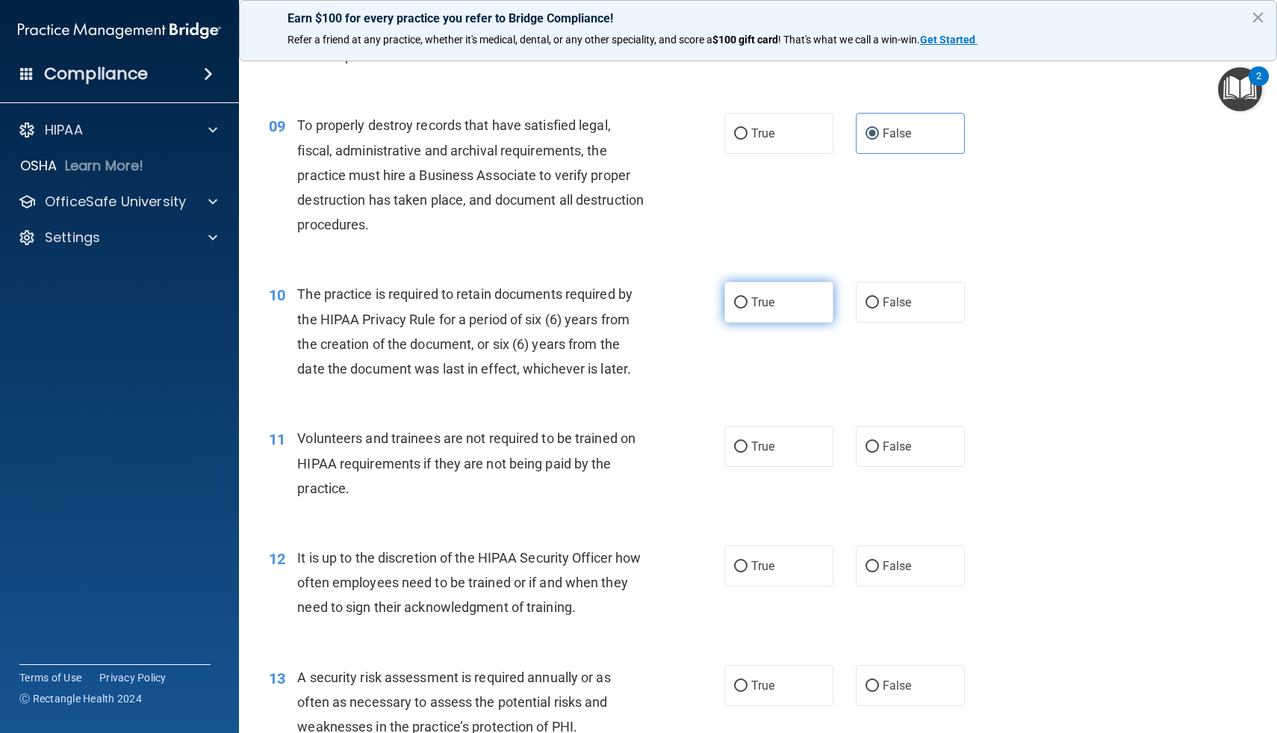
click at [808, 302] on label "True" at bounding box center [778, 302] width 109 height 41
click at [748, 302] on input "True" at bounding box center [740, 302] width 13 height 11
radio input "true"
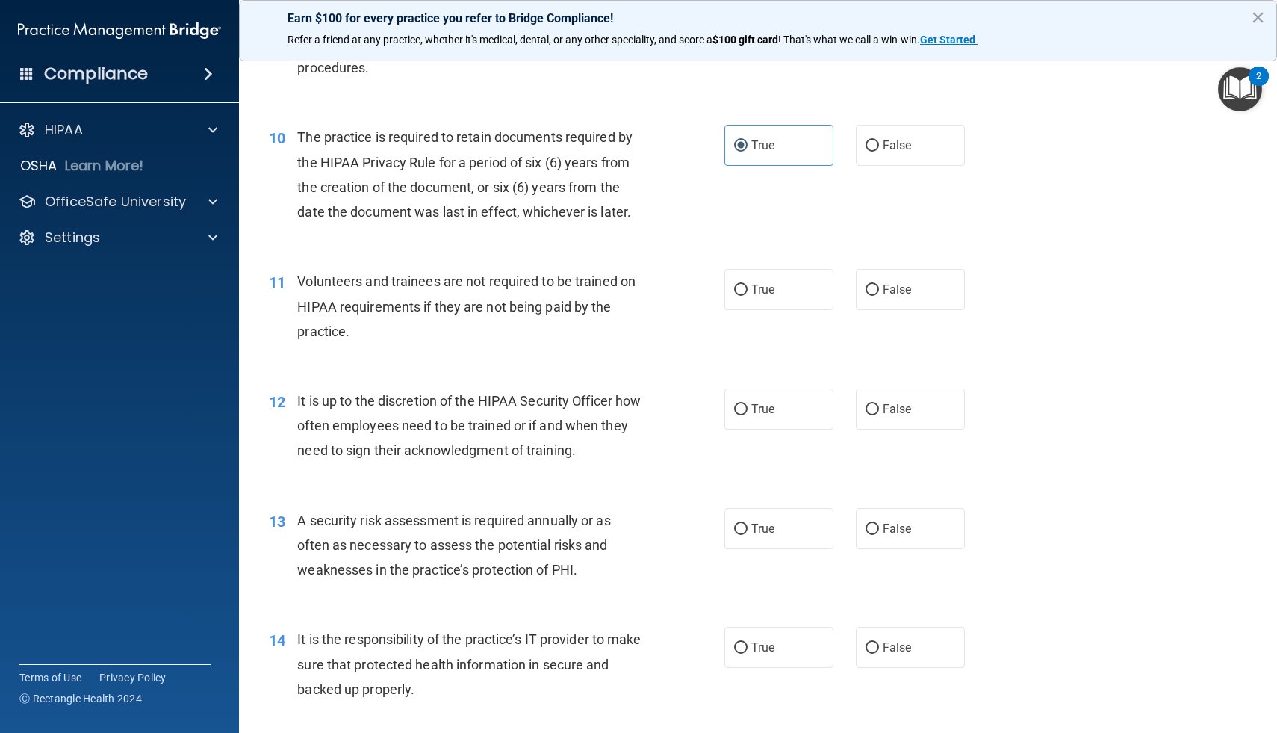
scroll to position [1317, 0]
click at [780, 294] on label "True" at bounding box center [778, 287] width 109 height 41
click at [748, 293] on input "True" at bounding box center [740, 287] width 13 height 11
radio input "true"
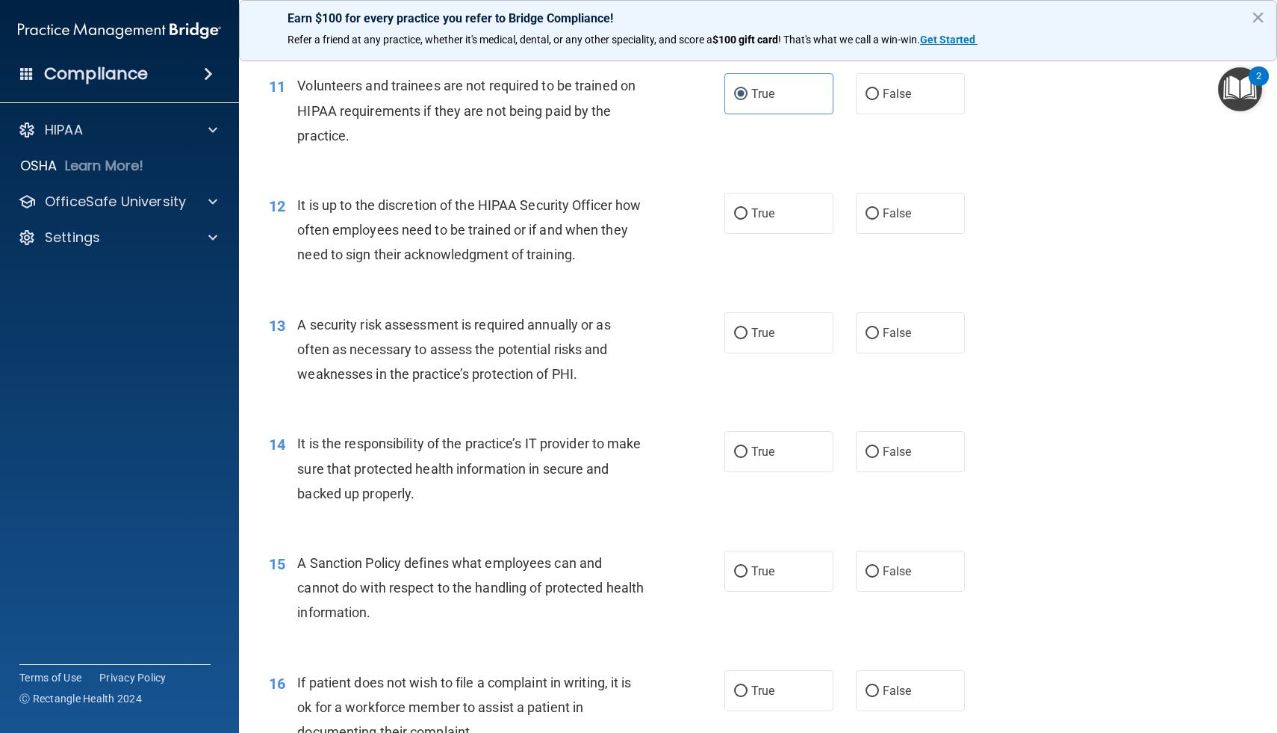
scroll to position [1517, 0]
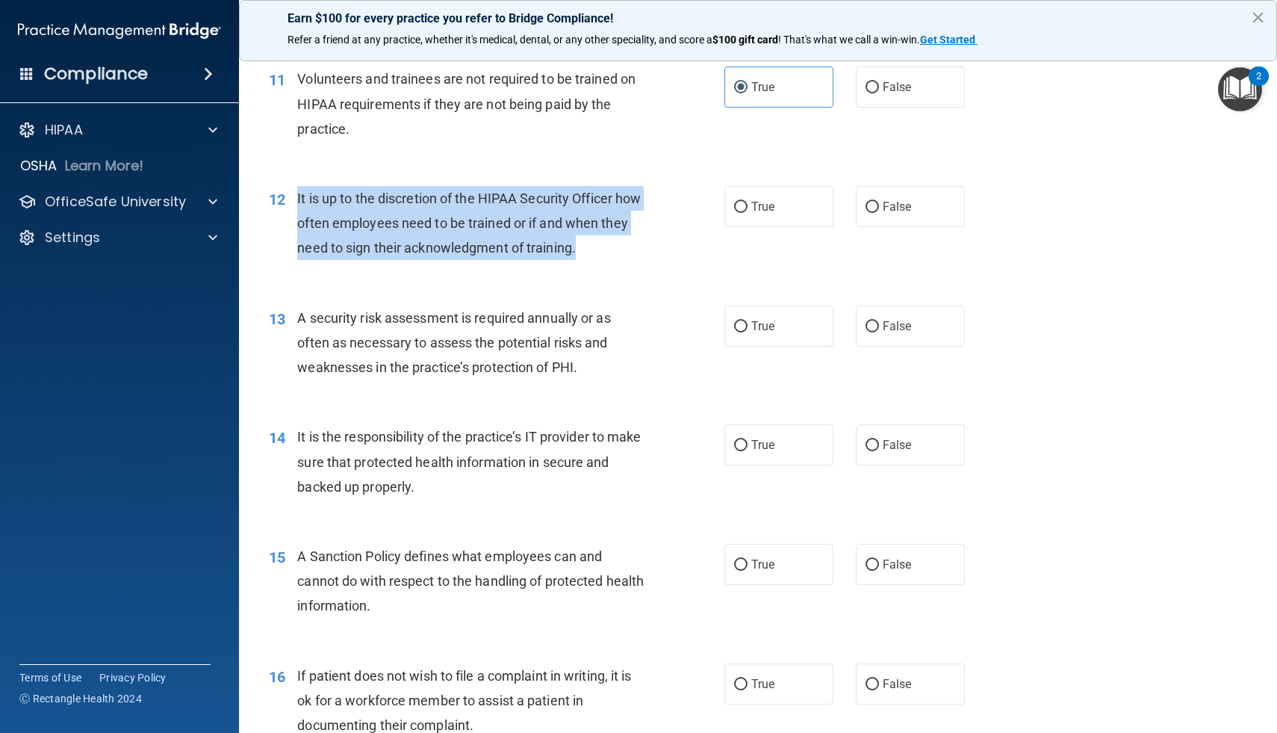
drag, startPoint x: 615, startPoint y: 249, endPoint x: 293, endPoint y: 195, distance: 327.1
click at [293, 195] on div "12 It is up to the discretion of the HIPAA Security Officer how often employees…" at bounding box center [496, 227] width 500 height 82
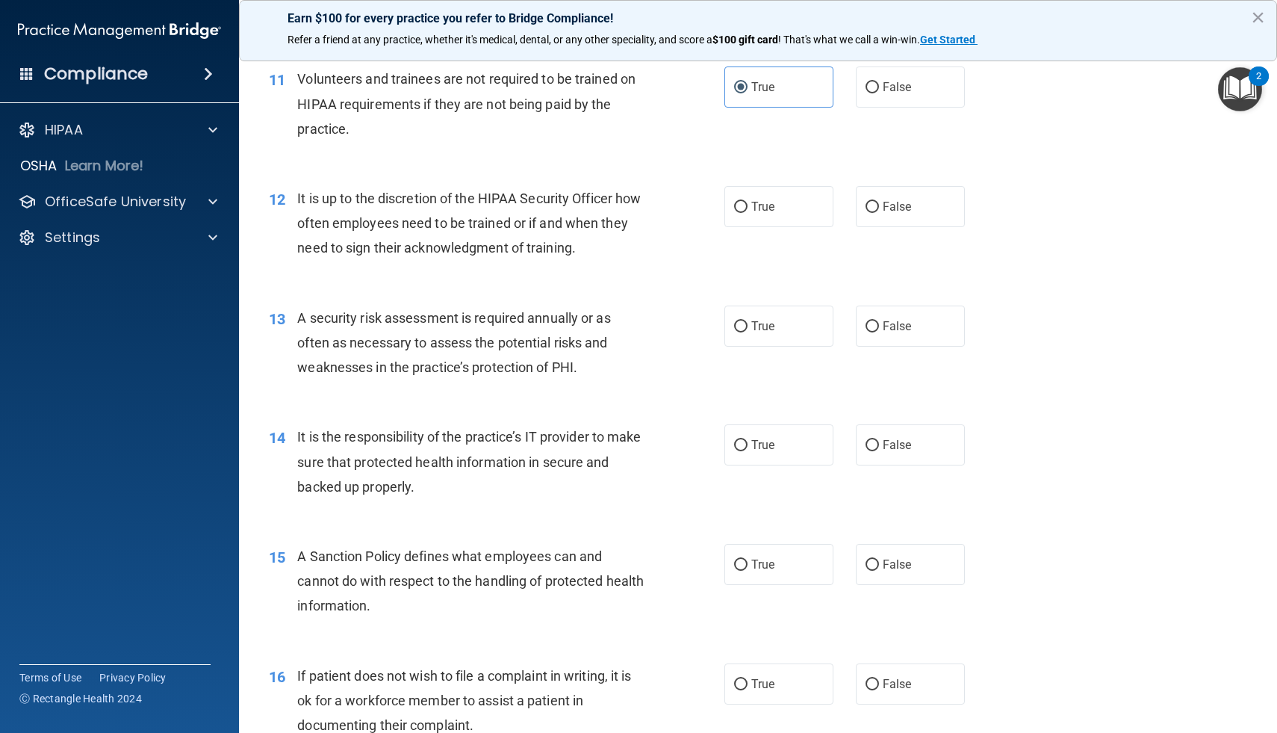
click at [748, 177] on div "12 It is up to the discretion of the HIPAA Security Officer how often employees…" at bounding box center [758, 226] width 1001 height 119
click at [754, 202] on span "True" at bounding box center [762, 206] width 23 height 14
click at [748, 202] on input "True" at bounding box center [740, 207] width 13 height 11
radio input "true"
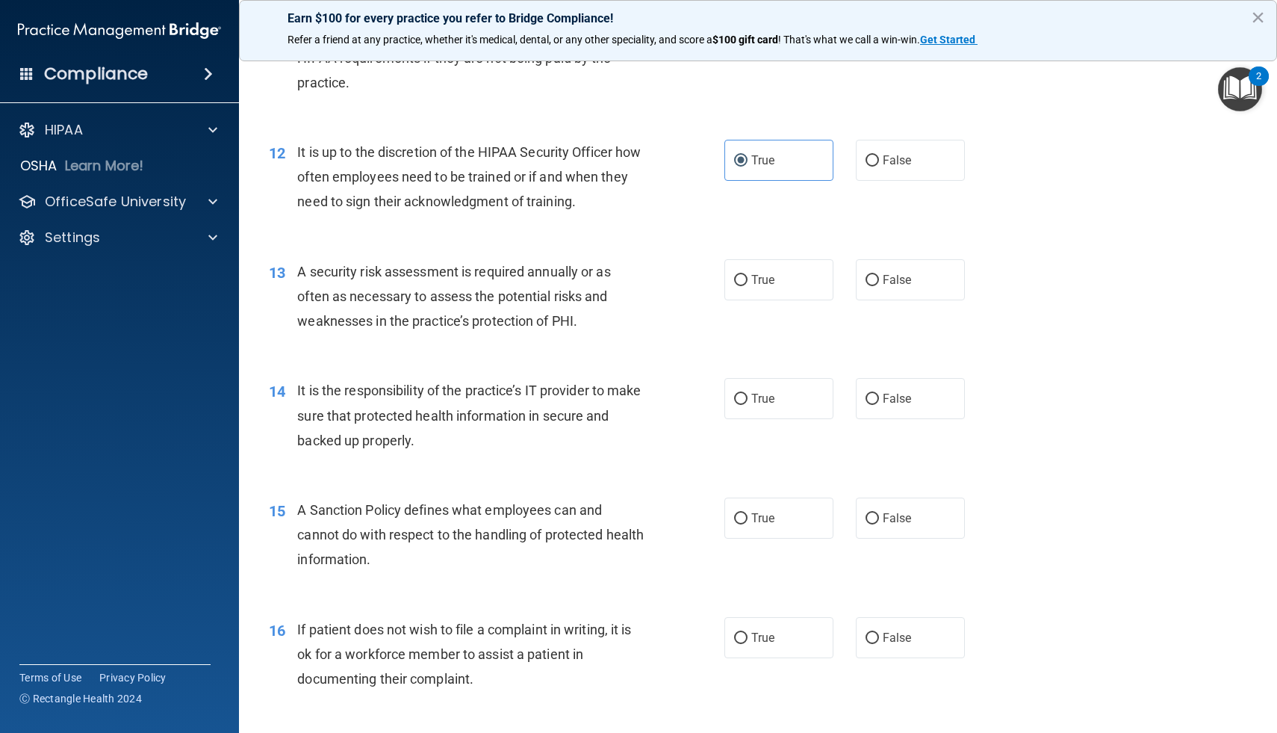
scroll to position [1564, 0]
click at [789, 284] on label "True" at bounding box center [778, 278] width 109 height 41
click at [748, 284] on input "True" at bounding box center [740, 279] width 13 height 11
radio input "true"
drag, startPoint x: 586, startPoint y: 326, endPoint x: 433, endPoint y: 296, distance: 156.0
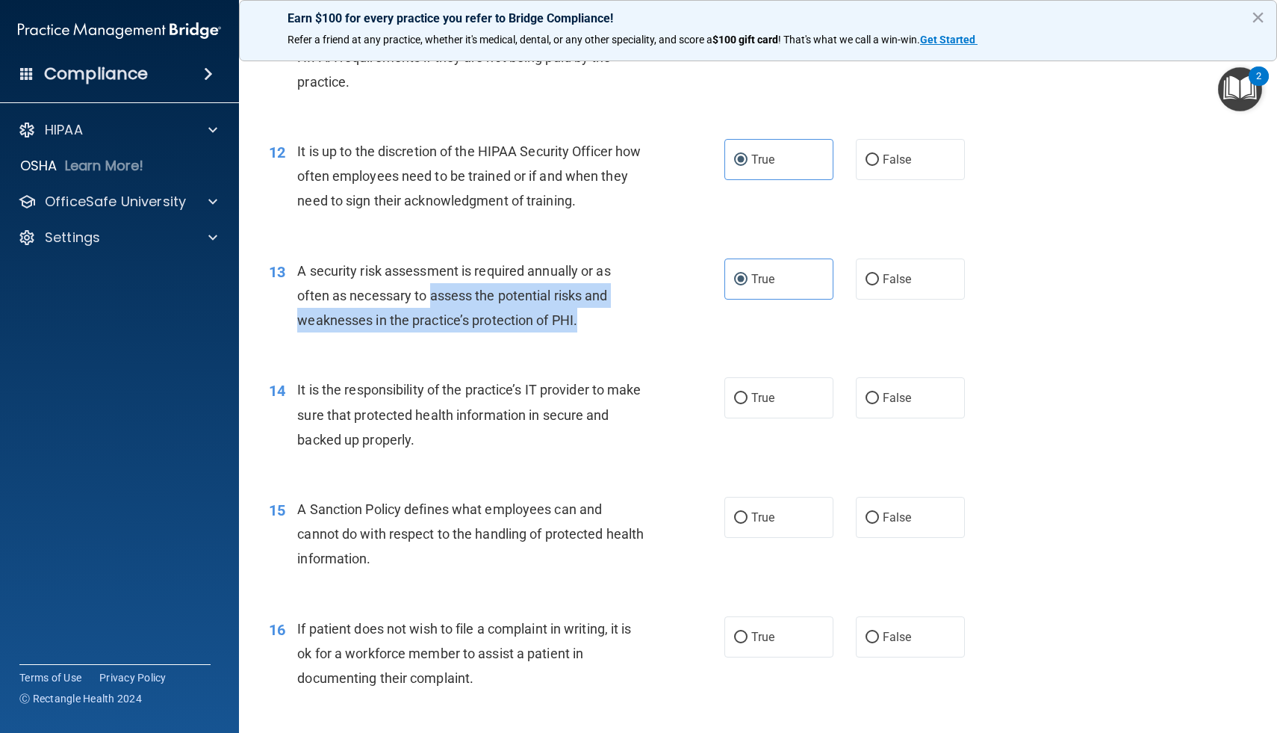
click at [433, 296] on div "A security risk assessment is required annually or as often as necessary to ass…" at bounding box center [476, 295] width 358 height 75
click at [518, 315] on span "A security risk assessment is required annually or as often as necessary to ass…" at bounding box center [453, 295] width 313 height 65
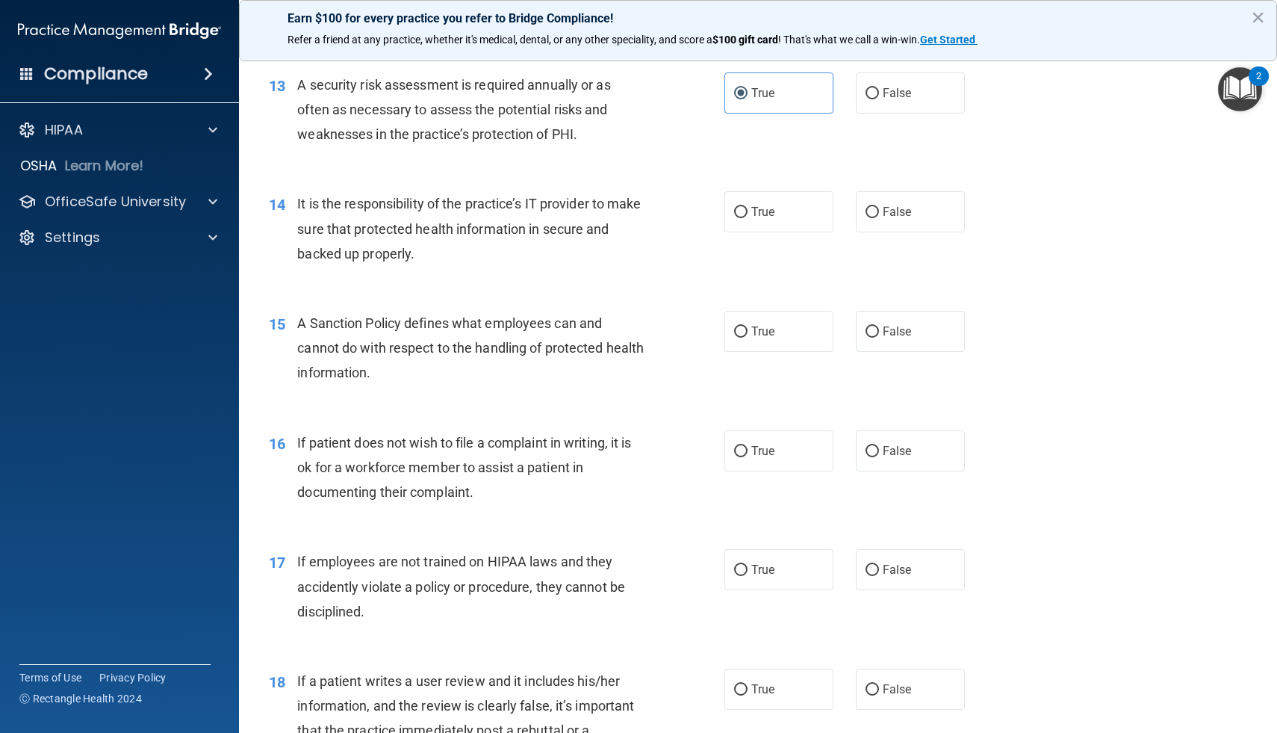
scroll to position [1750, 0]
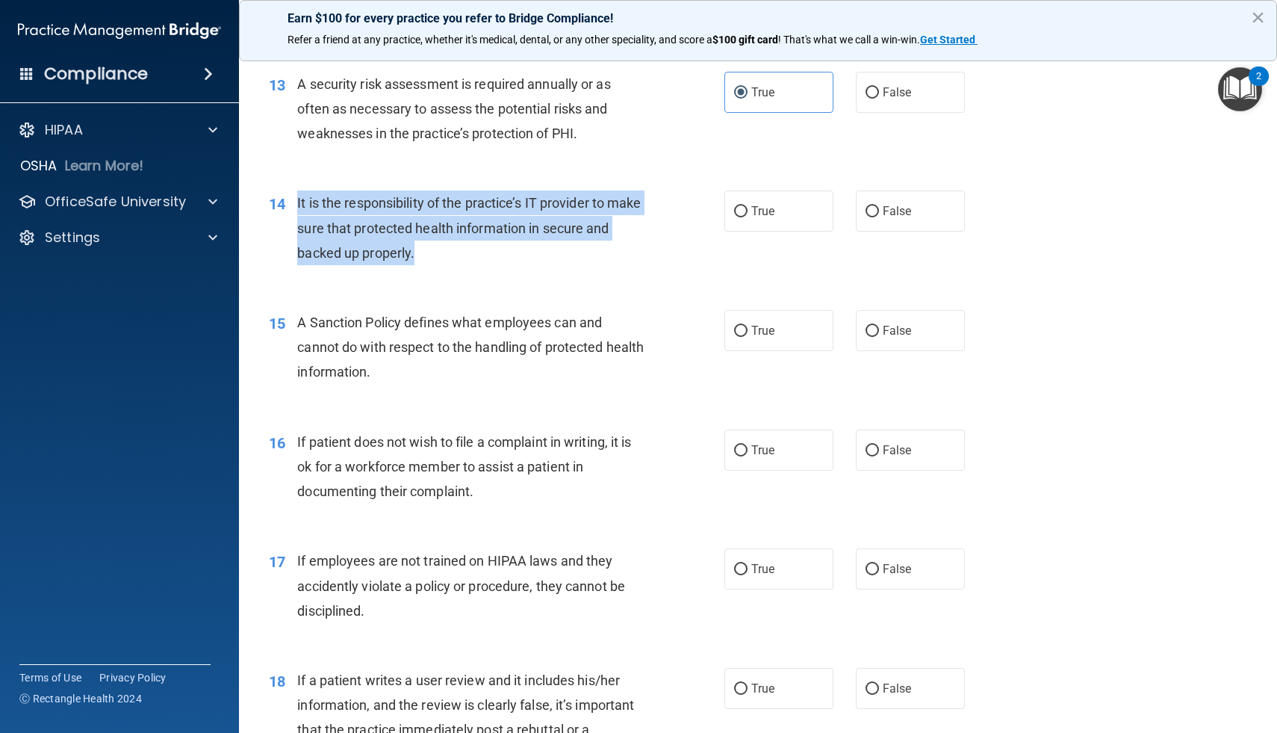
drag, startPoint x: 422, startPoint y: 249, endPoint x: 295, endPoint y: 208, distance: 133.4
click at [295, 208] on div "14 It is the responsibility of the practice’s IT provider to make sure that pro…" at bounding box center [496, 231] width 500 height 82
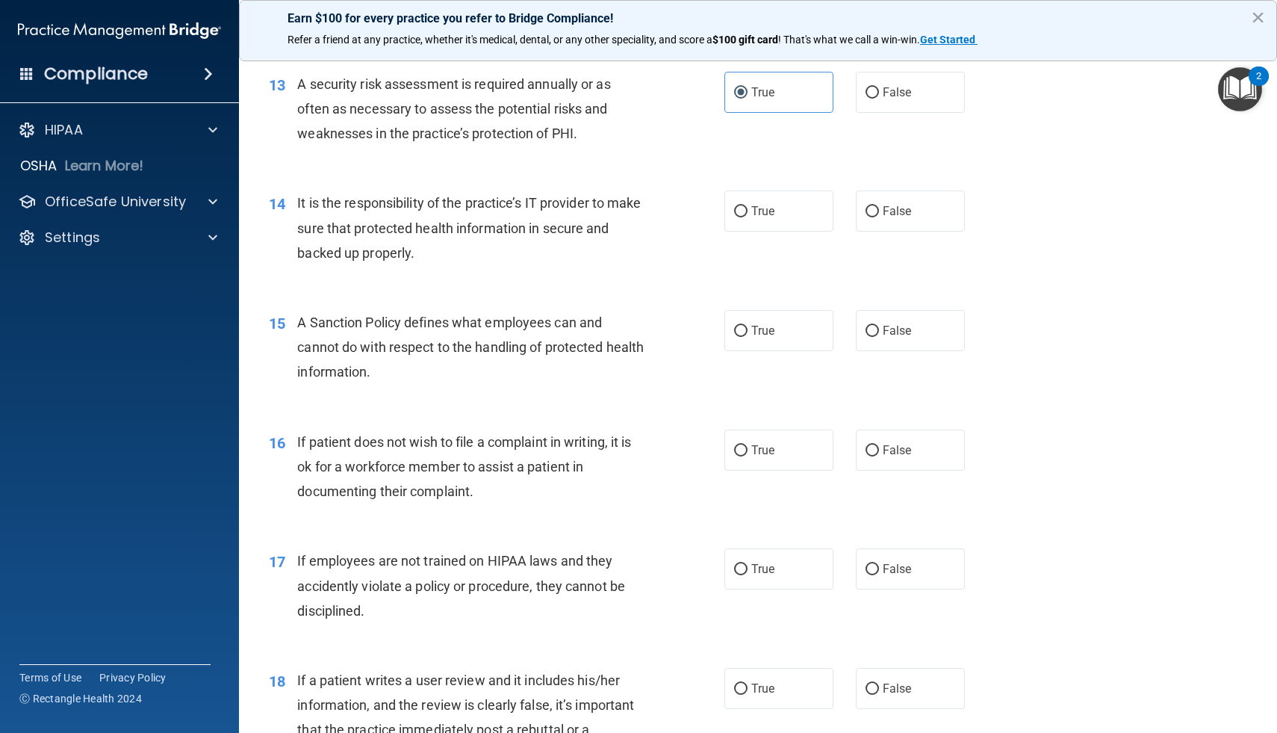
click at [907, 184] on div "14 It is the responsibility of the practice’s IT provider to make sure that pro…" at bounding box center [758, 231] width 1001 height 119
click at [901, 199] on label "False" at bounding box center [910, 210] width 109 height 41
click at [879, 206] on input "False" at bounding box center [872, 211] width 13 height 11
radio input "true"
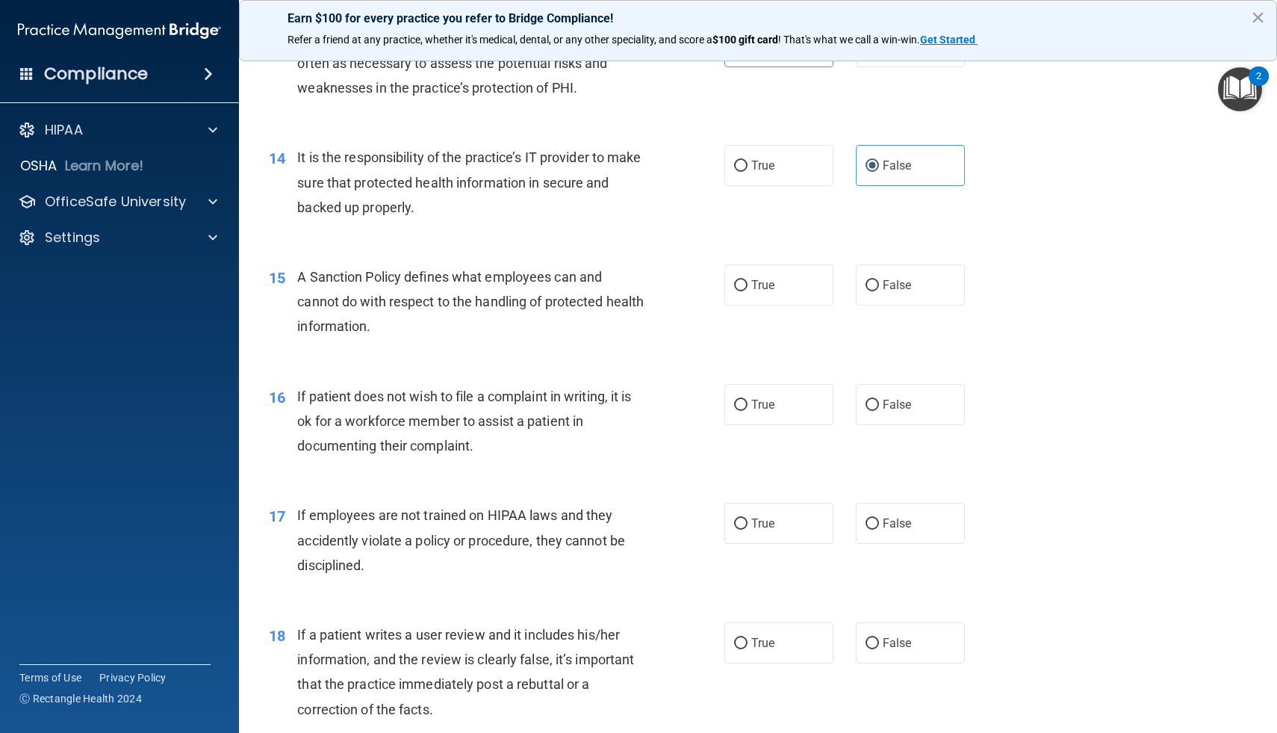
scroll to position [1798, 0]
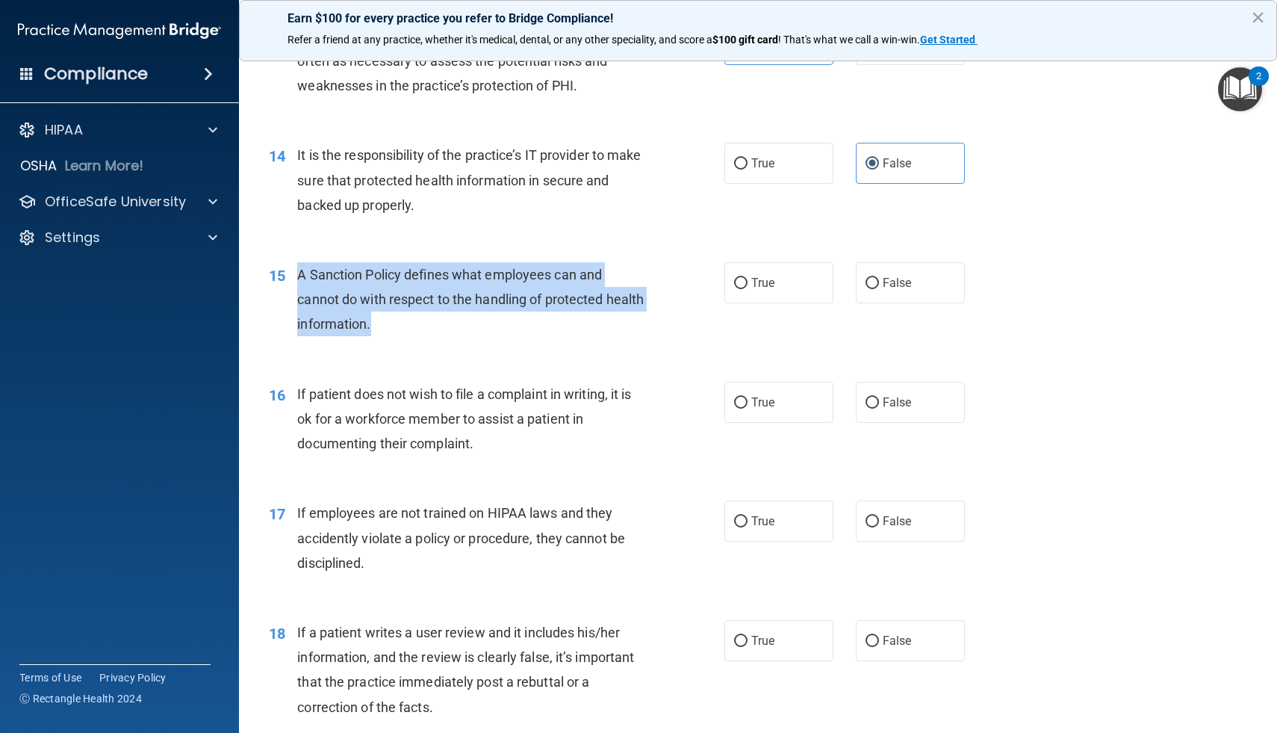
drag, startPoint x: 417, startPoint y: 319, endPoint x: 297, endPoint y: 274, distance: 128.3
click at [297, 274] on div "A Sanction Policy defines what employees can and cannot do with respect to the …" at bounding box center [476, 299] width 358 height 75
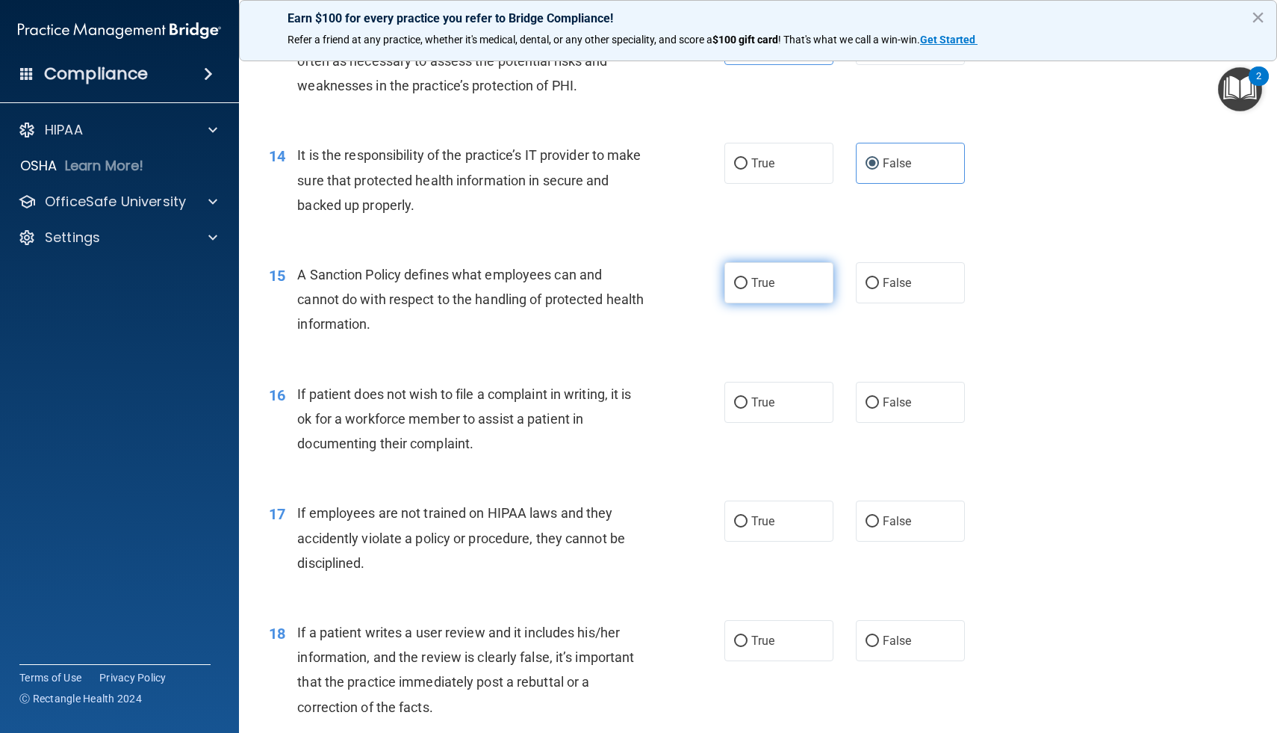
click at [743, 294] on label "True" at bounding box center [778, 282] width 109 height 41
click at [743, 289] on input "True" at bounding box center [740, 283] width 13 height 11
radio input "true"
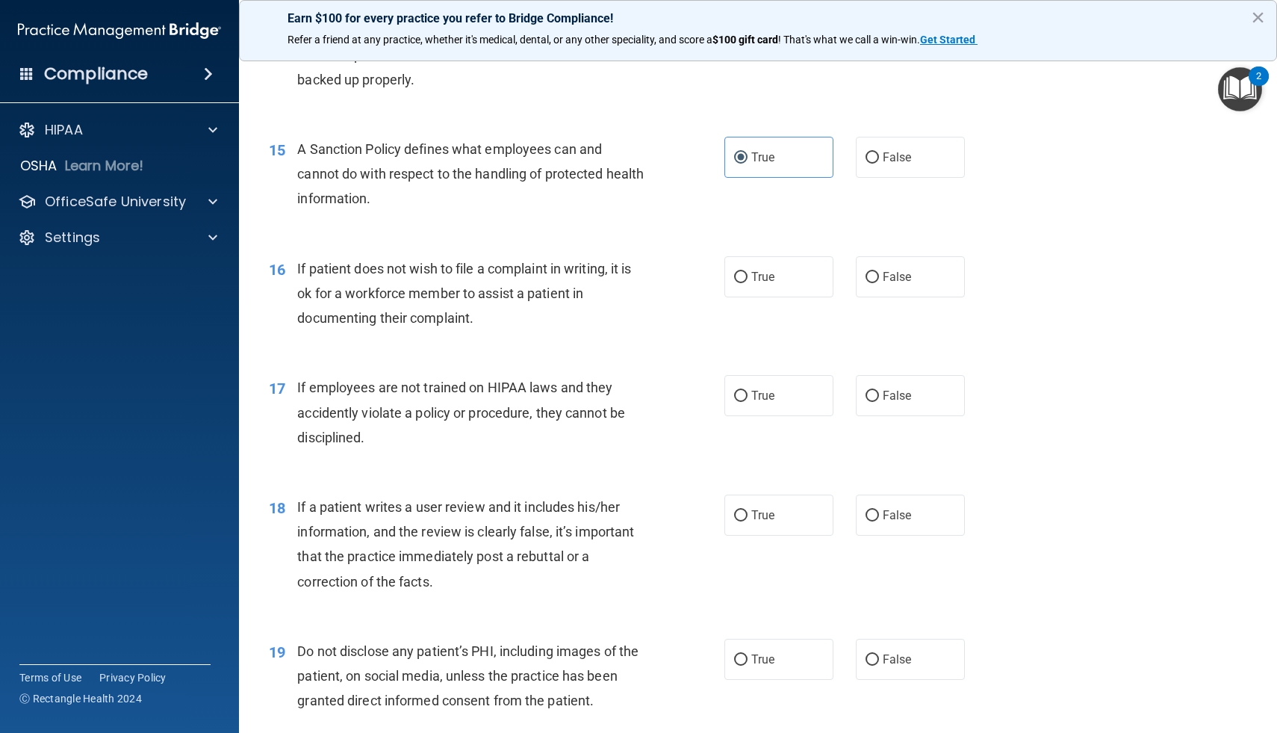
scroll to position [1938, 0]
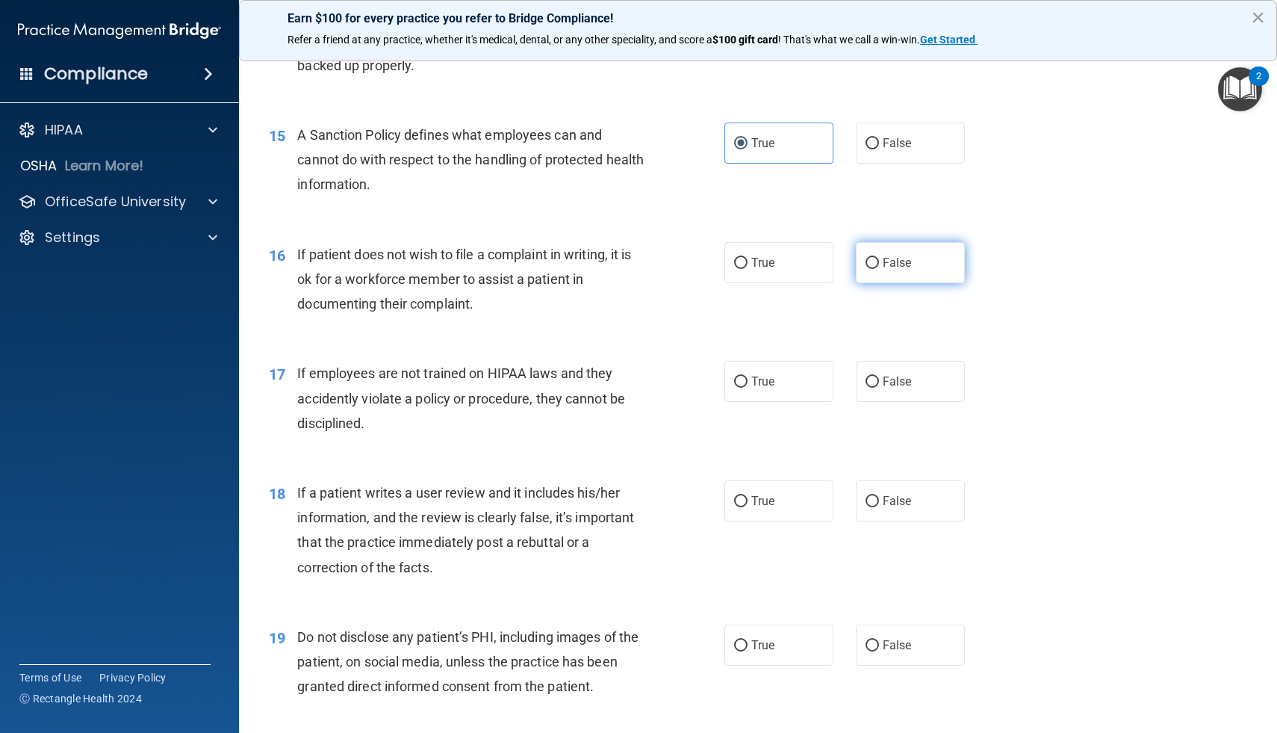
click at [885, 268] on span "False" at bounding box center [897, 262] width 29 height 14
click at [879, 268] on input "False" at bounding box center [872, 263] width 13 height 11
radio input "true"
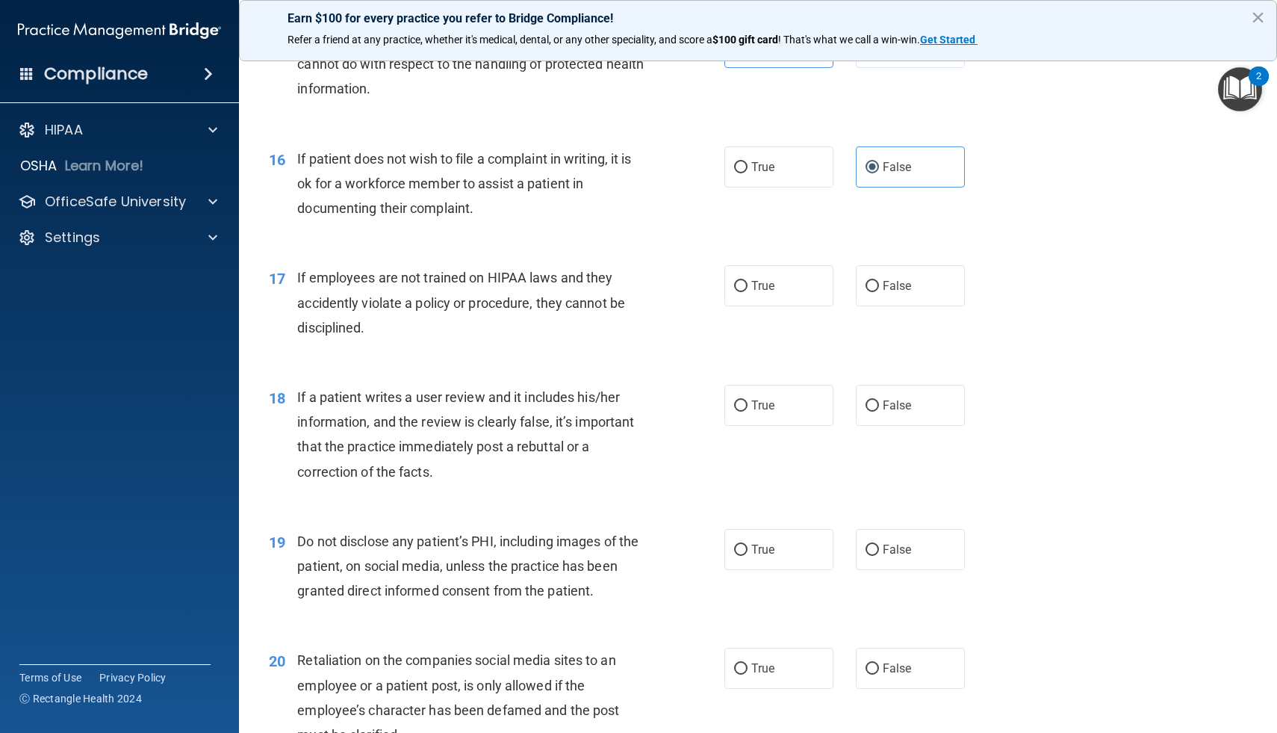
scroll to position [2040, 0]
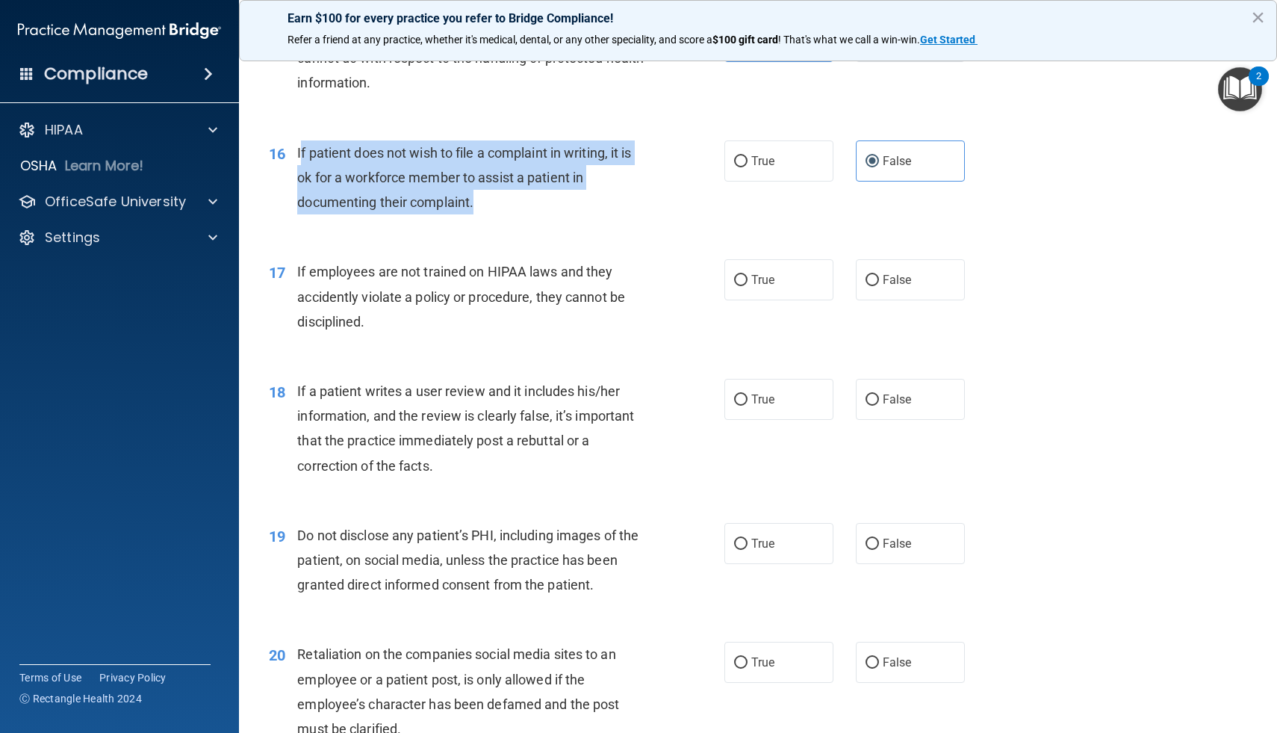
drag, startPoint x: 488, startPoint y: 203, endPoint x: 299, endPoint y: 155, distance: 194.4
click at [299, 155] on div "If patient does not wish to file a complaint in writing, it is ok for a workfor…" at bounding box center [476, 177] width 358 height 75
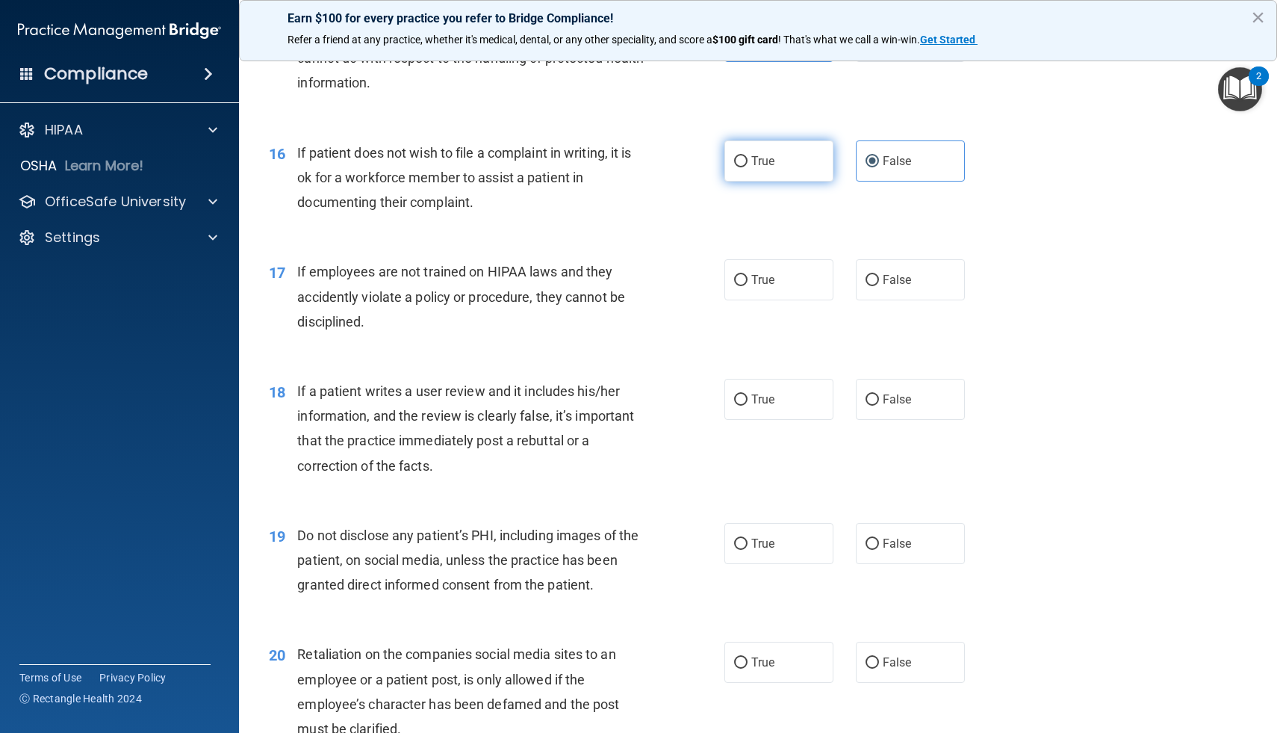
click at [759, 160] on span "True" at bounding box center [762, 161] width 23 height 14
click at [748, 160] on input "True" at bounding box center [740, 161] width 13 height 11
radio input "true"
radio input "false"
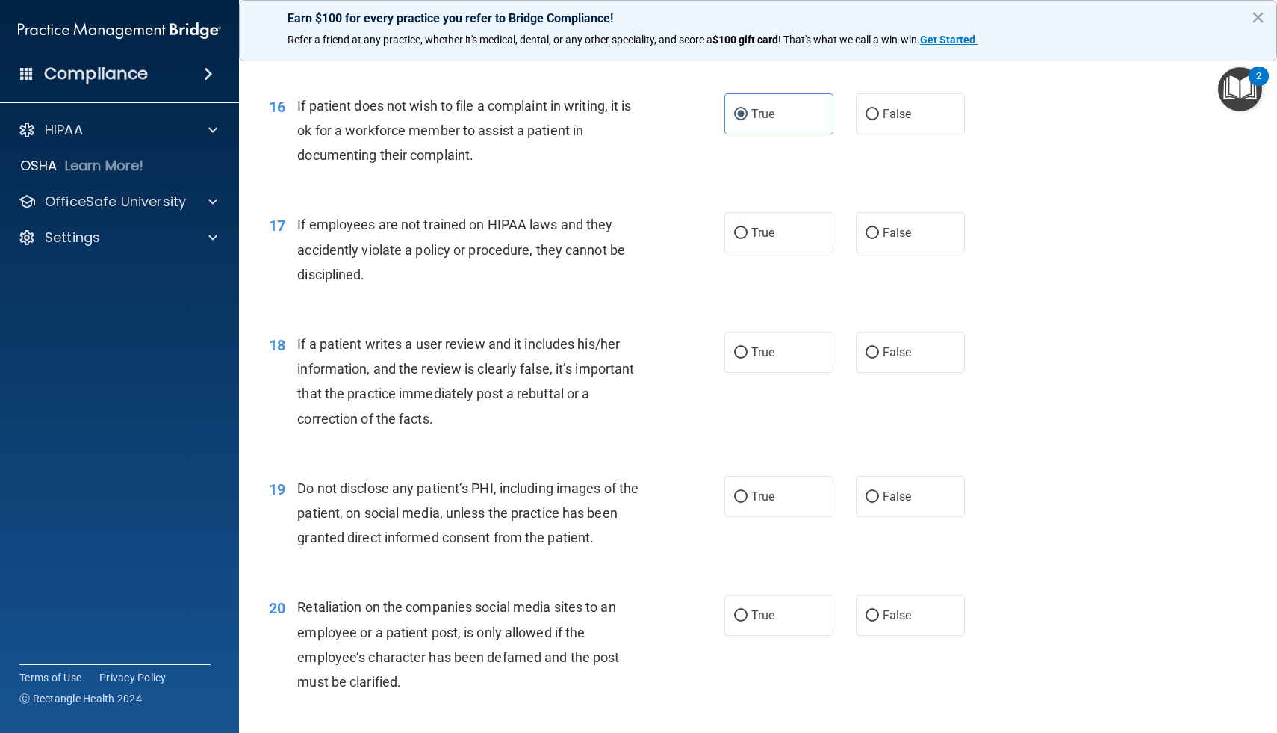
scroll to position [2087, 0]
click at [894, 233] on span "False" at bounding box center [897, 232] width 29 height 14
click at [879, 233] on input "False" at bounding box center [872, 232] width 13 height 11
radio input "true"
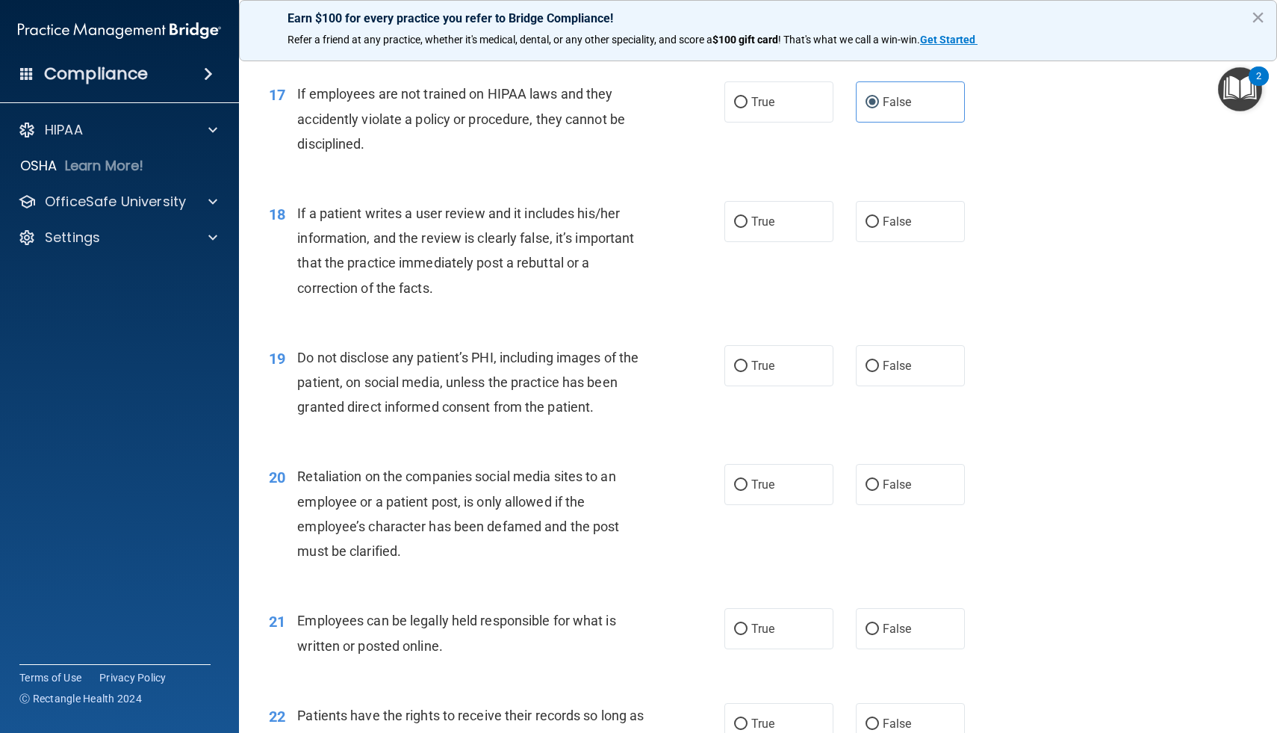
scroll to position [2234, 0]
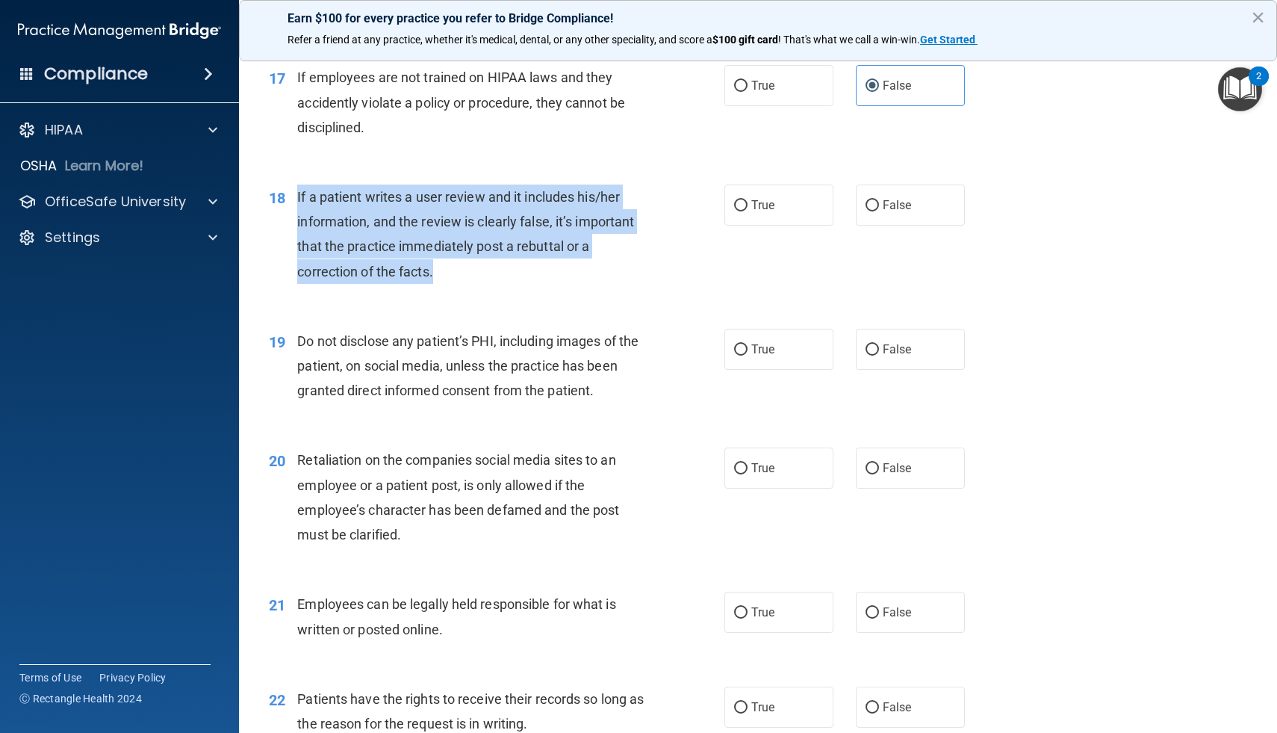
drag, startPoint x: 438, startPoint y: 270, endPoint x: 298, endPoint y: 197, distance: 158.3
click at [298, 197] on div "If a patient writes a user review and it includes his/her information, and the …" at bounding box center [476, 233] width 358 height 99
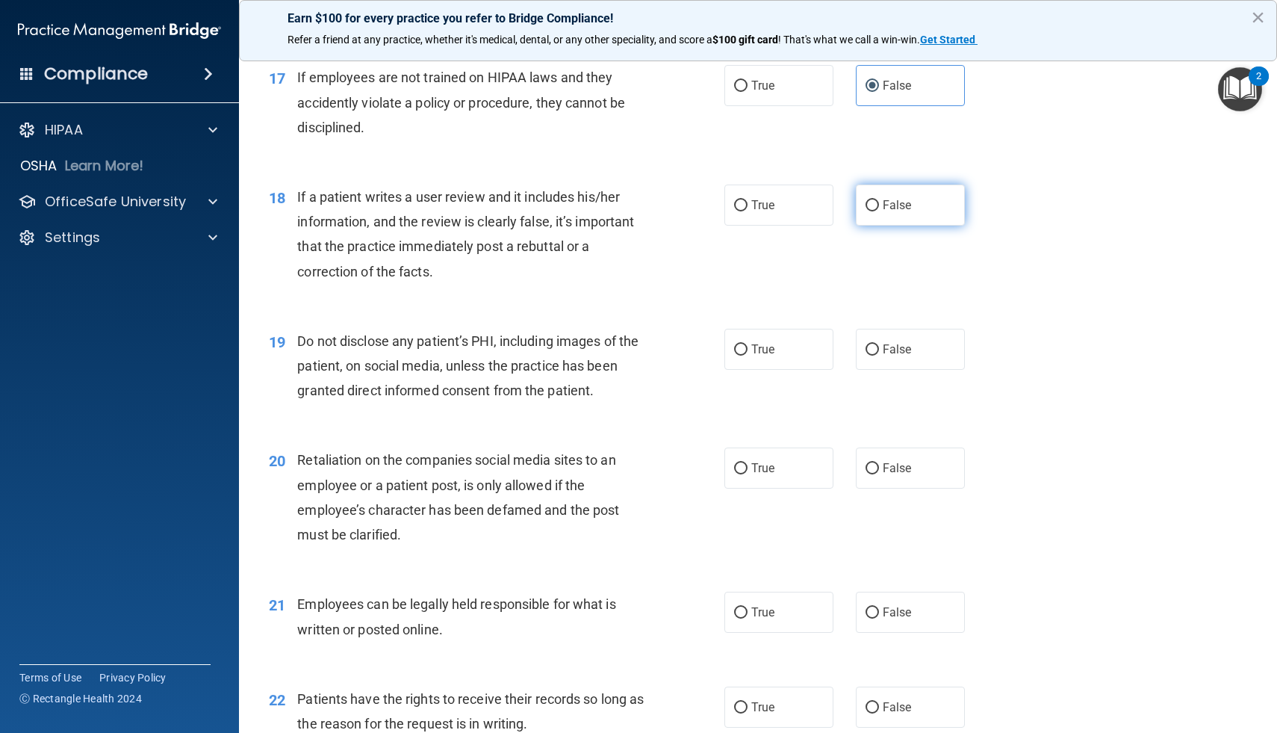
click at [877, 223] on label "False" at bounding box center [910, 204] width 109 height 41
click at [877, 211] on input "False" at bounding box center [872, 205] width 13 height 11
radio input "true"
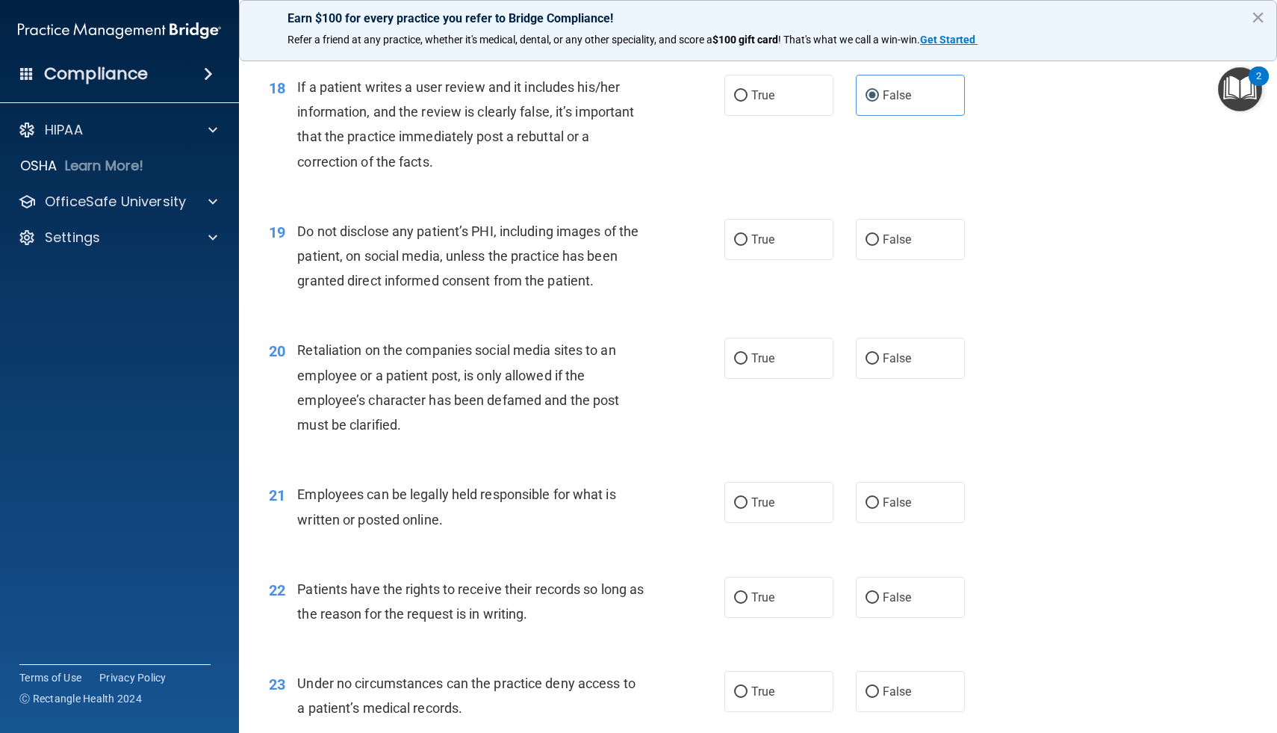
scroll to position [2352, 0]
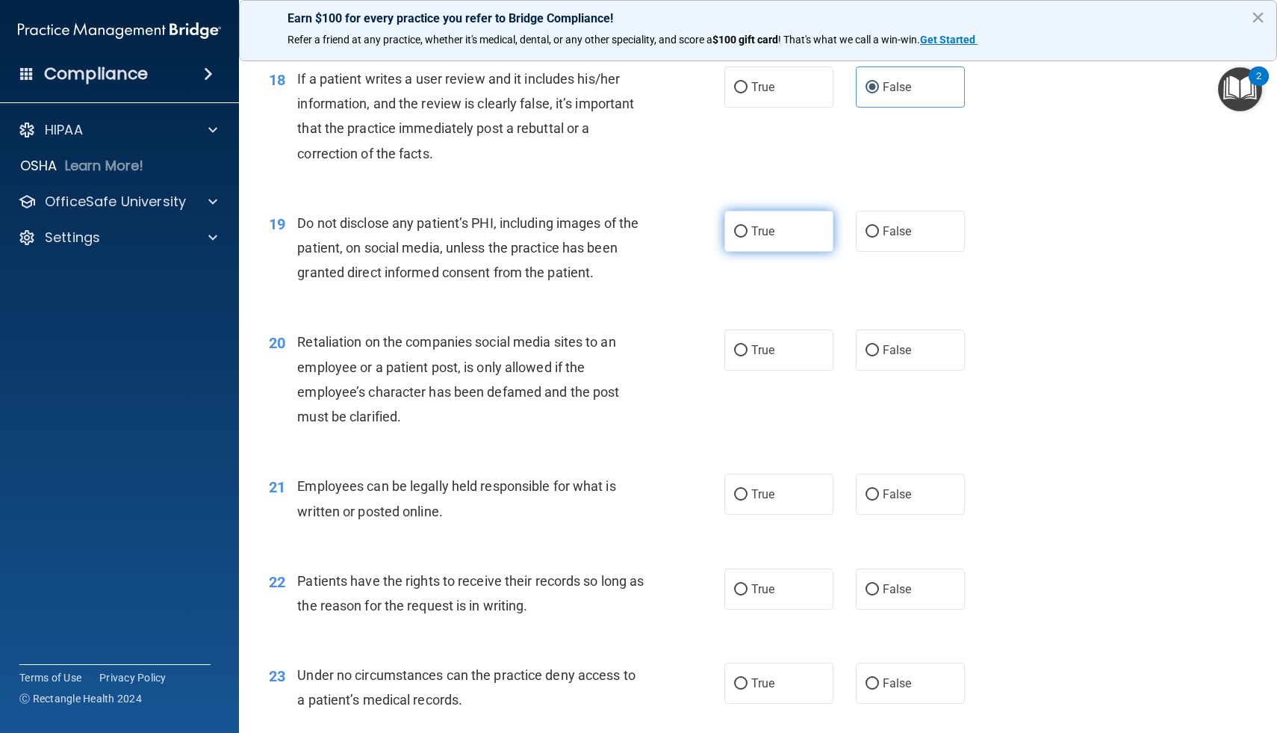
click at [762, 234] on span "True" at bounding box center [762, 231] width 23 height 14
click at [748, 234] on input "True" at bounding box center [740, 231] width 13 height 11
radio input "true"
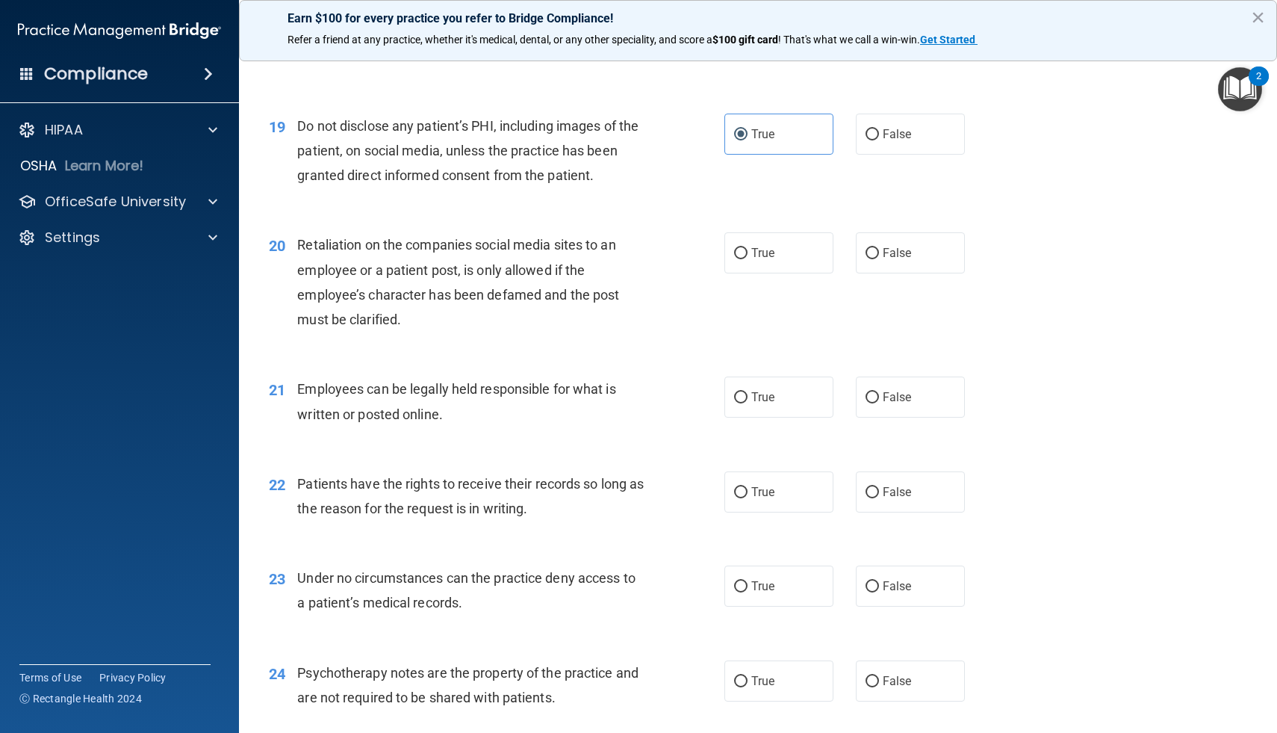
scroll to position [2457, 0]
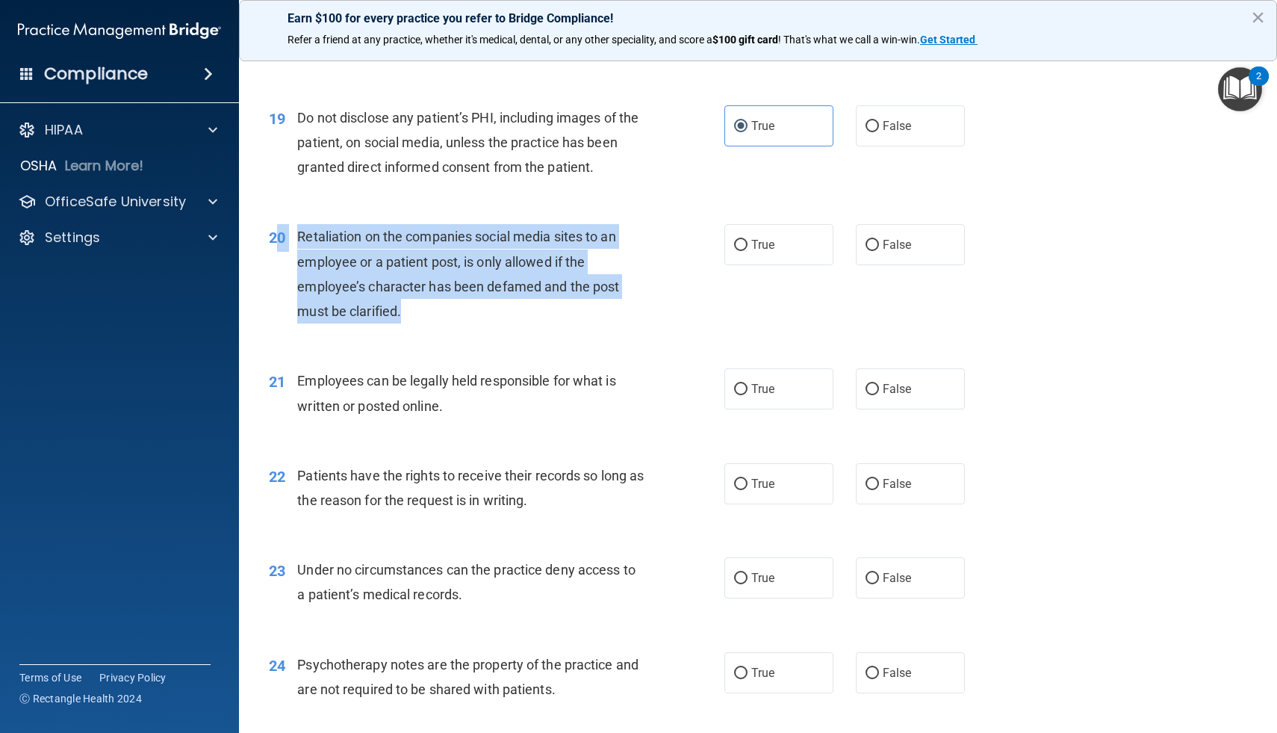
drag, startPoint x: 403, startPoint y: 311, endPoint x: 282, endPoint y: 246, distance: 137.6
click at [282, 246] on div "20 Retaliation on the companies social media sites to an employee or a patient …" at bounding box center [496, 277] width 500 height 107
click at [305, 235] on span "Retaliation on the companies social media sites to an employee or a patient pos…" at bounding box center [458, 274] width 322 height 90
drag, startPoint x: 296, startPoint y: 235, endPoint x: 476, endPoint y: 325, distance: 201.1
click at [476, 325] on div "20 Retaliation on the companies social media sites to an employee or a patient …" at bounding box center [496, 277] width 500 height 107
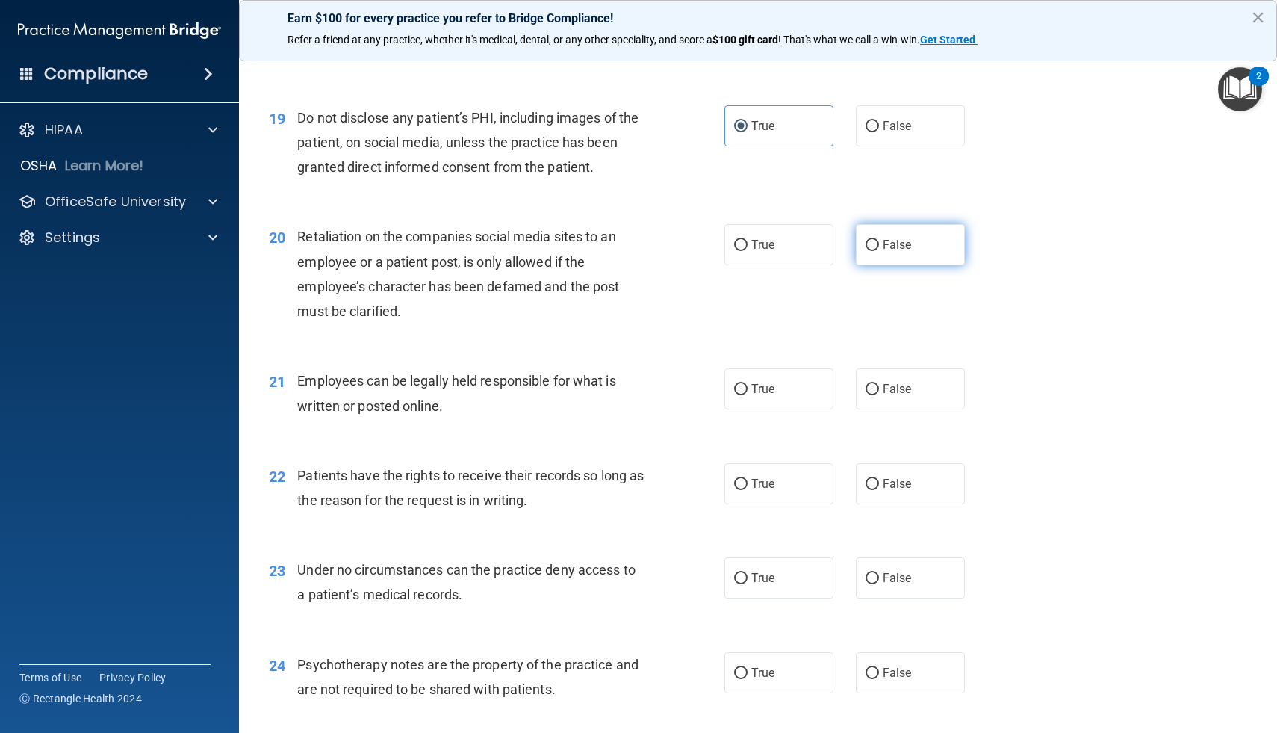
click at [862, 244] on label "False" at bounding box center [910, 244] width 109 height 41
click at [866, 244] on input "False" at bounding box center [872, 245] width 13 height 11
radio input "true"
click at [766, 378] on label "True" at bounding box center [778, 388] width 109 height 41
click at [748, 384] on input "True" at bounding box center [740, 389] width 13 height 11
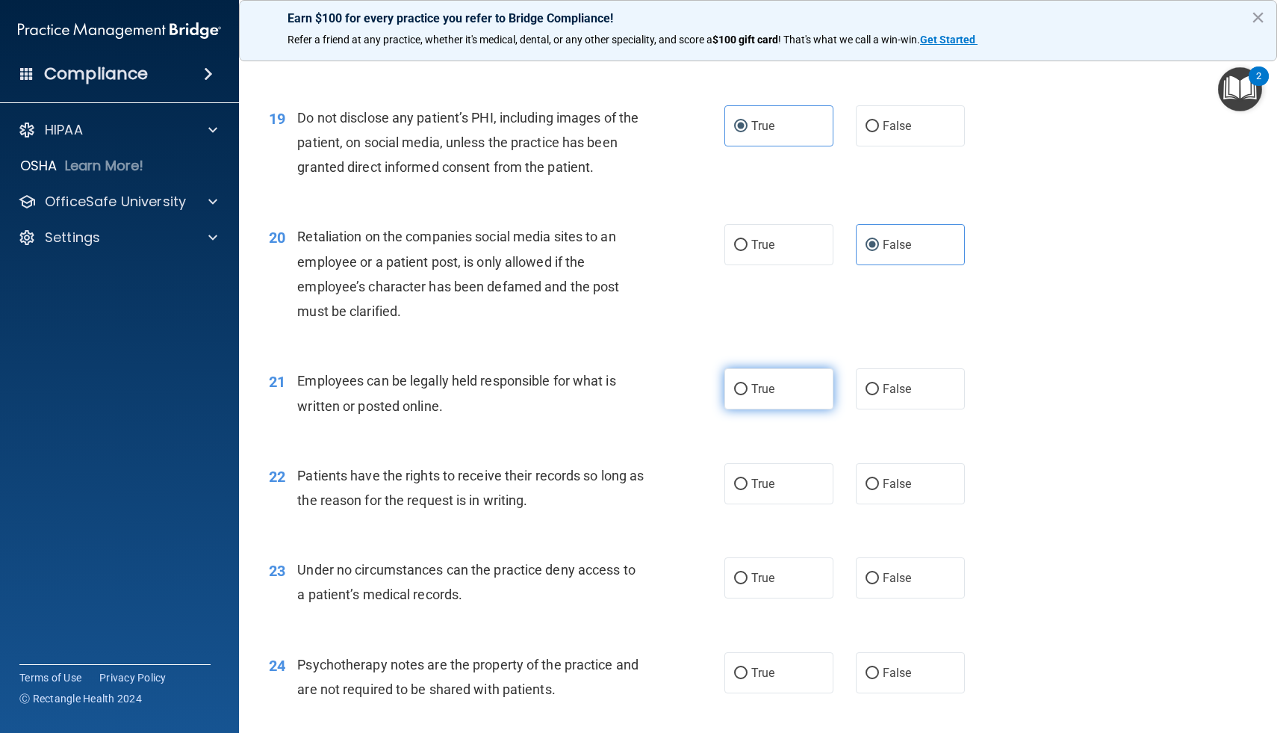
radio input "true"
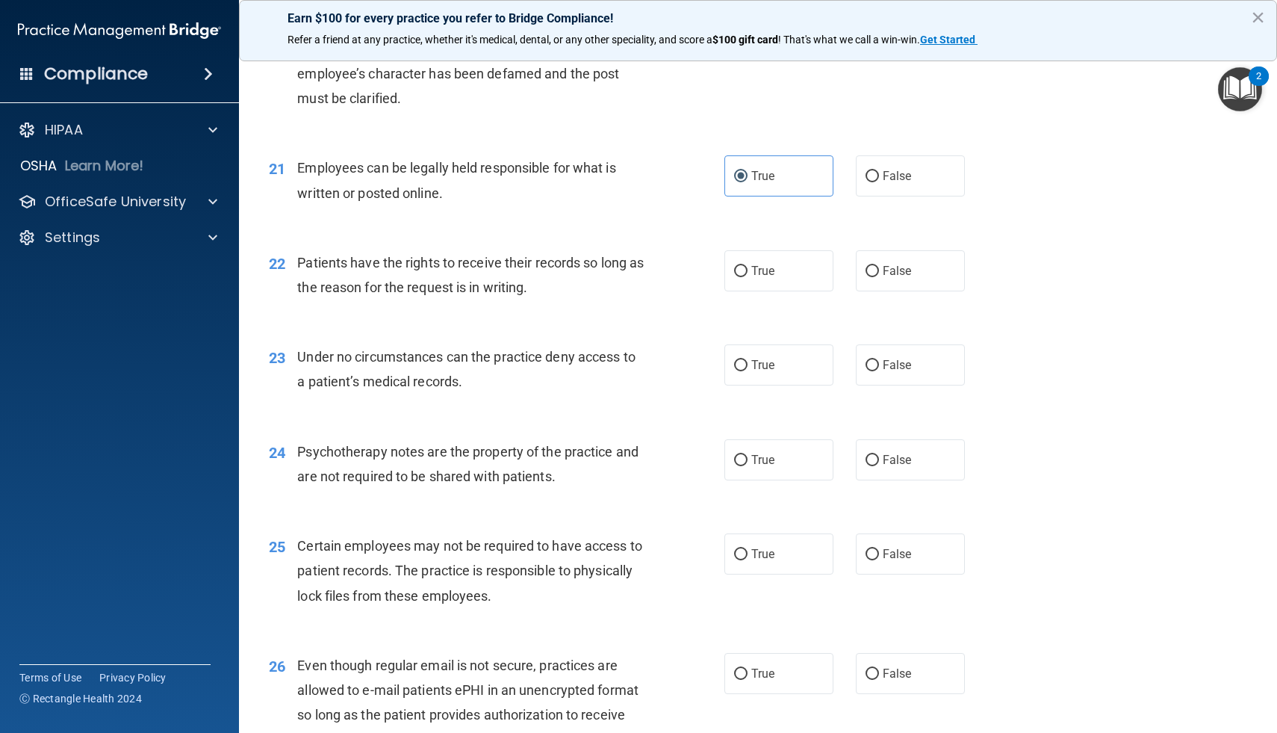
scroll to position [2674, 0]
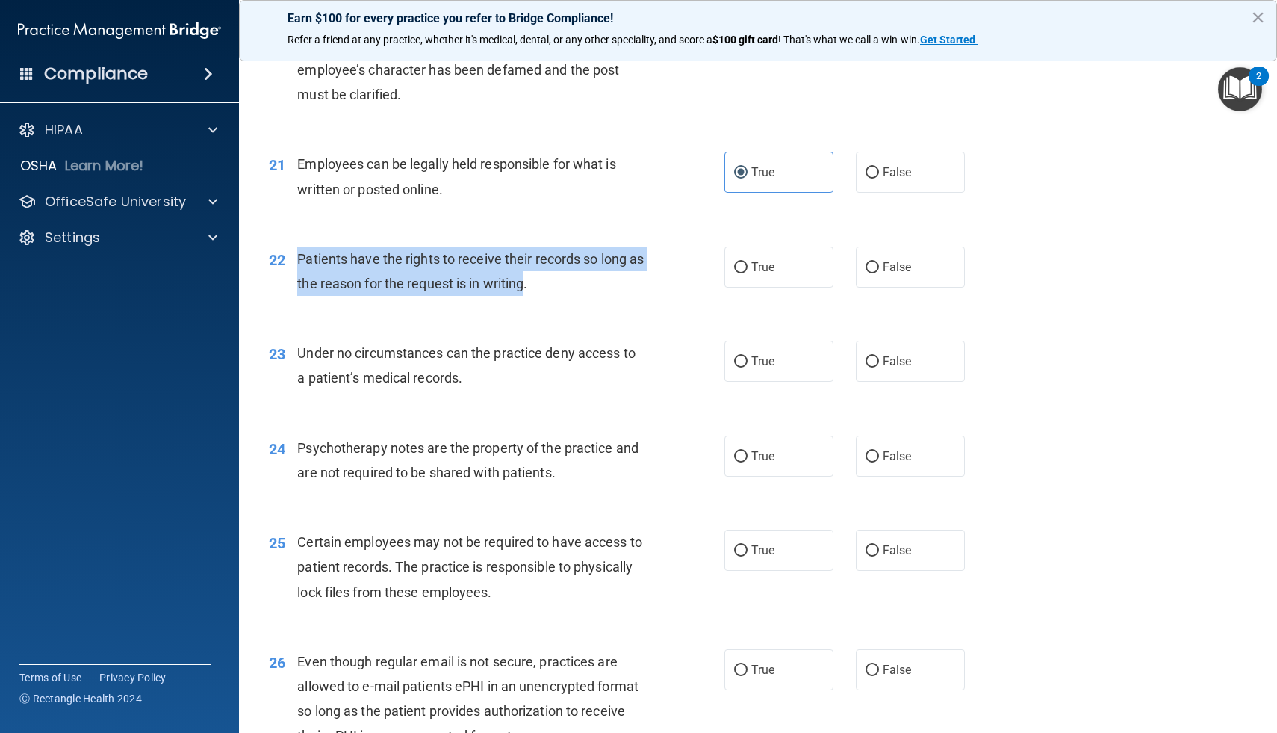
drag, startPoint x: 545, startPoint y: 282, endPoint x: 291, endPoint y: 256, distance: 255.3
click at [291, 256] on div "22 Patients have the rights to receive their records so long as the reason for …" at bounding box center [496, 274] width 500 height 57
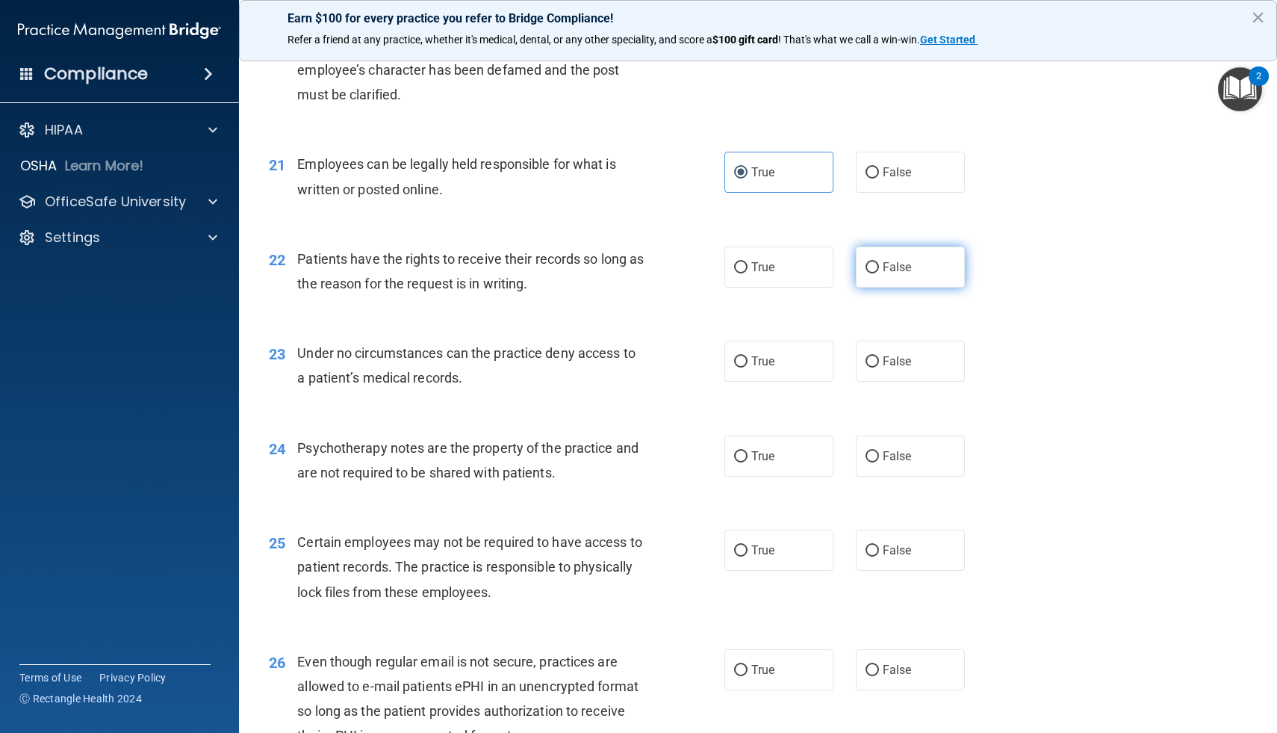
click at [912, 275] on label "False" at bounding box center [910, 266] width 109 height 41
click at [879, 273] on input "False" at bounding box center [872, 267] width 13 height 11
radio input "true"
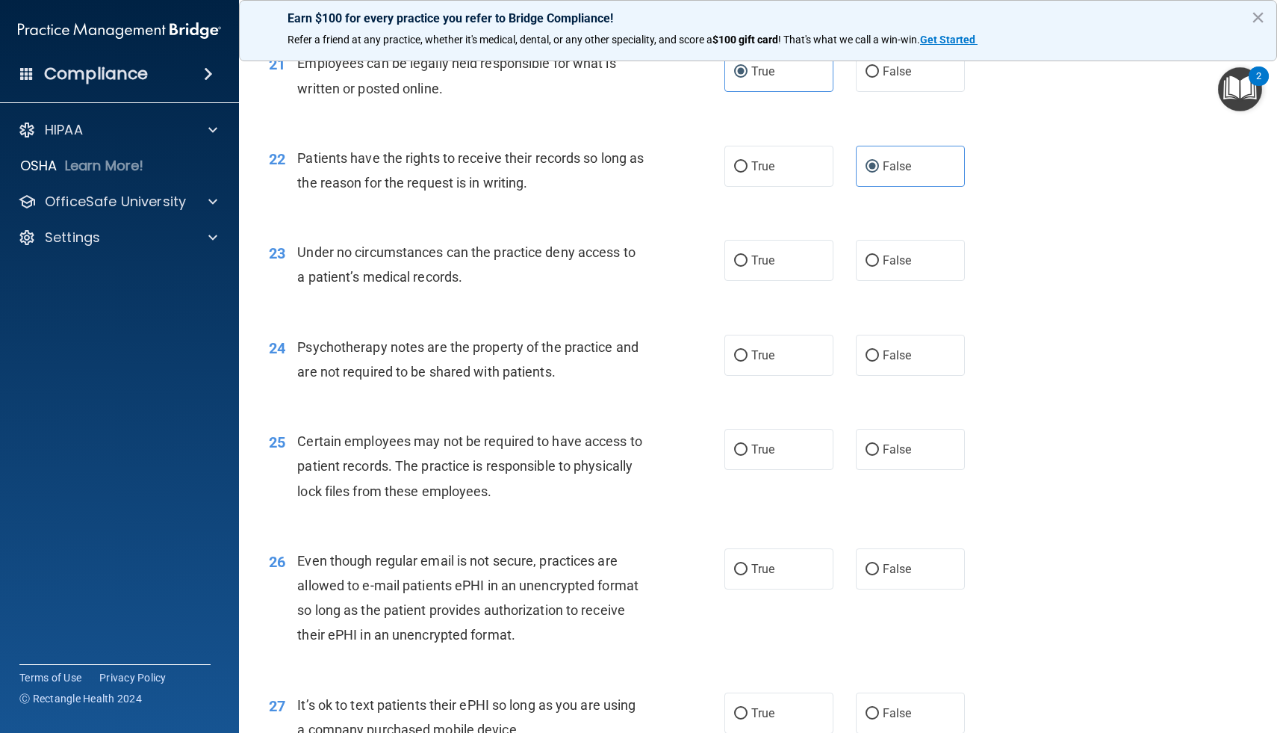
scroll to position [2776, 0]
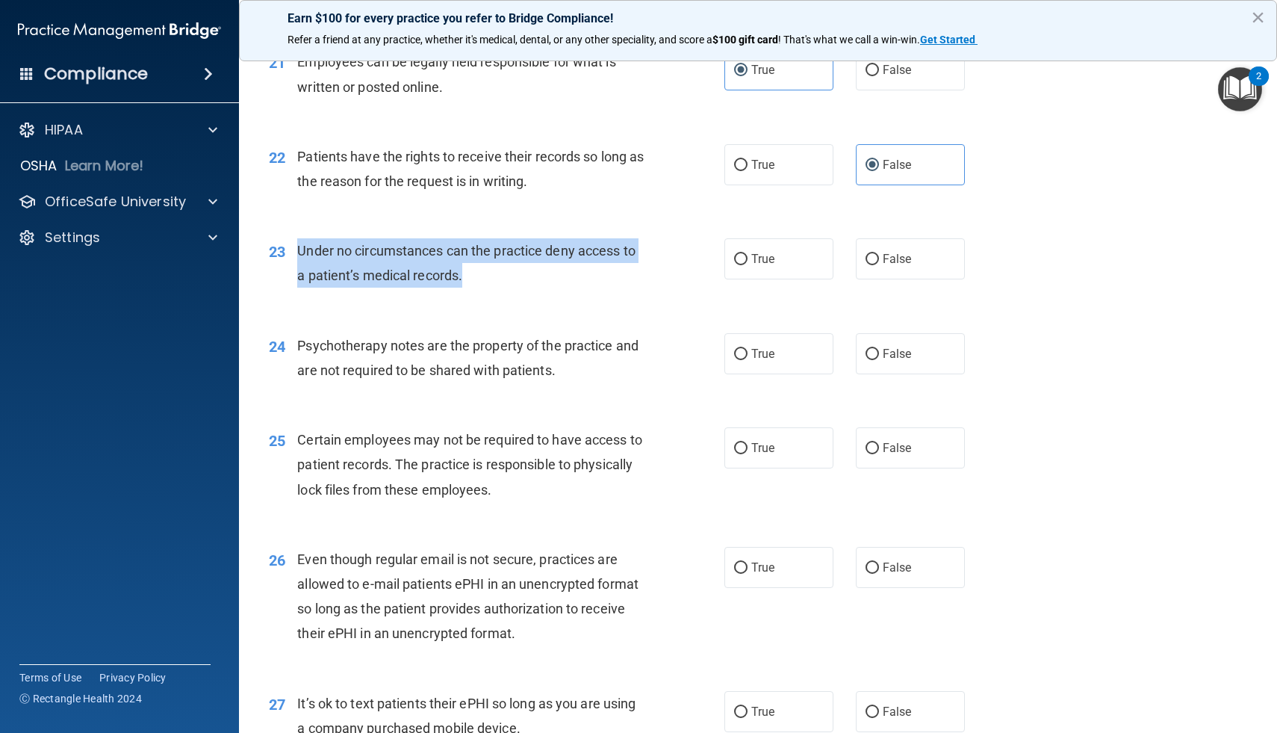
drag, startPoint x: 476, startPoint y: 280, endPoint x: 292, endPoint y: 257, distance: 185.9
click at [292, 257] on div "23 Under no circumstances can the practice deny access to a patient’s medical r…" at bounding box center [496, 266] width 500 height 57
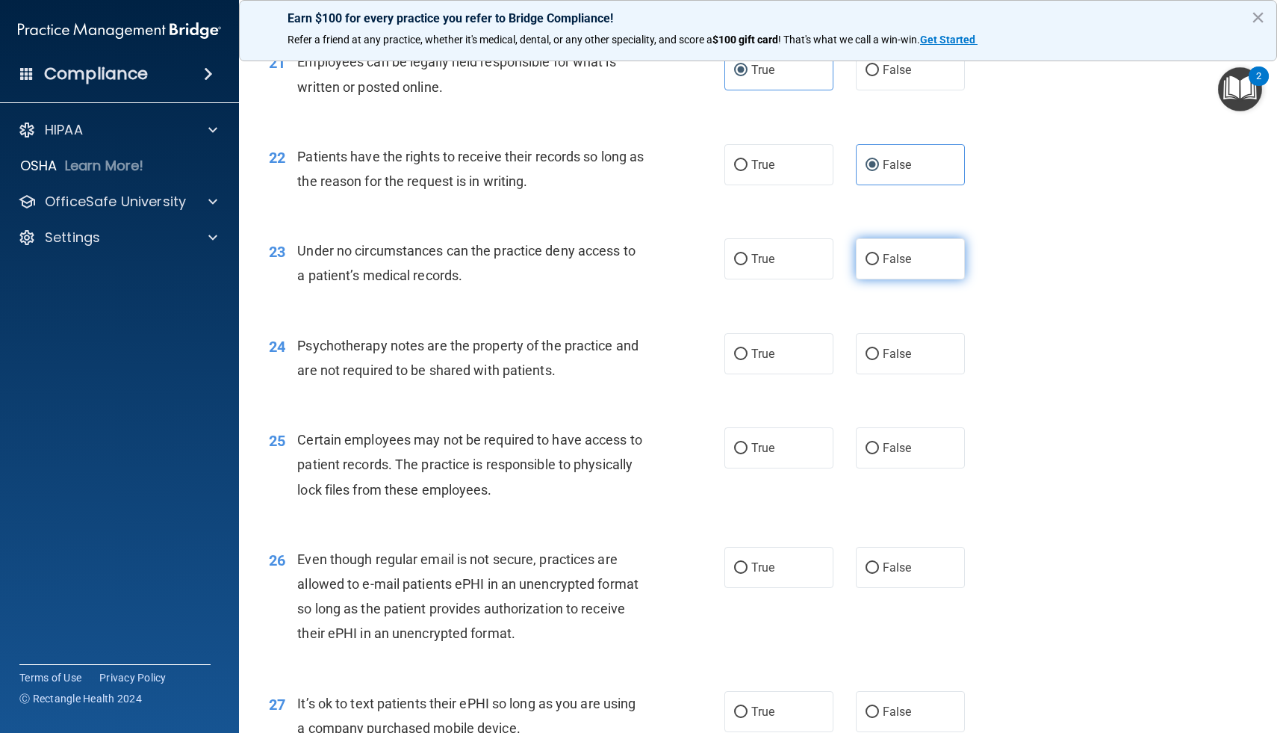
click at [898, 255] on span "False" at bounding box center [897, 259] width 29 height 14
click at [879, 255] on input "False" at bounding box center [872, 259] width 13 height 11
radio input "true"
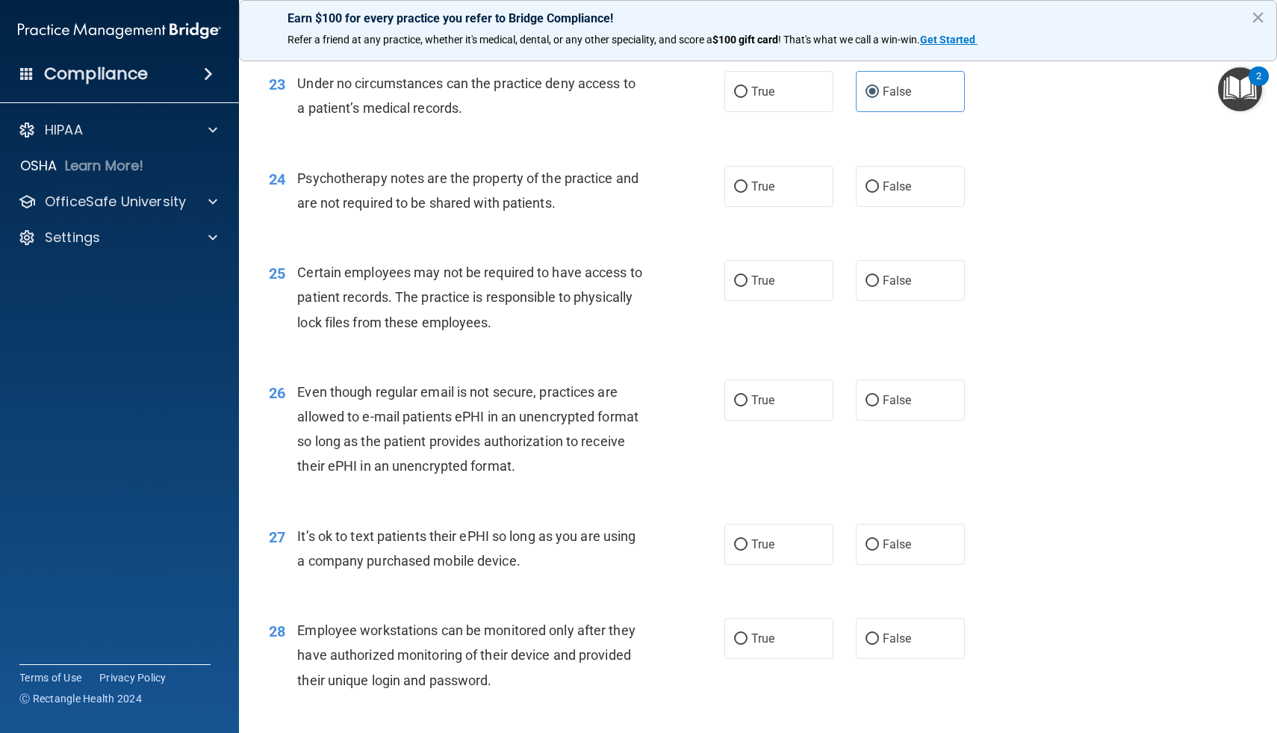
scroll to position [2945, 0]
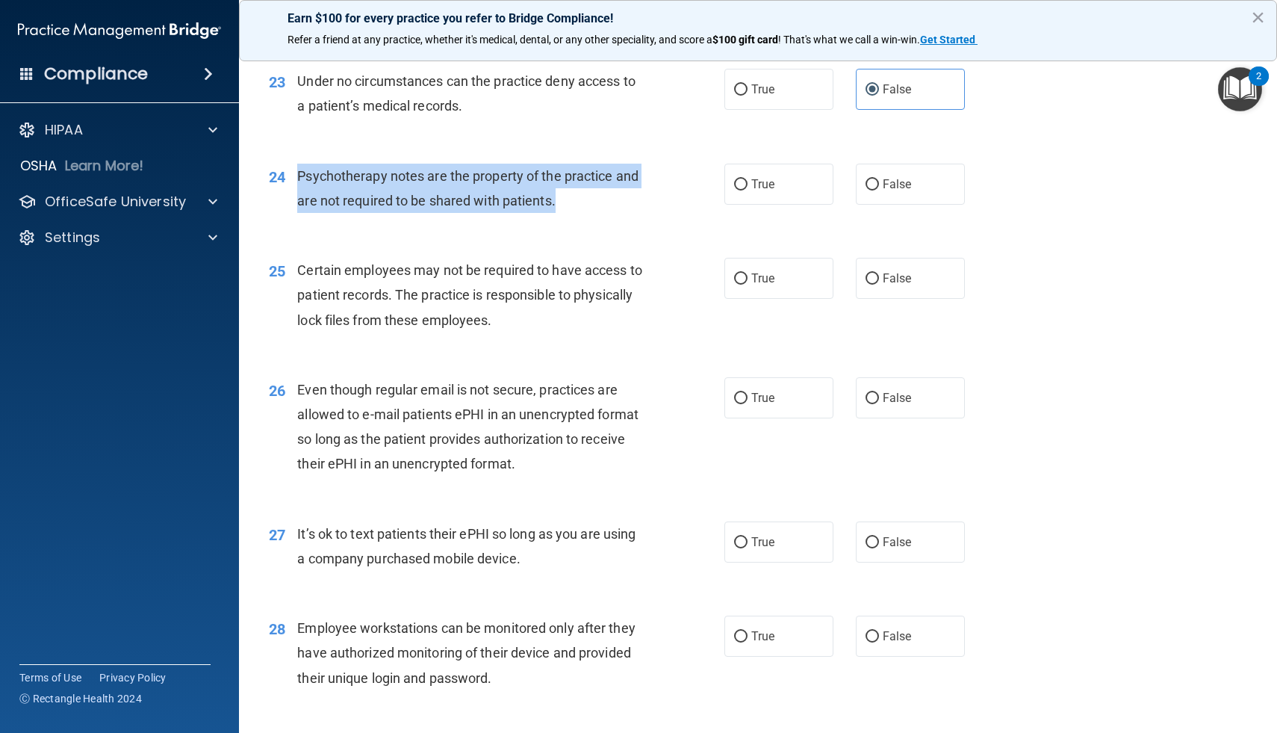
drag, startPoint x: 556, startPoint y: 200, endPoint x: 301, endPoint y: 181, distance: 256.1
click at [301, 181] on div "Psychotherapy notes are the property of the practice and are not required to be…" at bounding box center [476, 188] width 358 height 49
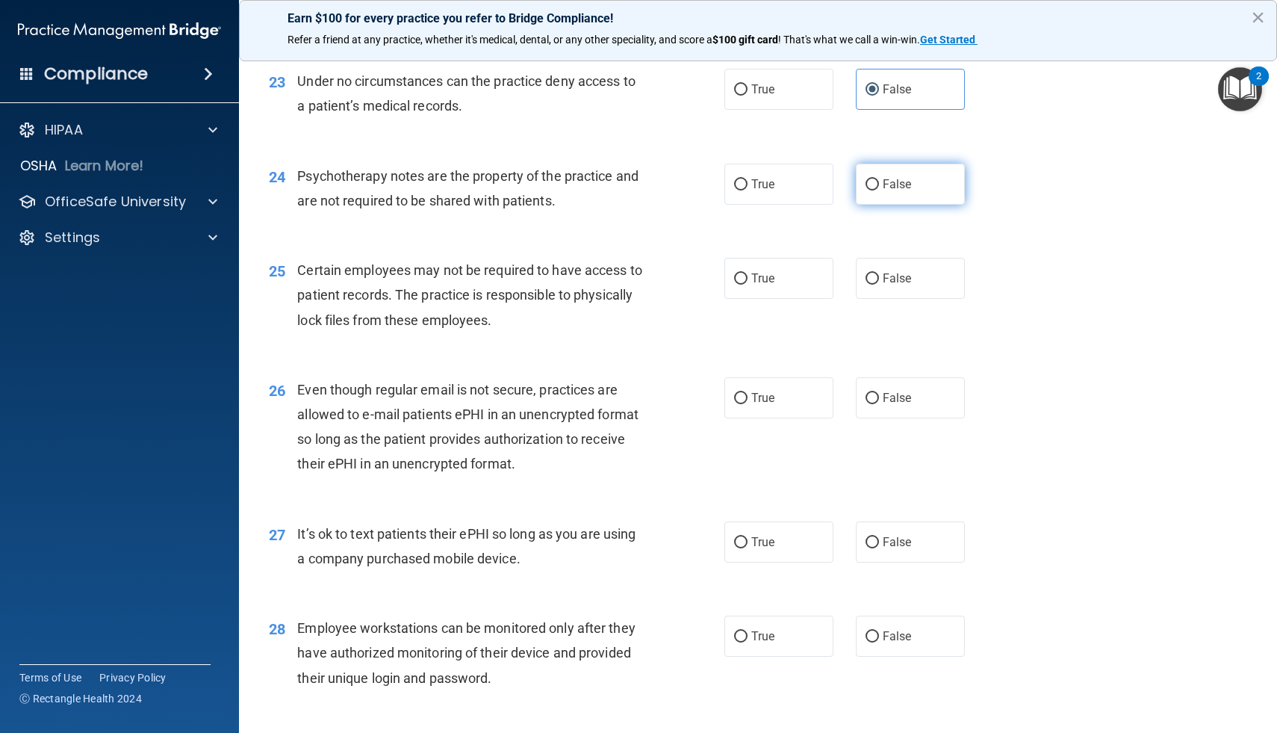
click at [892, 176] on label "False" at bounding box center [910, 184] width 109 height 41
click at [879, 179] on input "False" at bounding box center [872, 184] width 13 height 11
radio input "true"
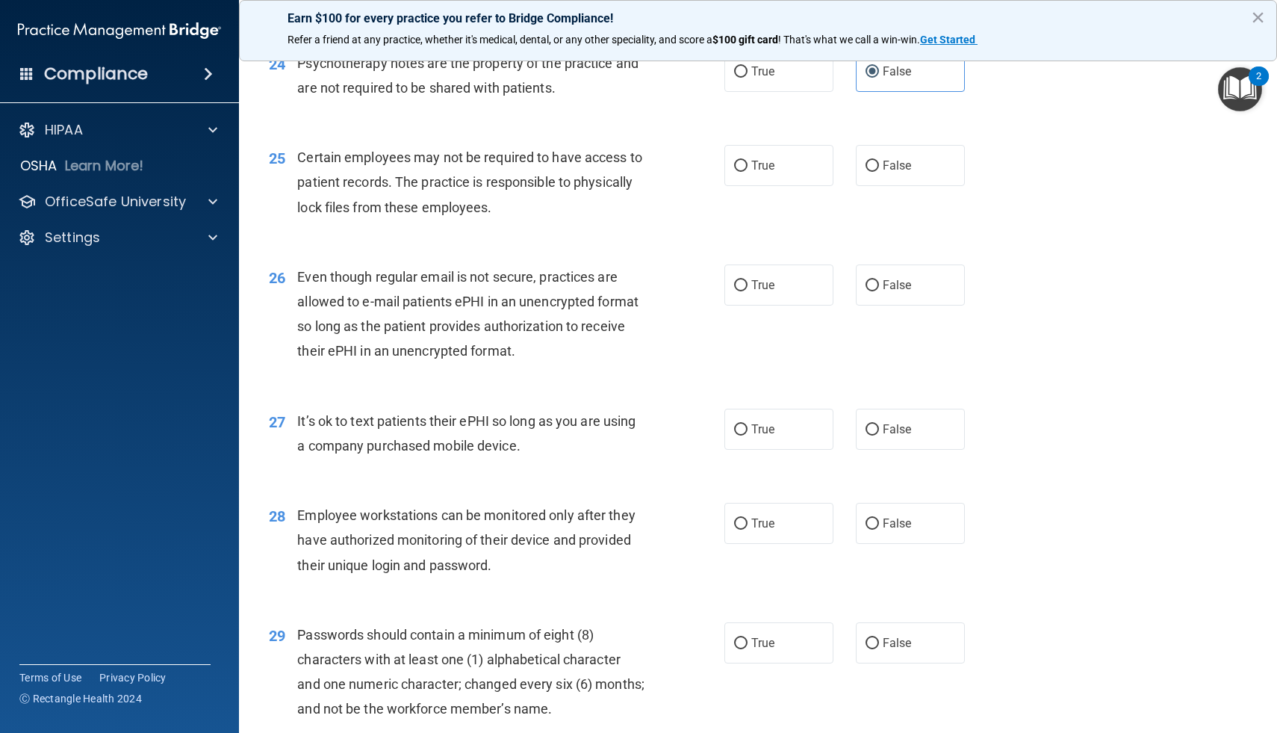
scroll to position [3059, 0]
click at [771, 163] on span "True" at bounding box center [762, 165] width 23 height 14
click at [748, 163] on input "True" at bounding box center [740, 165] width 13 height 11
radio input "true"
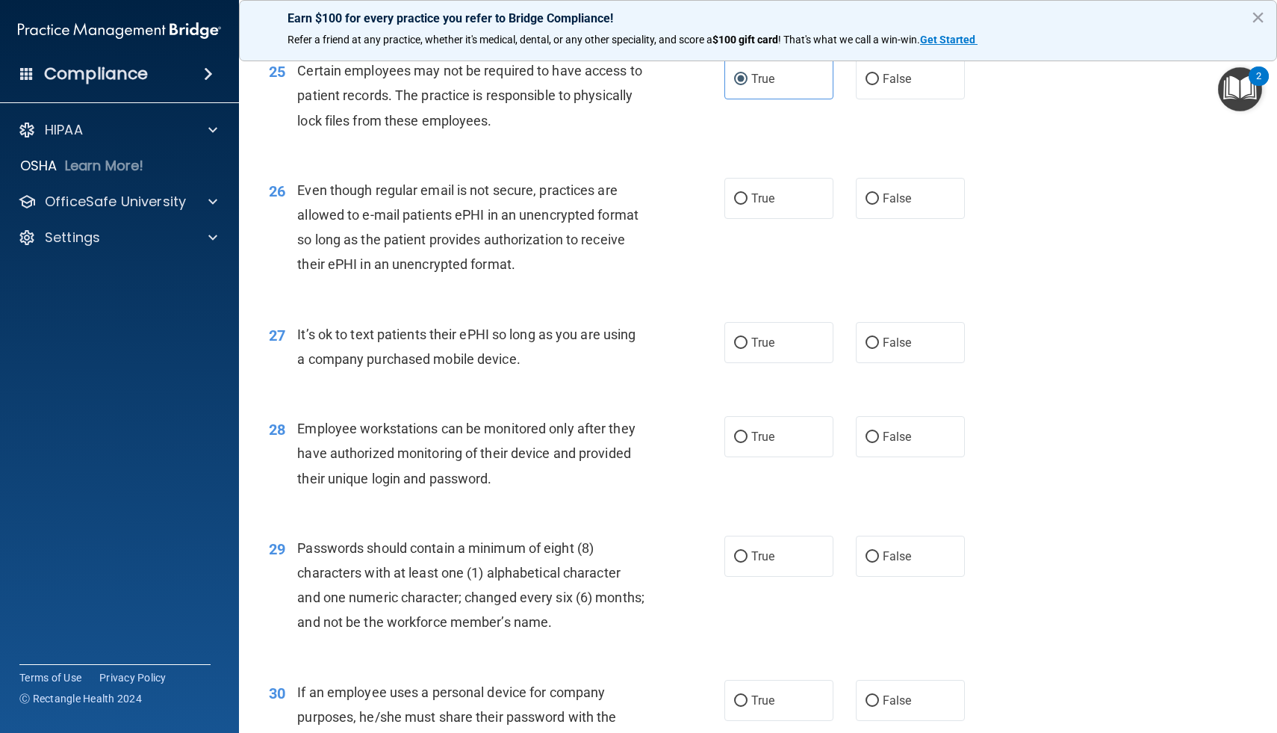
scroll to position [3149, 0]
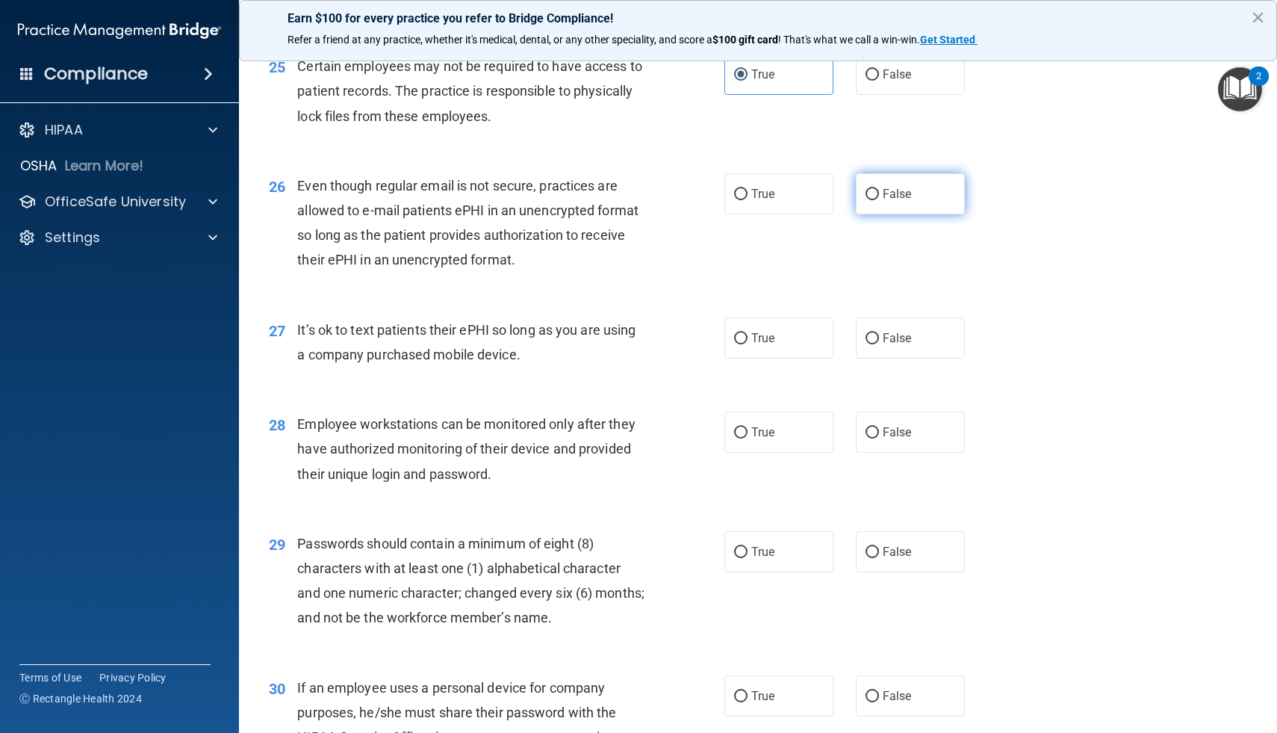
click at [892, 189] on span "False" at bounding box center [897, 194] width 29 height 14
click at [879, 189] on input "False" at bounding box center [872, 194] width 13 height 11
radio input "true"
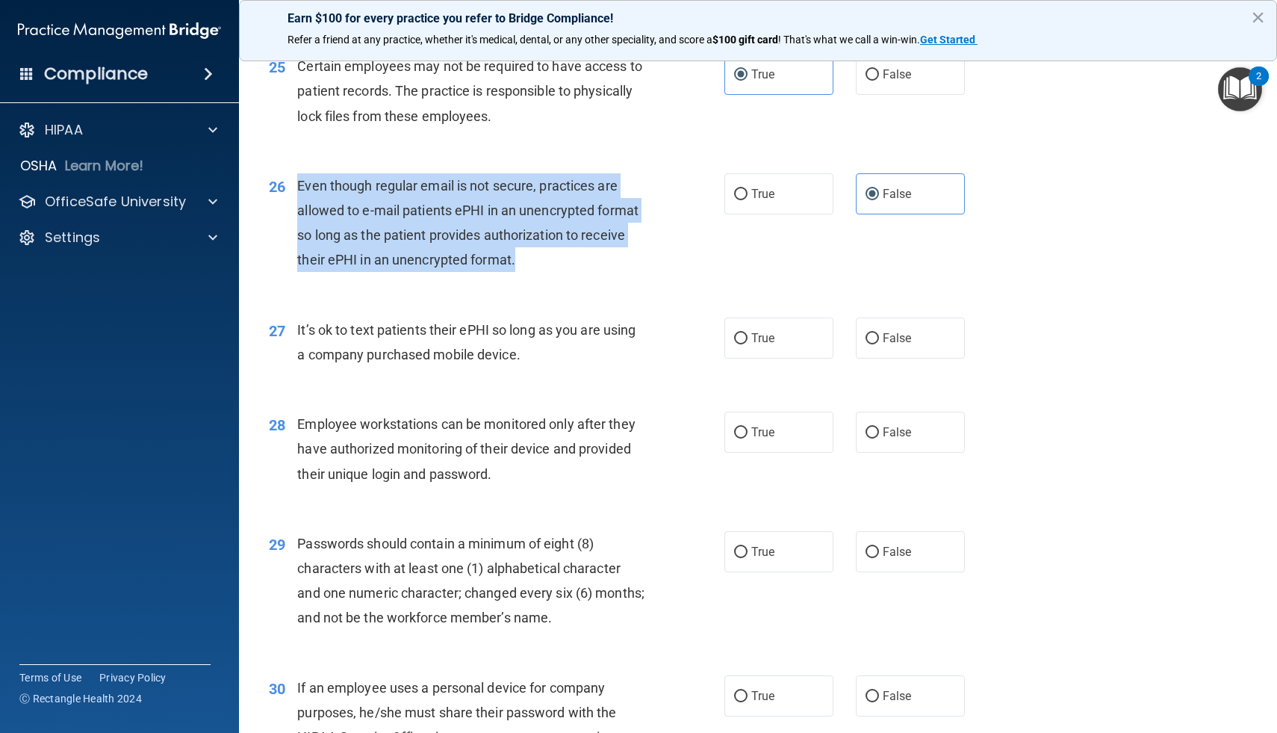
drag, startPoint x: 529, startPoint y: 255, endPoint x: 292, endPoint y: 194, distance: 244.3
click at [292, 194] on div "26 Even though regular email is not secure, practices are allowed to e-mail pat…" at bounding box center [496, 226] width 500 height 107
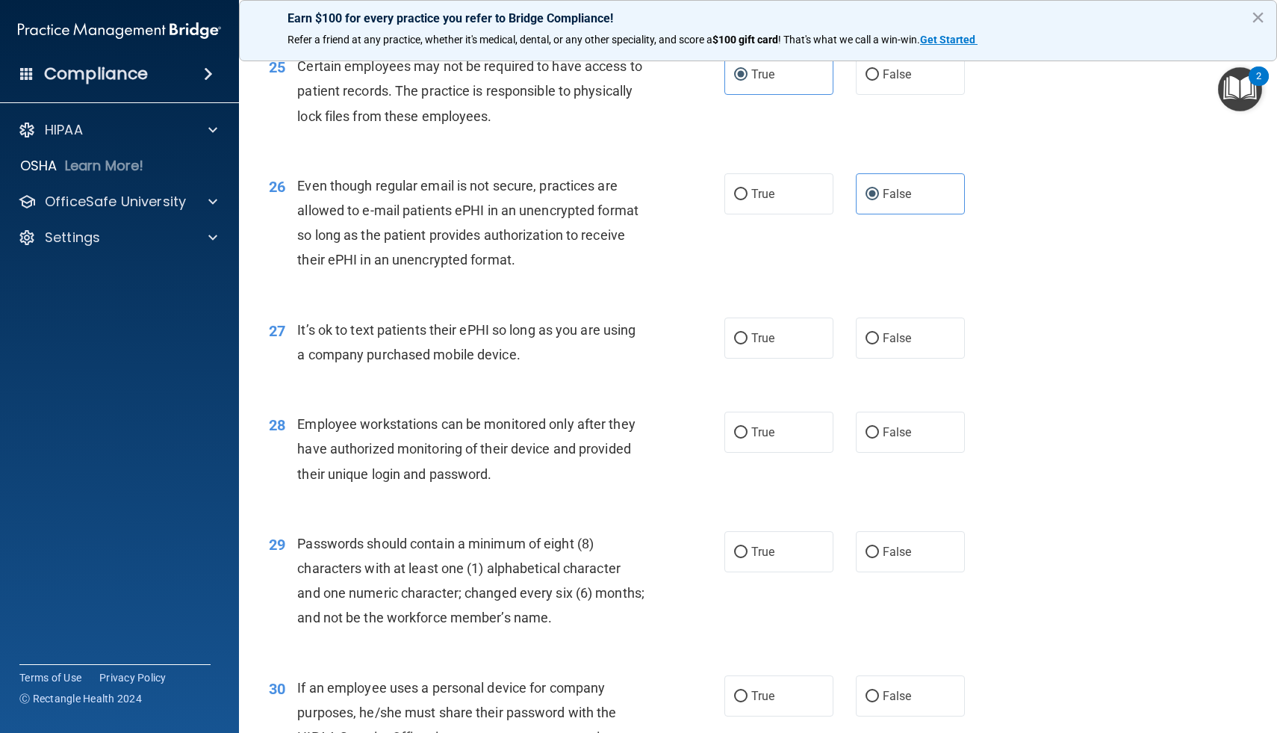
click at [813, 222] on div "26 Even though regular email is not secure, practices are allowed to e-mail pat…" at bounding box center [758, 227] width 1001 height 144
click at [779, 199] on label "True" at bounding box center [778, 193] width 109 height 41
click at [748, 199] on input "True" at bounding box center [740, 194] width 13 height 11
radio input "true"
radio input "false"
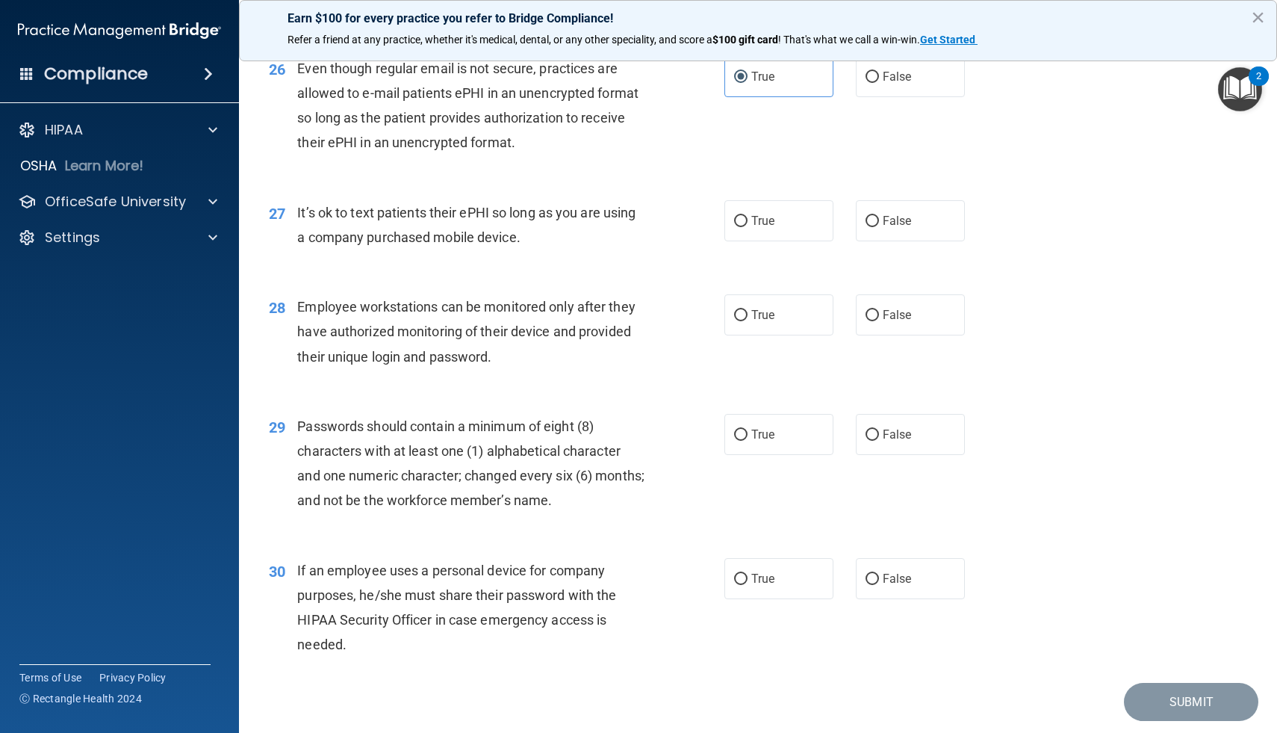
scroll to position [3299, 0]
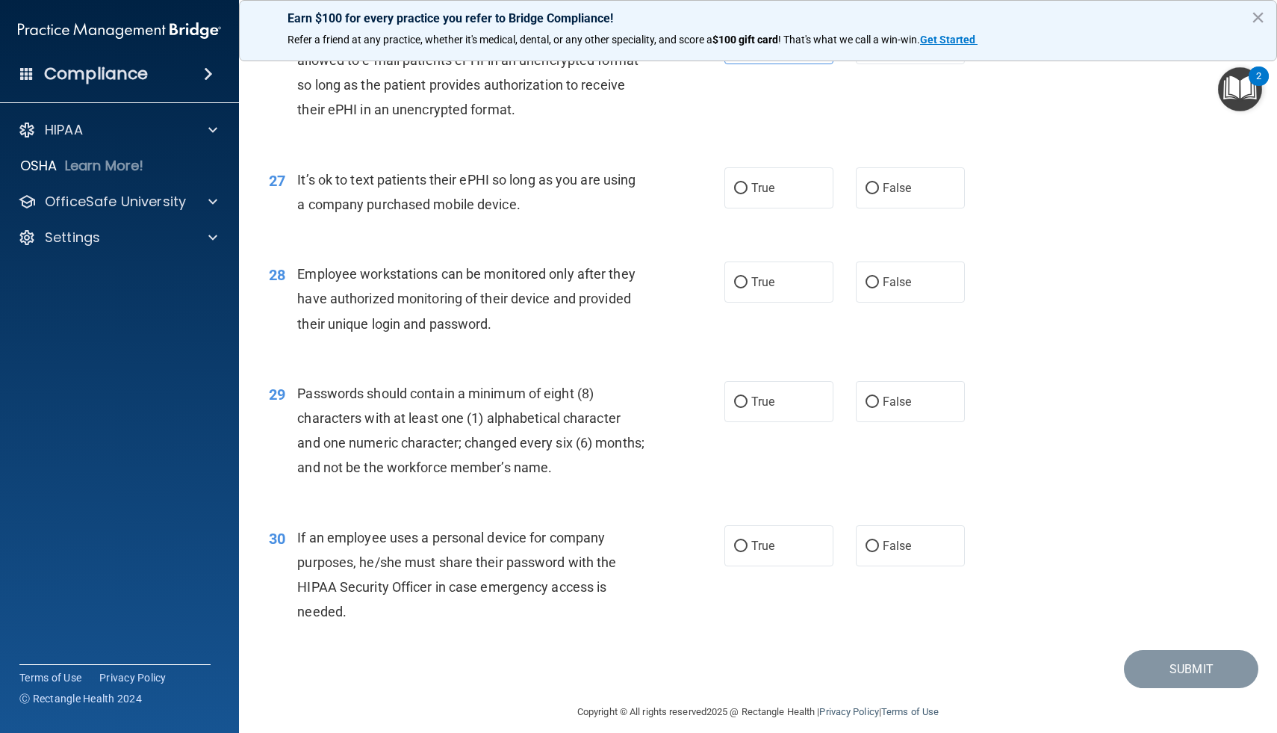
drag, startPoint x: 525, startPoint y: 202, endPoint x: 295, endPoint y: 181, distance: 230.9
click at [295, 181] on div "27 It’s ok to text patients their ePHI so long as you are using a company purch…" at bounding box center [496, 195] width 500 height 57
click at [849, 178] on div "True False" at bounding box center [854, 187] width 261 height 41
click at [889, 186] on span "False" at bounding box center [897, 188] width 29 height 14
click at [879, 186] on input "False" at bounding box center [872, 188] width 13 height 11
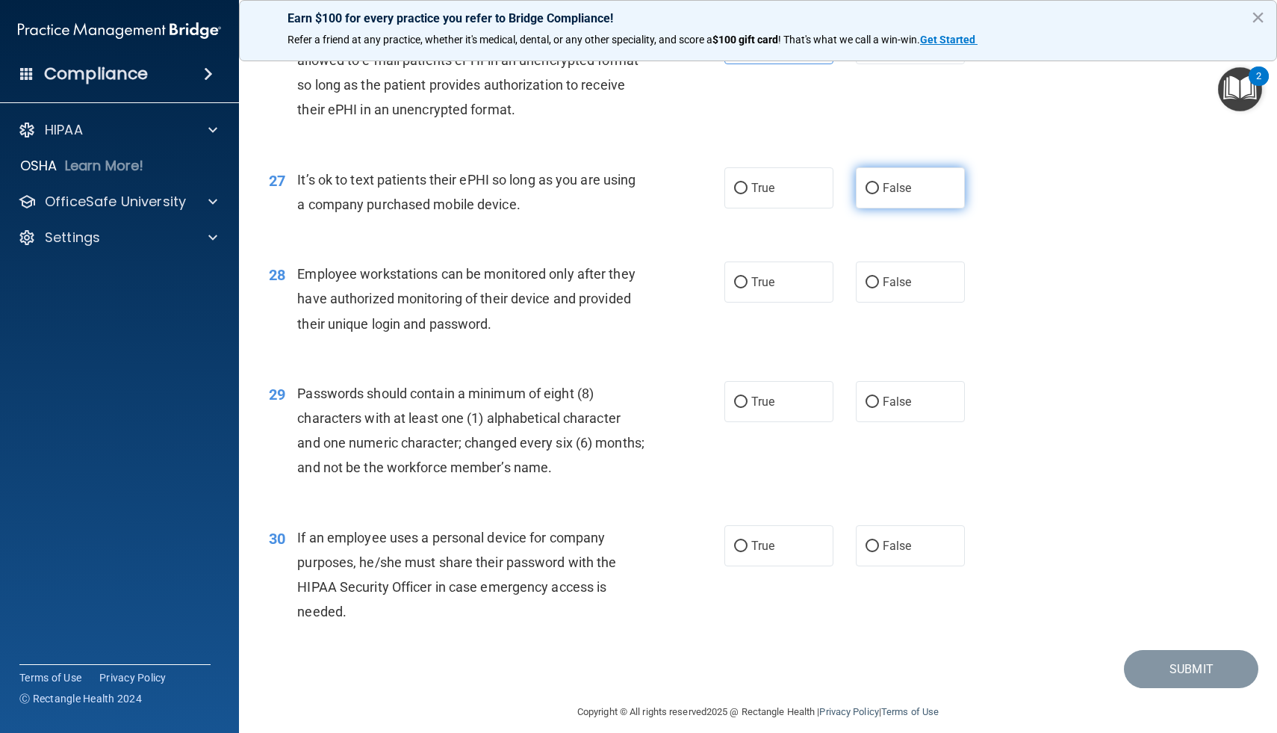
radio input "true"
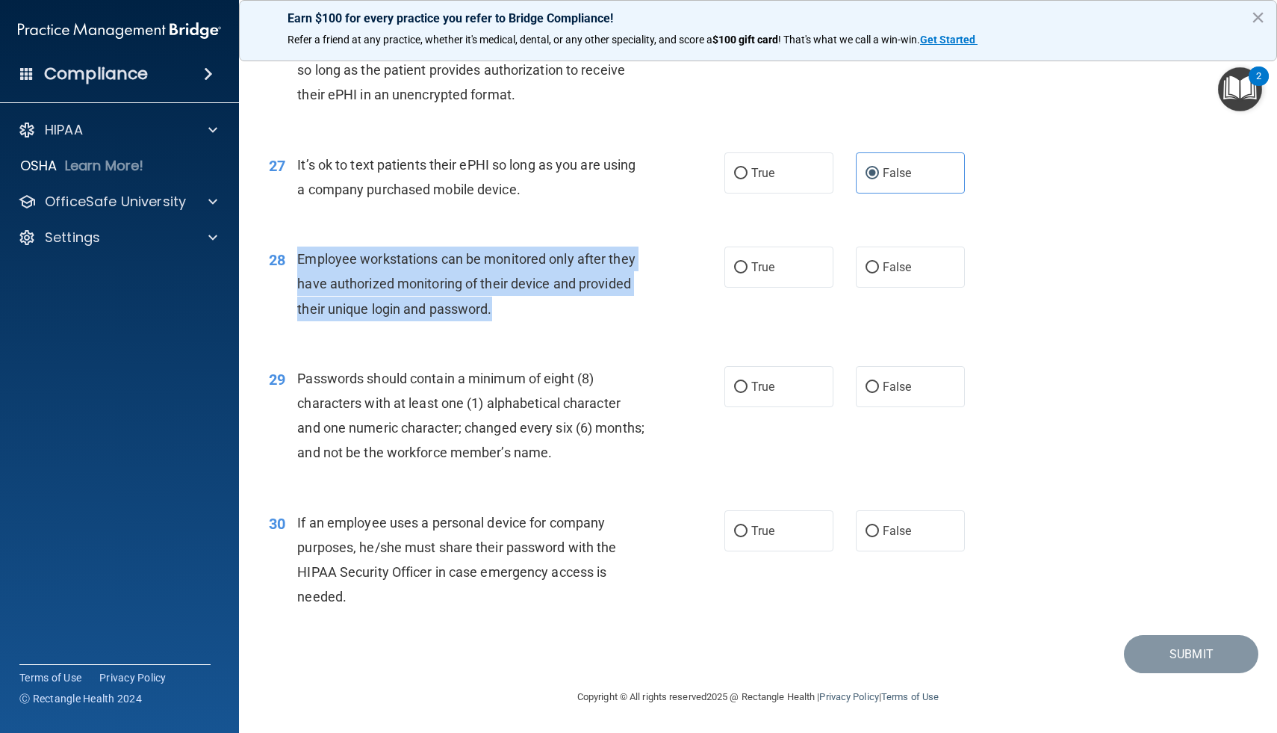
drag, startPoint x: 497, startPoint y: 308, endPoint x: 298, endPoint y: 261, distance: 204.1
click at [298, 261] on div "Employee workstations can be monitored only after they have authorized monitori…" at bounding box center [476, 283] width 358 height 75
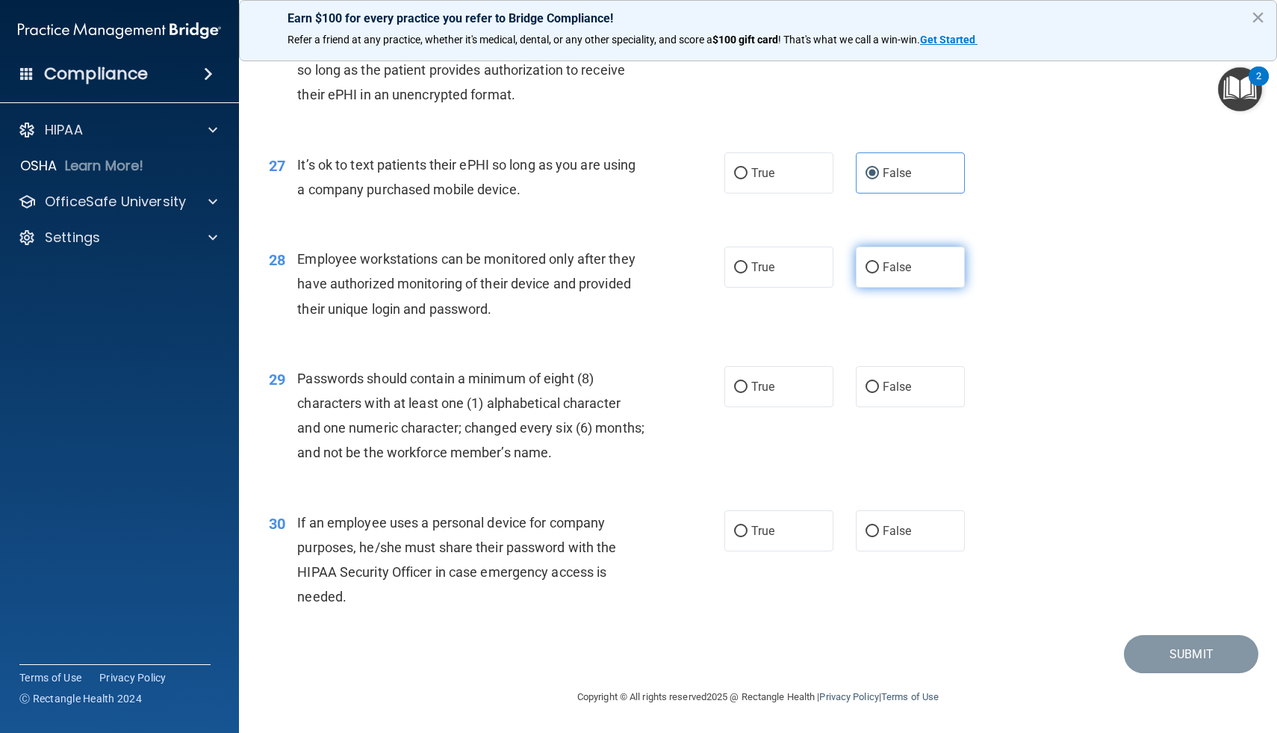
click at [886, 270] on span "False" at bounding box center [897, 267] width 29 height 14
click at [879, 270] on input "False" at bounding box center [872, 267] width 13 height 11
radio input "true"
click at [796, 388] on label "True" at bounding box center [778, 386] width 109 height 41
click at [748, 388] on input "True" at bounding box center [740, 387] width 13 height 11
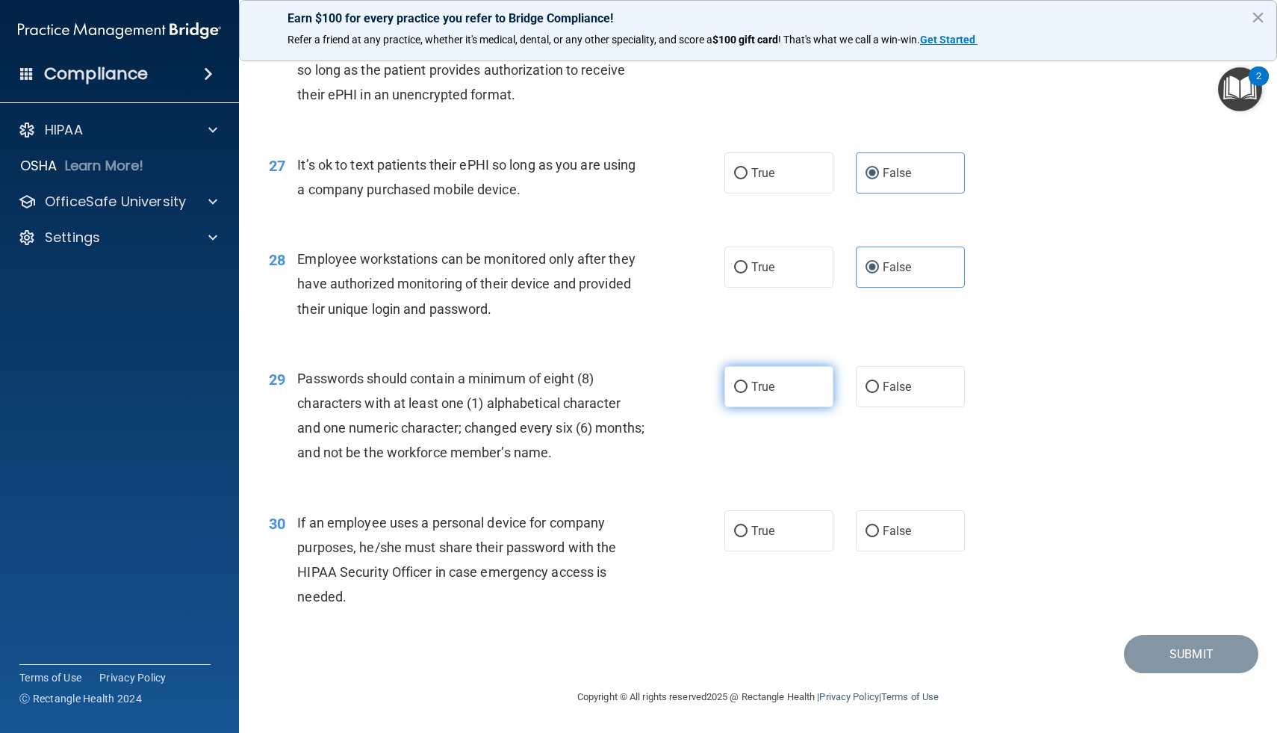
radio input "true"
click at [876, 530] on input "False" at bounding box center [872, 531] width 13 height 11
radio input "true"
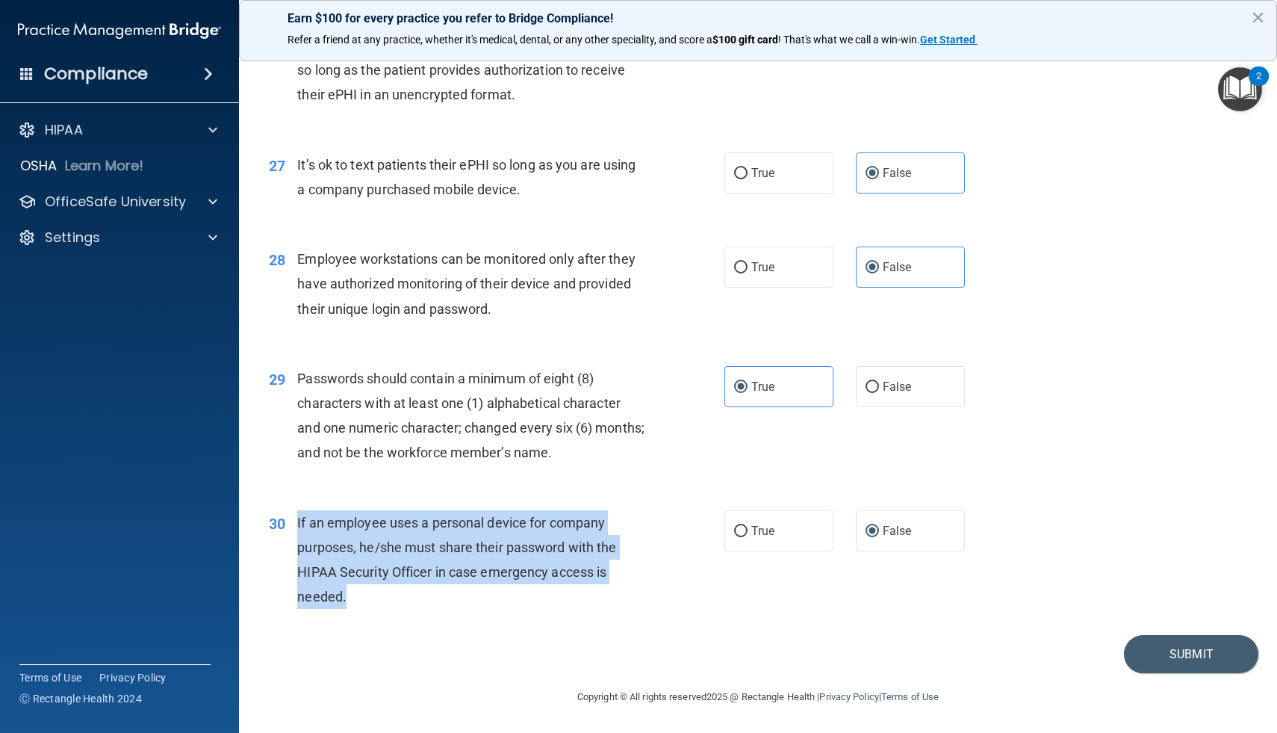
drag, startPoint x: 358, startPoint y: 597, endPoint x: 292, endPoint y: 524, distance: 98.3
click at [292, 524] on div "30 If an employee uses a personal device for company purposes, he/she must shar…" at bounding box center [496, 563] width 500 height 107
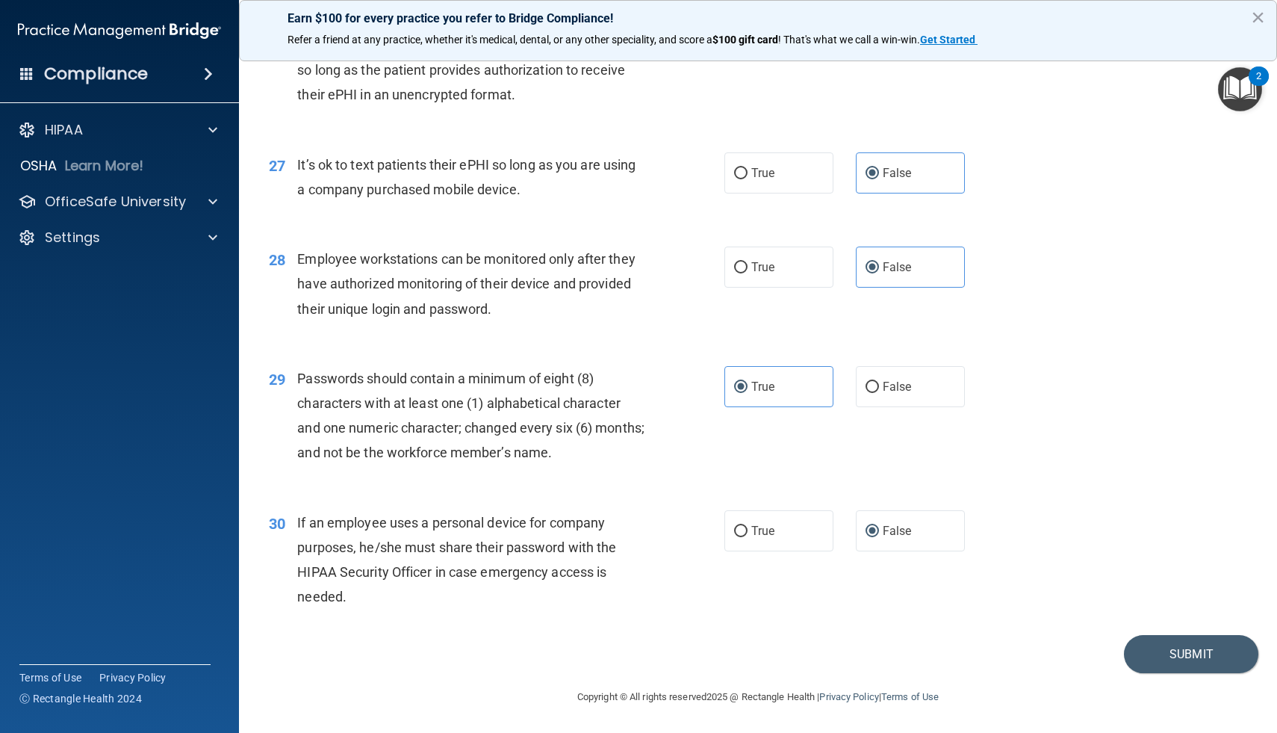
click at [1144, 491] on div "30 If an employee uses a personal device for company purposes, he/she must shar…" at bounding box center [758, 563] width 1001 height 144
click at [1213, 668] on button "Submit" at bounding box center [1191, 654] width 134 height 38
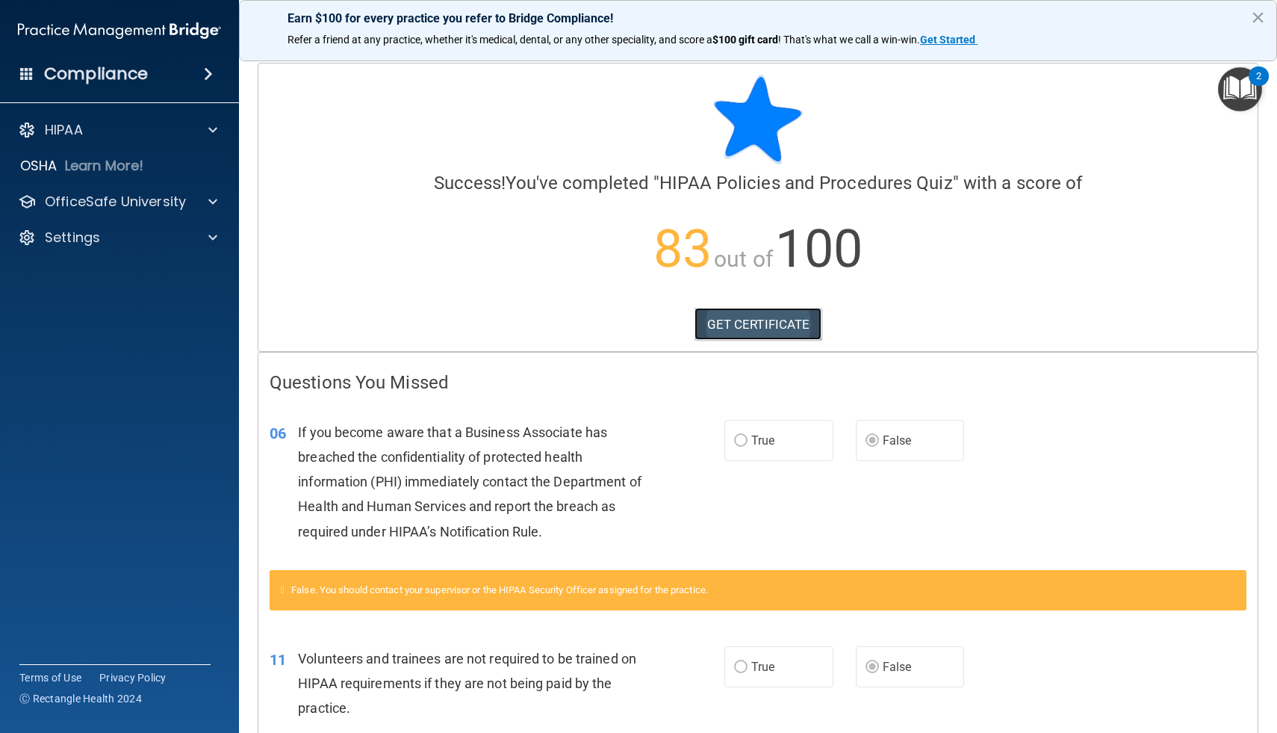
click at [768, 326] on link "GET CERTIFICATE" at bounding box center [759, 324] width 128 height 33
click at [120, 128] on div "HIPAA" at bounding box center [99, 130] width 185 height 18
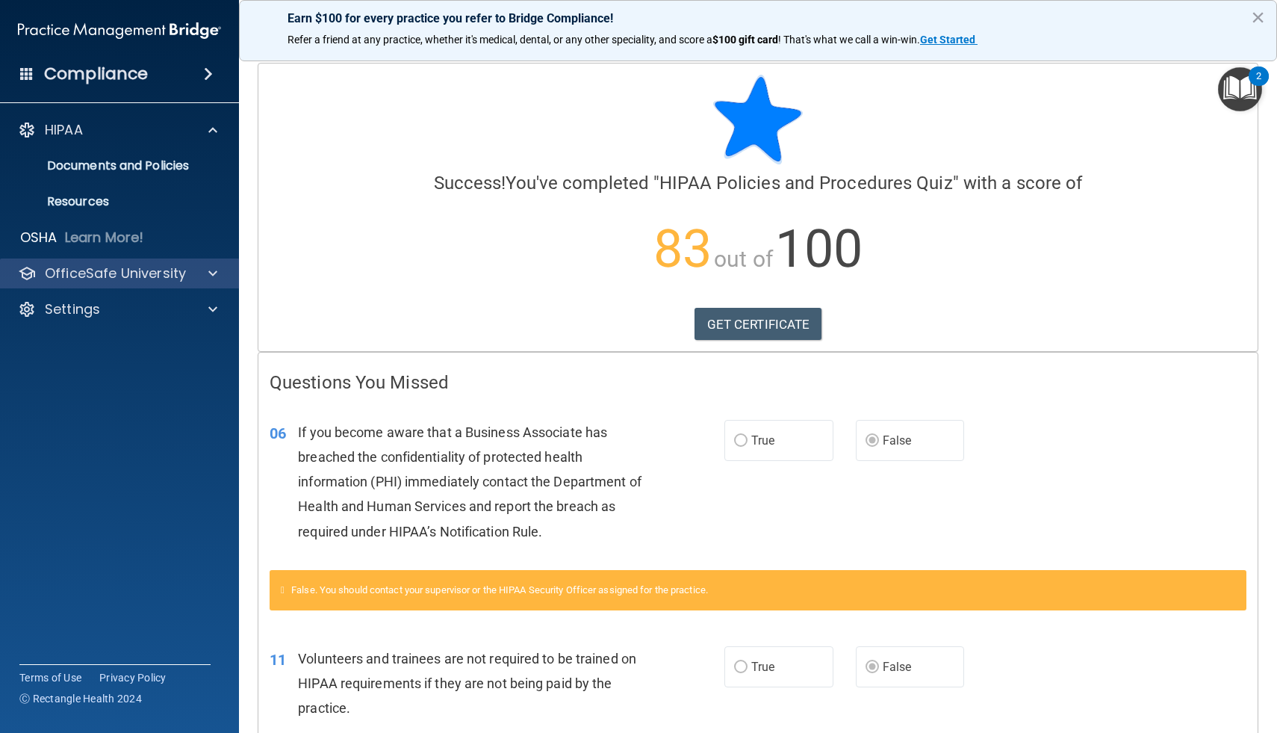
click at [196, 264] on div "OfficeSafe University" at bounding box center [120, 273] width 240 height 30
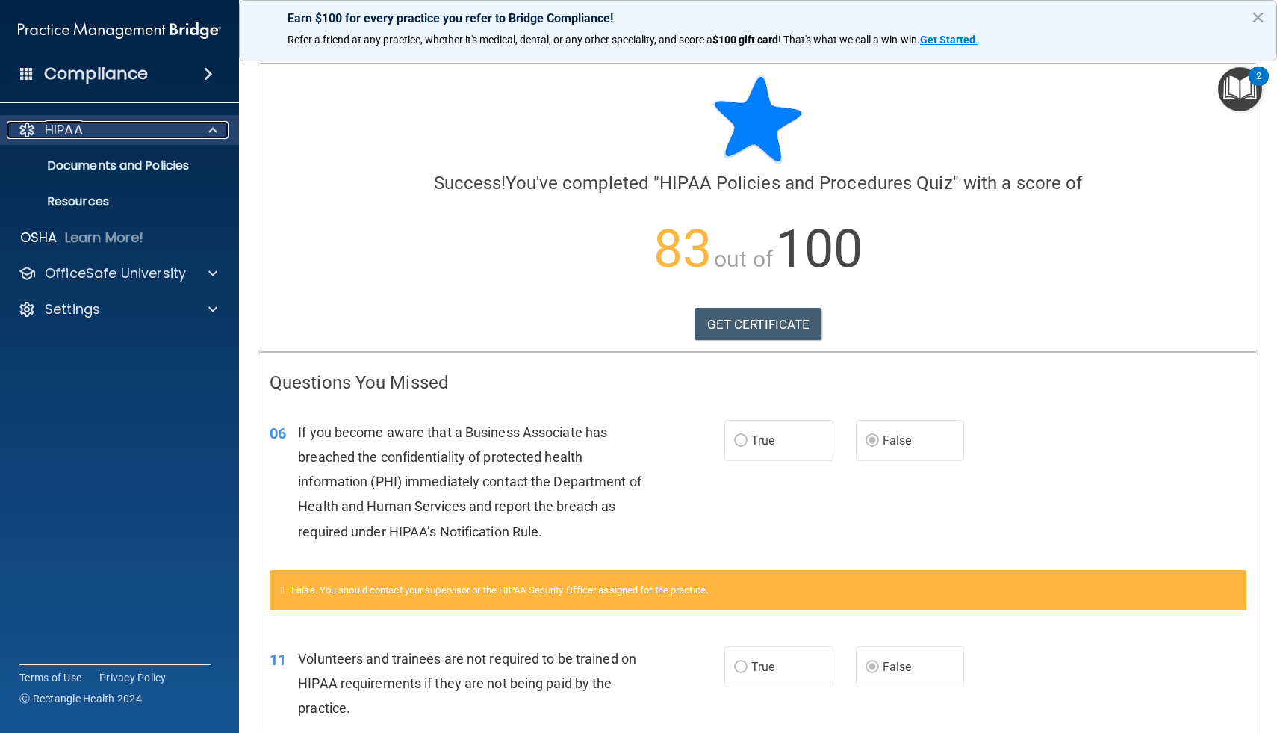
click at [212, 130] on span at bounding box center [212, 130] width 9 height 18
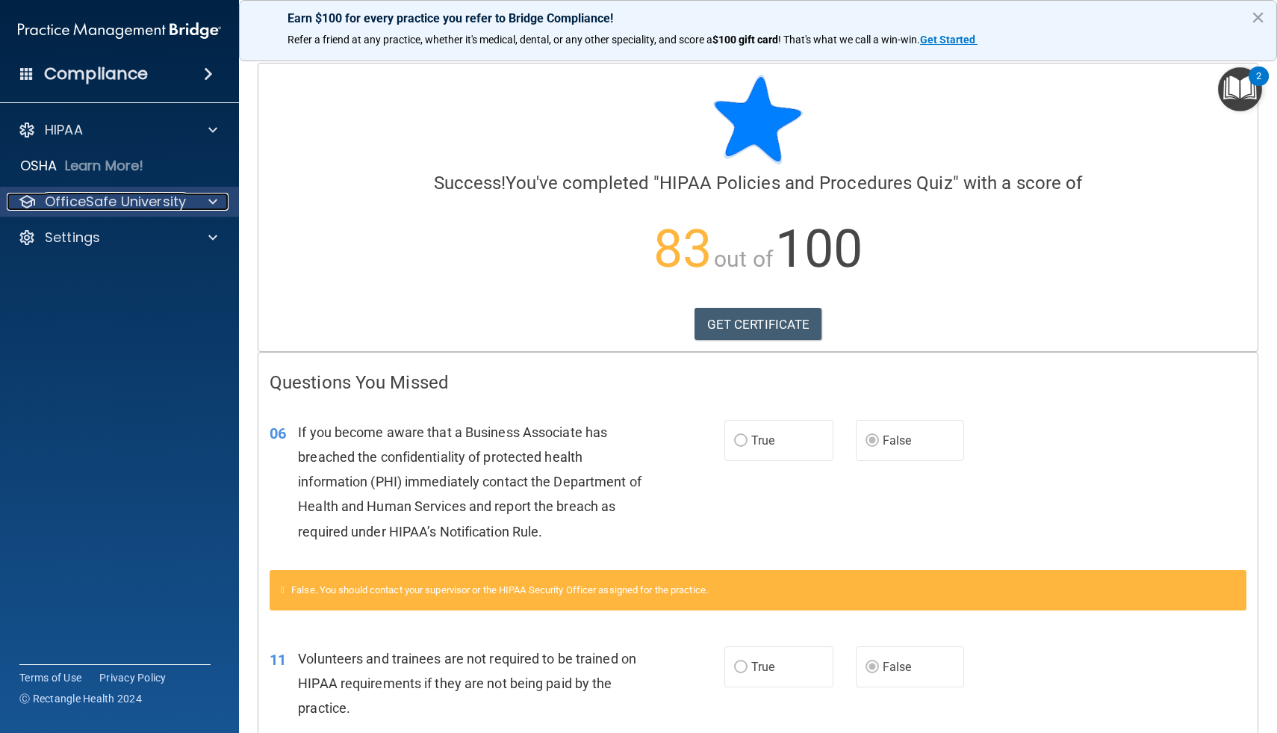
click at [216, 199] on span at bounding box center [212, 202] width 9 height 18
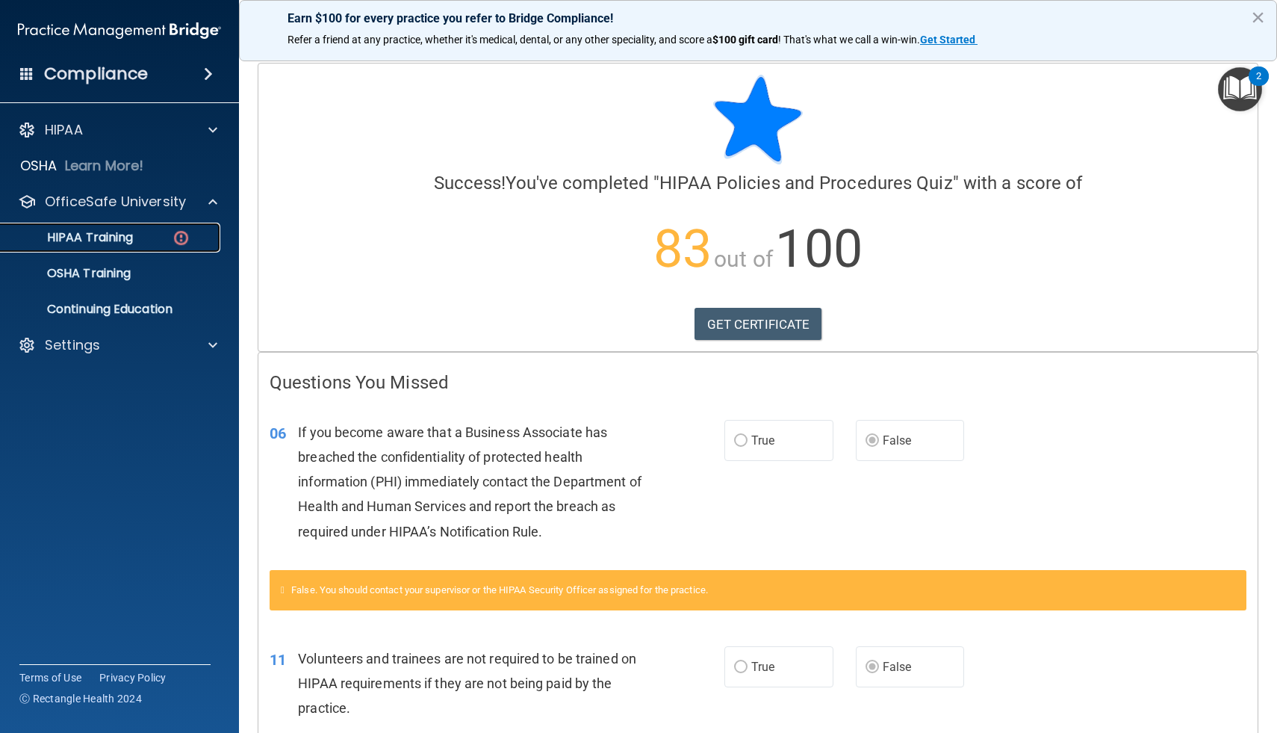
click at [120, 235] on p "HIPAA Training" at bounding box center [71, 237] width 123 height 15
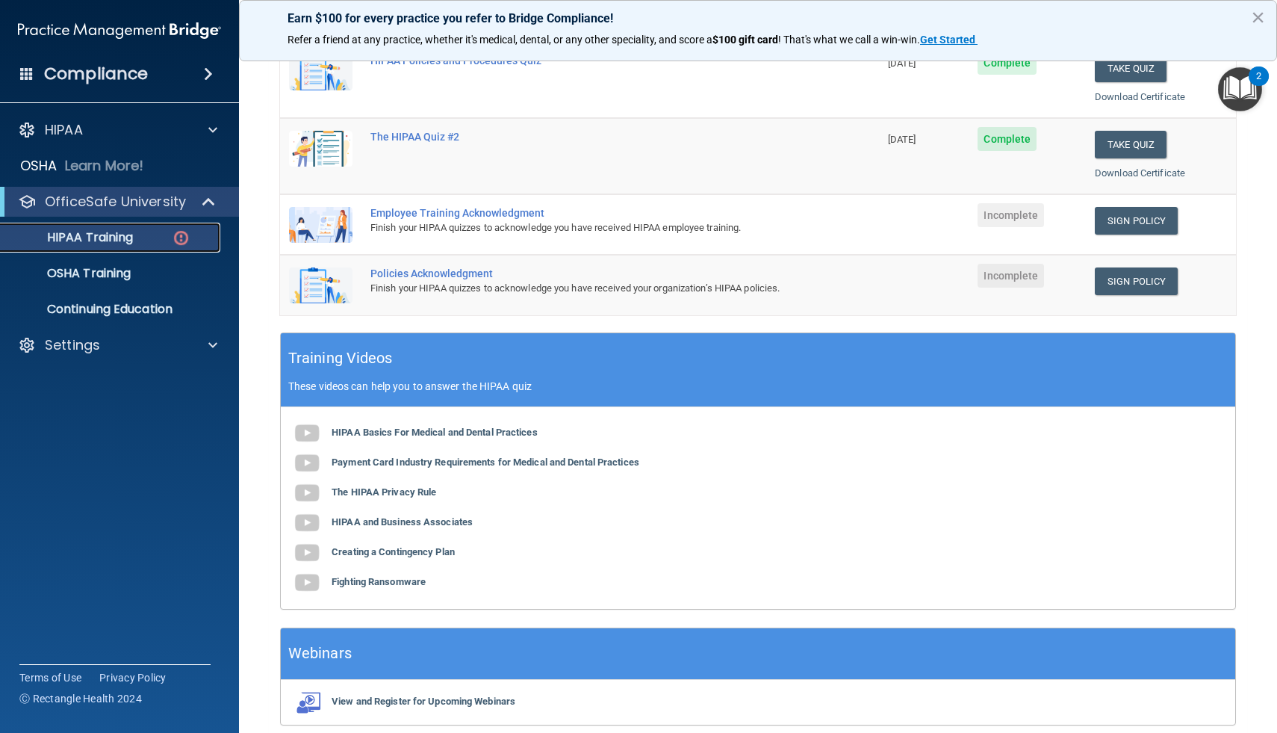
scroll to position [360, 0]
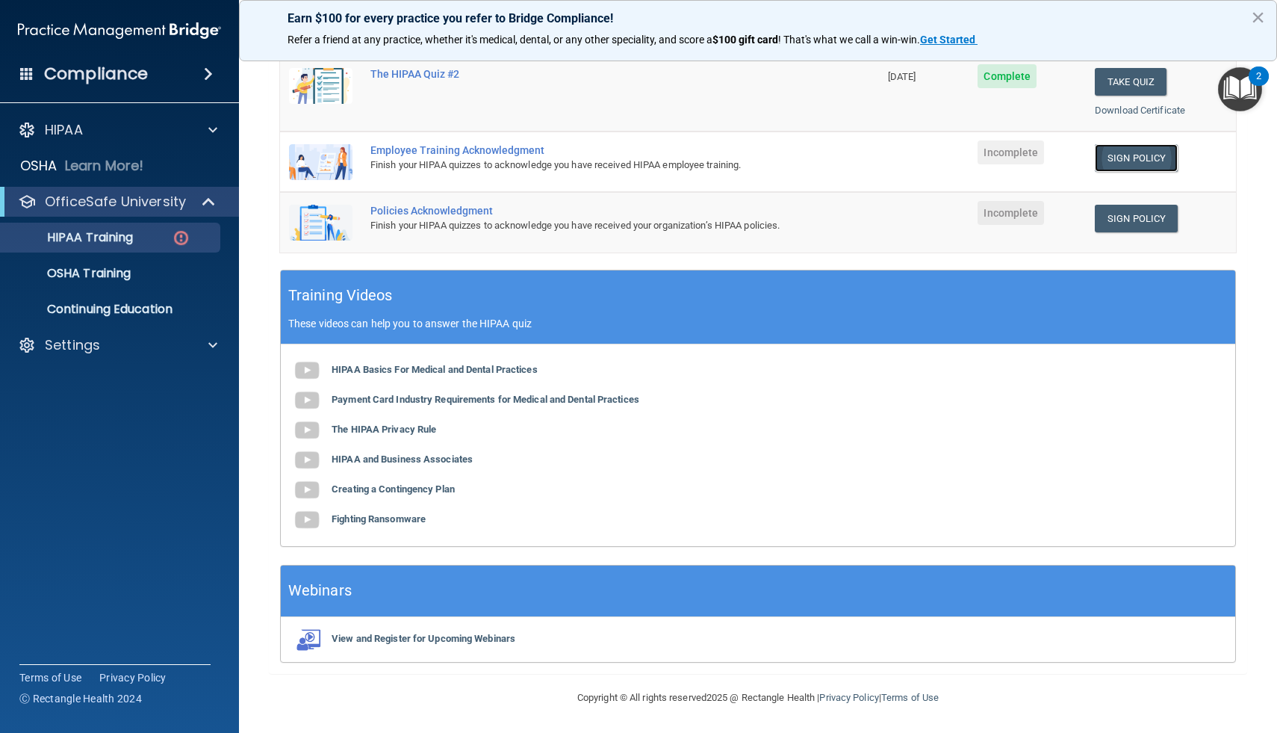
click at [1133, 160] on link "Sign Policy" at bounding box center [1136, 158] width 83 height 28
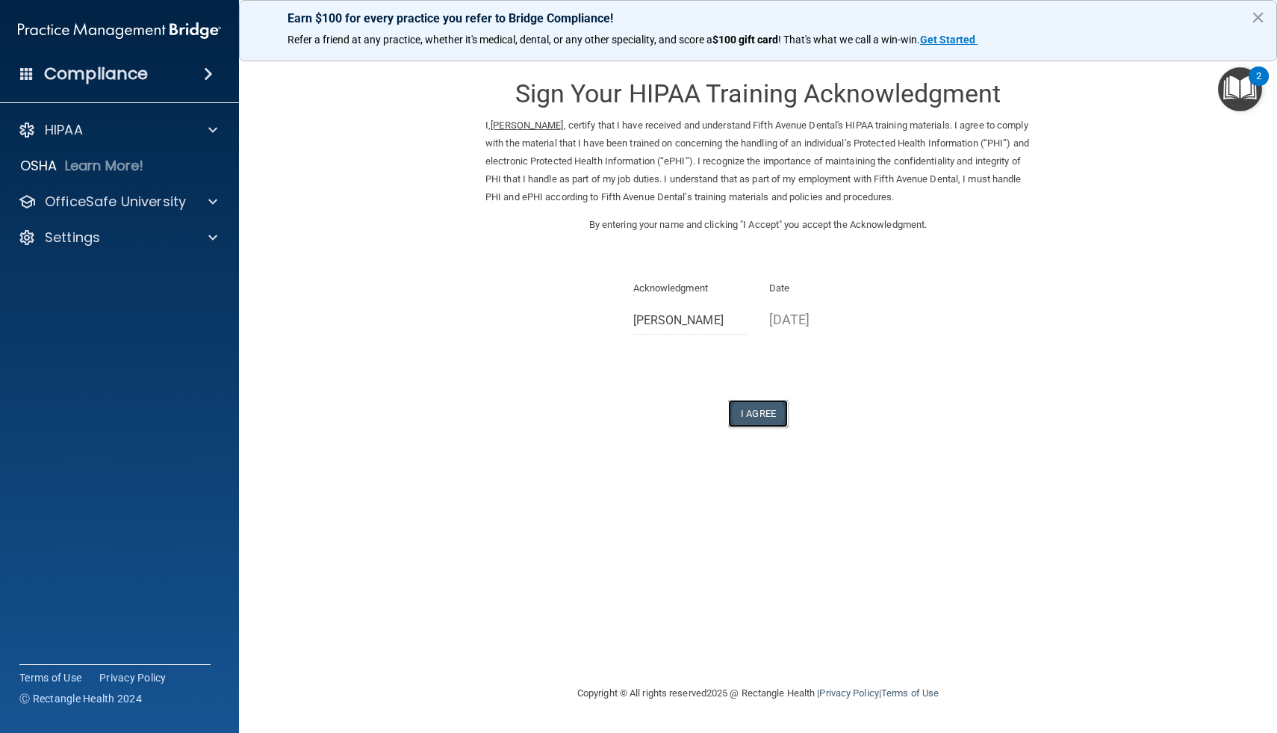
click at [759, 419] on button "I Agree" at bounding box center [758, 414] width 60 height 28
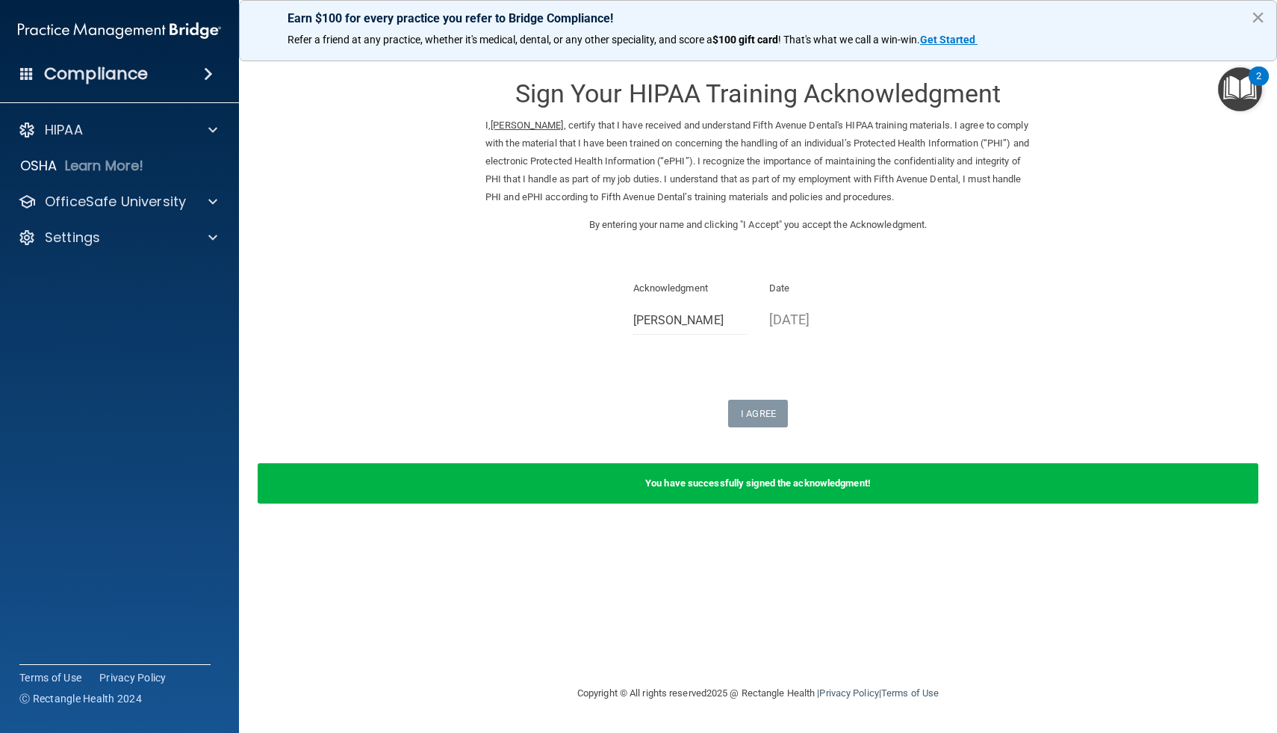
click at [1259, 12] on button "×" at bounding box center [1258, 17] width 14 height 24
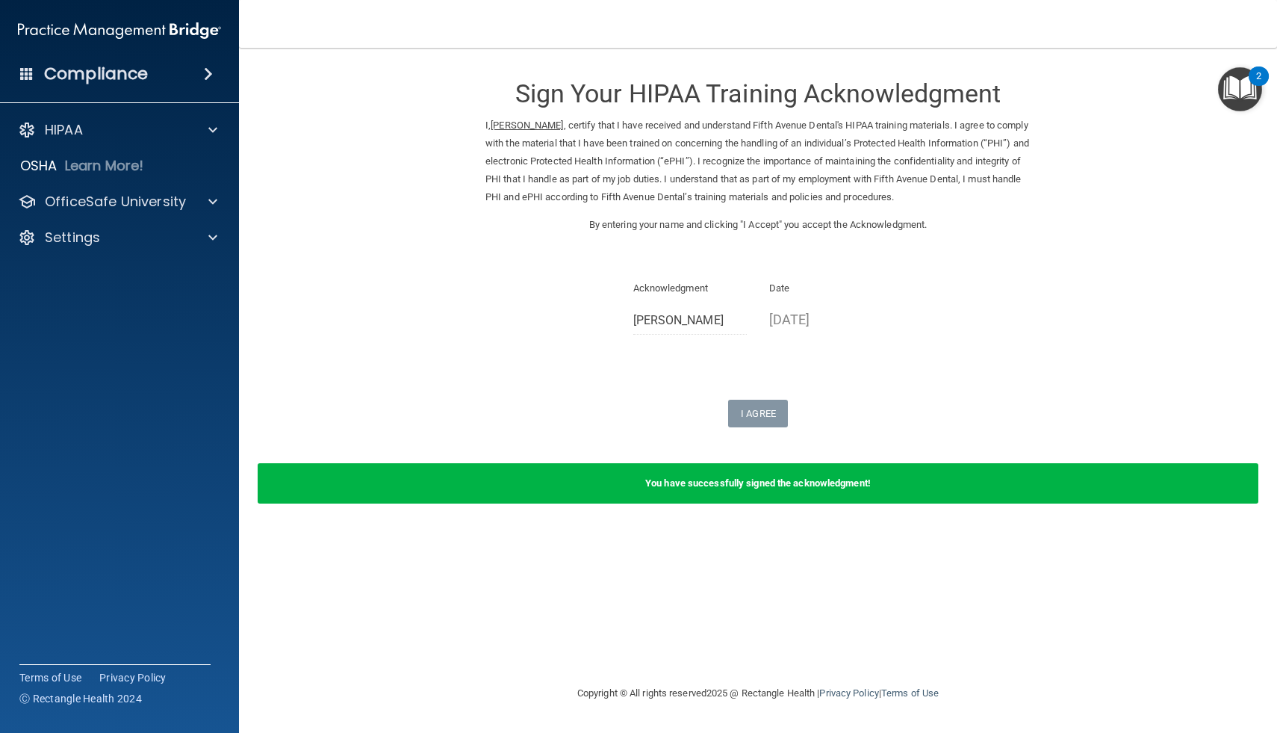
click at [208, 183] on div "HIPAA Documents and Policies Report an Incident Business Associates Emergency P…" at bounding box center [120, 186] width 240 height 155
click at [208, 193] on span at bounding box center [212, 202] width 9 height 18
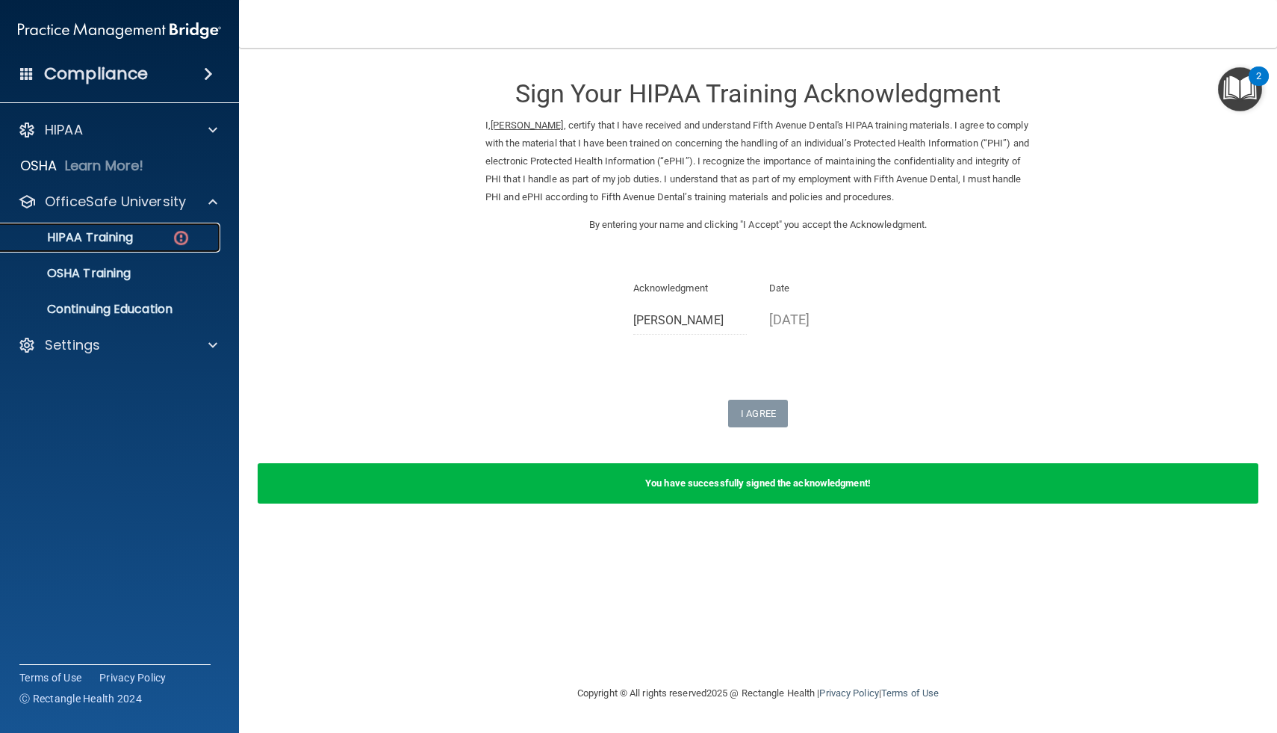
click at [158, 243] on div "HIPAA Training" at bounding box center [112, 237] width 204 height 15
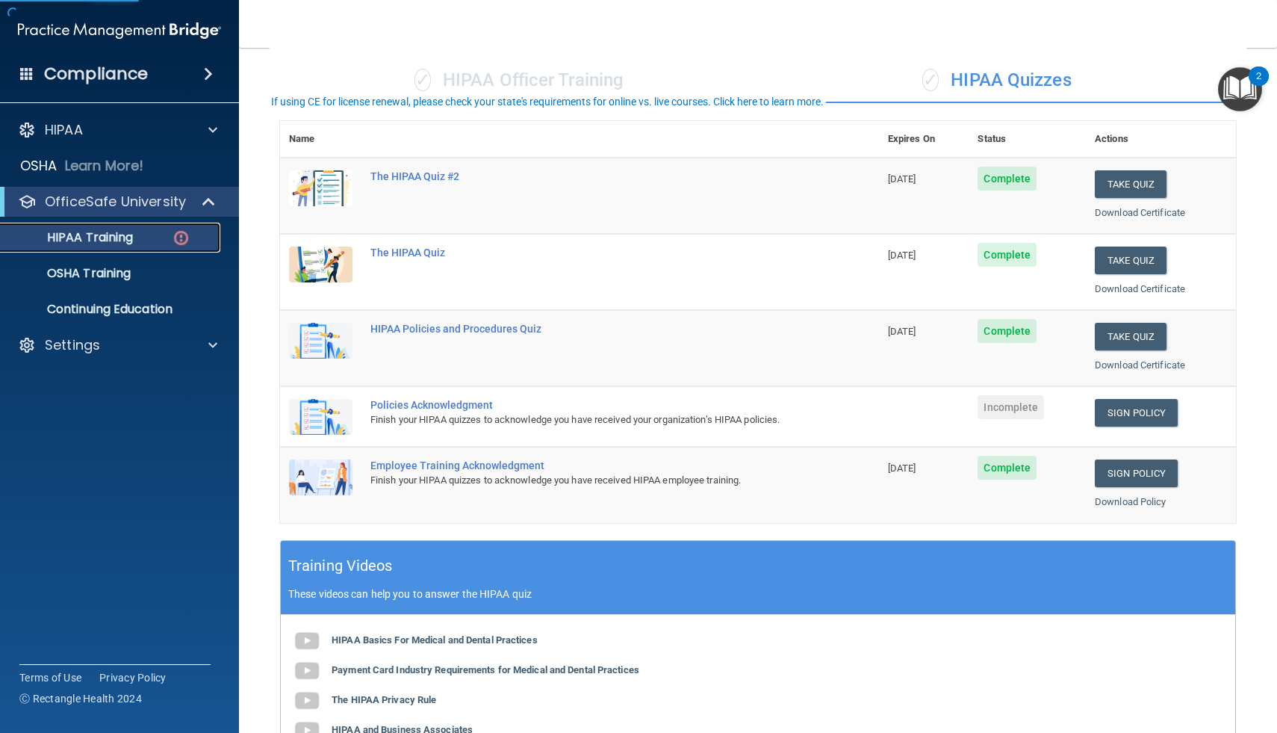
scroll to position [140, 0]
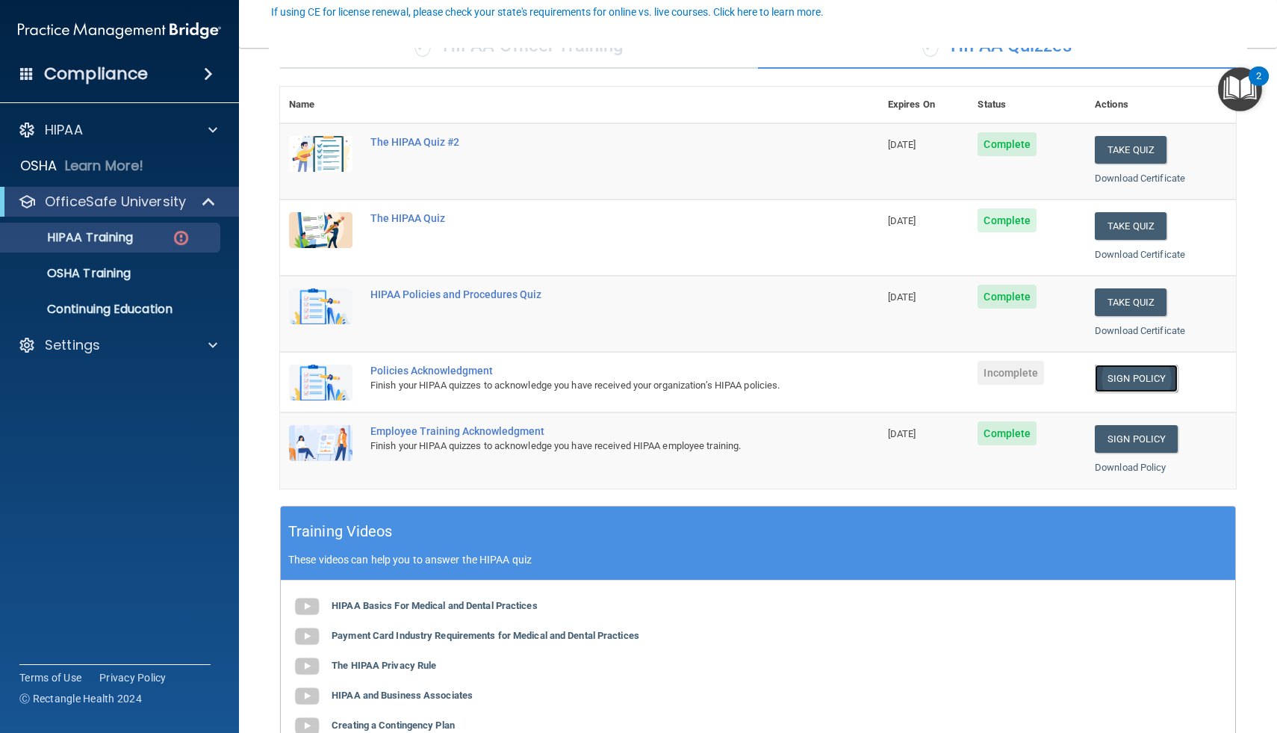
click at [1138, 387] on link "Sign Policy" at bounding box center [1136, 378] width 83 height 28
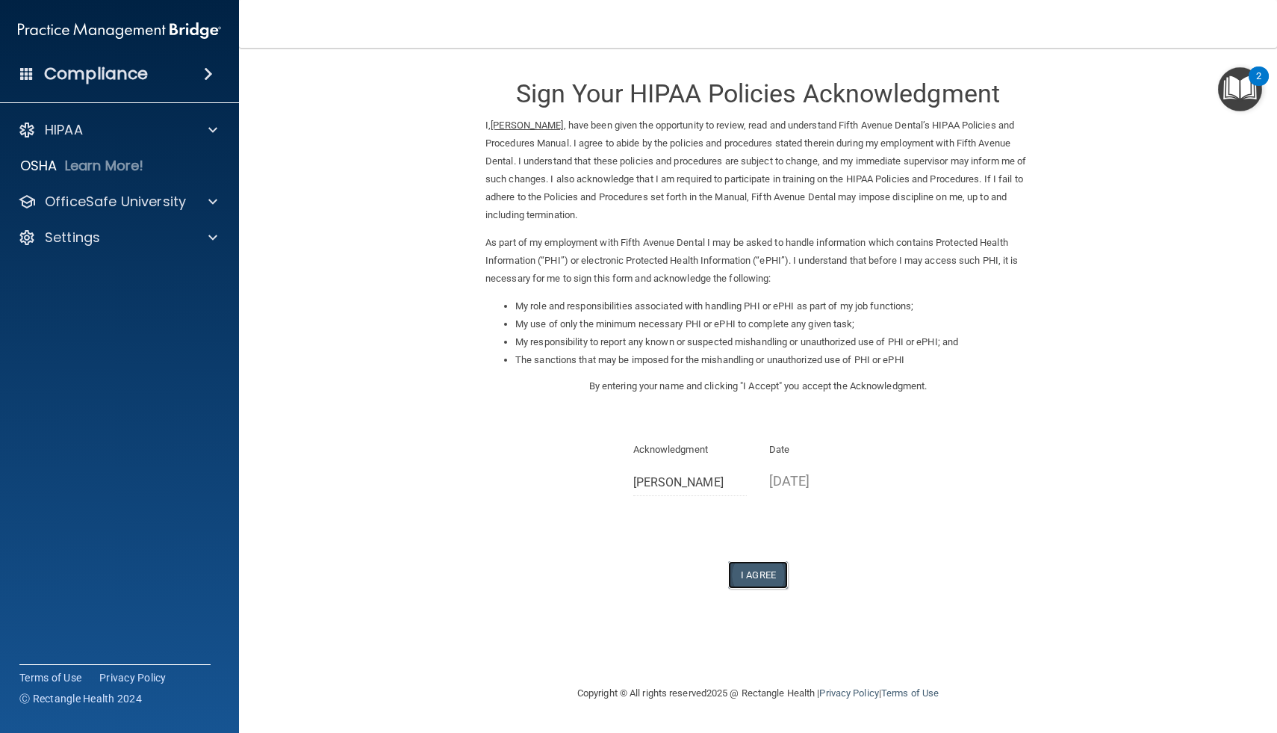
click at [754, 576] on button "I Agree" at bounding box center [758, 575] width 60 height 28
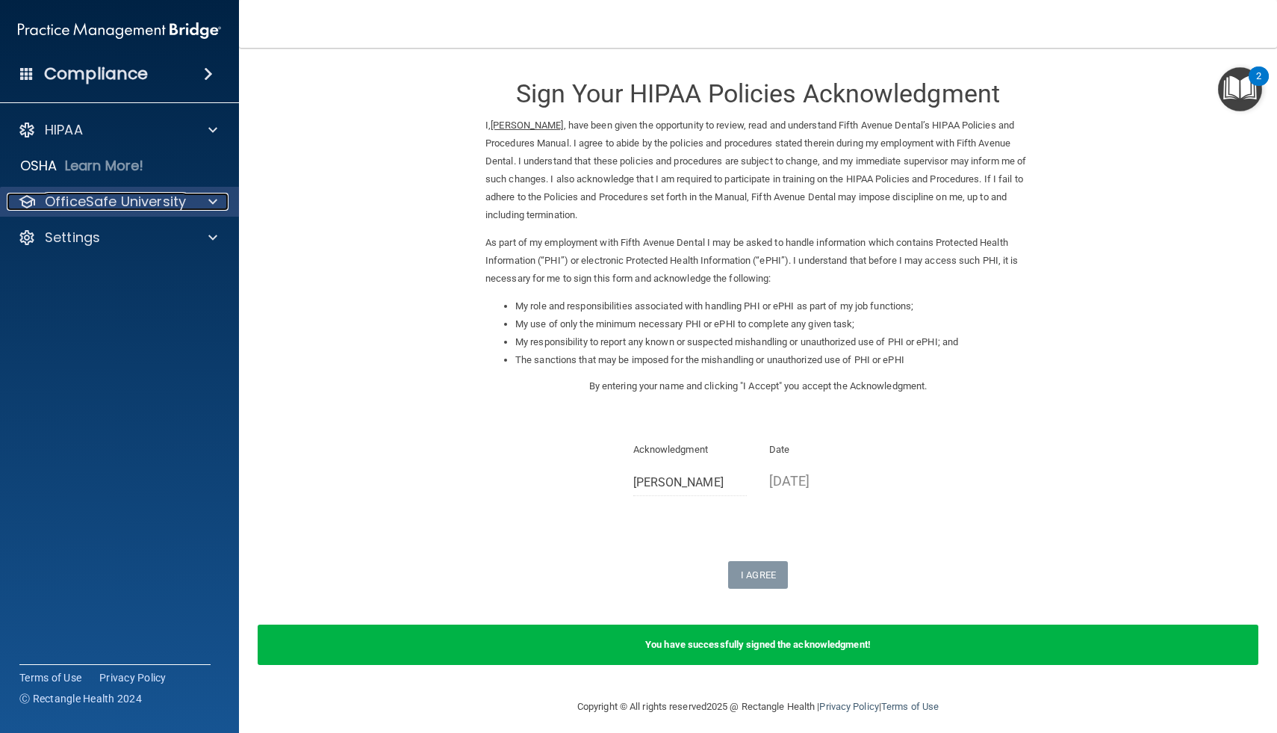
click at [211, 202] on span at bounding box center [212, 202] width 9 height 18
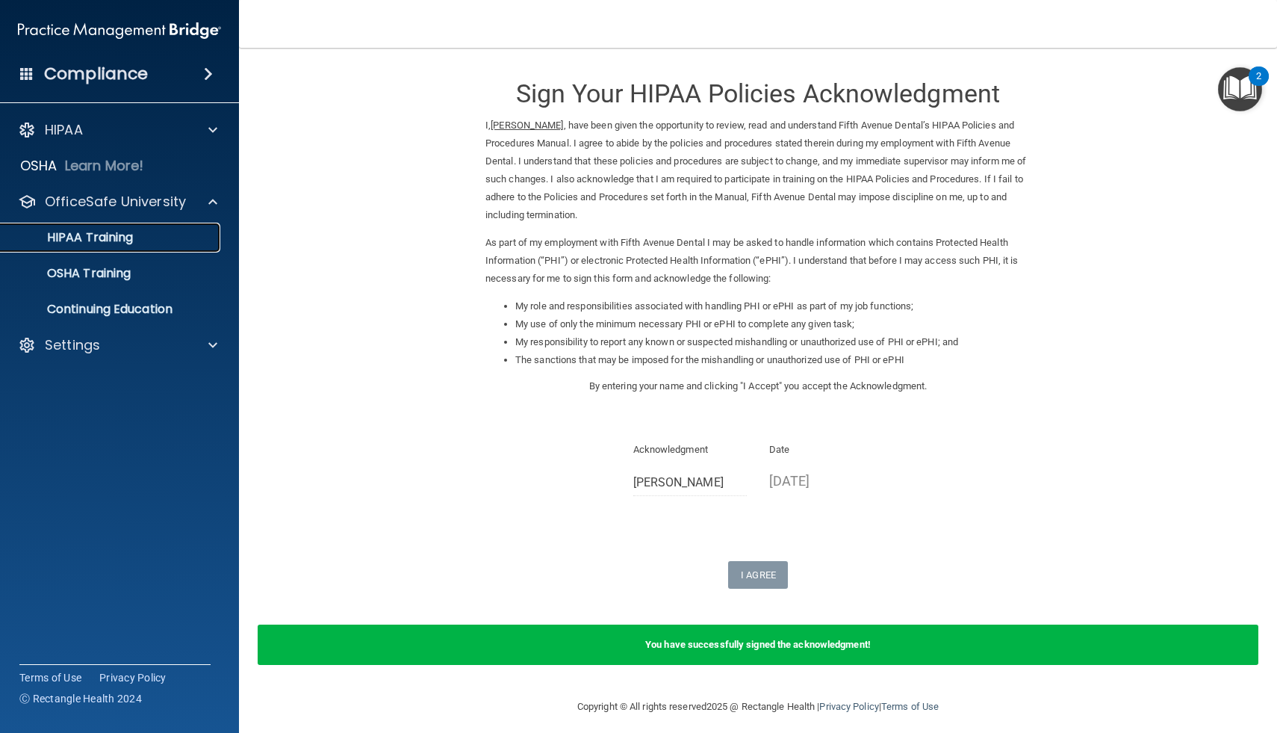
click at [152, 237] on div "HIPAA Training" at bounding box center [112, 237] width 204 height 15
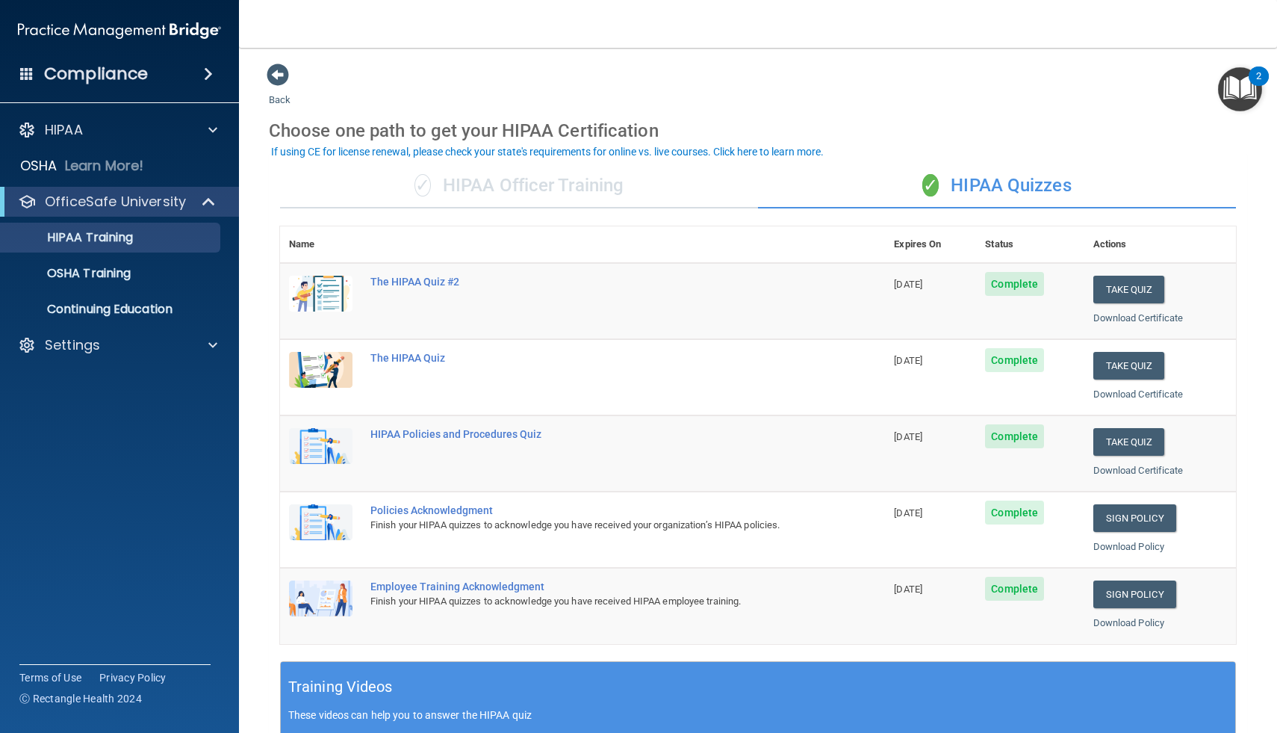
click at [538, 185] on div "✓ HIPAA Officer Training" at bounding box center [519, 186] width 478 height 45
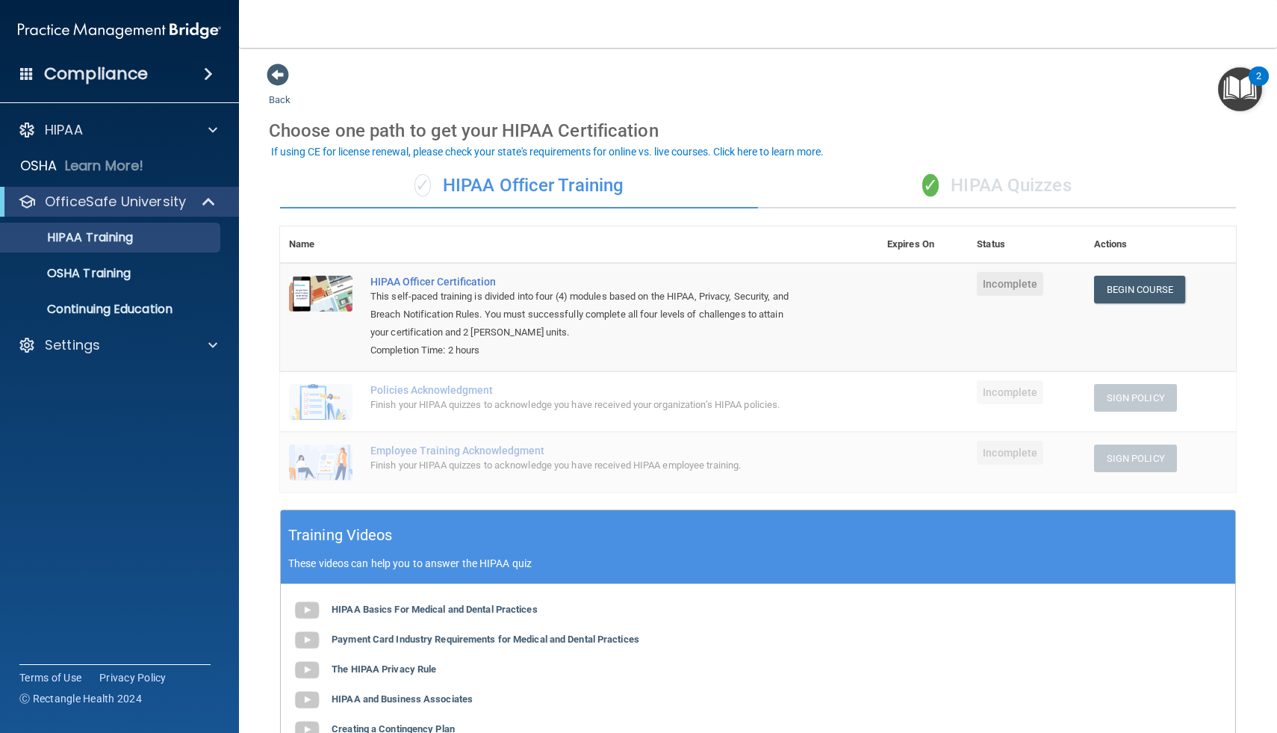
click at [963, 178] on div "✓ HIPAA Quizzes" at bounding box center [997, 186] width 478 height 45
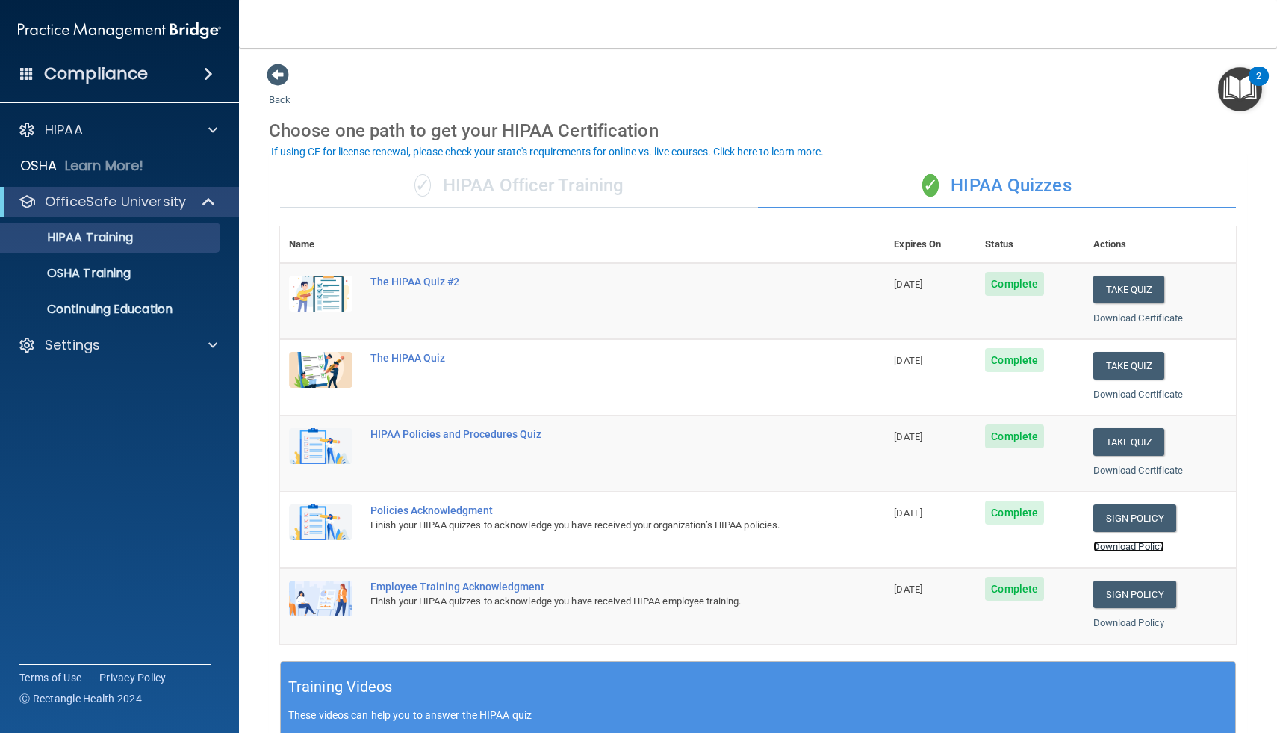
click at [1140, 546] on link "Download Policy" at bounding box center [1129, 546] width 72 height 11
click at [1136, 626] on link "Download Policy" at bounding box center [1129, 622] width 72 height 11
click at [1124, 624] on link "Download Policy" at bounding box center [1129, 622] width 72 height 11
click at [1116, 622] on link "Download Policy" at bounding box center [1129, 622] width 72 height 11
